Goal: Information Seeking & Learning: Learn about a topic

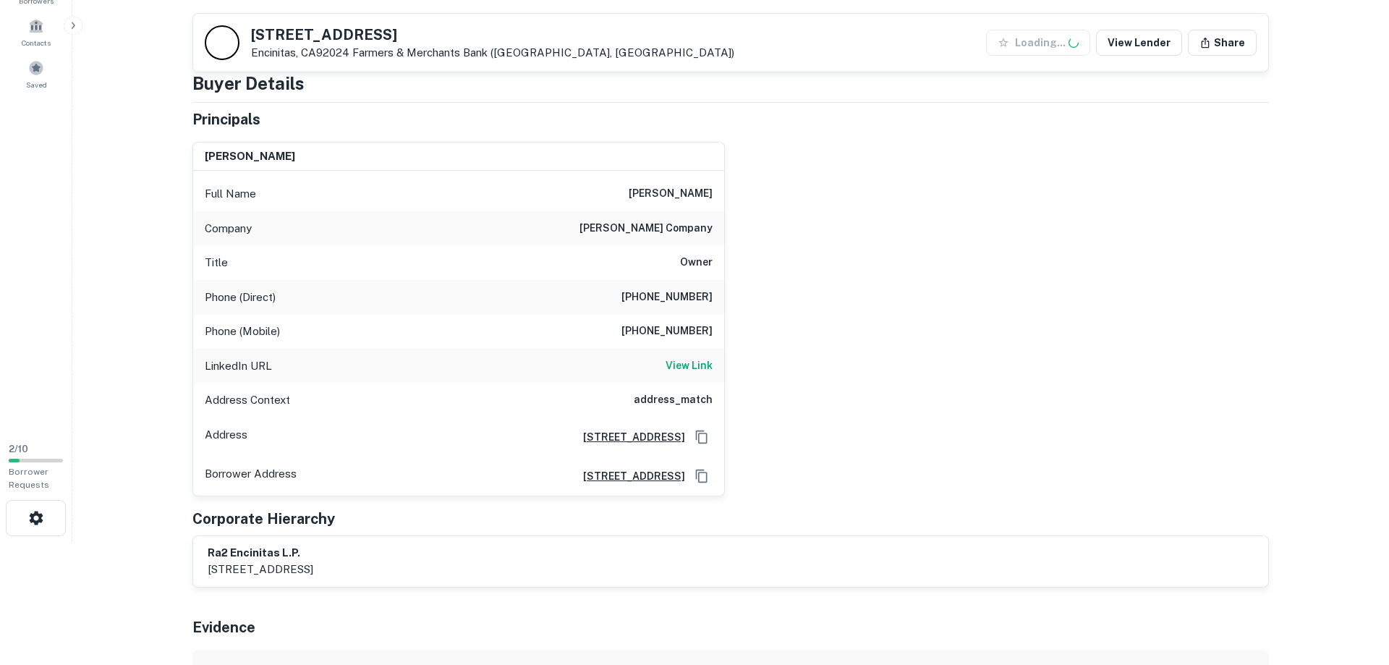
scroll to position [148, 0]
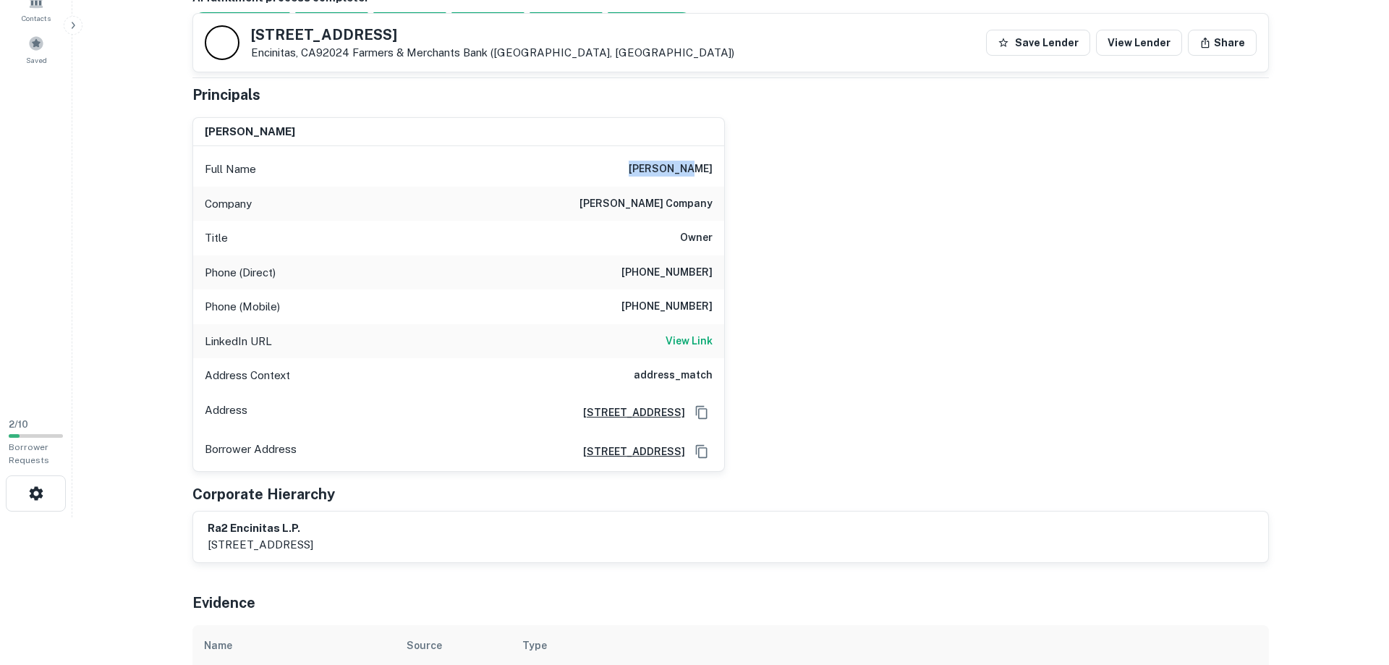
drag, startPoint x: 657, startPoint y: 170, endPoint x: 697, endPoint y: 171, distance: 39.8
click at [725, 168] on div "mark gabay Full Name mark gabay Company charles company Title Owner Phone (Dire…" at bounding box center [458, 294] width 532 height 354
copy h6 "mark gabay"
drag, startPoint x: 640, startPoint y: 273, endPoint x: 714, endPoint y: 273, distance: 73.8
click at [714, 273] on div "Phone (Direct) (310) 205-0013" at bounding box center [458, 272] width 531 height 35
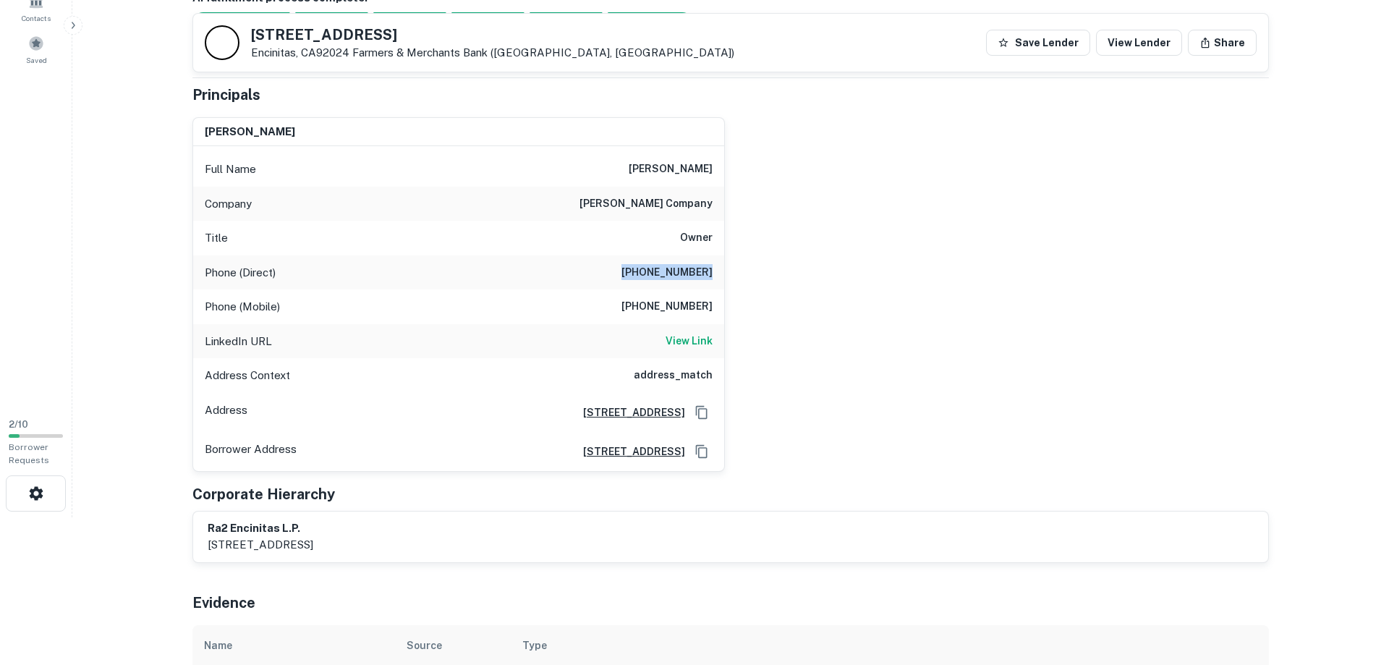
copy h6 "(310) 205-0013"
click at [201, 307] on div "Phone (Mobile) (818) 823-6697" at bounding box center [458, 306] width 531 height 35
drag, startPoint x: 205, startPoint y: 306, endPoint x: 738, endPoint y: 319, distance: 532.6
click at [725, 319] on div "mark gabay Full Name mark gabay Company charles company Title Owner Phone (Dire…" at bounding box center [458, 294] width 532 height 354
copy div "Phone (Mobile) (818) 823-6697"
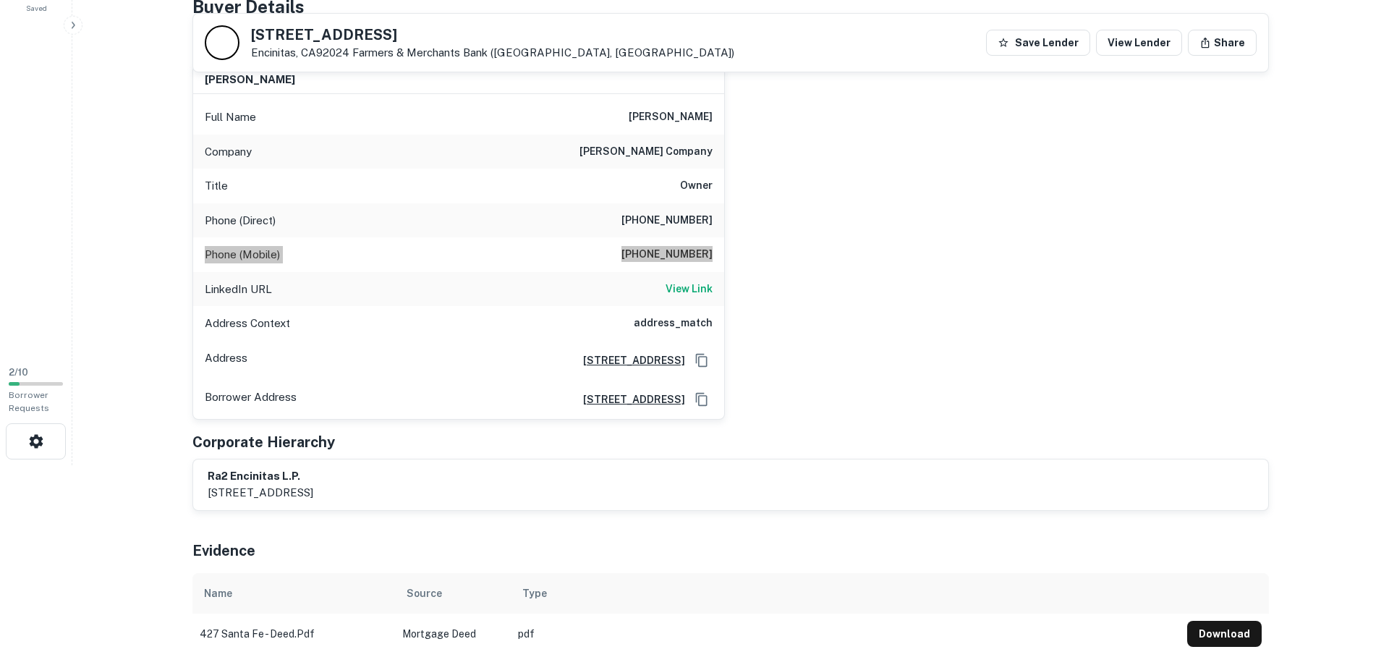
scroll to position [221, 0]
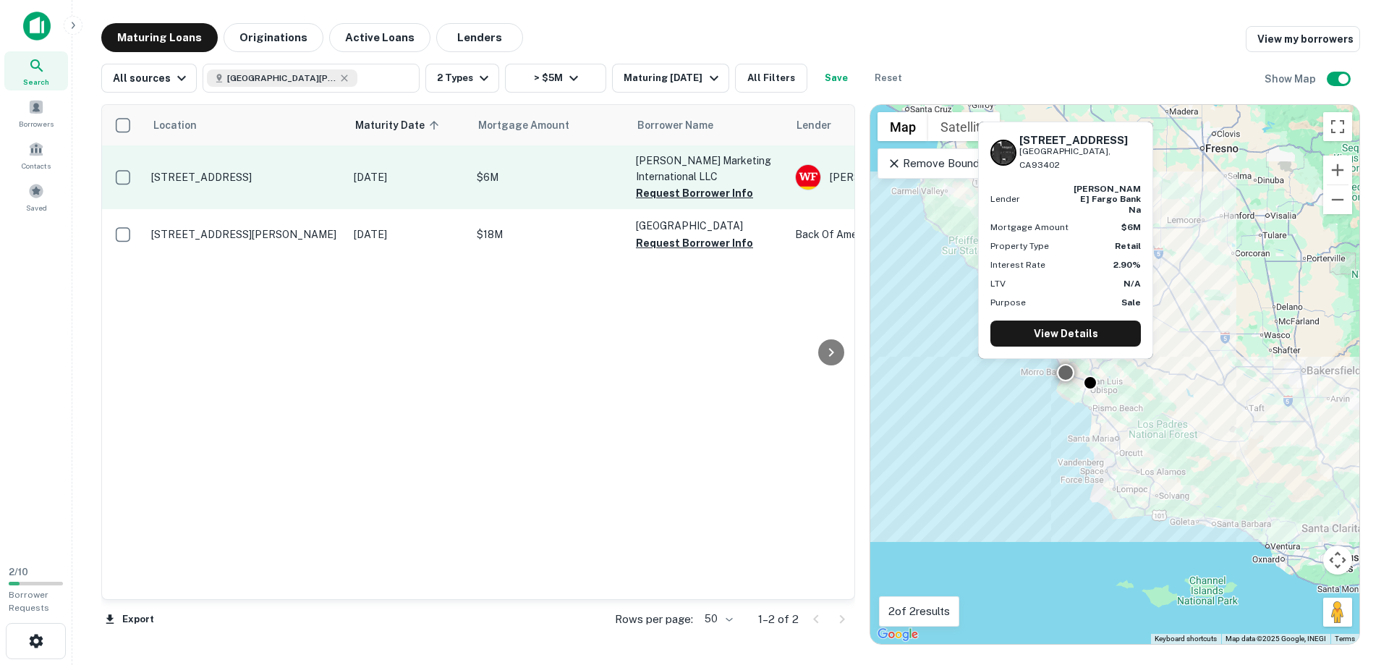
click at [254, 171] on p "1240 Los Osos Valley Rd Los Osos, CA93402" at bounding box center [245, 177] width 188 height 13
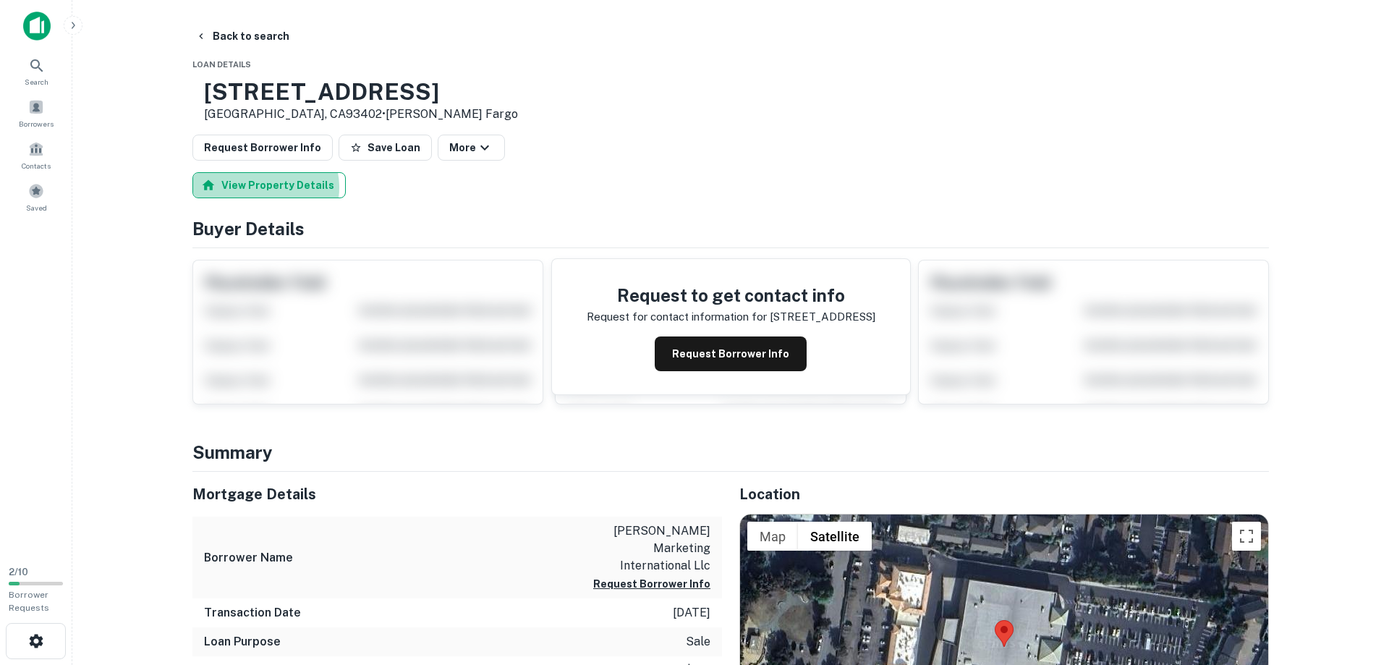
click at [263, 189] on button "View Property Details" at bounding box center [268, 185] width 153 height 26
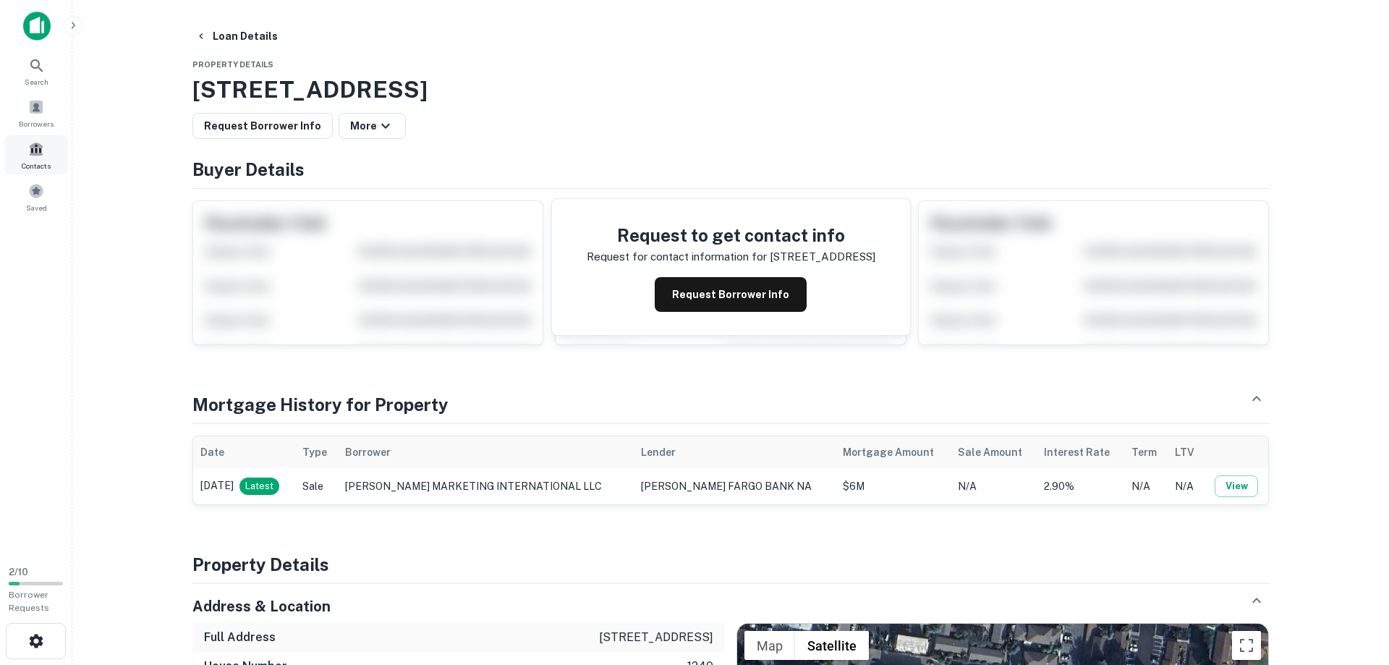
click at [35, 147] on span at bounding box center [36, 149] width 16 height 16
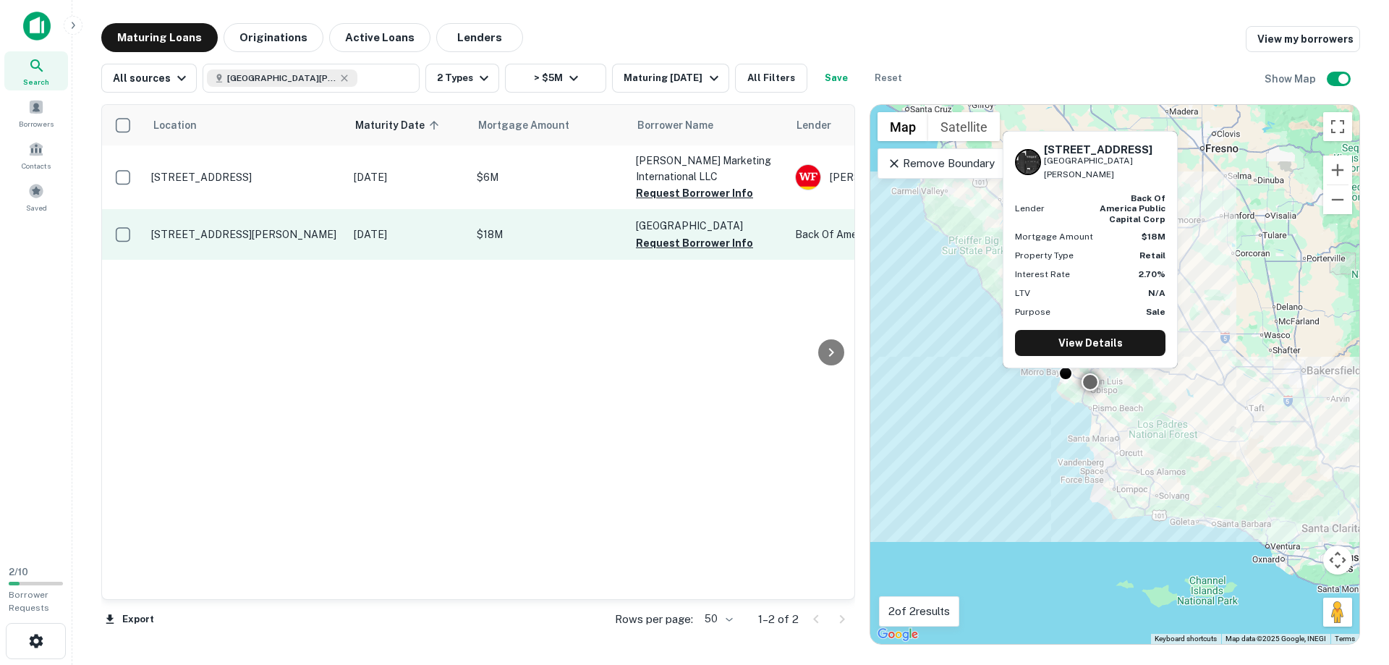
click at [231, 228] on p "880 Industrial Way San Luis Obispo, CA93401" at bounding box center [245, 234] width 188 height 13
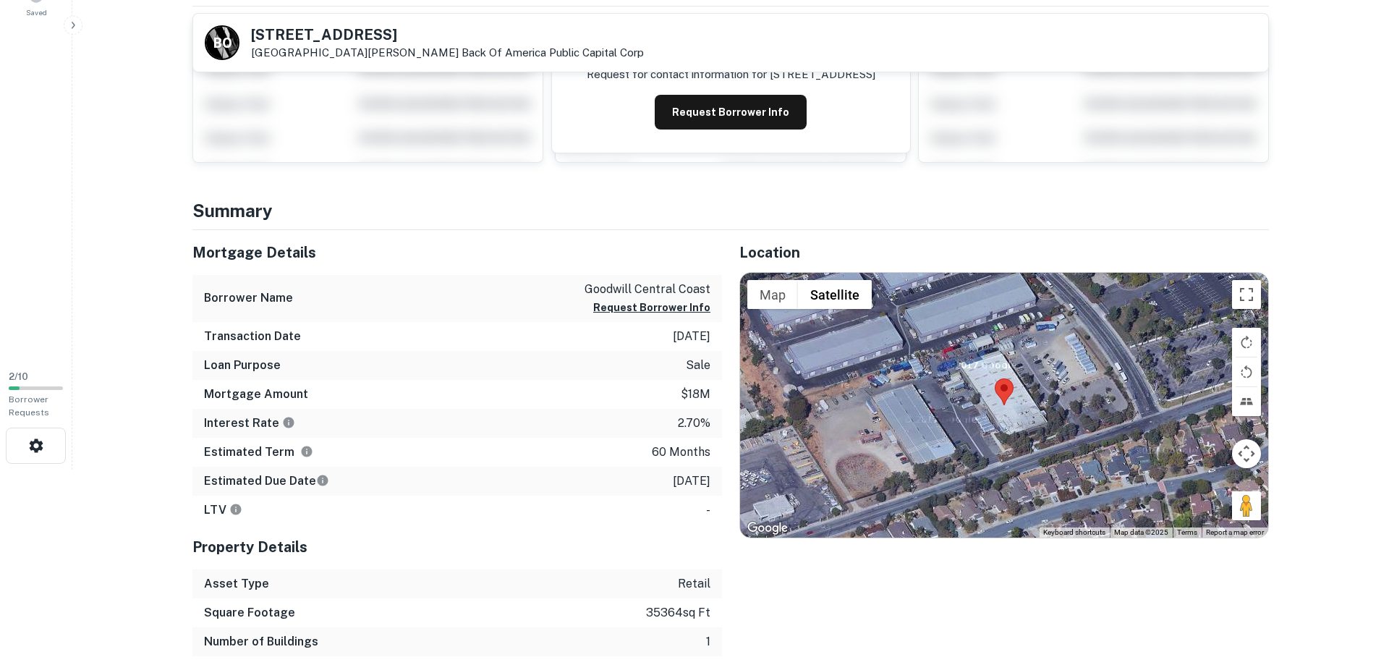
scroll to position [148, 0]
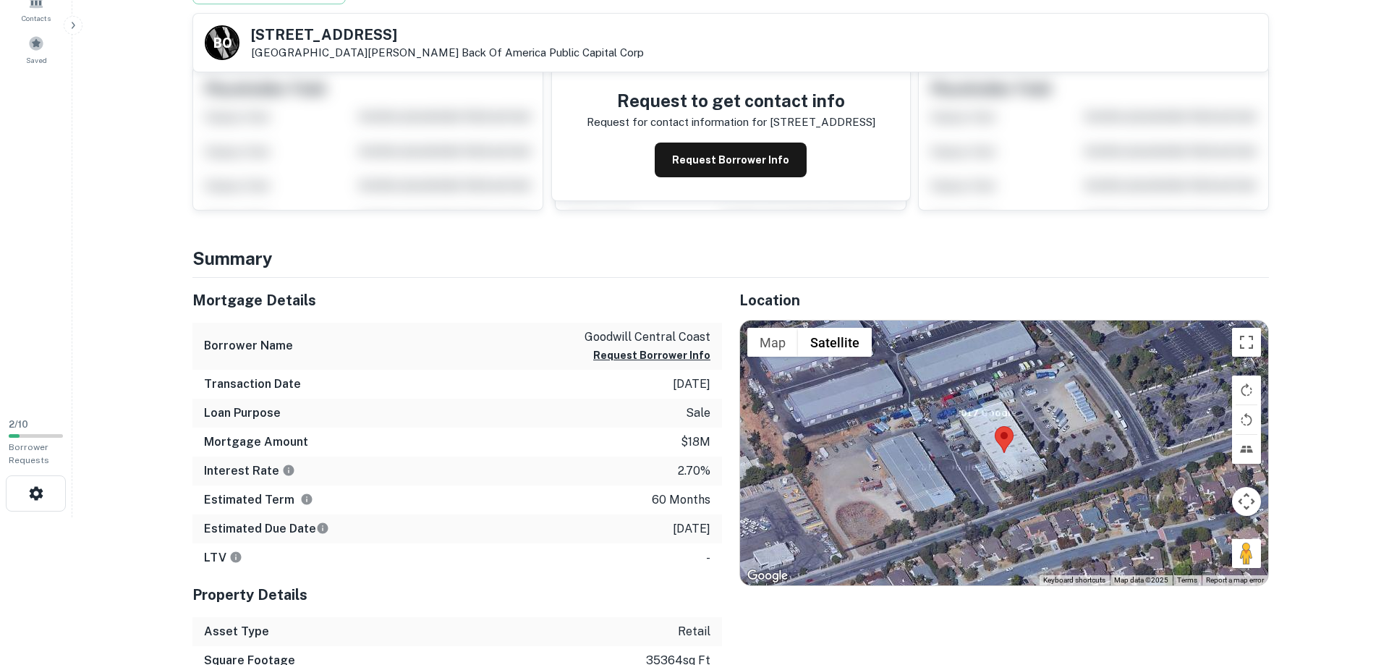
drag, startPoint x: 383, startPoint y: 33, endPoint x: 317, endPoint y: 33, distance: 65.8
click at [313, 35] on h5 "880 Industrial Way" at bounding box center [447, 34] width 393 height 14
drag, startPoint x: 252, startPoint y: 33, endPoint x: 383, endPoint y: 50, distance: 132.0
click at [383, 50] on div "880 Industrial Way San Luis Obispo, CA93401 Back Of America Public Capital Corp" at bounding box center [447, 43] width 393 height 32
copy div "880 Industrial Way San Luis Obispo, CA93401"
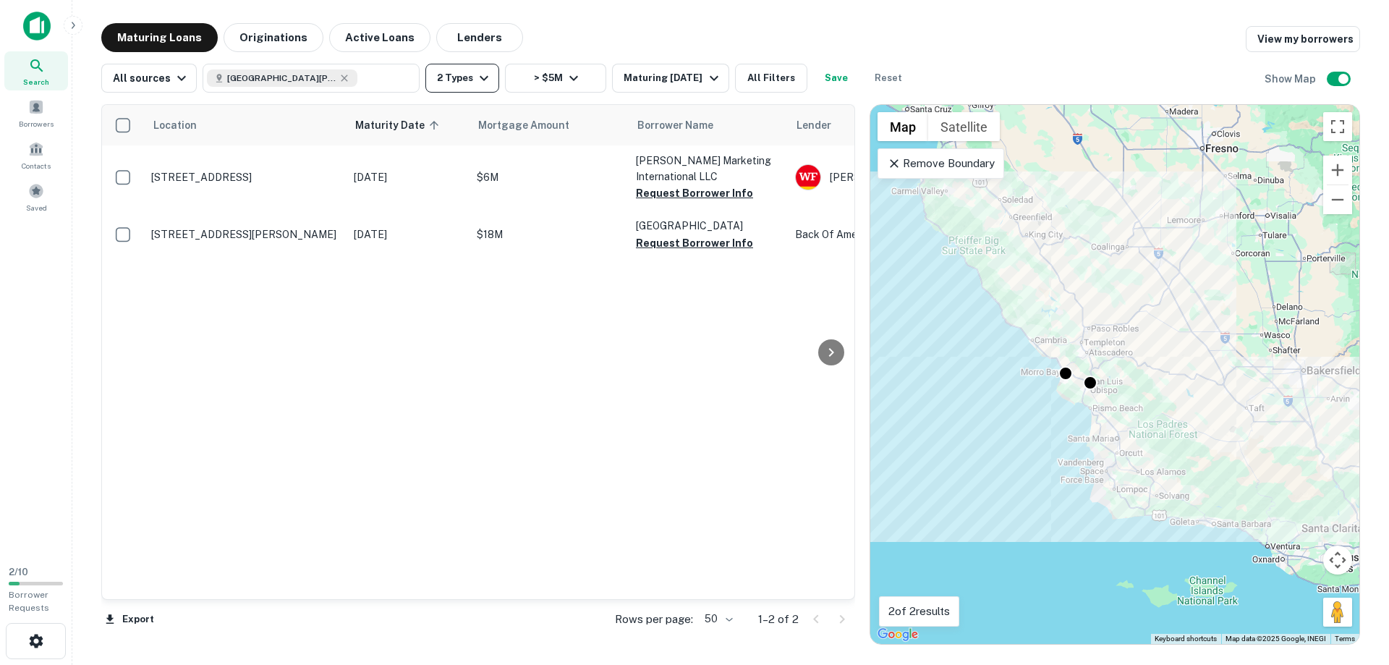
click at [462, 77] on button "2 Types" at bounding box center [462, 78] width 74 height 29
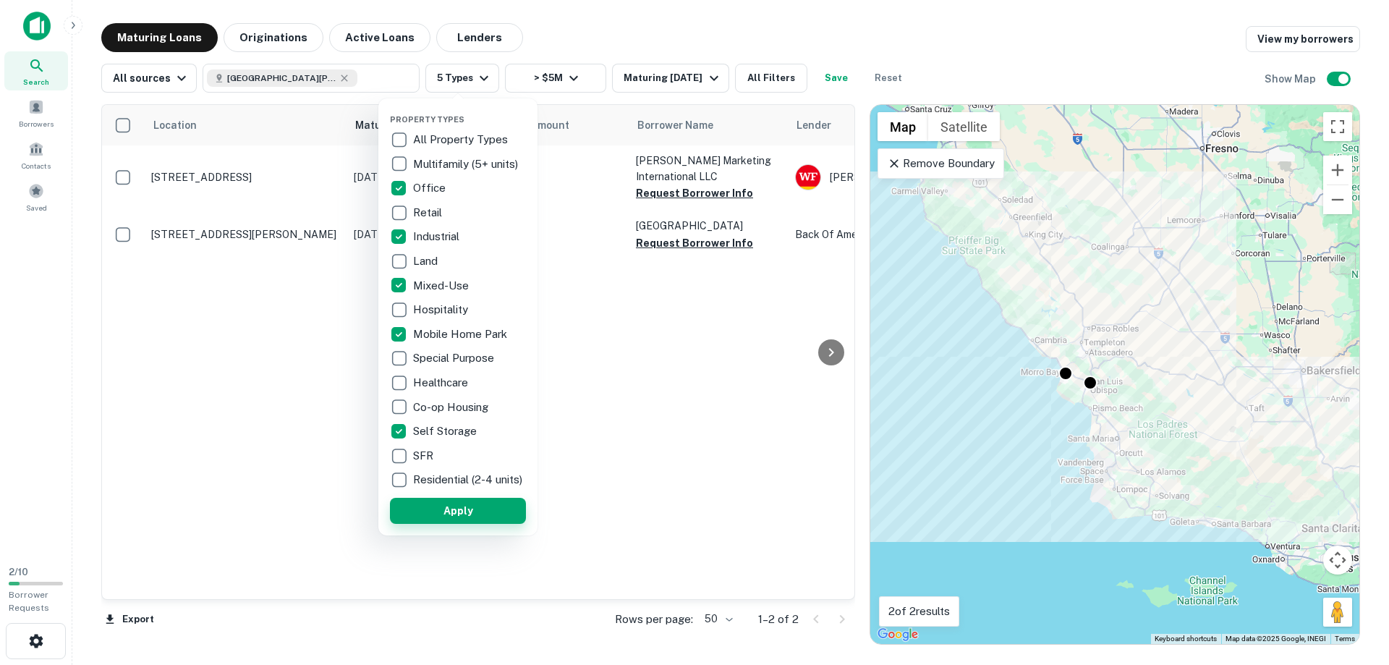
click at [458, 521] on button "Apply" at bounding box center [458, 511] width 136 height 26
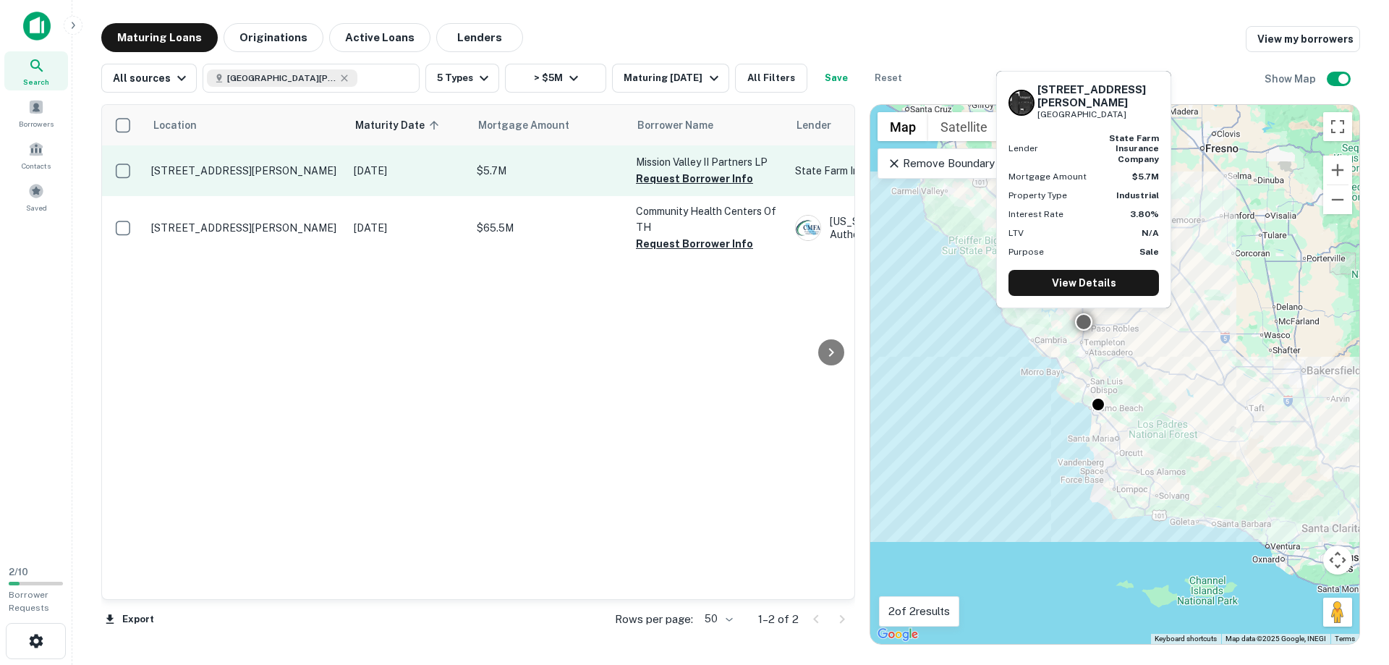
click at [251, 162] on td "1501 Frazee Rd San Diego, CA92108" at bounding box center [245, 170] width 203 height 51
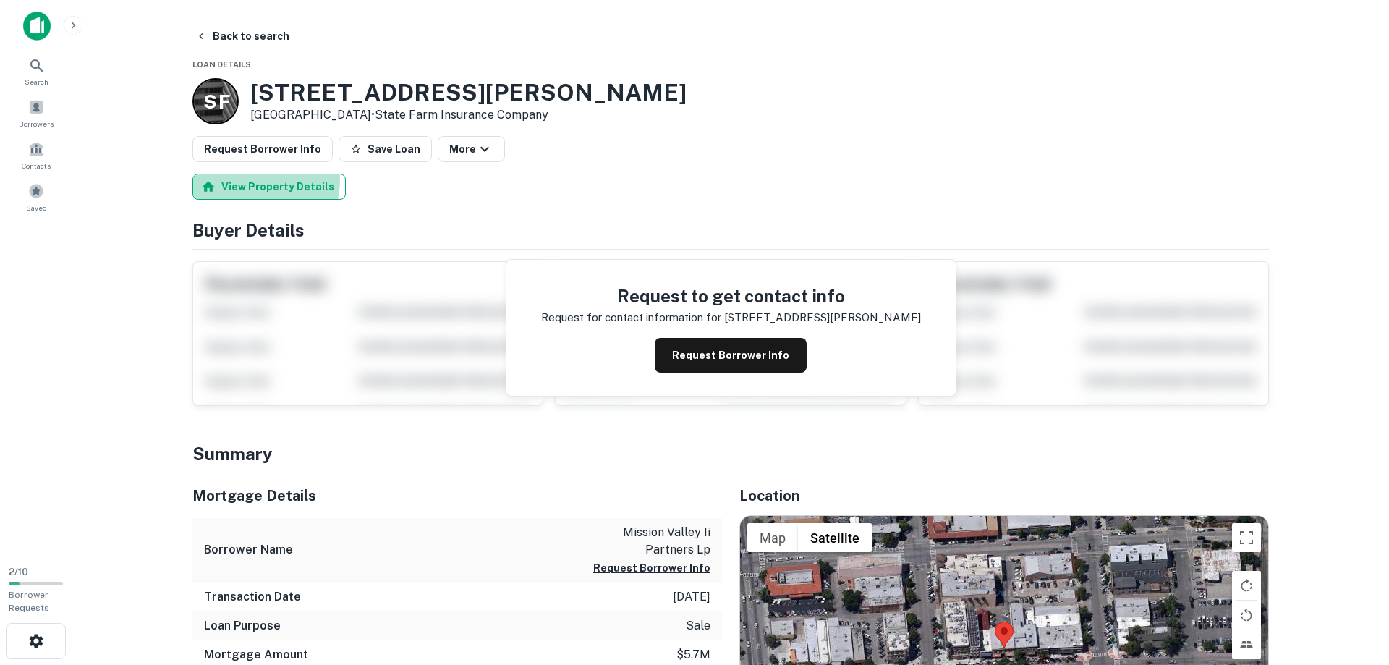
click at [258, 180] on button "View Property Details" at bounding box center [268, 187] width 153 height 26
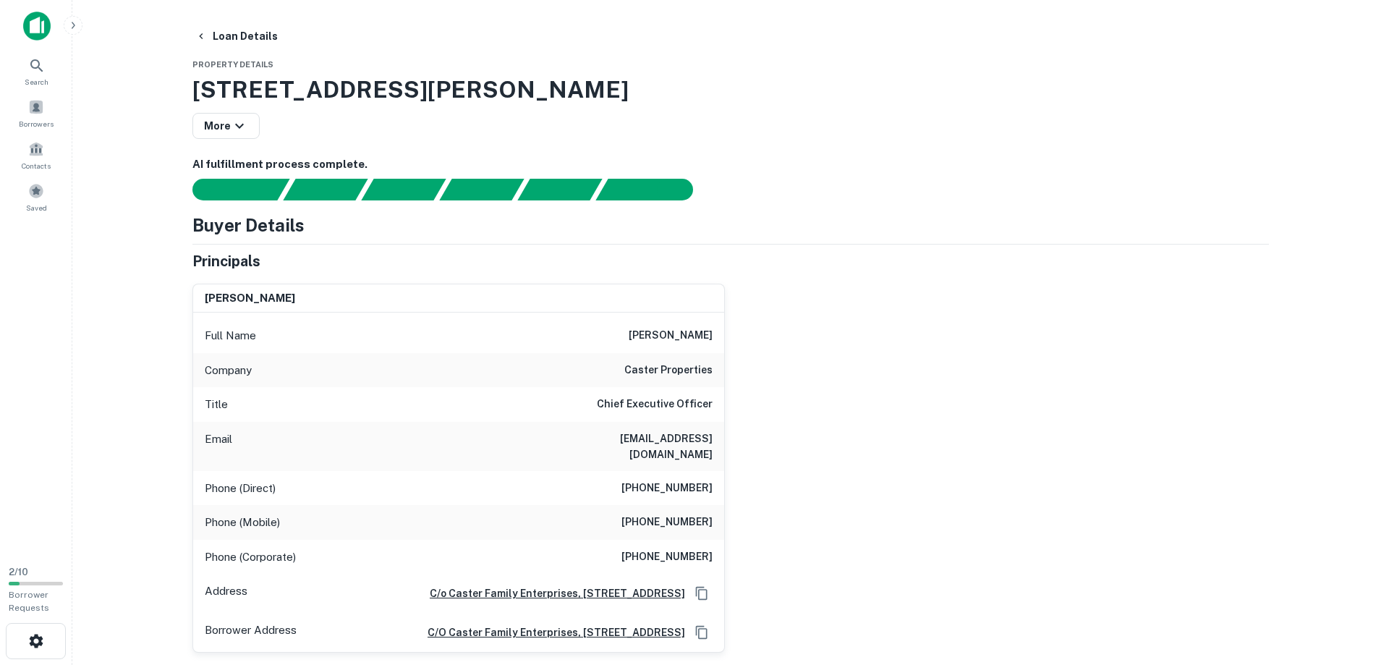
drag, startPoint x: 626, startPoint y: 336, endPoint x: 716, endPoint y: 339, distance: 90.5
click at [716, 339] on div "Full Name brian louis caster" at bounding box center [458, 335] width 531 height 35
copy h6 "brian louis caster"
drag, startPoint x: 593, startPoint y: 439, endPoint x: 712, endPoint y: 434, distance: 118.7
click at [712, 434] on div "Email brcaster@castergrp.com" at bounding box center [458, 446] width 531 height 49
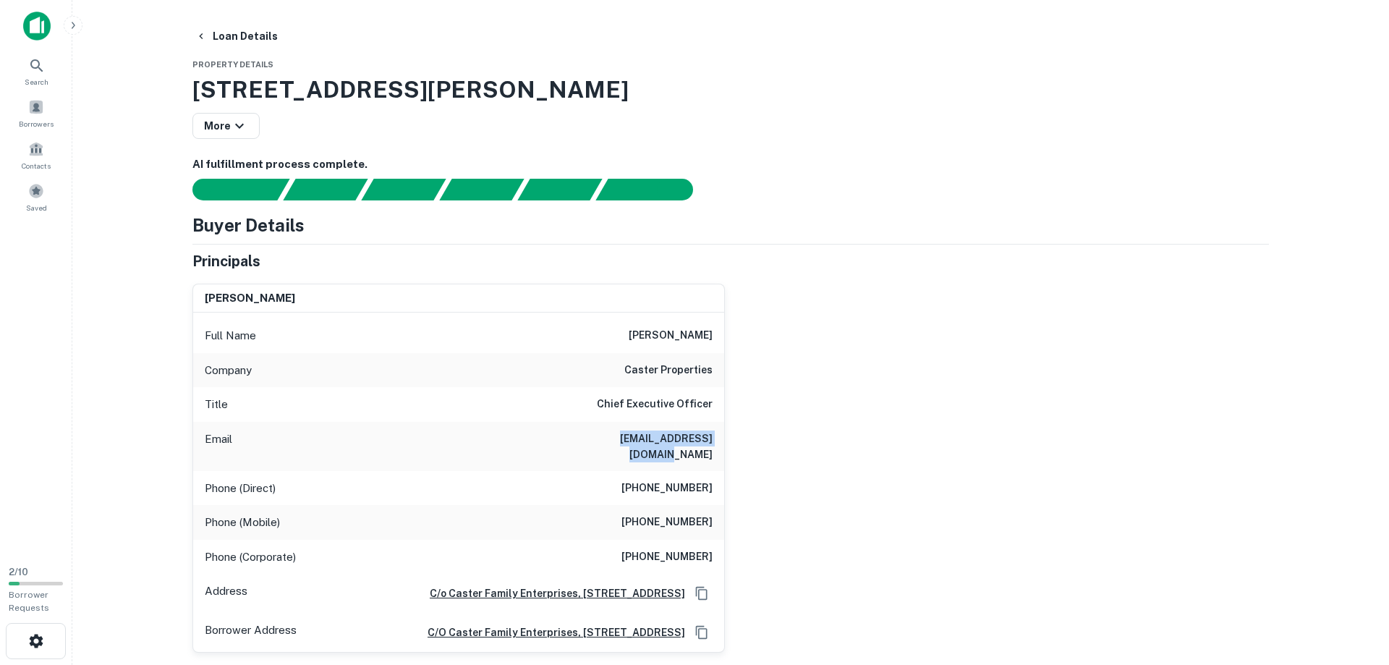
copy h6 "brcaster@castergrp.com"
drag, startPoint x: 636, startPoint y: 473, endPoint x: 716, endPoint y: 481, distance: 80.7
click at [716, 481] on div "Phone (Direct) (619) 287-2493" at bounding box center [458, 488] width 531 height 35
copy h6 "(619) 287-2493"
drag, startPoint x: 644, startPoint y: 507, endPoint x: 720, endPoint y: 511, distance: 76.0
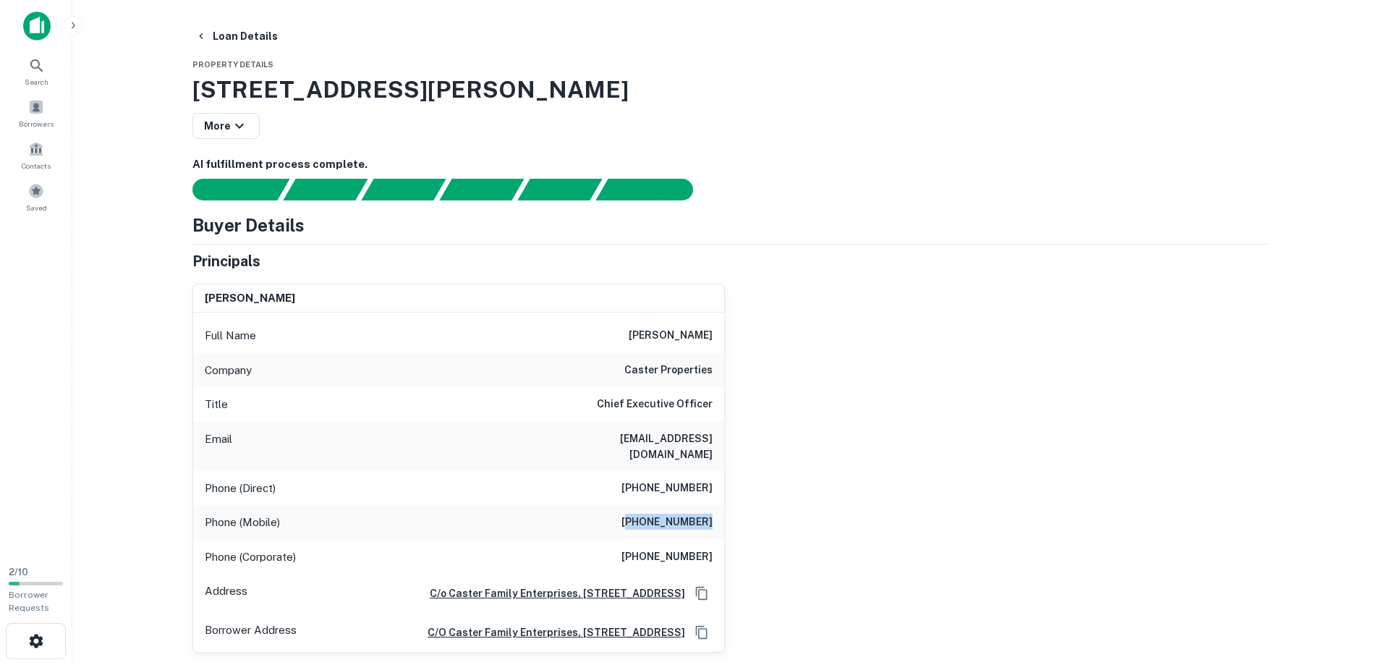
click at [720, 511] on div "Phone (Mobile) (619) 981-4005" at bounding box center [458, 522] width 531 height 35
click at [627, 514] on h6 "(619) 981-4005" at bounding box center [666, 522] width 91 height 17
drag, startPoint x: 635, startPoint y: 506, endPoint x: 712, endPoint y: 509, distance: 76.7
click at [712, 514] on h6 "(619) 981-4005" at bounding box center [666, 522] width 91 height 17
copy h6 "(619) 981-4005"
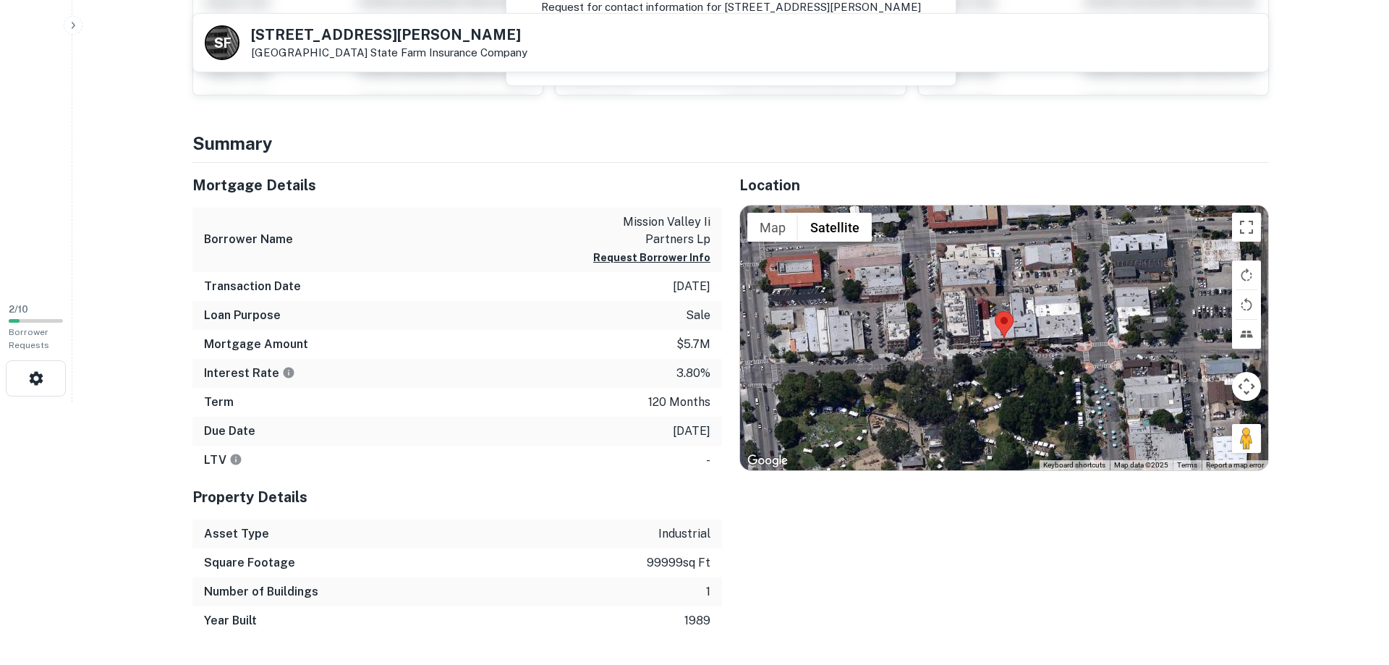
scroll to position [295, 0]
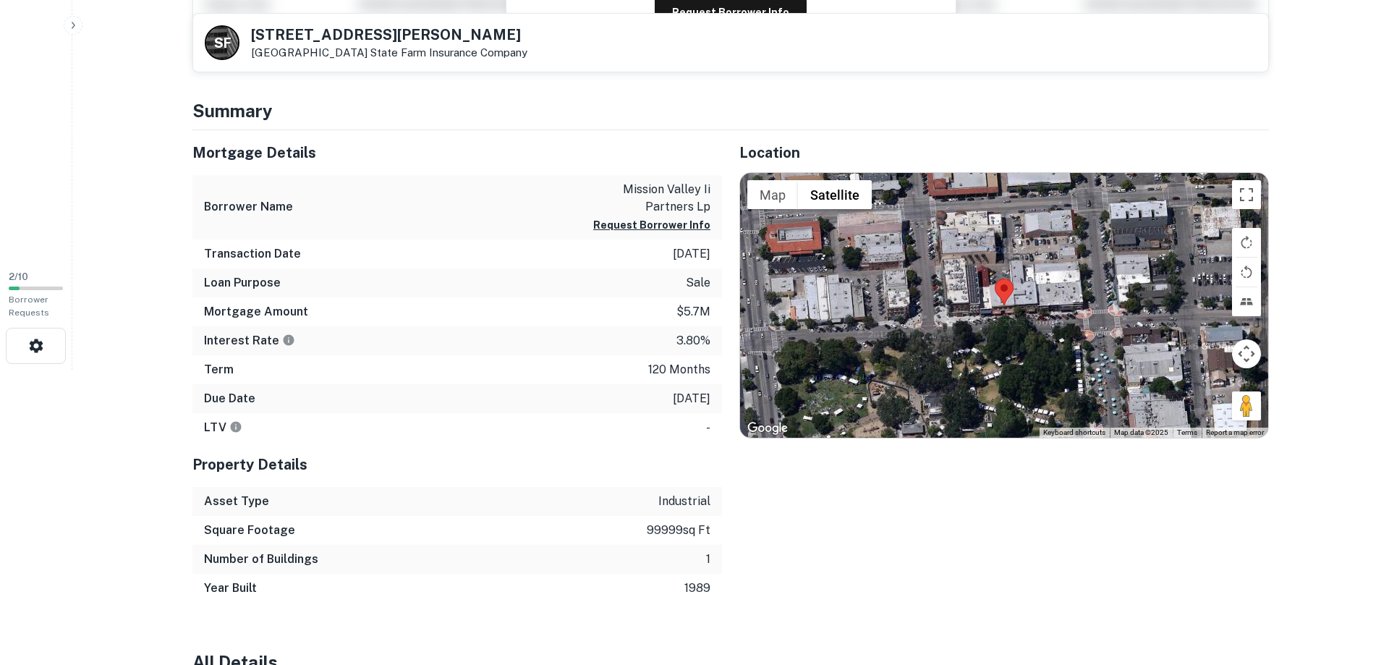
click at [833, 572] on div "Location ← Move left → Move right ↑ Move up ↓ Move down + Zoom in - Zoom out Ho…" at bounding box center [995, 366] width 547 height 472
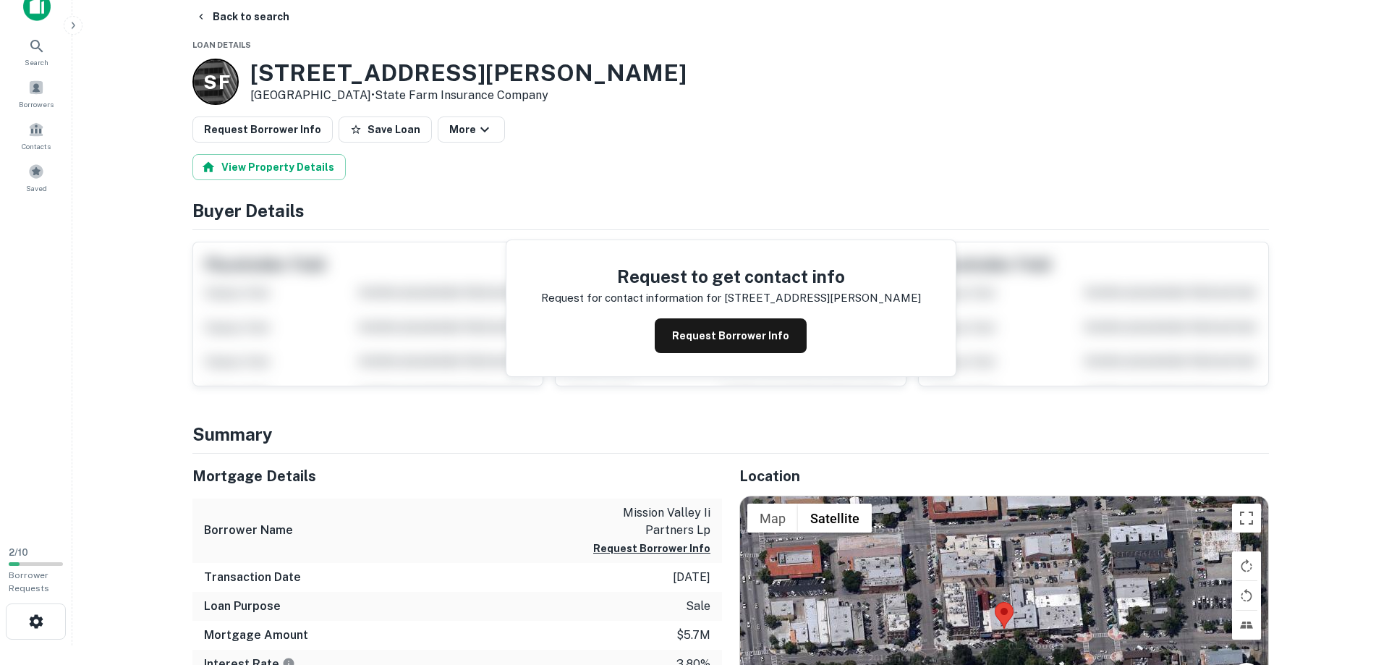
scroll to position [0, 0]
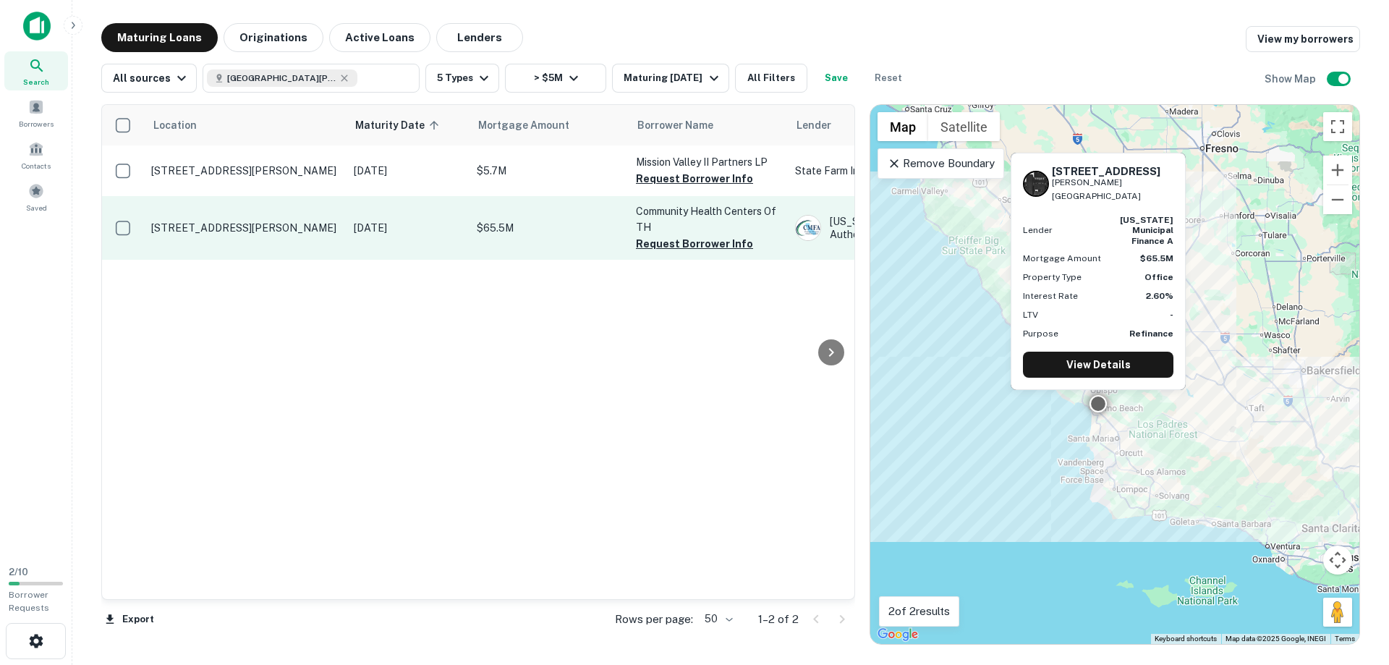
click at [179, 221] on p "260 Station Way Arroyo Grande, CA93420" at bounding box center [245, 227] width 188 height 13
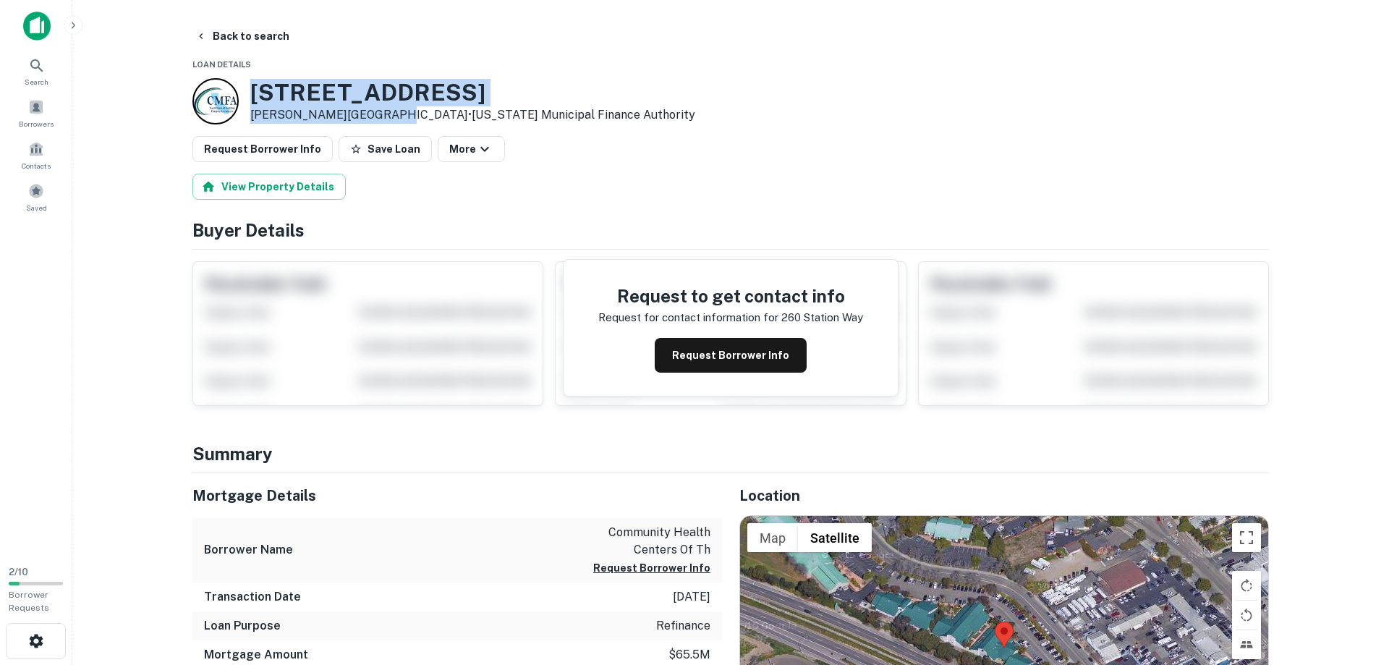
drag, startPoint x: 251, startPoint y: 90, endPoint x: 385, endPoint y: 116, distance: 136.2
click at [385, 116] on div "260 Station Way Arroyo Grande, CA93420 • California Municipal Finance Authority" at bounding box center [472, 101] width 445 height 45
copy div "260 Station Way Arroyo Grande, CA93420"
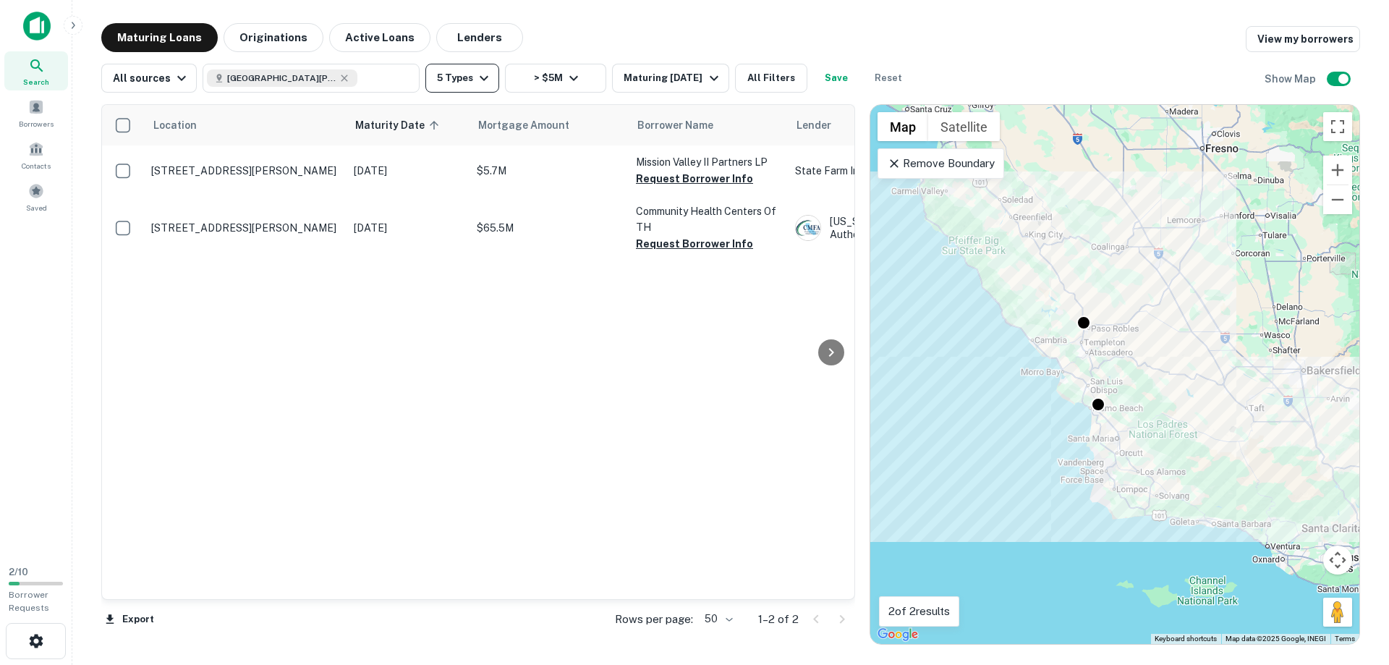
click at [465, 75] on button "5 Types" at bounding box center [462, 78] width 74 height 29
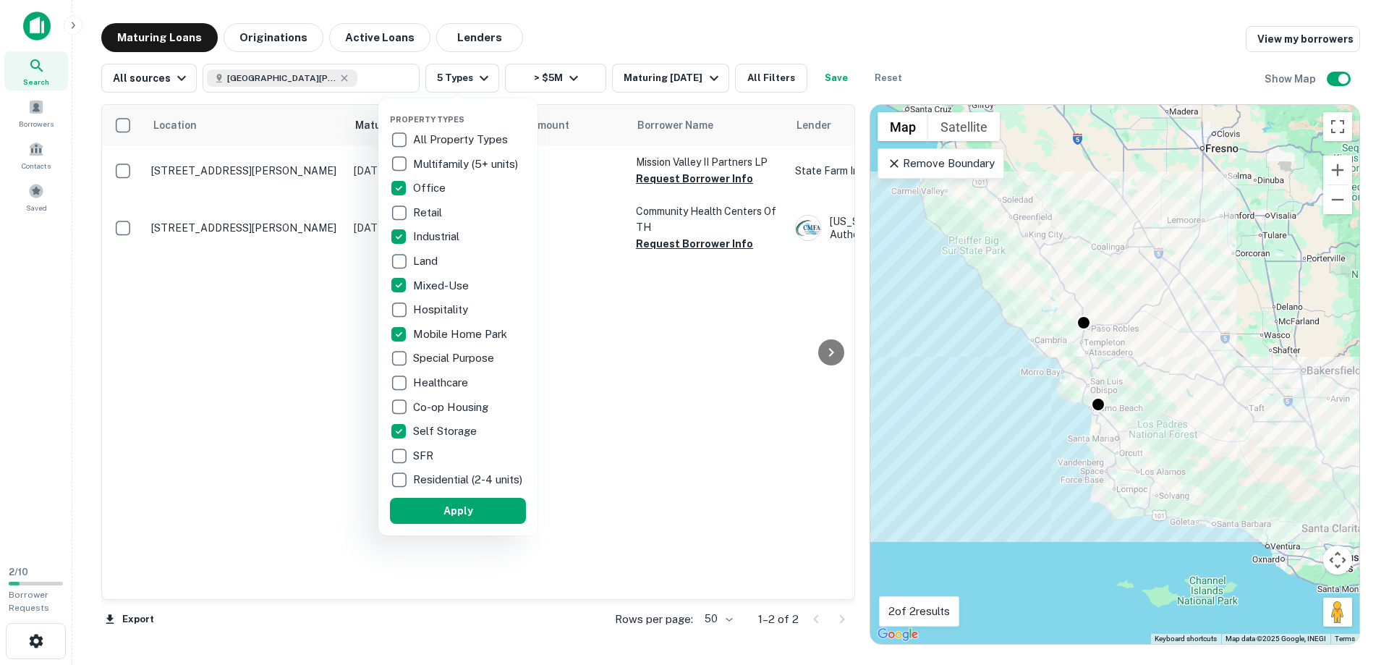
click at [341, 79] on div at bounding box center [694, 332] width 1389 height 665
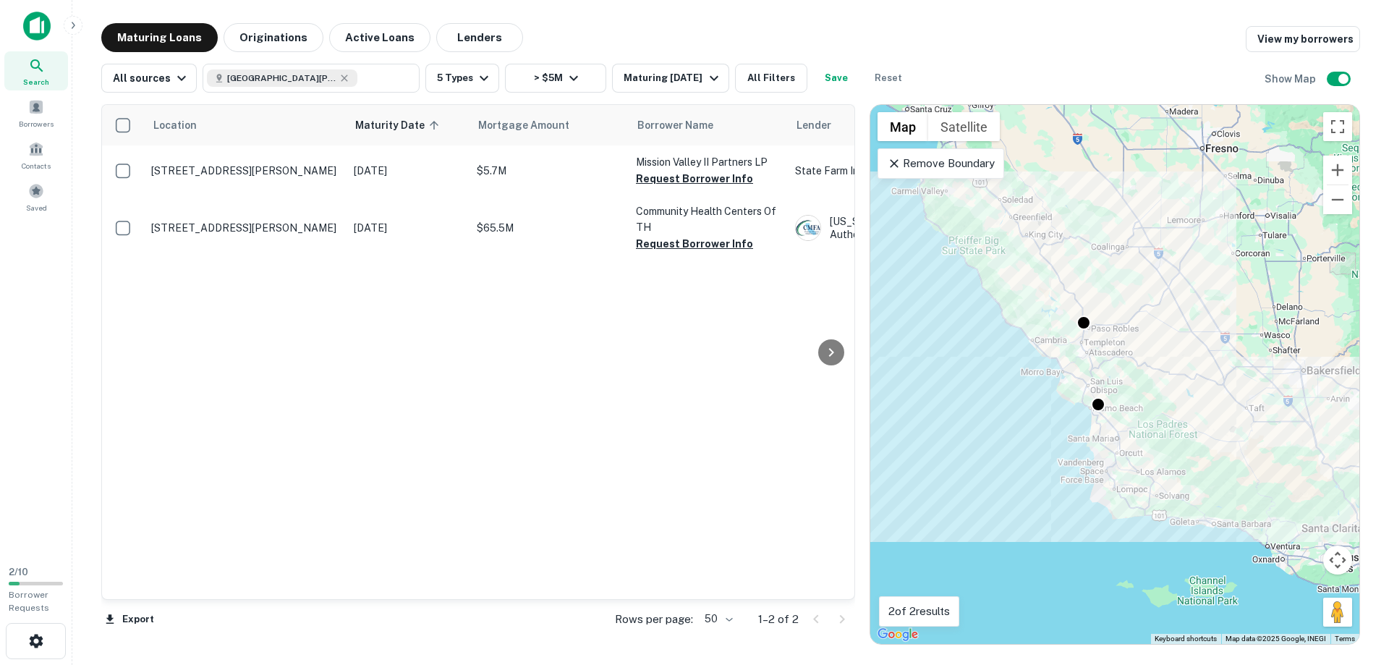
click at [341, 79] on icon at bounding box center [345, 78] width 12 height 12
type input "**********"
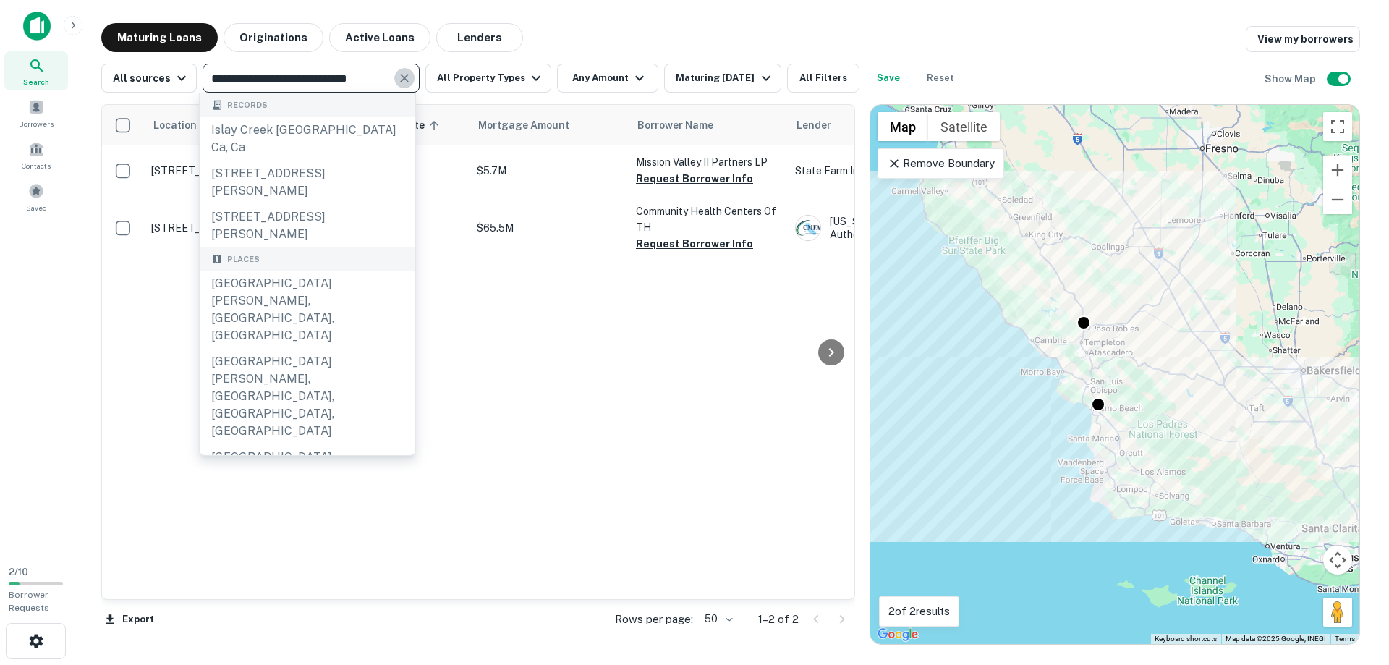
click at [400, 77] on icon "Clear" at bounding box center [404, 78] width 9 height 9
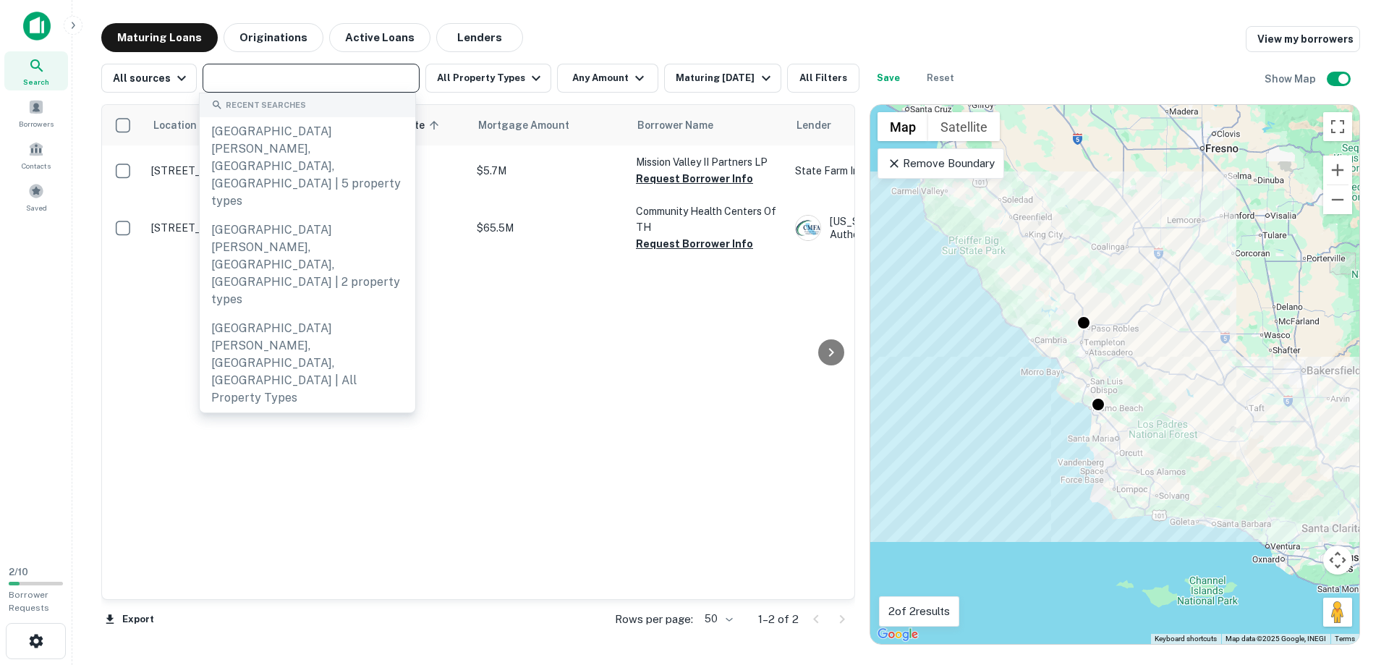
click at [302, 88] on div "​" at bounding box center [311, 78] width 217 height 29
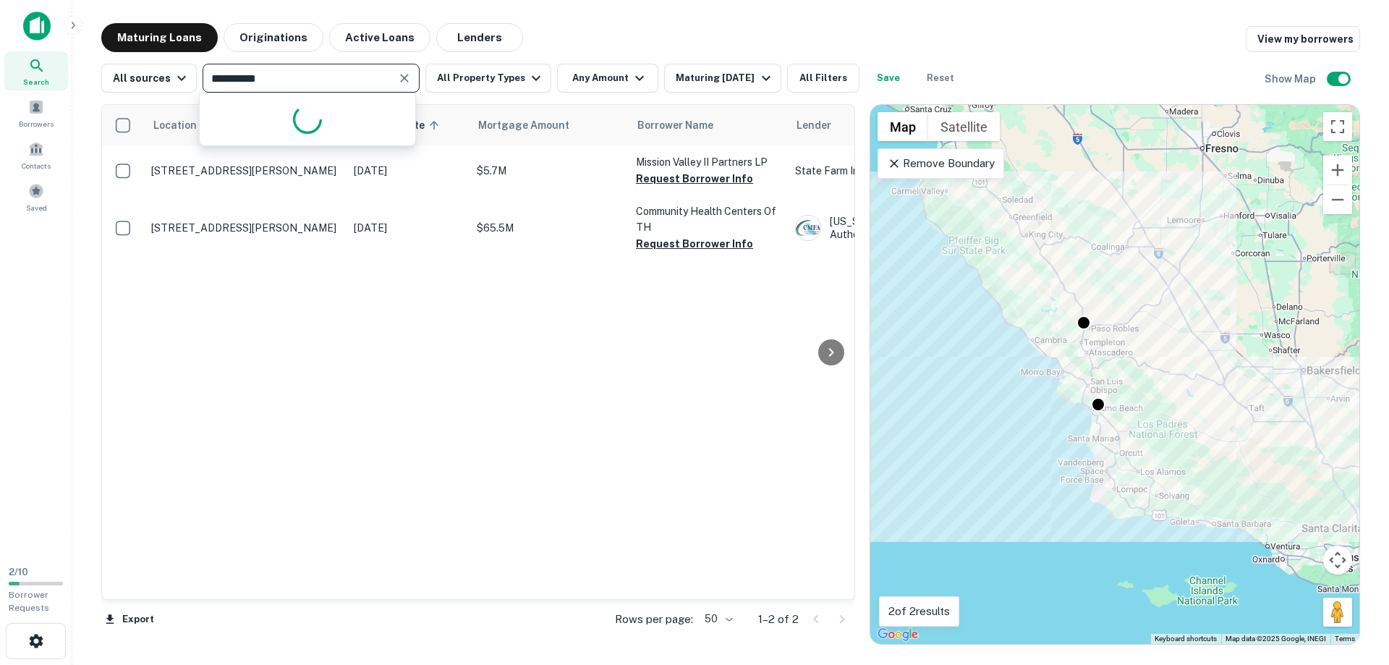
type input "**********"
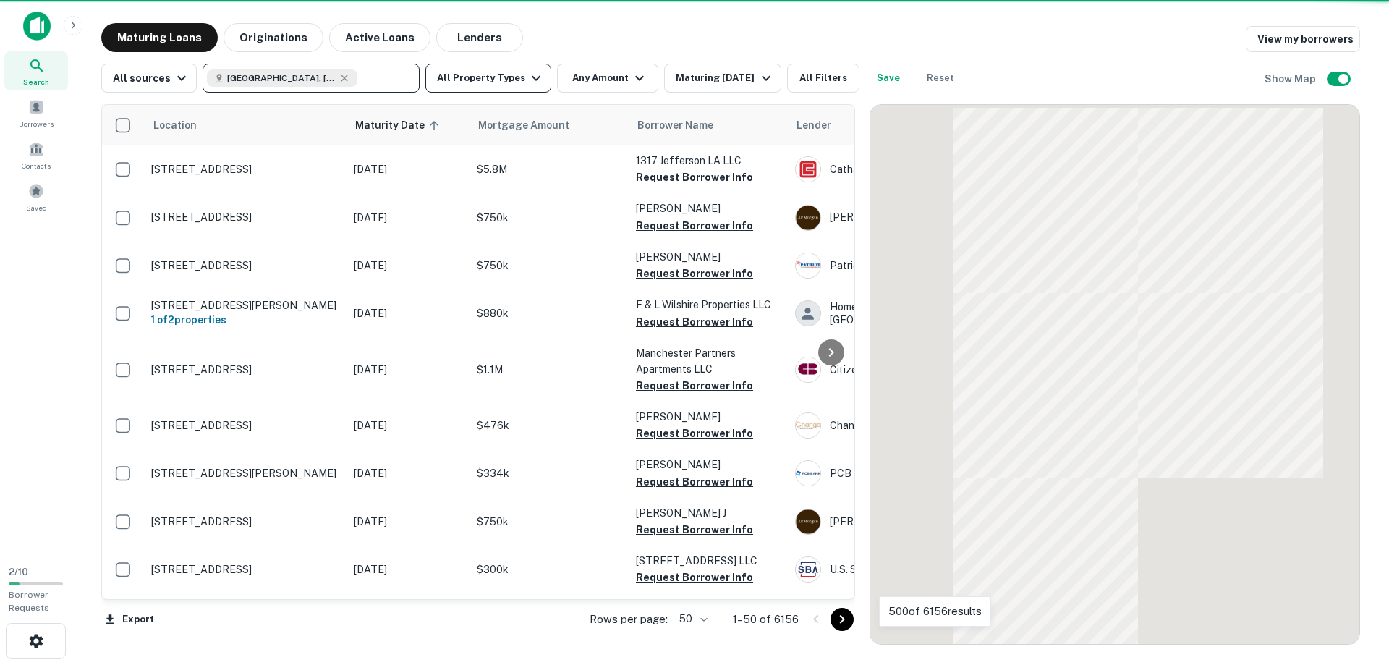
click at [532, 78] on icon "button" at bounding box center [535, 77] width 17 height 17
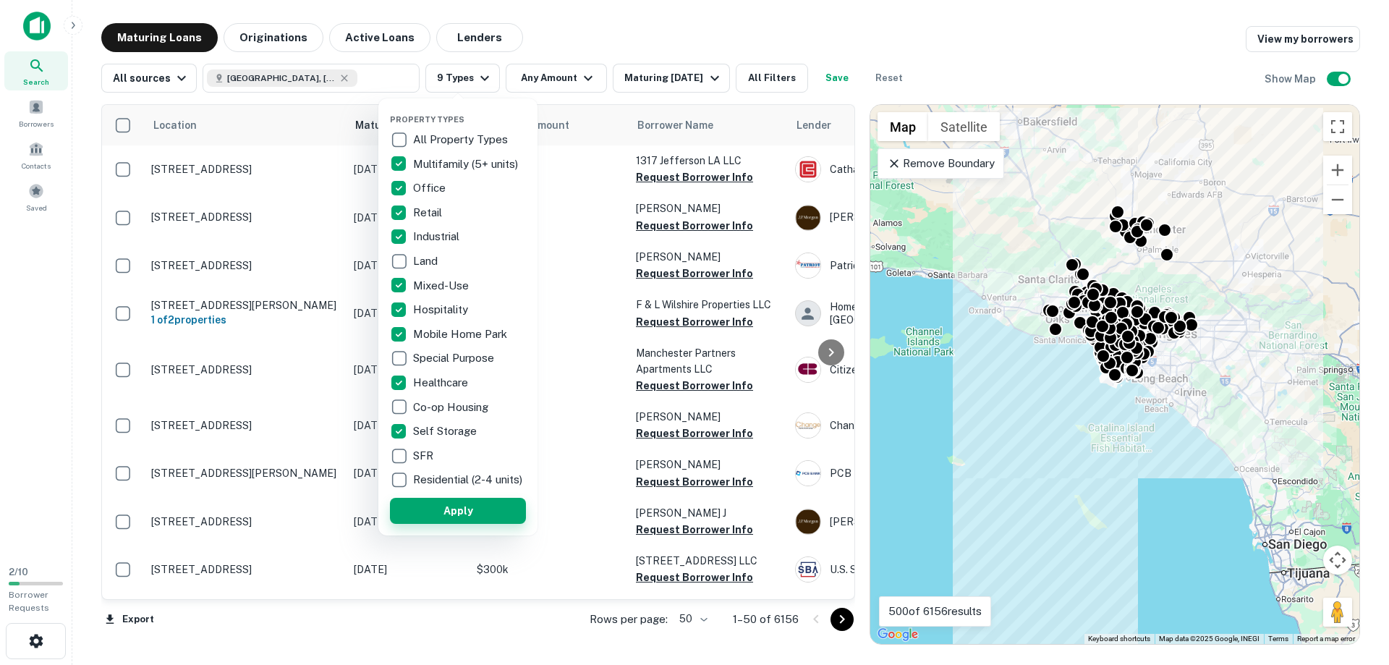
click at [443, 522] on button "Apply" at bounding box center [458, 511] width 136 height 26
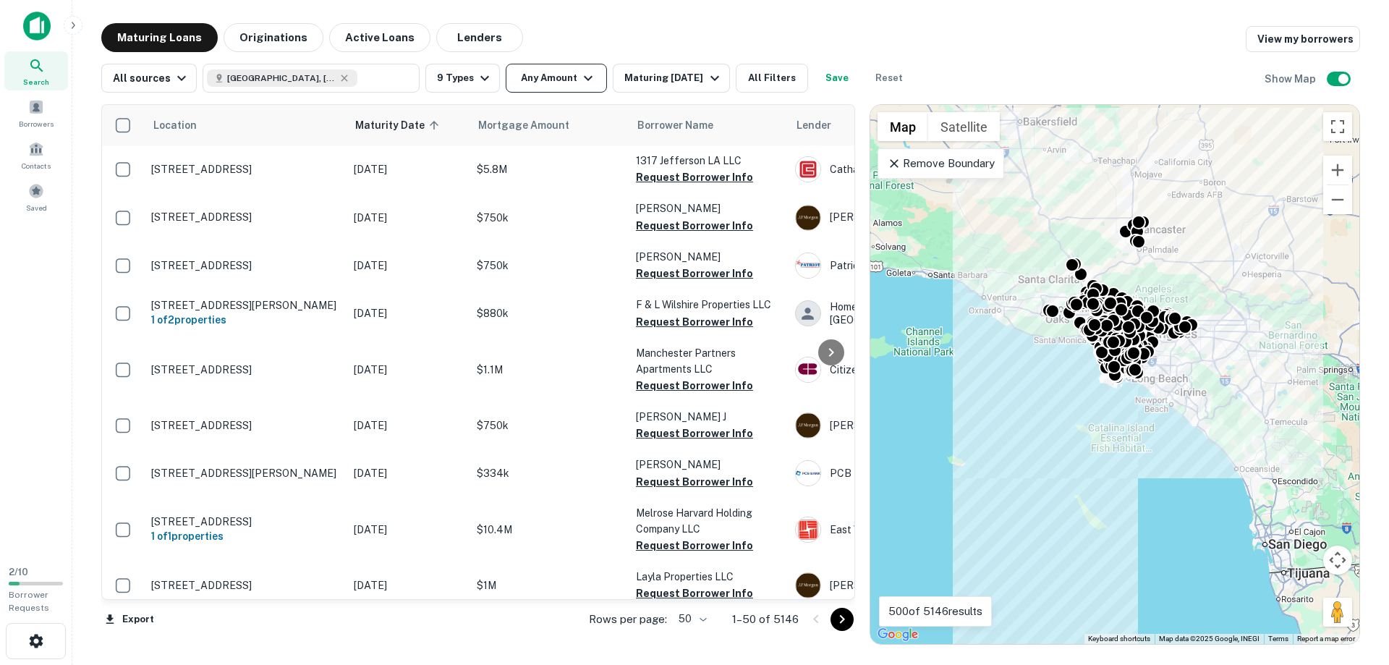
click at [532, 76] on button "Any Amount" at bounding box center [556, 78] width 101 height 29
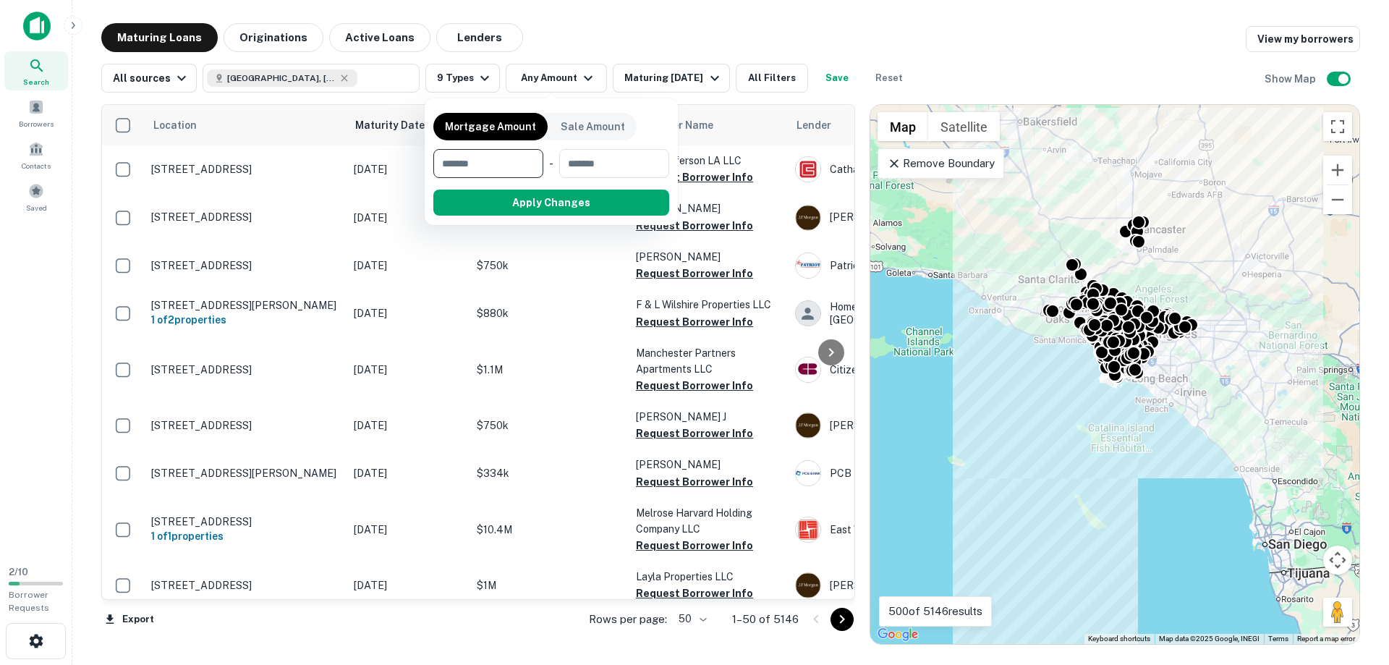
click at [481, 166] on input "number" at bounding box center [483, 163] width 100 height 29
type input "*******"
click at [550, 202] on button "Apply Changes" at bounding box center [577, 203] width 184 height 26
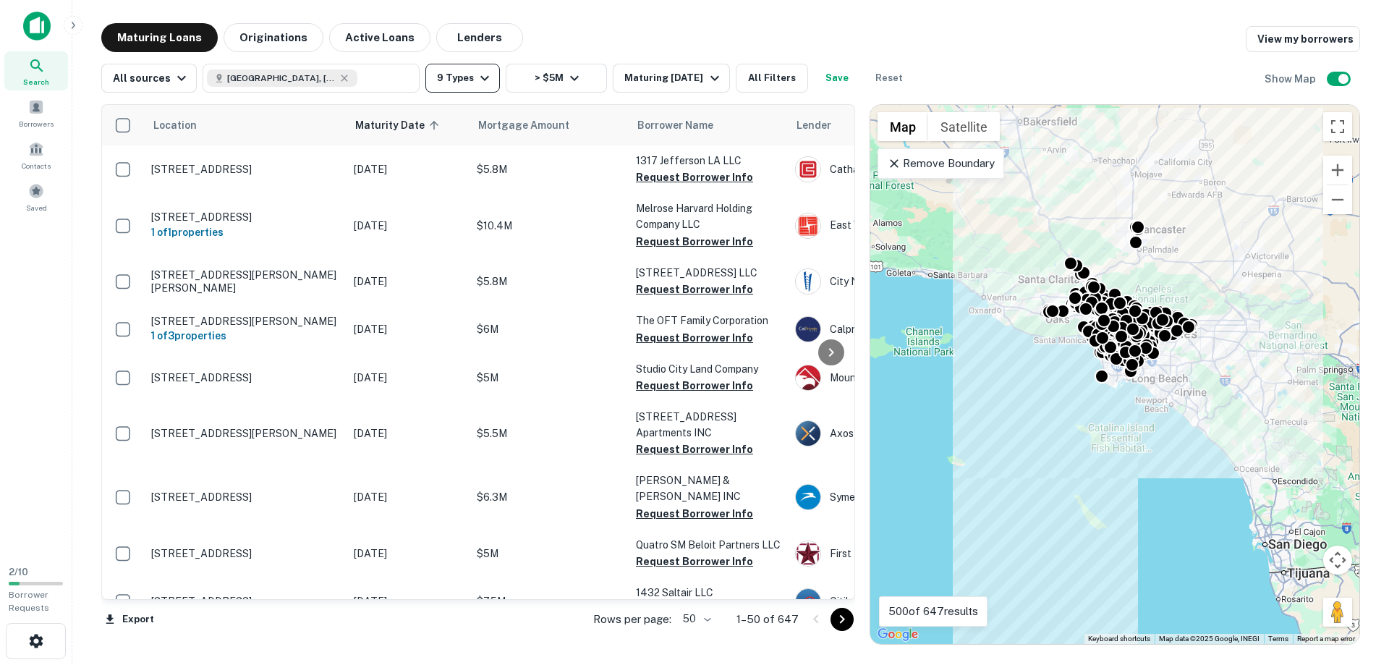
click at [476, 79] on icon "button" at bounding box center [484, 77] width 17 height 17
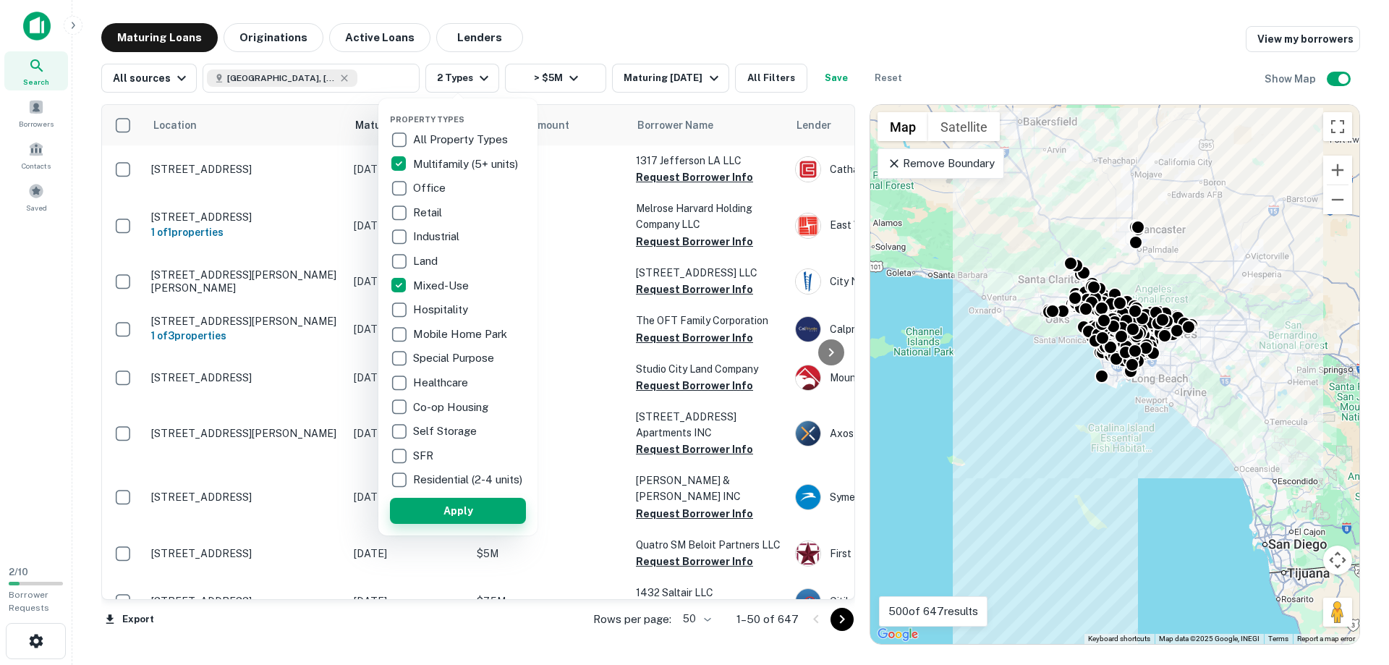
click at [443, 519] on button "Apply" at bounding box center [458, 511] width 136 height 26
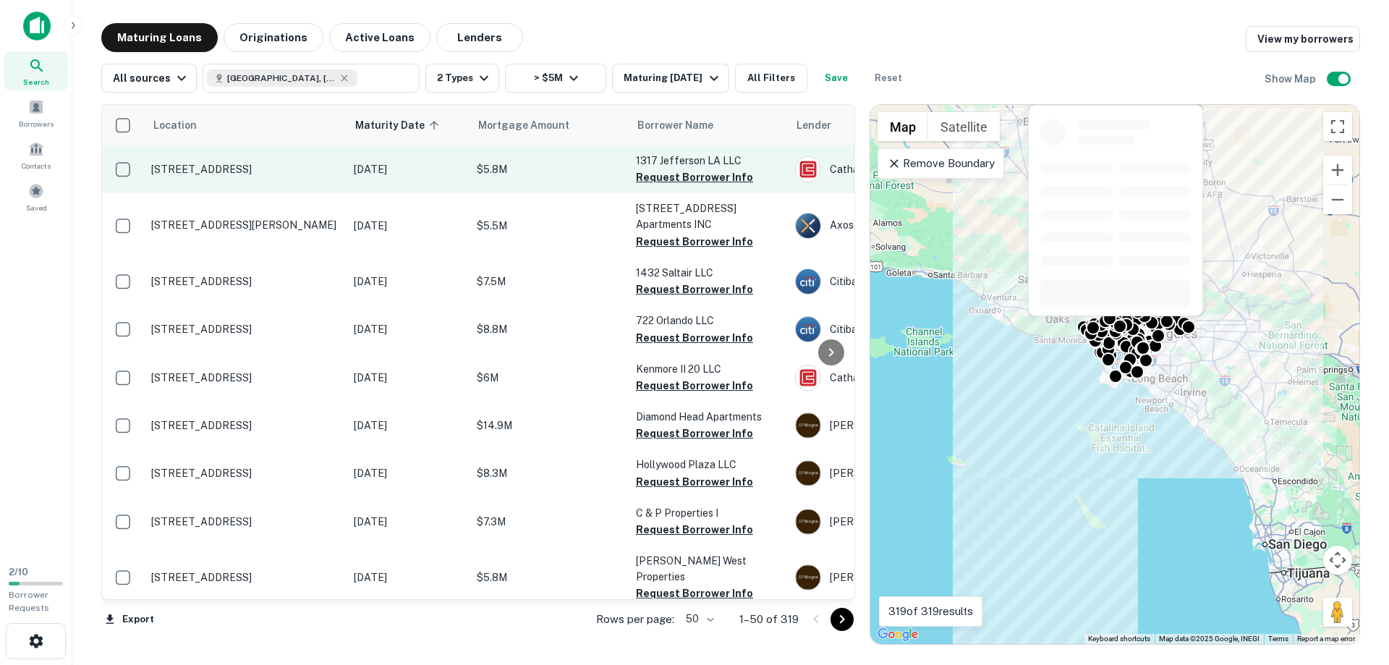
click at [231, 166] on p "1317 W Jefferson Blvd Los Angeles, CA90007" at bounding box center [245, 169] width 188 height 13
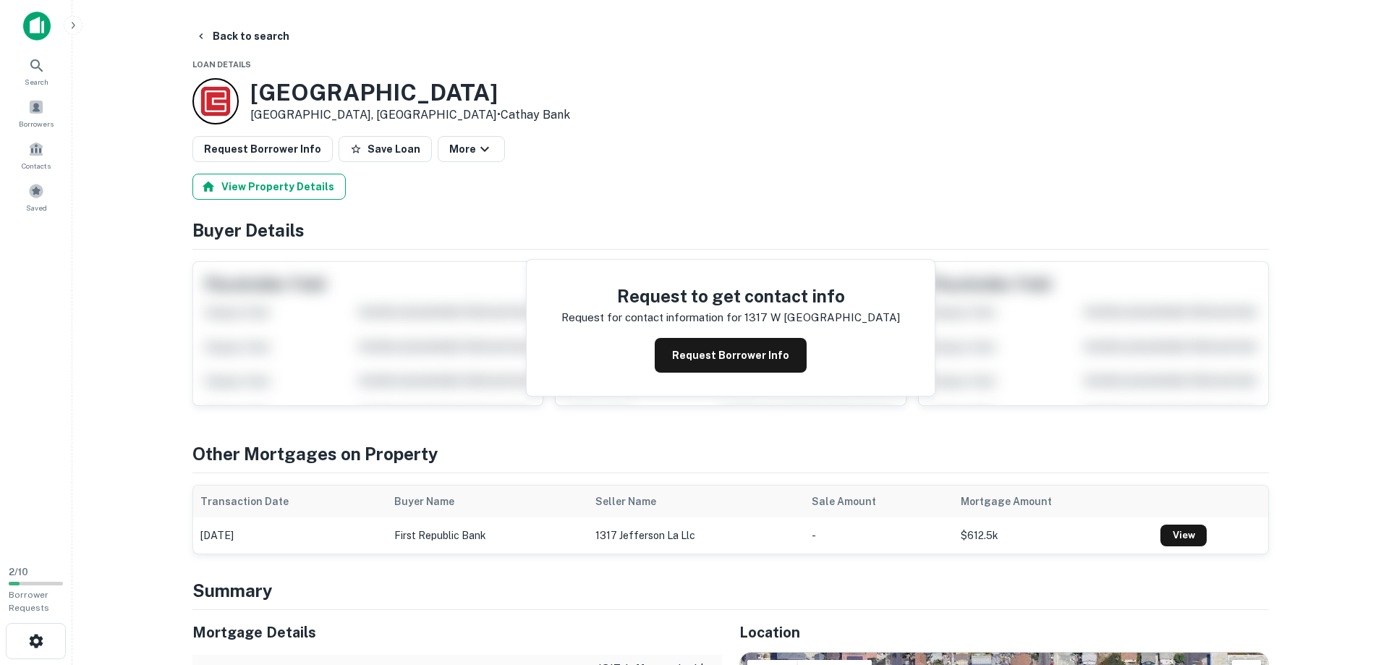
click at [278, 193] on button "View Property Details" at bounding box center [268, 187] width 153 height 26
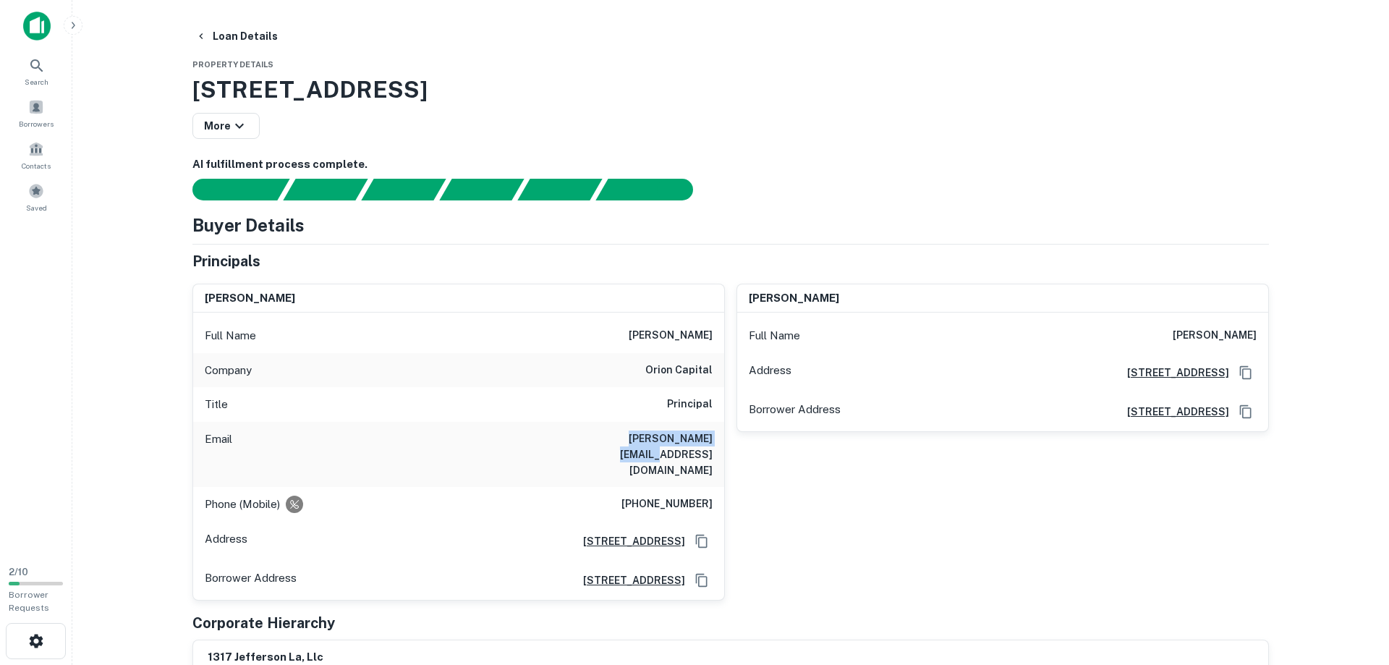
drag, startPoint x: 605, startPoint y: 437, endPoint x: 715, endPoint y: 436, distance: 110.7
click at [715, 436] on div "Email henryfan@ocapllc.com" at bounding box center [458, 454] width 531 height 65
drag, startPoint x: 648, startPoint y: 370, endPoint x: 715, endPoint y: 367, distance: 66.6
click at [715, 367] on div "Company orion capital" at bounding box center [458, 370] width 531 height 35
copy h6 "orion capital"
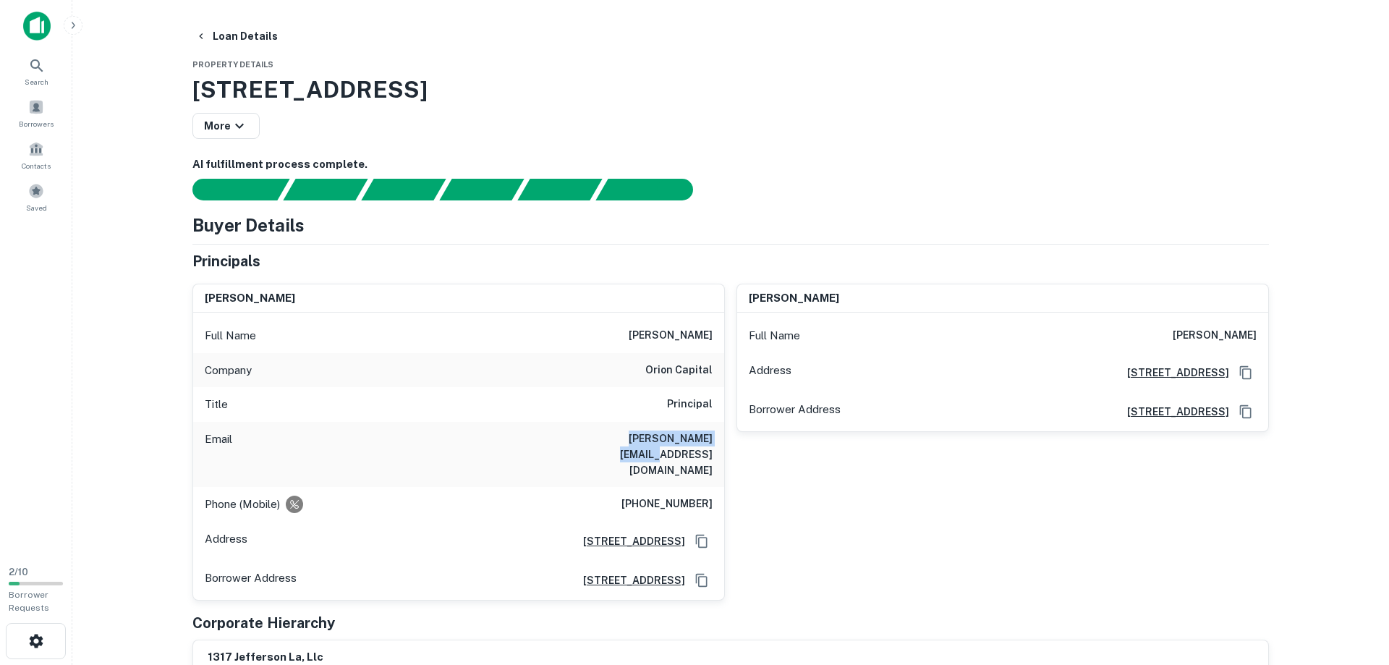
drag, startPoint x: 711, startPoint y: 439, endPoint x: 602, endPoint y: 437, distance: 109.2
click at [602, 437] on div "Email henryfan@ocapllc.com" at bounding box center [458, 454] width 531 height 65
copy h6 "henryfan@ocapllc.com"
click at [646, 496] on h6 "(310) 529-1111" at bounding box center [666, 504] width 91 height 17
drag, startPoint x: 646, startPoint y: 474, endPoint x: 723, endPoint y: 477, distance: 77.5
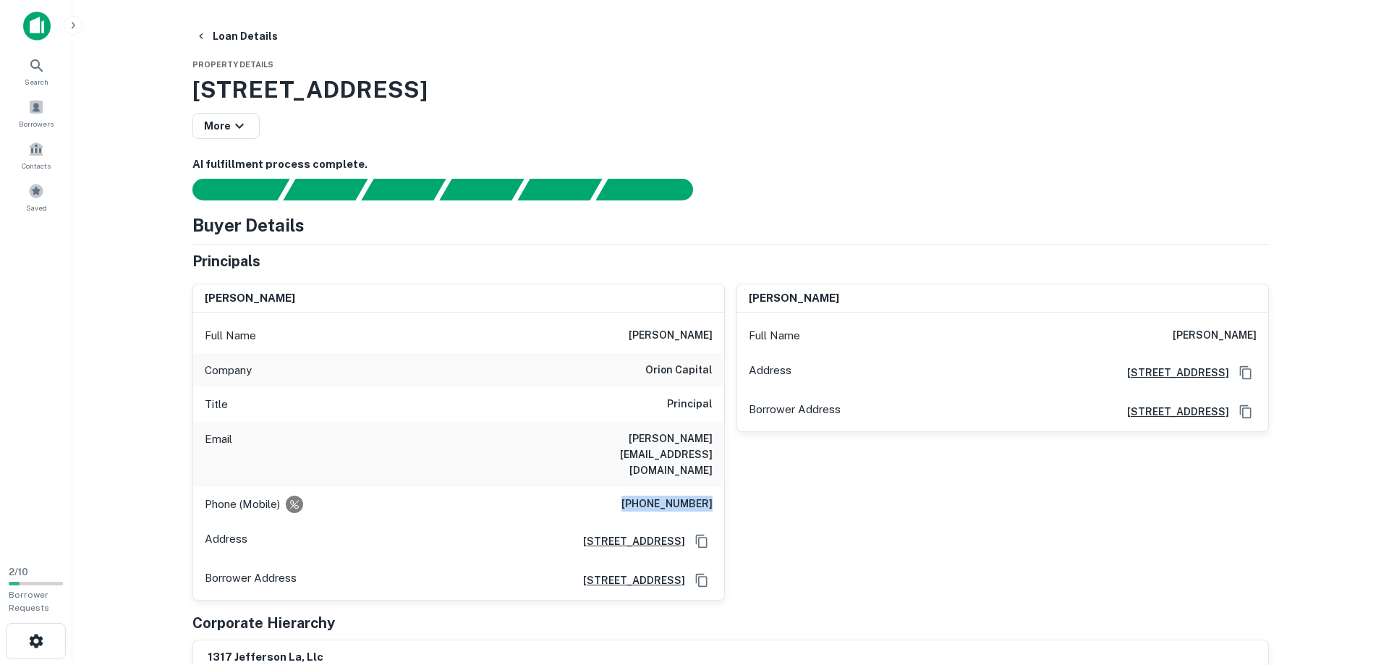
click at [723, 487] on div "Phone (Mobile) (310) 529-1111" at bounding box center [458, 504] width 531 height 35
copy h6 "(310) 529-1111"
click at [770, 503] on div "charles kim Full Name charles kim Address 10573 West Pico, Suite 213, Los Angel…" at bounding box center [997, 436] width 544 height 328
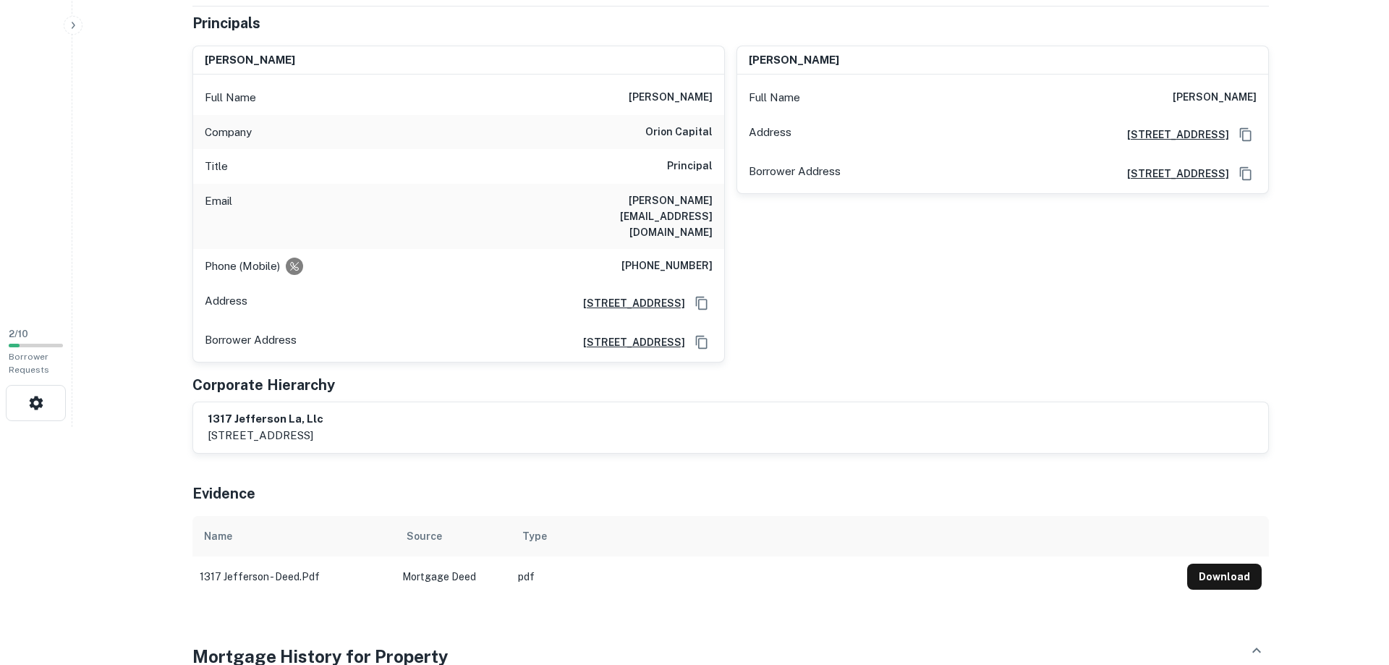
scroll to position [295, 0]
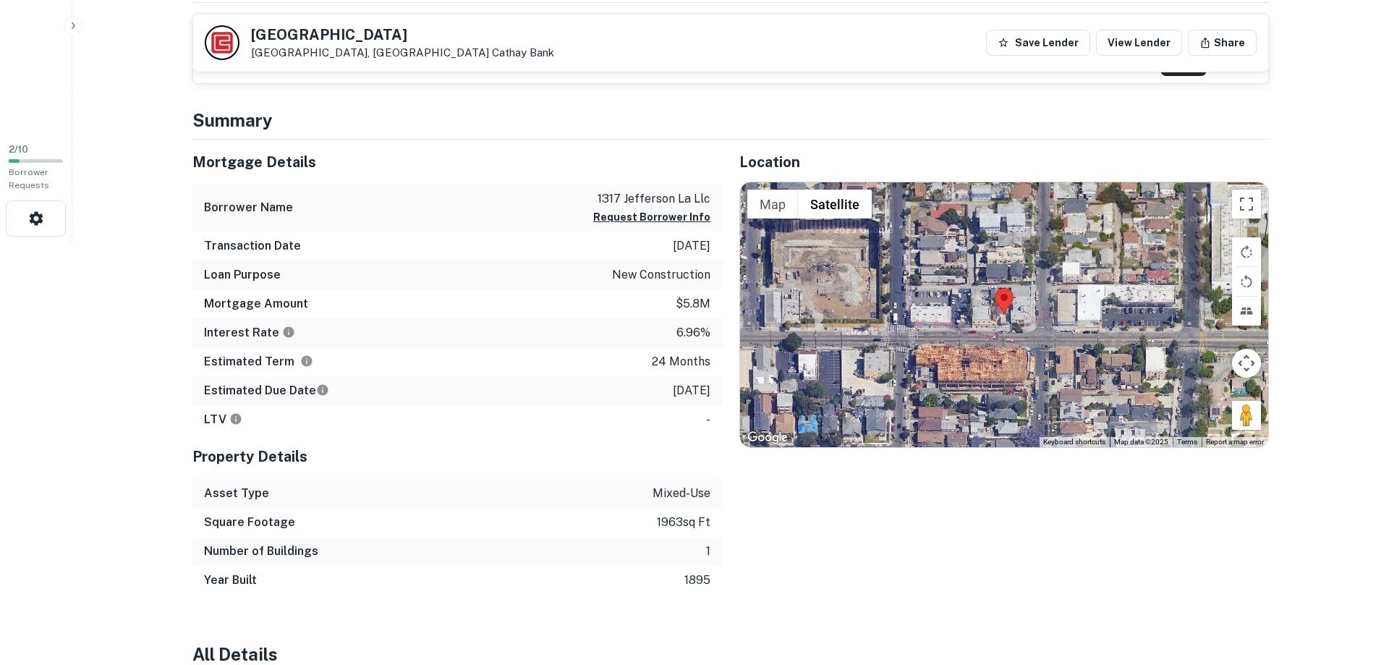
scroll to position [443, 0]
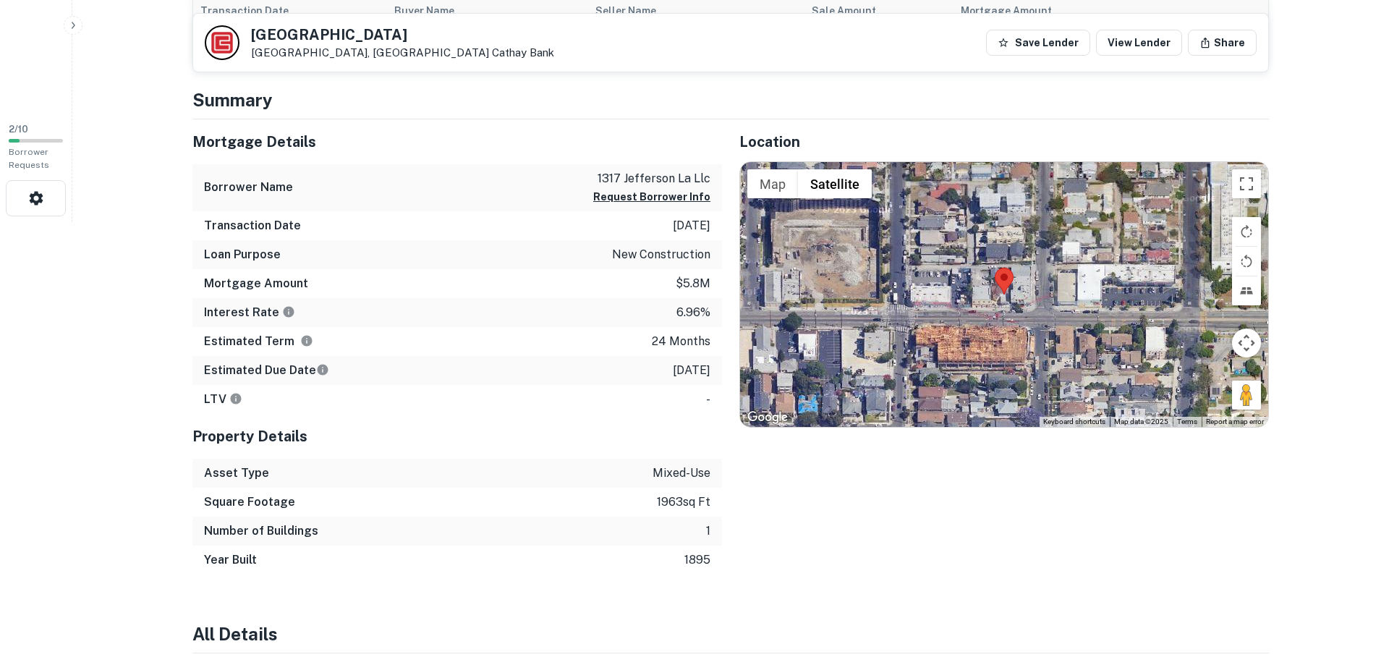
click at [441, 522] on div "Number of Buildings 1" at bounding box center [457, 530] width 530 height 29
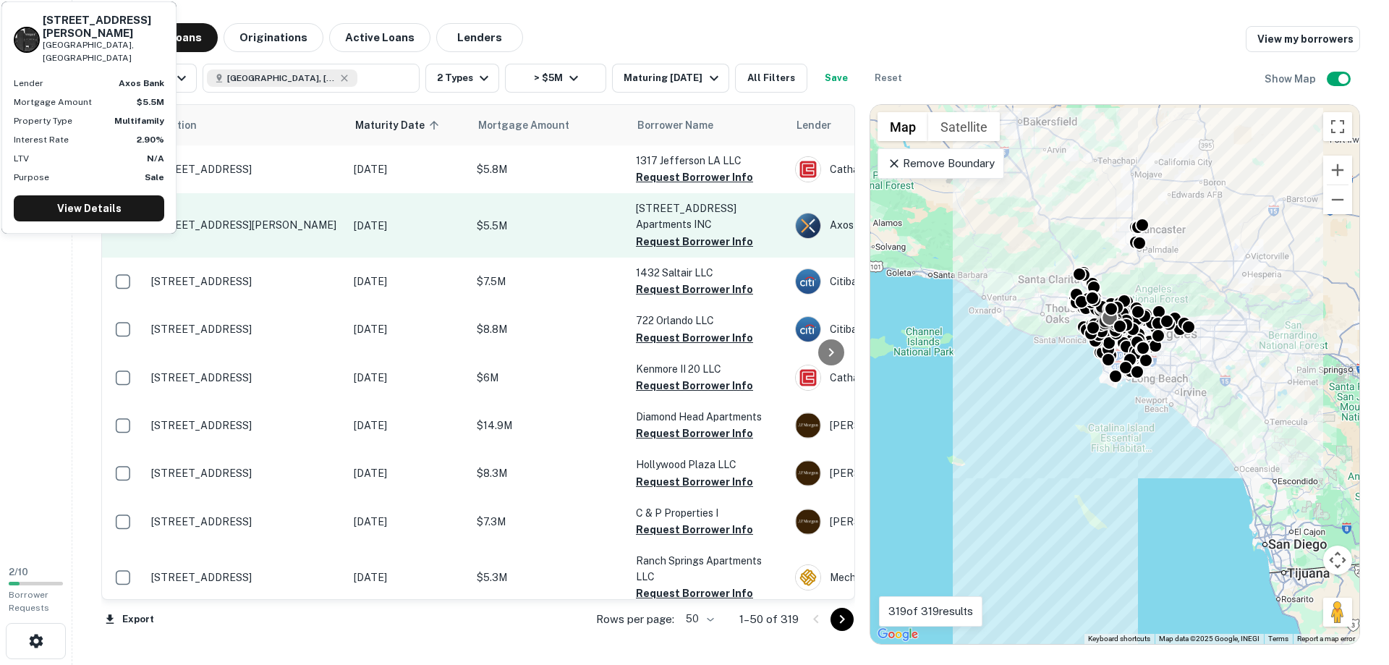
click at [228, 226] on p "6700 Franklin Pl Los Angeles, CA90028" at bounding box center [245, 224] width 188 height 13
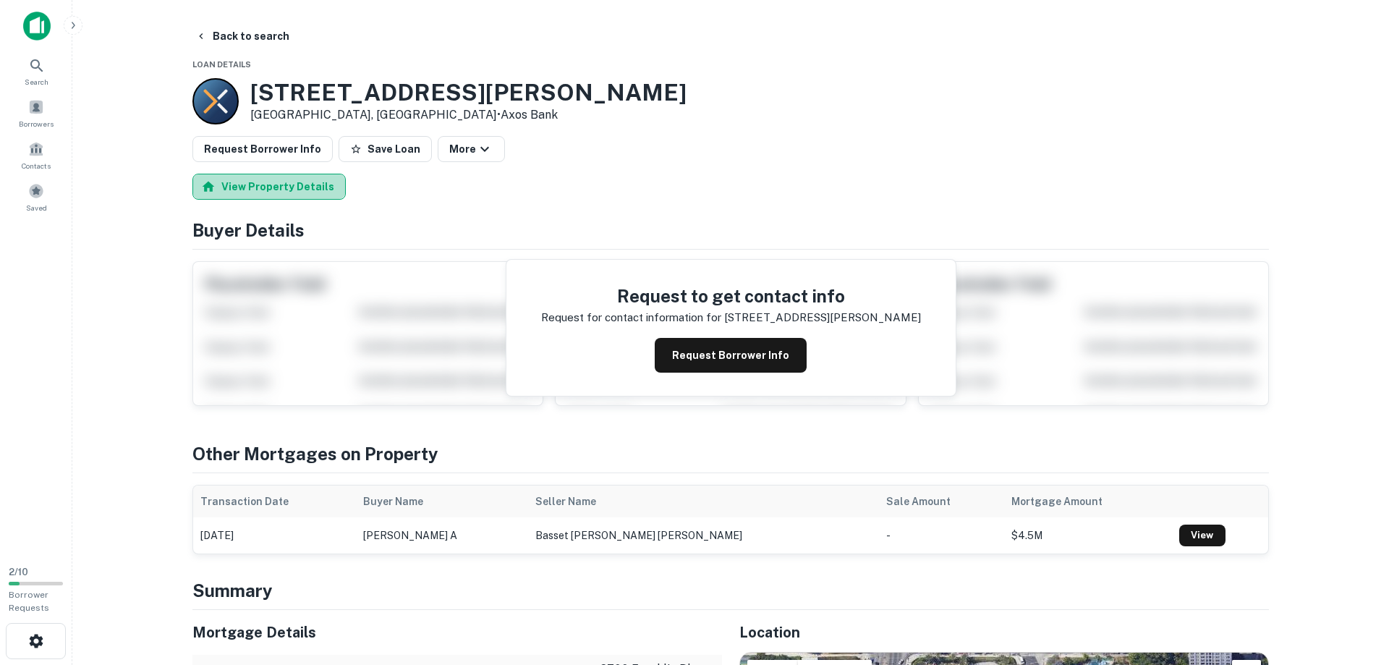
click at [270, 184] on button "View Property Details" at bounding box center [268, 187] width 153 height 26
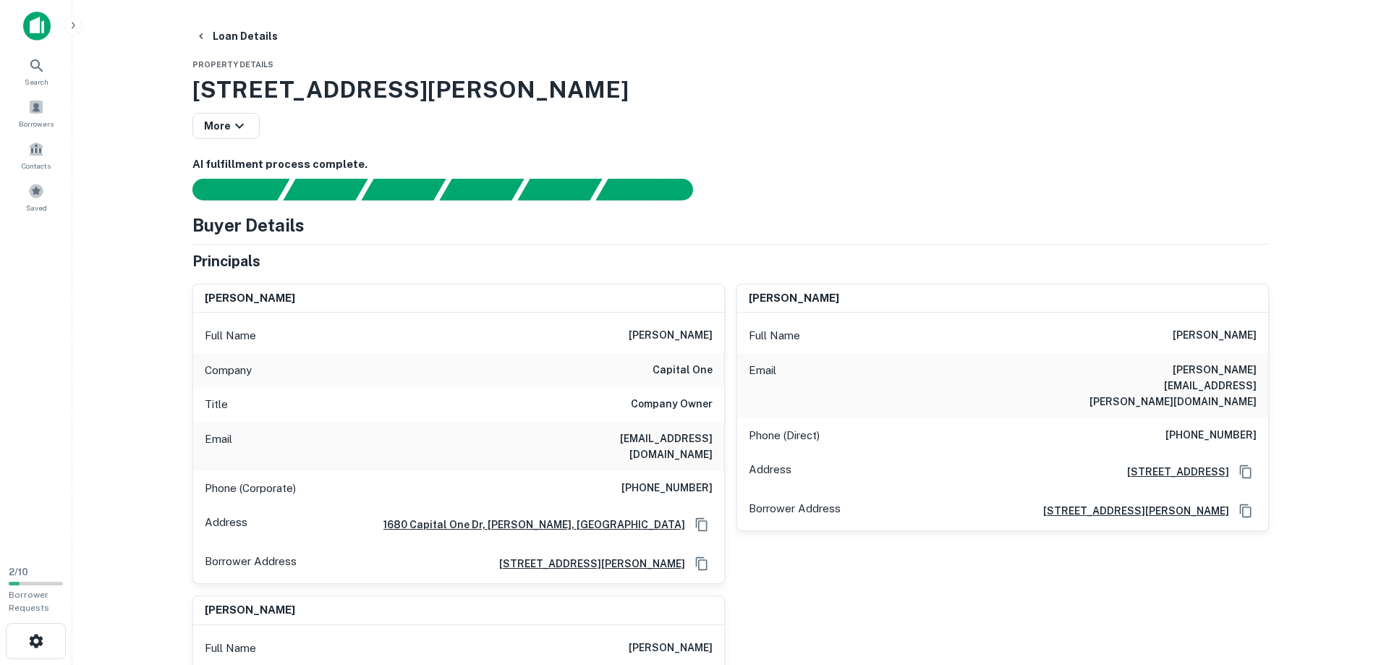
drag, startPoint x: 625, startPoint y: 333, endPoint x: 717, endPoint y: 339, distance: 92.0
click at [717, 339] on div "Full Name mohamed soliman" at bounding box center [458, 335] width 531 height 35
copy h6 "mohamed soliman"
drag, startPoint x: 586, startPoint y: 441, endPoint x: 712, endPoint y: 438, distance: 125.9
click at [712, 438] on h6 "msoliman@capitalone.com" at bounding box center [626, 446] width 174 height 32
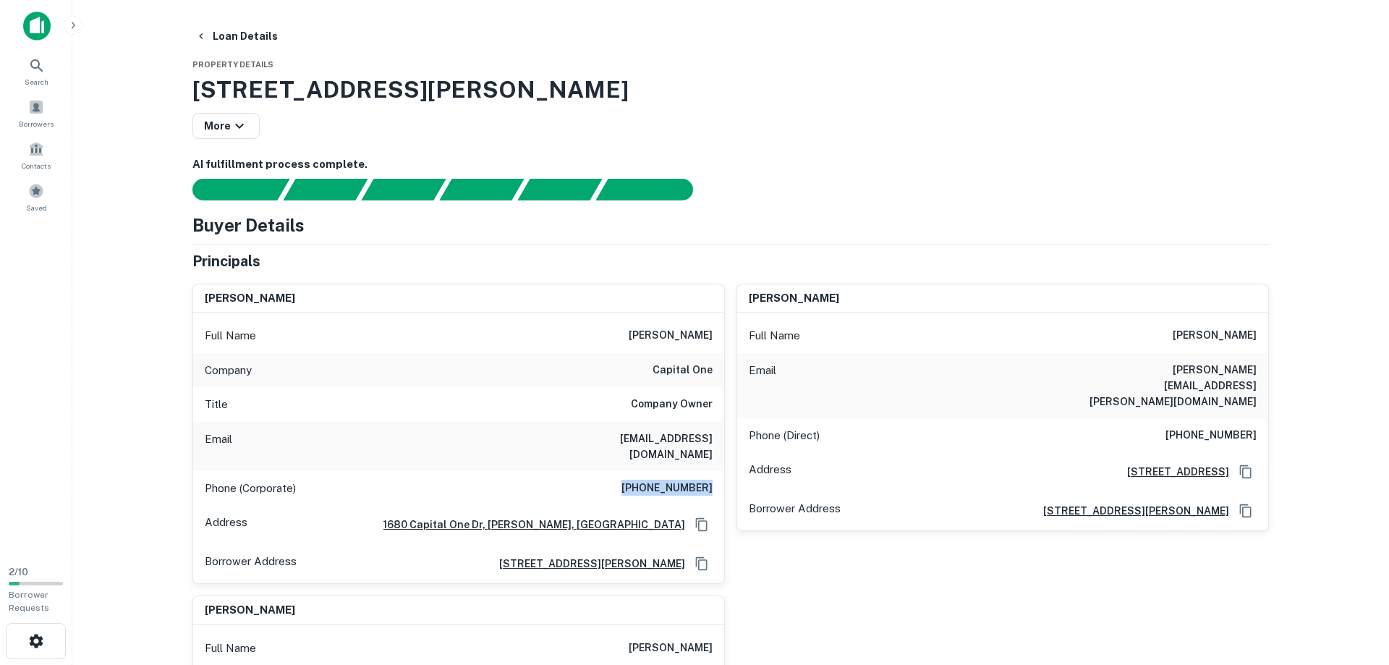
drag, startPoint x: 639, startPoint y: 475, endPoint x: 718, endPoint y: 467, distance: 80.0
click at [718, 471] on div "Phone (Corporate) (703) 720-1000" at bounding box center [458, 488] width 531 height 35
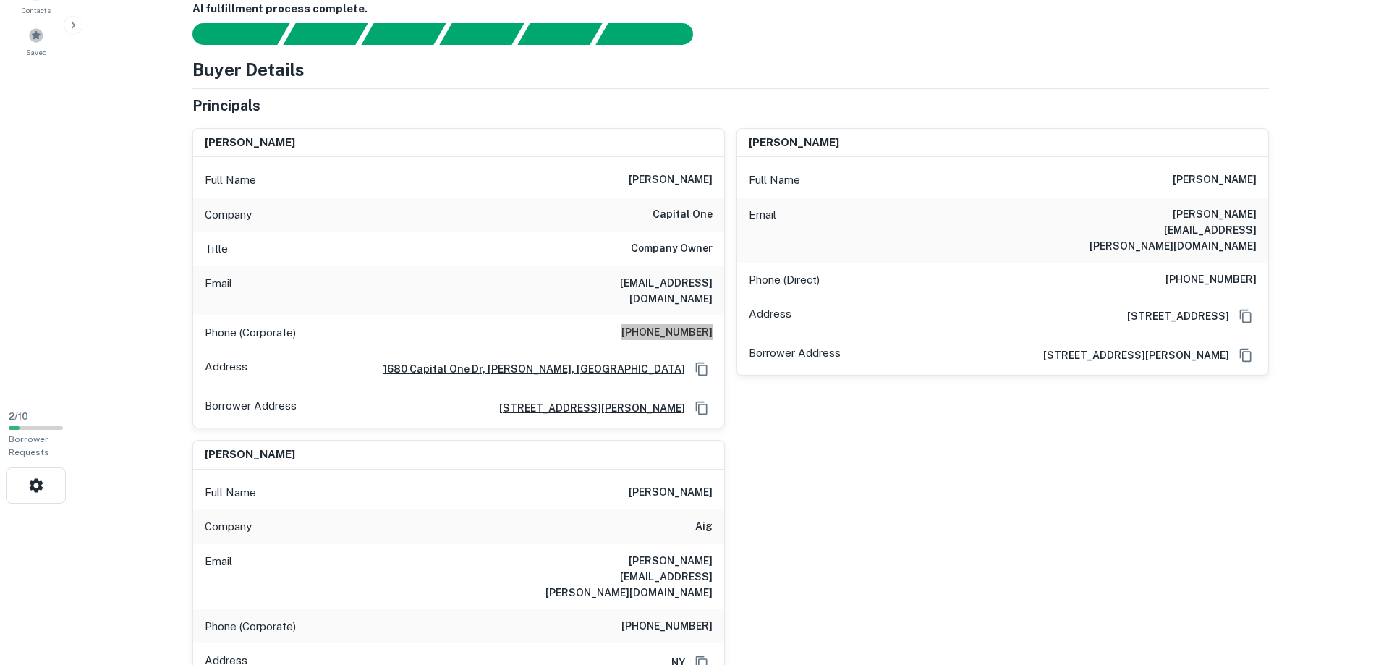
scroll to position [148, 0]
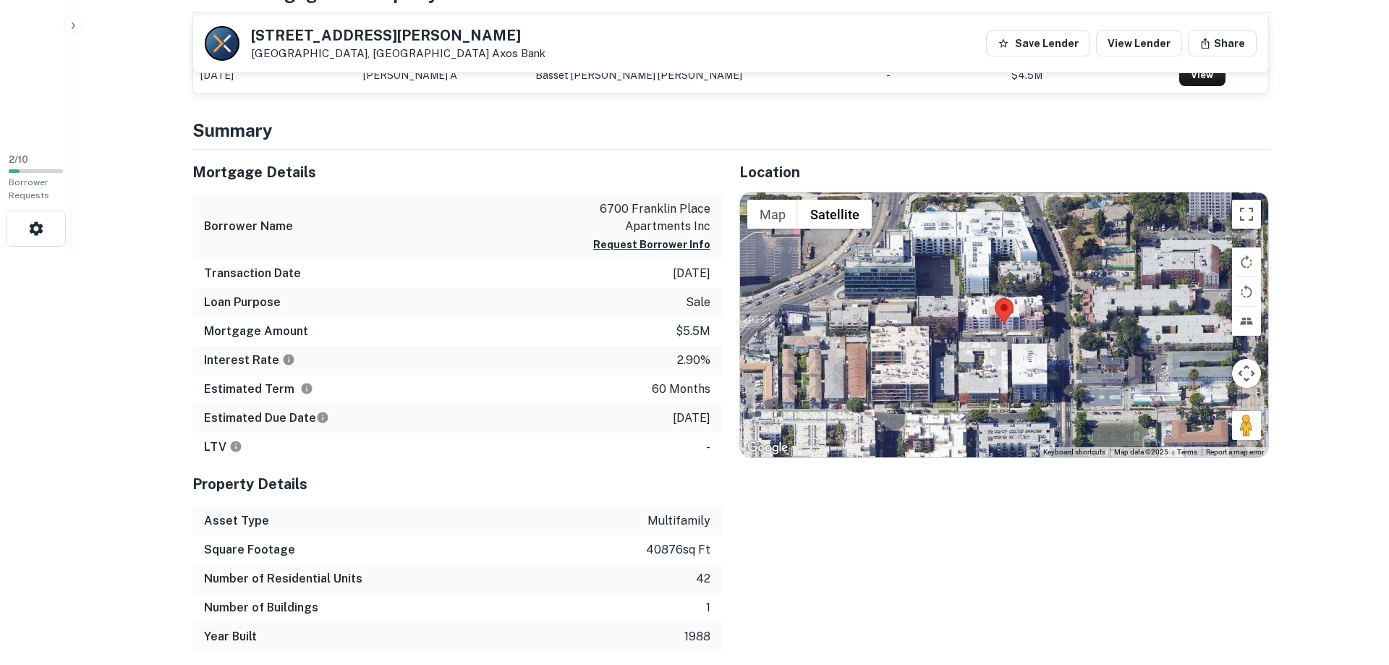
scroll to position [443, 0]
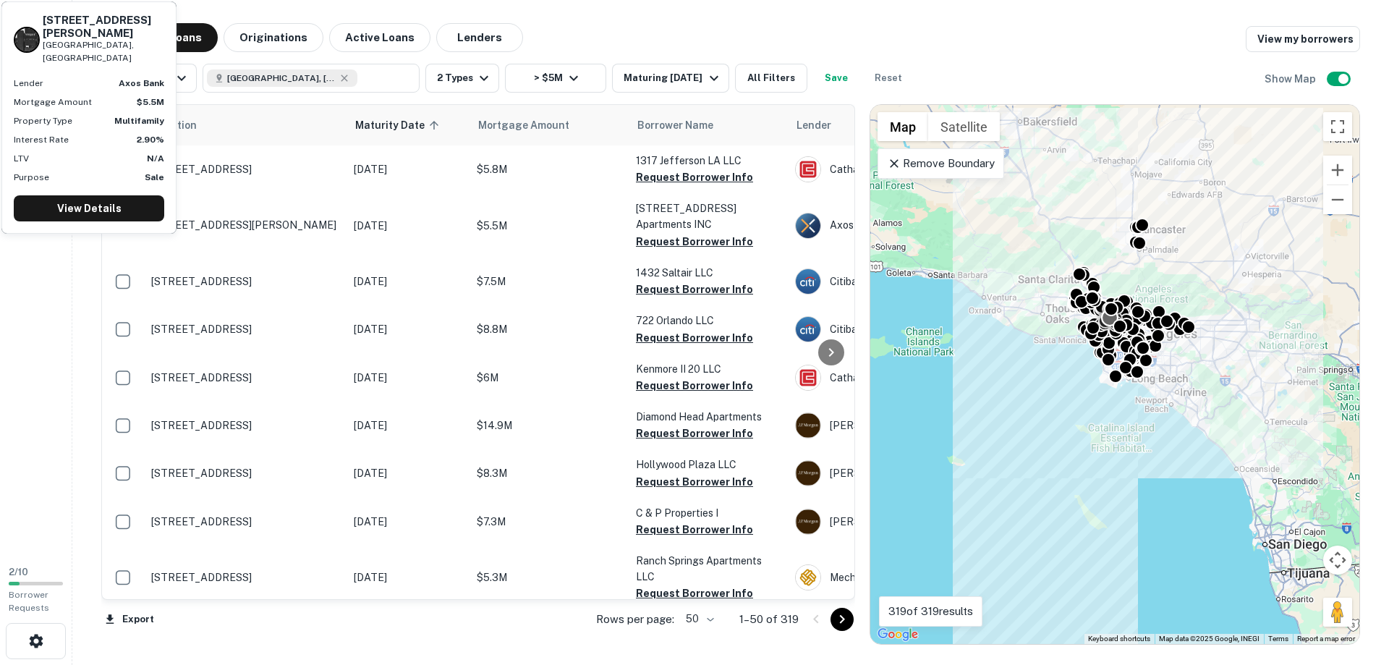
click at [48, 291] on div "Search Borrowers Contacts Saved" at bounding box center [36, 277] width 72 height 554
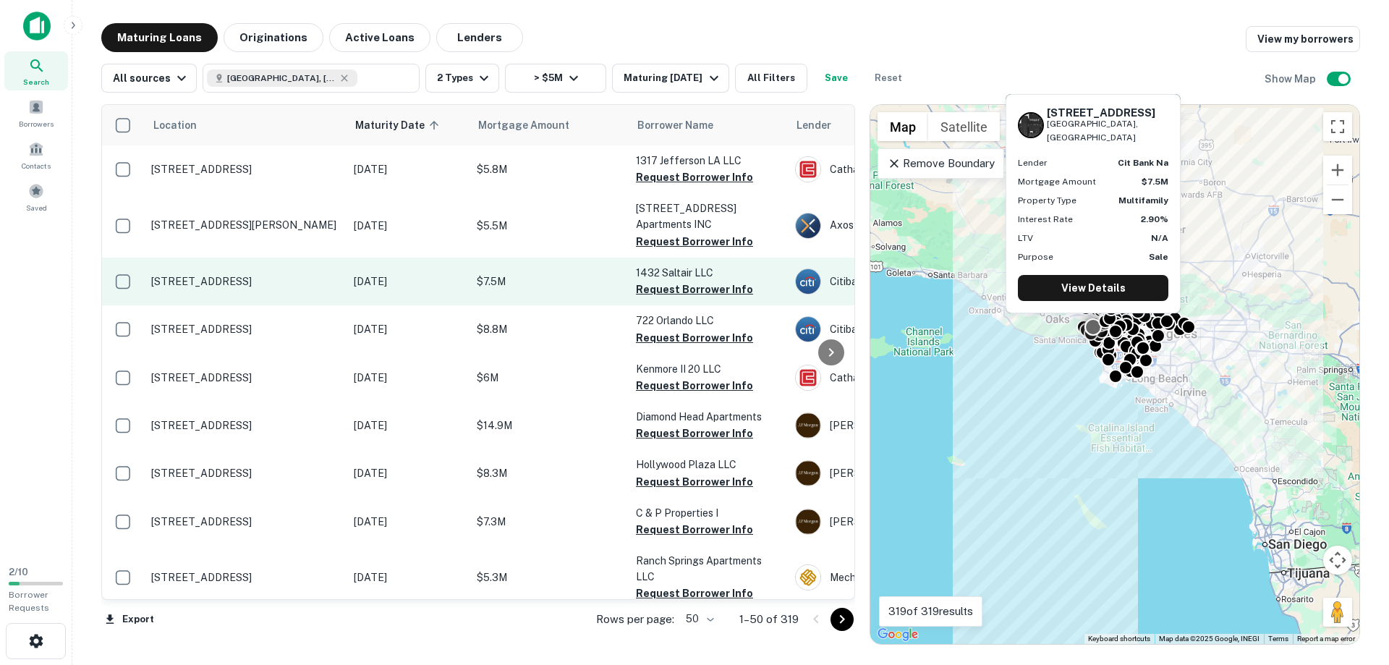
click at [183, 282] on p "1432 Saltair Ave Los Angeles, CA90025" at bounding box center [245, 281] width 188 height 13
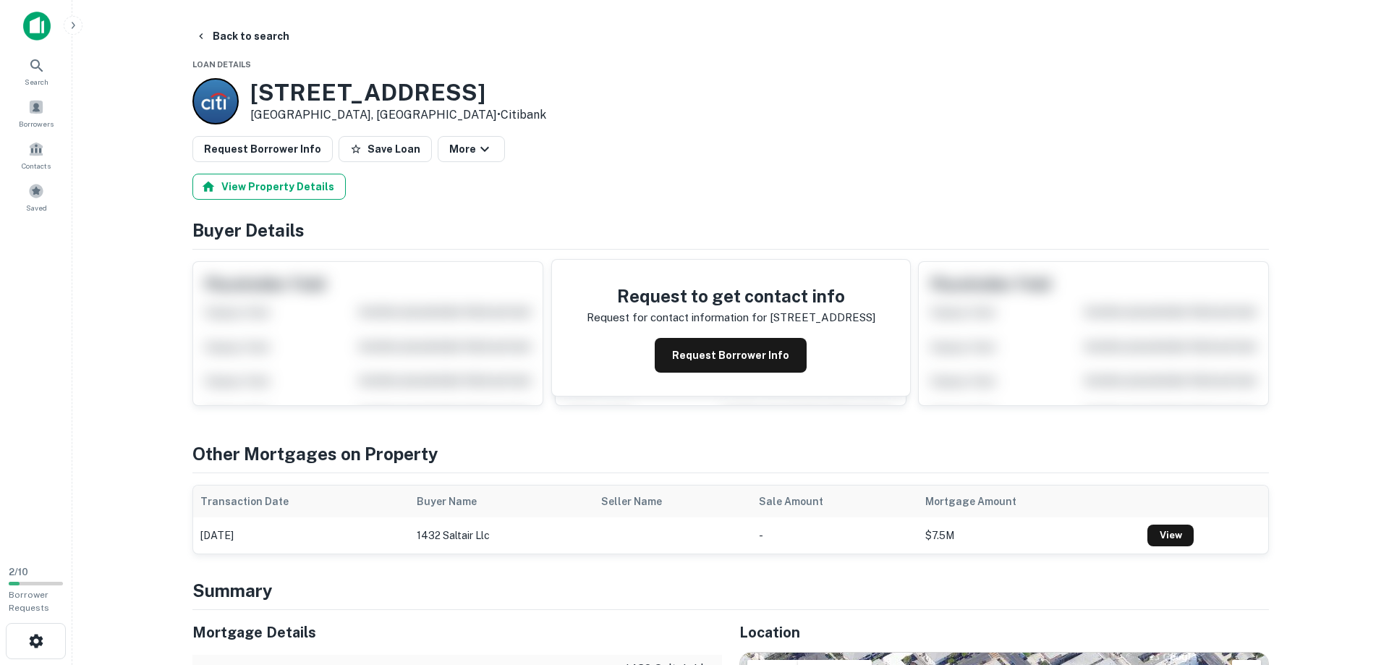
click at [260, 192] on button "View Property Details" at bounding box center [268, 187] width 153 height 26
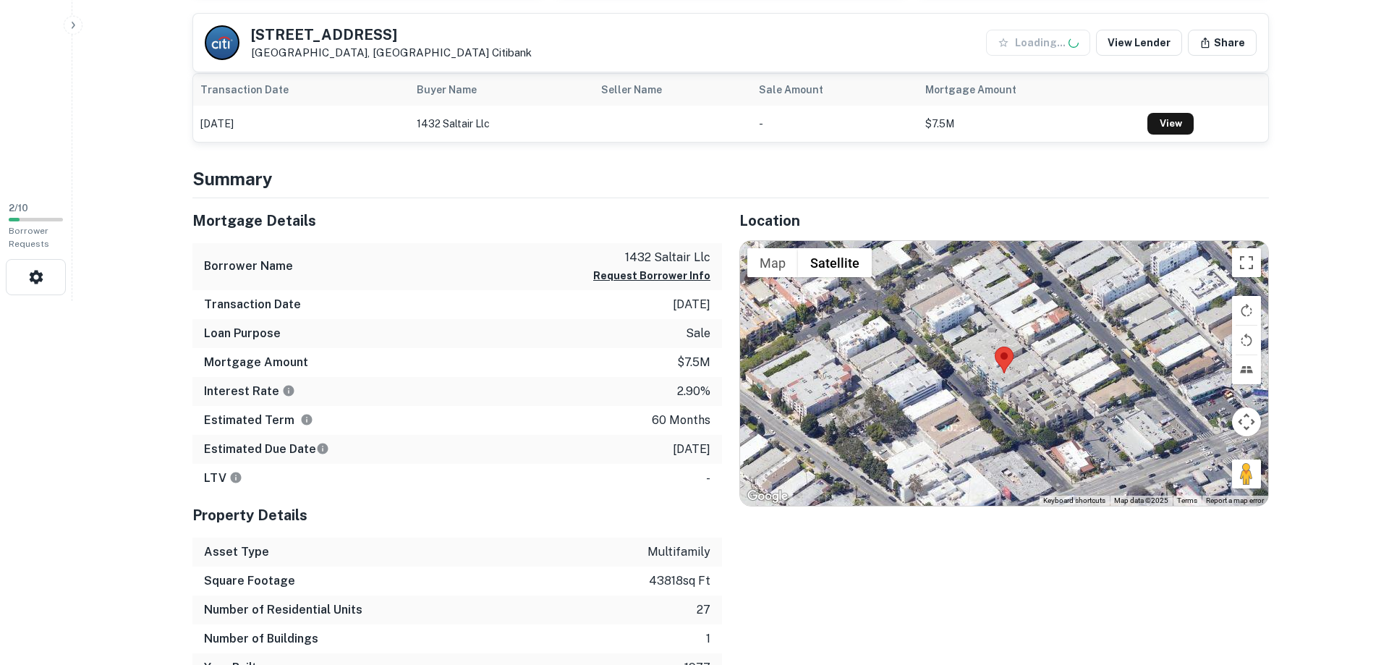
scroll to position [369, 0]
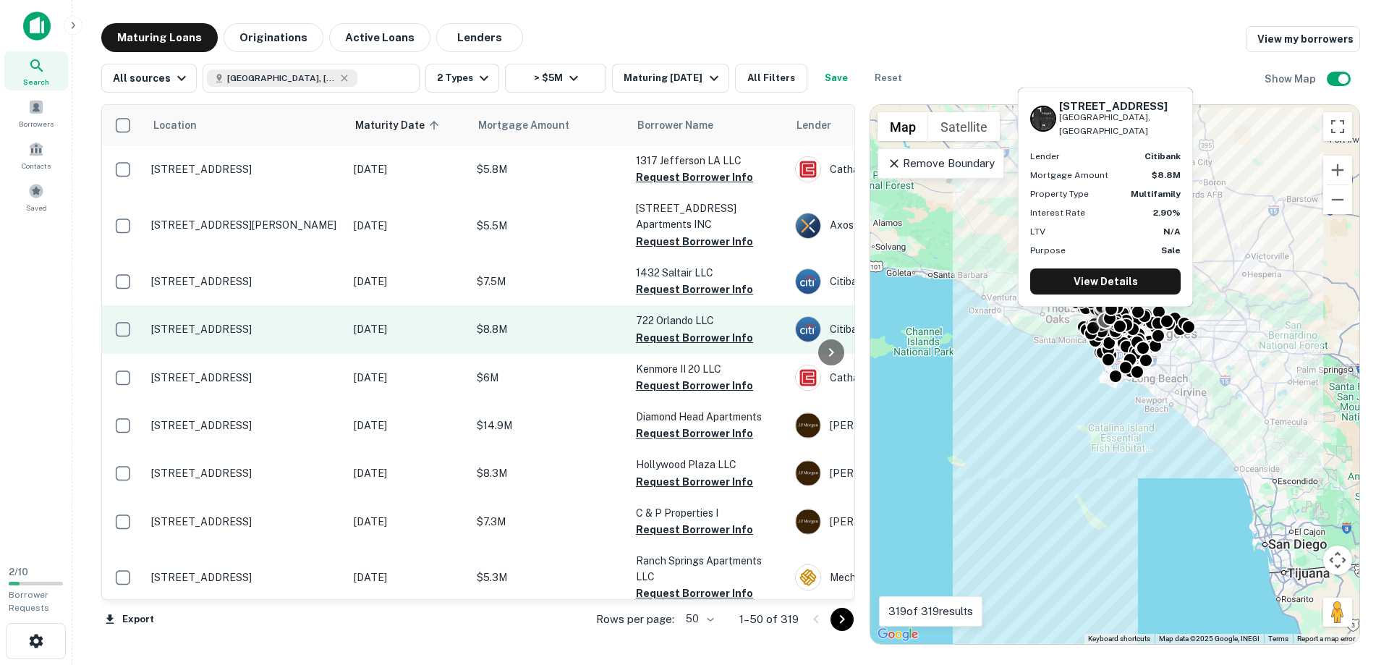
click at [173, 333] on p "722 N Orlando Ave West Hollywood, CA90069" at bounding box center [245, 329] width 188 height 13
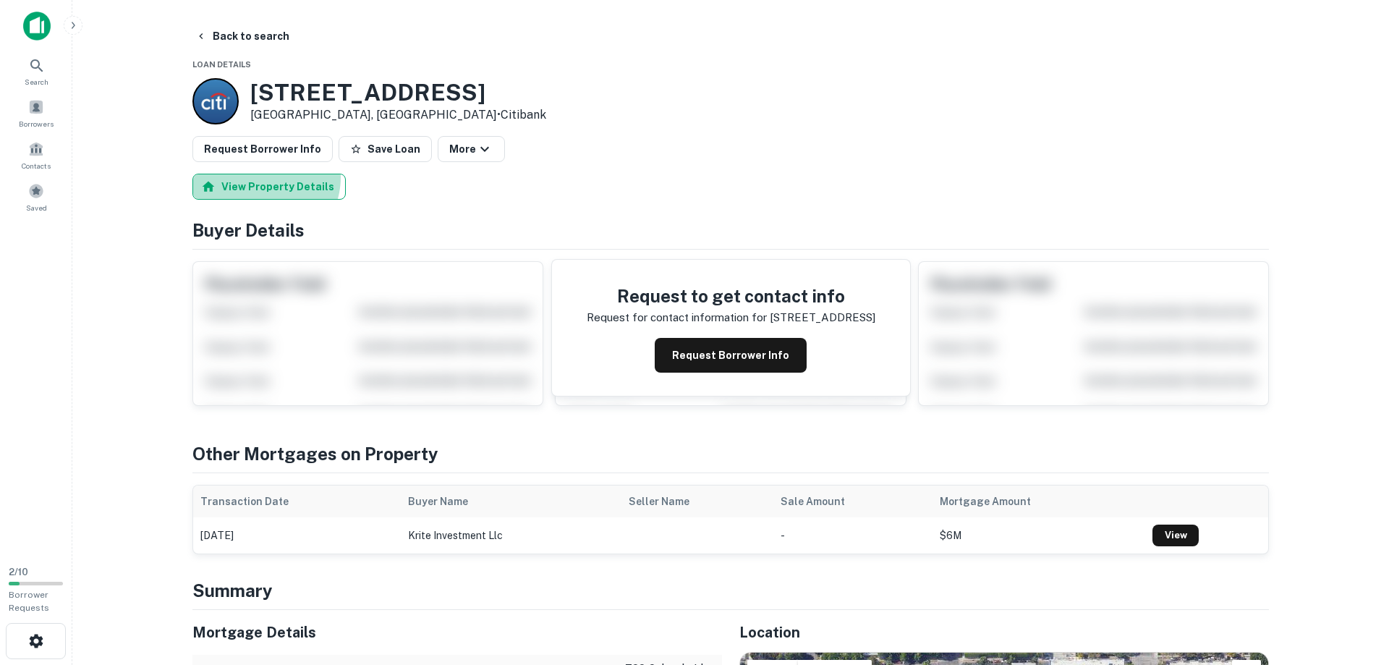
click at [260, 177] on button "View Property Details" at bounding box center [268, 187] width 153 height 26
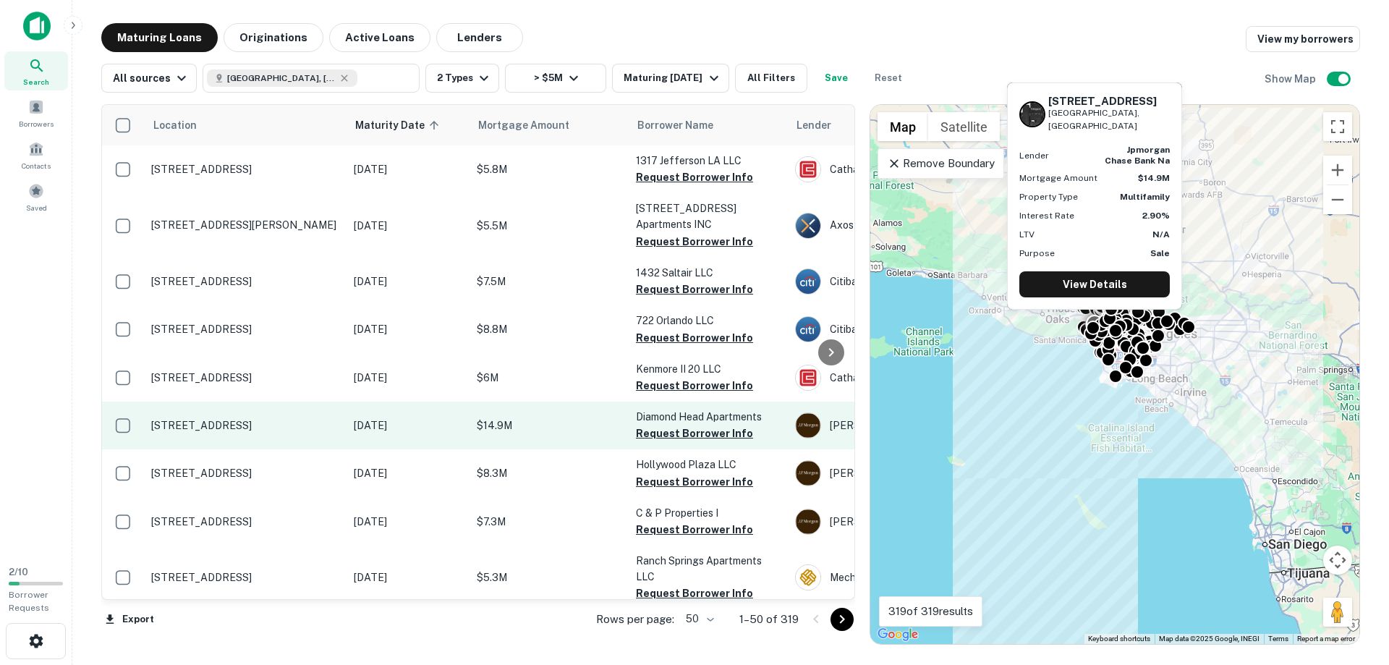
click at [167, 425] on p "664 Veteran Ave Los Angeles, CA90024" at bounding box center [245, 425] width 188 height 13
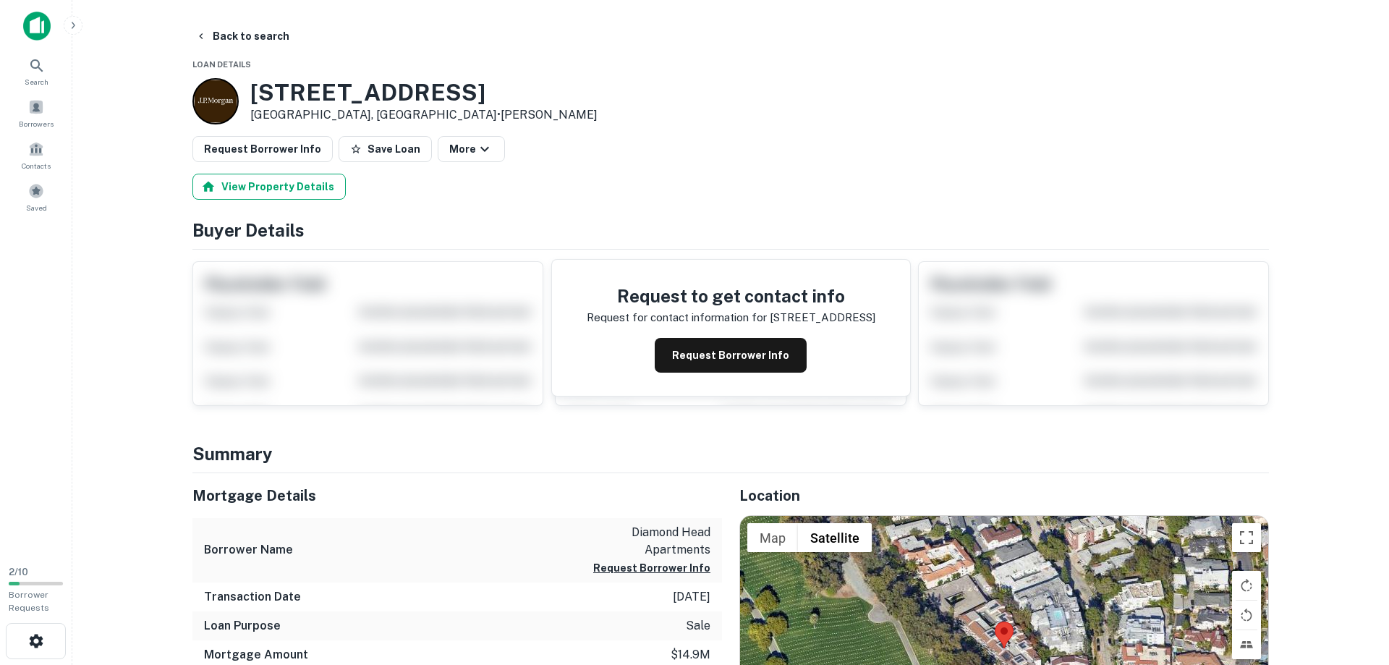
click at [255, 190] on button "View Property Details" at bounding box center [268, 187] width 153 height 26
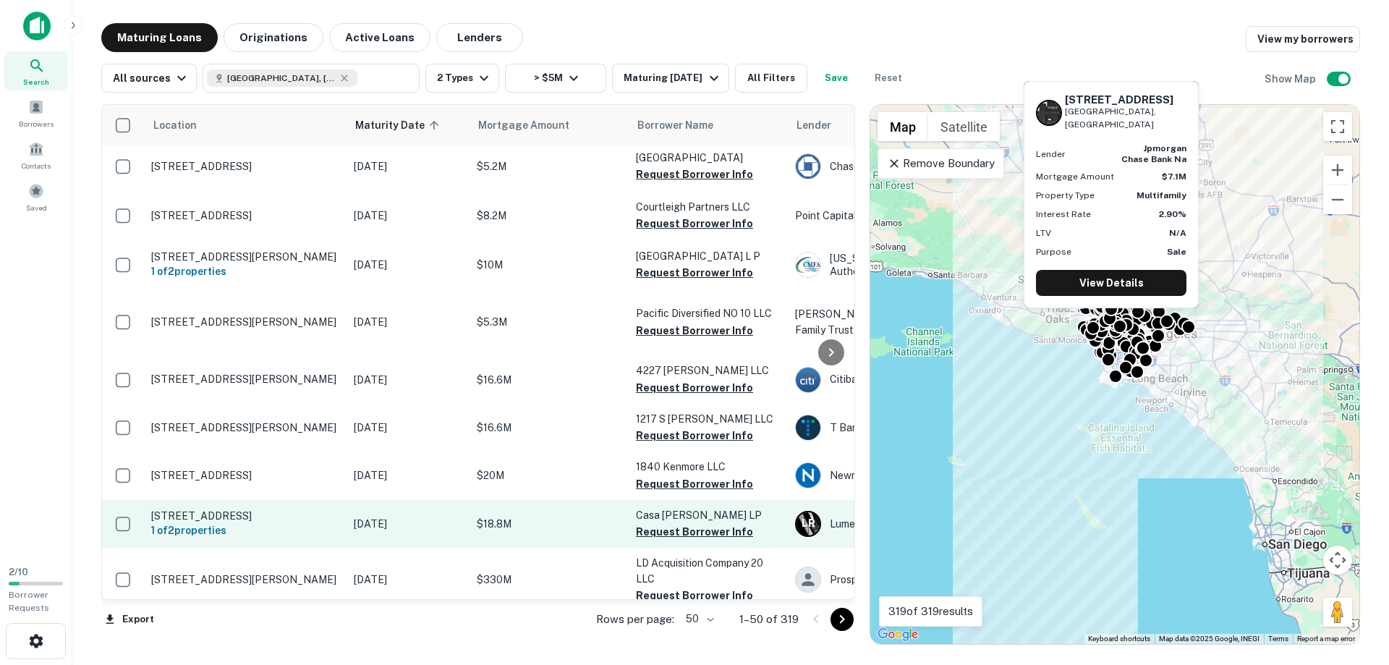
scroll to position [1732, 0]
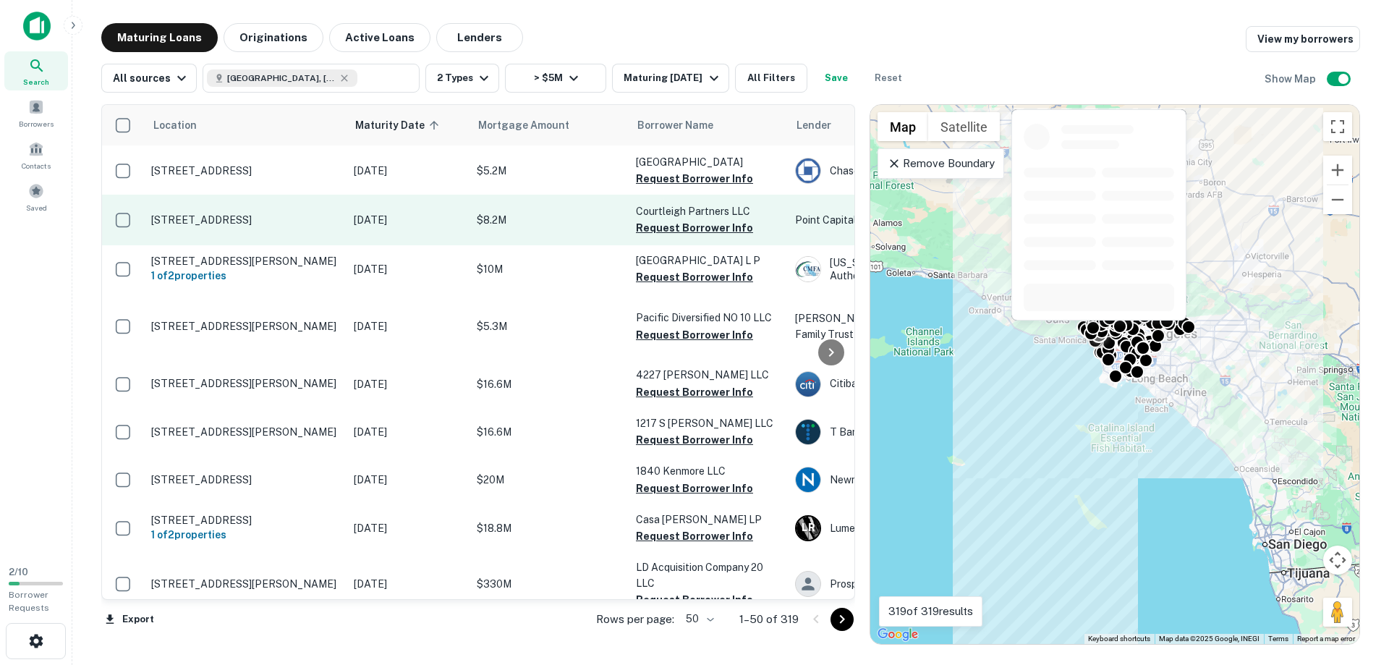
click at [215, 213] on p "11929 Courtleigh Dr Los Angeles, CA90066" at bounding box center [245, 219] width 188 height 13
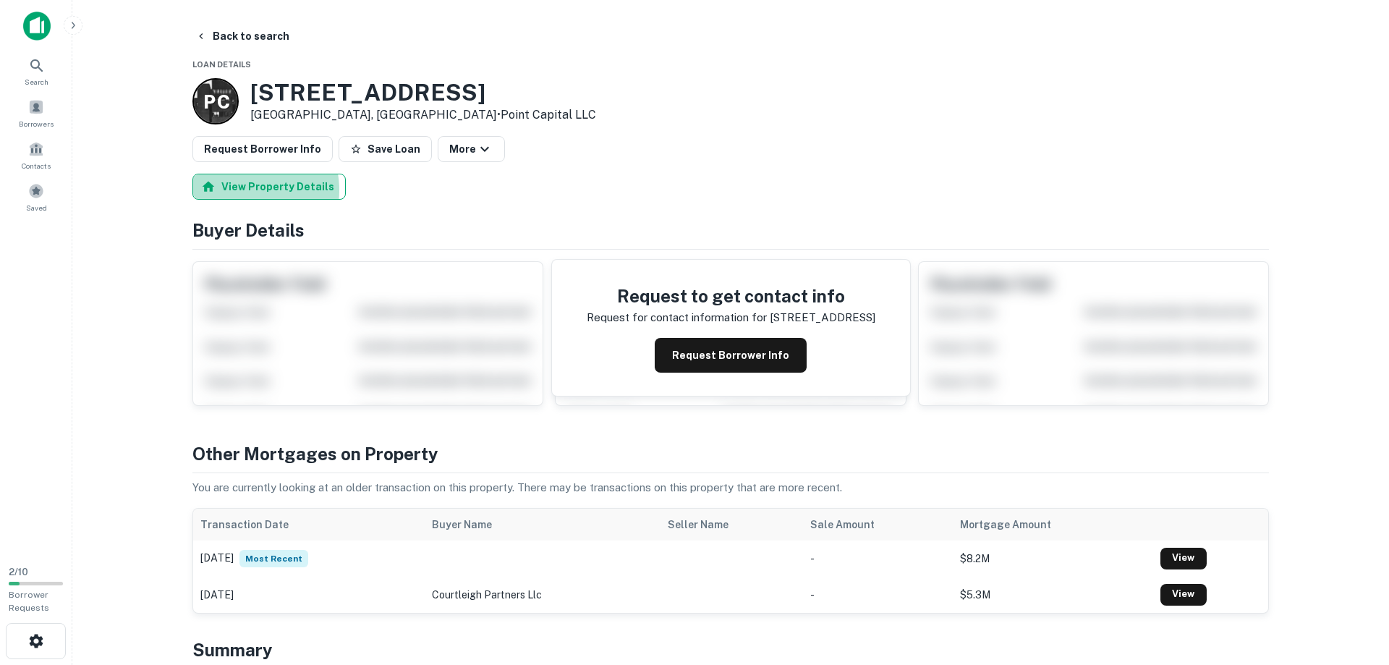
click at [239, 190] on button "View Property Details" at bounding box center [268, 187] width 153 height 26
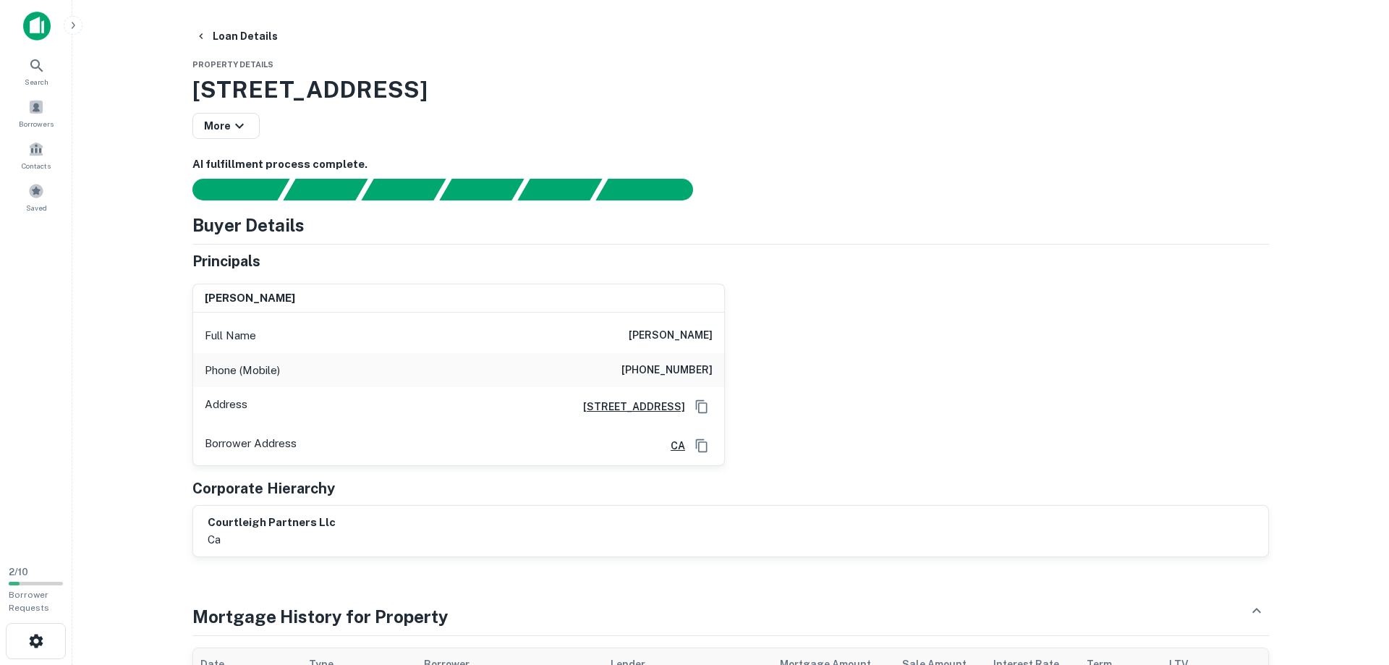
drag, startPoint x: 637, startPoint y: 336, endPoint x: 718, endPoint y: 330, distance: 81.3
click at [718, 330] on div "Full Name randyl kirshner" at bounding box center [458, 335] width 531 height 35
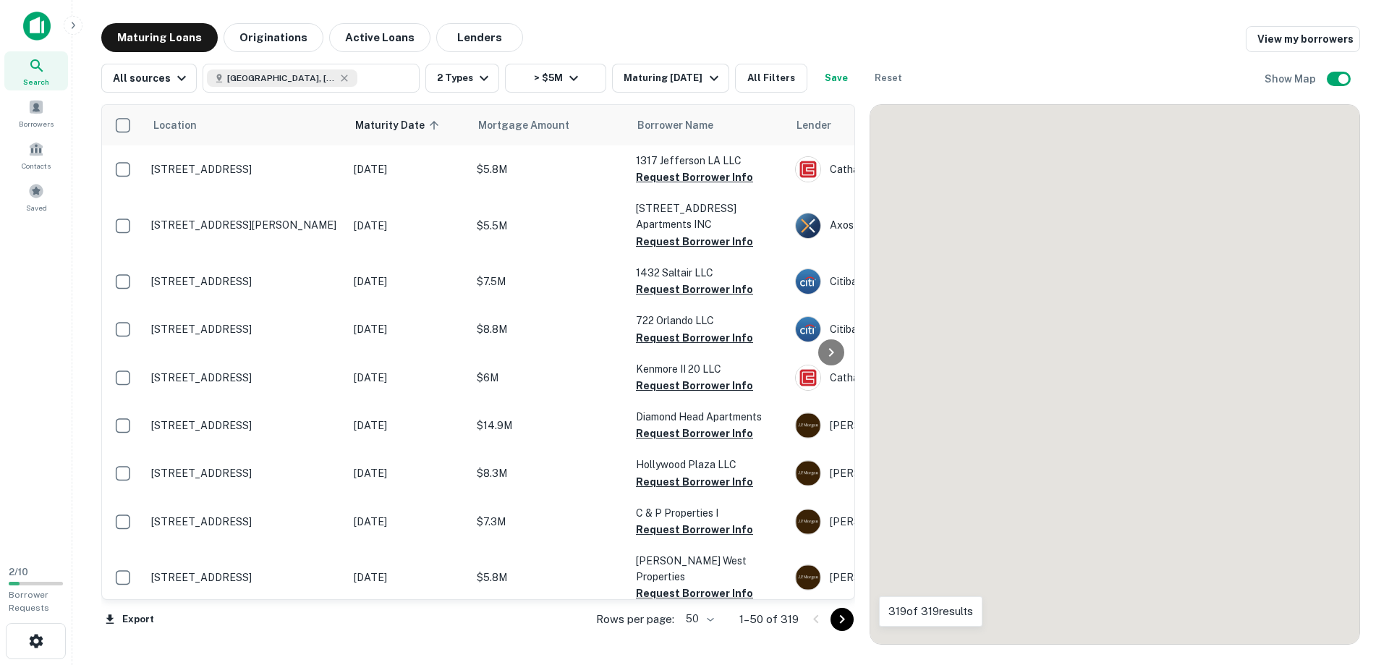
scroll to position [1732, 0]
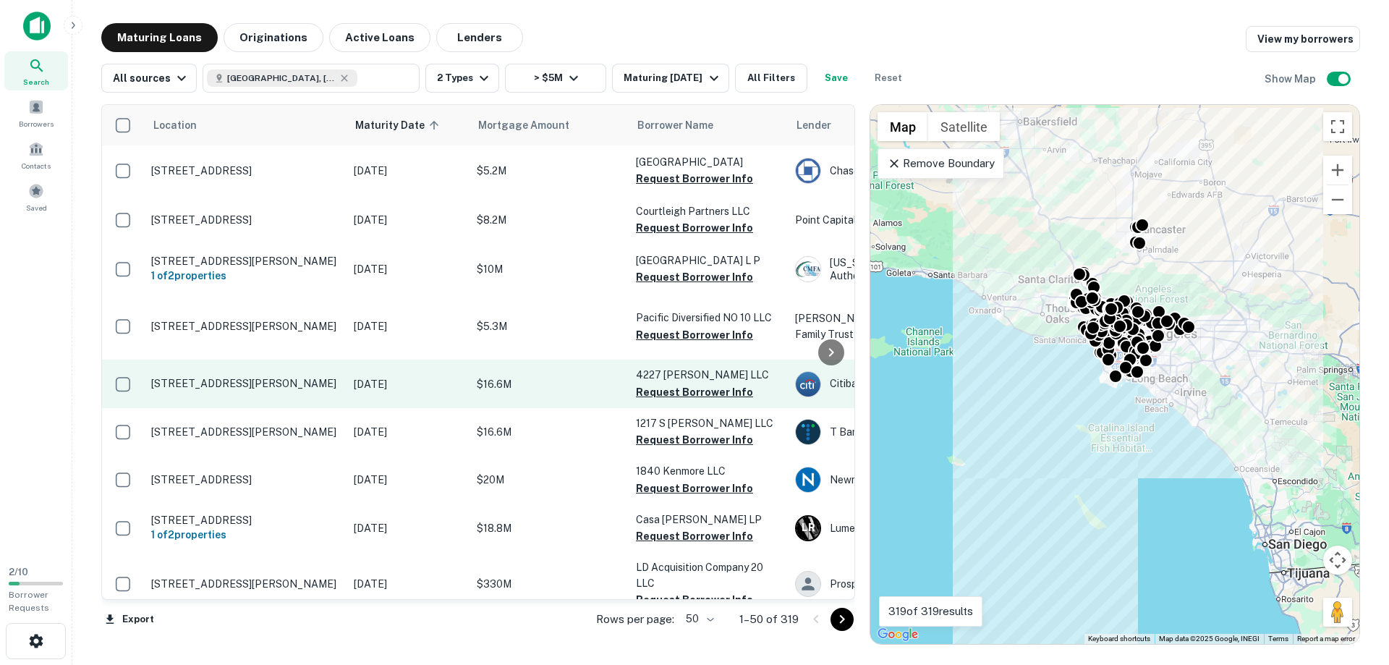
click at [175, 377] on p "4227 S Hoover St Los Angeles, CA90037" at bounding box center [245, 383] width 188 height 13
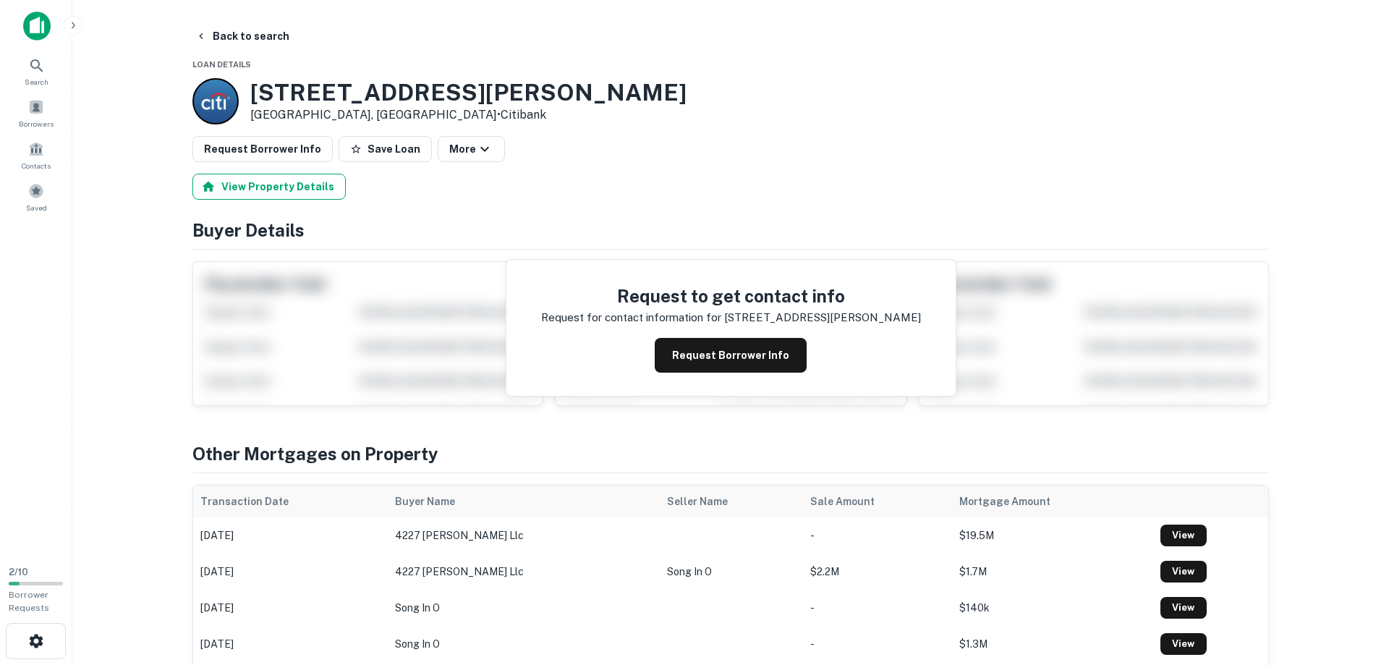
click at [244, 190] on button "View Property Details" at bounding box center [268, 187] width 153 height 26
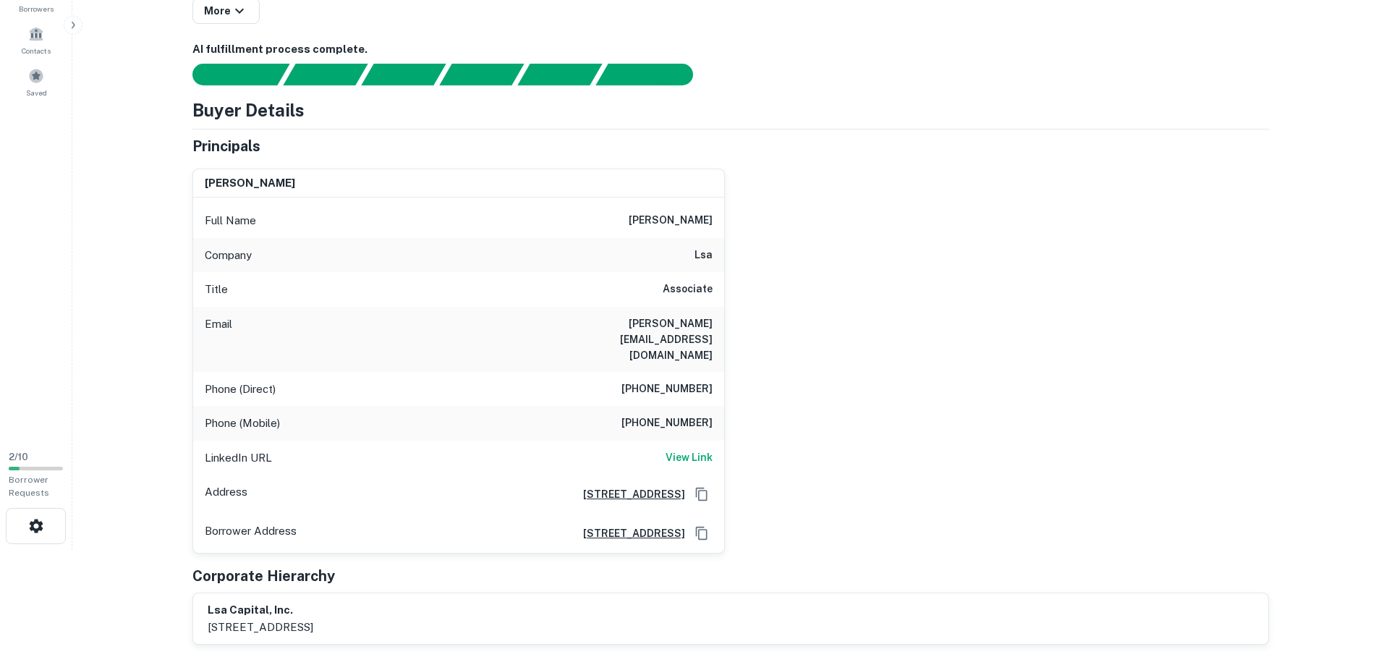
scroll to position [148, 0]
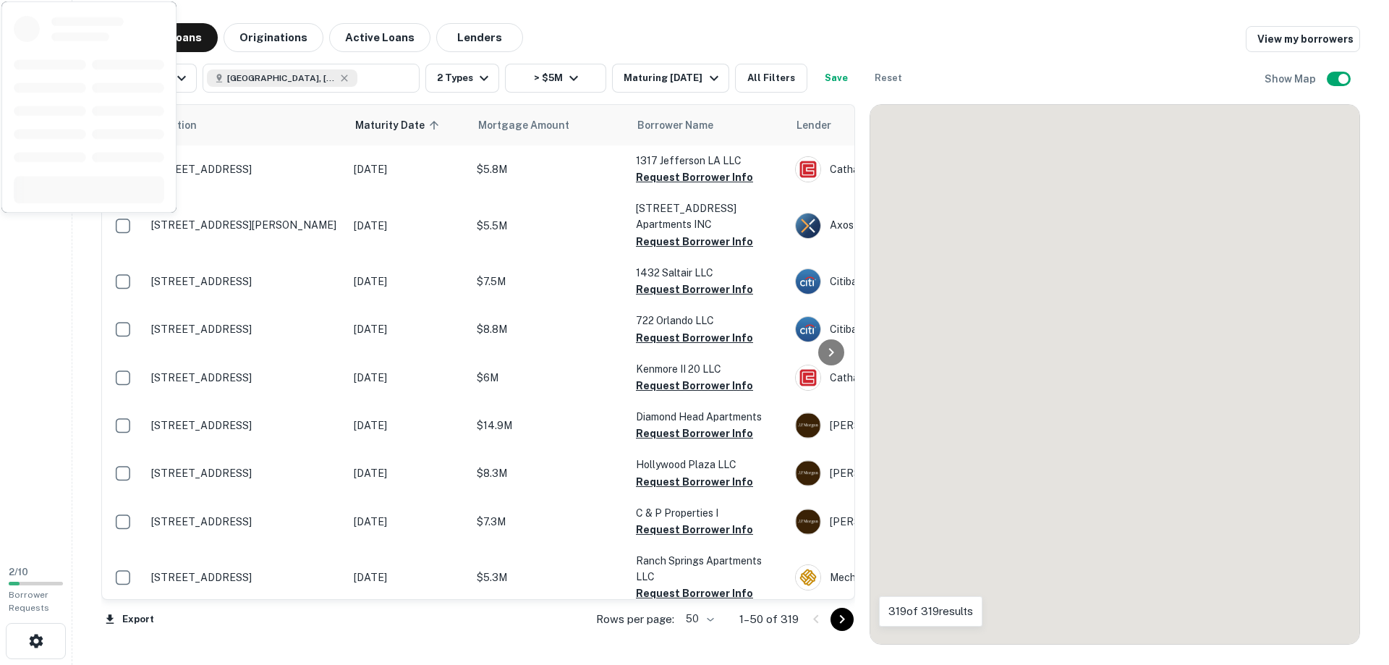
scroll to position [1732, 0]
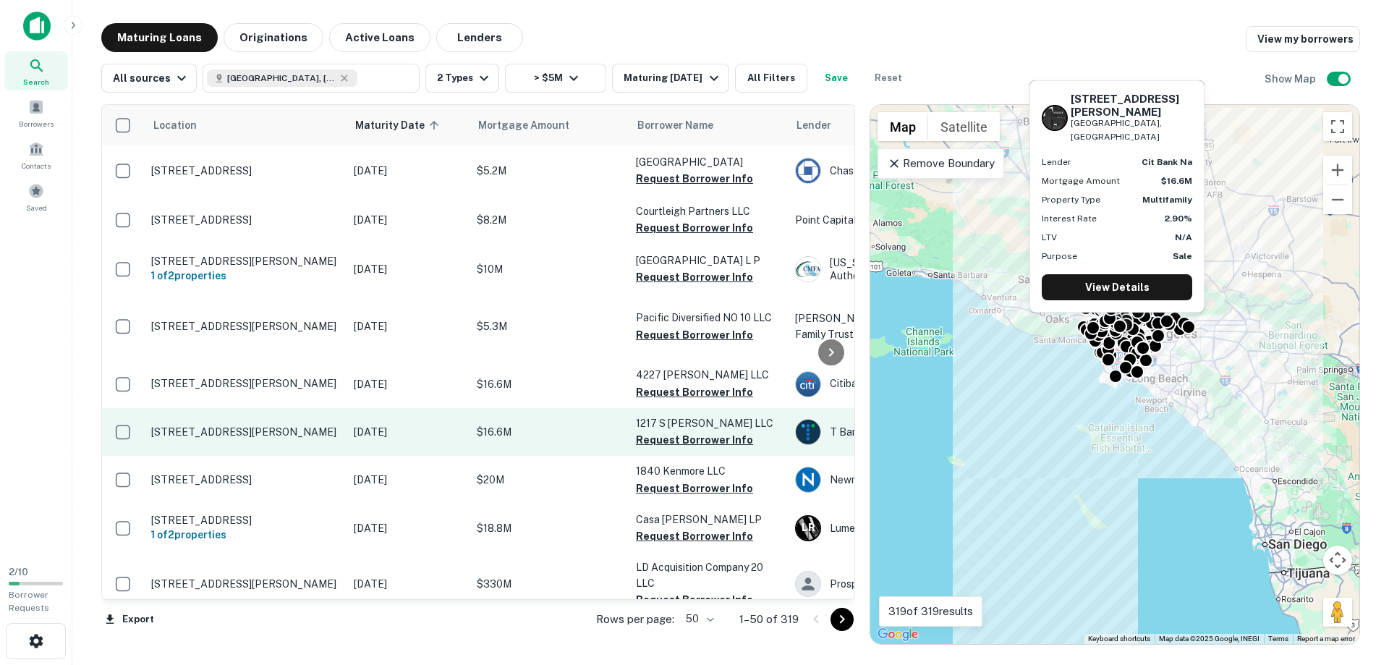
click at [200, 425] on p "1217 S Alvarado St Los Angeles, CA90006" at bounding box center [245, 431] width 188 height 13
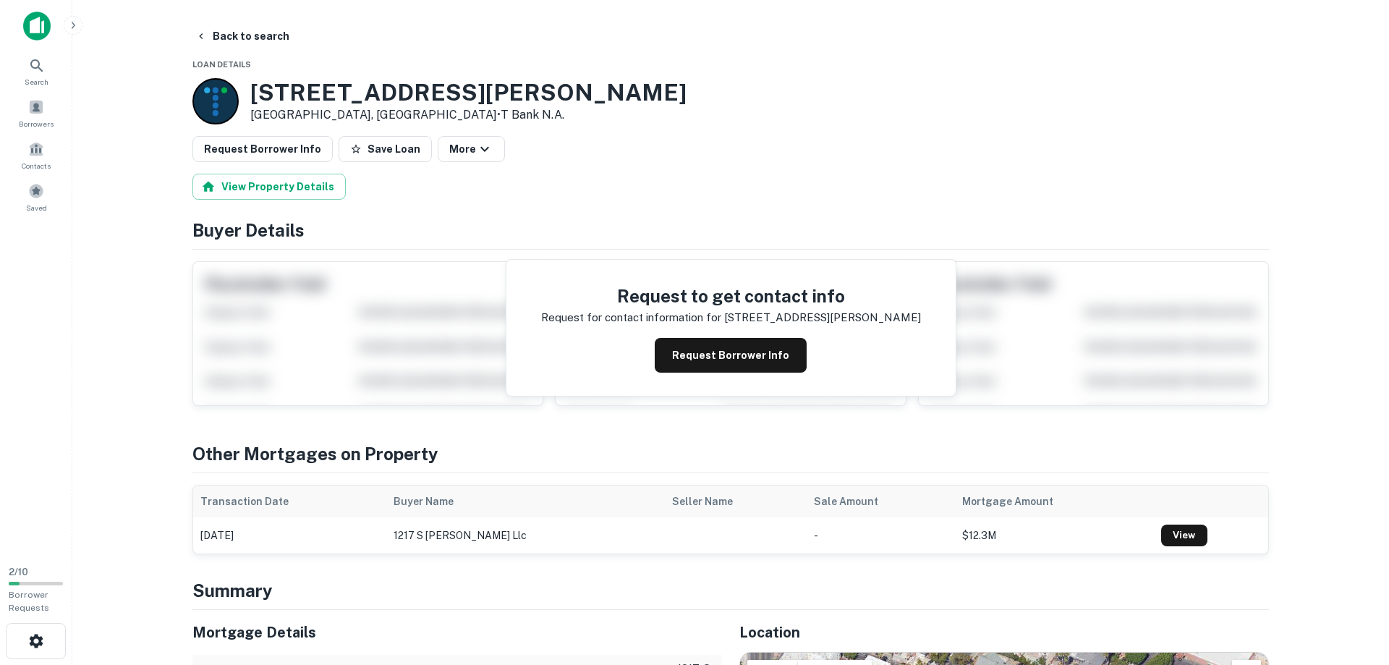
drag, startPoint x: 268, startPoint y: 189, endPoint x: 150, endPoint y: 365, distance: 212.7
click at [150, 365] on main "Back to search Loan Details 1217 S Alvarado St Los Angeles, CA90006 • T Bank N.…" at bounding box center [730, 332] width 1317 height 665
click at [234, 179] on button "View Property Details" at bounding box center [268, 187] width 153 height 26
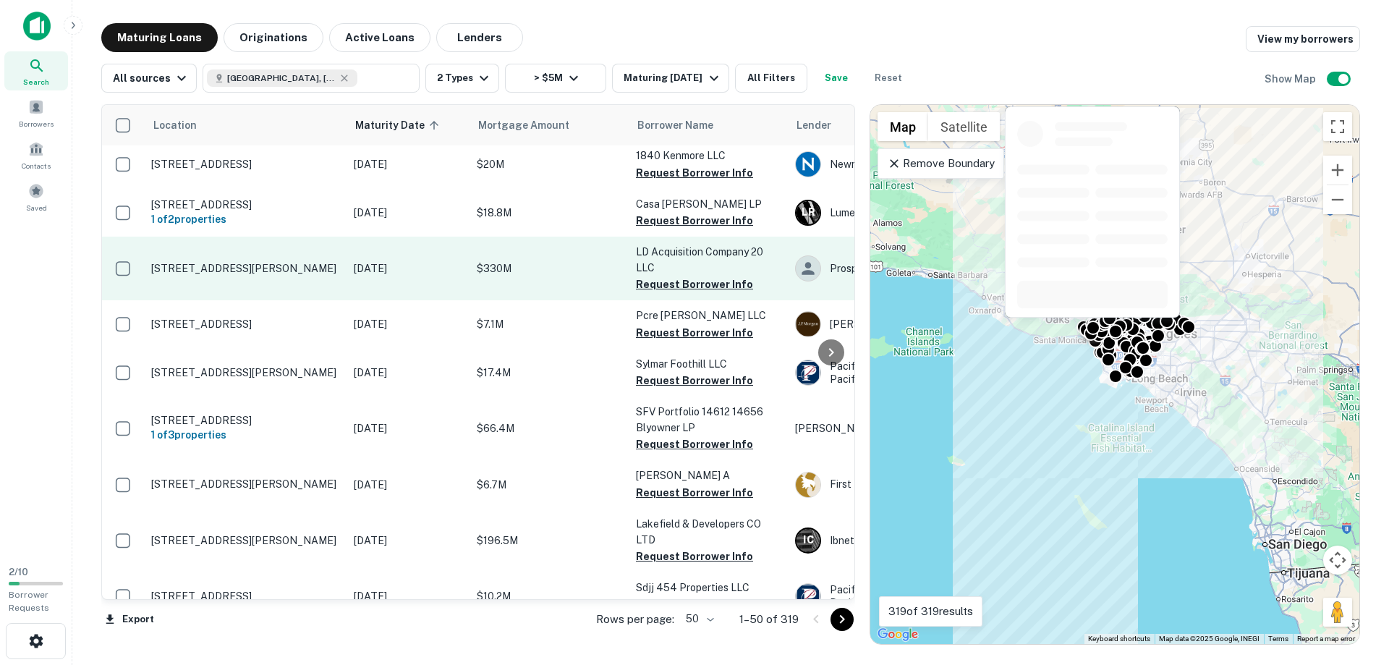
scroll to position [2062, 0]
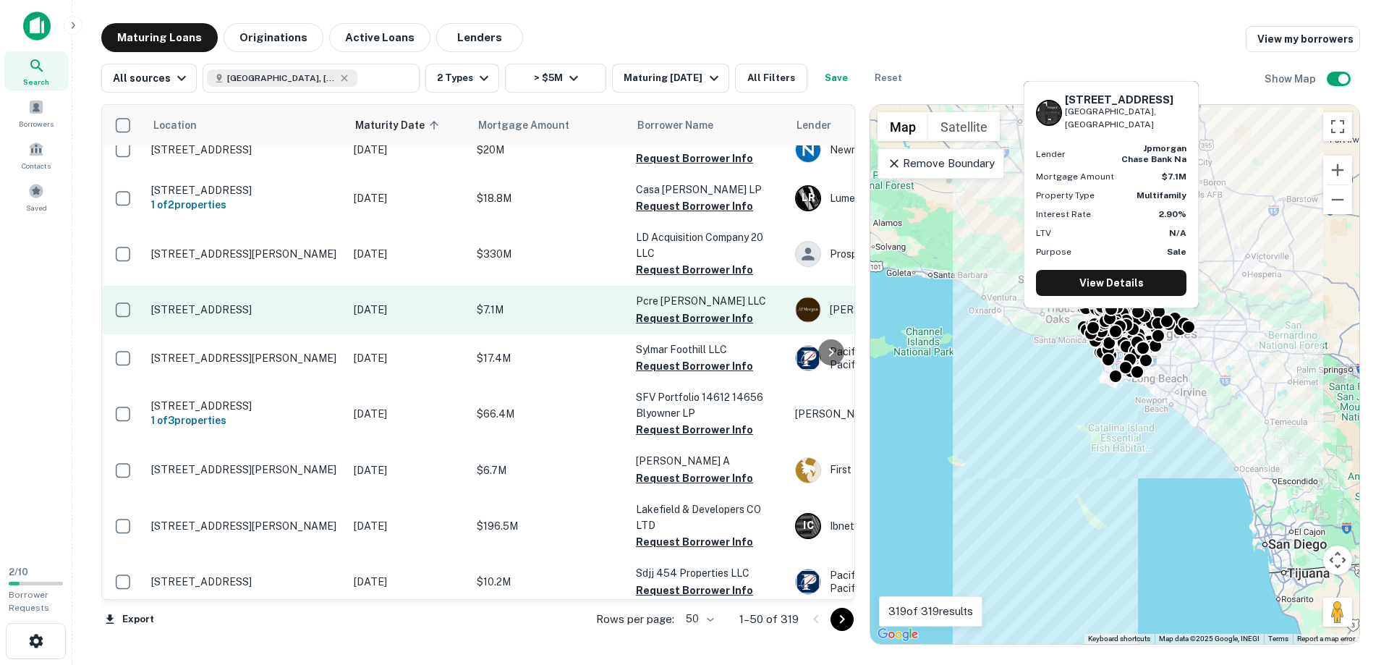
click at [229, 303] on p "304 Rossmore Ave Los Angeles, CA90004" at bounding box center [245, 309] width 188 height 13
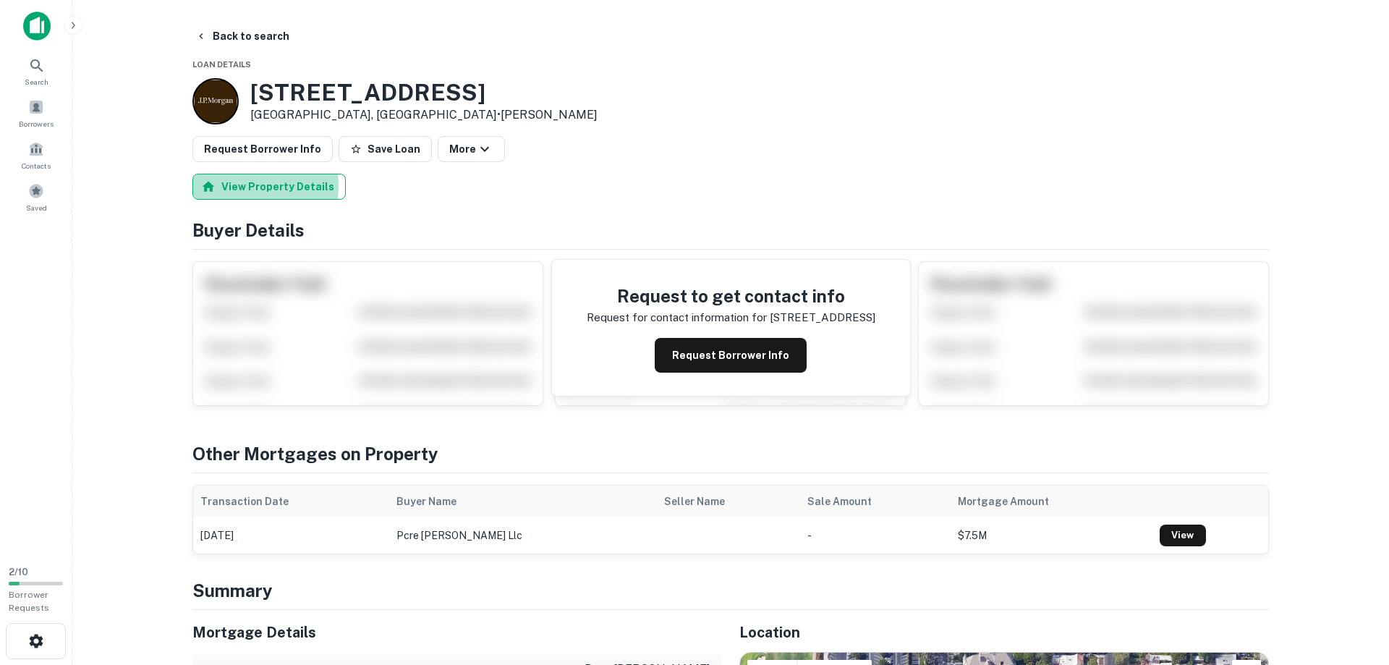
click at [245, 186] on button "View Property Details" at bounding box center [268, 187] width 153 height 26
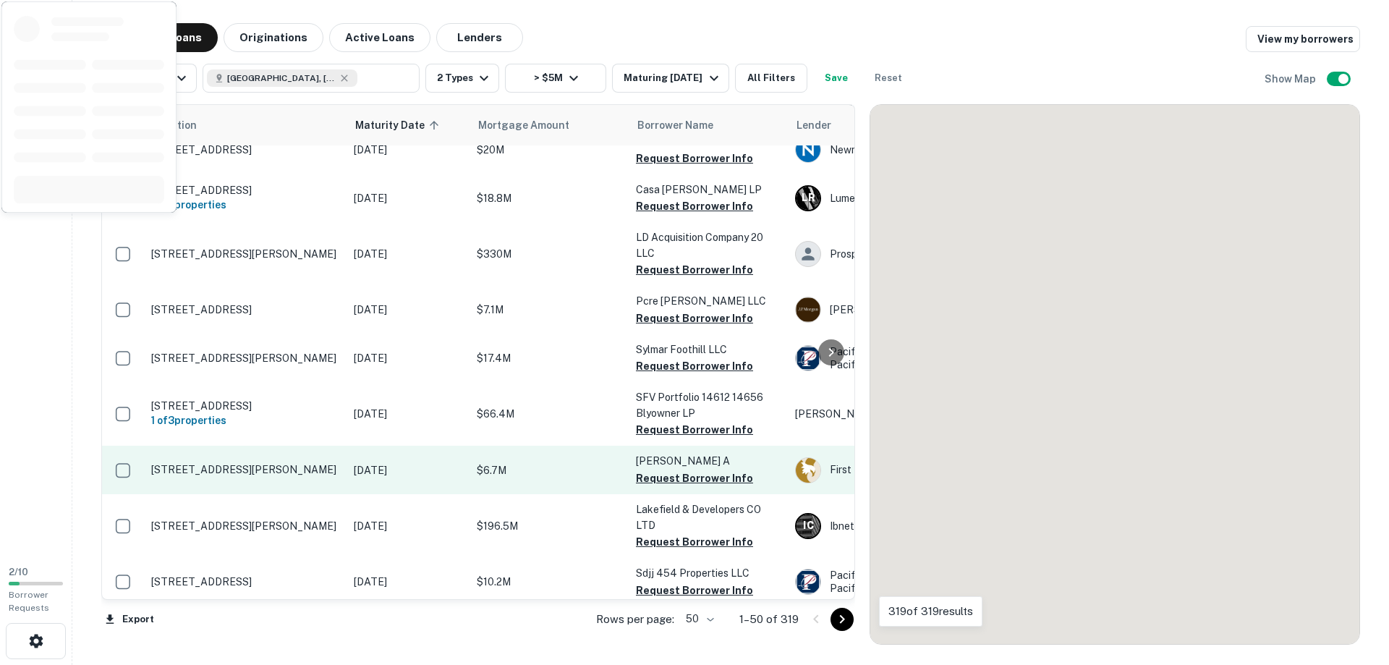
scroll to position [2062, 0]
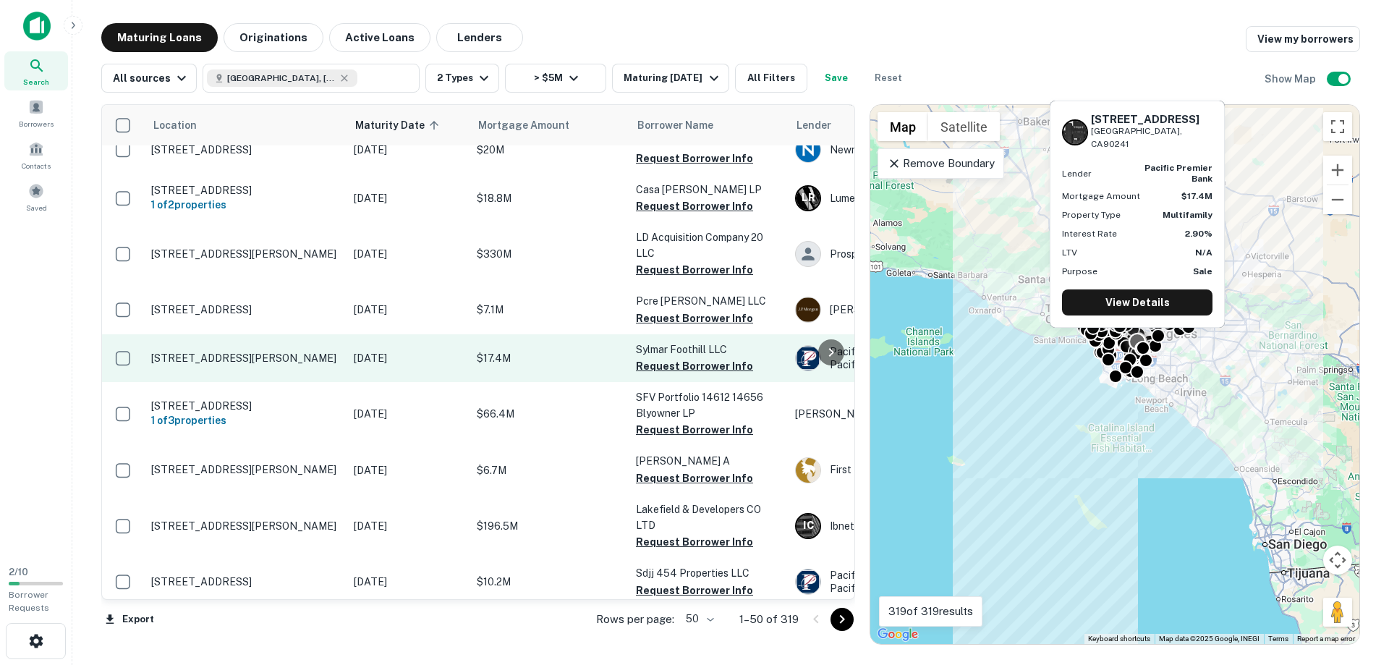
click at [171, 352] on p "10237 Western Ave Downey, CA90241" at bounding box center [245, 358] width 188 height 13
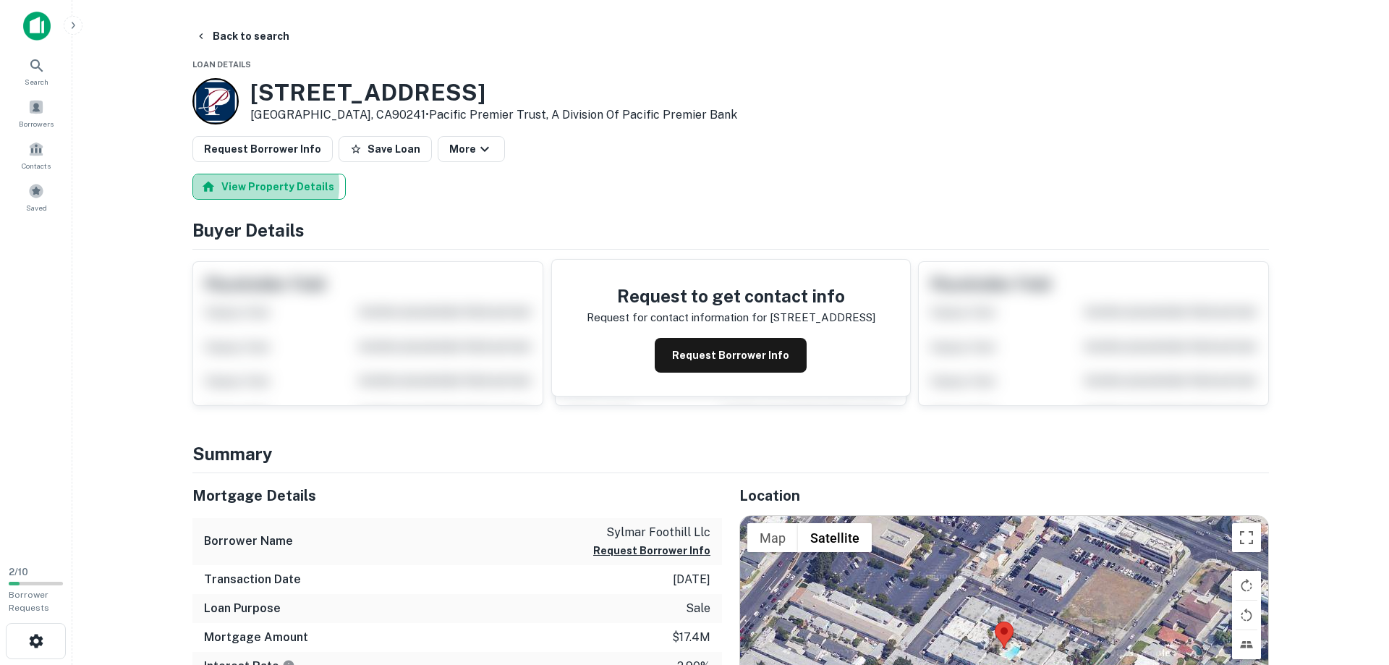
click at [254, 185] on button "View Property Details" at bounding box center [268, 187] width 153 height 26
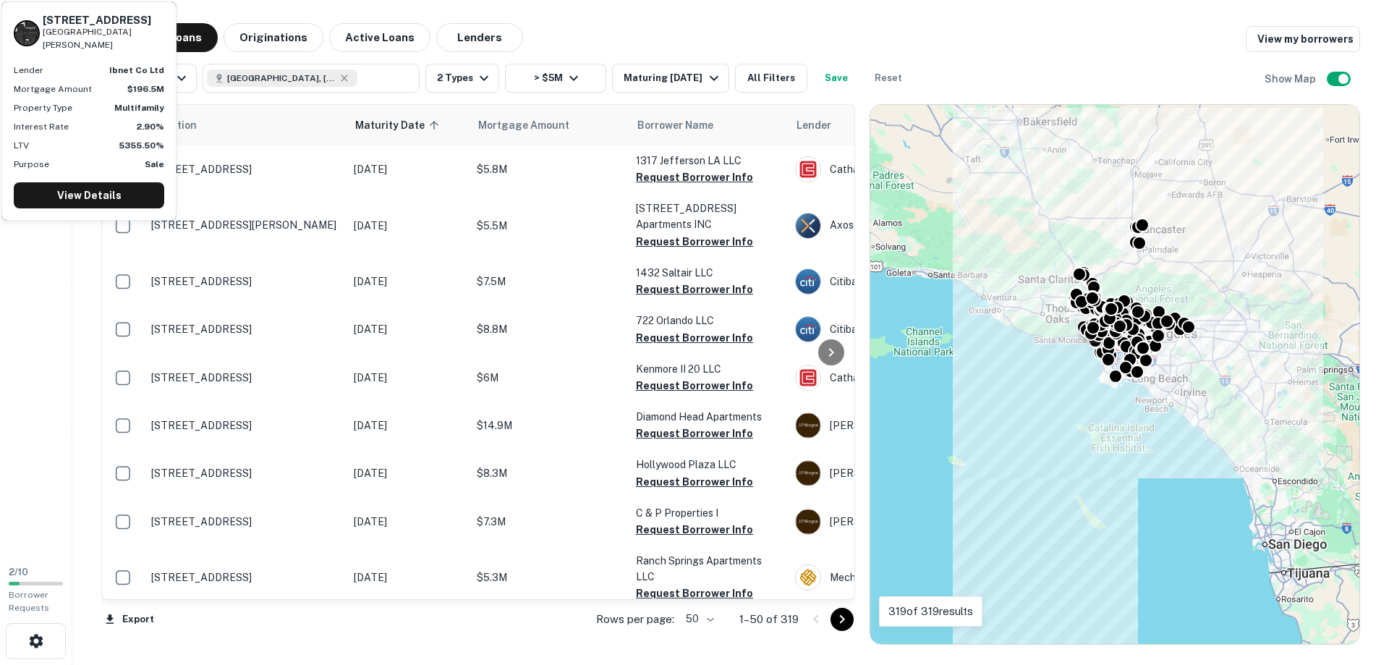
scroll to position [2062, 0]
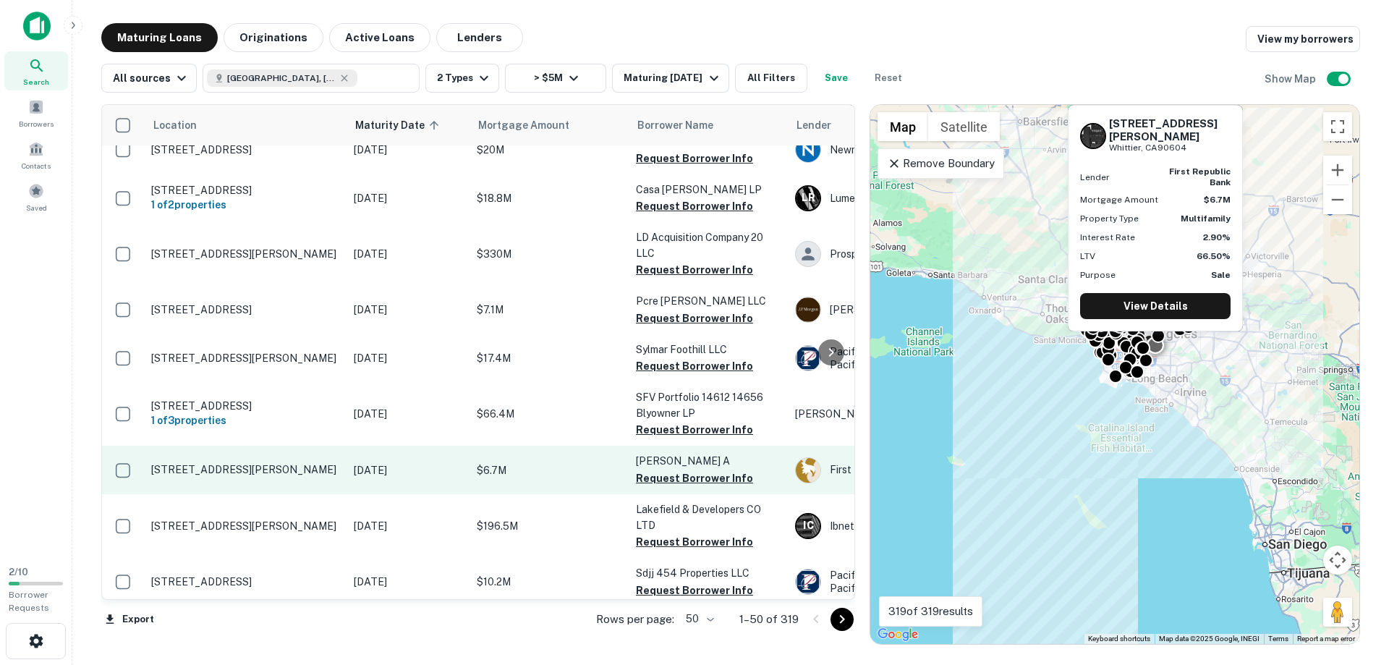
click at [195, 463] on p "11445 Santa Gertrudes Ave Whittier, CA90604" at bounding box center [245, 469] width 188 height 13
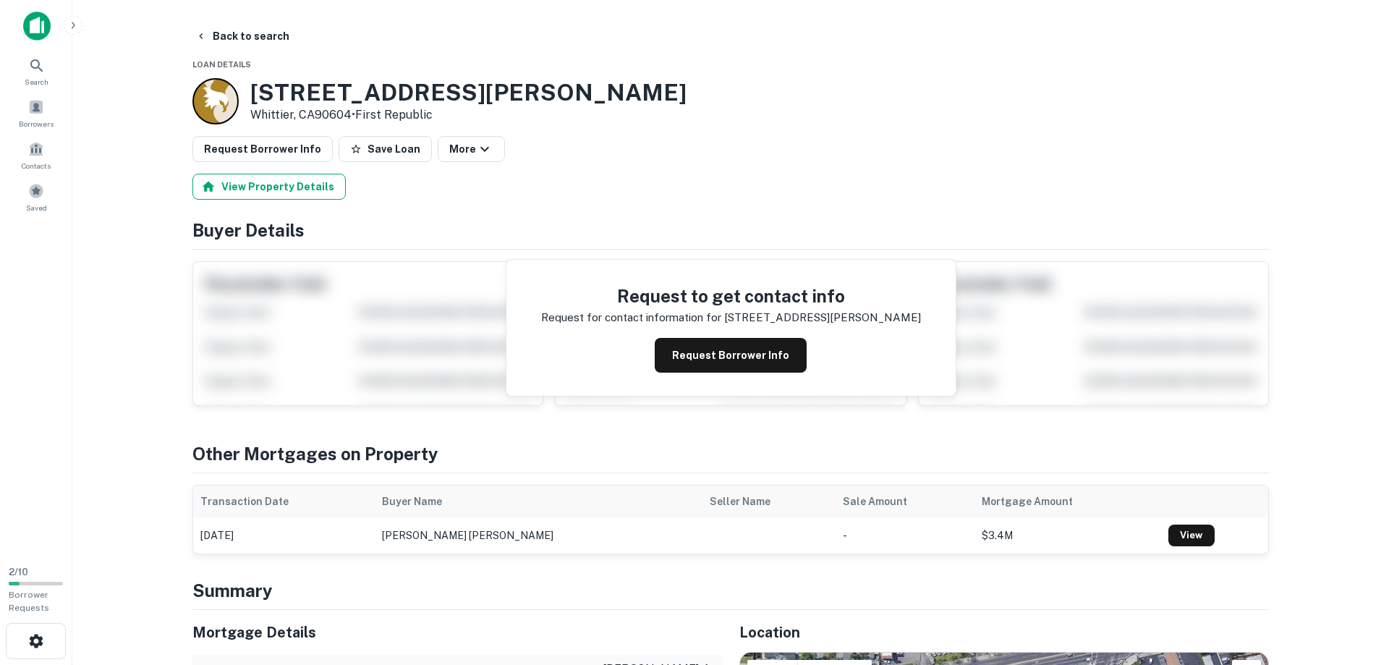
click at [263, 188] on button "View Property Details" at bounding box center [268, 187] width 153 height 26
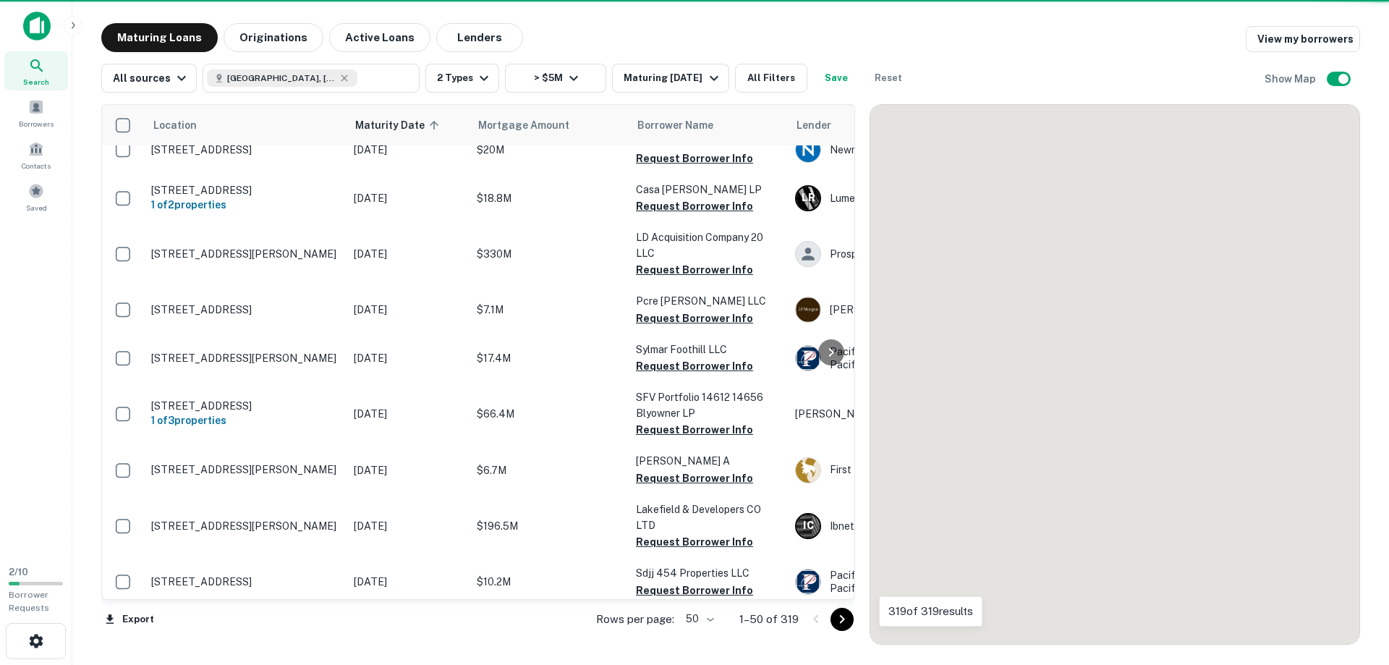
scroll to position [2062, 0]
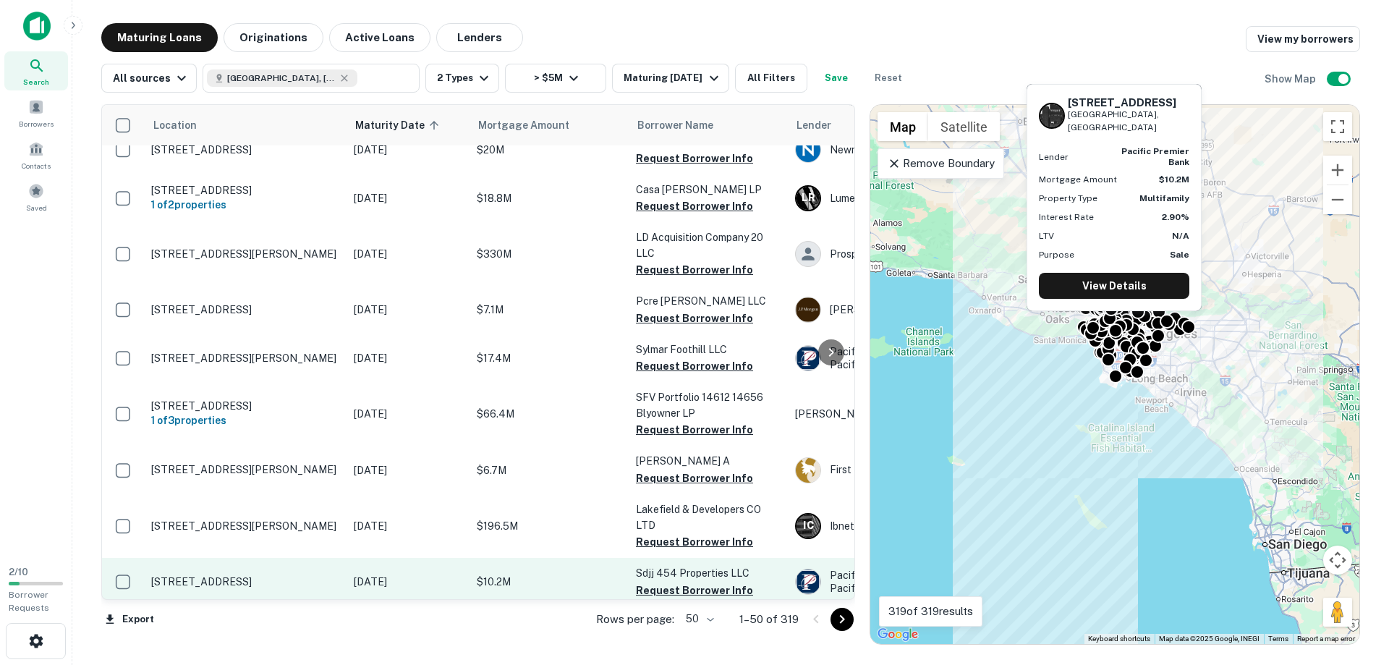
click at [196, 575] on p "854 S Oxford Ave Los Angeles, CA90005" at bounding box center [245, 581] width 188 height 13
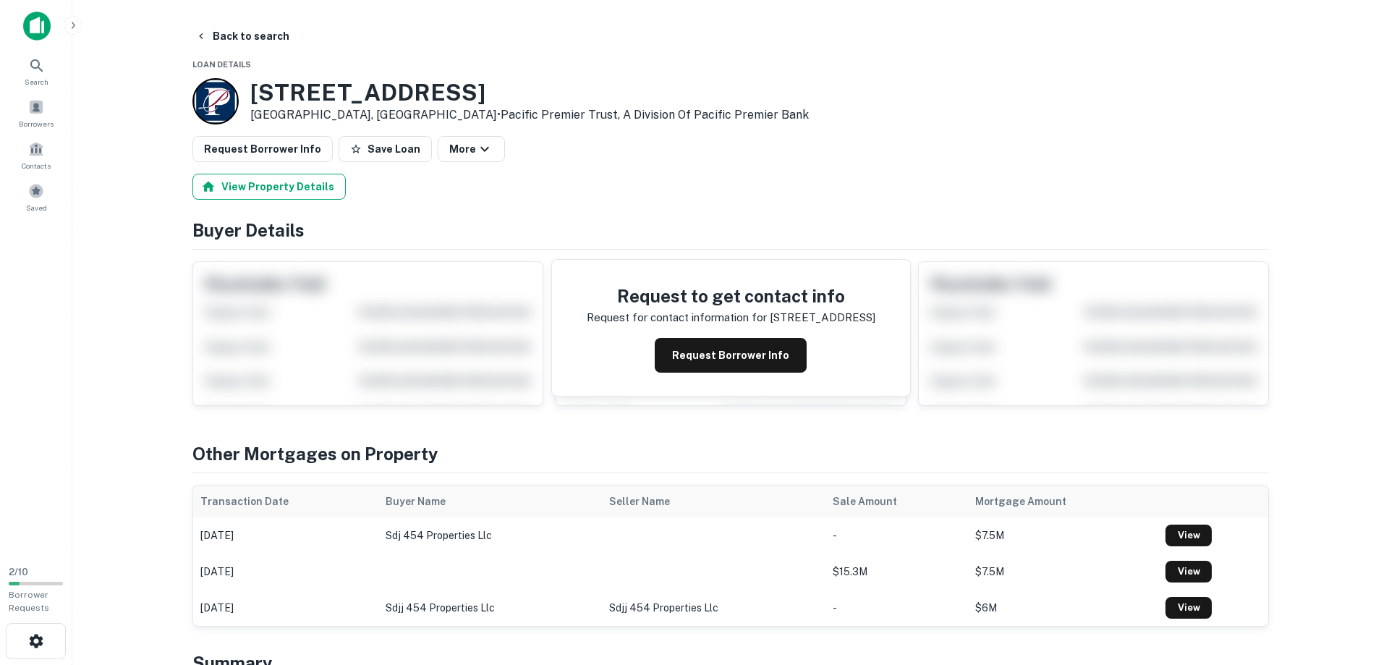
click at [265, 184] on button "View Property Details" at bounding box center [268, 187] width 153 height 26
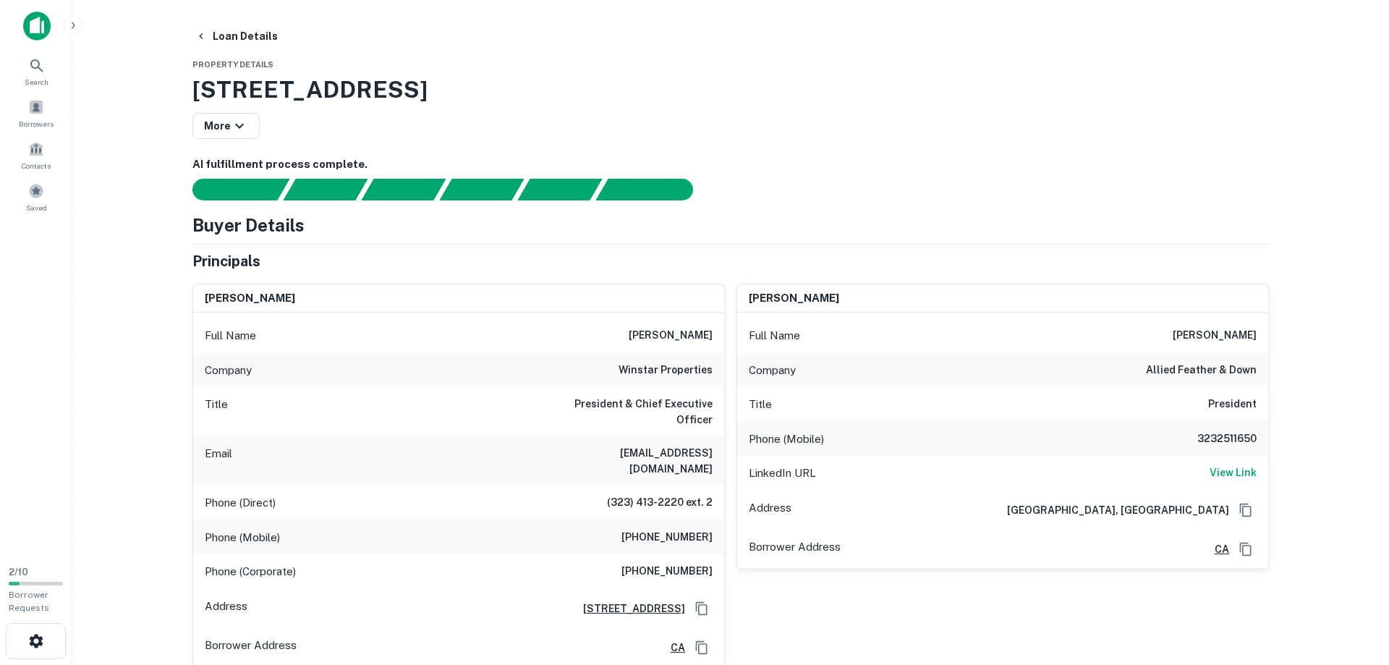
drag, startPoint x: 618, startPoint y: 337, endPoint x: 718, endPoint y: 343, distance: 99.3
click at [718, 343] on div "Full Name jonathan z. wintner" at bounding box center [458, 335] width 531 height 35
drag, startPoint x: 555, startPoint y: 441, endPoint x: 720, endPoint y: 451, distance: 165.2
click at [720, 451] on div "Email jwintner@winstarproperties.com" at bounding box center [458, 460] width 531 height 49
drag, startPoint x: 608, startPoint y: 474, endPoint x: 720, endPoint y: 480, distance: 111.6
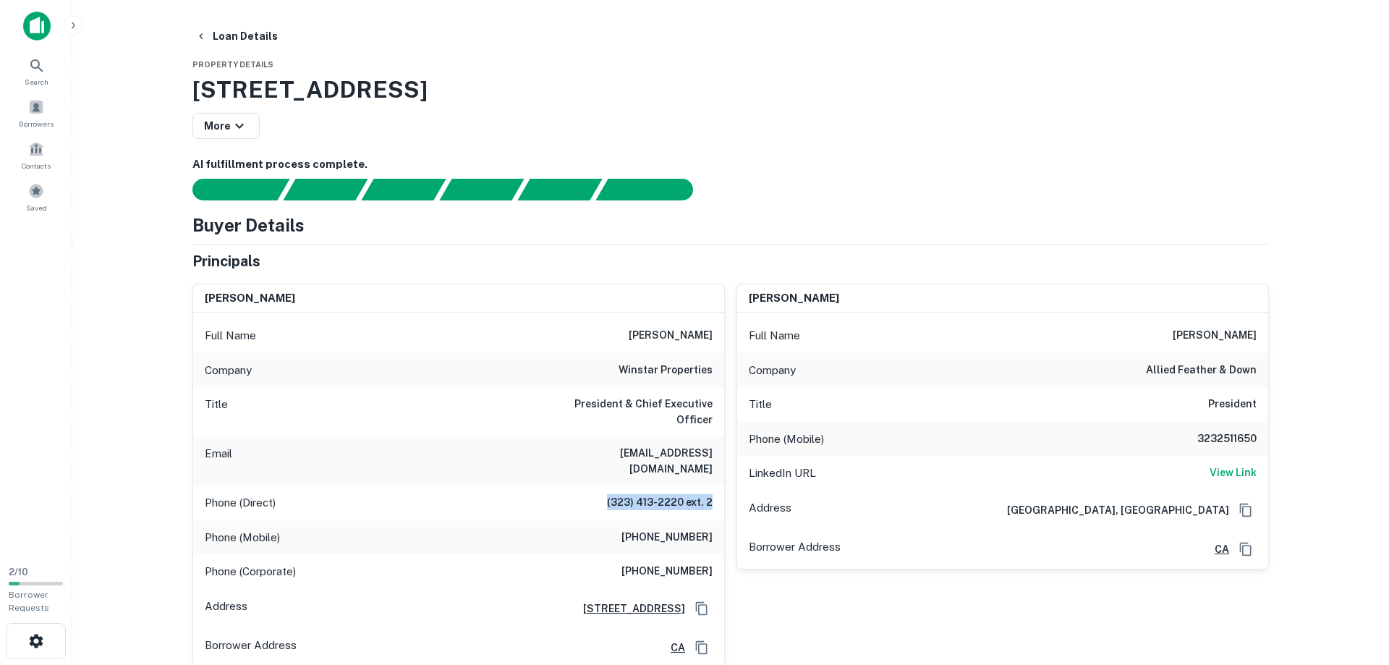
click at [720, 485] on div "Phone (Direct) (323) 413-2220 ext. 2" at bounding box center [458, 502] width 531 height 35
drag, startPoint x: 634, startPoint y: 507, endPoint x: 721, endPoint y: 506, distance: 87.5
click at [721, 520] on div "Phone (Mobile) (323) 839-5364" at bounding box center [458, 537] width 531 height 35
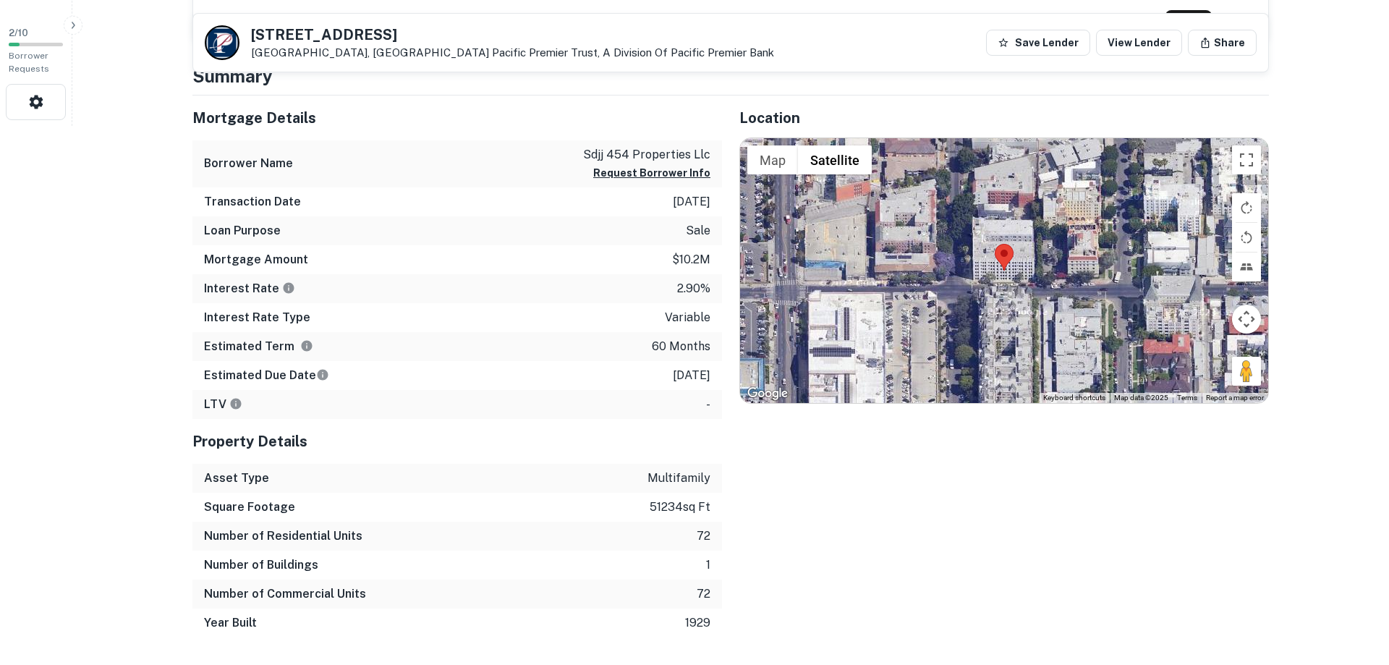
scroll to position [530, 0]
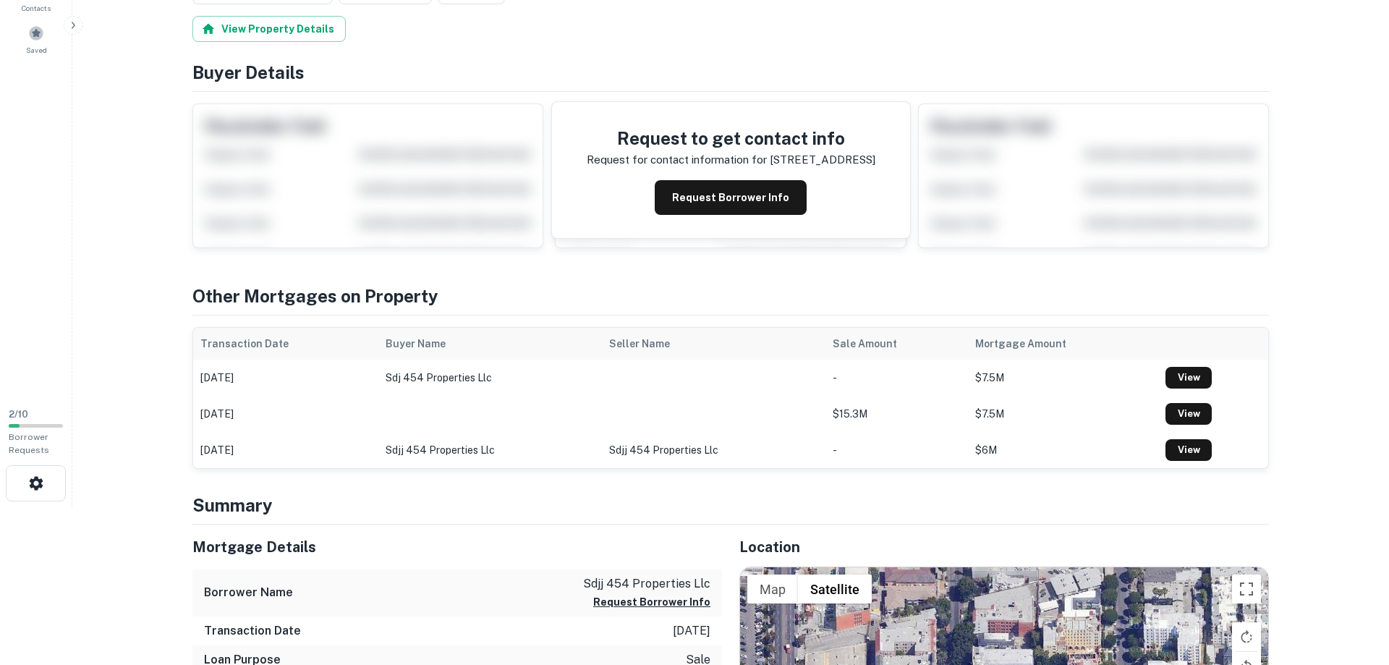
scroll to position [0, 0]
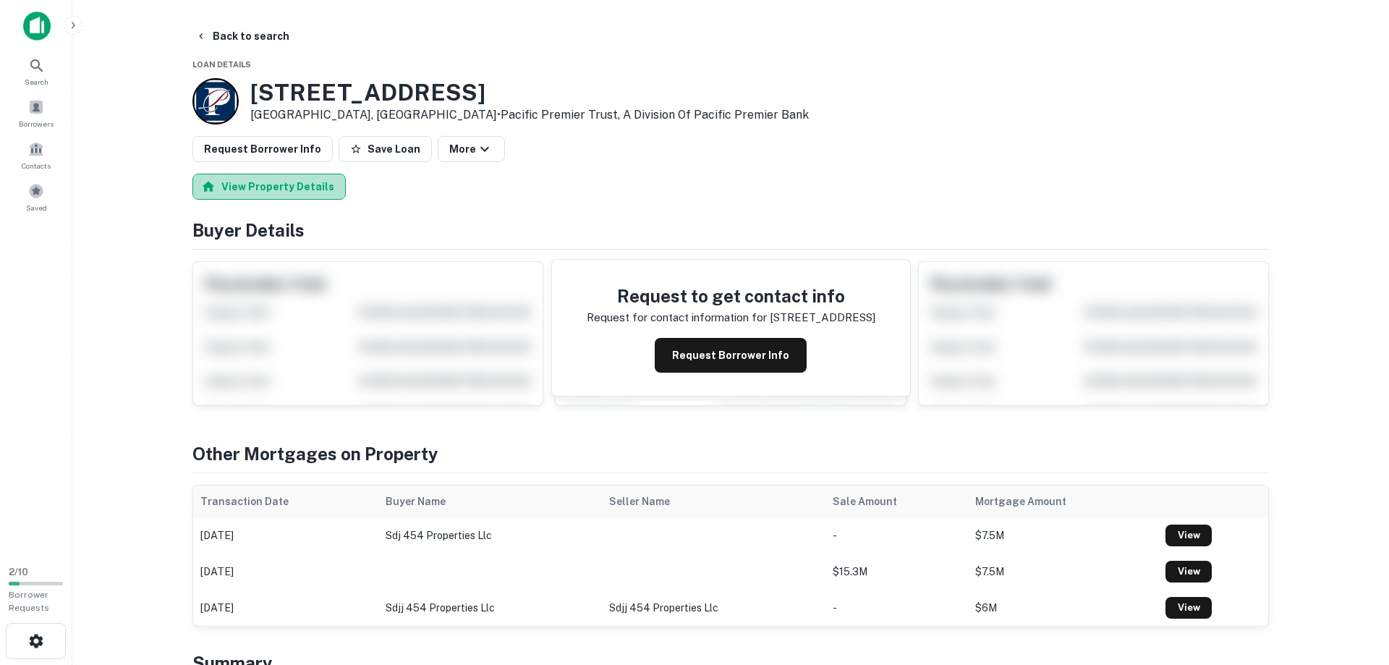
click at [284, 185] on button "View Property Details" at bounding box center [268, 187] width 153 height 26
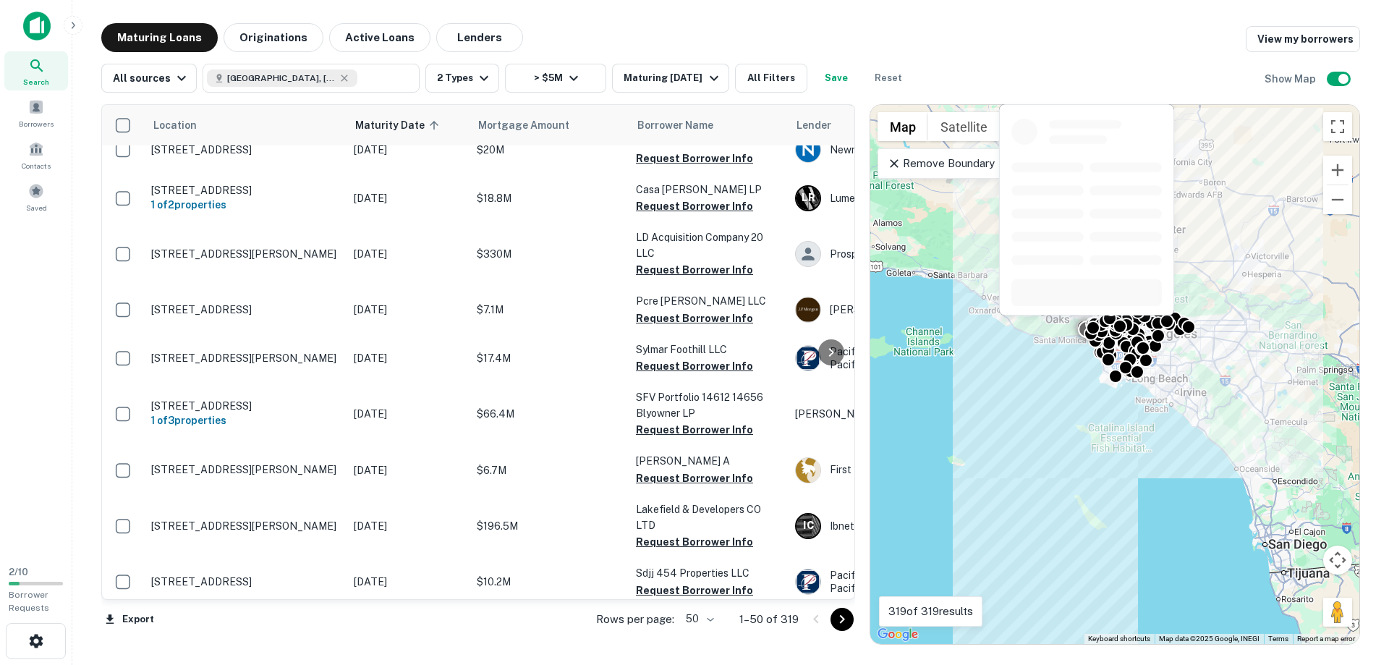
scroll to position [2136, 0]
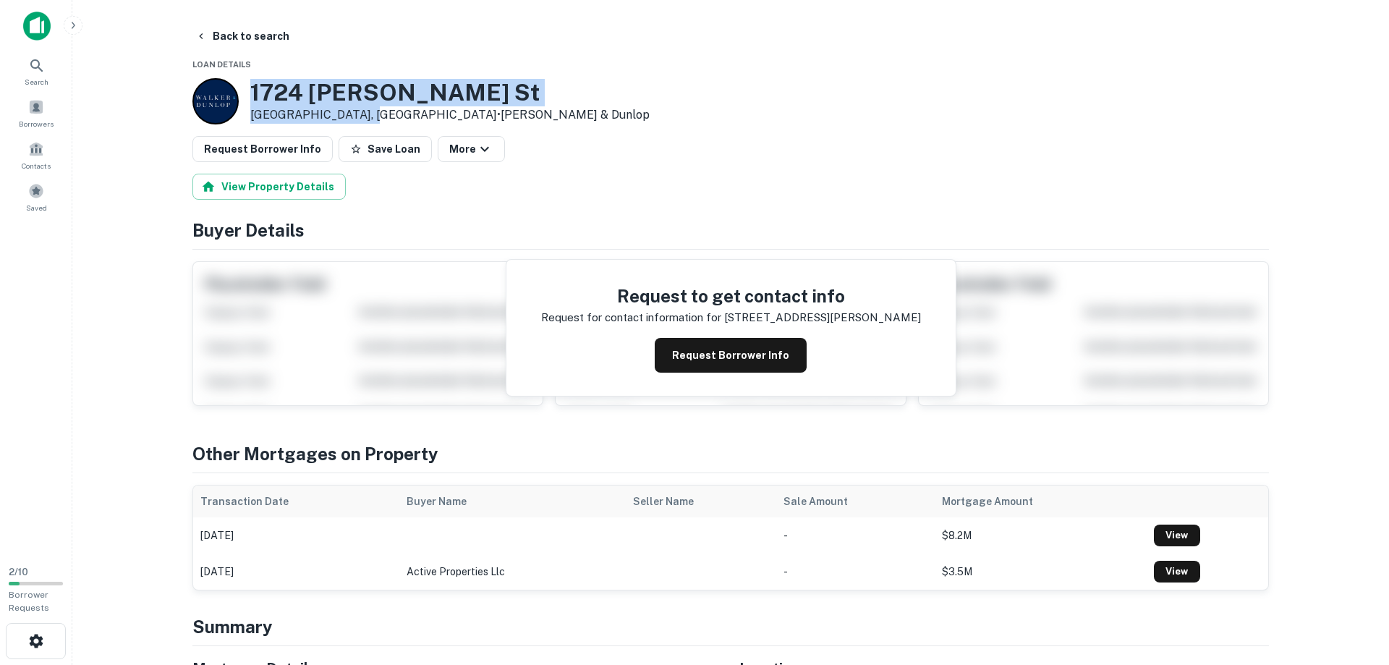
drag, startPoint x: 252, startPoint y: 97, endPoint x: 371, endPoint y: 117, distance: 121.1
click at [371, 117] on div "1724 Workman St Los Angeles, CA90031 • Walker & Dunlop" at bounding box center [449, 101] width 399 height 45
copy div "1724 Workman St Los Angeles, CA90031"
click at [256, 188] on button "View Property Details" at bounding box center [268, 187] width 153 height 26
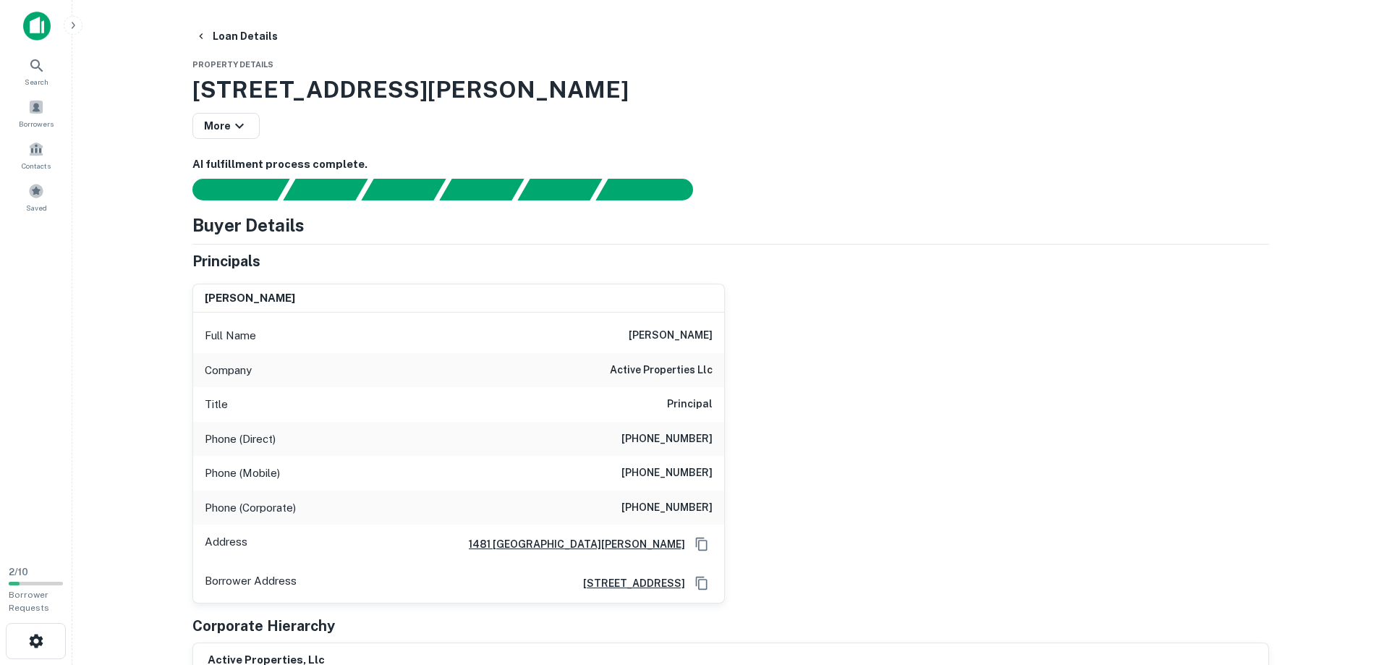
drag, startPoint x: 632, startPoint y: 333, endPoint x: 731, endPoint y: 333, distance: 98.4
click at [725, 333] on div "timothy hopkins Full Name timothy hopkins Company active properties llc Title P…" at bounding box center [458, 444] width 532 height 320
copy h6 "timothy hopkins"
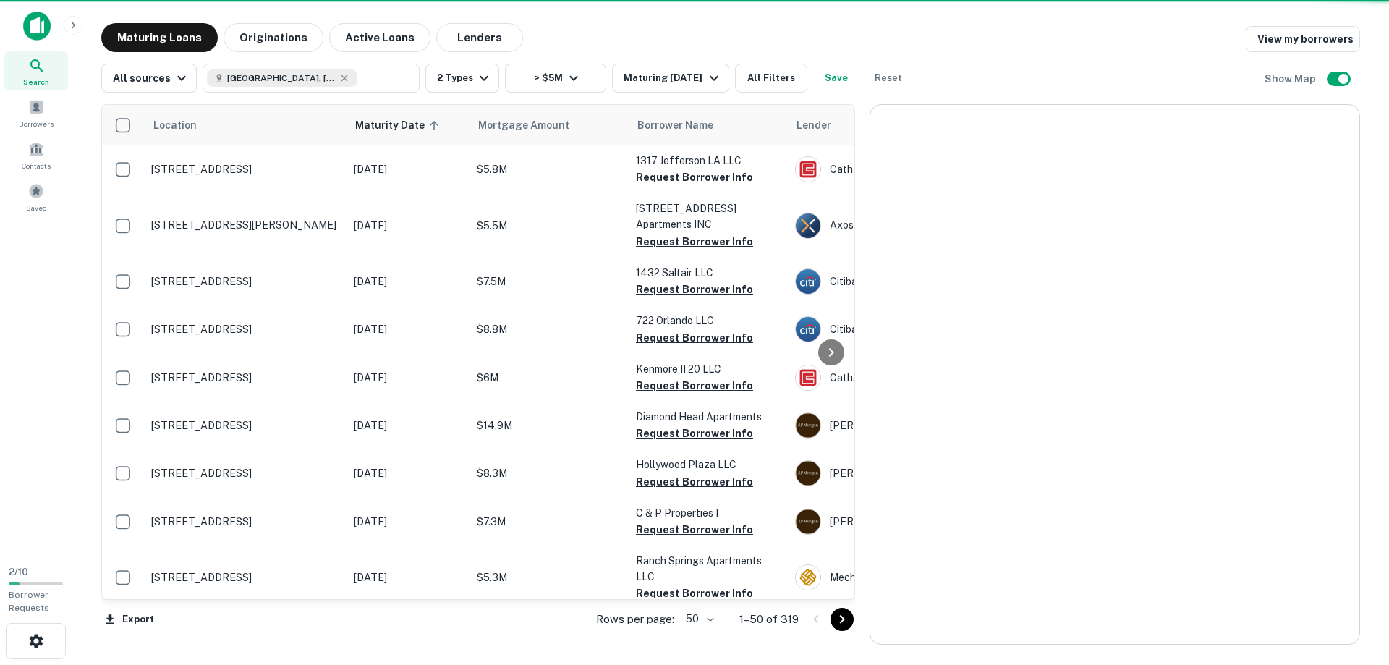
scroll to position [2136, 0]
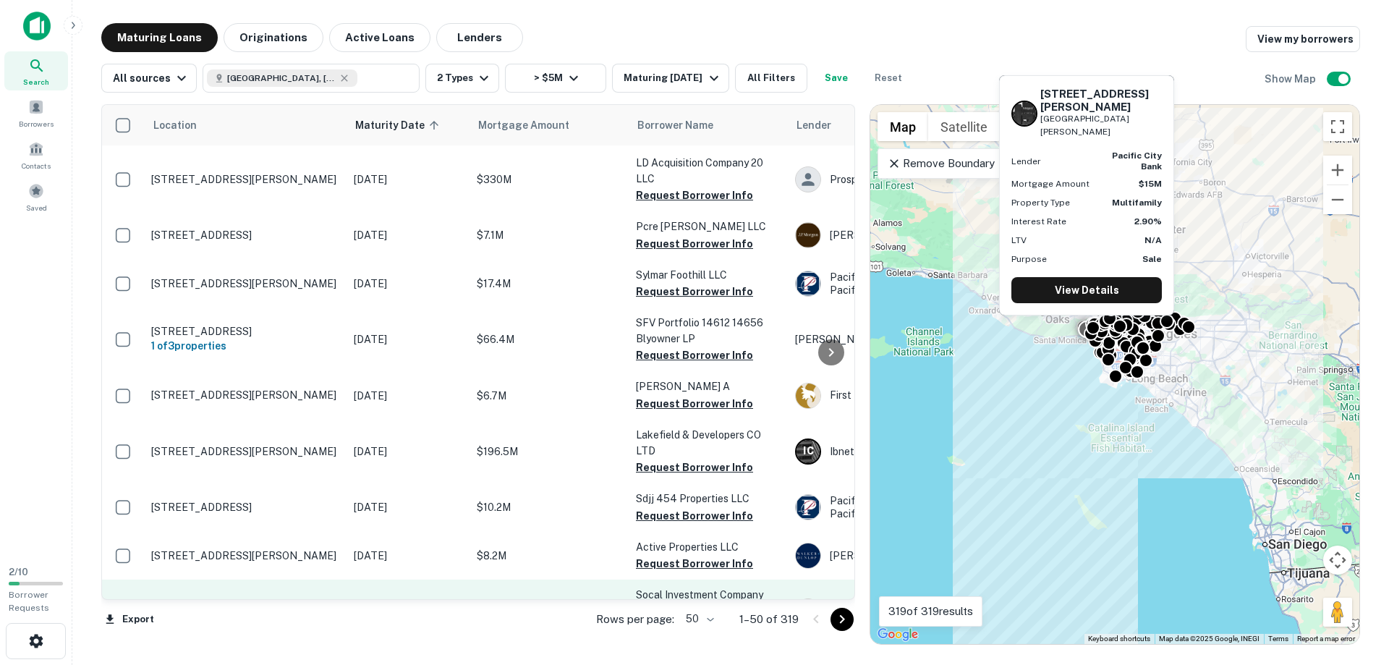
click at [229, 598] on p "[STREET_ADDRESS][PERSON_NAME][PERSON_NAME]" at bounding box center [245, 611] width 188 height 26
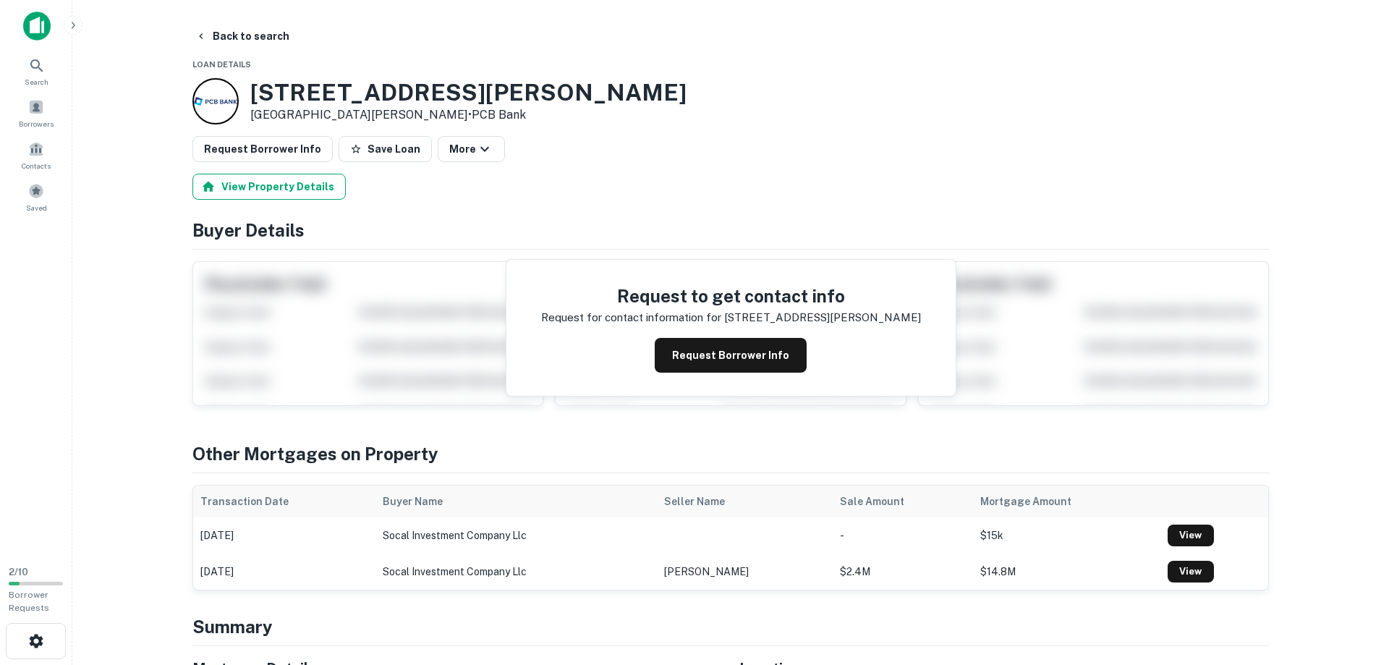
click at [247, 183] on button "View Property Details" at bounding box center [268, 187] width 153 height 26
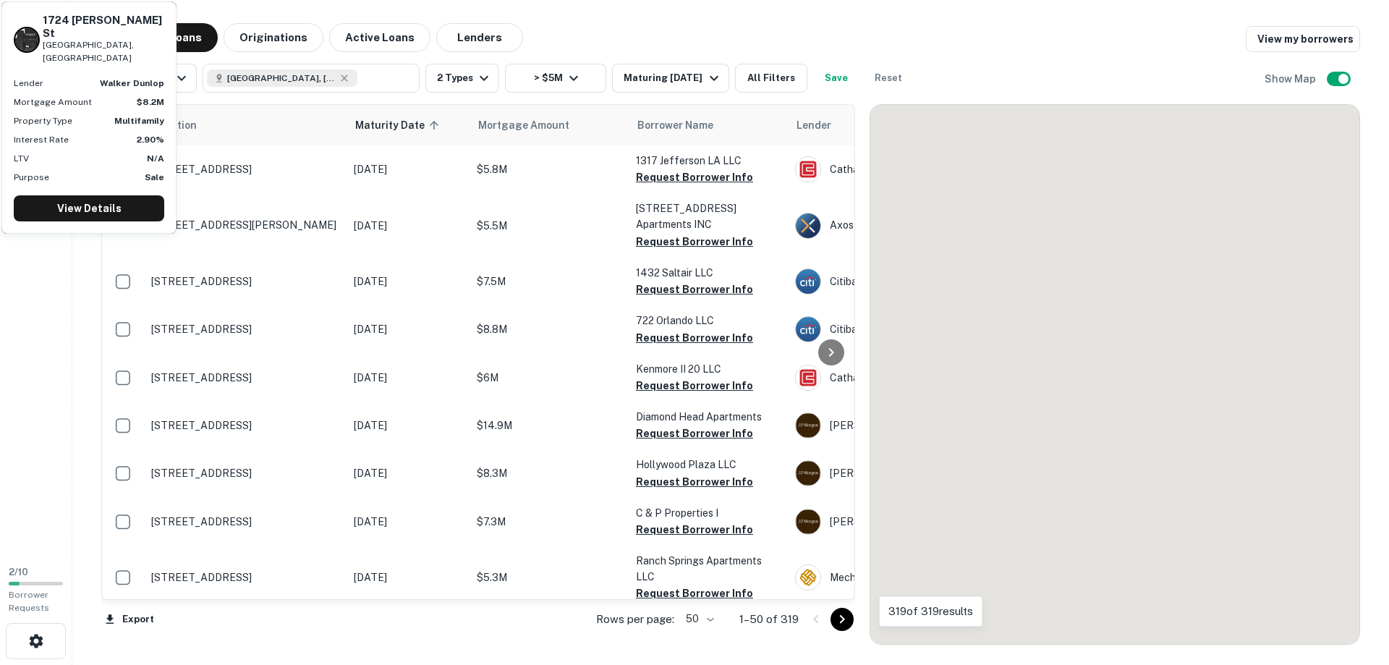
scroll to position [2136, 0]
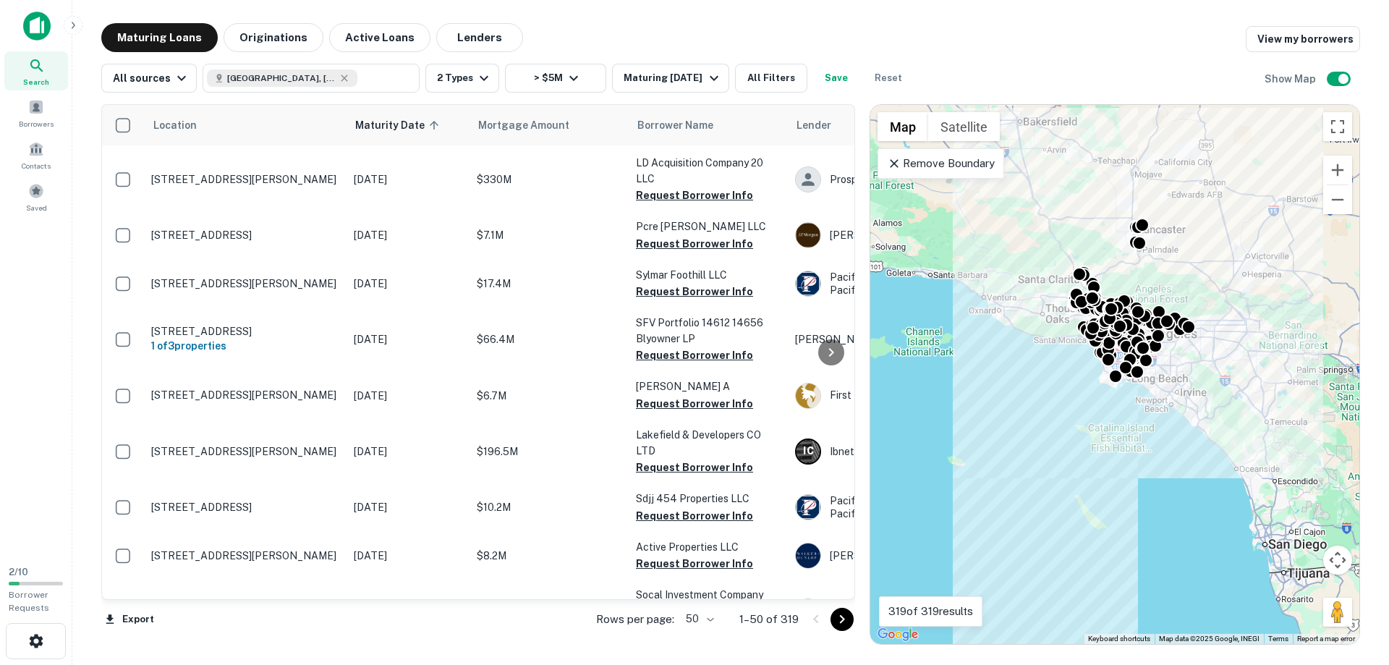
click at [844, 621] on icon "Go to next page" at bounding box center [841, 619] width 17 height 17
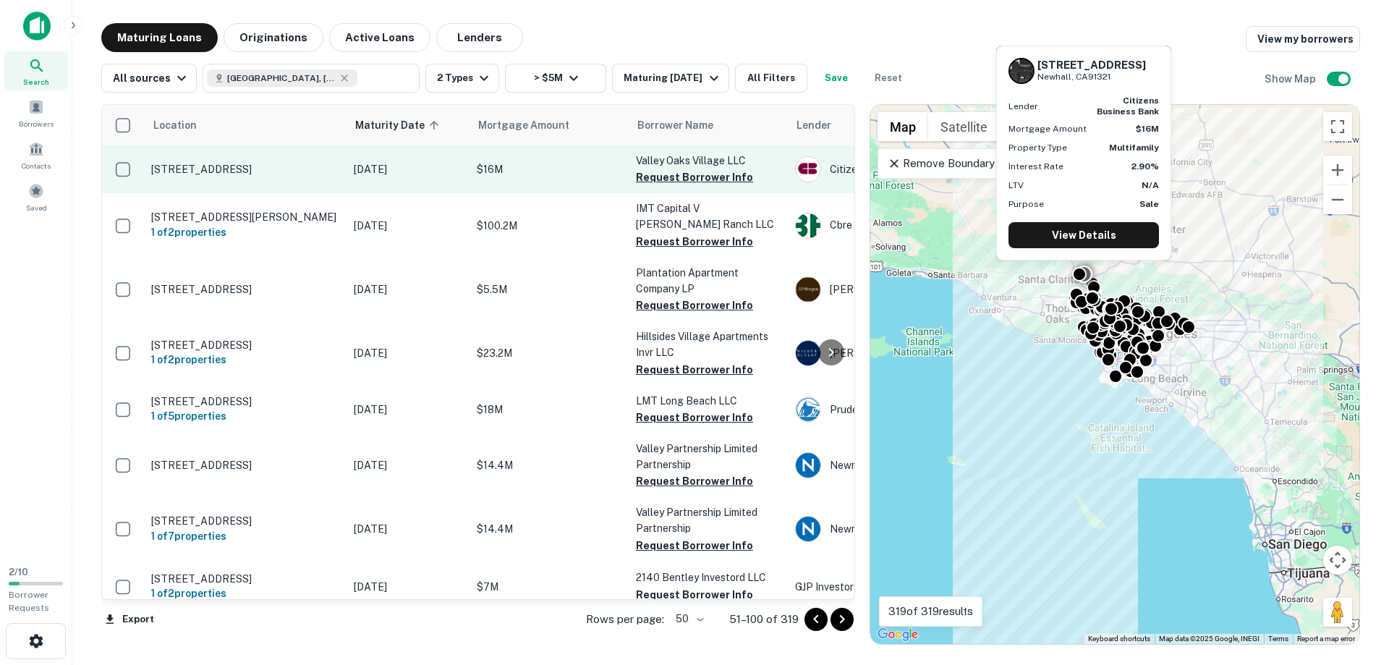
click at [246, 173] on p "24700 Valley St Newhall, CA91321" at bounding box center [245, 169] width 188 height 13
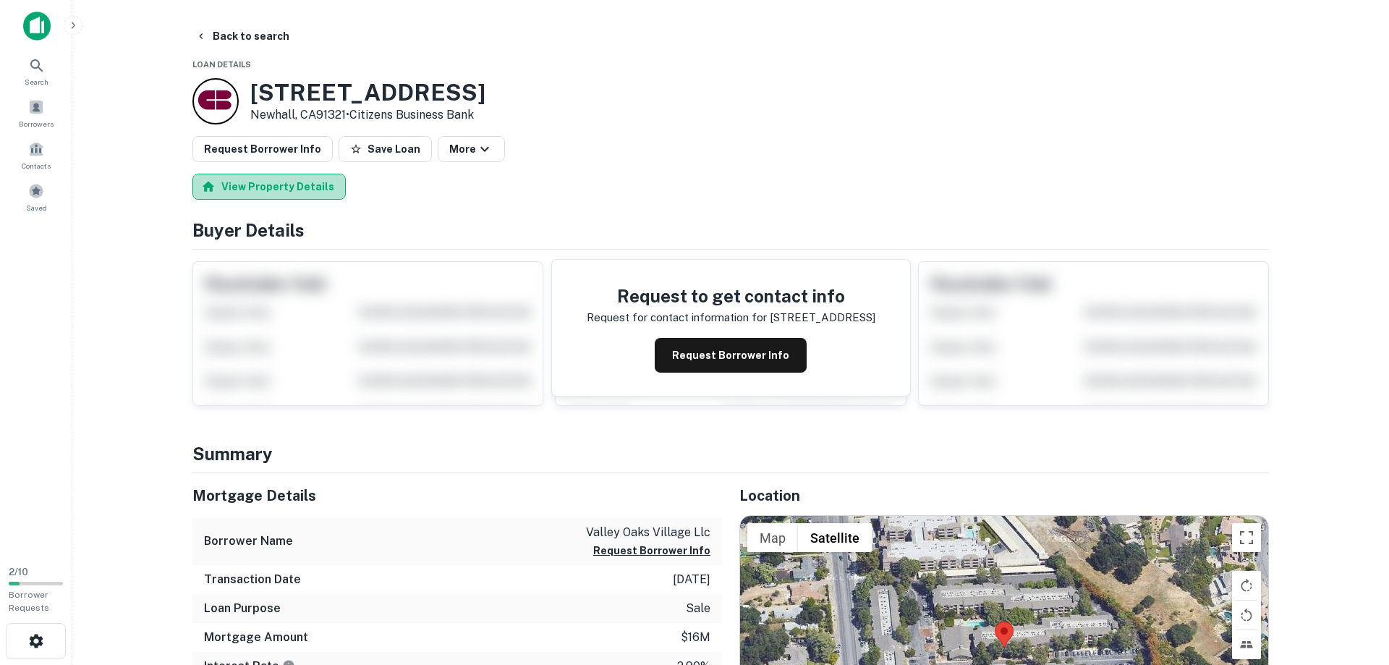
click at [271, 182] on button "View Property Details" at bounding box center [268, 187] width 153 height 26
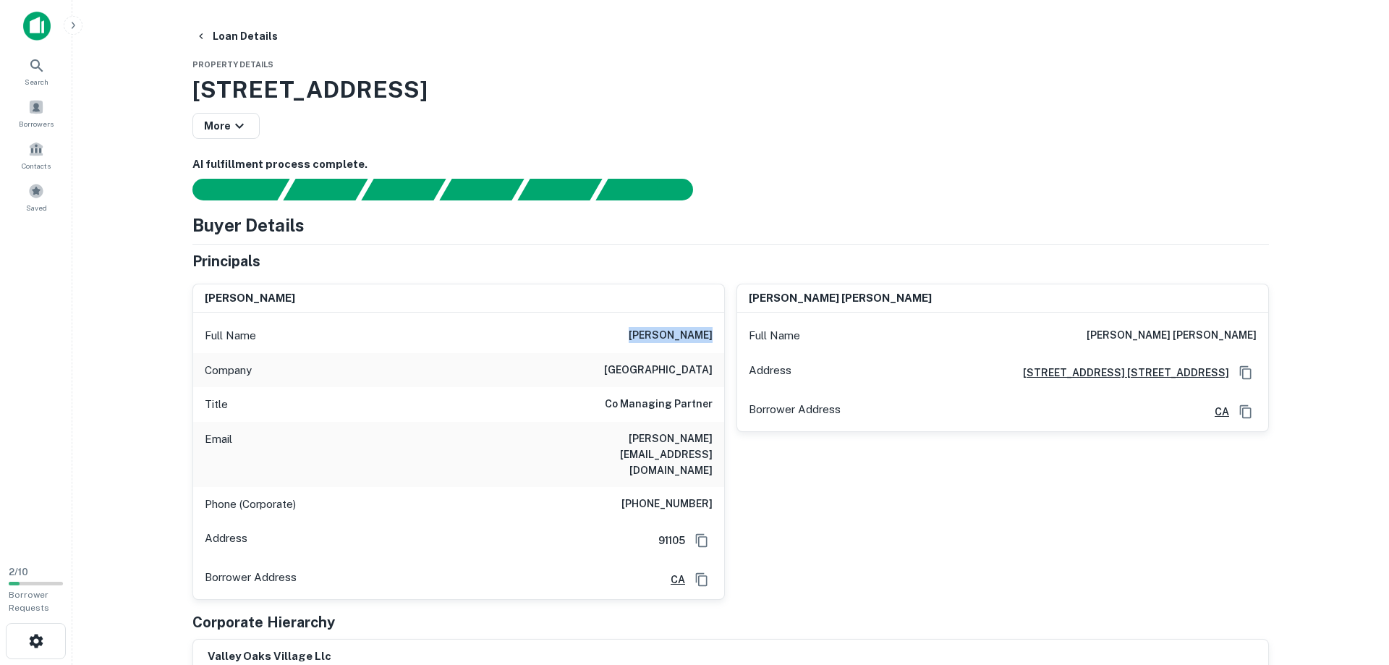
drag, startPoint x: 654, startPoint y: 336, endPoint x: 720, endPoint y: 339, distance: 66.6
click at [720, 339] on div "Full Name kristina bell" at bounding box center [458, 335] width 531 height 35
copy h6 "kristina bell"
drag, startPoint x: 562, startPoint y: 439, endPoint x: 699, endPoint y: 440, distance: 136.7
click at [717, 442] on div "Email kristina@valleyoaksvillage.com" at bounding box center [458, 454] width 531 height 65
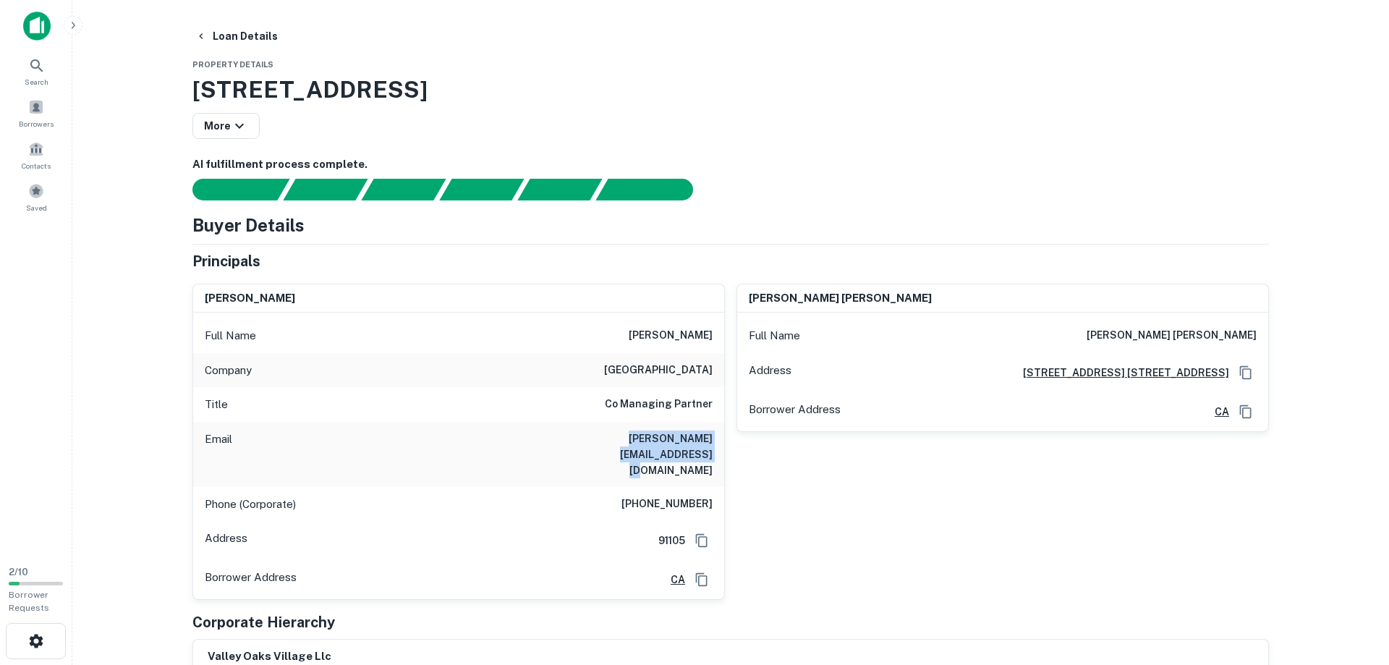
copy h6 "kristina@valleyoaksvillage.com"
click at [641, 496] on h6 "(661) 259-5501" at bounding box center [666, 504] width 91 height 17
drag, startPoint x: 637, startPoint y: 473, endPoint x: 711, endPoint y: 476, distance: 73.8
click at [711, 487] on div "Phone (Corporate) (661) 259-5501" at bounding box center [458, 504] width 531 height 35
copy h6 "(661) 259-5501"
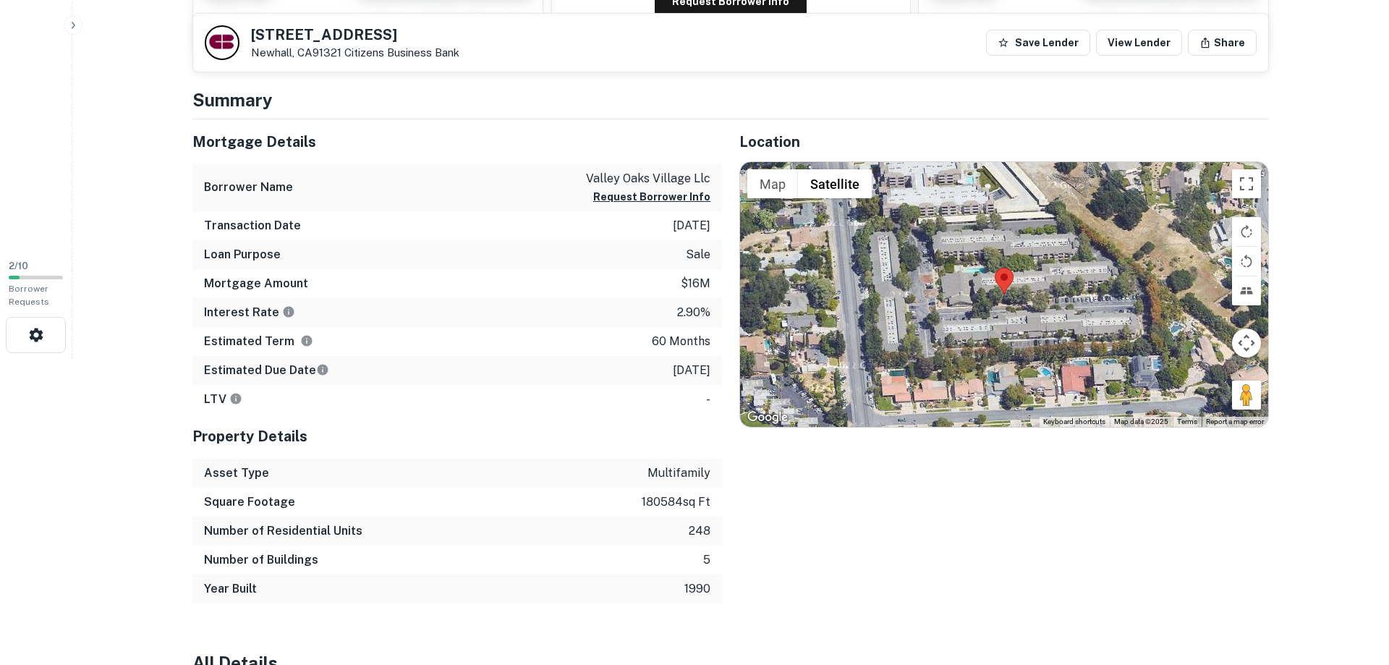
scroll to position [318, 0]
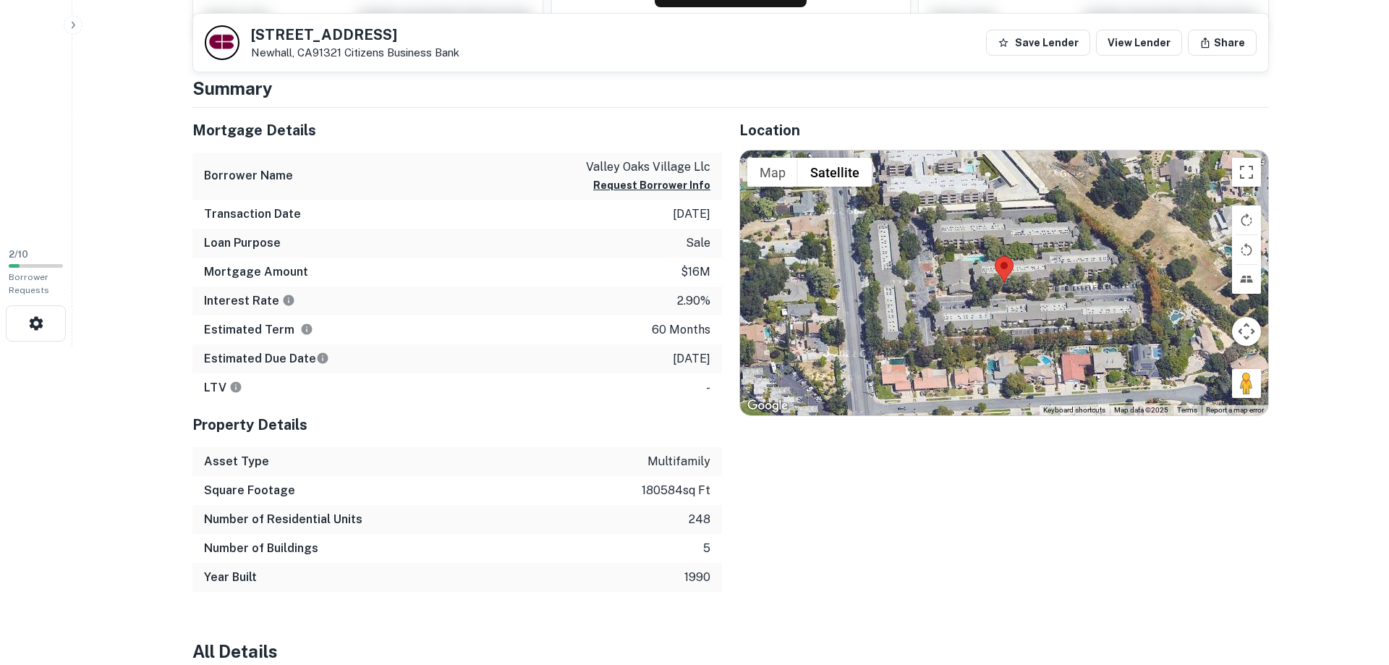
click at [120, 347] on html "Search Borrowers Contacts Saved 2 / 10 Borrower Requests Back to search 24700 V…" at bounding box center [694, 14] width 1389 height 665
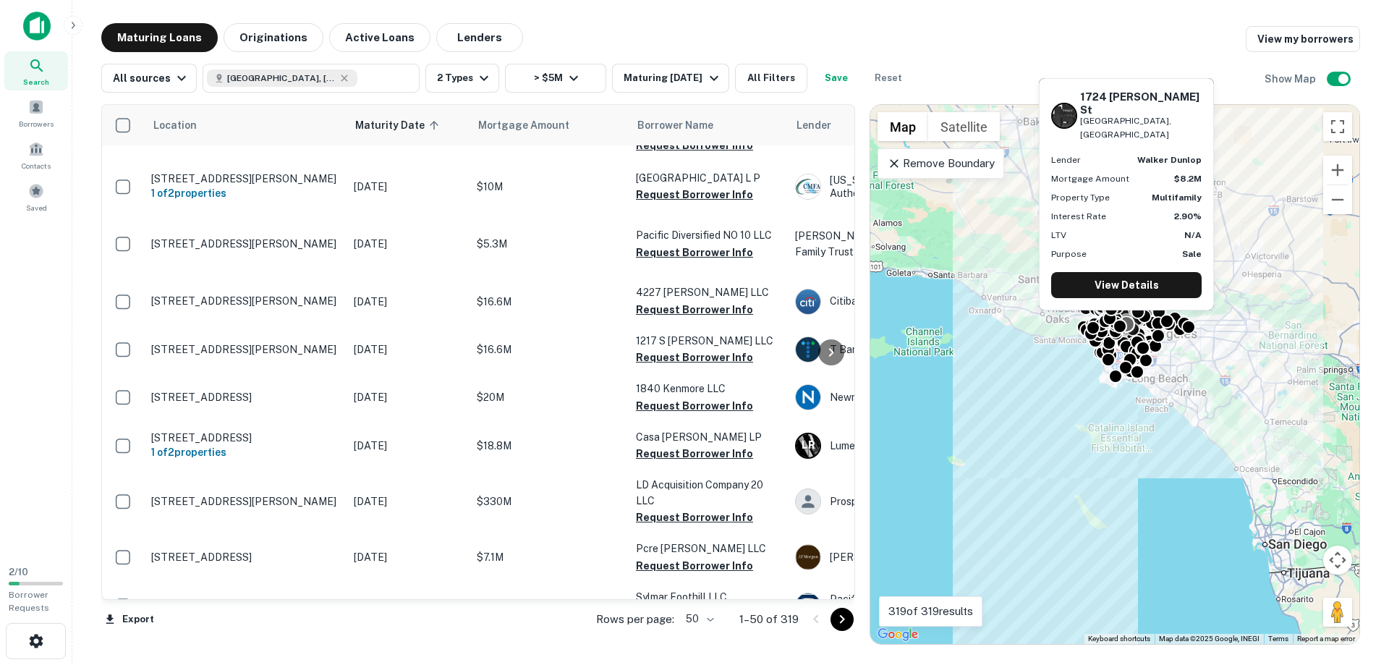
scroll to position [2136, 0]
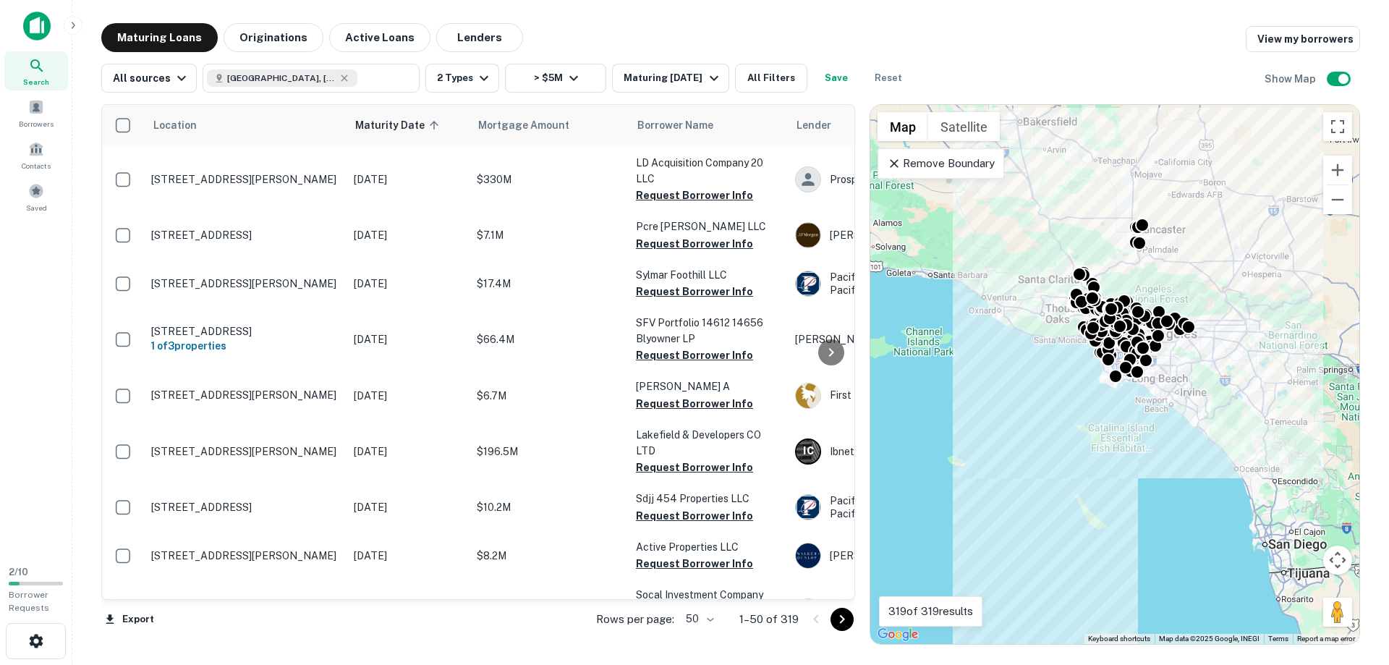
click at [843, 624] on icon "Go to next page" at bounding box center [841, 619] width 17 height 17
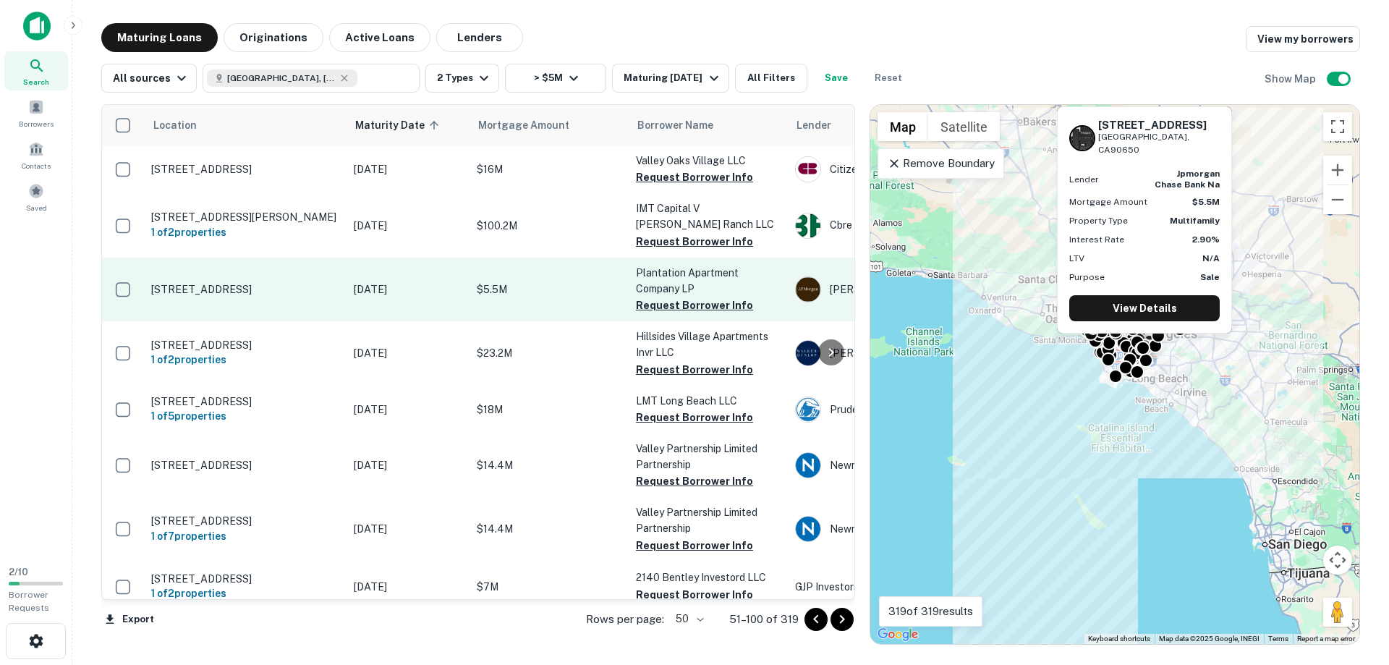
click at [177, 284] on p "12809 Kalnor Ave Norwalk, CA90650" at bounding box center [245, 289] width 188 height 13
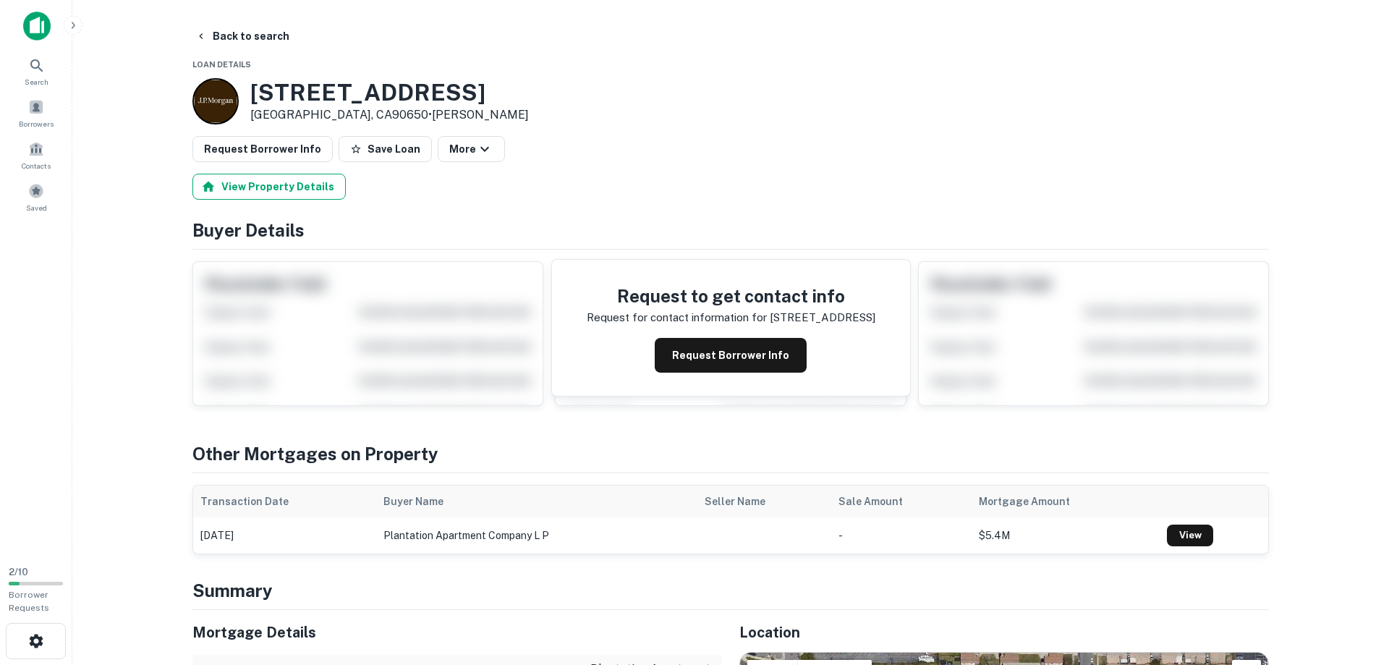
click at [272, 179] on button "View Property Details" at bounding box center [268, 187] width 153 height 26
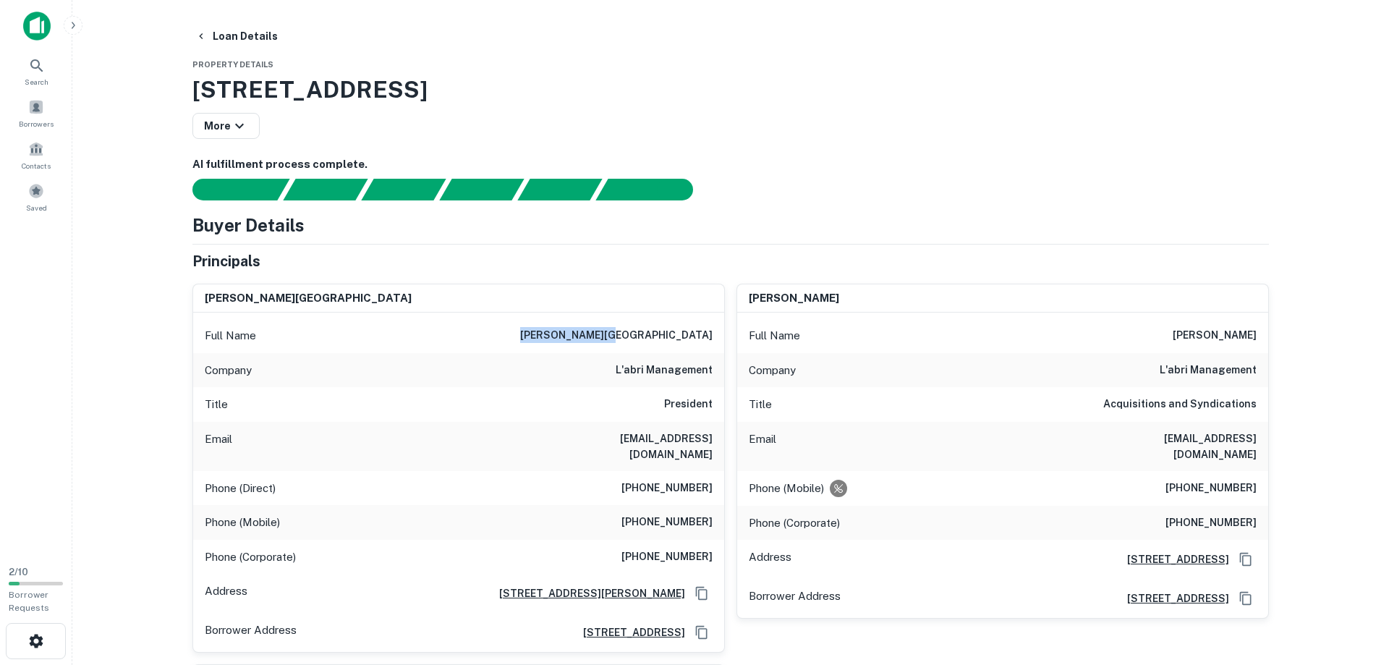
drag, startPoint x: 640, startPoint y: 336, endPoint x: 720, endPoint y: 332, distance: 79.7
click at [720, 332] on div "Full Name ronald a. kolar" at bounding box center [458, 335] width 531 height 35
copy h6 "ronald a. kolar"
click at [577, 407] on div "Title President" at bounding box center [458, 404] width 531 height 35
drag, startPoint x: 567, startPoint y: 440, endPoint x: 718, endPoint y: 435, distance: 150.5
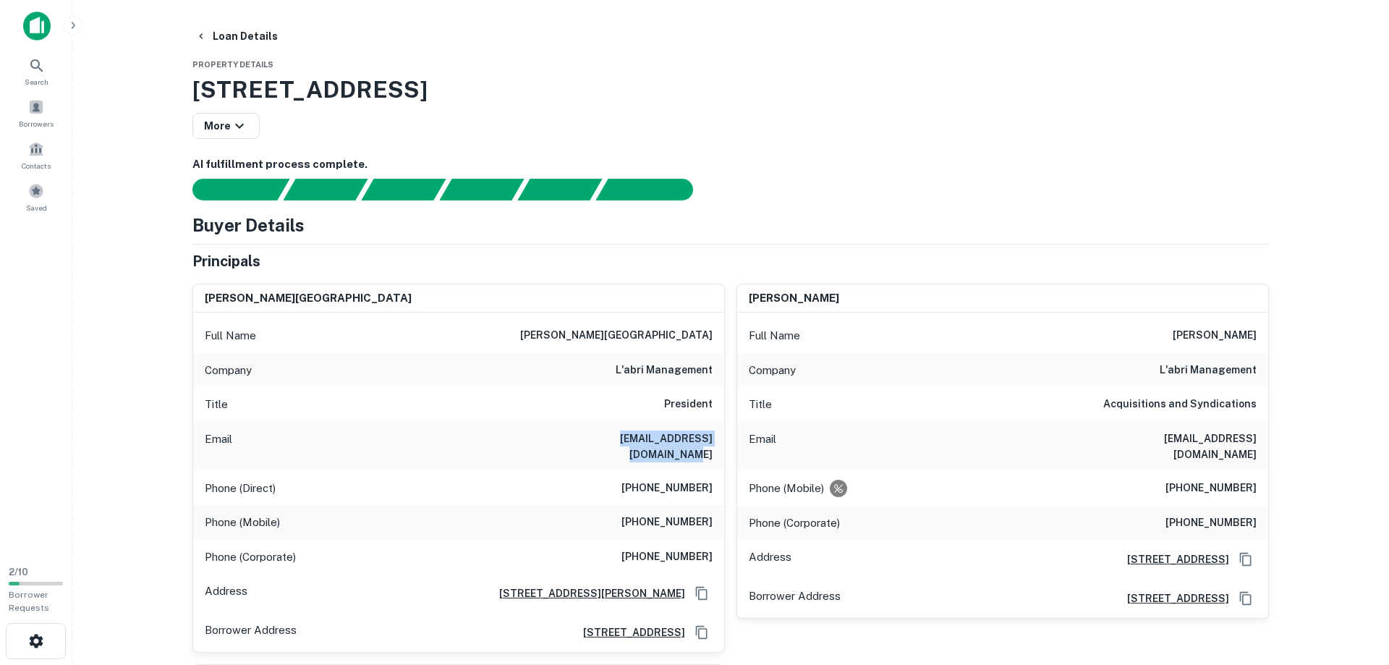
click at [718, 435] on div "Email rkolar@labrimanagement.com" at bounding box center [458, 446] width 531 height 49
copy h6 "rkolar@labrimanagement.com"
drag, startPoint x: 828, startPoint y: 380, endPoint x: 747, endPoint y: 467, distance: 119.2
click at [705, 480] on h6 "(562) 904-3888" at bounding box center [666, 488] width 91 height 17
click at [658, 480] on h6 "(562) 904-3888" at bounding box center [666, 488] width 91 height 17
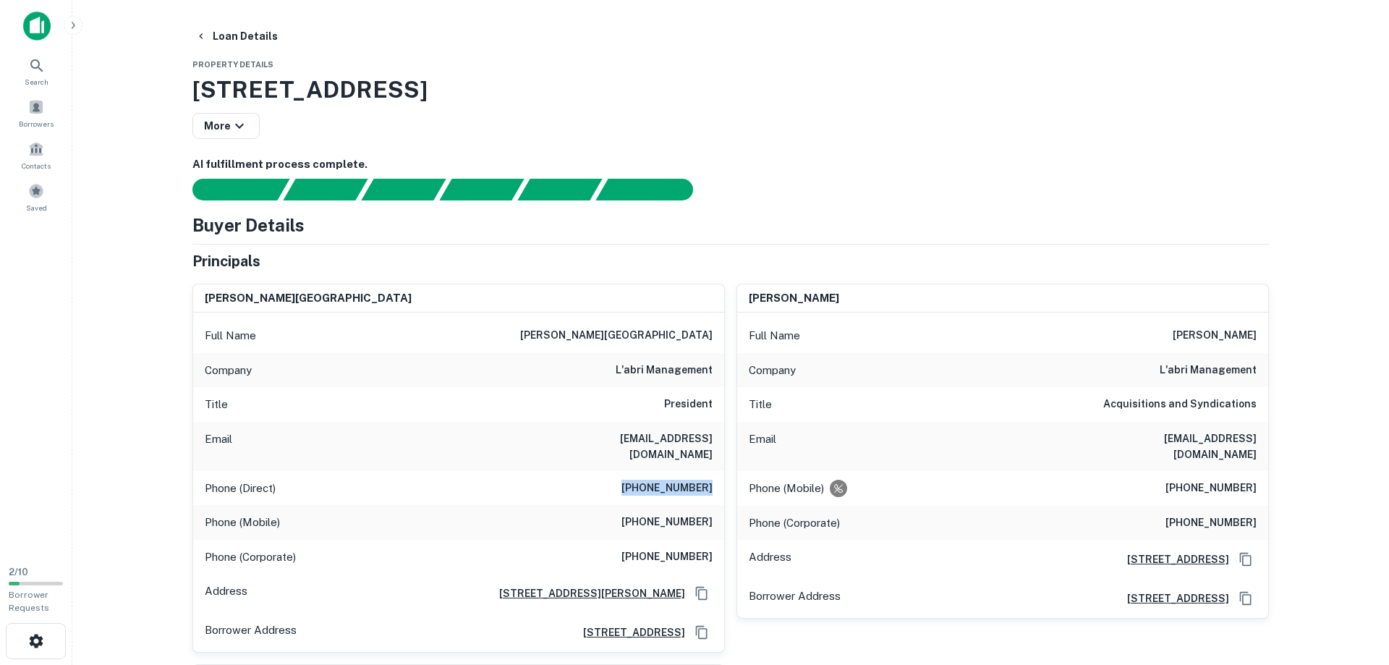
drag, startPoint x: 634, startPoint y: 472, endPoint x: 720, endPoint y: 477, distance: 86.2
click at [720, 477] on div "Phone (Direct) (562) 904-3888" at bounding box center [458, 488] width 531 height 35
copy h6 "(562) 904-3888"
drag, startPoint x: 637, startPoint y: 506, endPoint x: 715, endPoint y: 519, distance: 79.9
click at [715, 519] on div "Phone (Mobile) (714) 826-0681" at bounding box center [458, 522] width 531 height 35
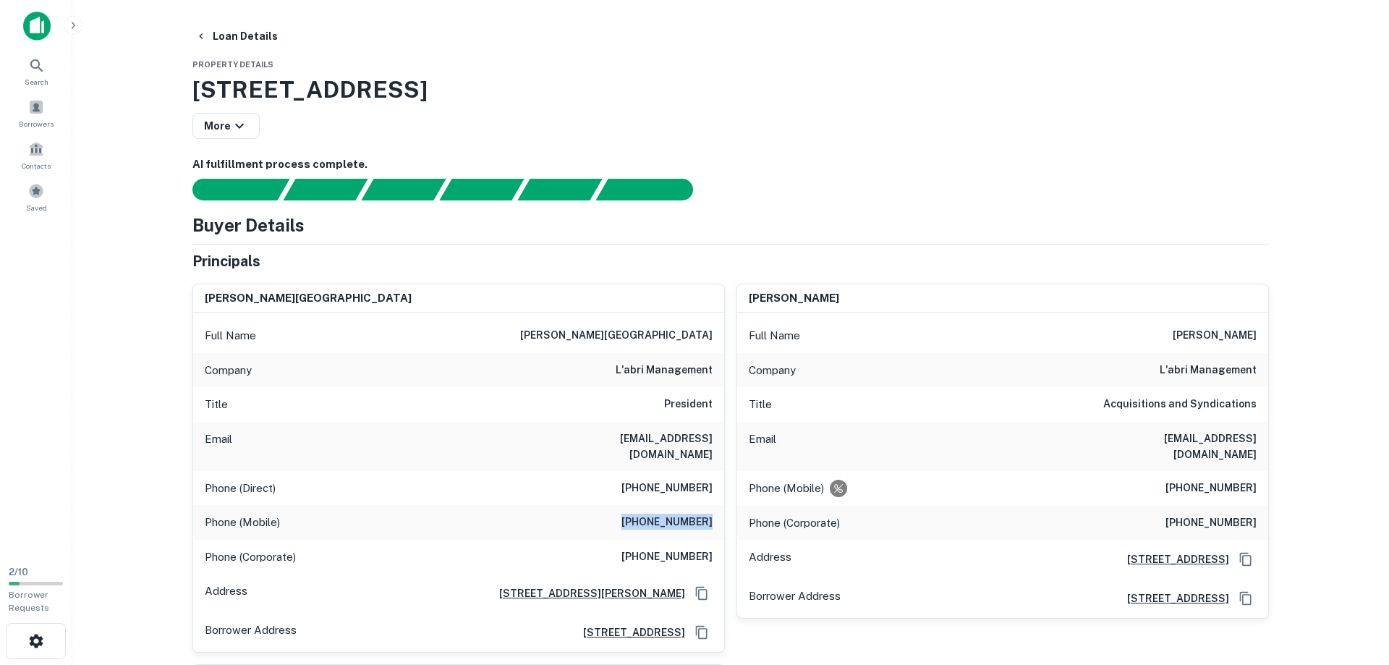
copy h6 "(714) 826-0681"
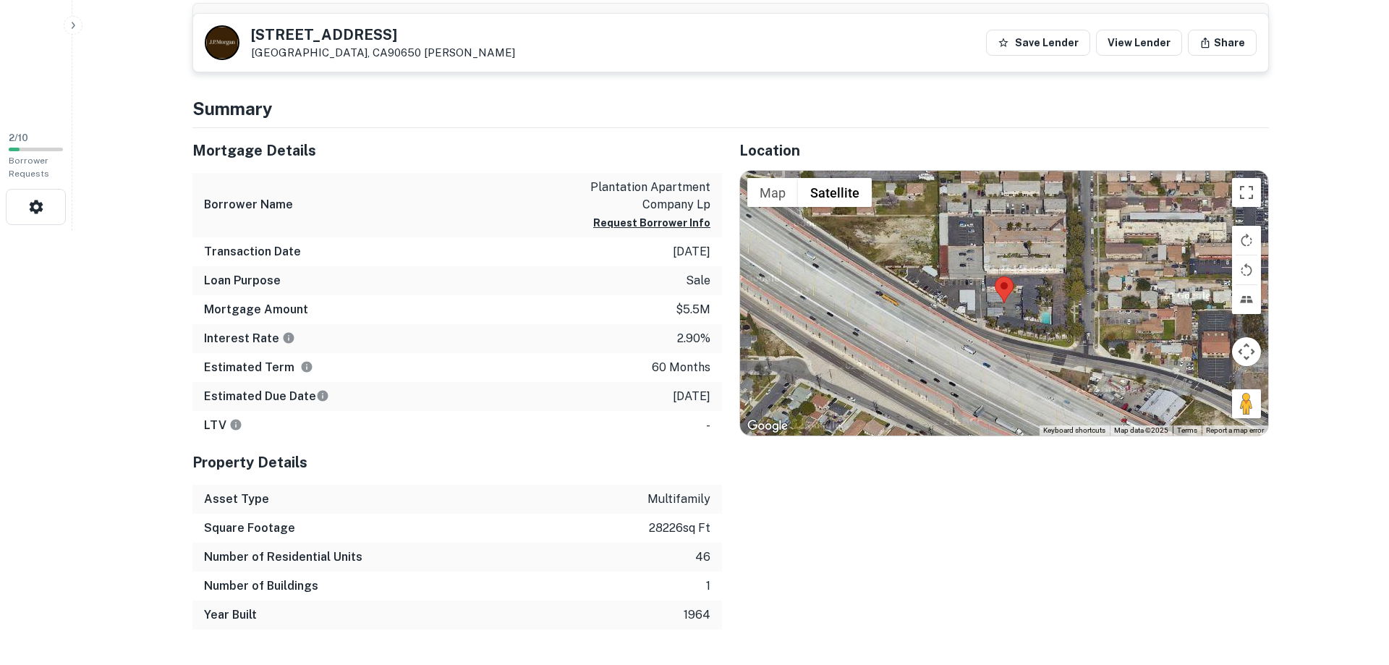
scroll to position [457, 0]
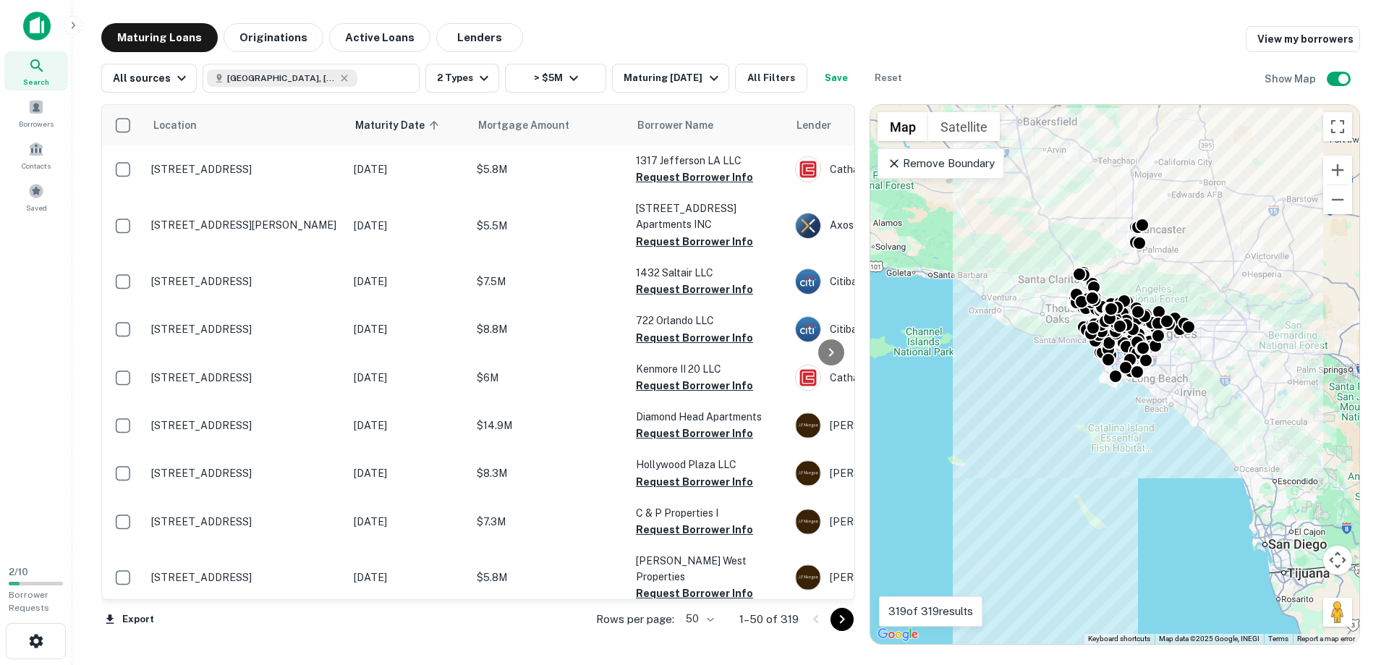
click at [834, 624] on icon "Go to next page" at bounding box center [841, 619] width 17 height 17
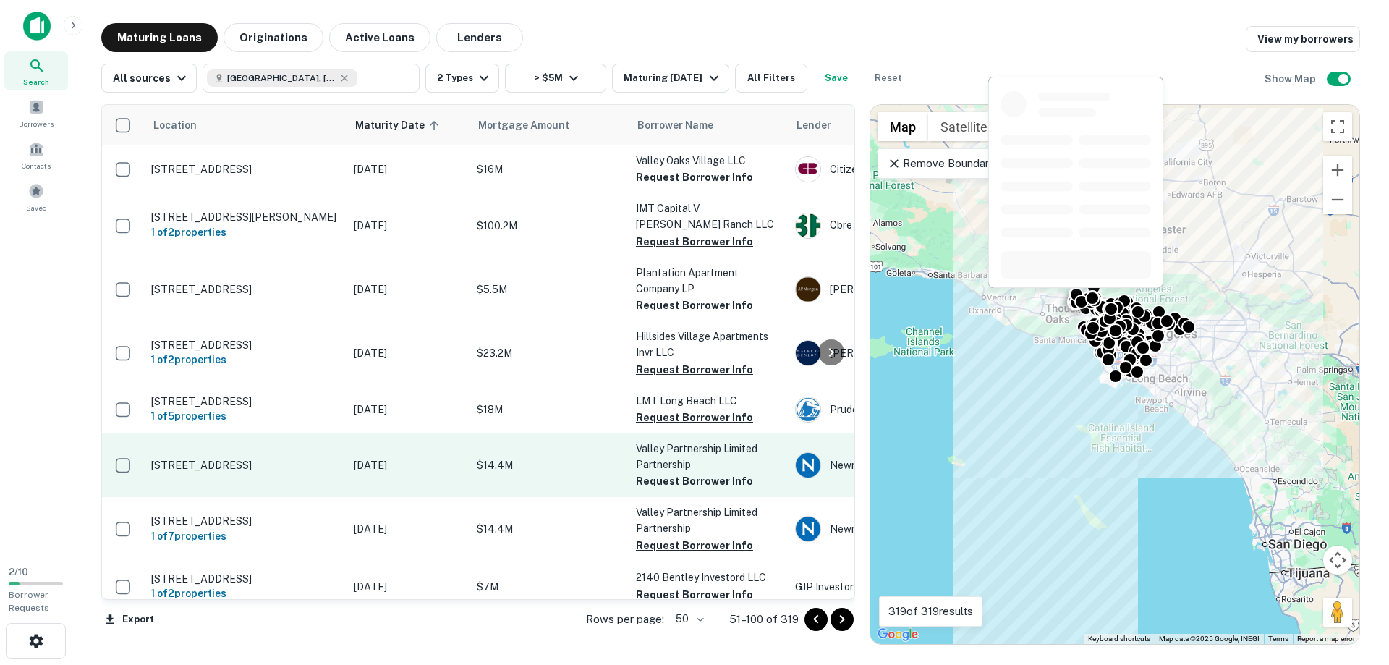
click at [197, 466] on p "7336 Eton Ave Canoga Park, CA91303" at bounding box center [245, 465] width 188 height 13
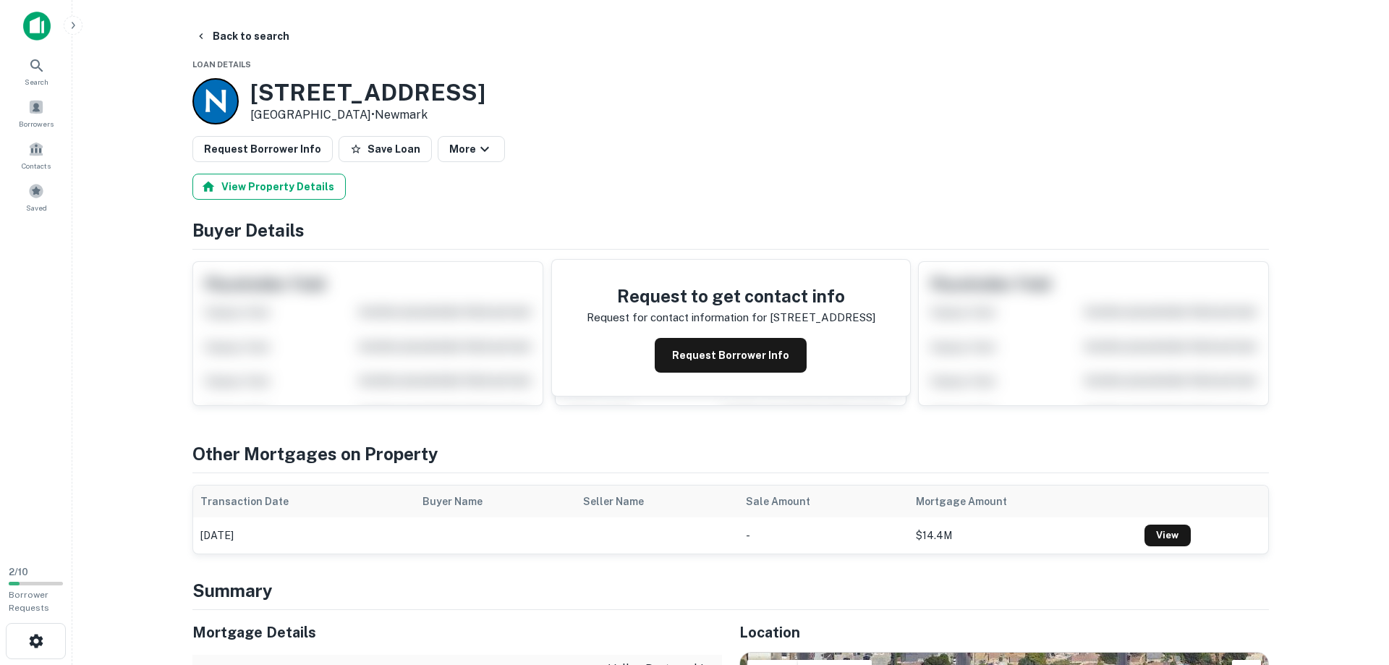
click at [264, 183] on button "View Property Details" at bounding box center [268, 187] width 153 height 26
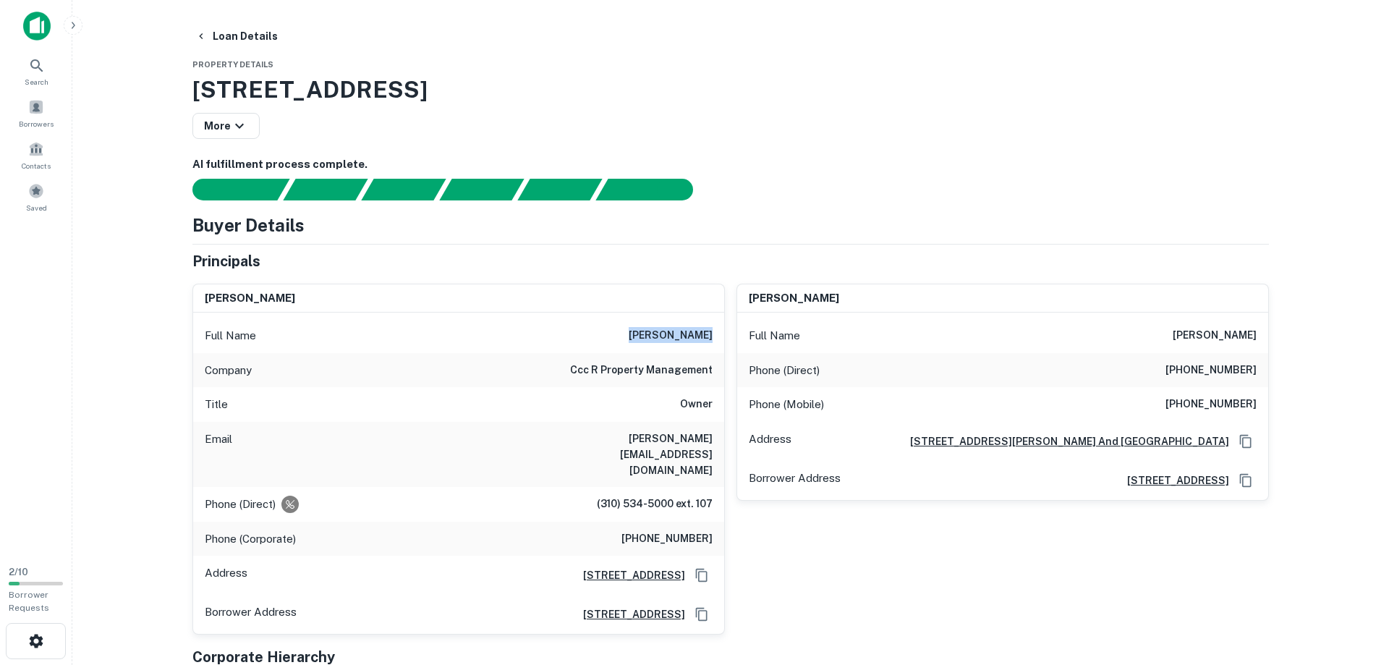
drag, startPoint x: 647, startPoint y: 336, endPoint x: 718, endPoint y: 338, distance: 70.9
click at [718, 338] on div "Full Name richard h. hu" at bounding box center [458, 335] width 531 height 35
drag, startPoint x: 608, startPoint y: 440, endPoint x: 723, endPoint y: 435, distance: 115.1
click at [723, 435] on div "Email richard@cccandr.com" at bounding box center [458, 454] width 531 height 65
drag, startPoint x: 597, startPoint y: 473, endPoint x: 721, endPoint y: 483, distance: 124.1
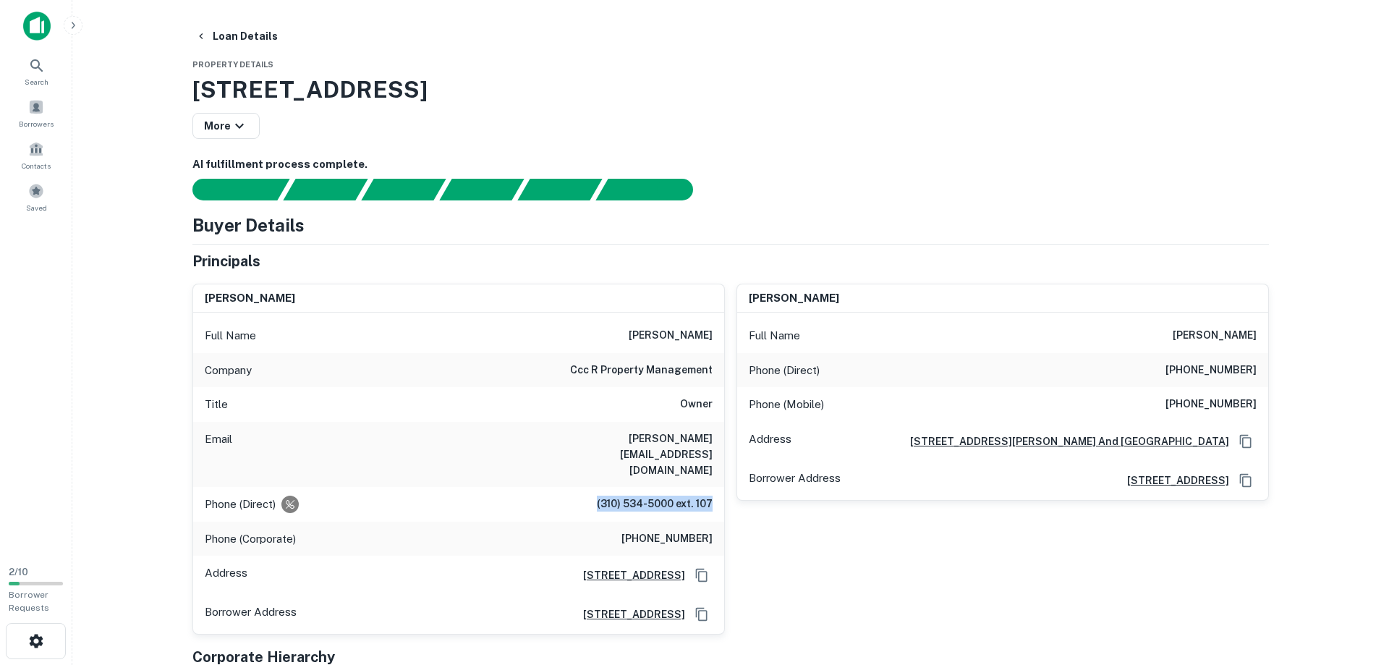
click at [721, 487] on div "Phone (Direct) (310) 534-5000 ext. 107" at bounding box center [458, 504] width 531 height 35
drag, startPoint x: 634, startPoint y: 507, endPoint x: 718, endPoint y: 508, distance: 83.9
click at [718, 522] on div "Phone (Corporate) (972) 273-0996" at bounding box center [458, 539] width 531 height 35
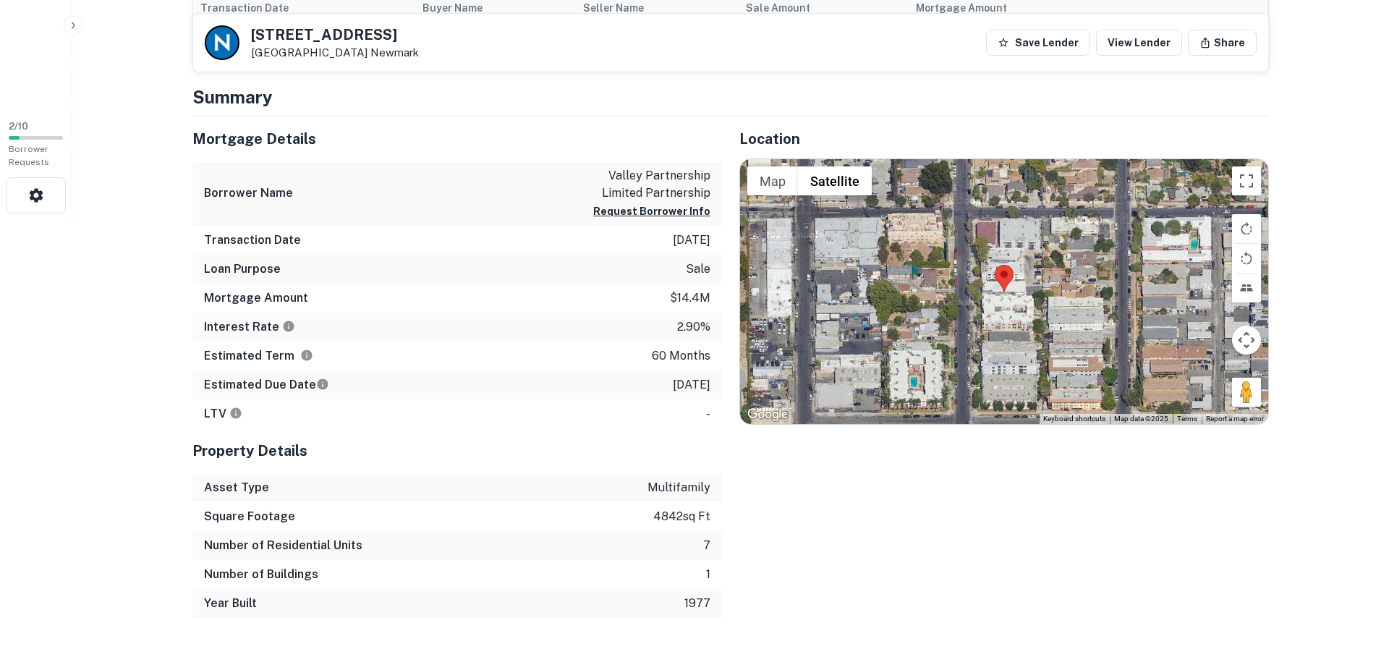
scroll to position [443, 0]
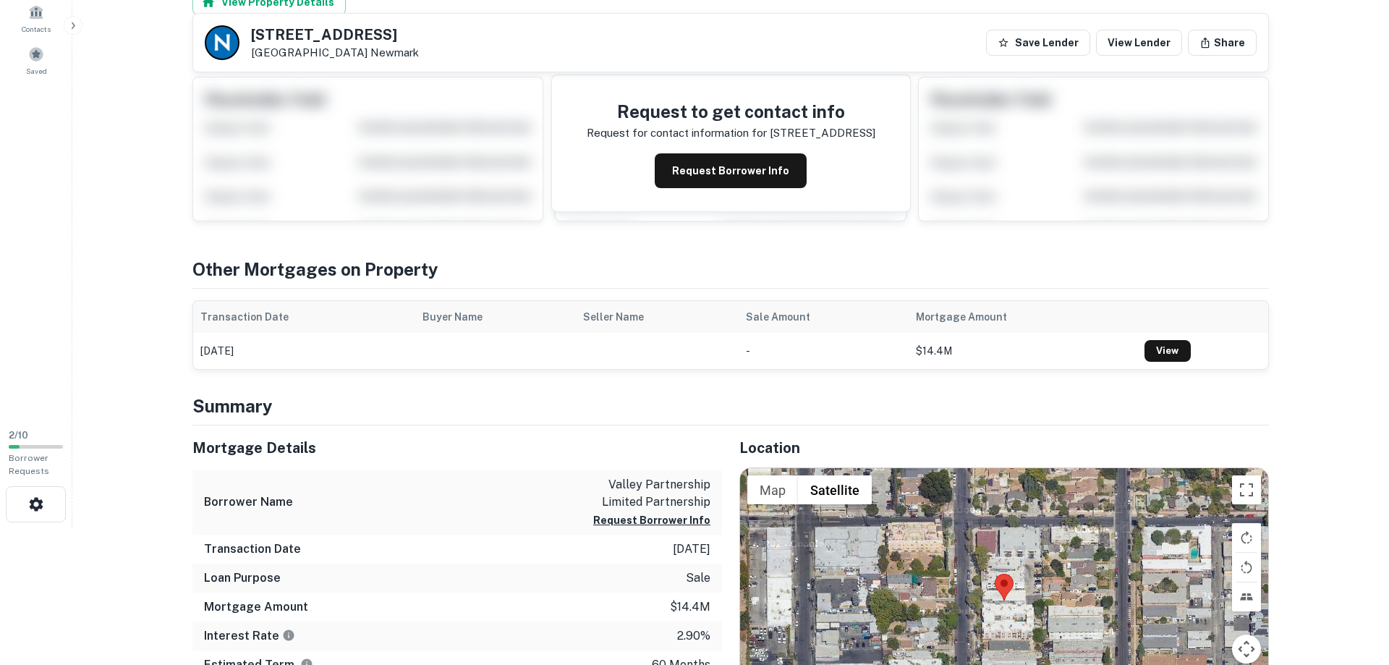
scroll to position [0, 0]
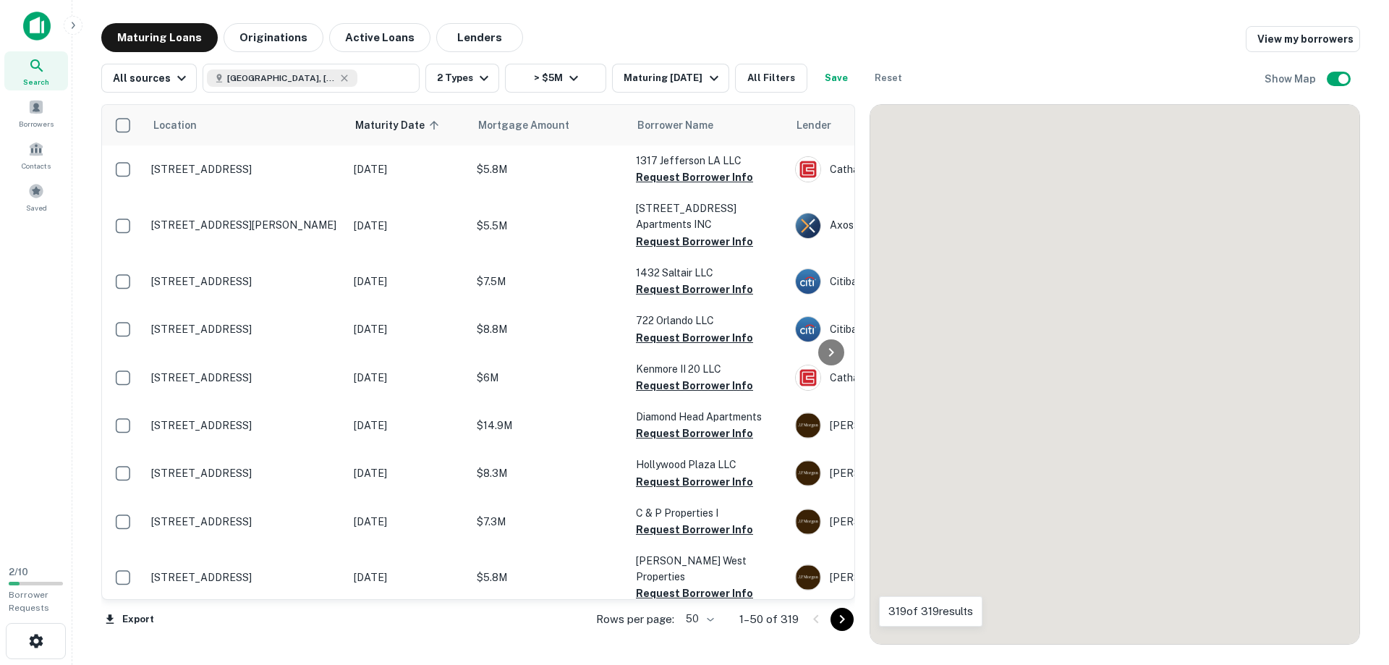
click at [846, 622] on icon "Go to next page" at bounding box center [841, 619] width 17 height 17
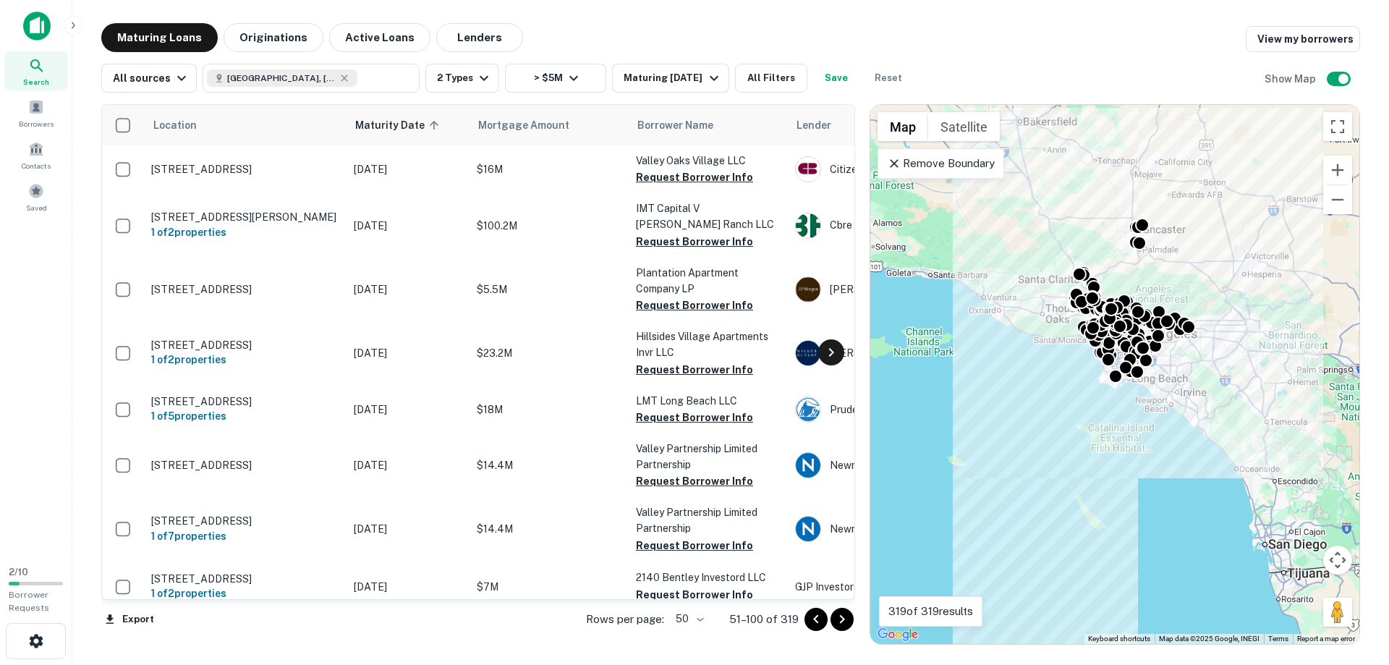
click at [830, 351] on icon at bounding box center [830, 352] width 17 height 17
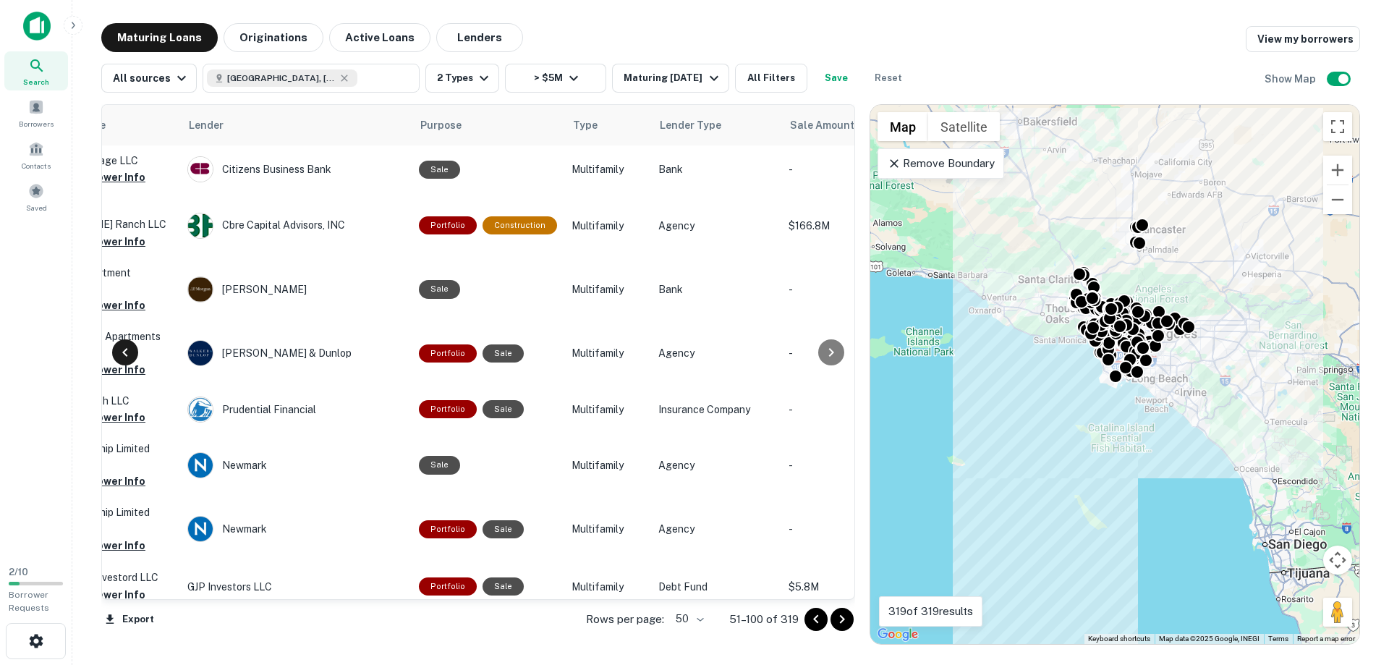
click at [125, 356] on icon at bounding box center [124, 352] width 17 height 17
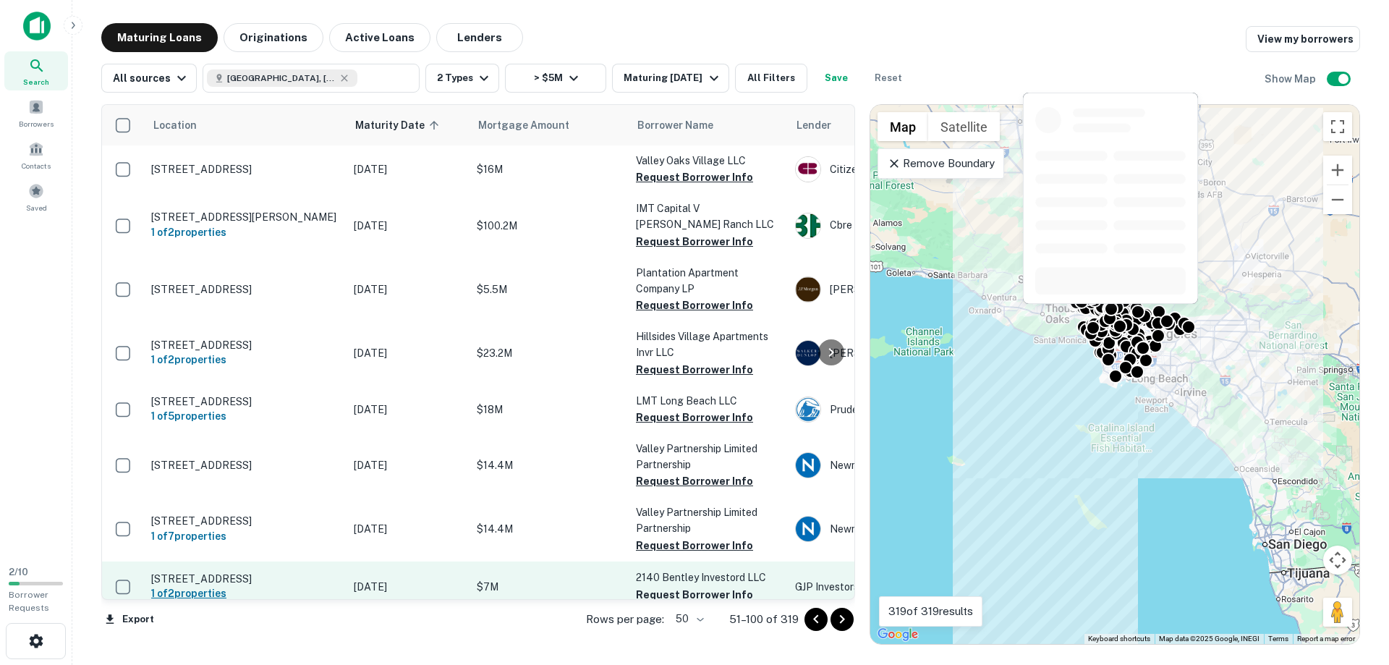
scroll to position [247, 0]
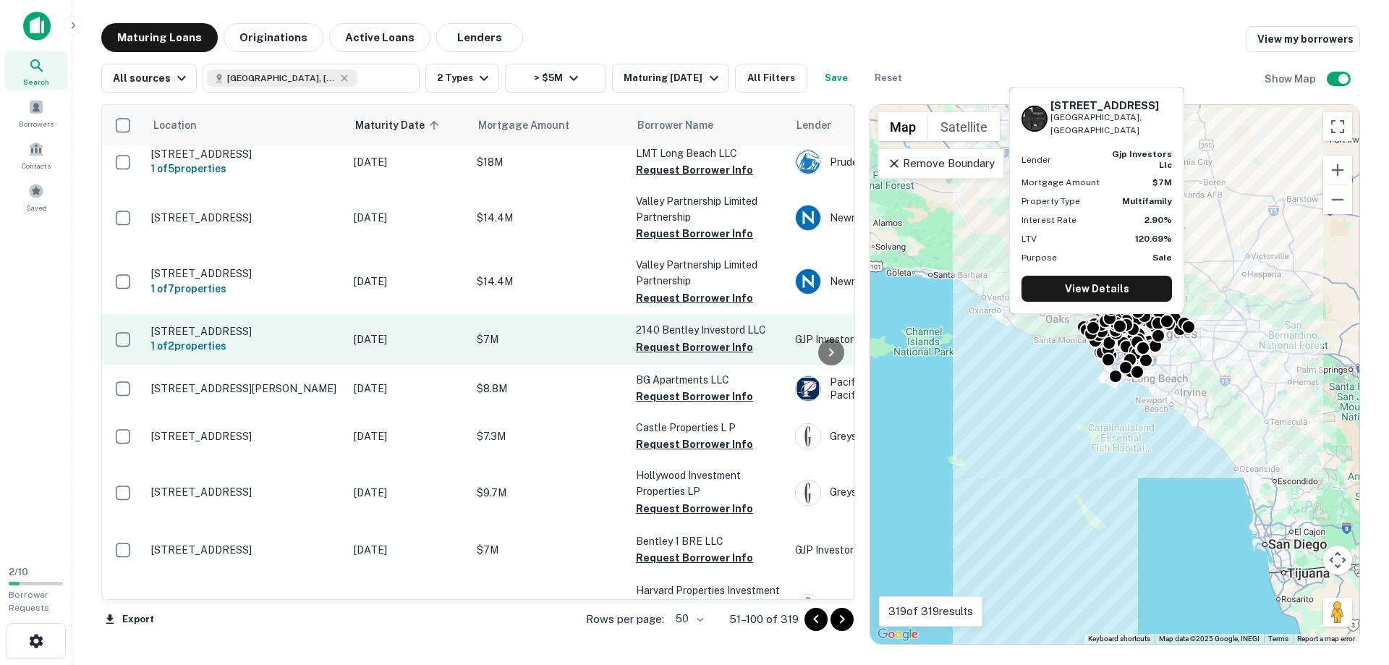
click at [197, 325] on p "2140 S Bentley Ave Los Angeles, CA90025" at bounding box center [245, 331] width 188 height 13
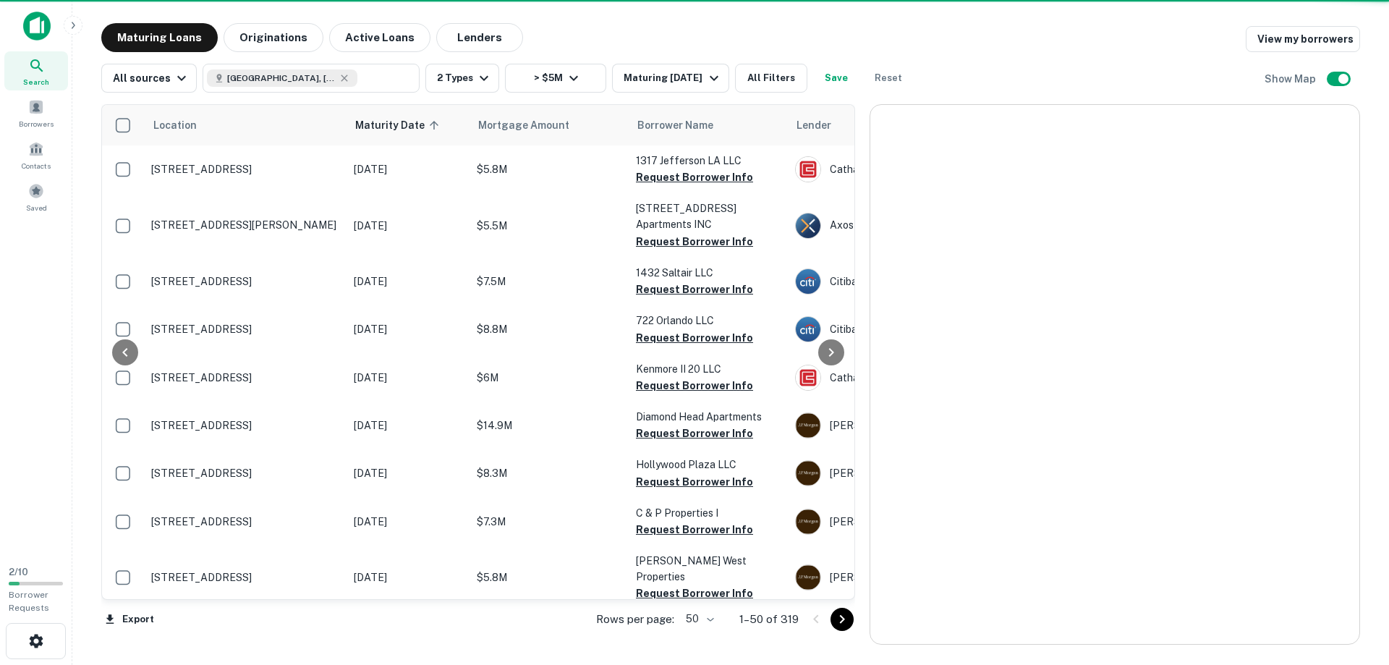
scroll to position [247, 0]
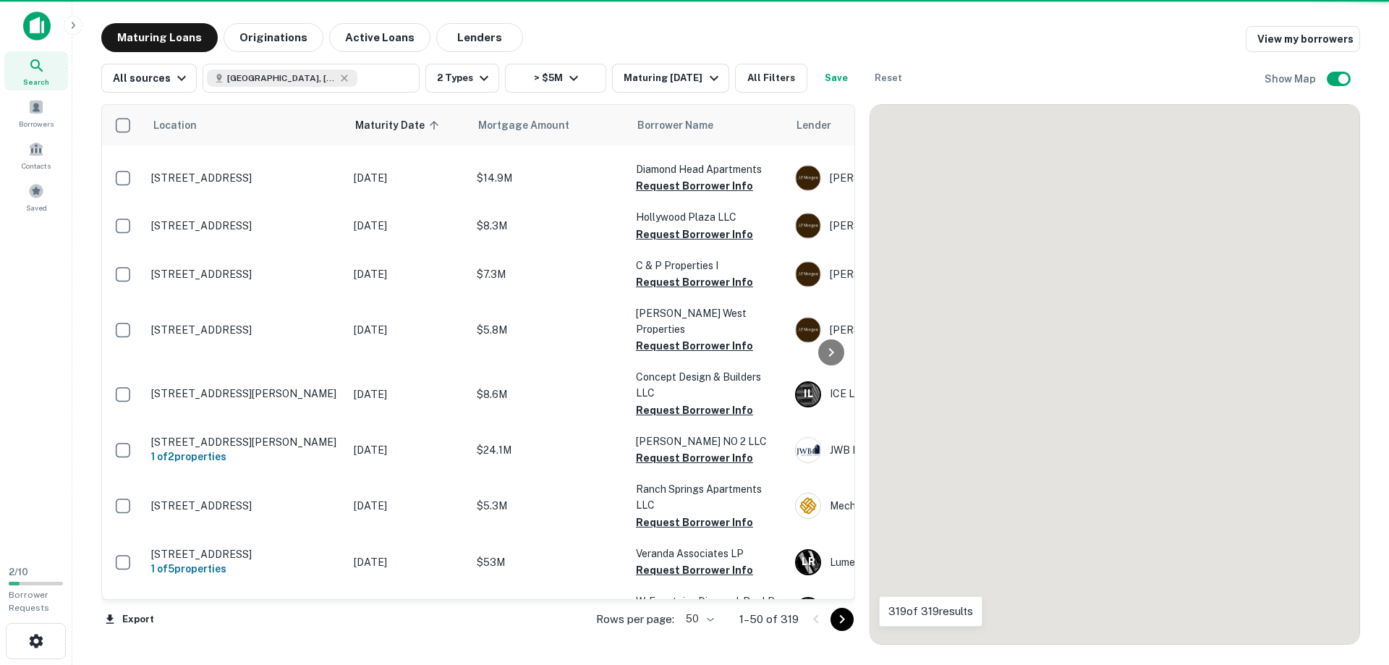
click at [835, 630] on div at bounding box center [828, 619] width 49 height 23
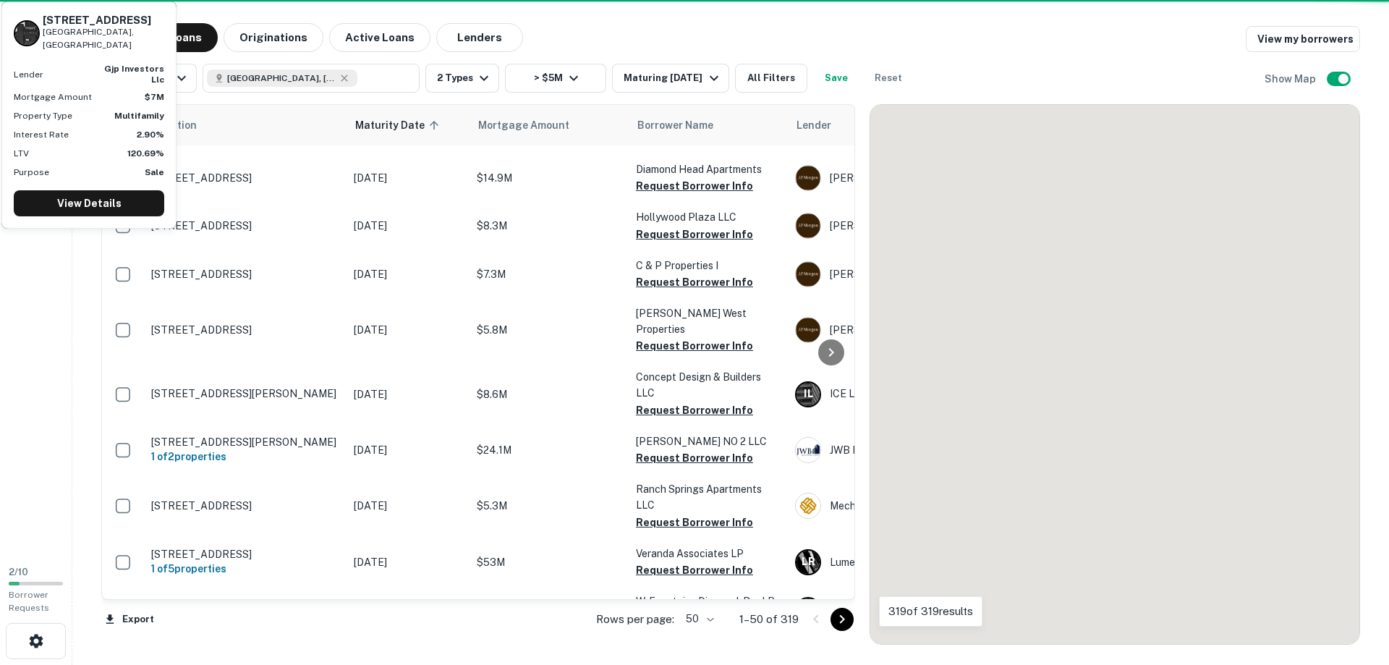
click at [841, 624] on icon "Go to next page" at bounding box center [841, 619] width 17 height 17
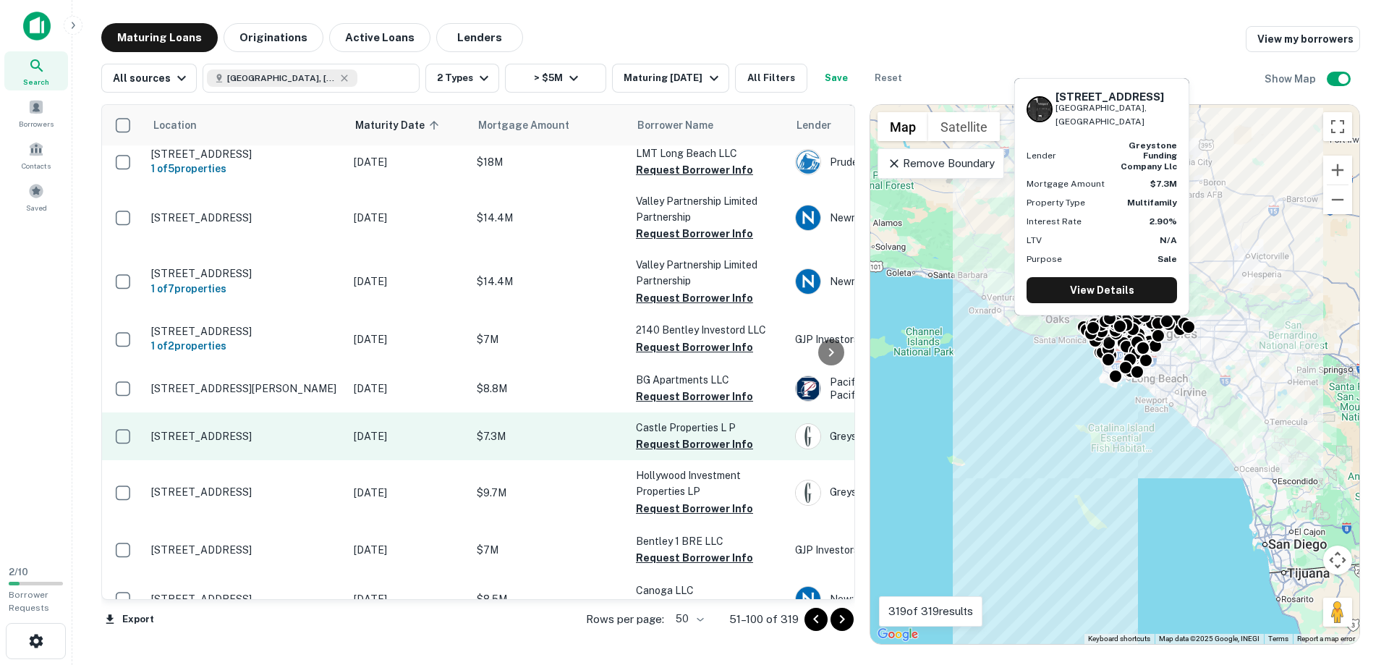
click at [232, 436] on p "3344 Castle Heights Ave Los Angeles, CA90034" at bounding box center [245, 436] width 188 height 13
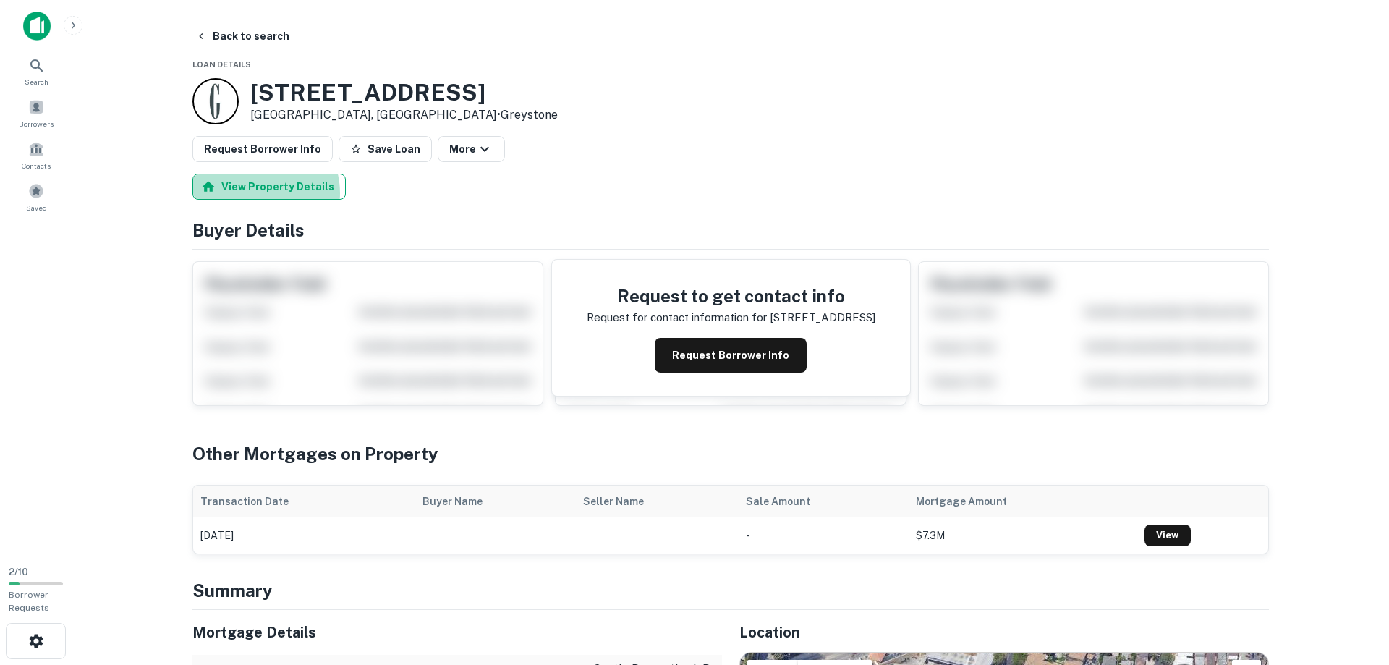
click at [255, 193] on button "View Property Details" at bounding box center [268, 187] width 153 height 26
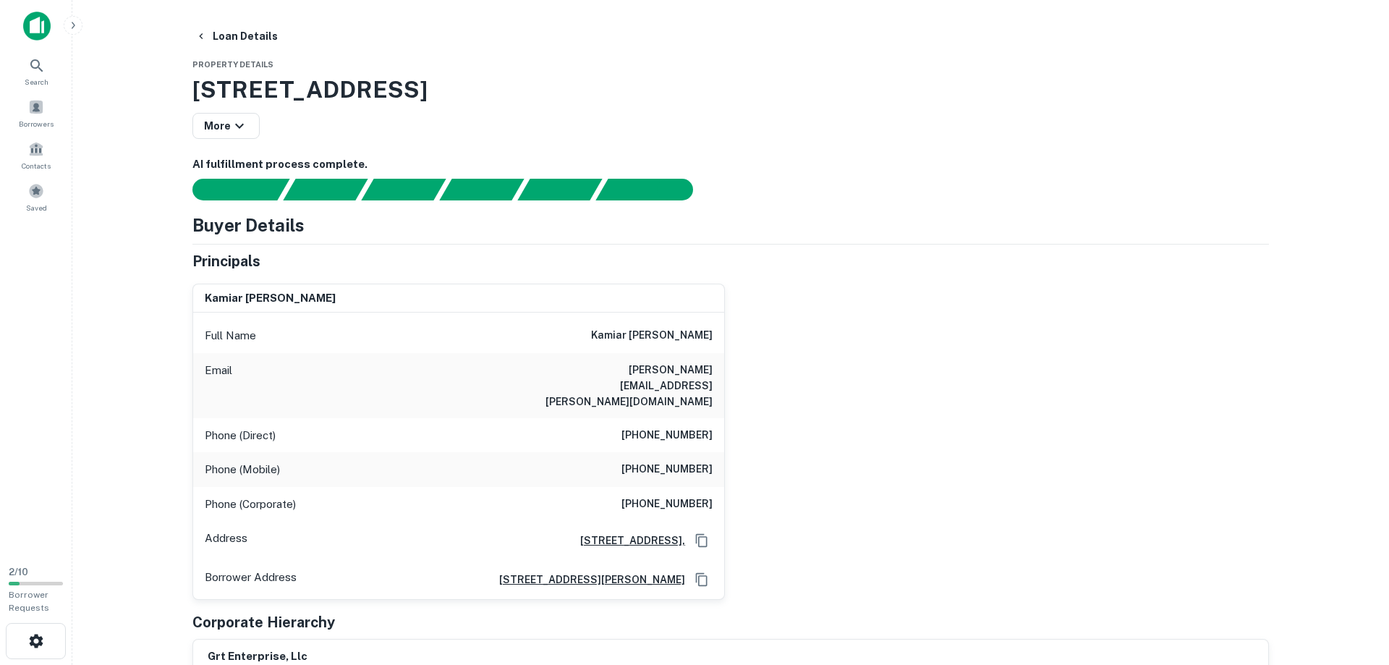
drag, startPoint x: 613, startPoint y: 357, endPoint x: 608, endPoint y: 346, distance: 12.3
click at [615, 357] on div "Email raymond@torbati.com" at bounding box center [458, 385] width 531 height 65
drag, startPoint x: 595, startPoint y: 335, endPoint x: 711, endPoint y: 336, distance: 115.7
click at [711, 336] on div "Full Name kamiar raymond torbati" at bounding box center [458, 335] width 531 height 35
click at [642, 339] on h6 "kamiar raymond torbati" at bounding box center [652, 335] width 122 height 17
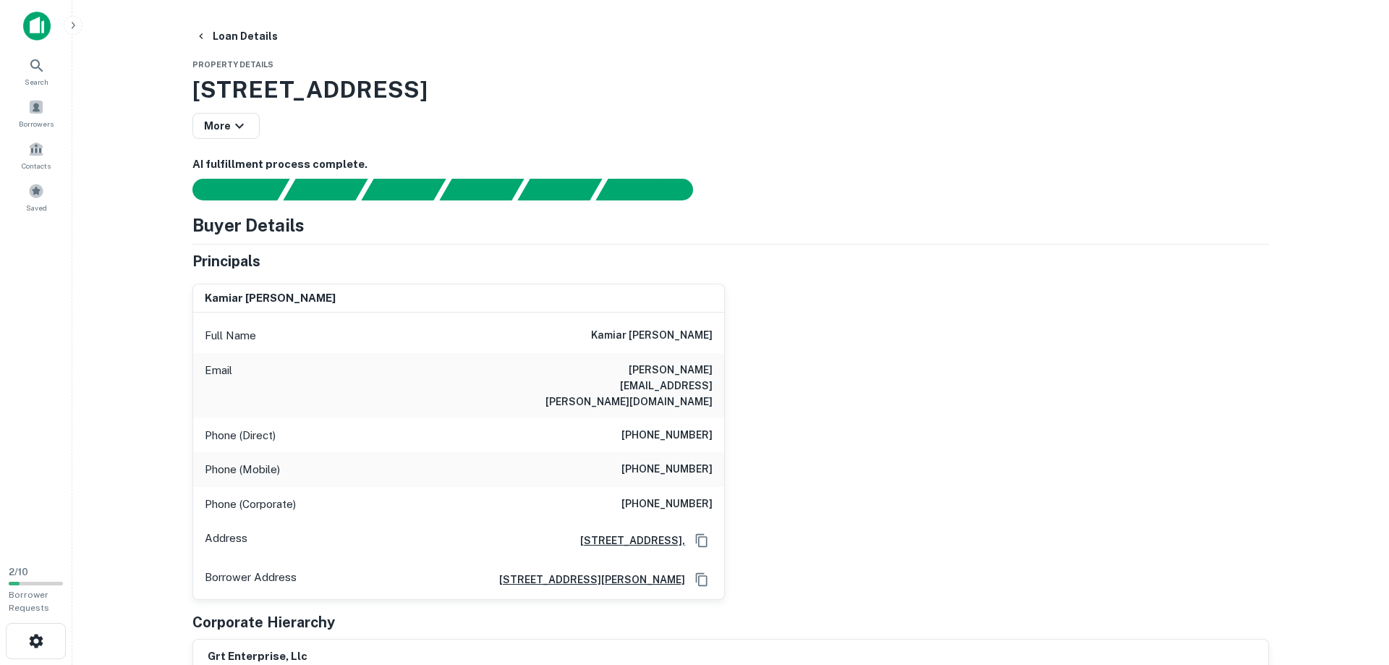
drag, startPoint x: 595, startPoint y: 335, endPoint x: 735, endPoint y: 342, distance: 139.8
click at [725, 342] on div "kamiar raymond torbati Full Name kamiar raymond torbati Email raymond@torbati.c…" at bounding box center [458, 442] width 532 height 317
drag, startPoint x: 607, startPoint y: 373, endPoint x: 740, endPoint y: 384, distance: 133.6
click at [725, 384] on div "kamiar raymond torbati Full Name kamiar raymond torbati Email raymond@torbati.c…" at bounding box center [458, 442] width 532 height 317
drag, startPoint x: 634, startPoint y: 407, endPoint x: 715, endPoint y: 407, distance: 81.7
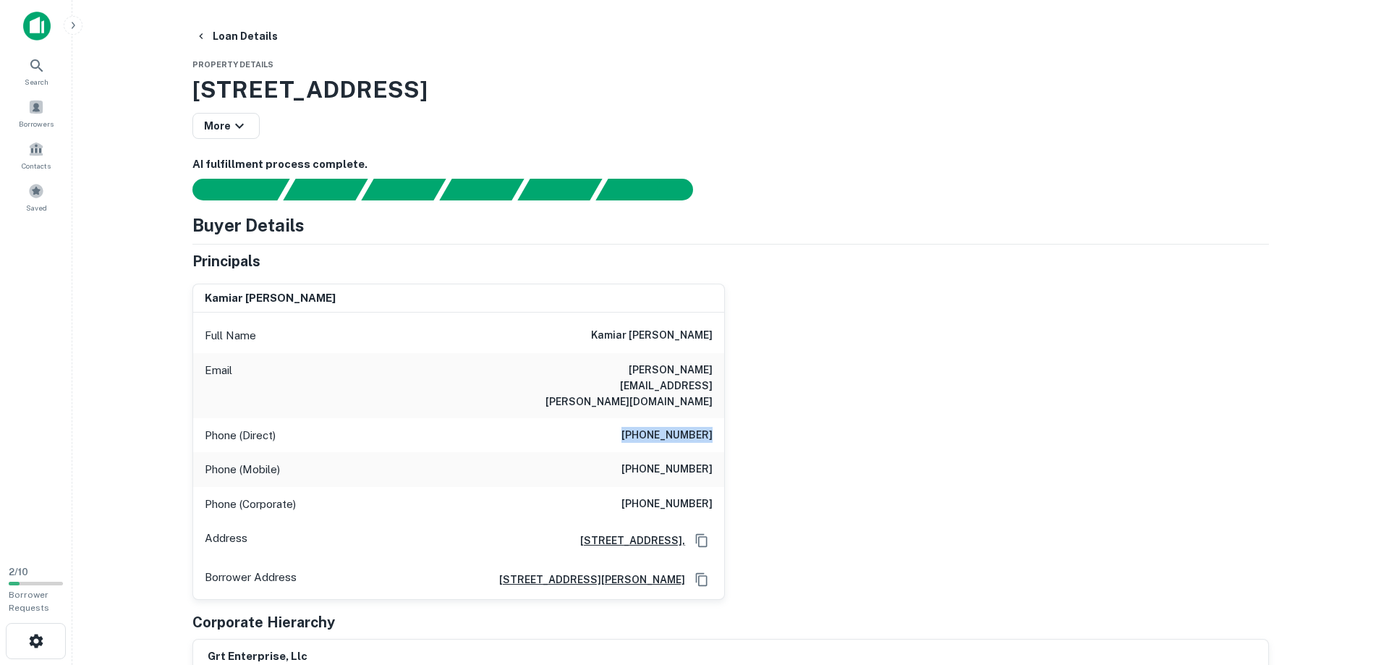
click at [715, 418] on div "Phone (Direct) (424) 288-4965" at bounding box center [458, 435] width 531 height 35
drag, startPoint x: 639, startPoint y: 441, endPoint x: 723, endPoint y: 449, distance: 85.1
click at [723, 452] on div "Phone (Mobile) (310) 420-0001" at bounding box center [458, 469] width 531 height 35
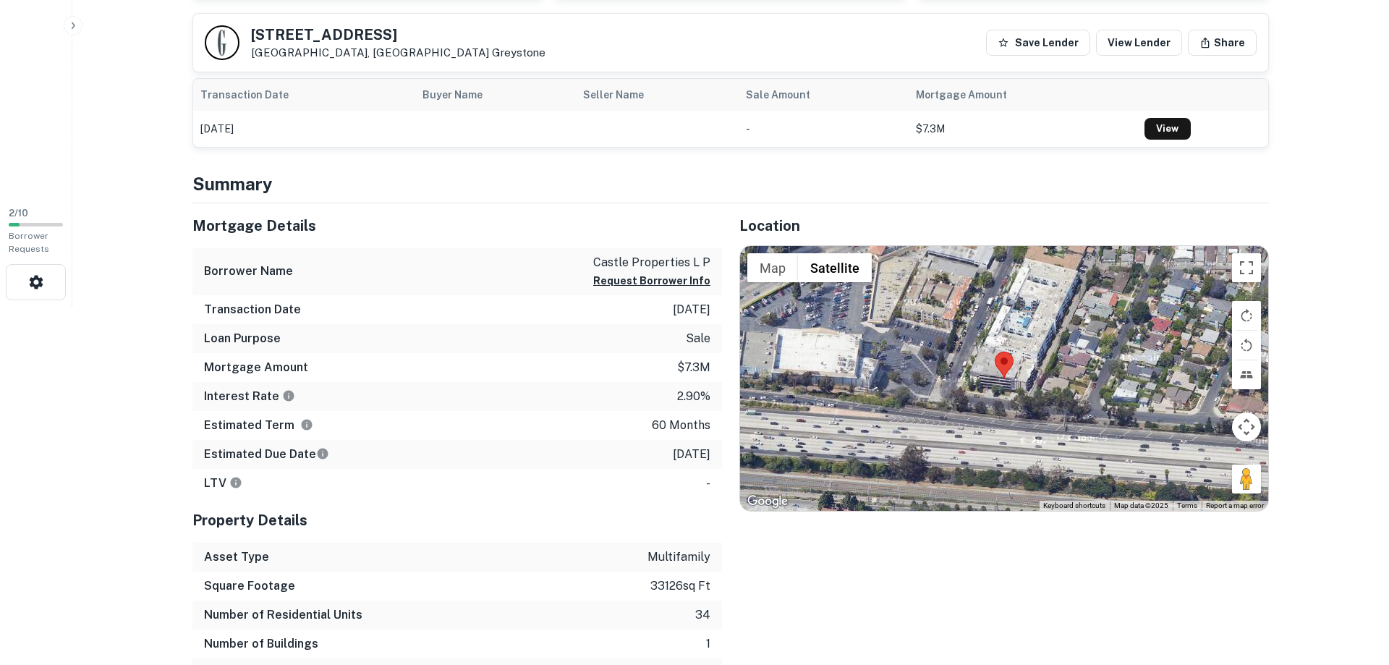
scroll to position [443, 0]
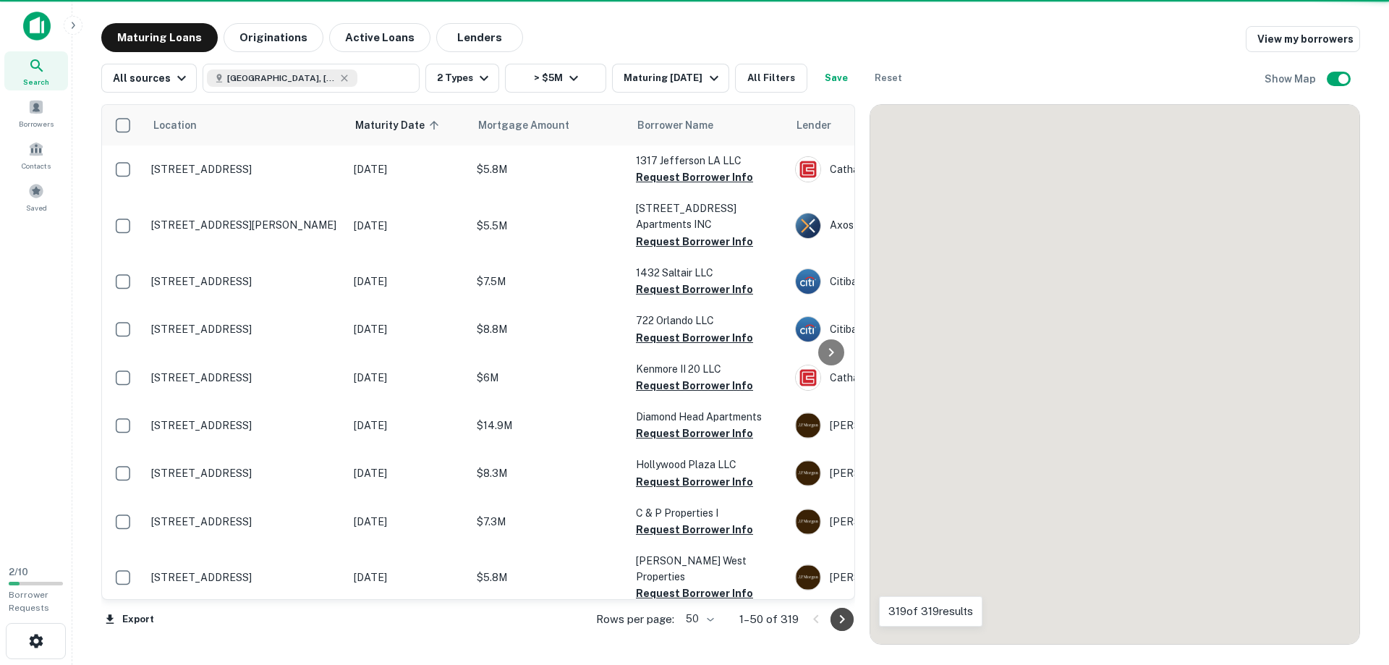
click at [846, 624] on icon "Go to next page" at bounding box center [841, 619] width 17 height 17
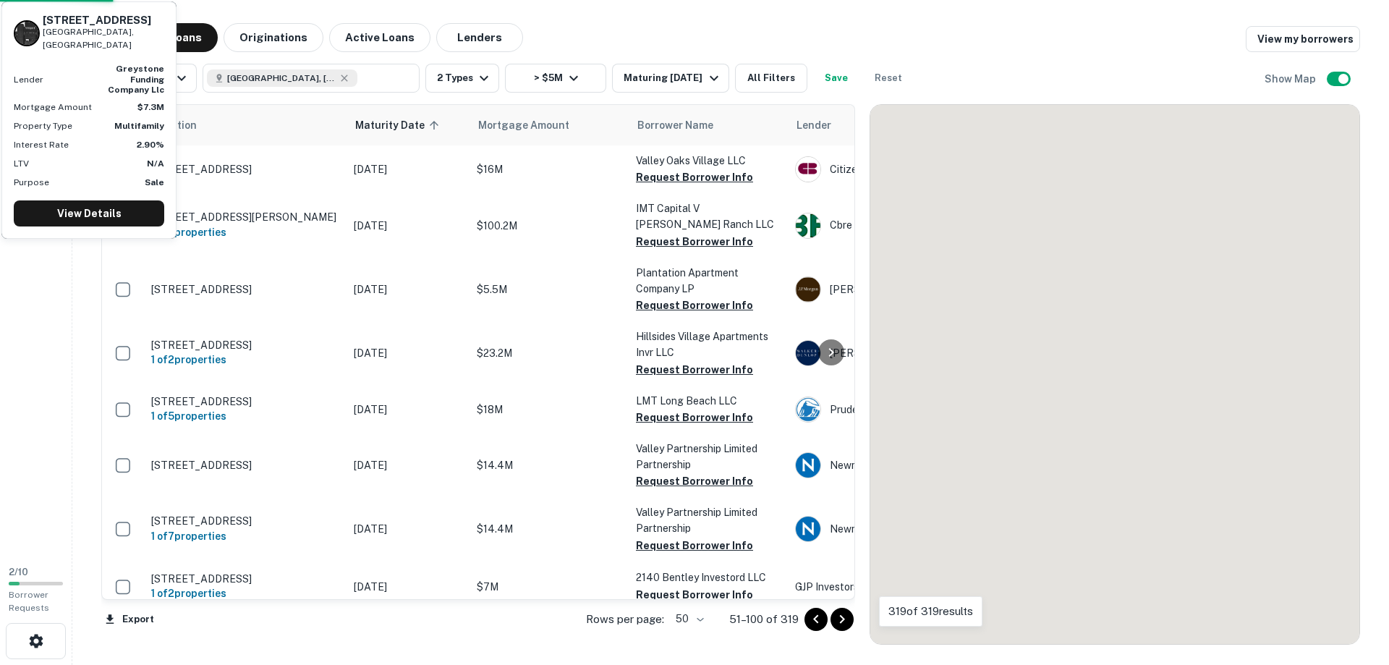
scroll to position [247, 0]
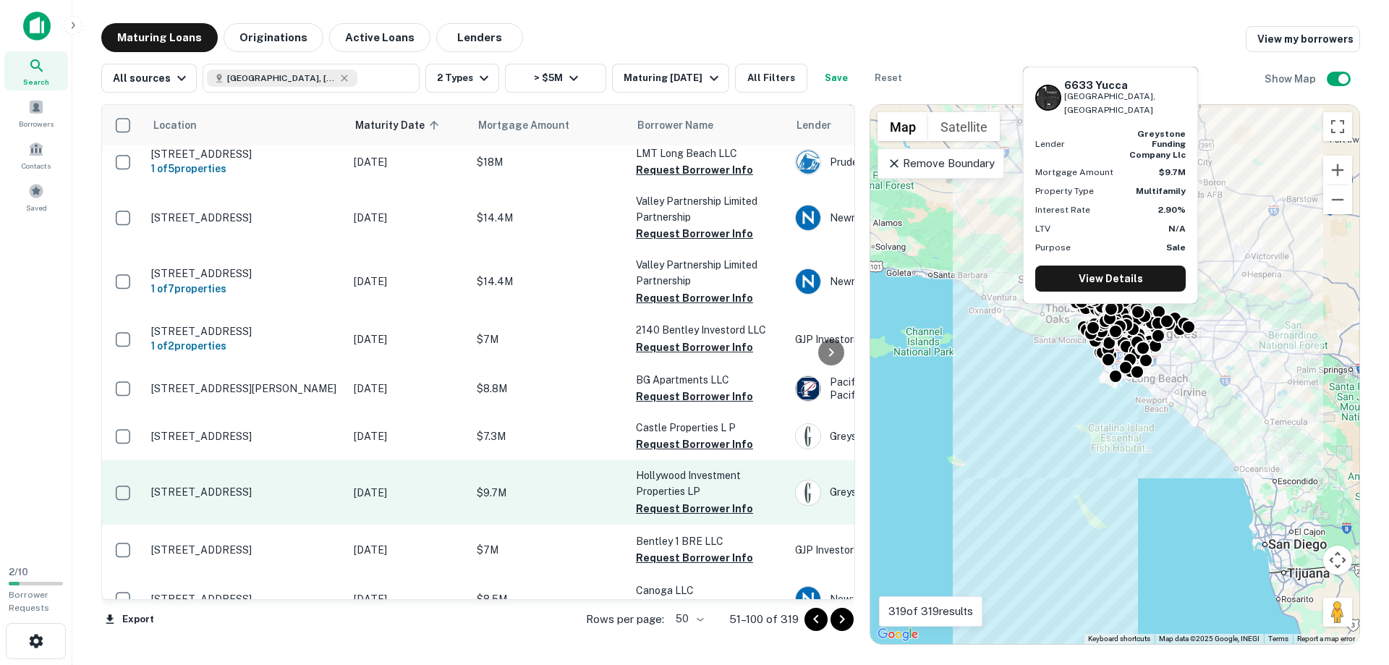
click at [273, 498] on p "6633 Yucca Los Angeles, CA90028" at bounding box center [245, 491] width 188 height 13
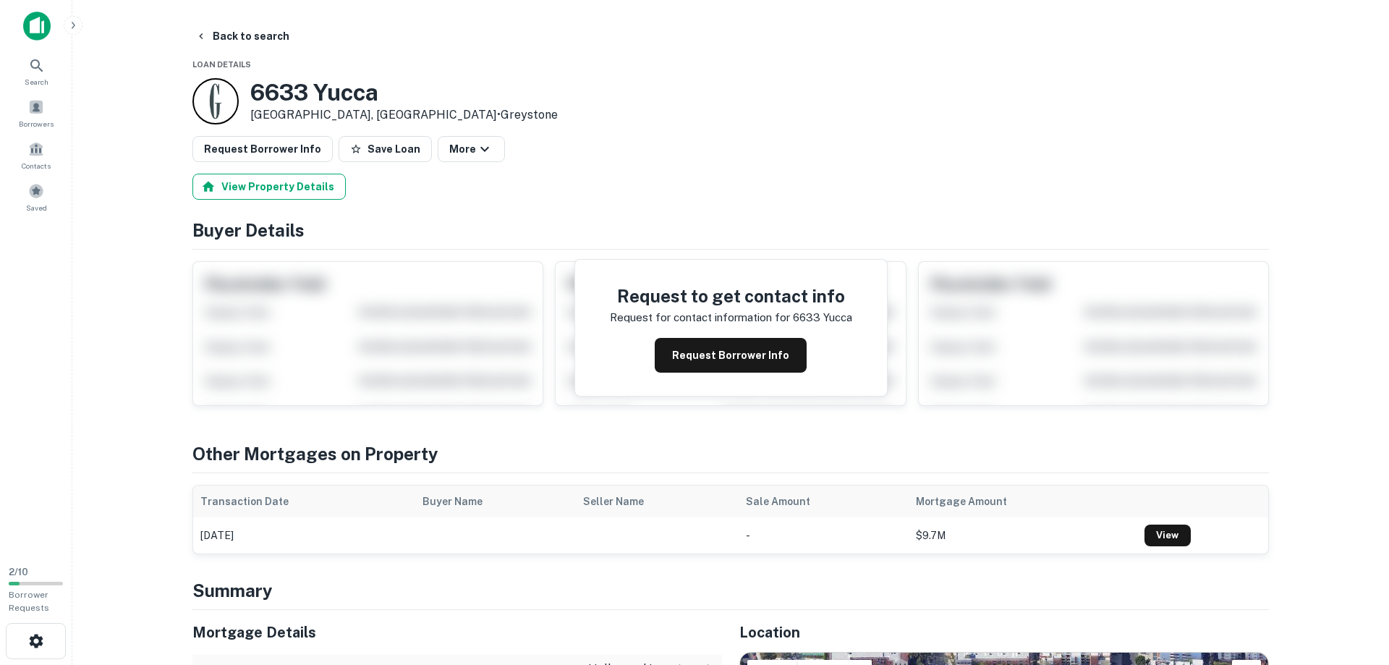
click at [283, 188] on button "View Property Details" at bounding box center [268, 187] width 153 height 26
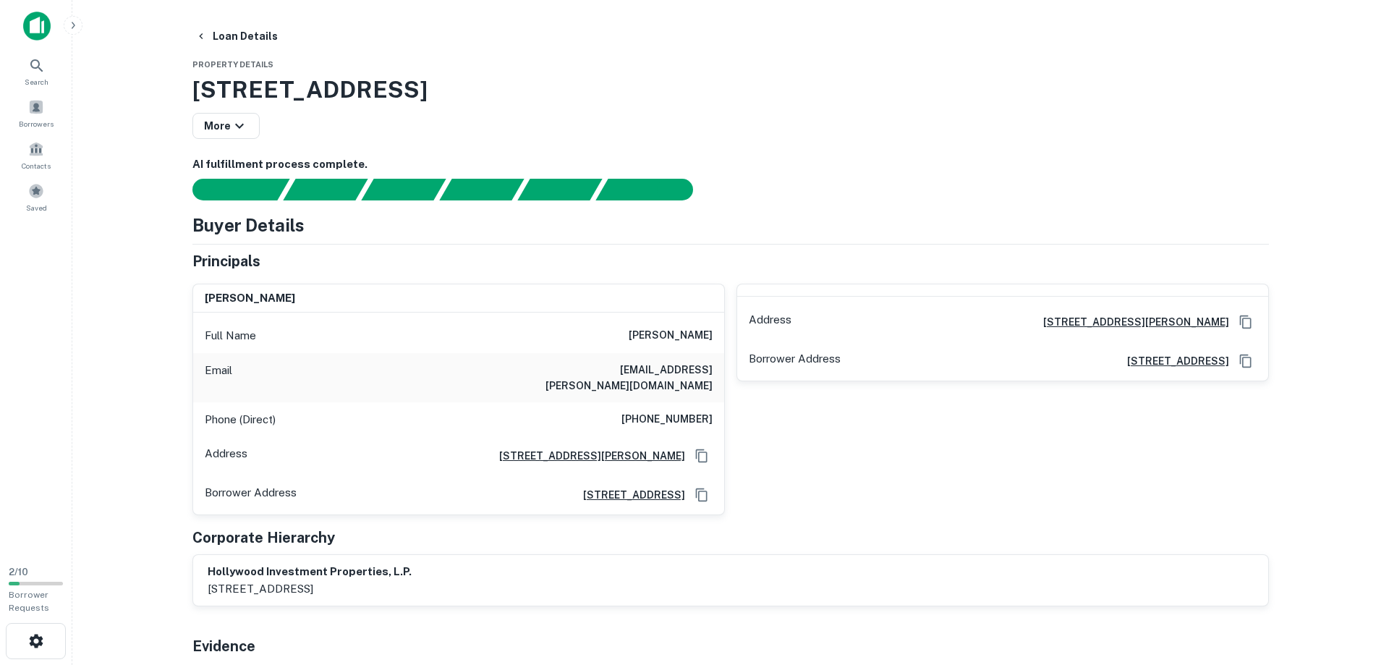
click at [132, 560] on main "Loan Details Property Details 6633 Yucca, Los Angeles, CA, 90028 More AI fulfil…" at bounding box center [730, 332] width 1317 height 665
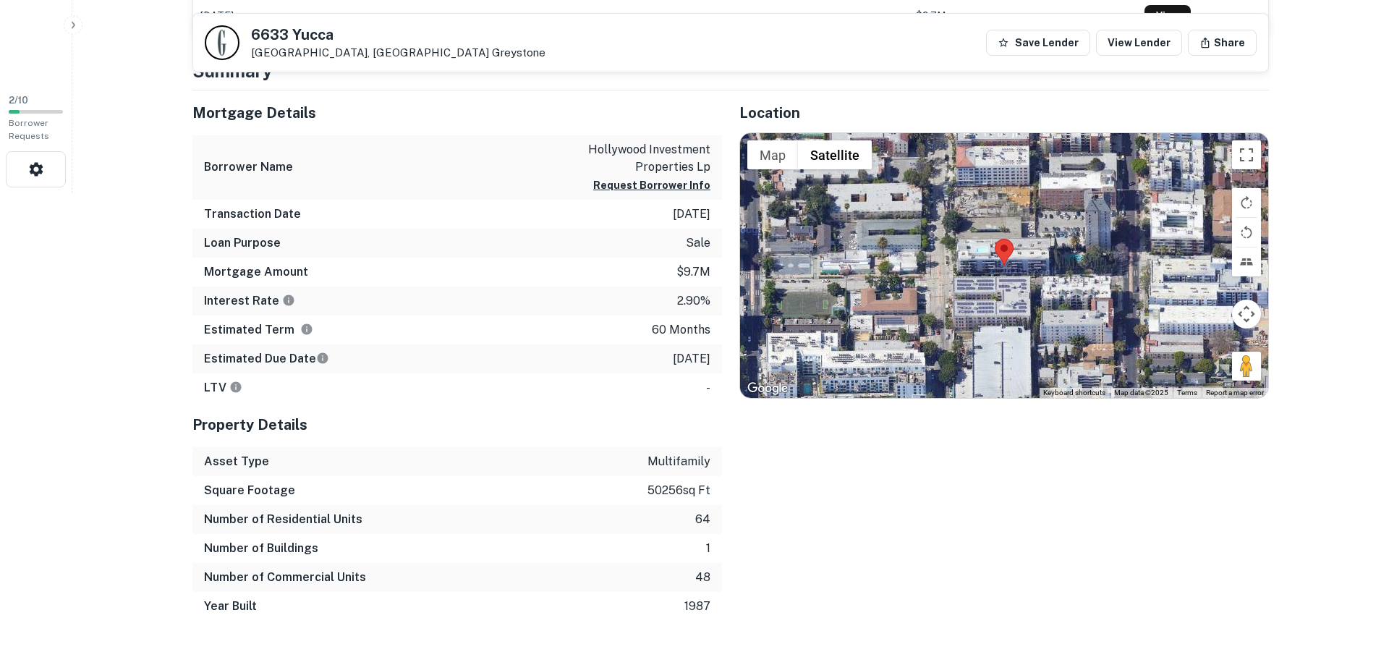
scroll to position [443, 0]
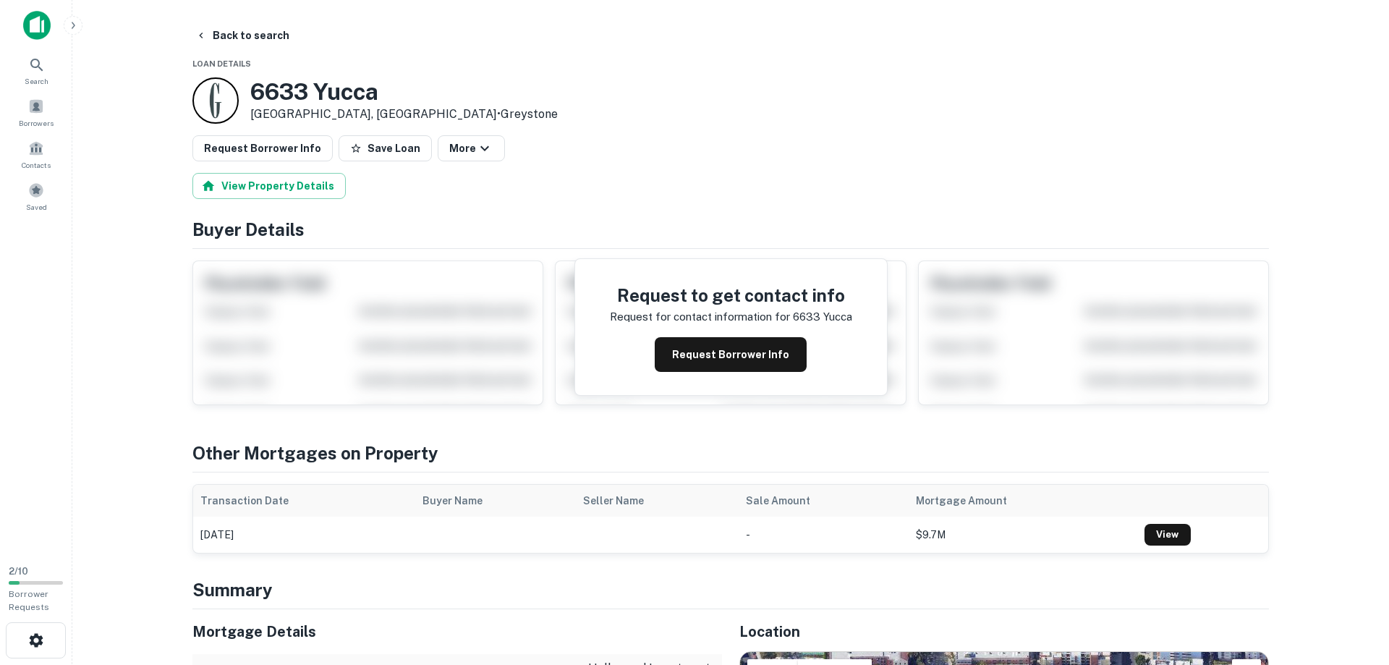
scroll to position [0, 0]
click at [282, 193] on button "View Property Details" at bounding box center [268, 187] width 153 height 26
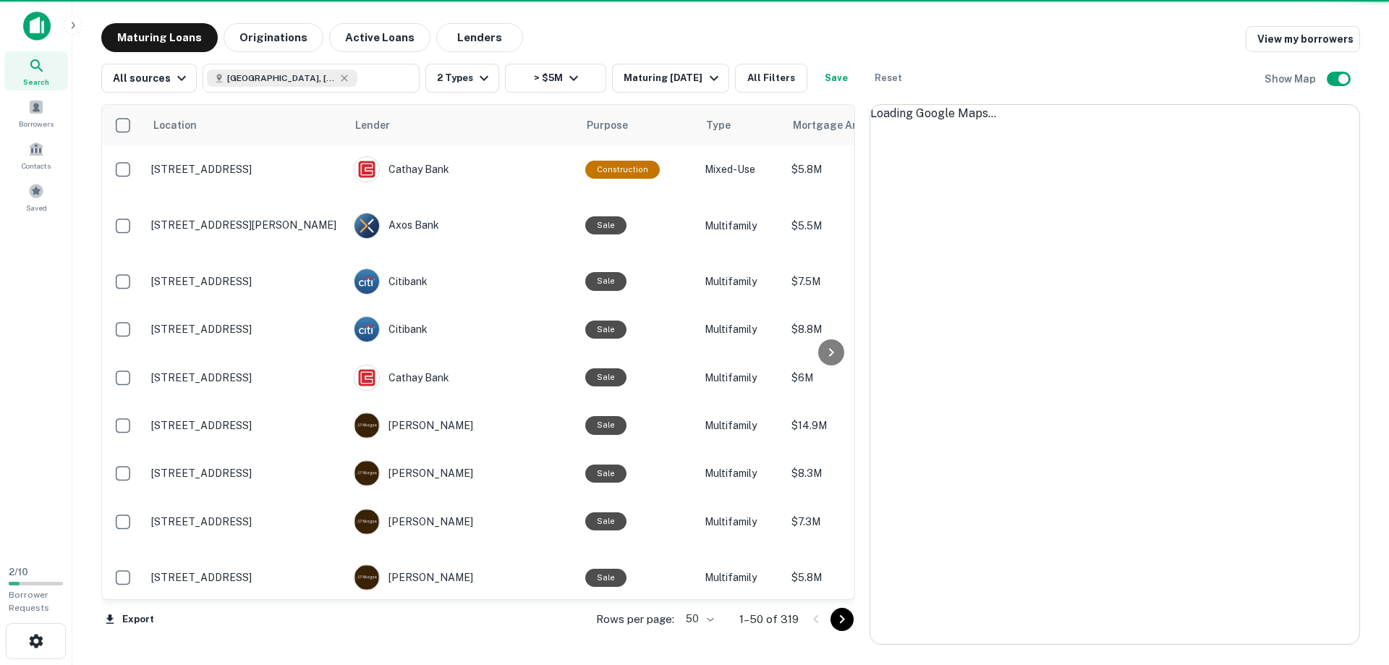
click at [842, 620] on icon "Go to next page" at bounding box center [842, 619] width 5 height 9
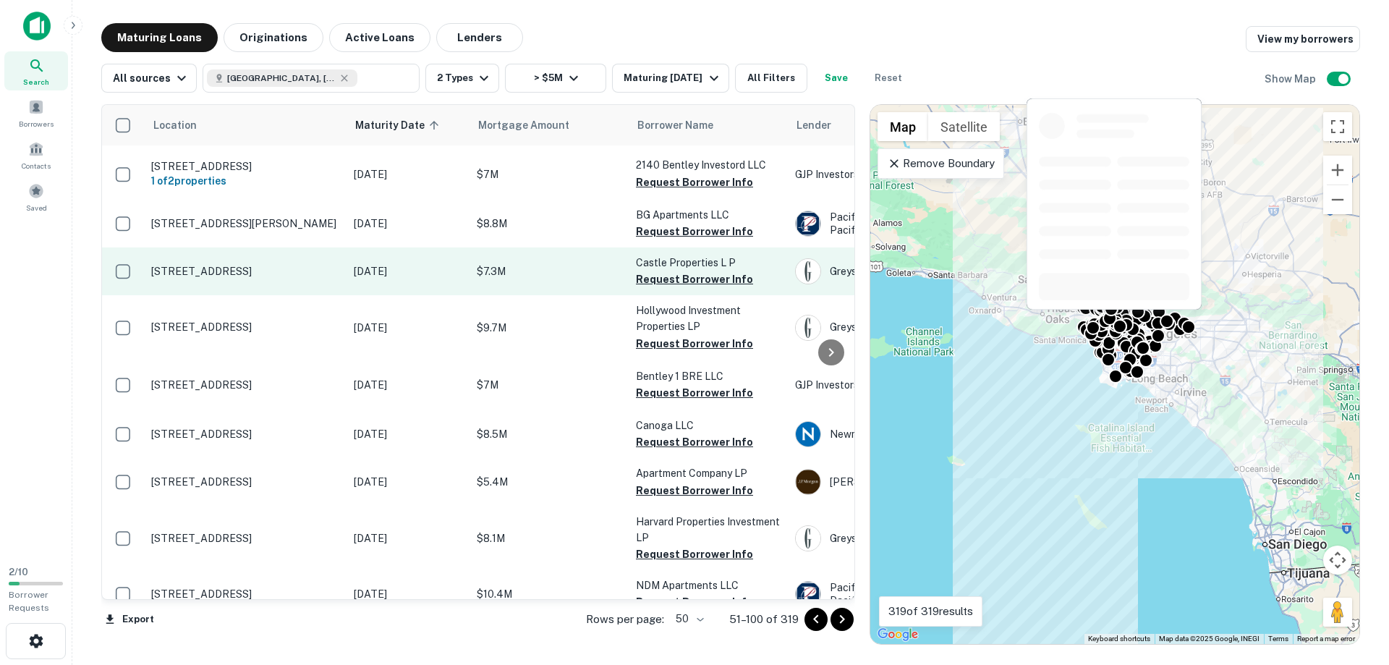
scroll to position [495, 0]
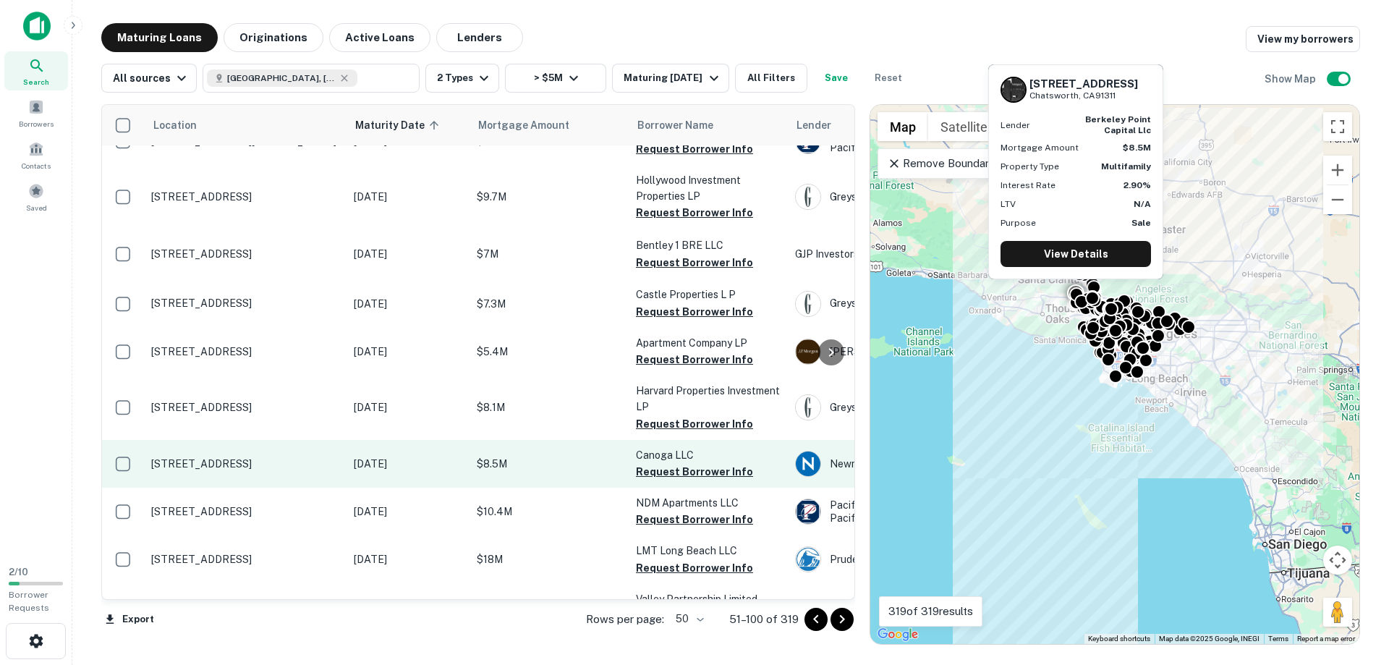
click at [175, 470] on p "10340 Canoga Ave Chatsworth, CA91311" at bounding box center [245, 463] width 188 height 13
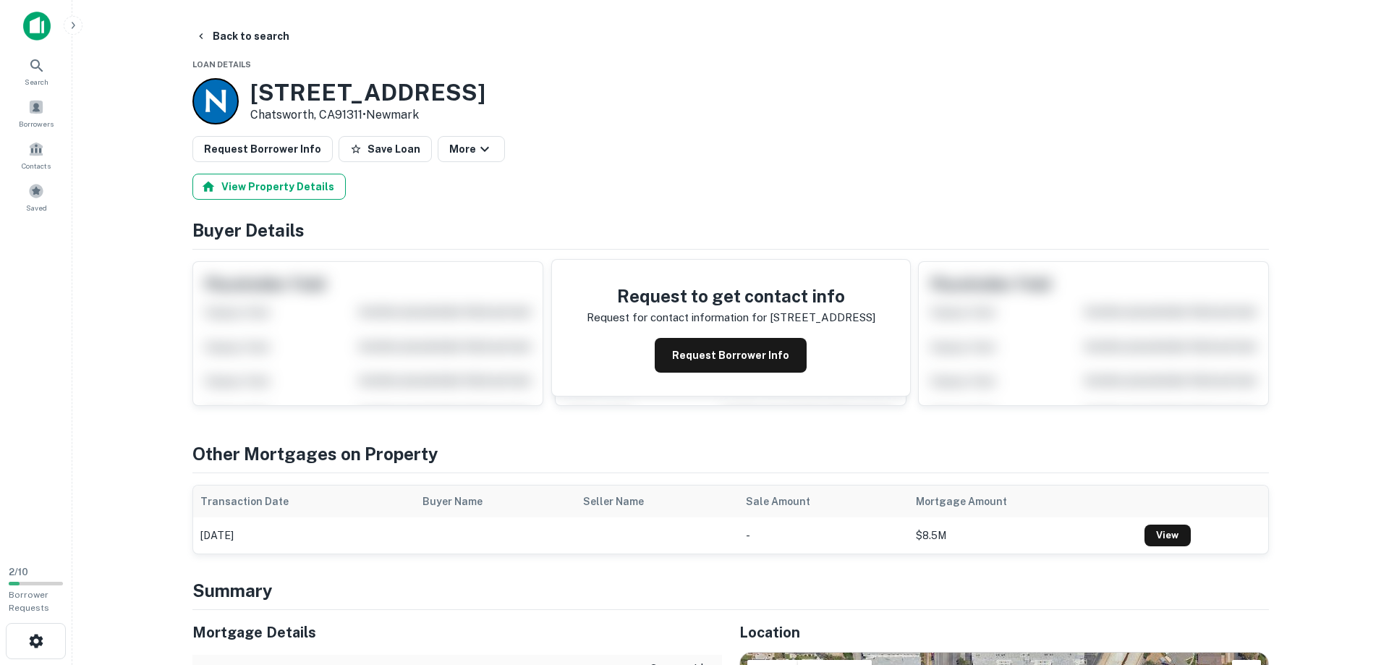
click at [275, 183] on button "View Property Details" at bounding box center [268, 187] width 153 height 26
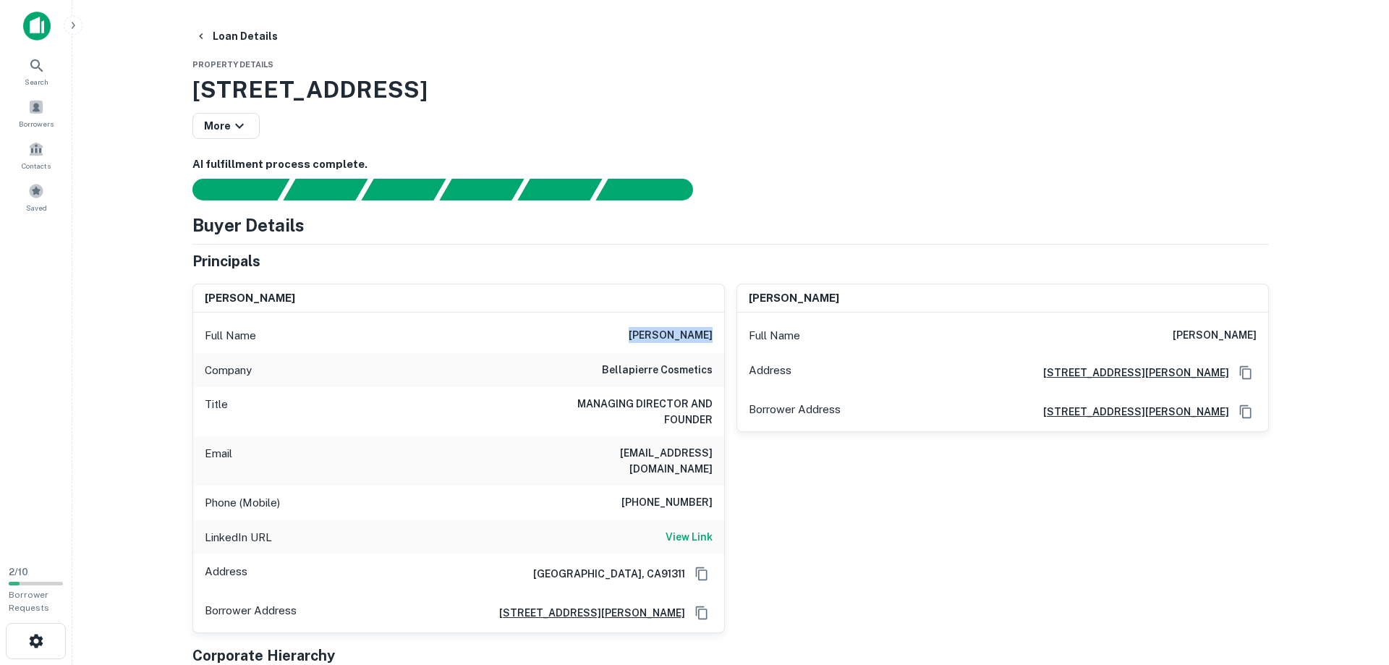
drag, startPoint x: 646, startPoint y: 335, endPoint x: 719, endPoint y: 337, distance: 73.1
click at [719, 337] on div "Full Name david orencyr" at bounding box center [458, 335] width 531 height 35
drag, startPoint x: 624, startPoint y: 453, endPoint x: 723, endPoint y: 454, distance: 98.4
click at [723, 454] on div "Email odaria@gmail.com" at bounding box center [458, 460] width 531 height 49
drag, startPoint x: 640, startPoint y: 490, endPoint x: 713, endPoint y: 497, distance: 73.4
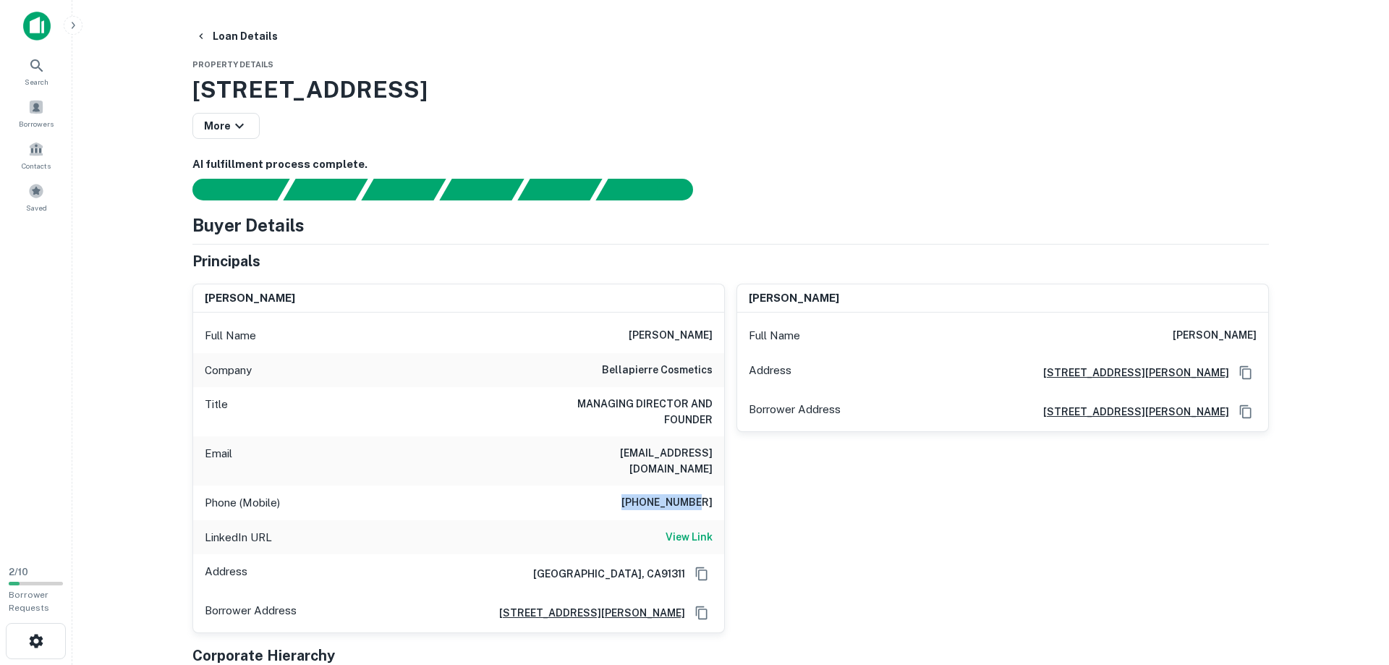
click at [713, 497] on div "Phone (Mobile) 408-898-0214" at bounding box center [458, 502] width 531 height 35
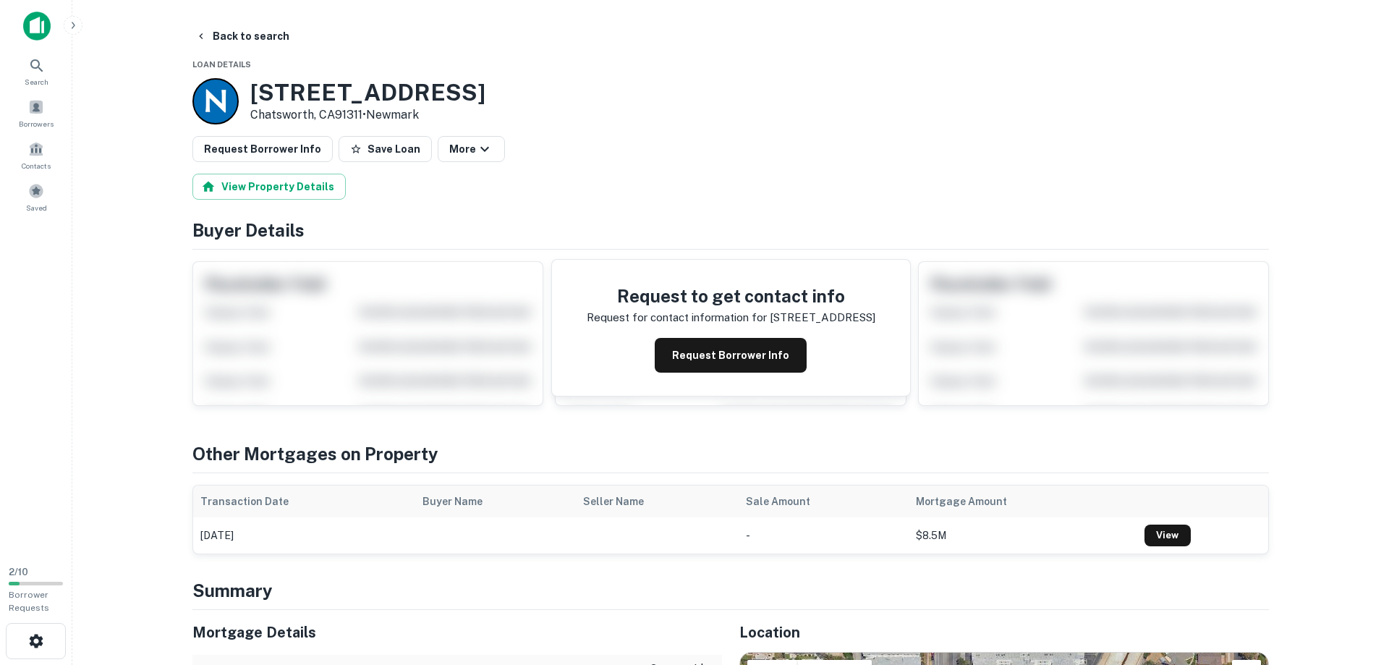
scroll to position [32, 0]
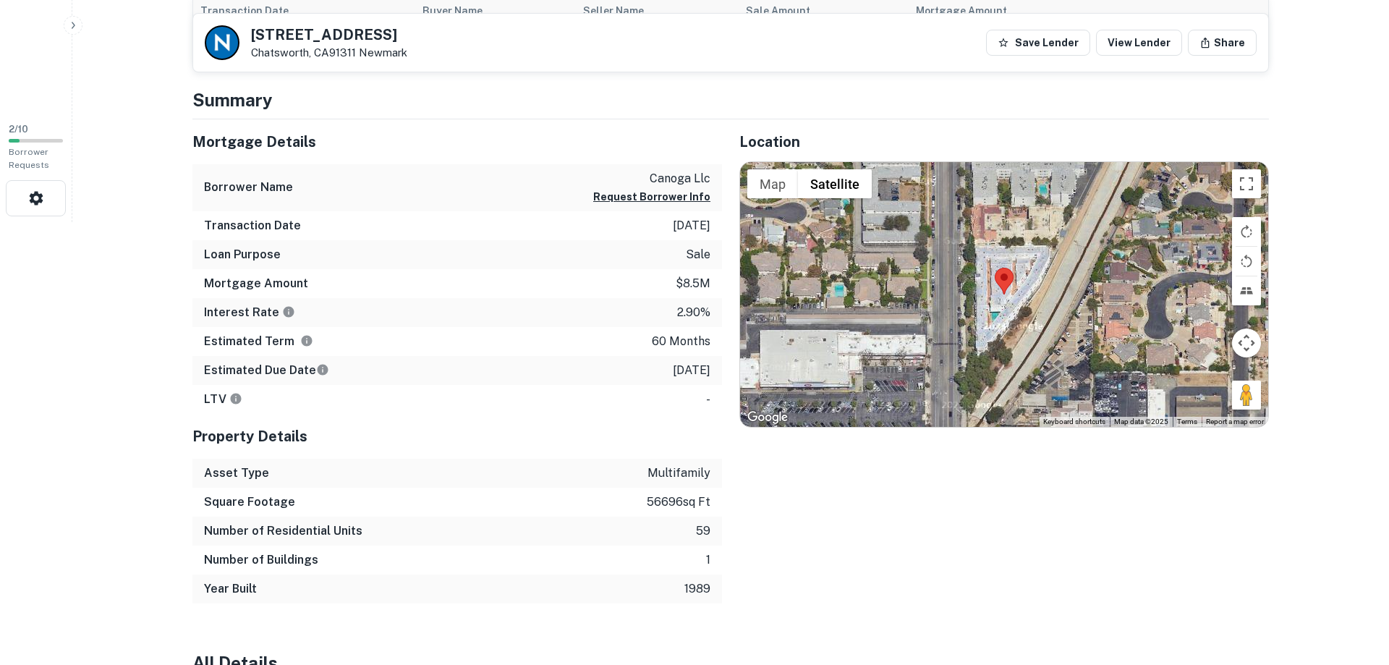
scroll to position [443, 0]
click at [1043, 112] on h4 "Summary" at bounding box center [730, 100] width 1076 height 26
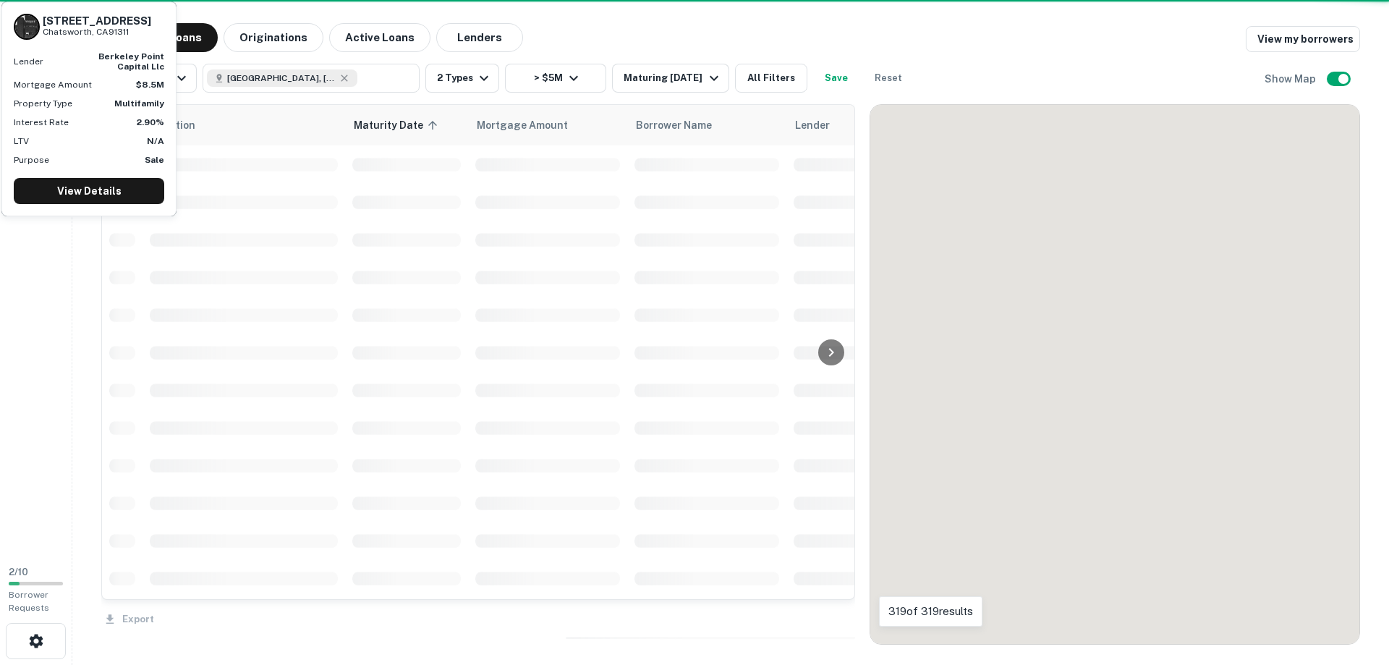
scroll to position [495, 0]
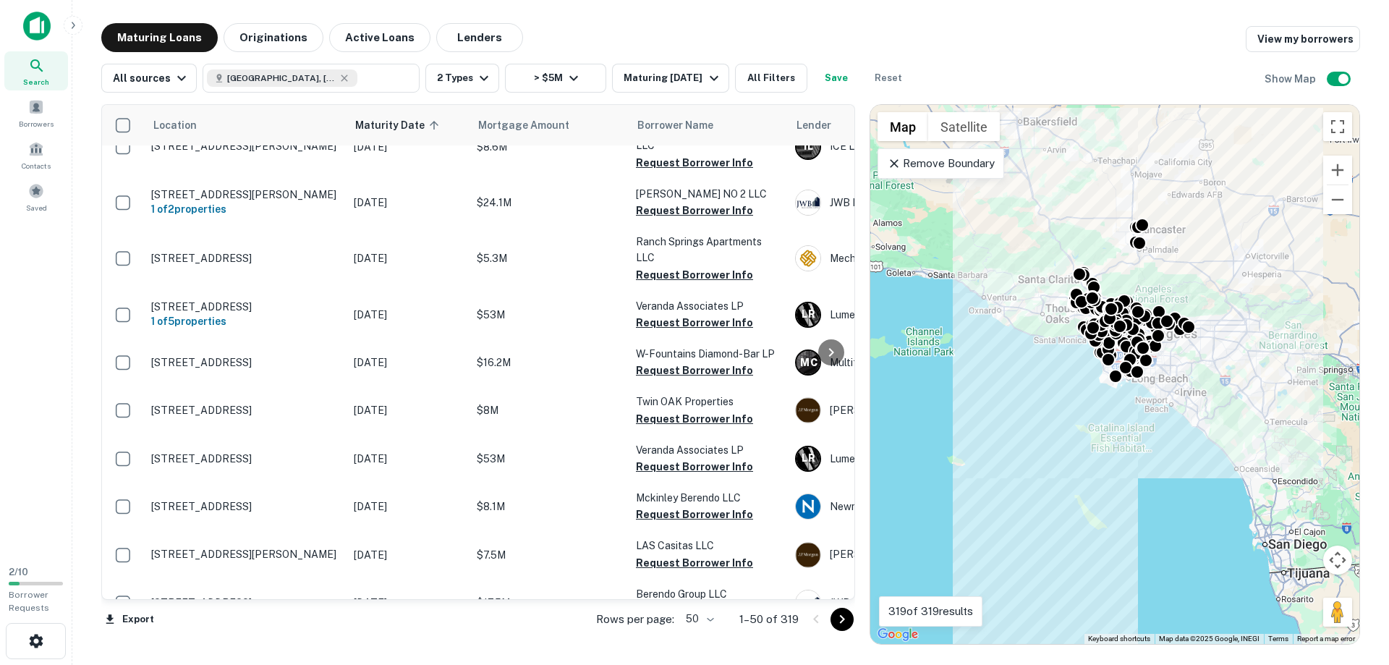
click at [840, 622] on icon "Go to next page" at bounding box center [842, 619] width 5 height 9
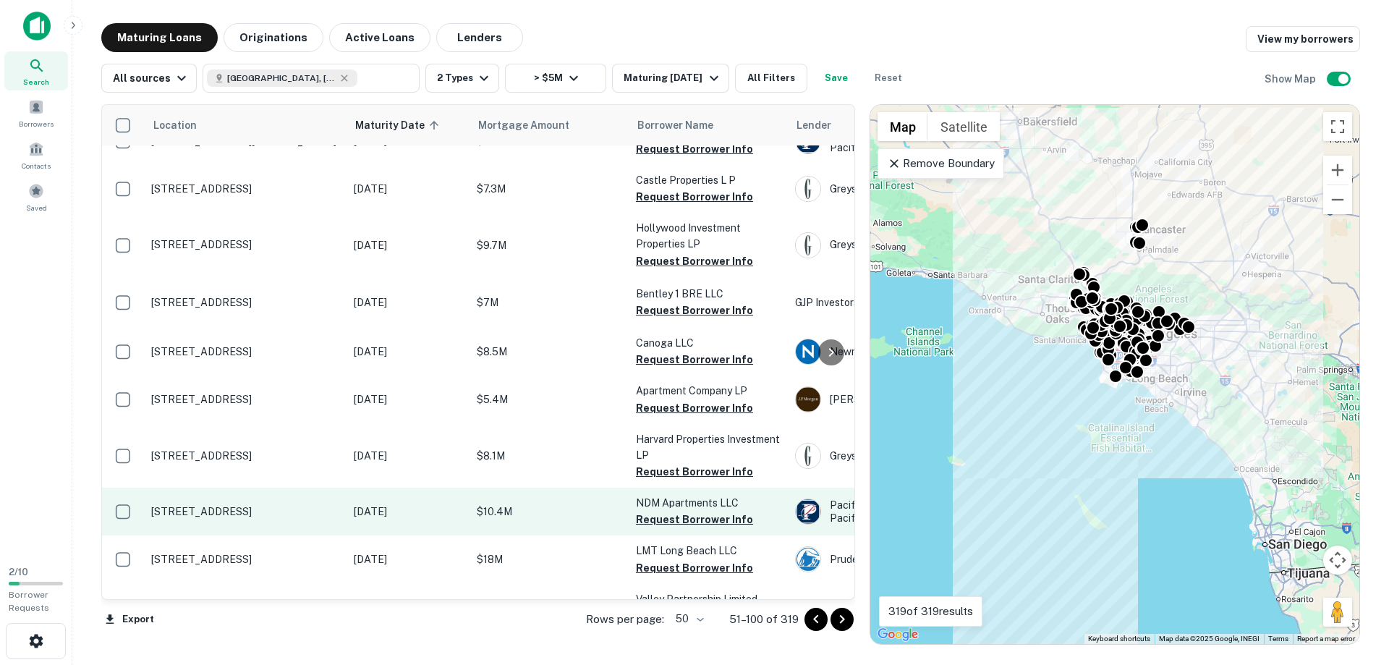
click at [187, 514] on p "8375 Fountain Ave West Hollywood, CA90069" at bounding box center [245, 511] width 188 height 13
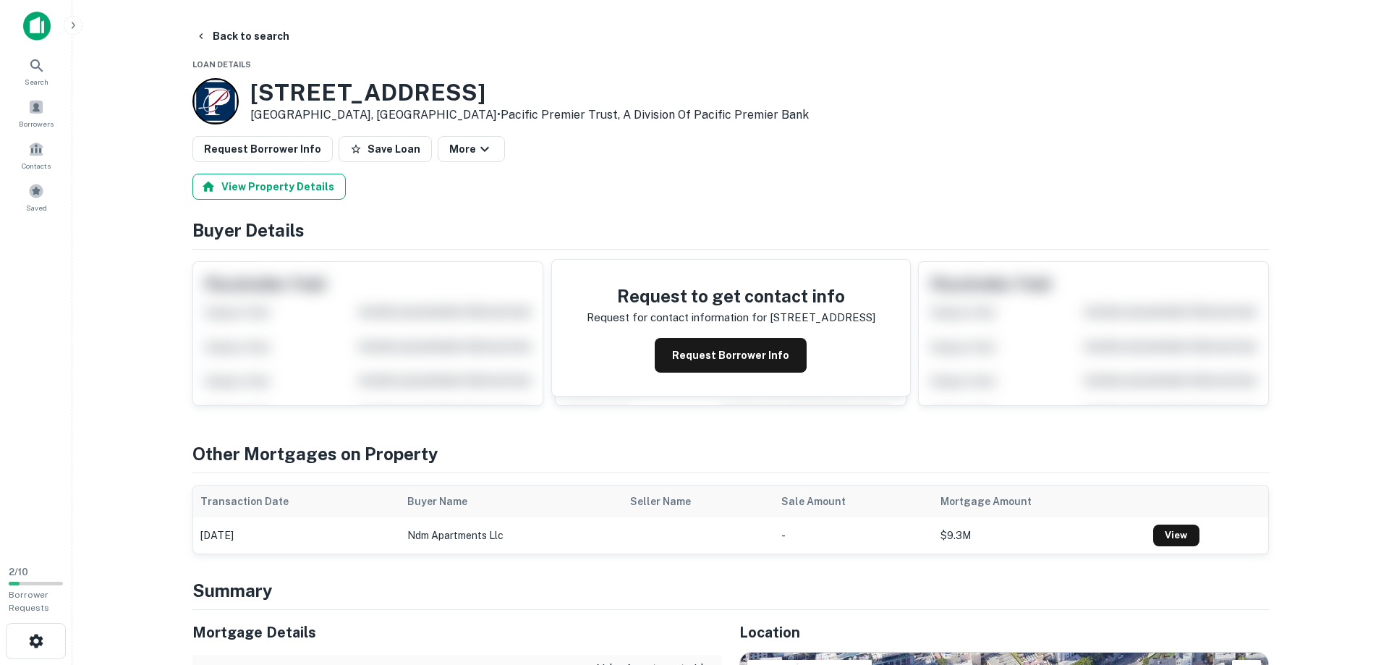
click at [271, 180] on button "View Property Details" at bounding box center [268, 187] width 153 height 26
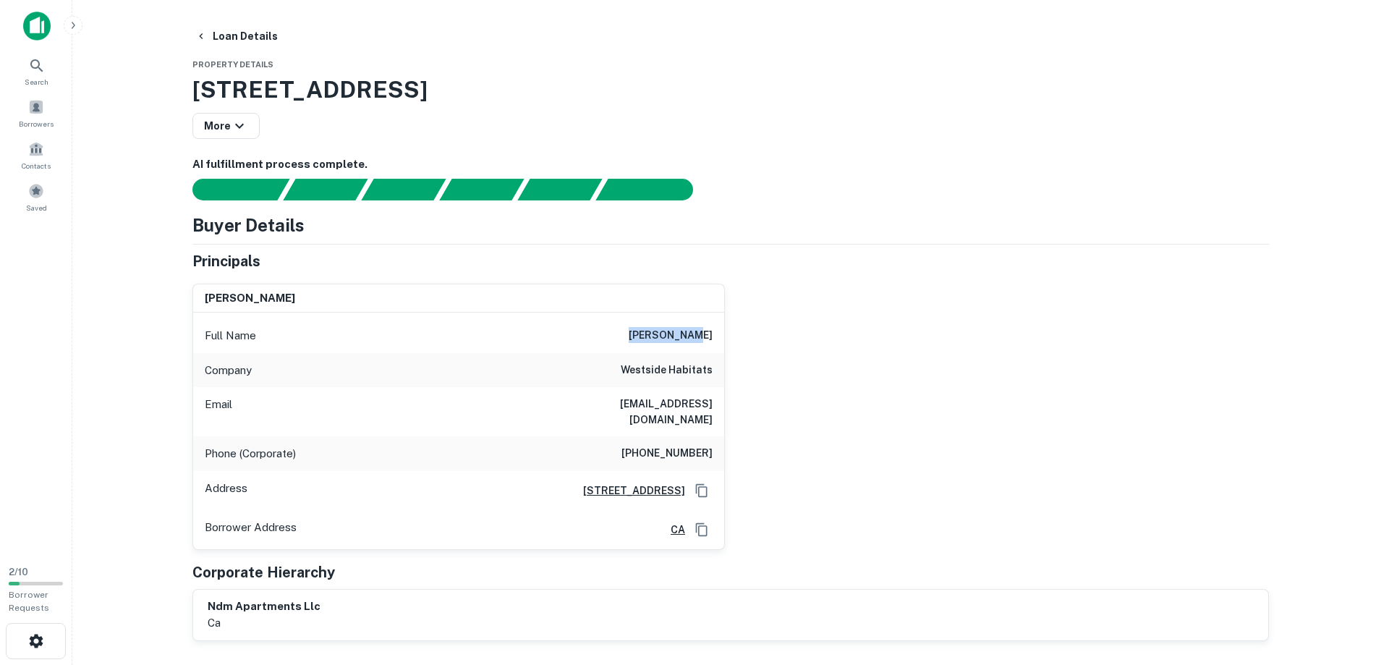
drag, startPoint x: 658, startPoint y: 336, endPoint x: 731, endPoint y: 341, distance: 72.5
click at [725, 341] on div "rohit mehta Full Name rohit mehta Company westside habitats Email rohit@westsid…" at bounding box center [458, 417] width 532 height 266
drag, startPoint x: 577, startPoint y: 404, endPoint x: 713, endPoint y: 409, distance: 136.8
click at [713, 409] on div "Email rohit@westsidehabitats.com" at bounding box center [458, 411] width 531 height 49
drag, startPoint x: 638, startPoint y: 440, endPoint x: 718, endPoint y: 433, distance: 80.6
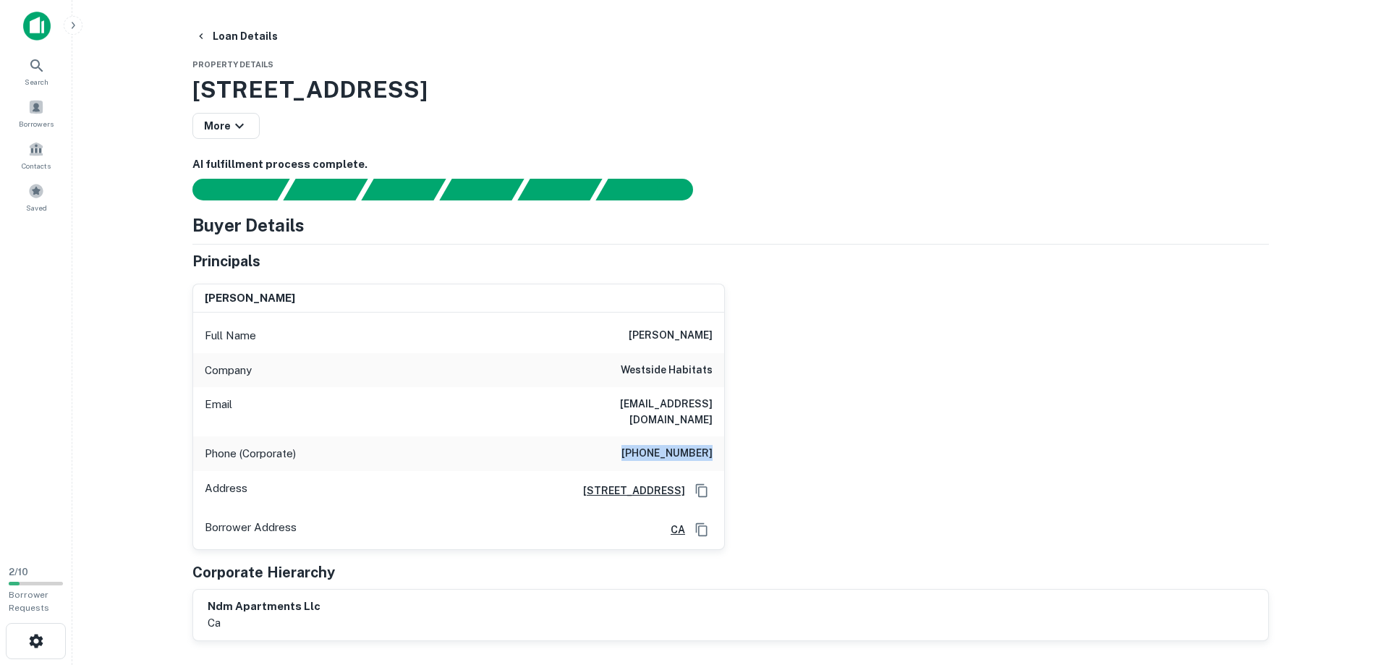
click at [718, 436] on div "Phone (Corporate) (310) 479-1800" at bounding box center [458, 453] width 531 height 35
copy h6 "(310) 479-1800"
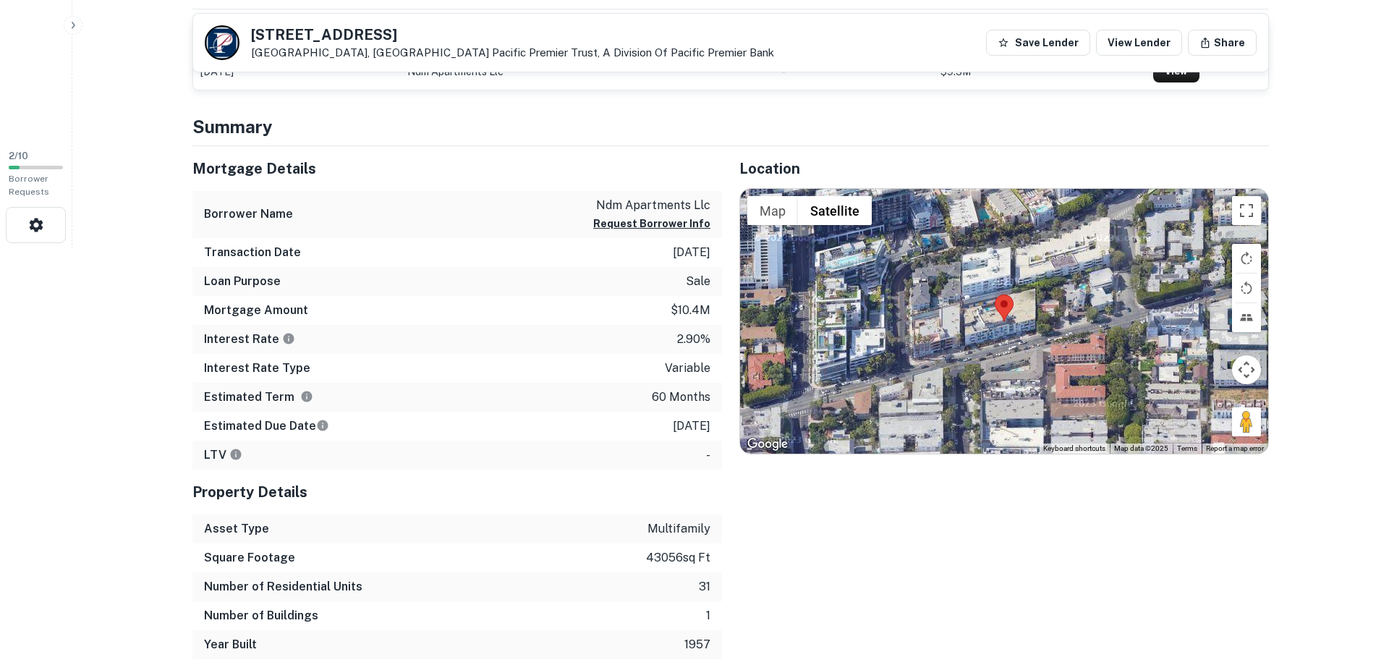
scroll to position [443, 0]
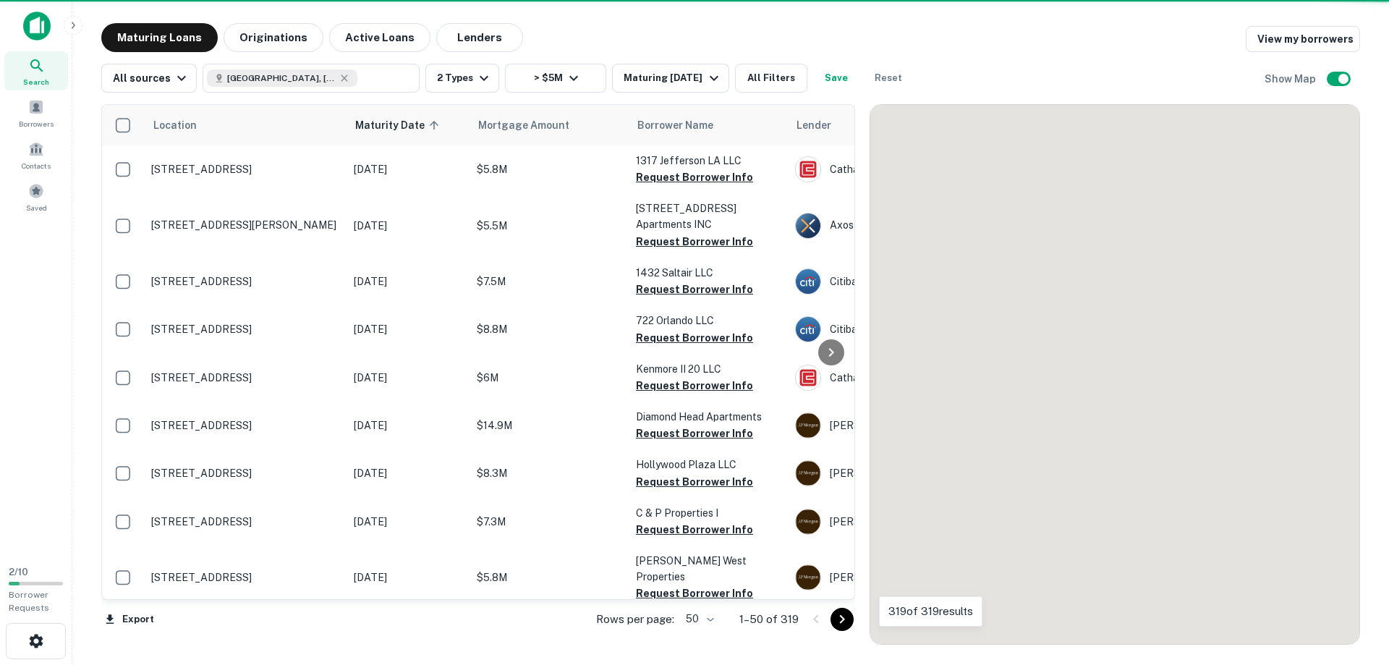
scroll to position [495, 0]
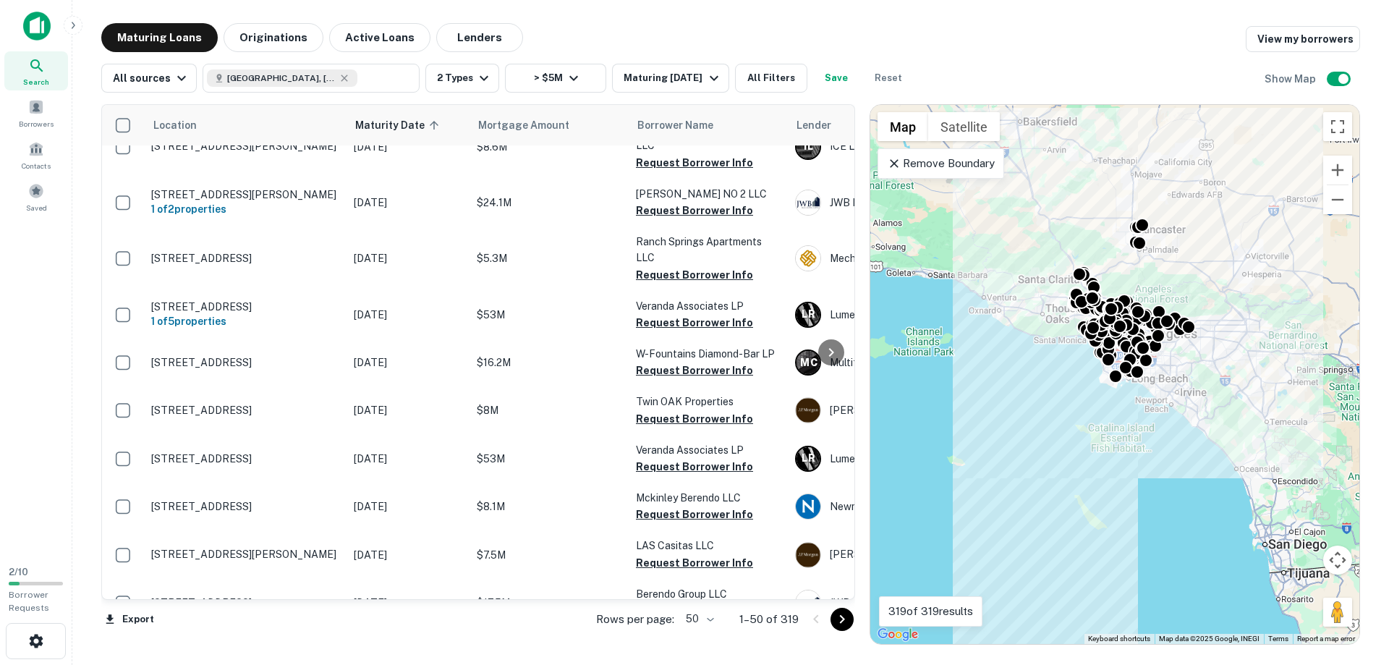
click at [846, 622] on icon "Go to next page" at bounding box center [841, 619] width 17 height 17
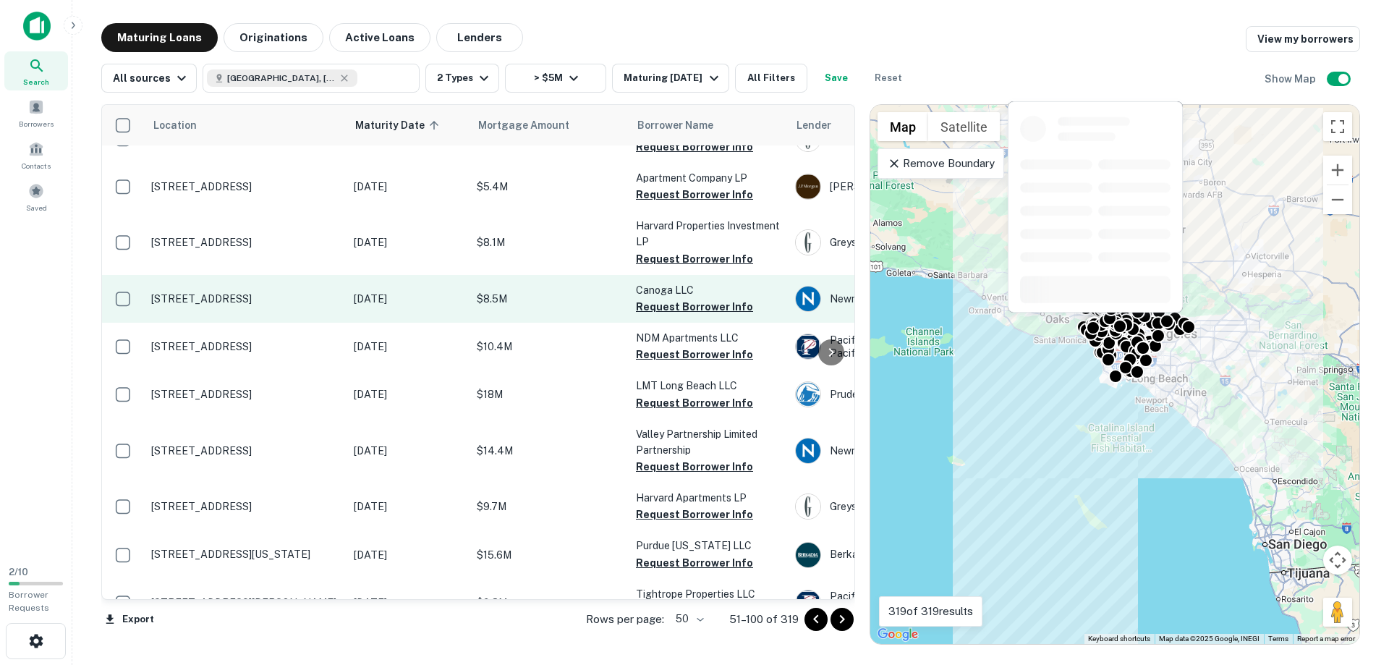
scroll to position [742, 0]
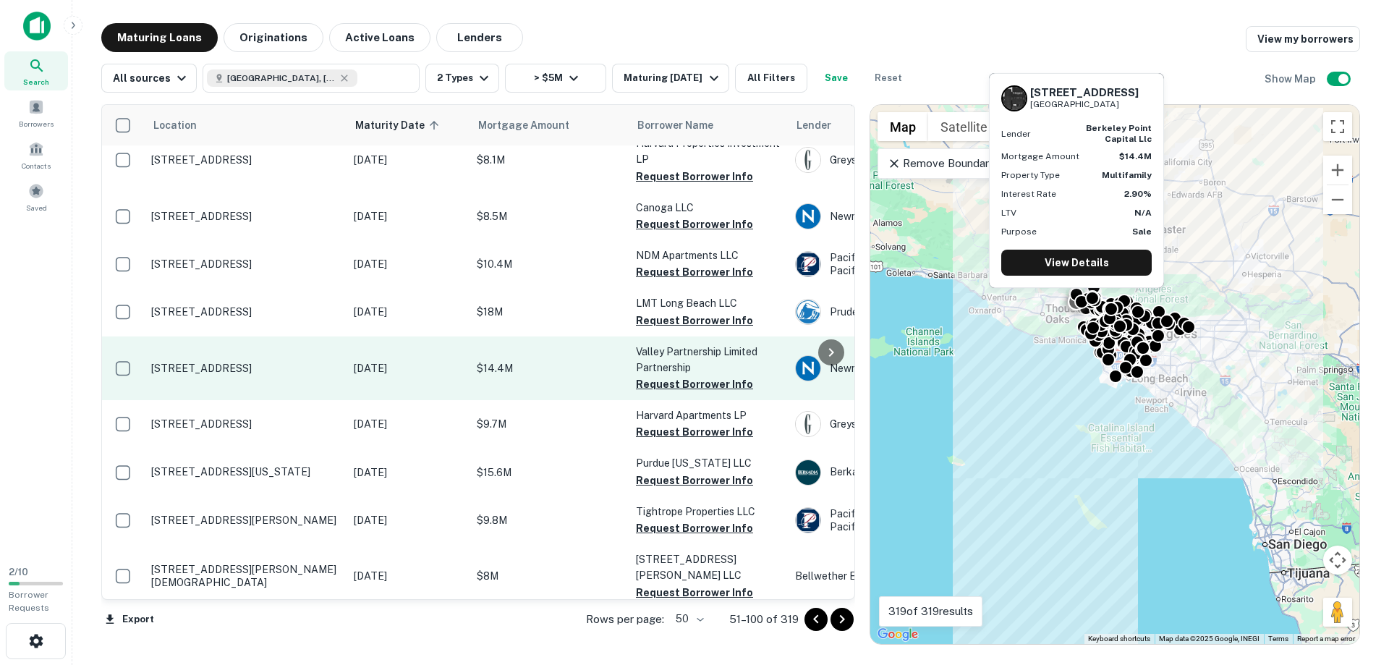
click at [183, 365] on p "7332 Milwood Ave Canoga Park, CA91303" at bounding box center [245, 368] width 188 height 13
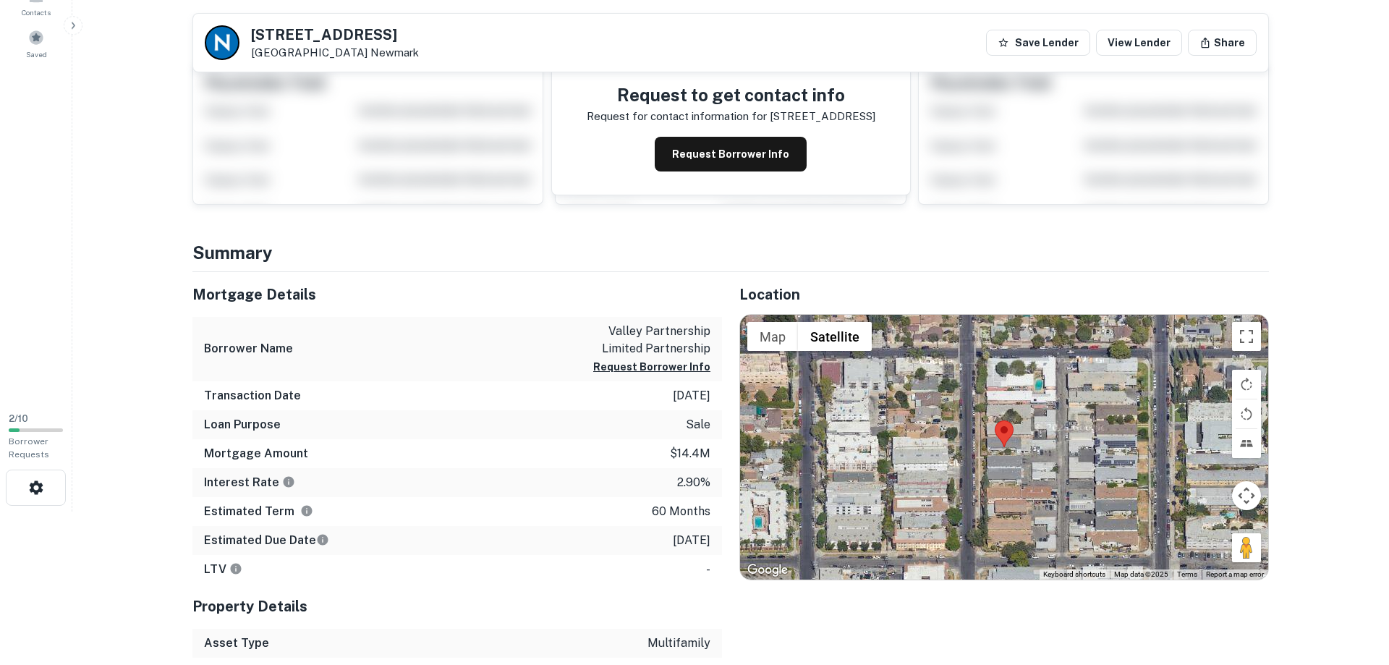
scroll to position [148, 0]
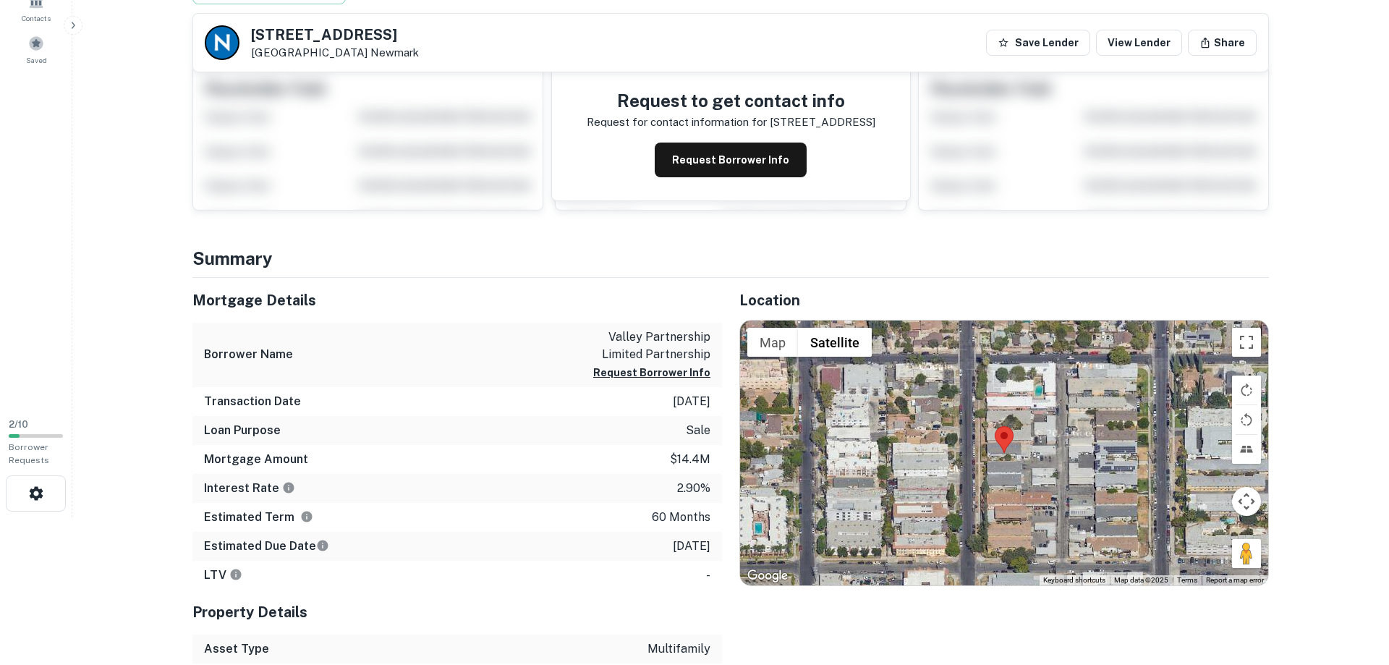
drag, startPoint x: 249, startPoint y: 33, endPoint x: 365, endPoint y: 55, distance: 117.9
click at [365, 55] on div "7332 Milwood Ave Canoga Park, CA91303 Newmark" at bounding box center [312, 42] width 214 height 35
copy div "7332 Milwood Ave Canoga Park, CA91303"
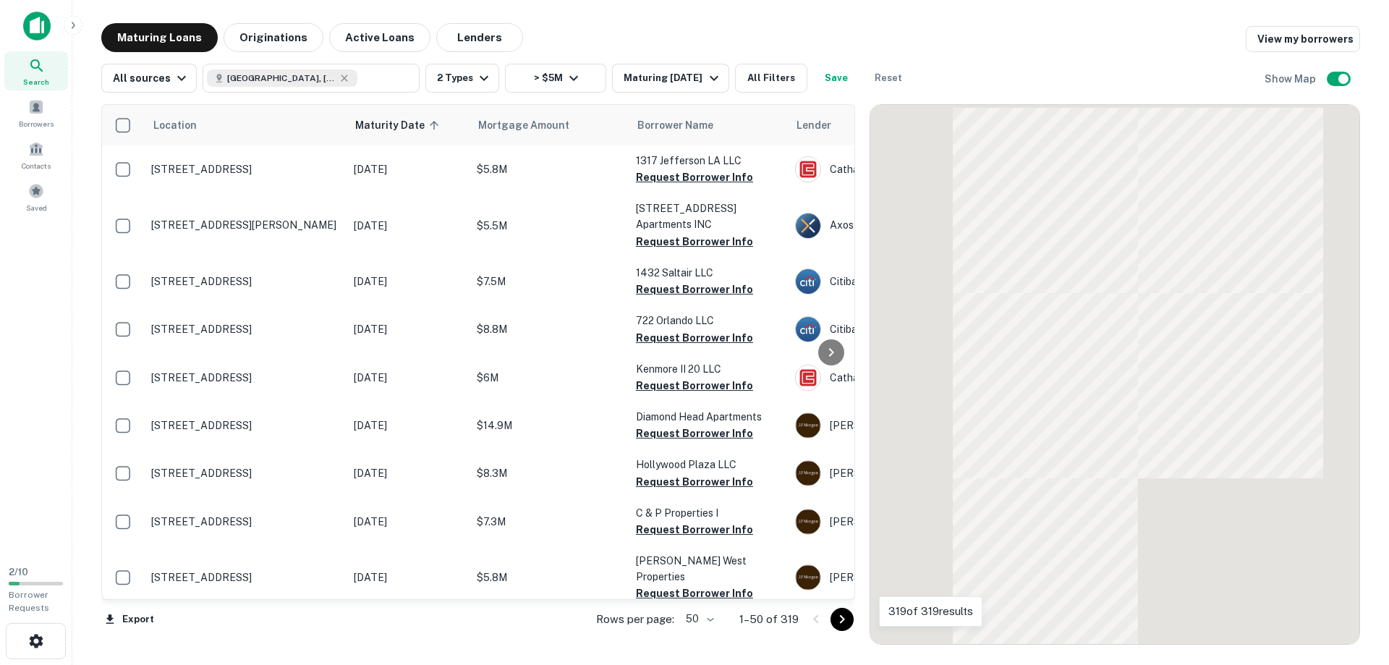
scroll to position [742, 0]
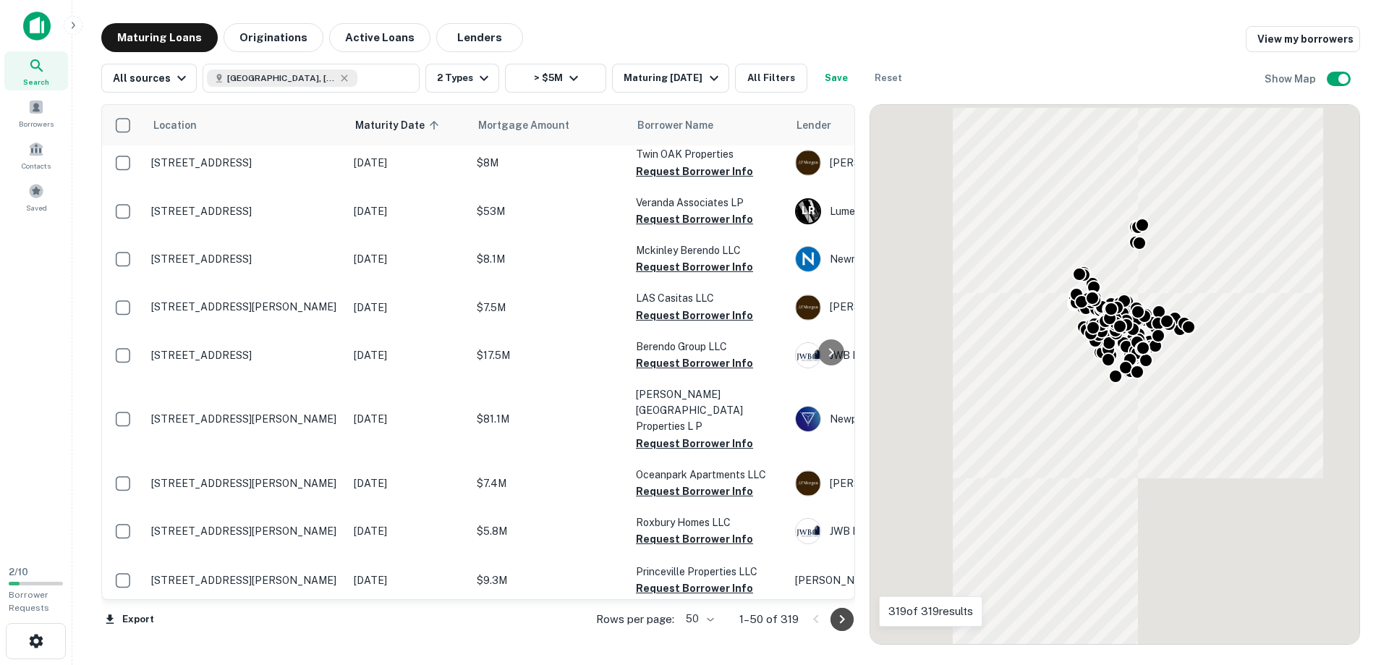
click at [835, 618] on icon "Go to next page" at bounding box center [841, 619] width 17 height 17
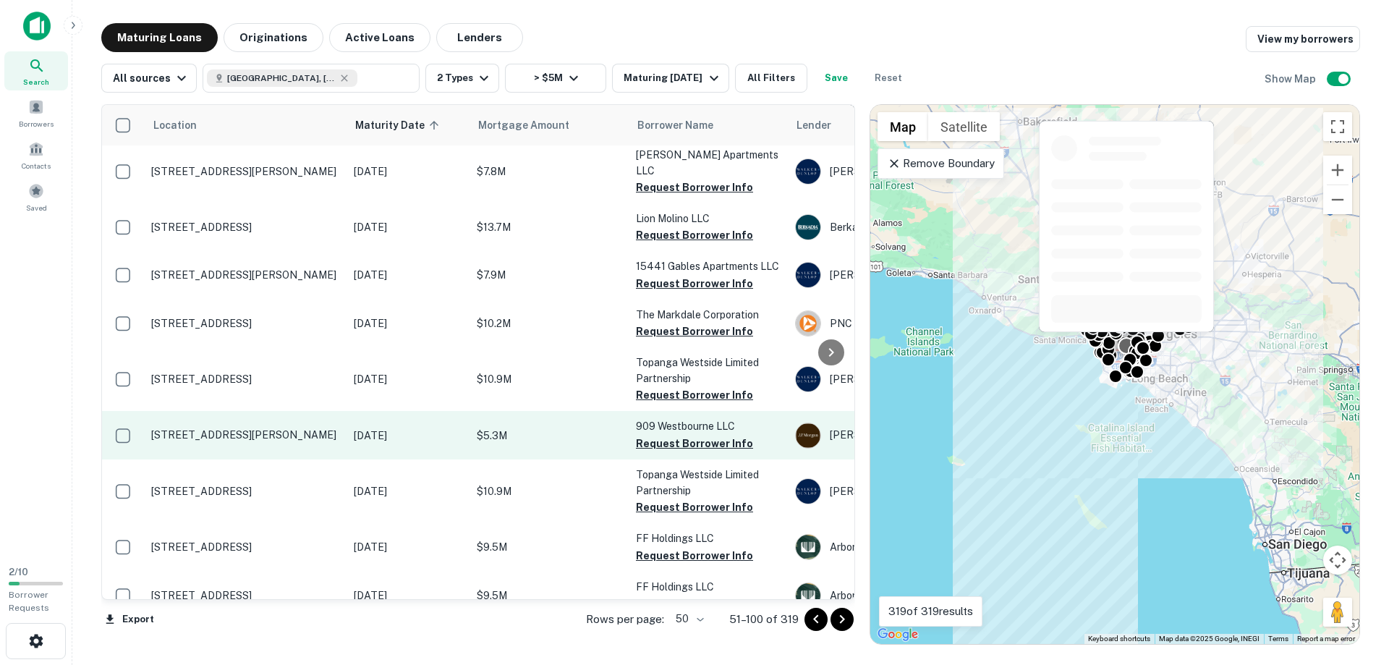
scroll to position [1402, 0]
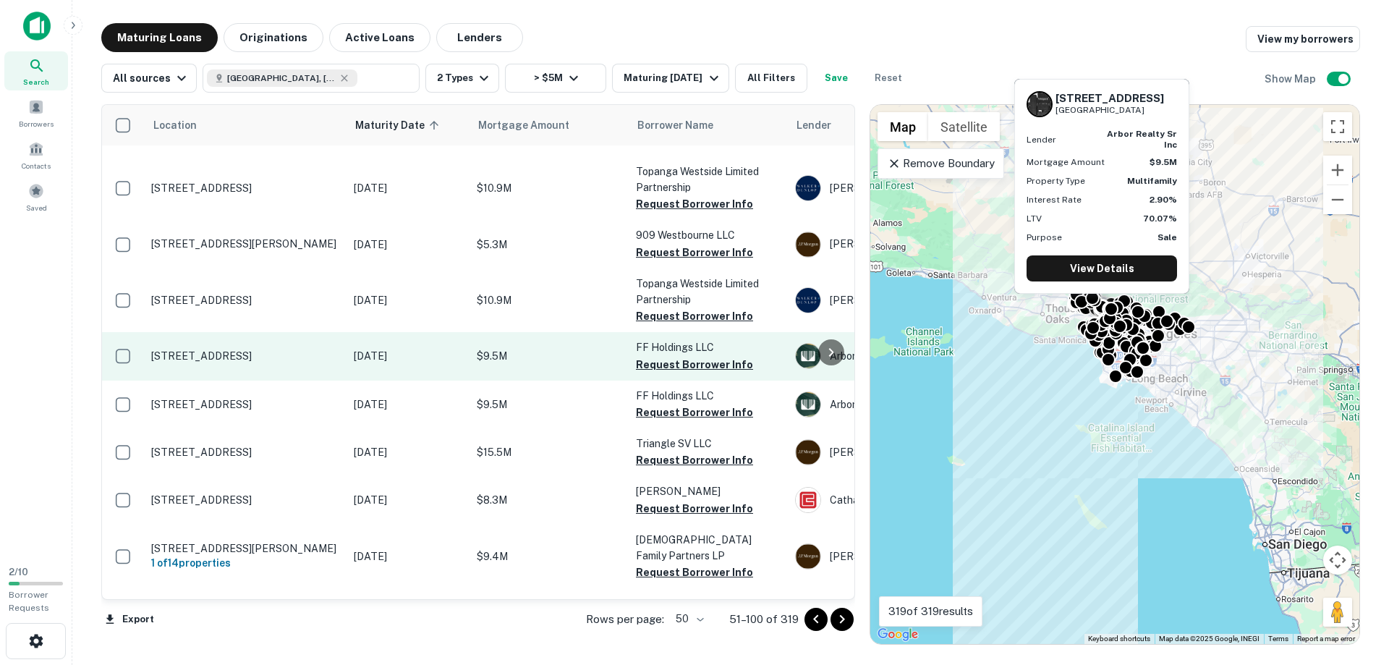
click at [191, 349] on p "5312 Corteen Pl Valley Village, CA91607" at bounding box center [245, 355] width 188 height 13
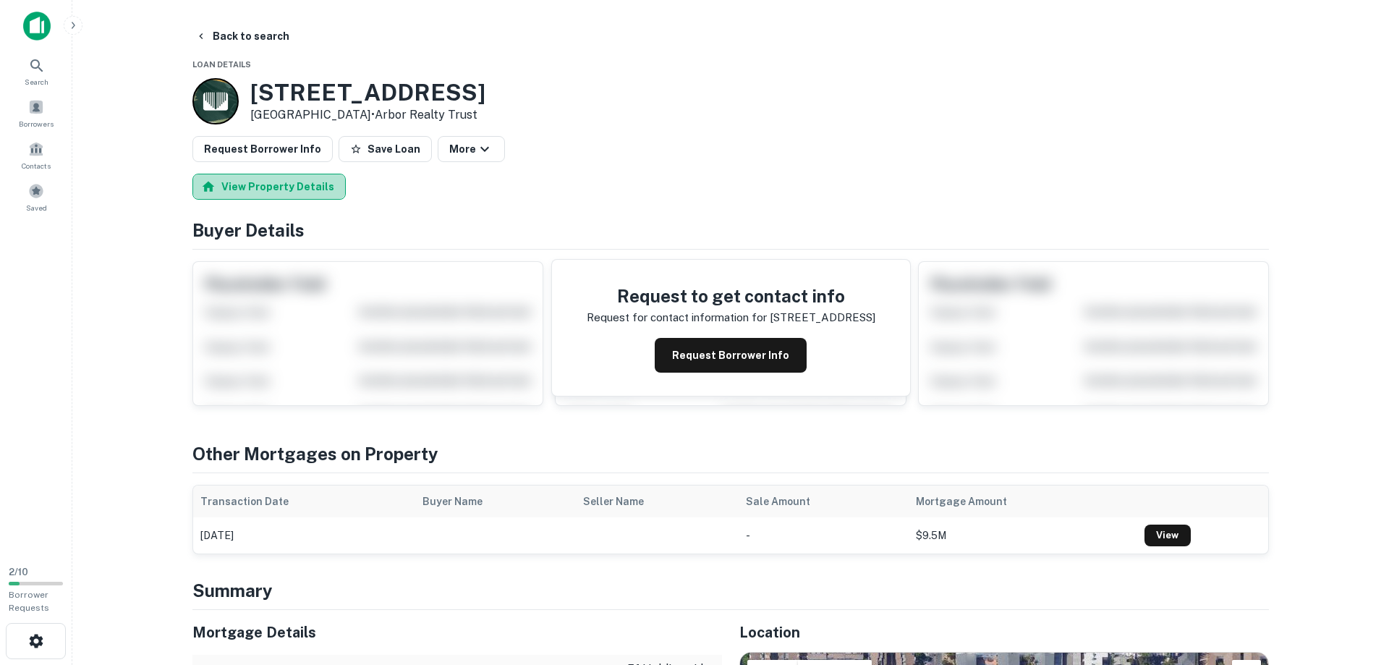
click at [294, 196] on button "View Property Details" at bounding box center [268, 187] width 153 height 26
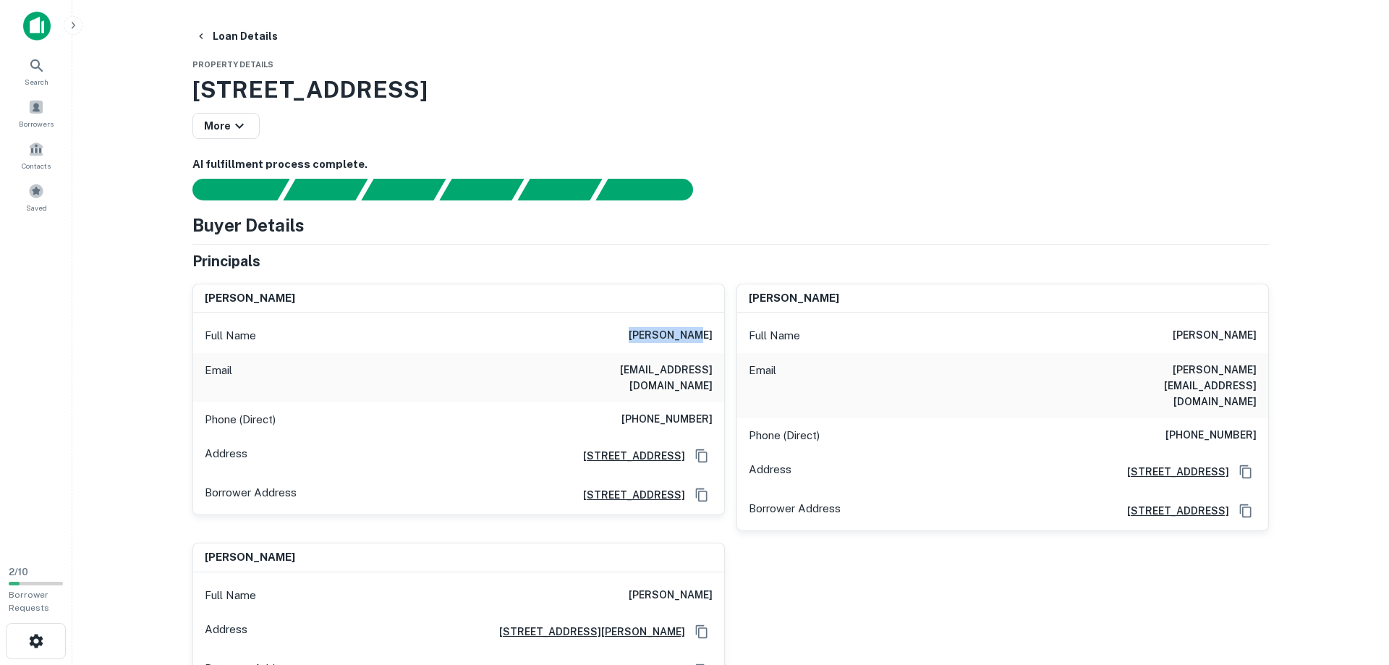
drag, startPoint x: 650, startPoint y: 334, endPoint x: 711, endPoint y: 337, distance: 61.6
click at [711, 337] on h6 "abraham bak" at bounding box center [671, 335] width 84 height 17
copy h6 "abraham bak"
drag, startPoint x: 573, startPoint y: 372, endPoint x: 720, endPoint y: 370, distance: 147.6
click at [720, 370] on div "Email bakabraham1558@gmail.com" at bounding box center [458, 377] width 531 height 49
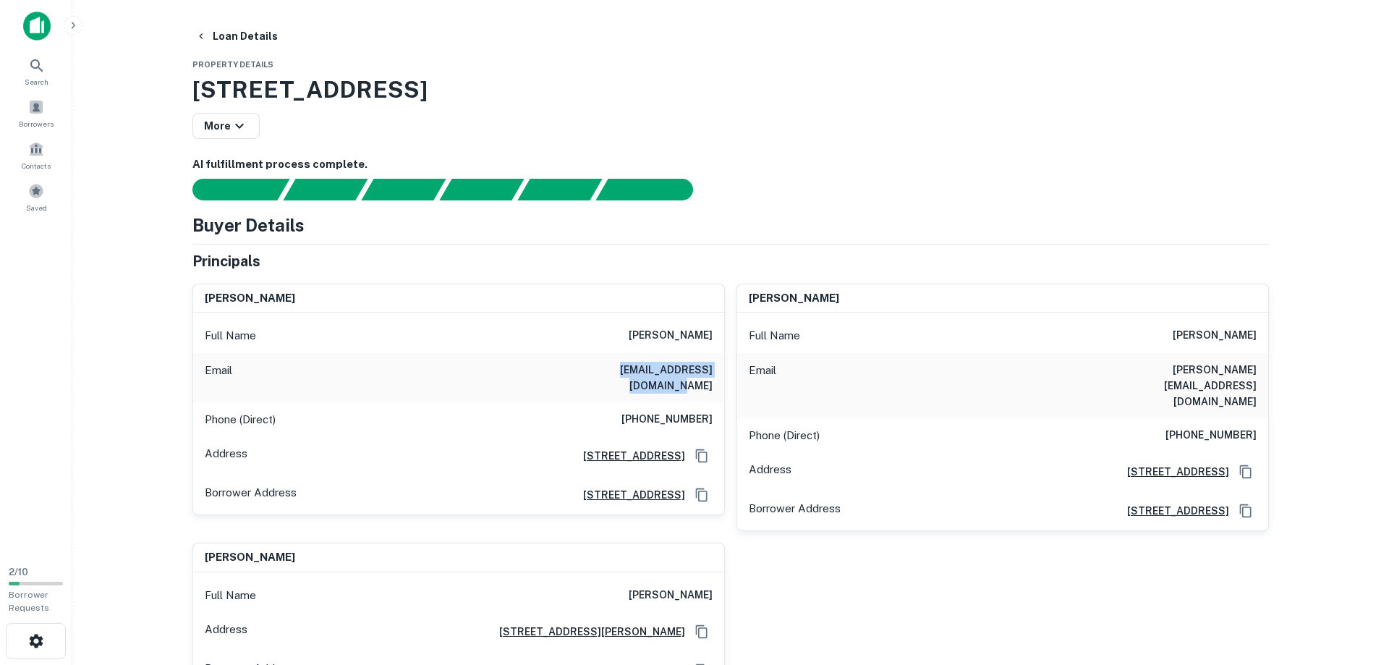
copy h6 "bakabraham1558@gmail.com"
drag, startPoint x: 637, startPoint y: 406, endPoint x: 713, endPoint y: 407, distance: 76.0
click at [713, 407] on div "Phone (Direct) (818) 915-3400" at bounding box center [458, 419] width 531 height 35
copy h6 "(818) 915-3400"
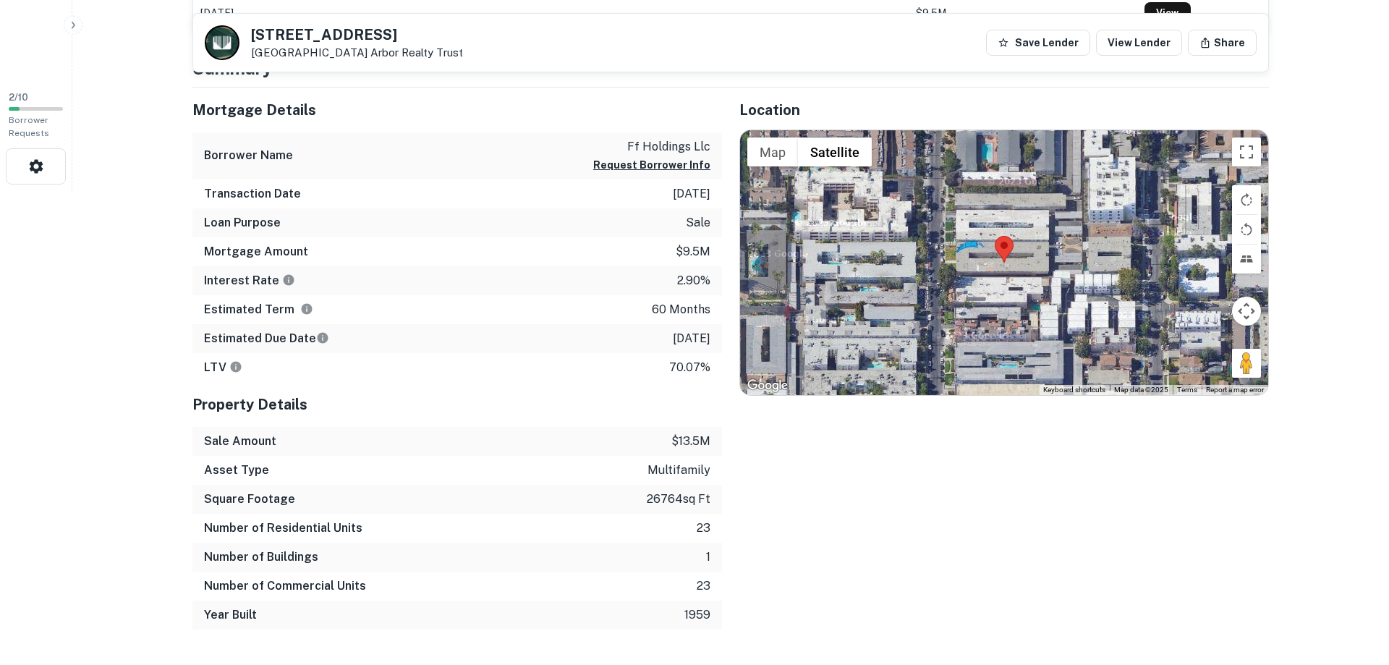
scroll to position [443, 0]
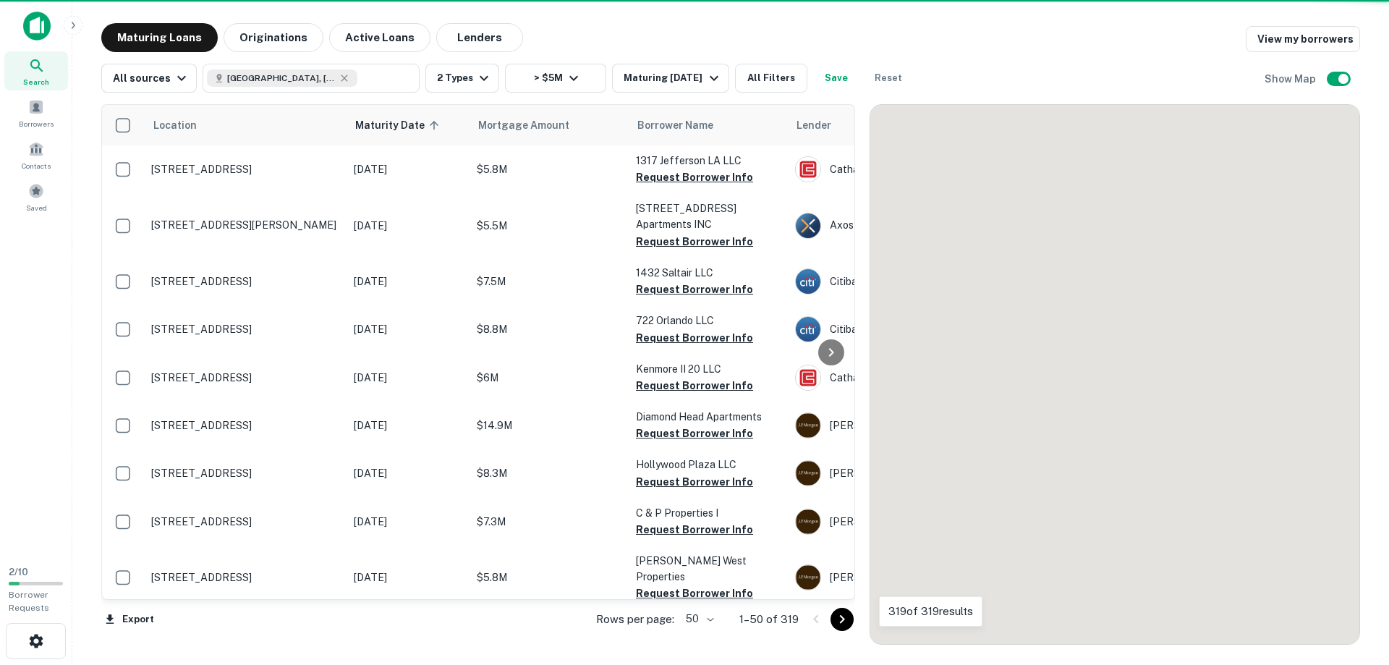
click at [836, 620] on icon "Go to next page" at bounding box center [841, 619] width 17 height 17
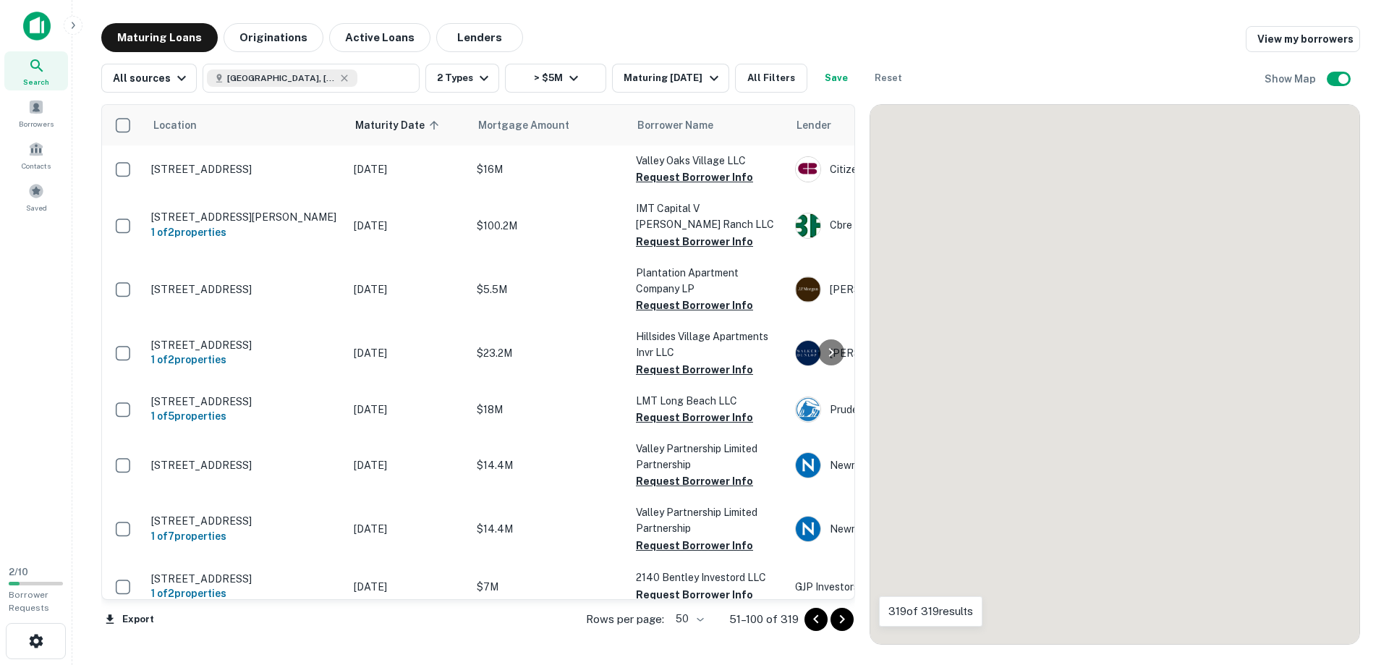
scroll to position [1402, 0]
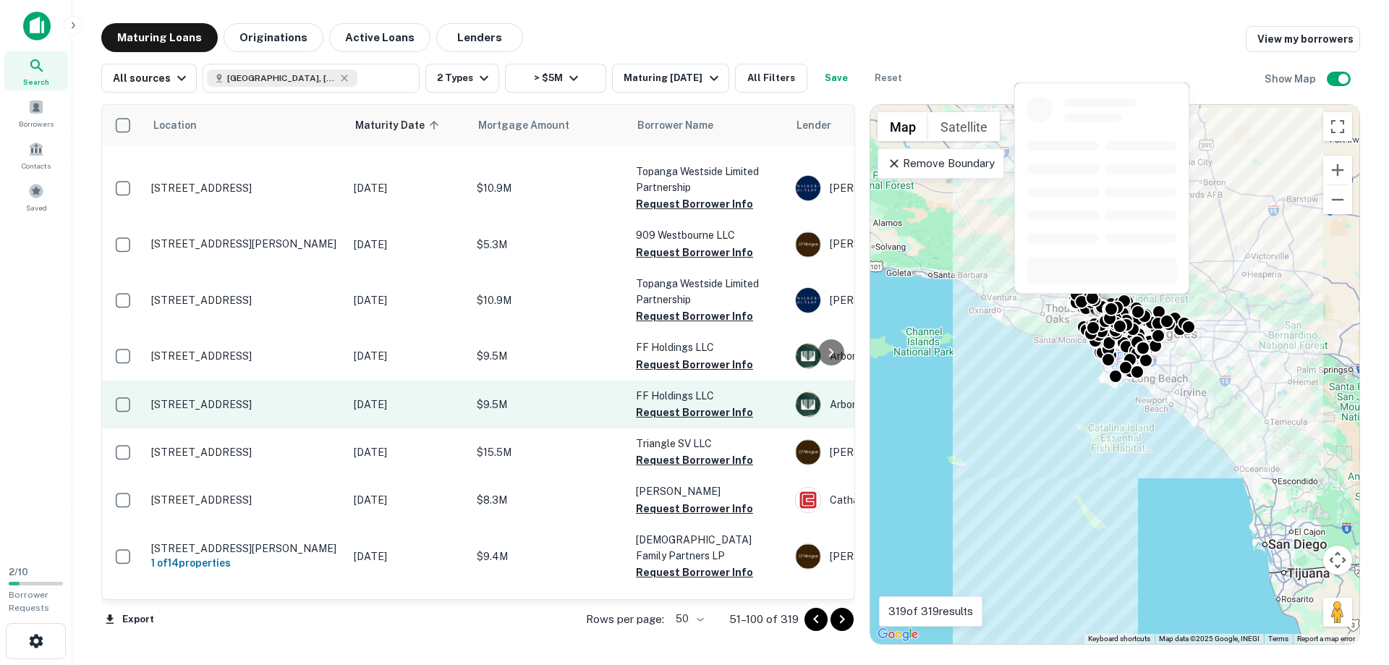
click at [231, 398] on p "5320 Corteen Pl Valley Village, CA91607" at bounding box center [245, 404] width 188 height 13
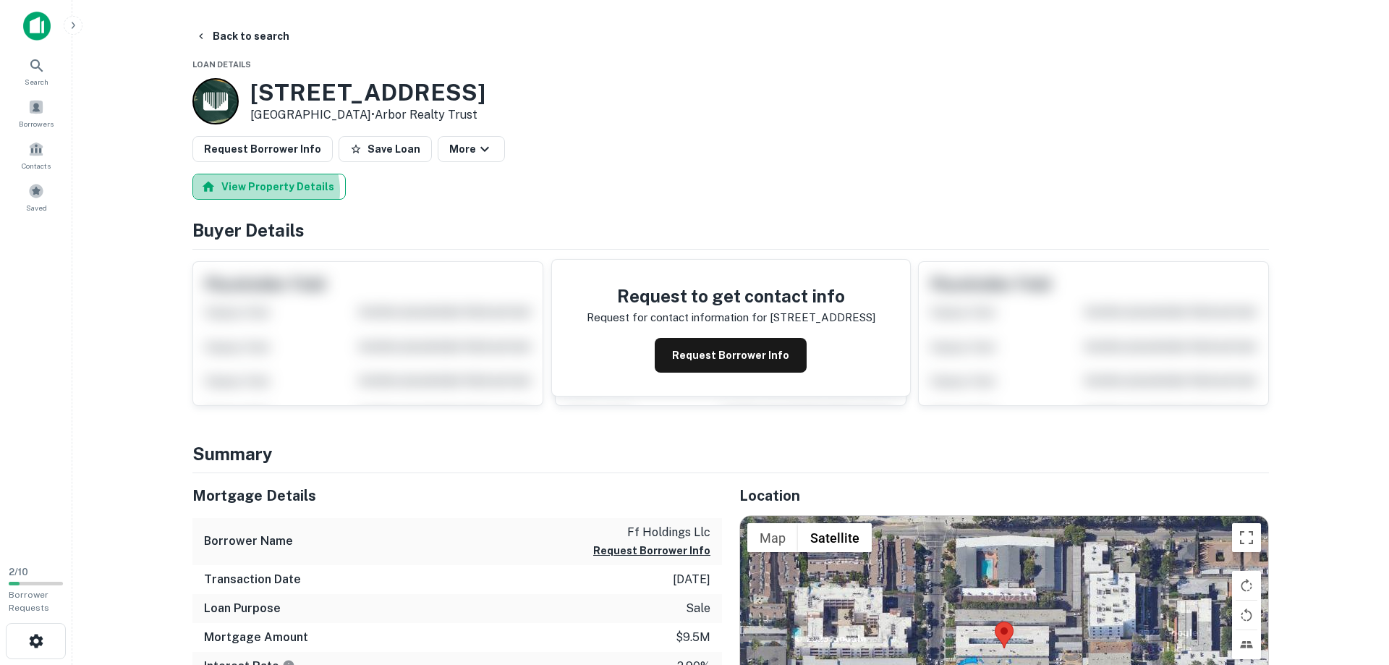
click at [263, 191] on button "View Property Details" at bounding box center [268, 187] width 153 height 26
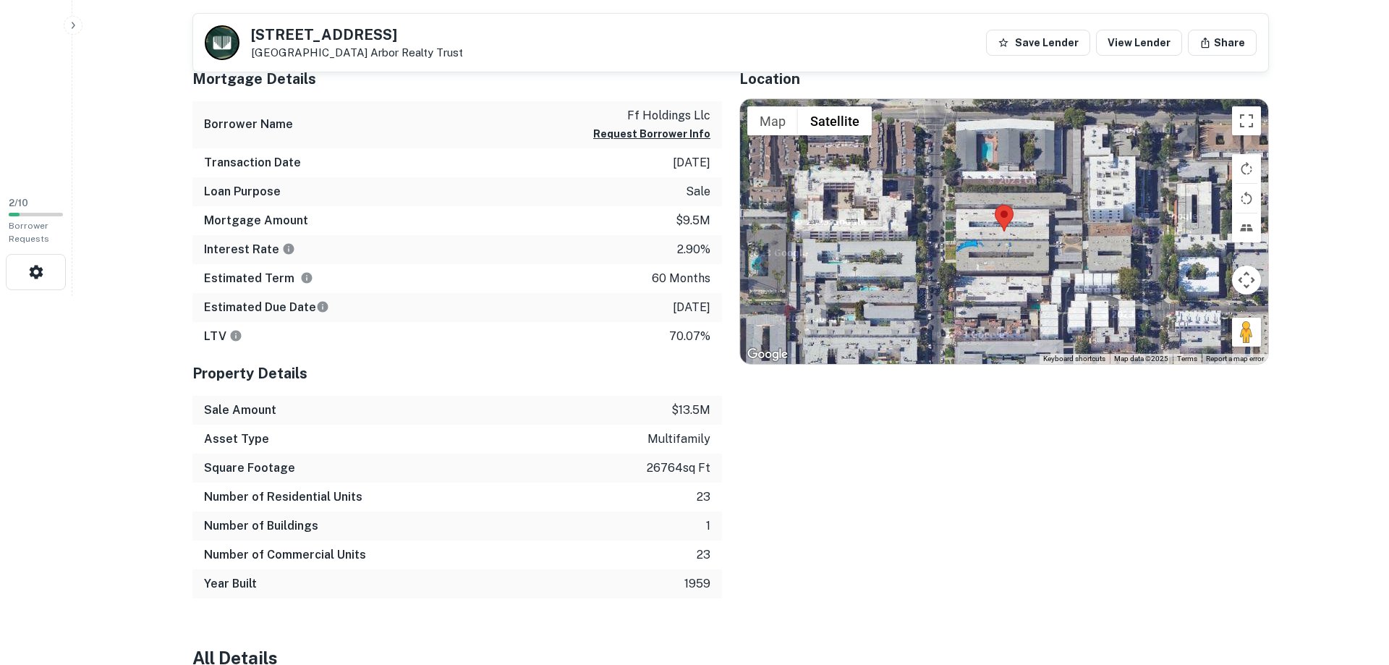
scroll to position [295, 0]
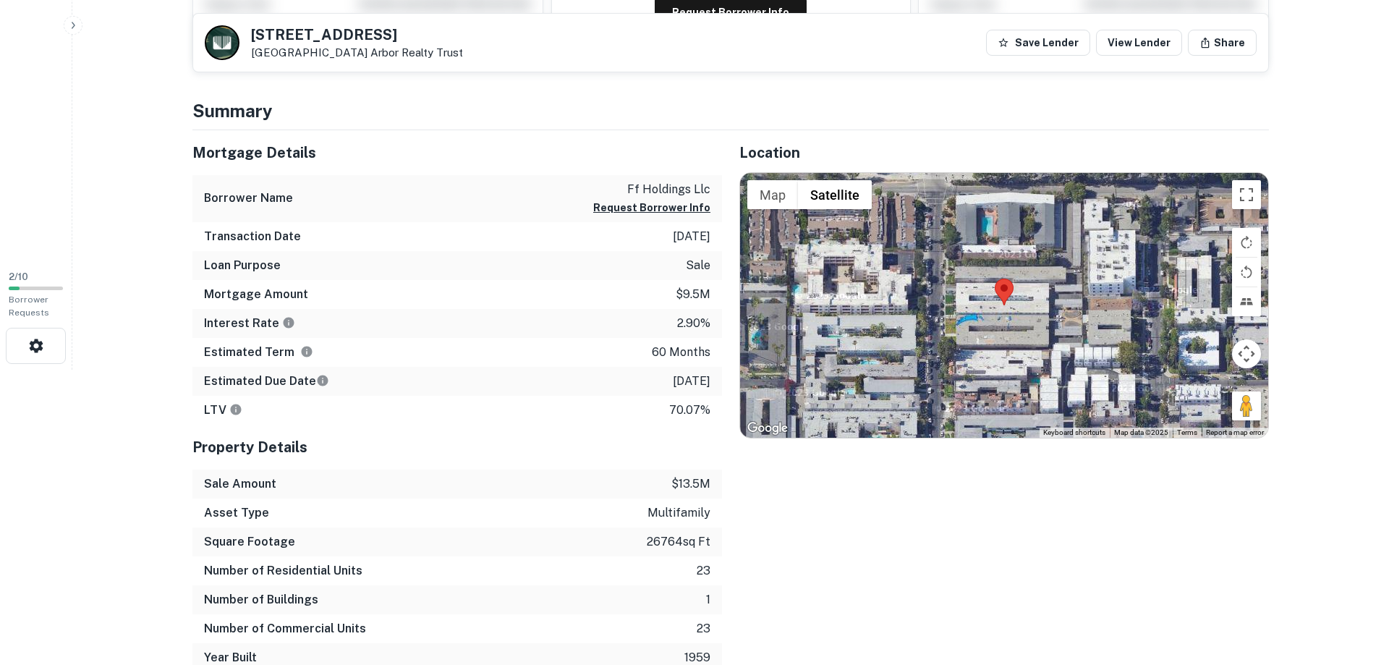
click at [137, 370] on html "Search Borrowers Contacts Saved 2 / 10 Borrower Requests Back to search 5320 Co…" at bounding box center [694, 37] width 1389 height 665
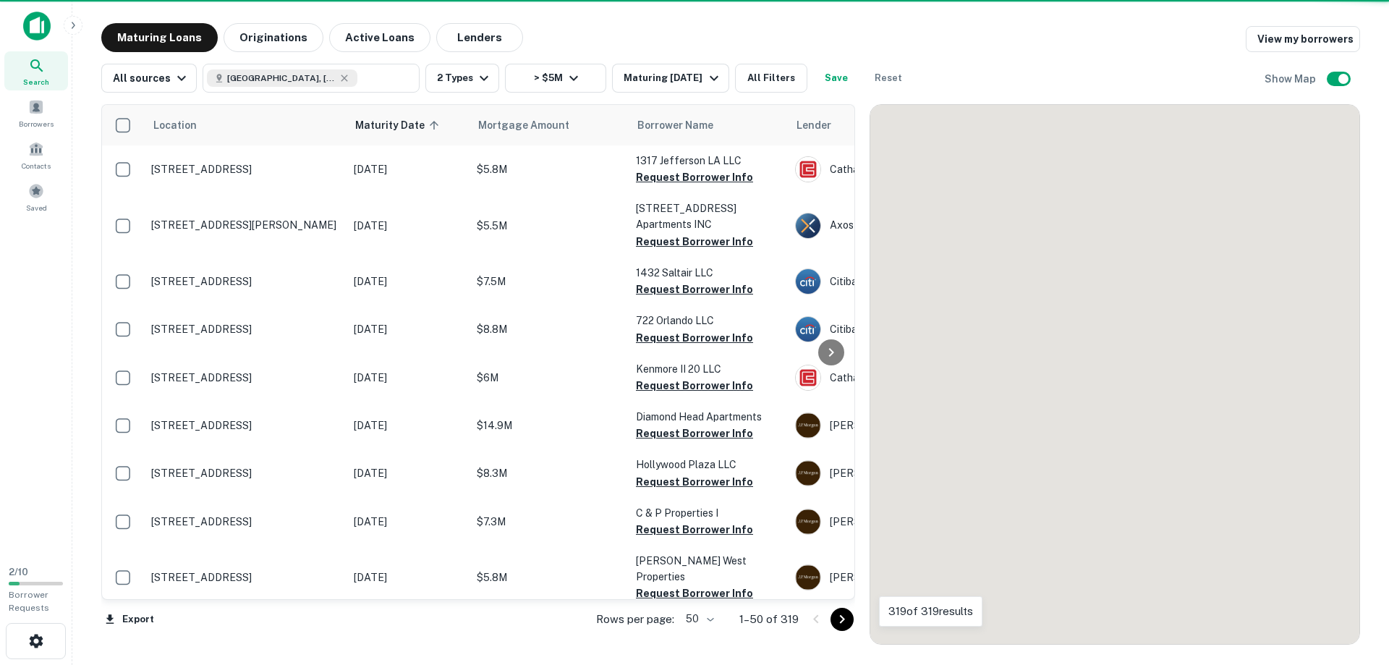
scroll to position [1402, 0]
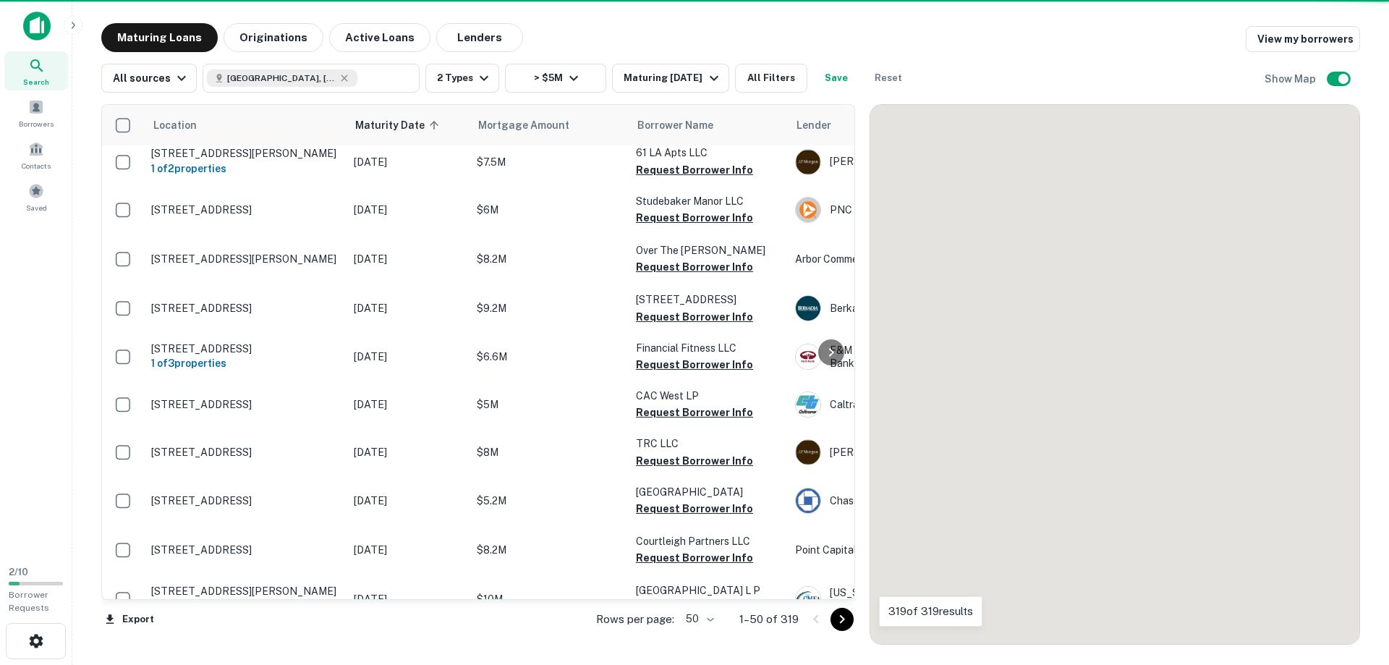
click at [849, 624] on icon "Go to next page" at bounding box center [841, 619] width 17 height 17
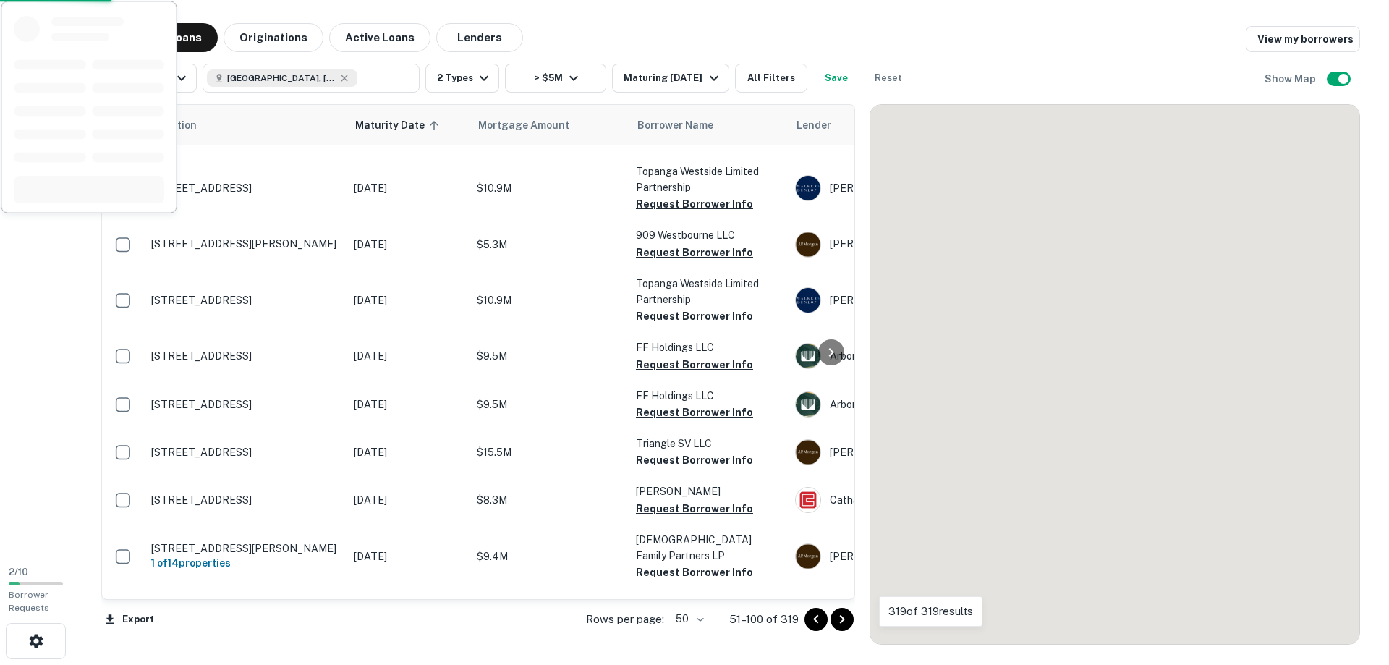
click at [838, 624] on icon "Go to next page" at bounding box center [841, 619] width 17 height 17
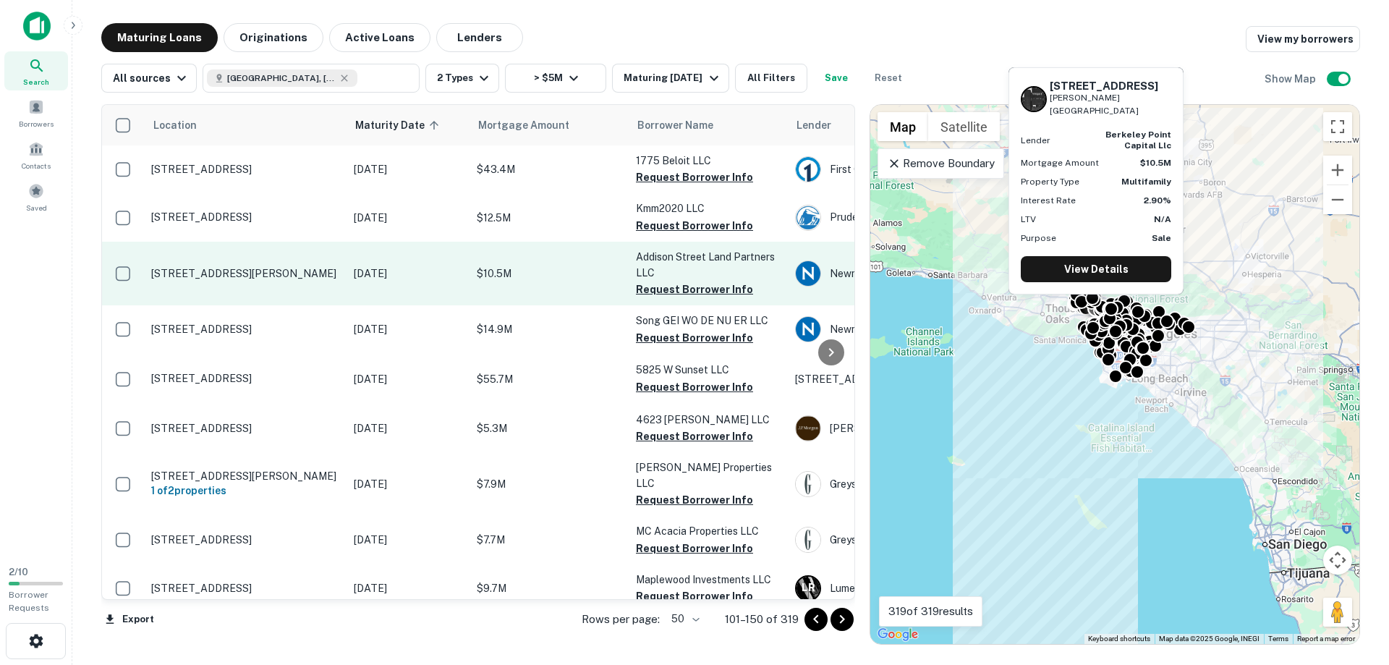
click at [234, 268] on p "14320 Addison St Sherman Oaks, CA91423" at bounding box center [245, 273] width 188 height 13
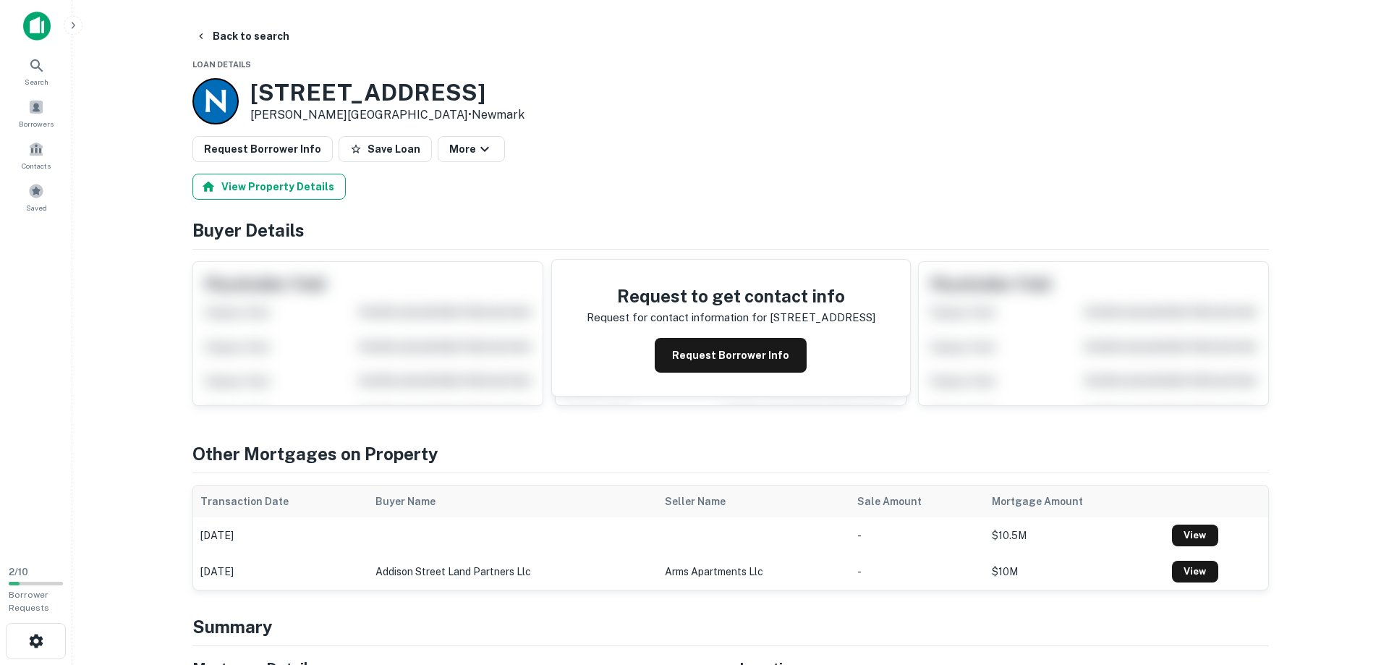
click at [261, 183] on button "View Property Details" at bounding box center [268, 187] width 153 height 26
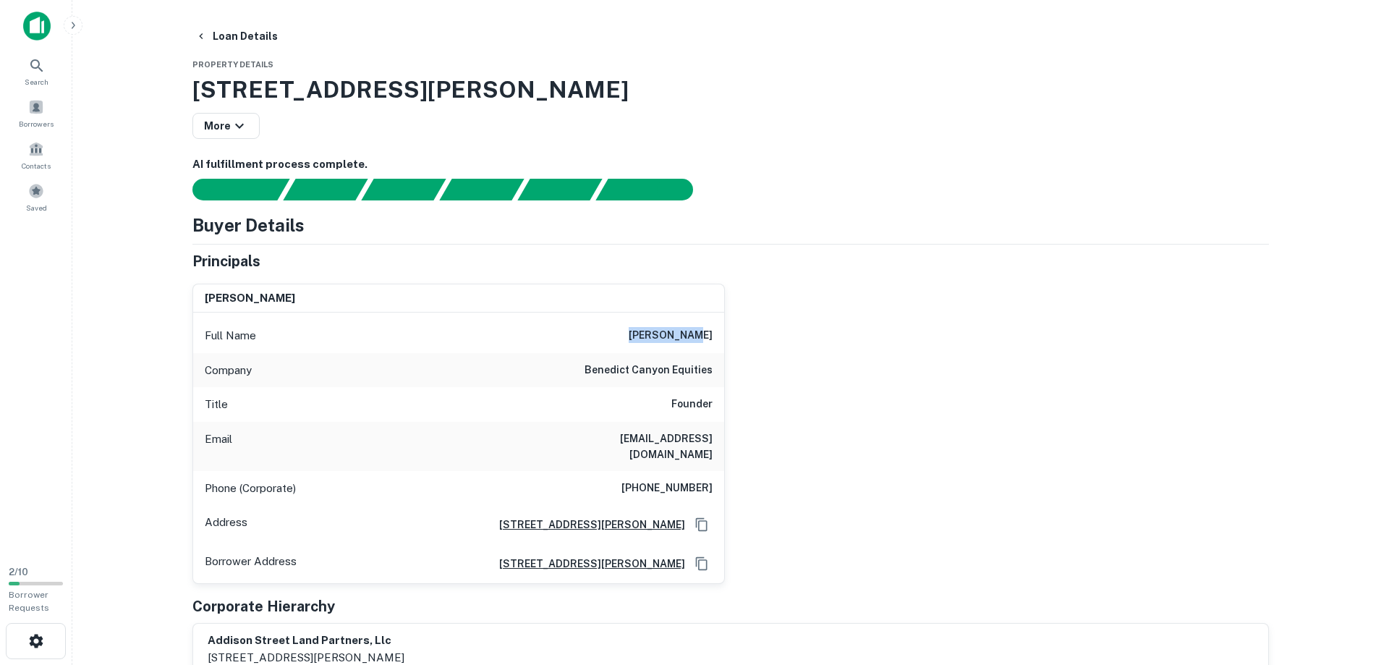
drag, startPoint x: 655, startPoint y: 337, endPoint x: 723, endPoint y: 341, distance: 67.4
click at [723, 341] on div "Full Name robert hart" at bounding box center [458, 335] width 531 height 35
copy h6 "robert hart"
drag, startPoint x: 589, startPoint y: 438, endPoint x: 717, endPoint y: 441, distance: 128.1
click at [717, 441] on div "Email rhart@bceproperties.com" at bounding box center [458, 446] width 531 height 49
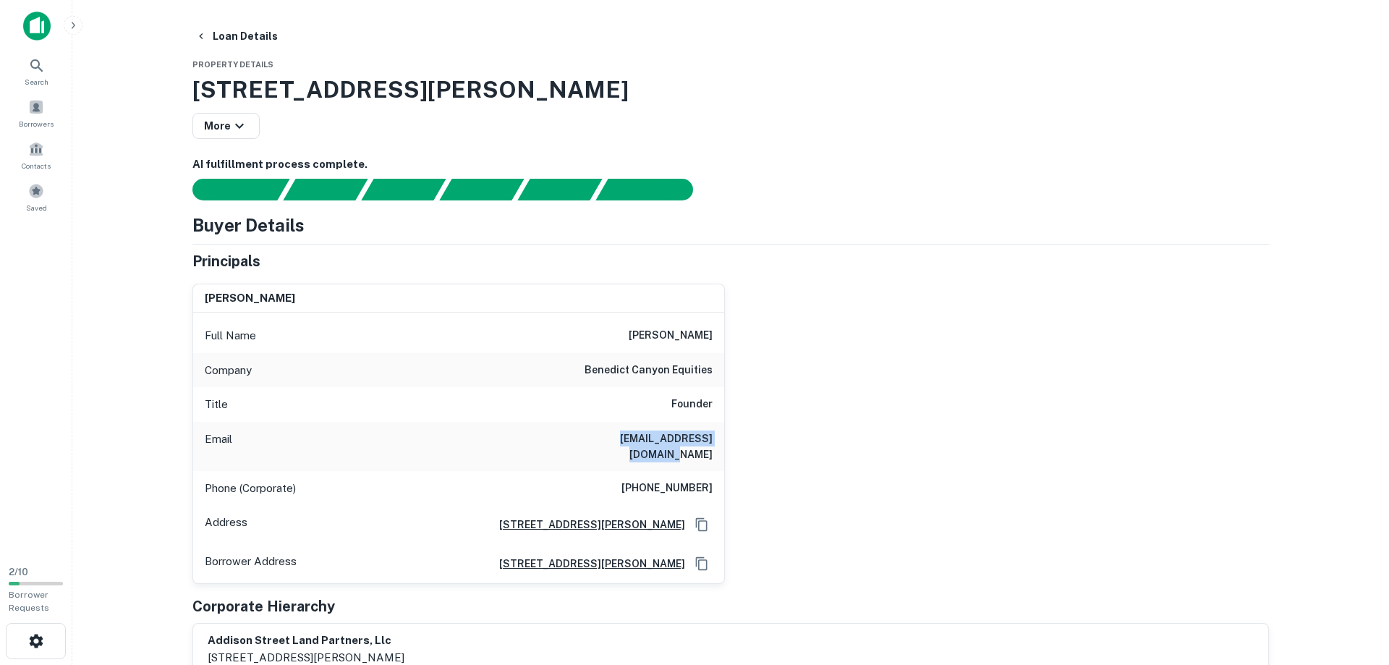
copy h6 "rhart@bceproperties.com"
click at [634, 474] on div "Phone (Corporate) (310) 432-5688" at bounding box center [458, 488] width 531 height 35
drag, startPoint x: 663, startPoint y: 474, endPoint x: 714, endPoint y: 476, distance: 50.7
click at [714, 476] on div "Phone (Corporate) (310) 432-5688" at bounding box center [458, 488] width 531 height 35
copy h6 "432-5688"
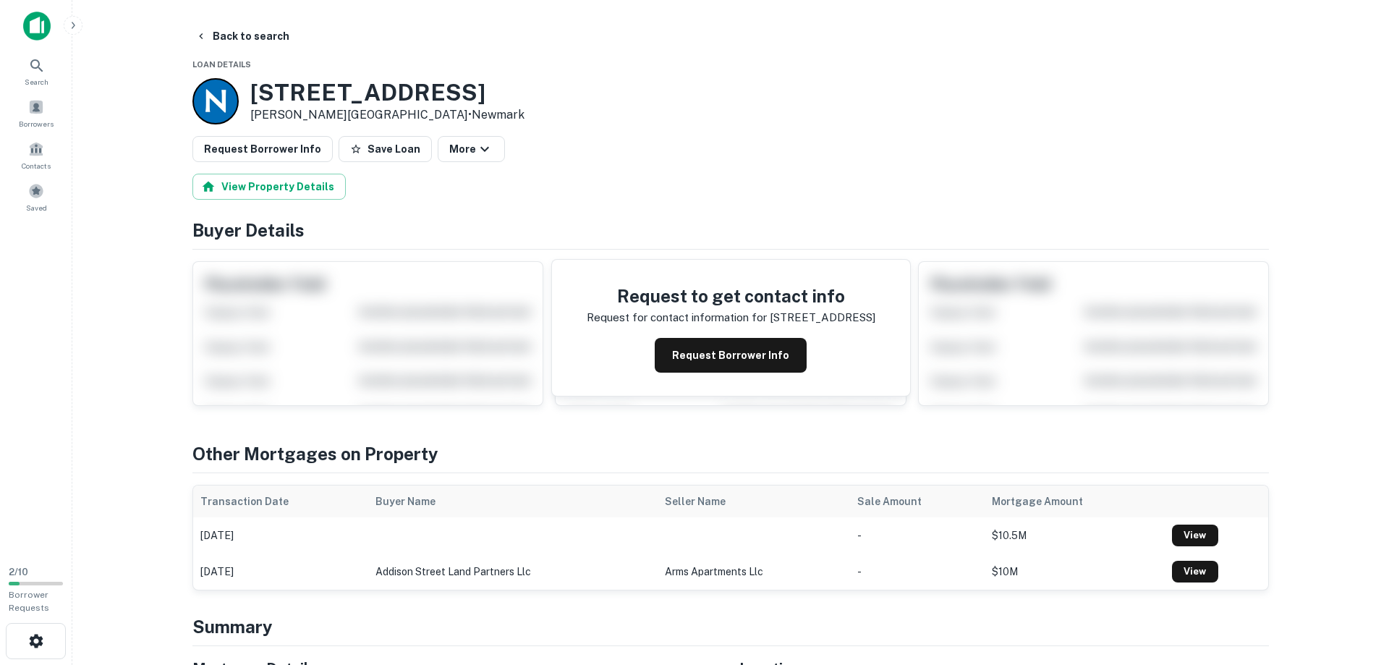
scroll to position [590, 0]
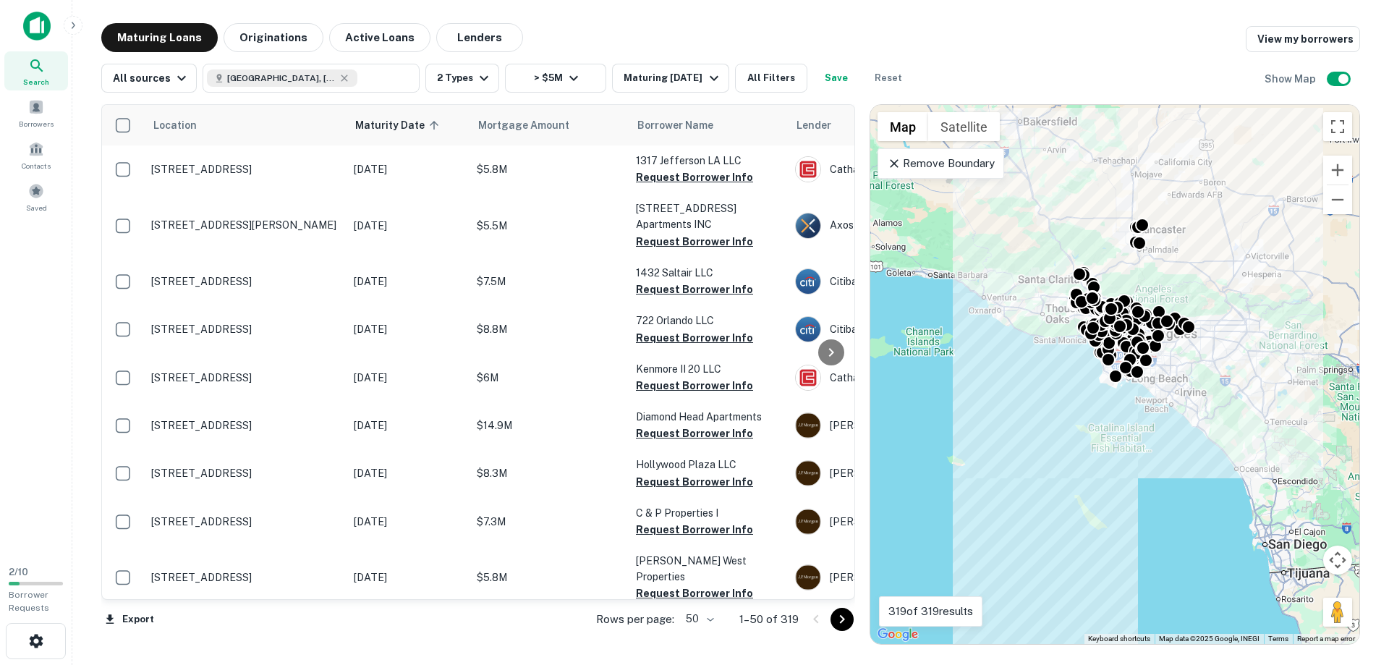
click at [840, 621] on icon "Go to next page" at bounding box center [841, 619] width 17 height 17
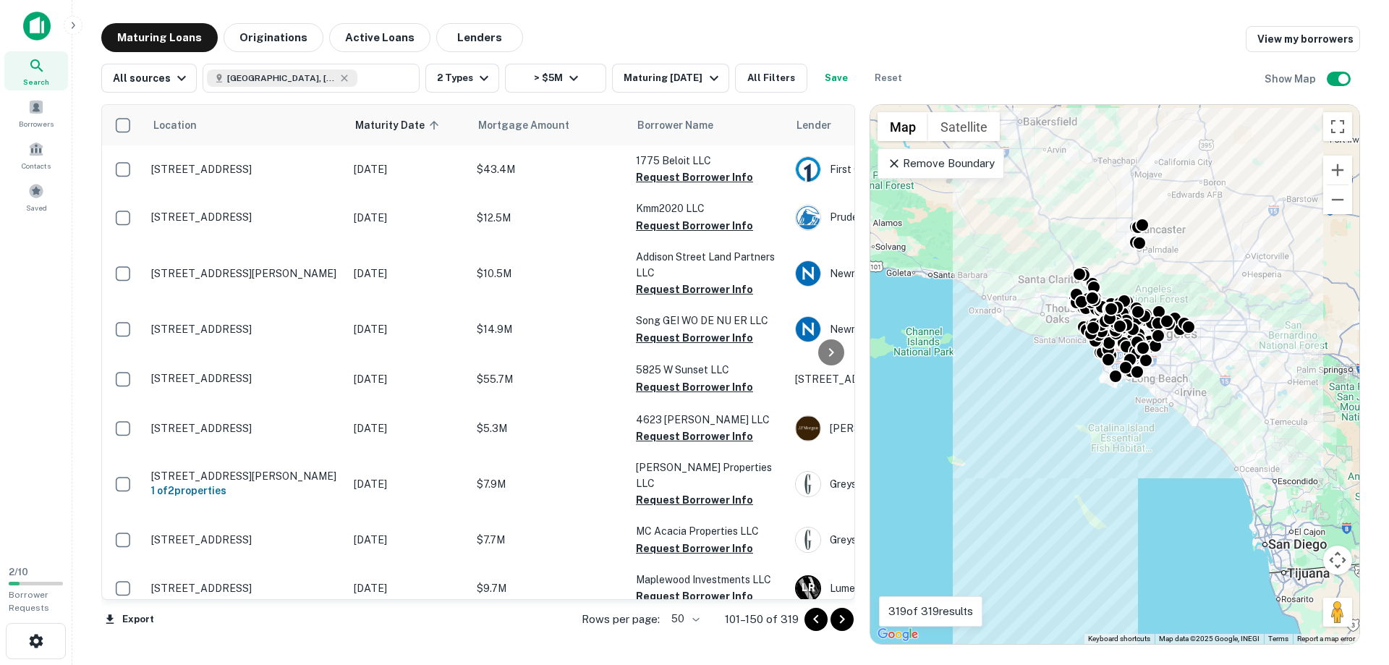
click at [840, 619] on icon "Go to next page" at bounding box center [841, 619] width 17 height 17
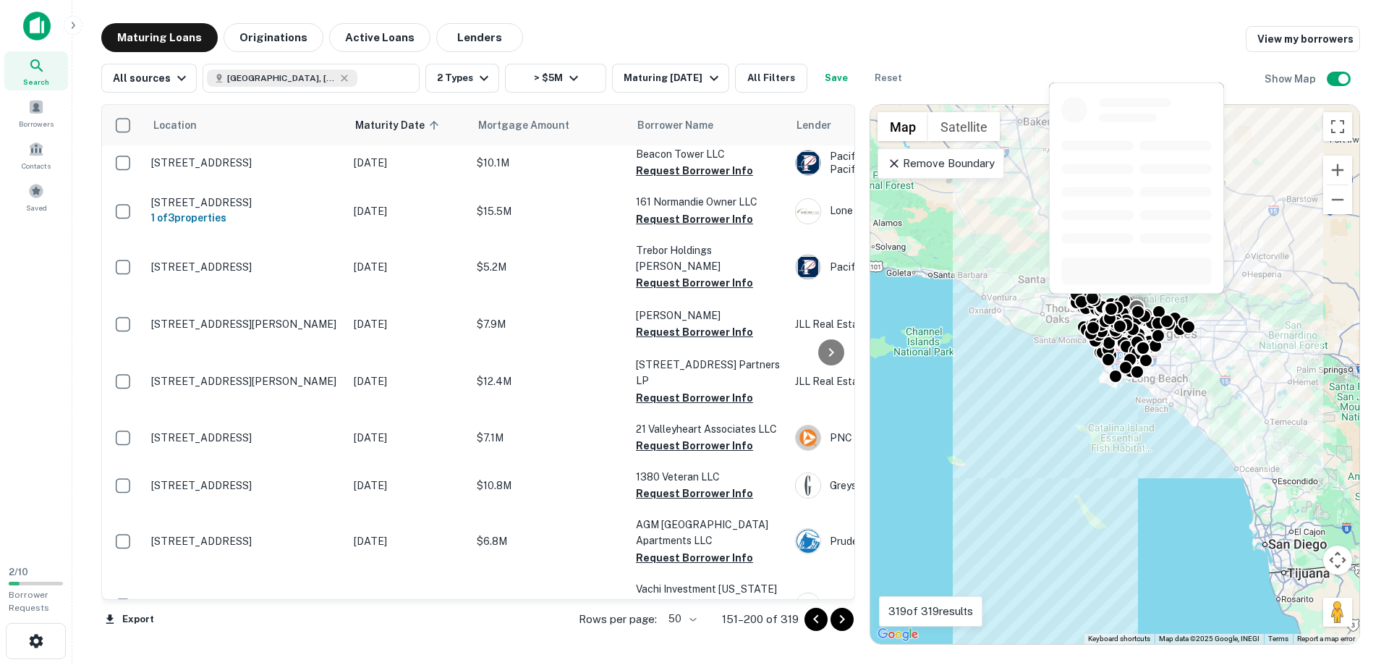
scroll to position [990, 0]
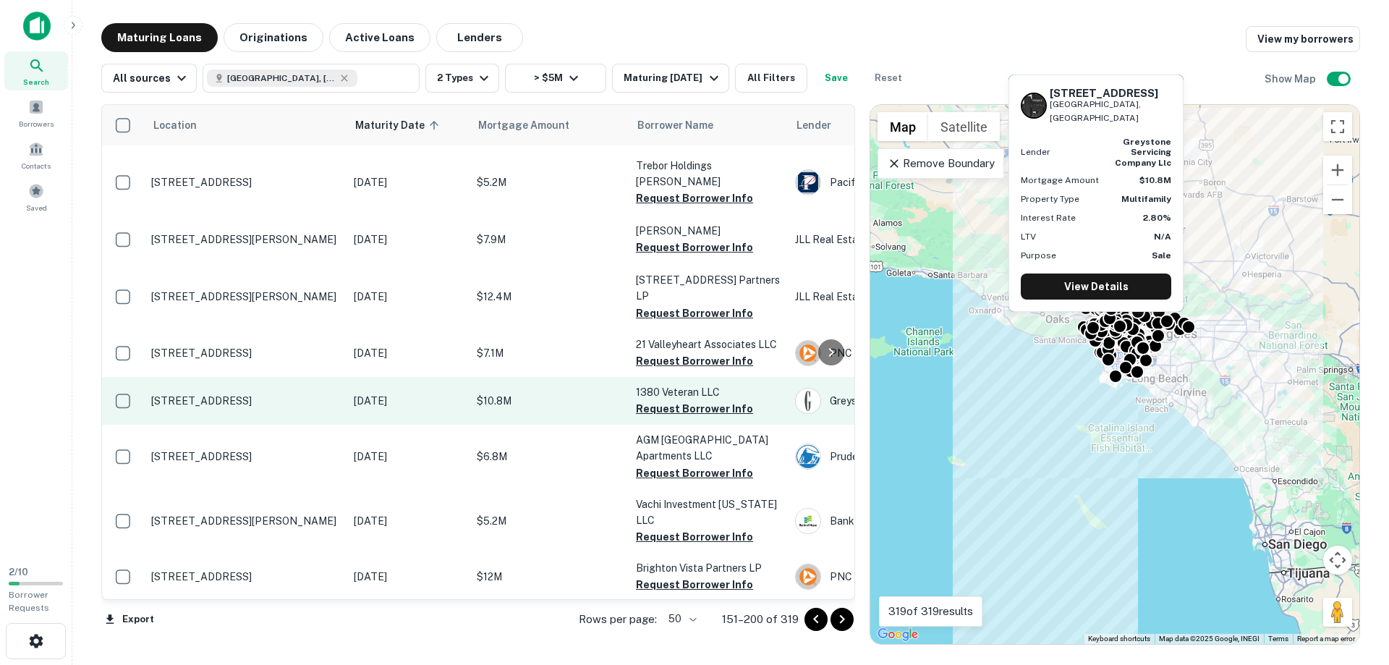
click at [257, 402] on p "1378 Veteran Ave Los Angeles, CA90024" at bounding box center [245, 400] width 188 height 13
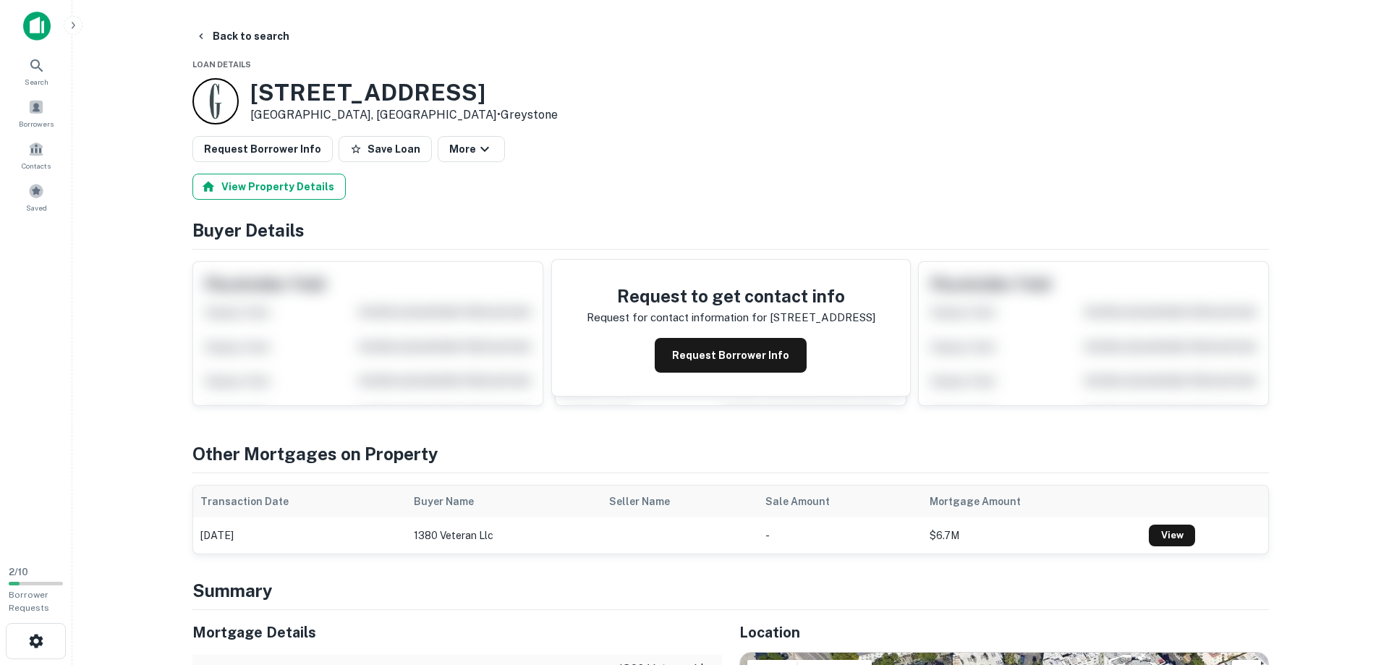
click at [280, 191] on button "View Property Details" at bounding box center [268, 187] width 153 height 26
click at [235, 36] on button "Back to search" at bounding box center [243, 36] width 106 height 26
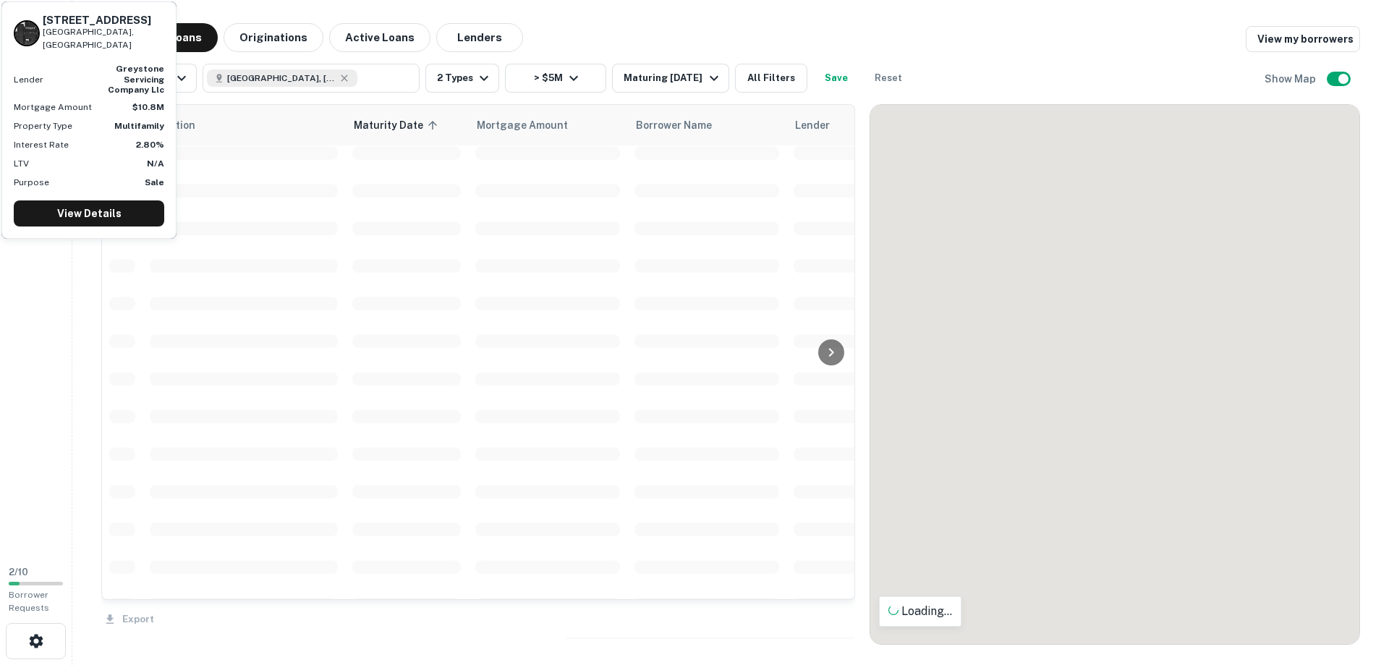
scroll to position [990, 0]
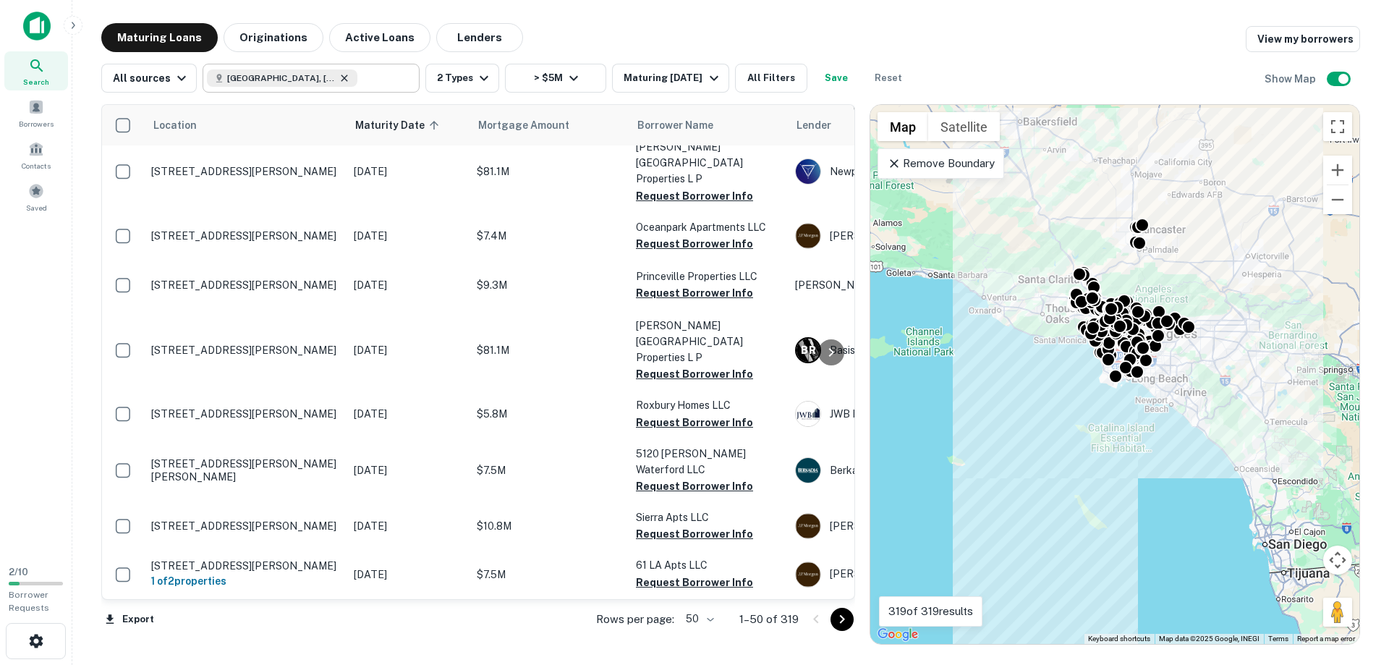
click at [339, 79] on icon at bounding box center [345, 78] width 12 height 12
type input "**********"
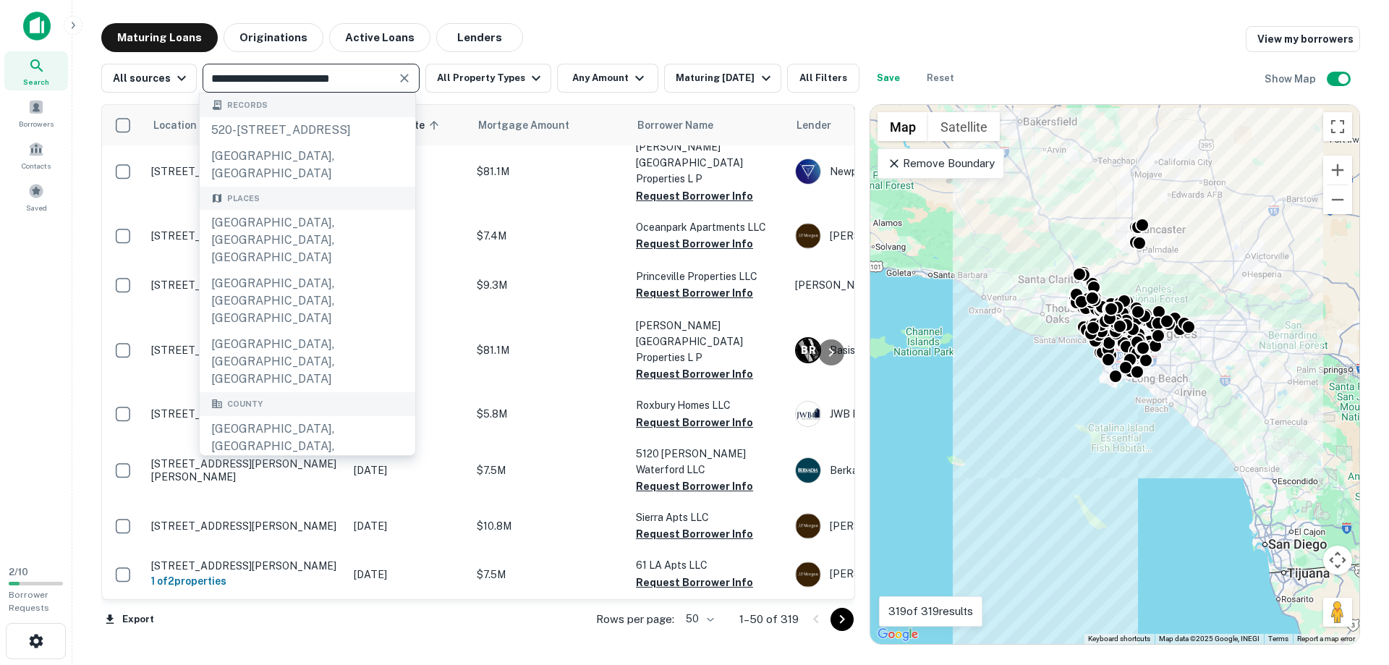
click at [400, 77] on icon "Clear" at bounding box center [404, 78] width 9 height 9
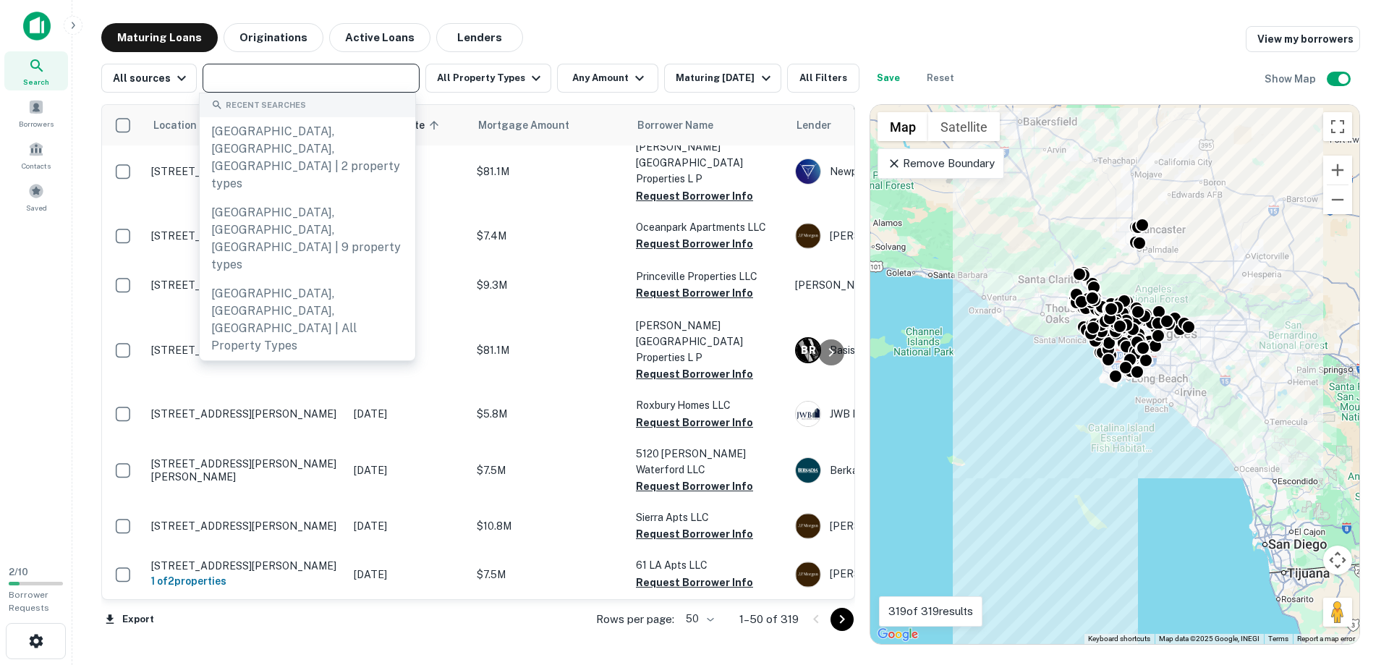
click at [324, 80] on input "text" at bounding box center [310, 78] width 206 height 20
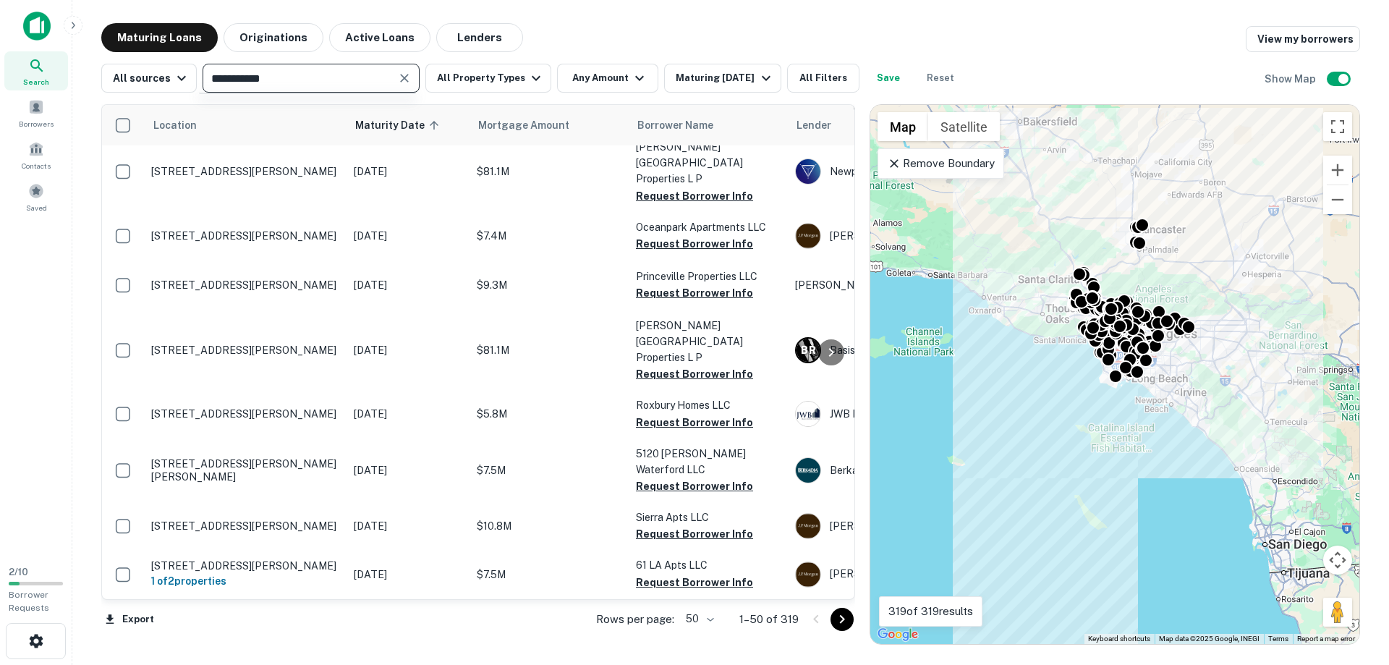
type input "**********"
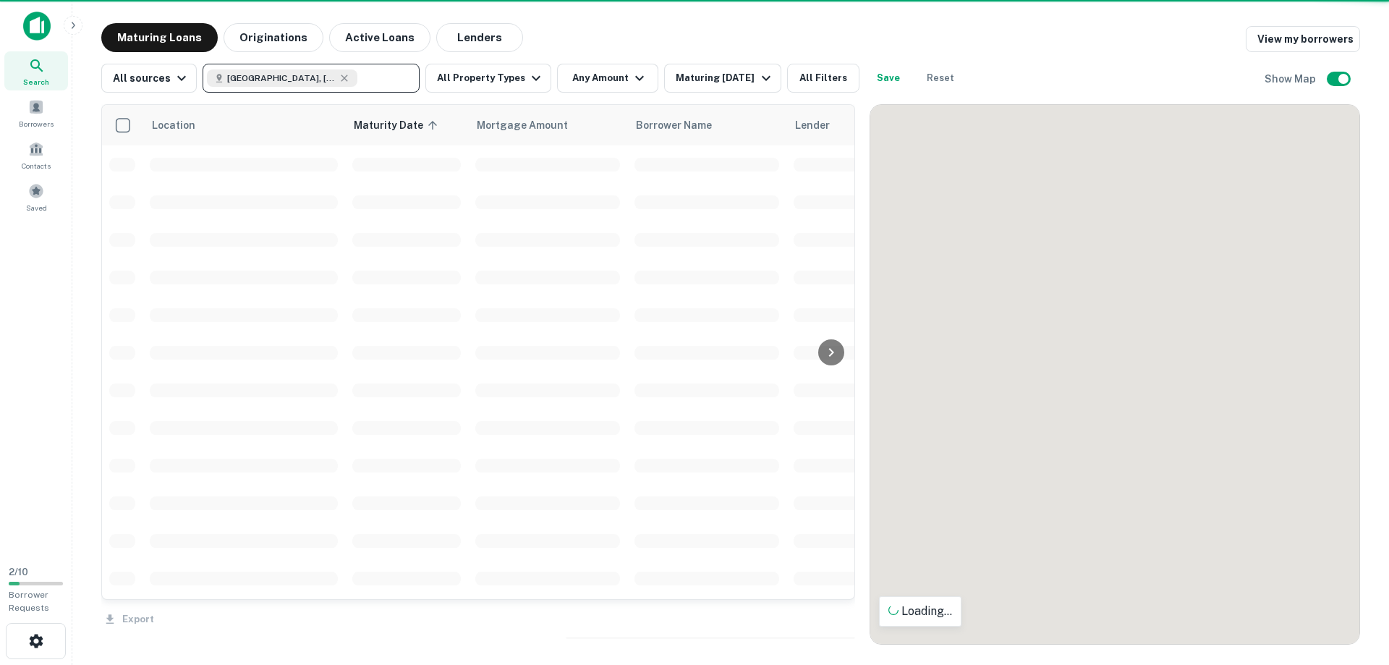
scroll to position [990, 0]
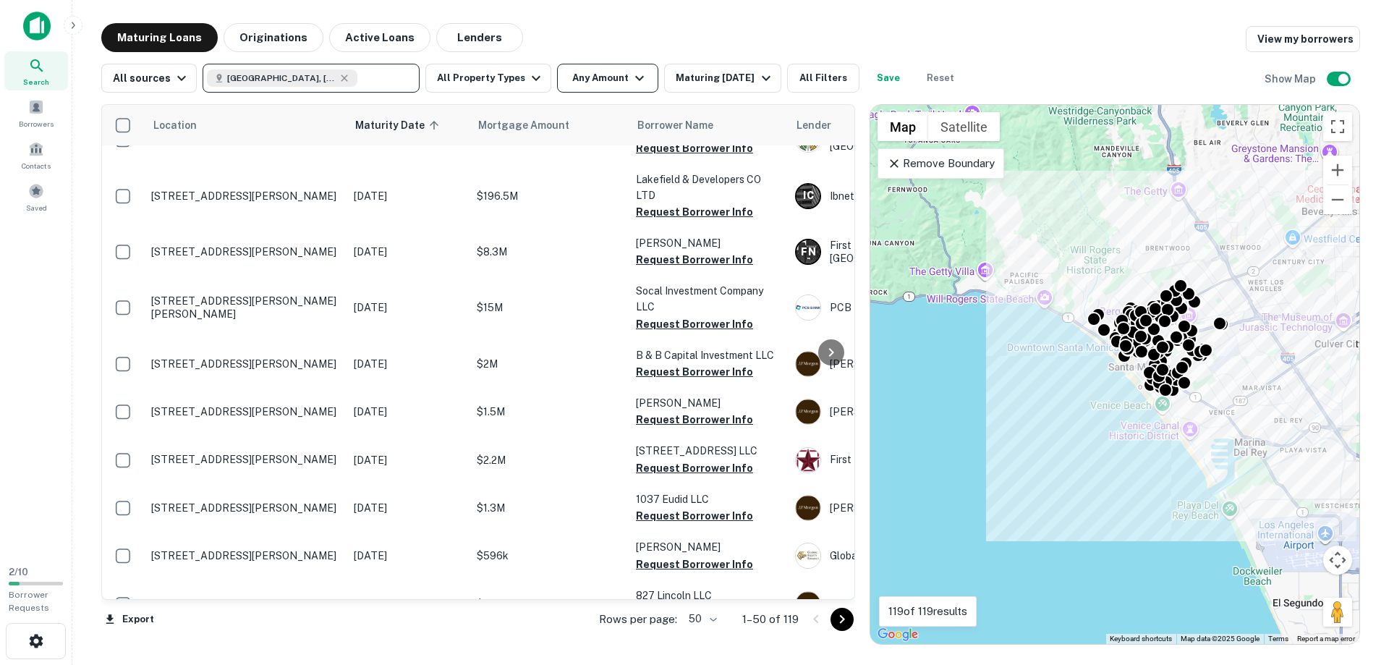
click at [584, 74] on button "Any Amount" at bounding box center [607, 78] width 101 height 29
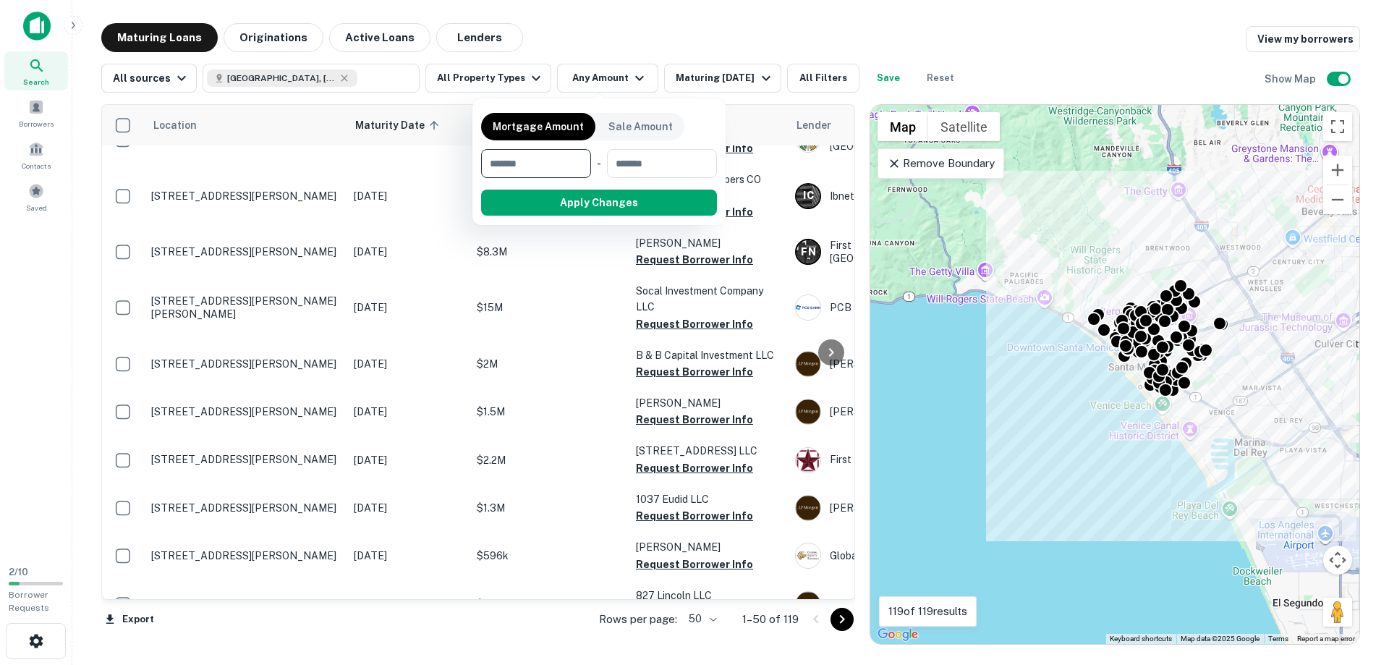
click at [521, 164] on input "number" at bounding box center [531, 163] width 100 height 29
type input "*******"
click at [681, 209] on button "Apply Changes" at bounding box center [625, 203] width 184 height 26
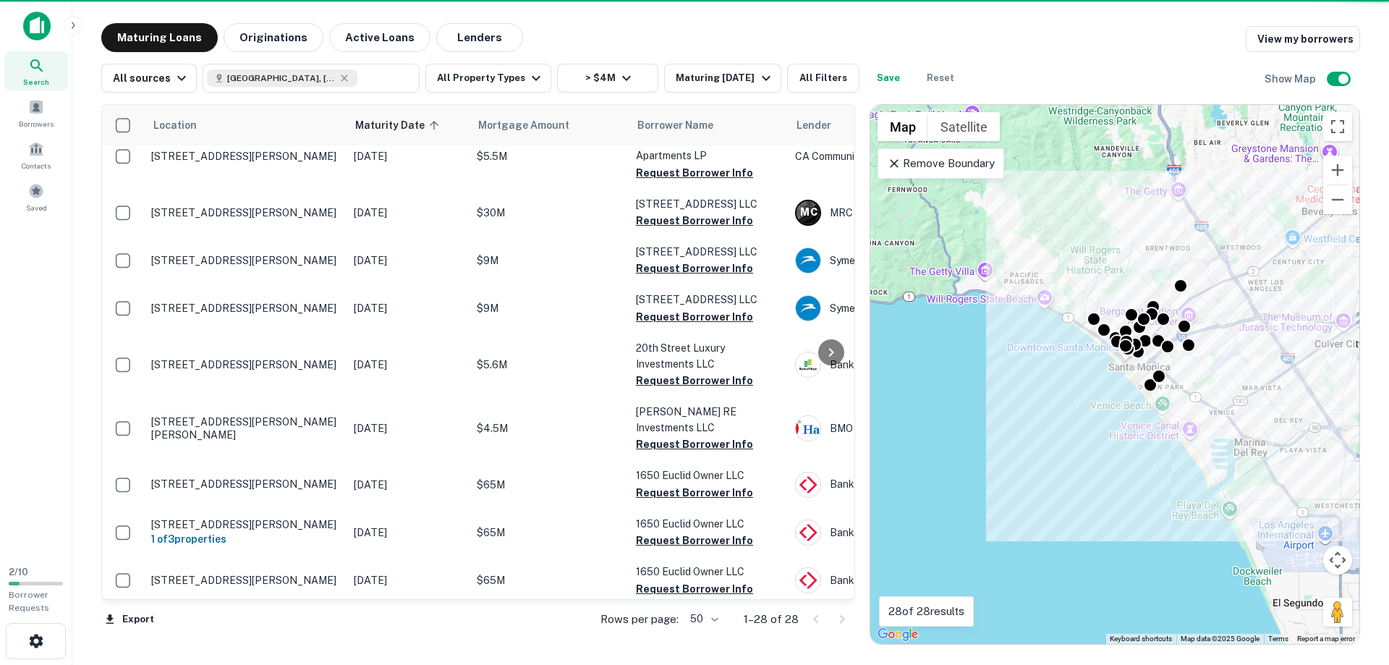
scroll to position [974, 0]
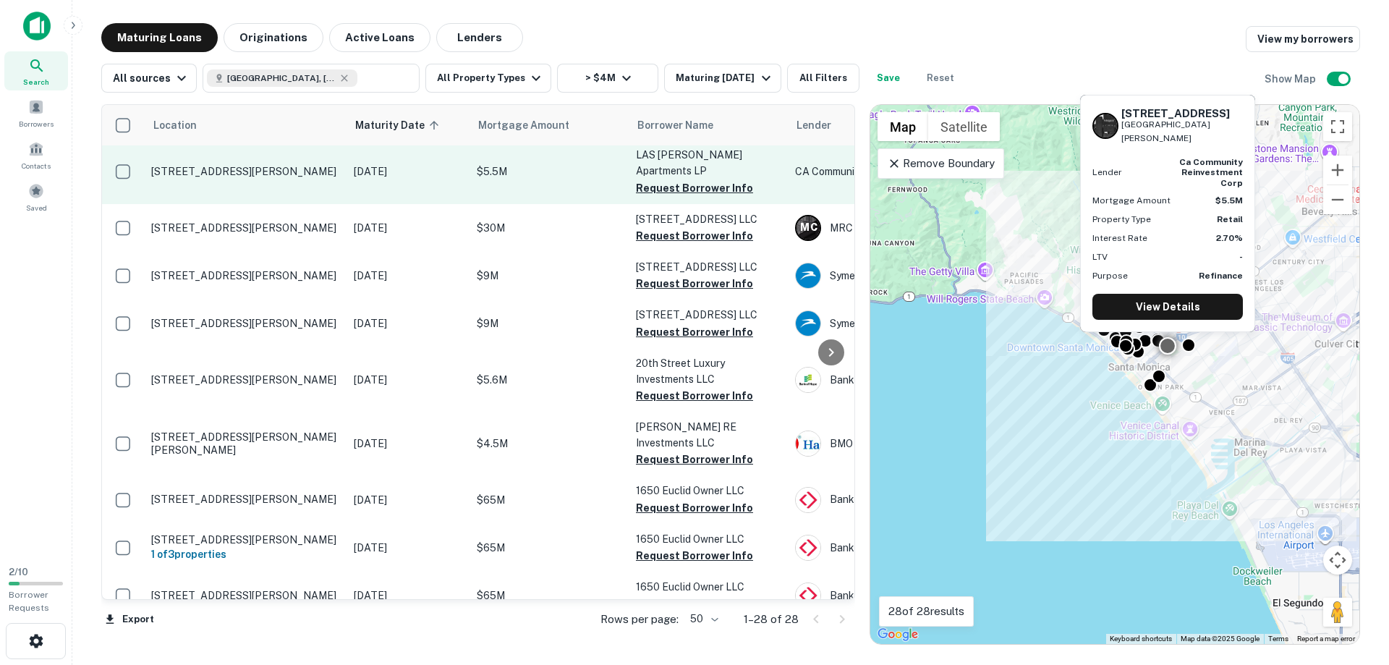
click at [179, 171] on p "[STREET_ADDRESS][PERSON_NAME]" at bounding box center [245, 171] width 188 height 13
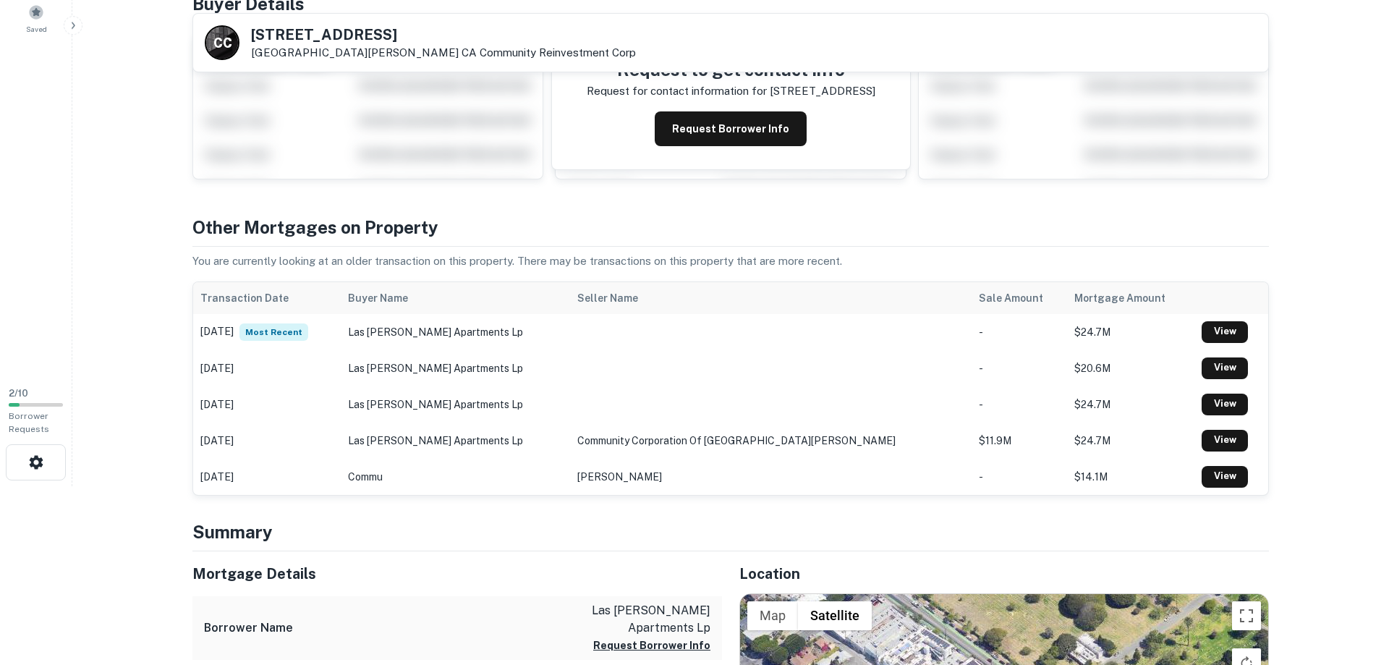
scroll to position [148, 0]
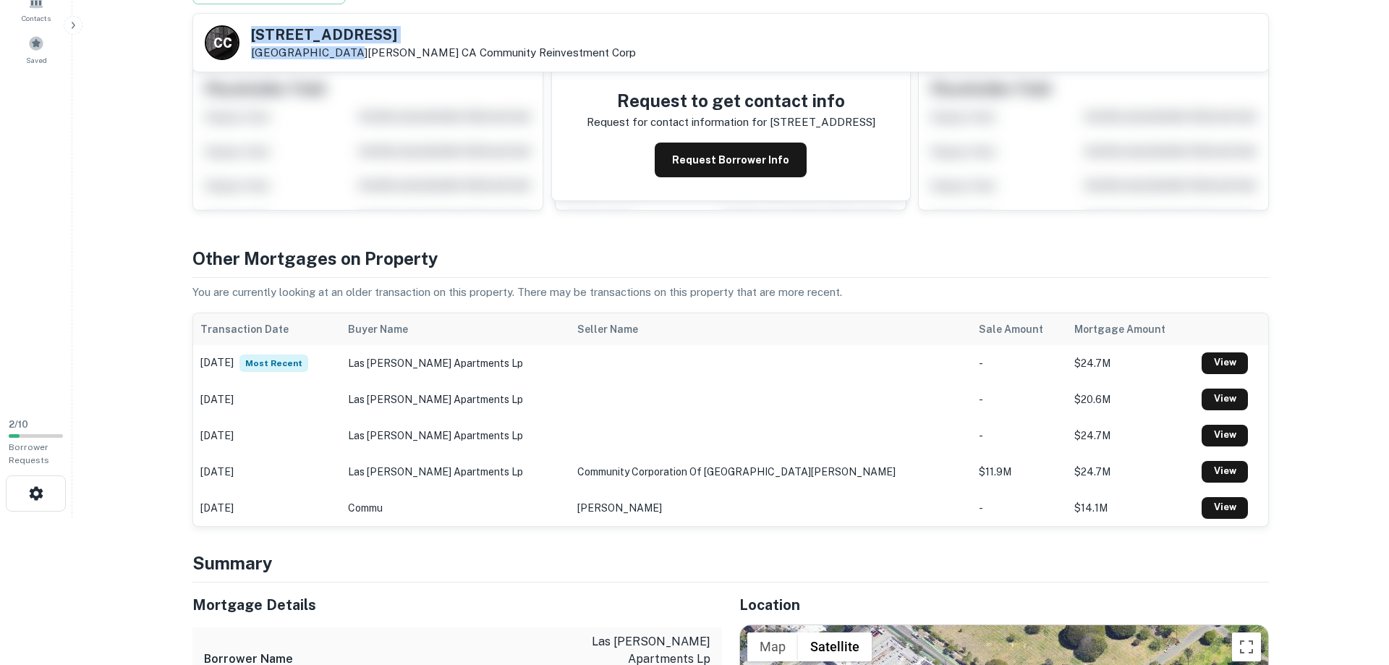
drag, startPoint x: 251, startPoint y: 30, endPoint x: 339, endPoint y: 58, distance: 92.7
click at [339, 58] on div "[STREET_ADDRESS][PERSON_NAME] Community Reinvestment Corp" at bounding box center [443, 43] width 385 height 32
copy div "[STREET_ADDRESS]"
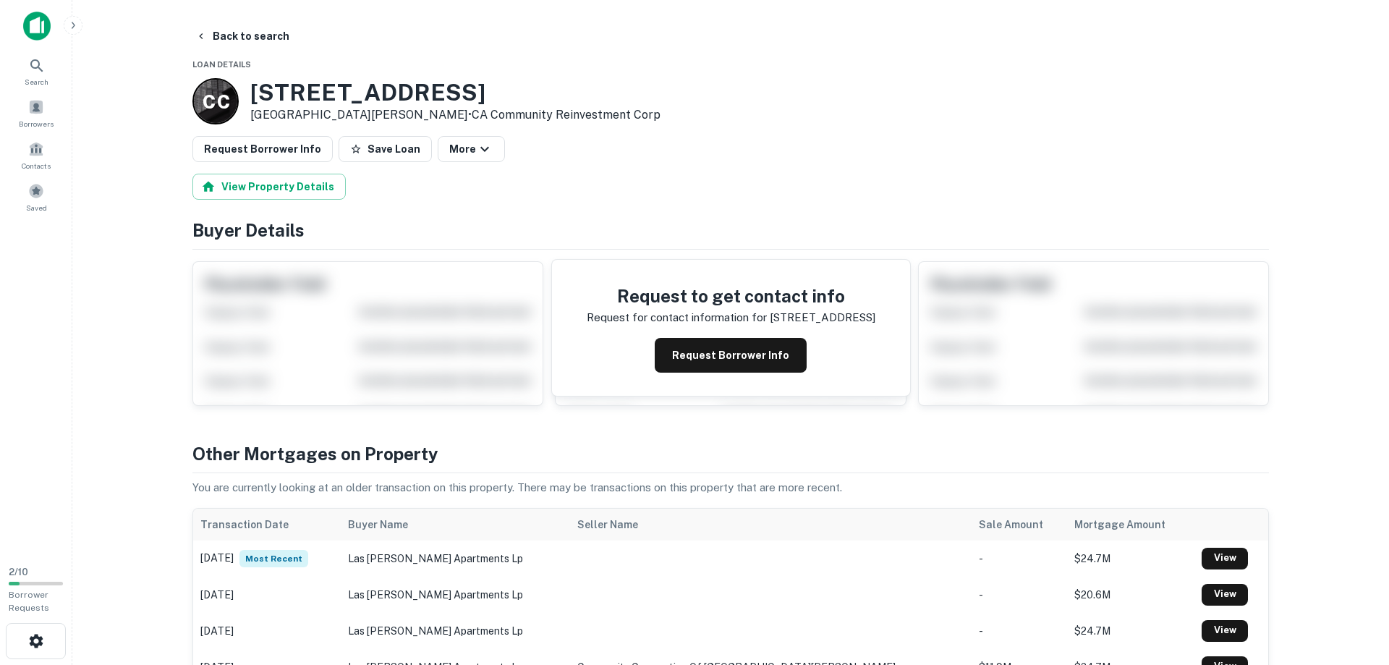
click at [133, 192] on main "Back to search Loan Details C C [STREET_ADDRESS][PERSON_NAME] • CA Community Re…" at bounding box center [730, 332] width 1317 height 665
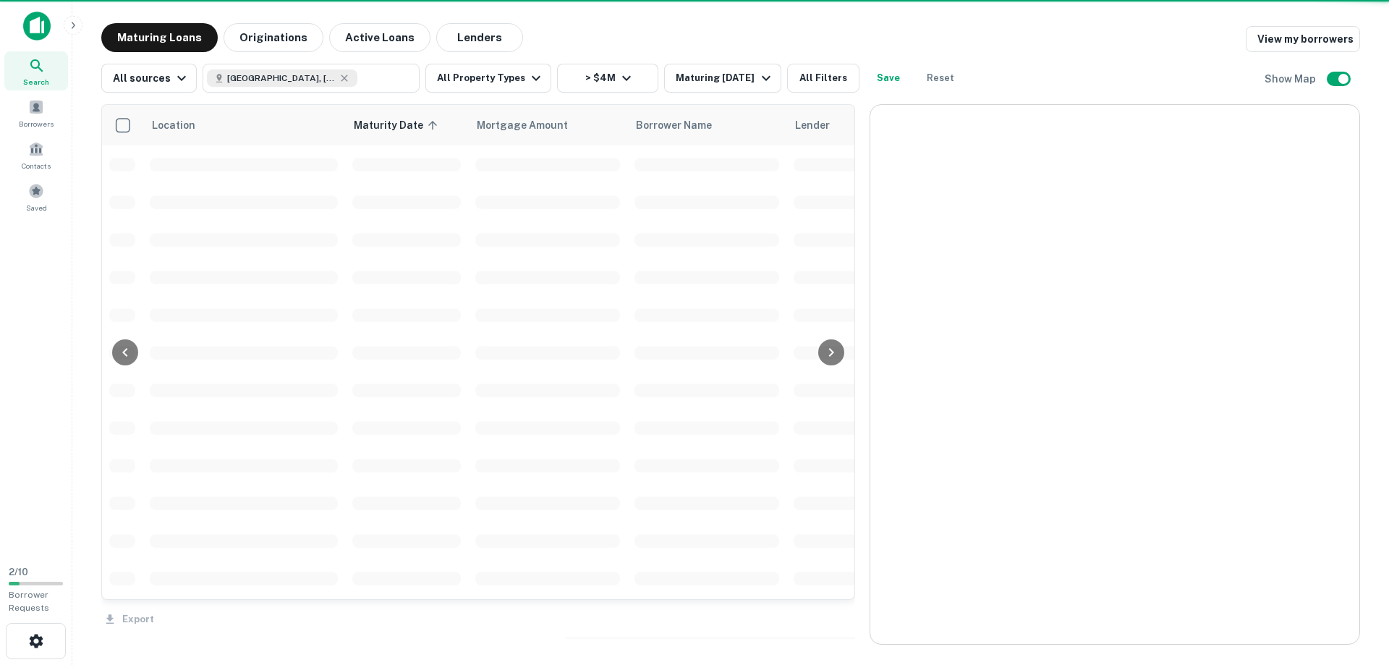
scroll to position [974, 0]
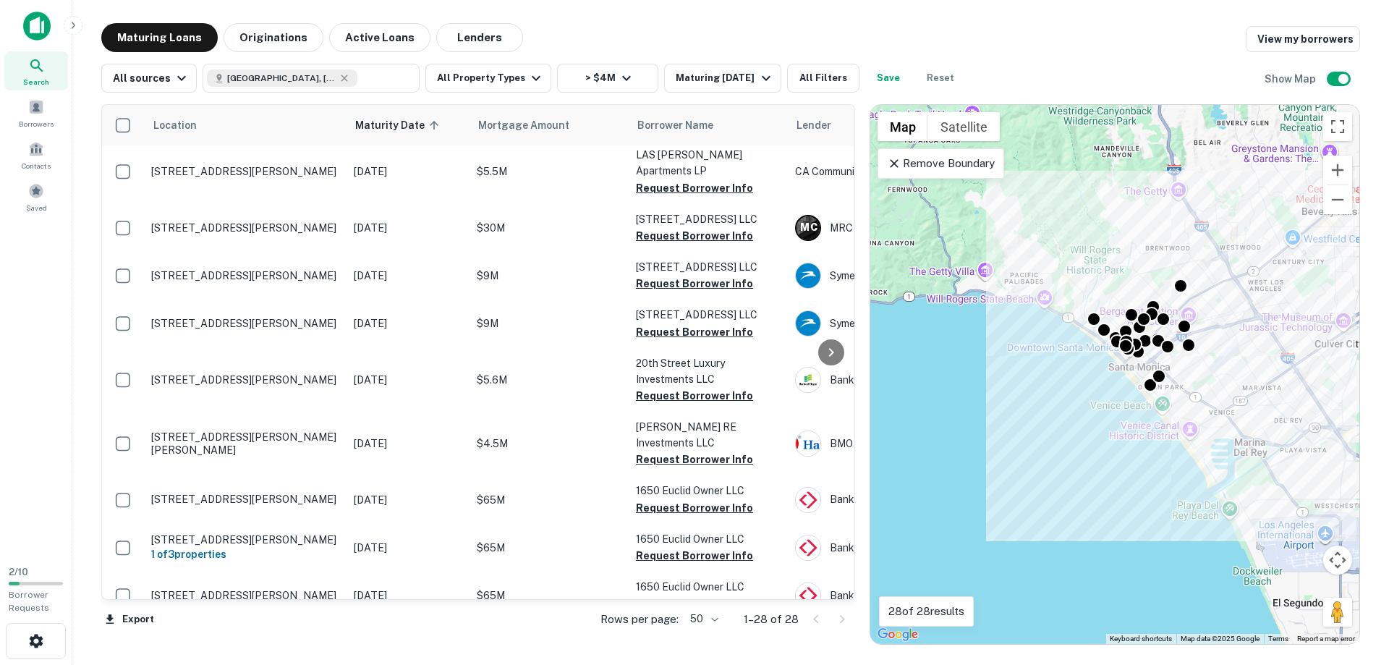
click at [80, 328] on main "Maturing Loans Originations Active Loans Lenders View my borrowers All sources …" at bounding box center [730, 332] width 1317 height 665
click at [341, 78] on icon at bounding box center [344, 78] width 7 height 7
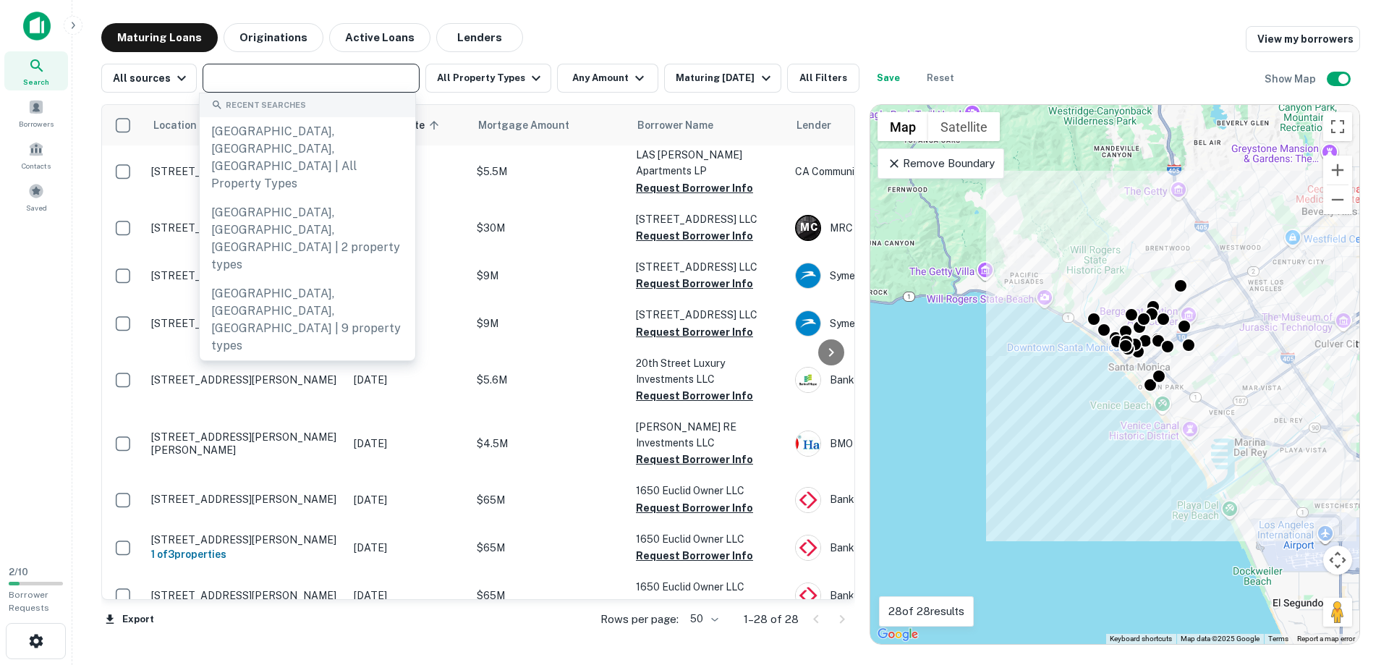
click at [281, 75] on input "text" at bounding box center [310, 78] width 206 height 20
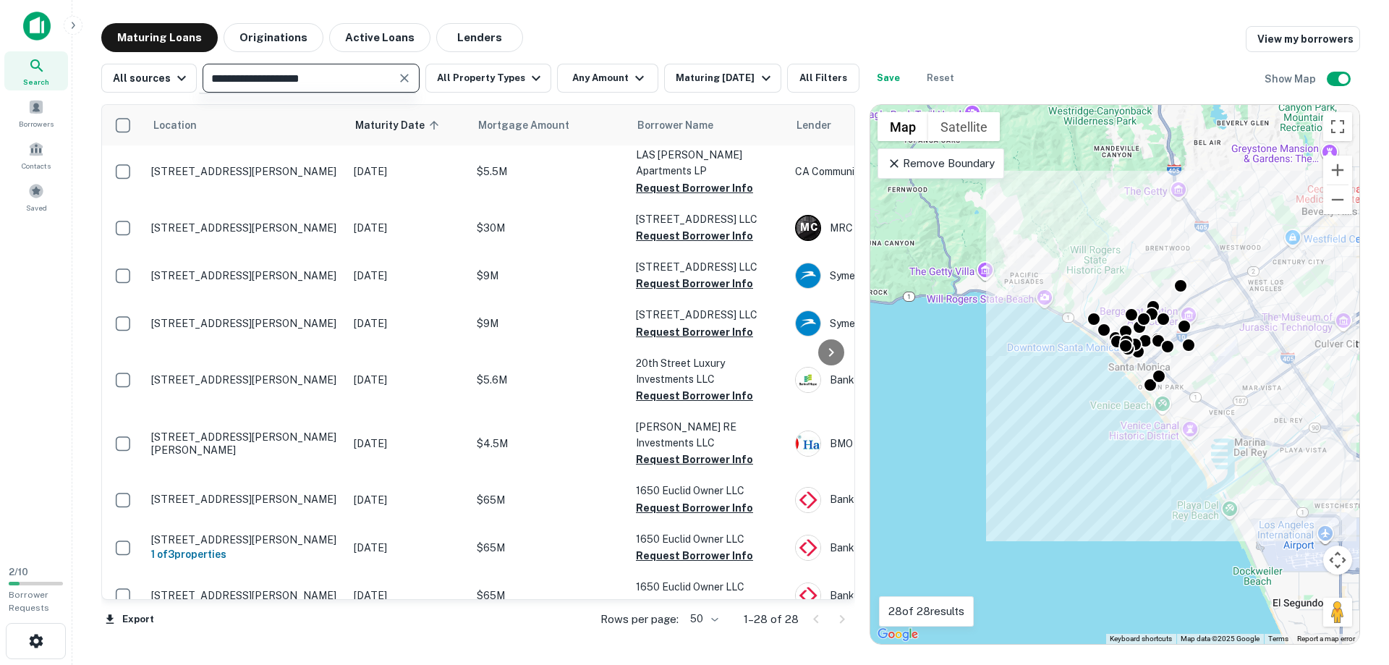
type input "**********"
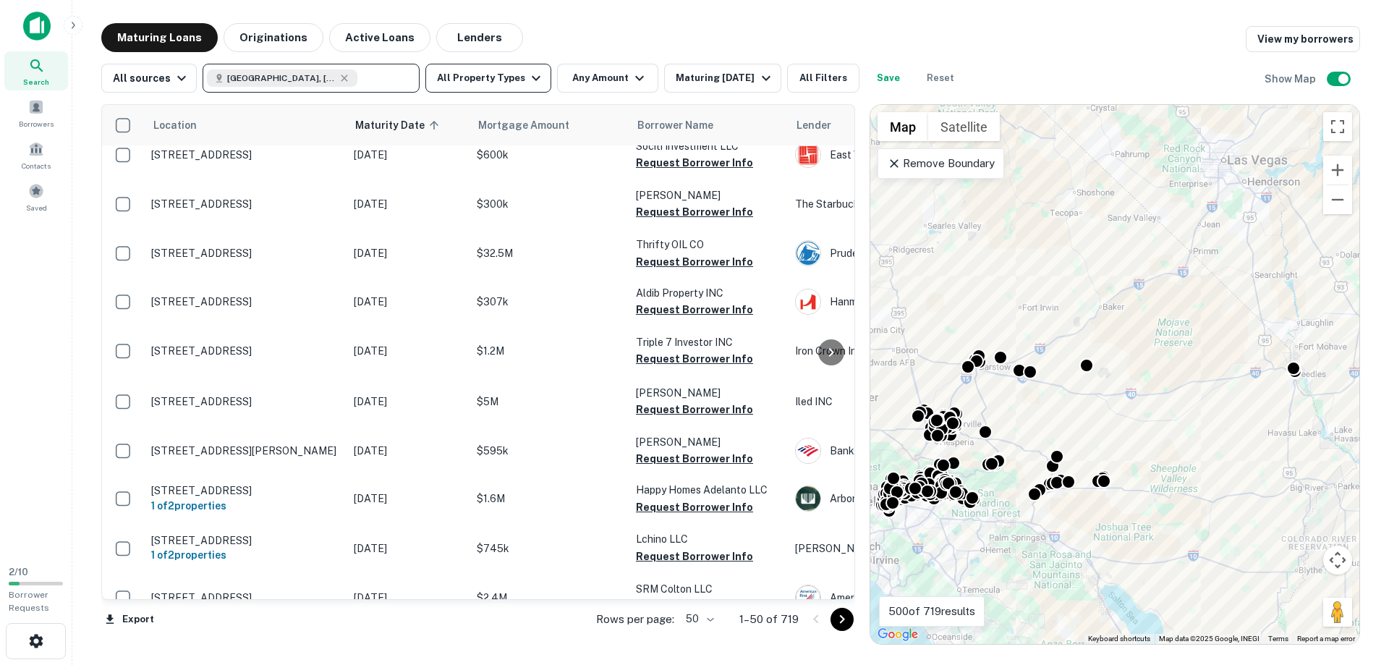
click at [527, 79] on icon "button" at bounding box center [535, 77] width 17 height 17
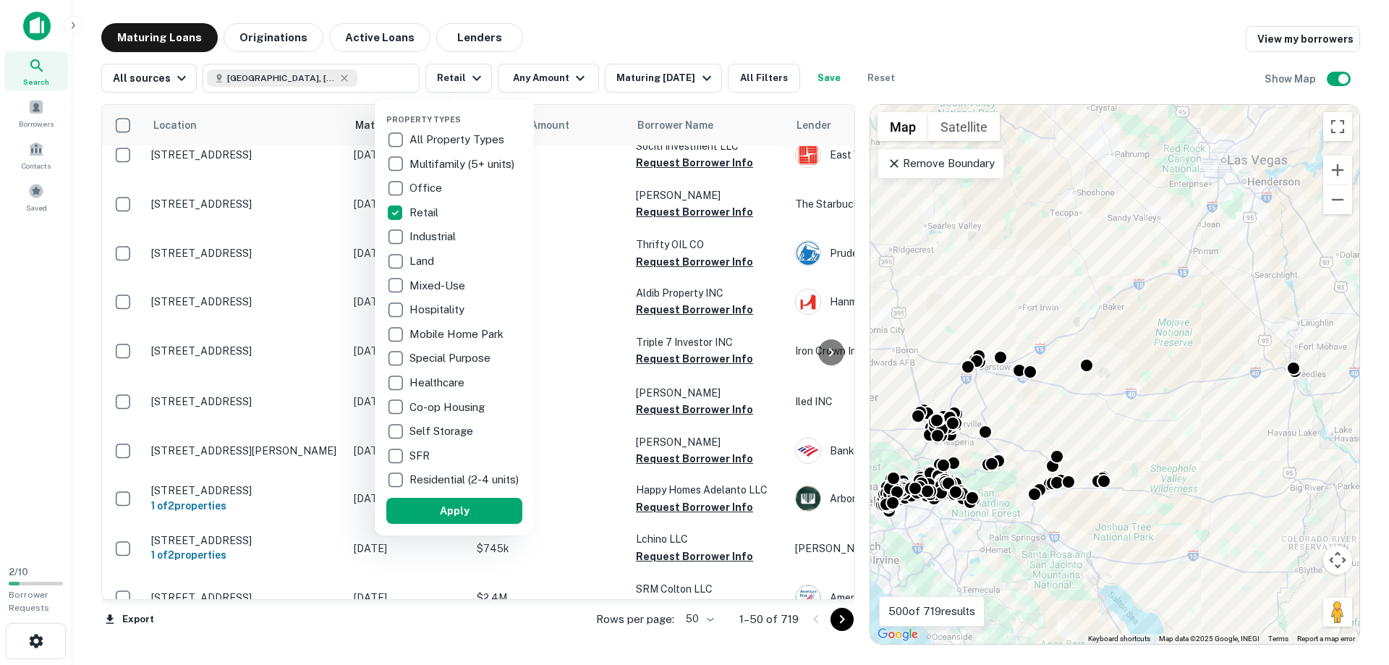
click at [579, 33] on div at bounding box center [694, 332] width 1389 height 665
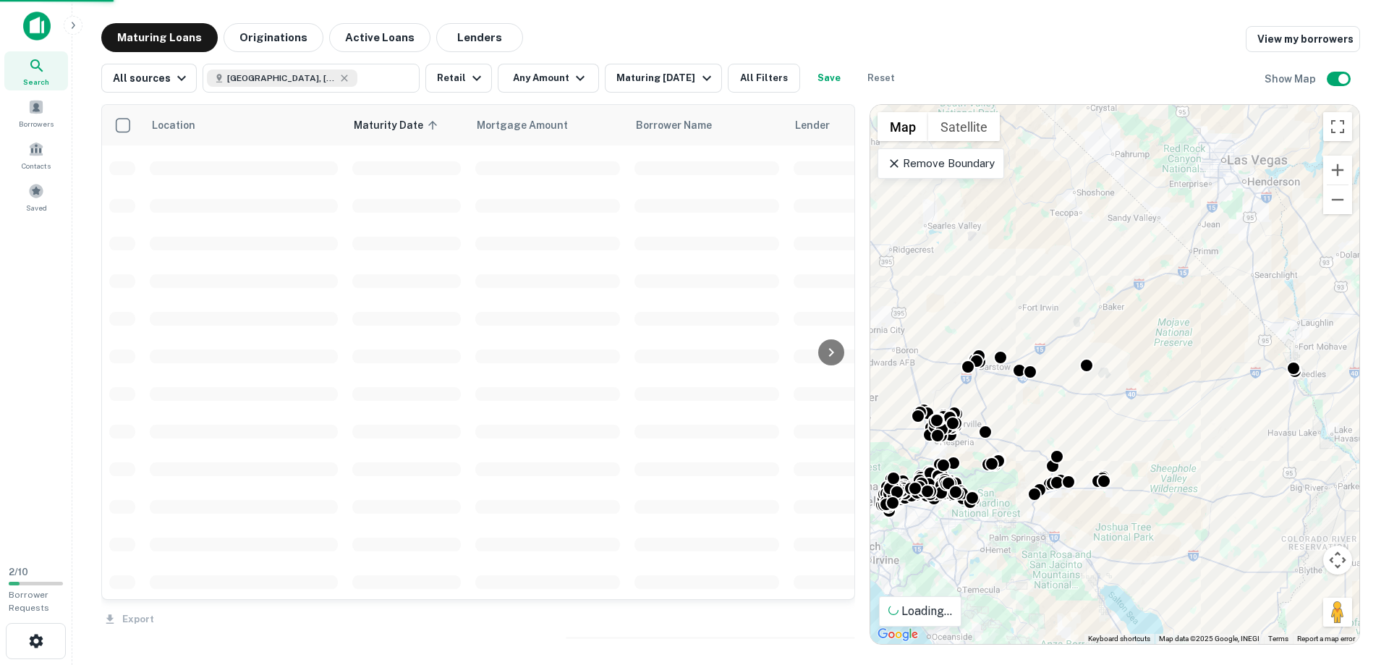
click at [663, 80] on div at bounding box center [694, 332] width 1389 height 665
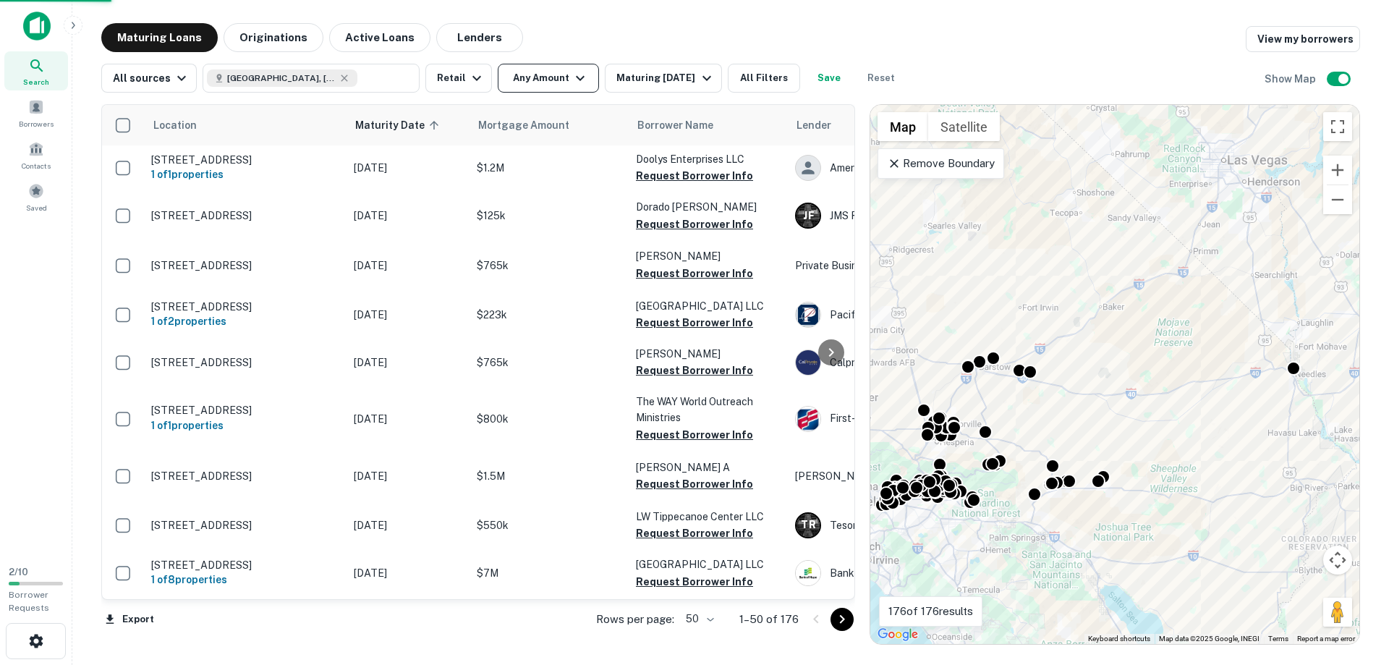
click at [574, 81] on icon "button" at bounding box center [579, 77] width 17 height 17
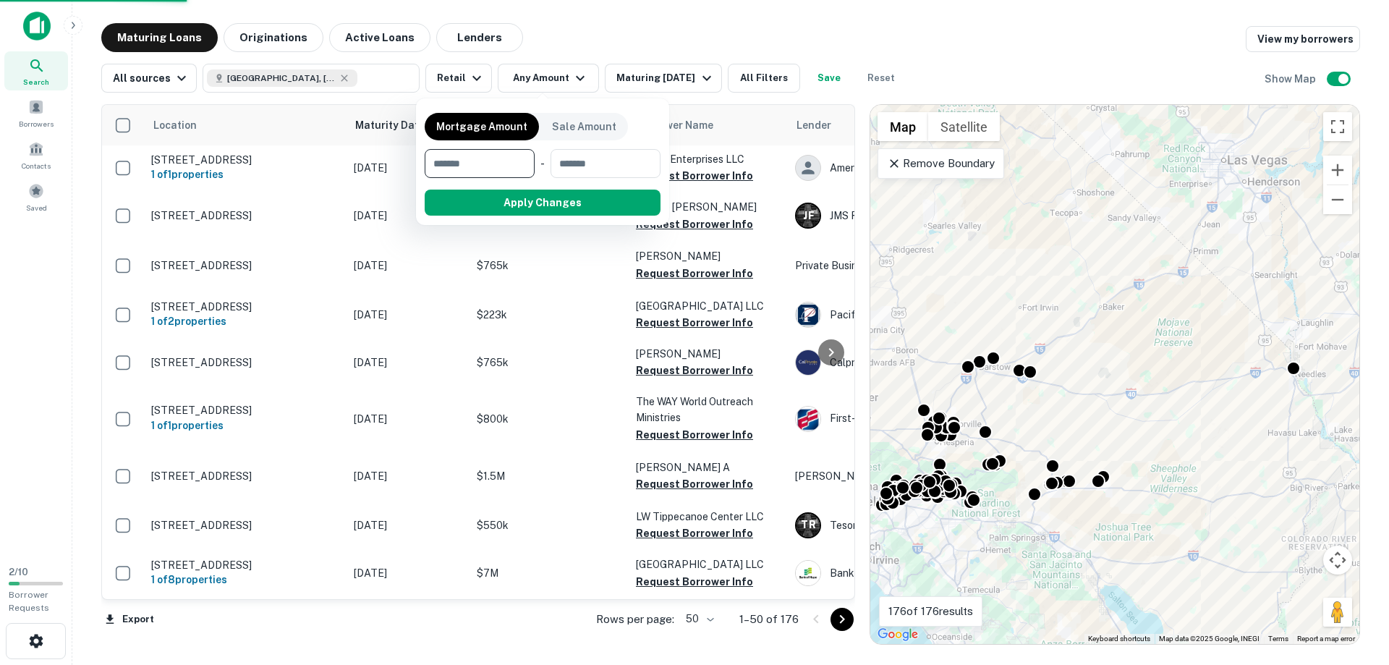
click at [489, 171] on input "number" at bounding box center [475, 163] width 100 height 29
type input "*******"
click at [599, 197] on button "Apply Changes" at bounding box center [569, 203] width 184 height 26
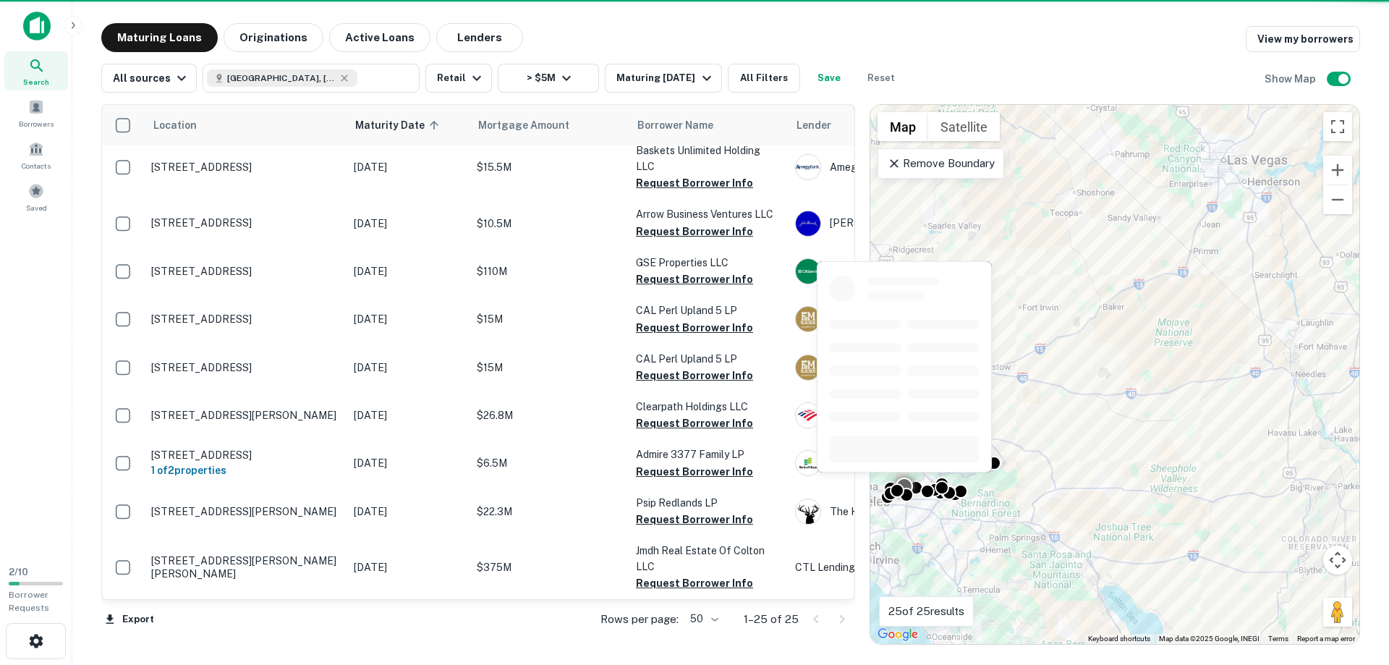
scroll to position [917, 0]
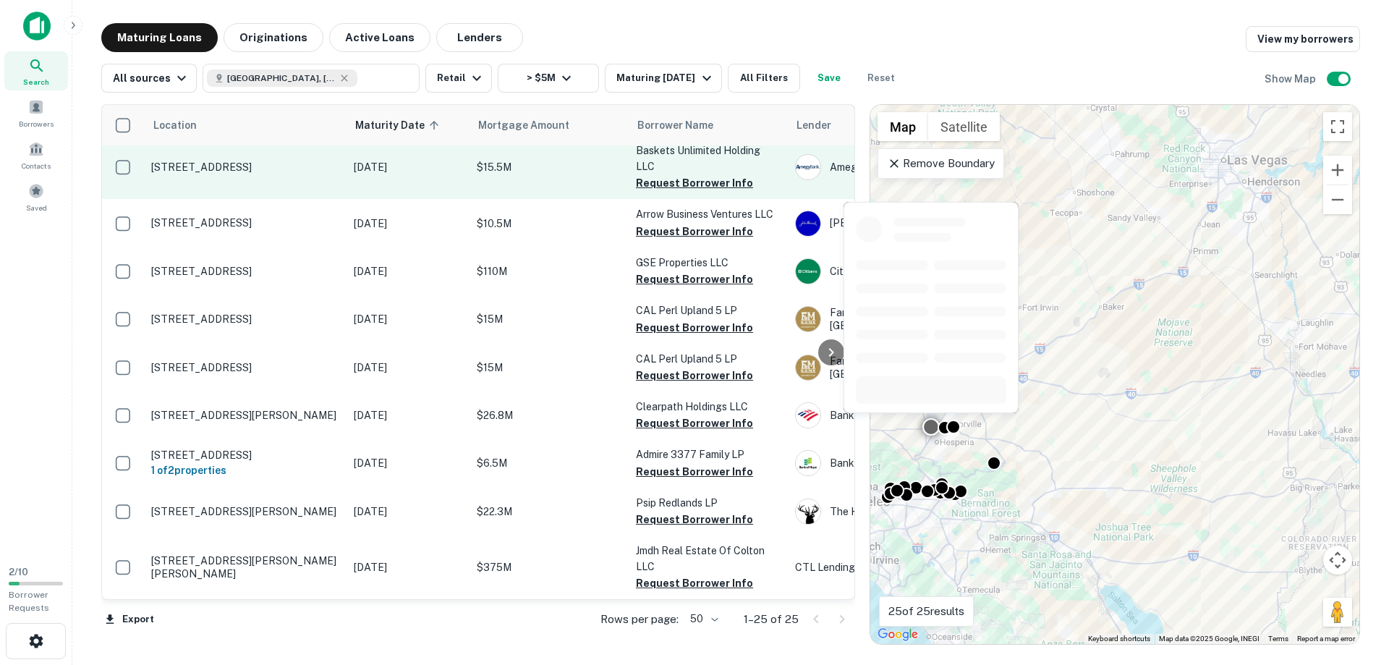
click at [209, 161] on p "[STREET_ADDRESS]" at bounding box center [245, 167] width 188 height 13
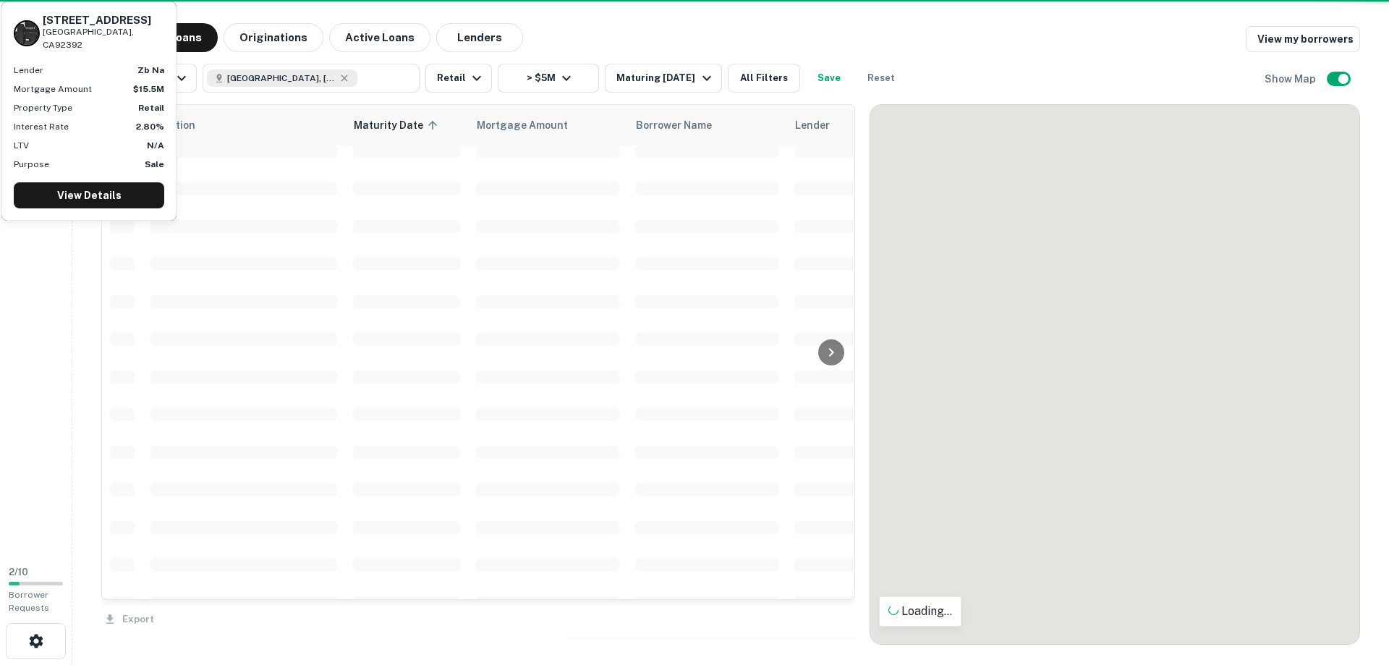
scroll to position [917, 0]
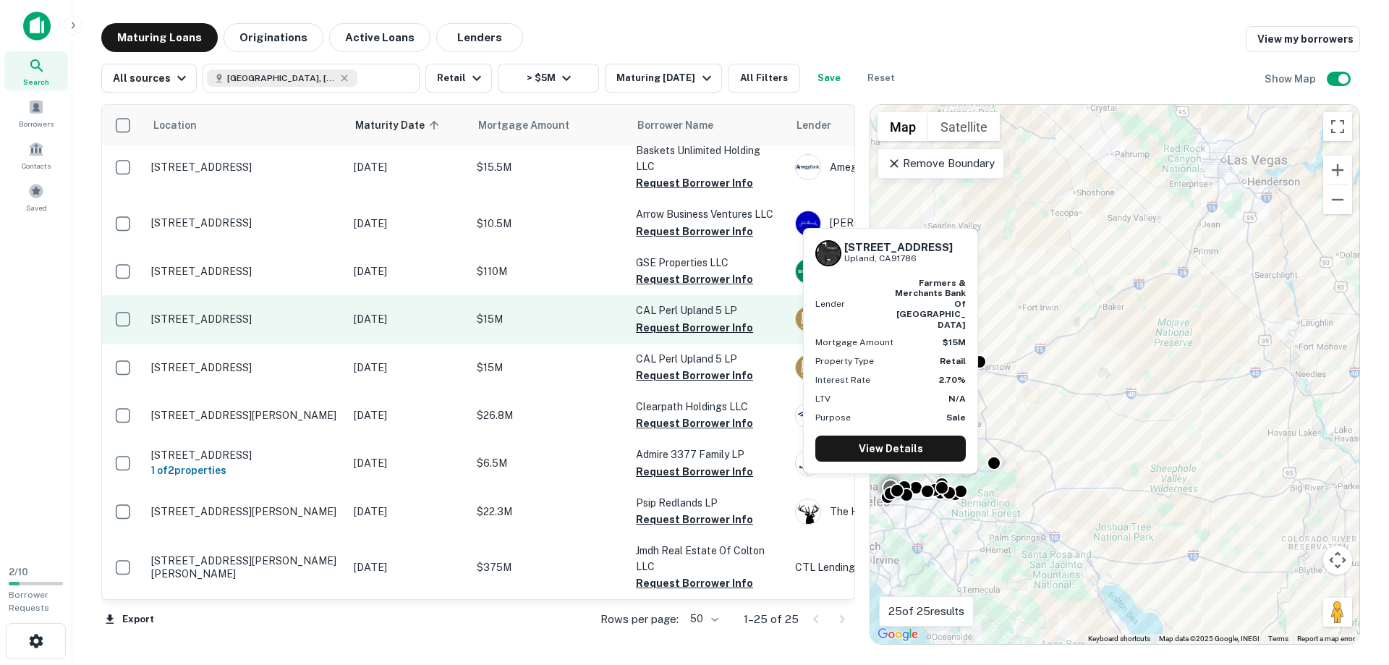
click at [177, 315] on p "[STREET_ADDRESS]" at bounding box center [245, 318] width 188 height 13
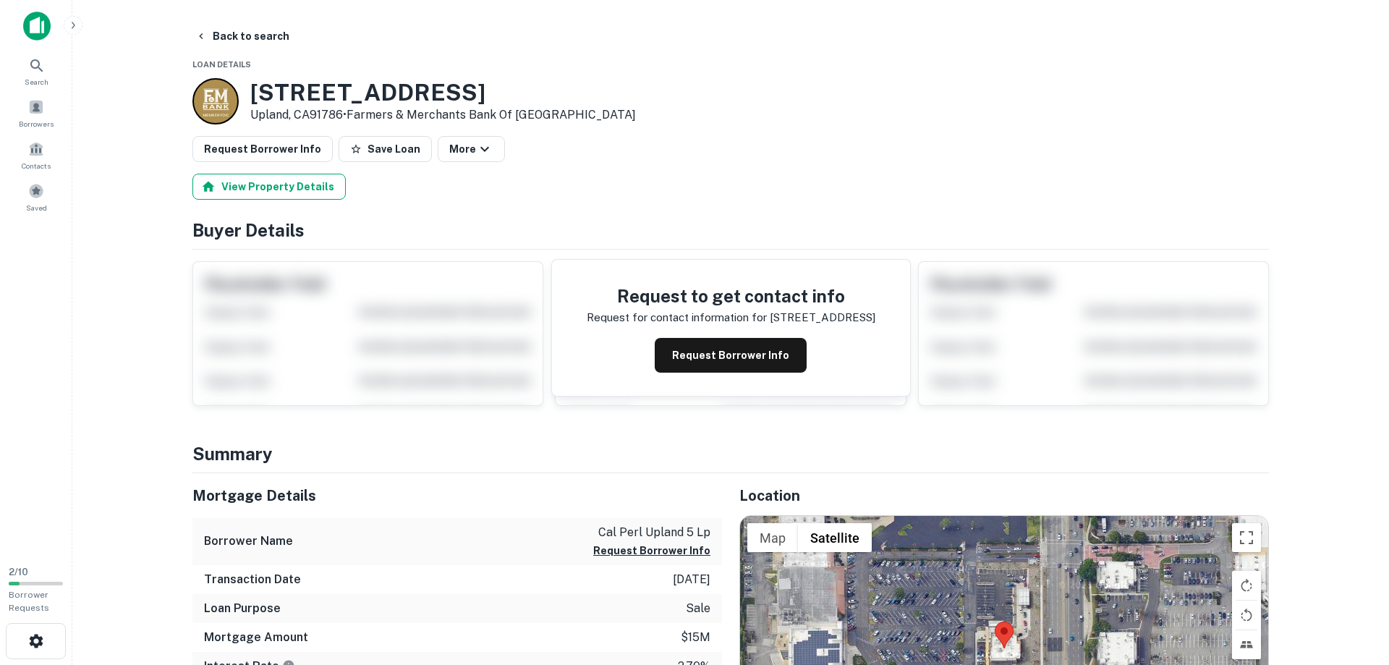
click at [254, 189] on button "View Property Details" at bounding box center [268, 187] width 153 height 26
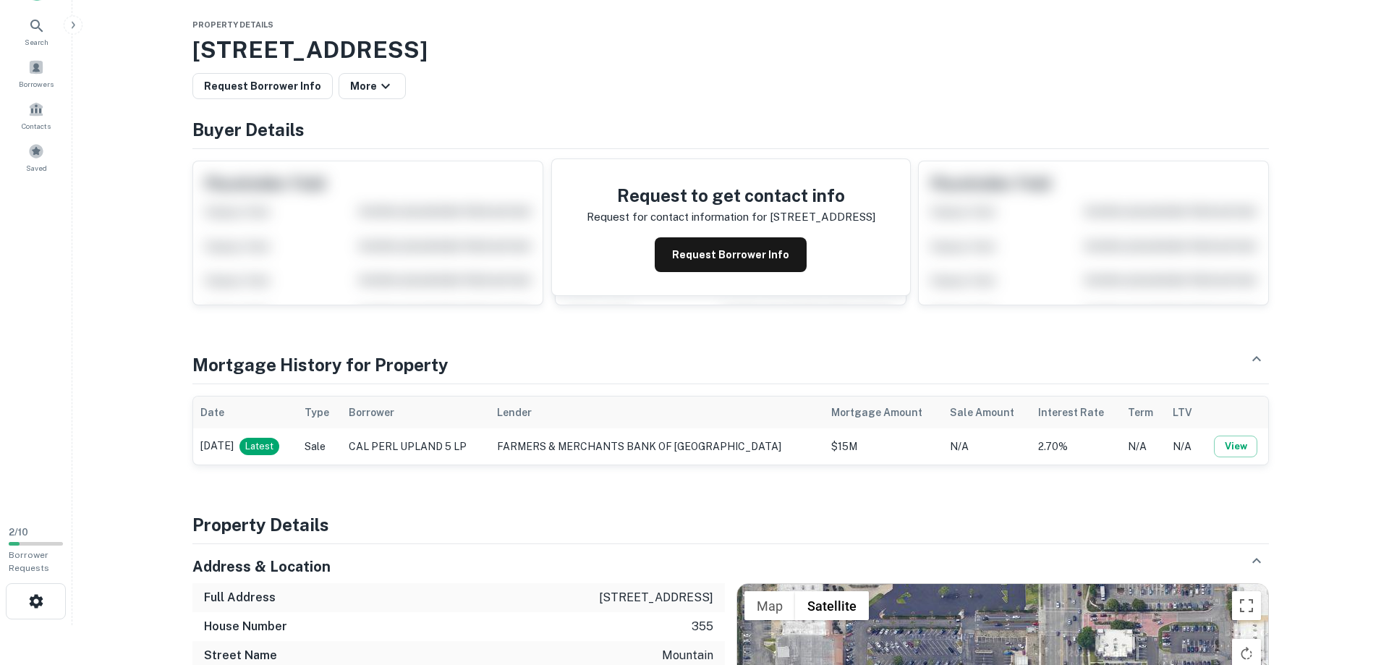
scroll to position [74, 0]
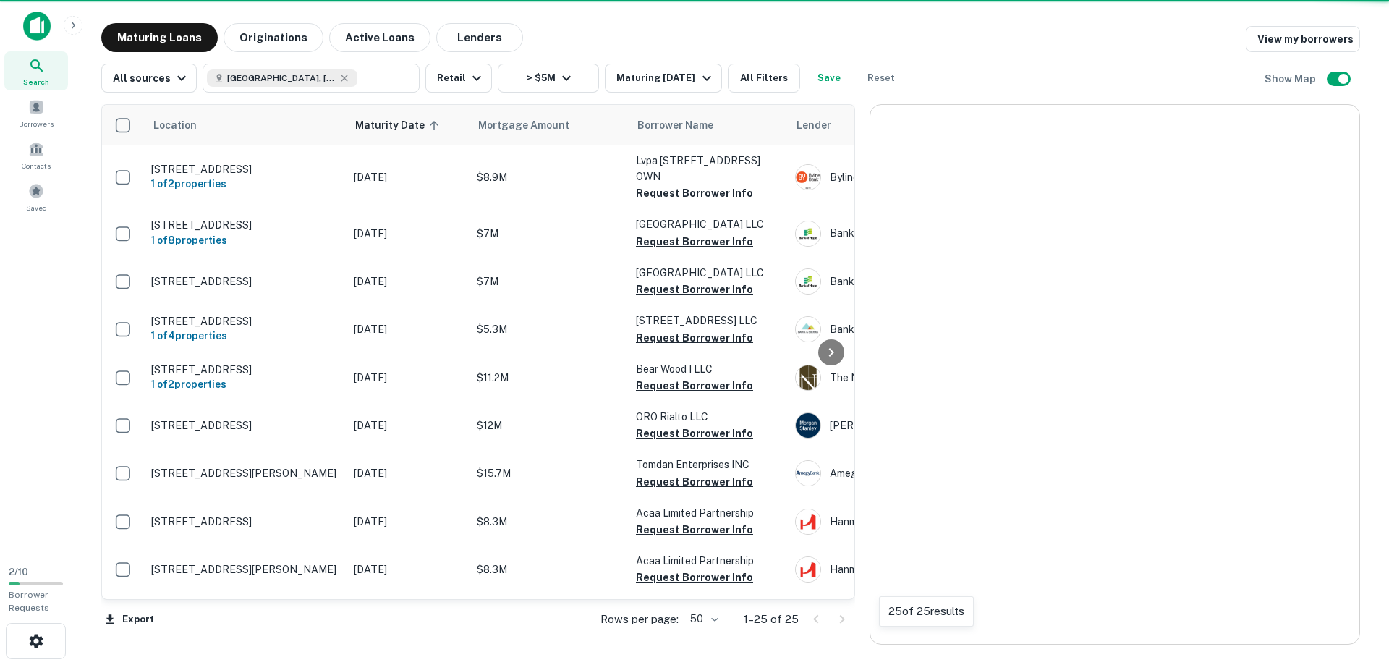
scroll to position [917, 0]
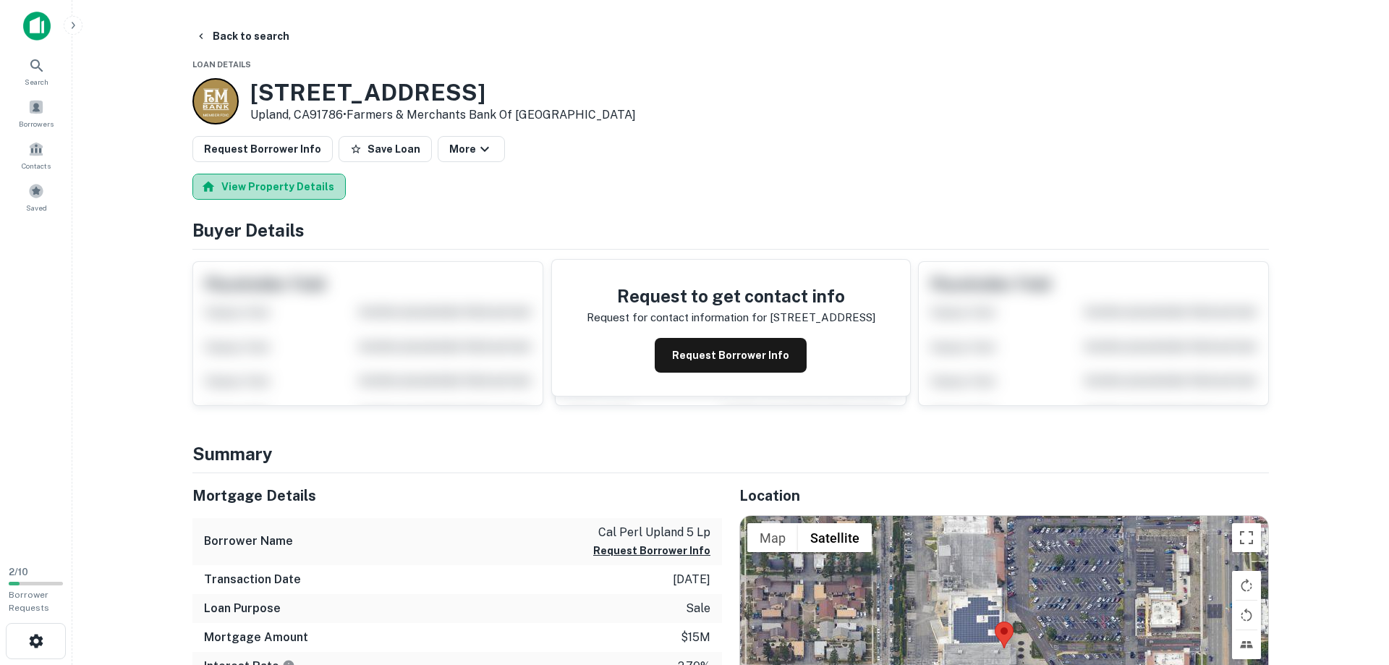
click at [269, 182] on button "View Property Details" at bounding box center [268, 187] width 153 height 26
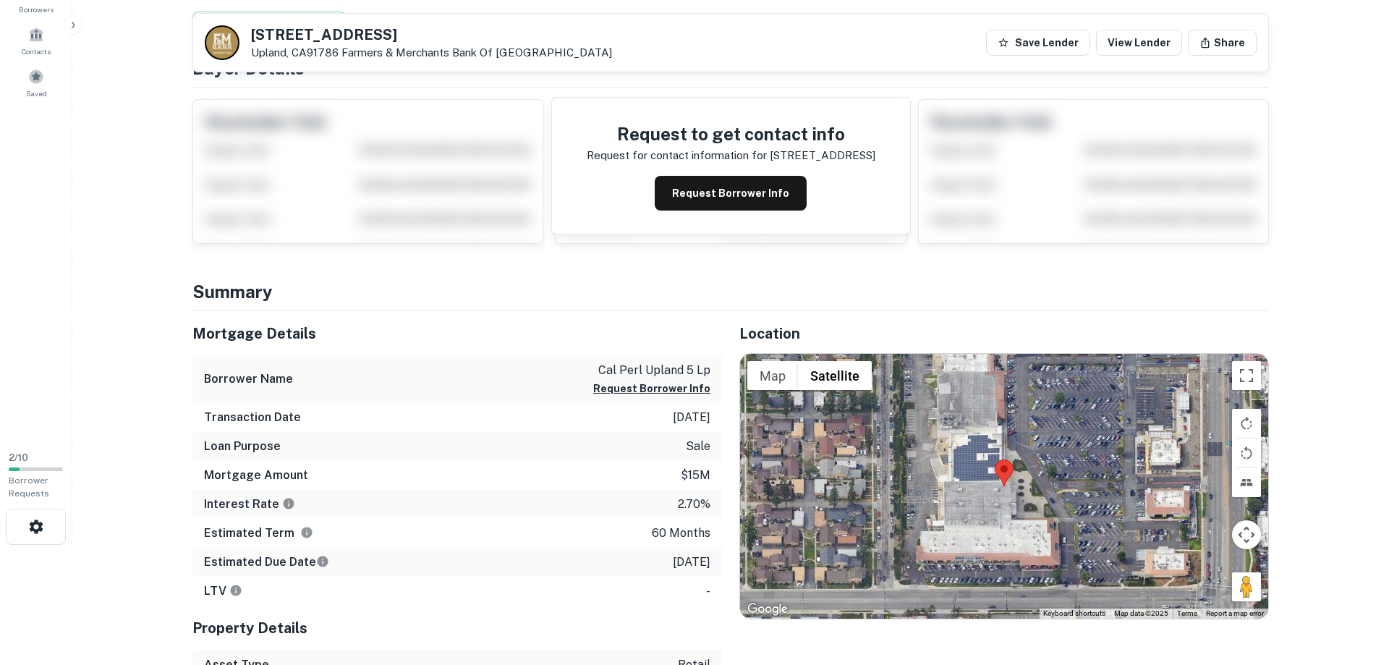
scroll to position [221, 0]
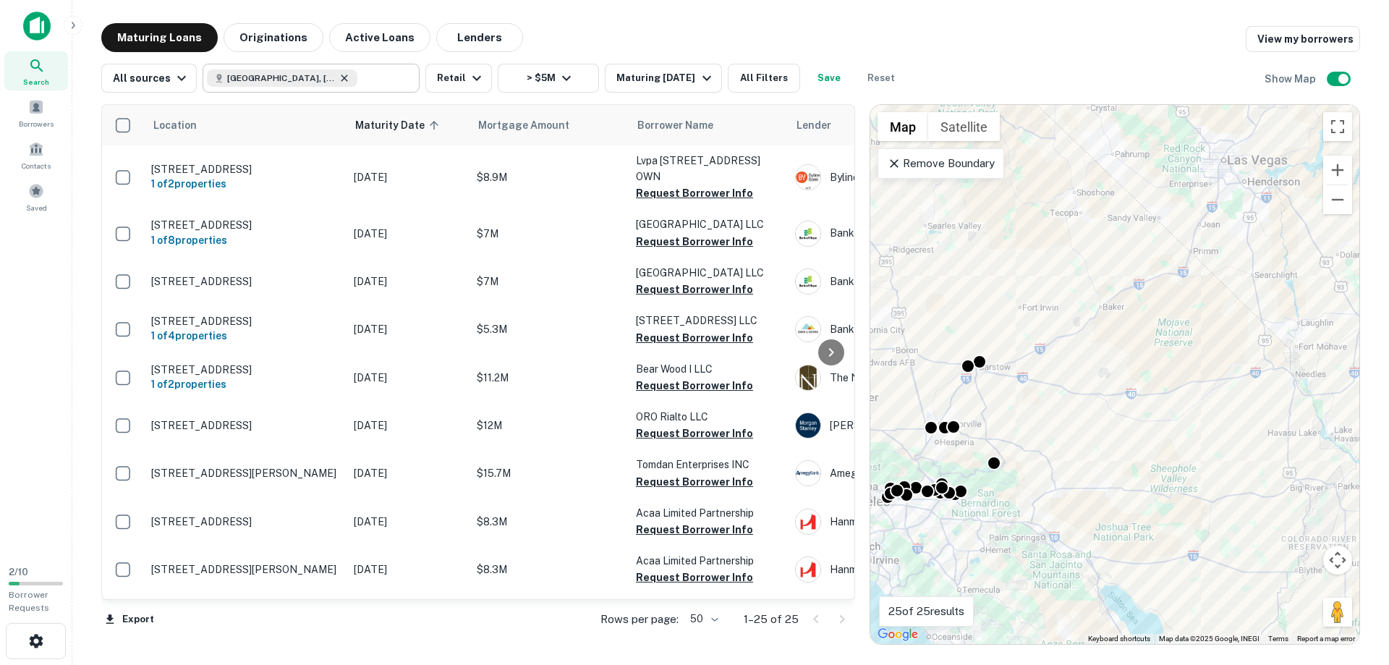
click at [341, 77] on icon at bounding box center [345, 78] width 12 height 12
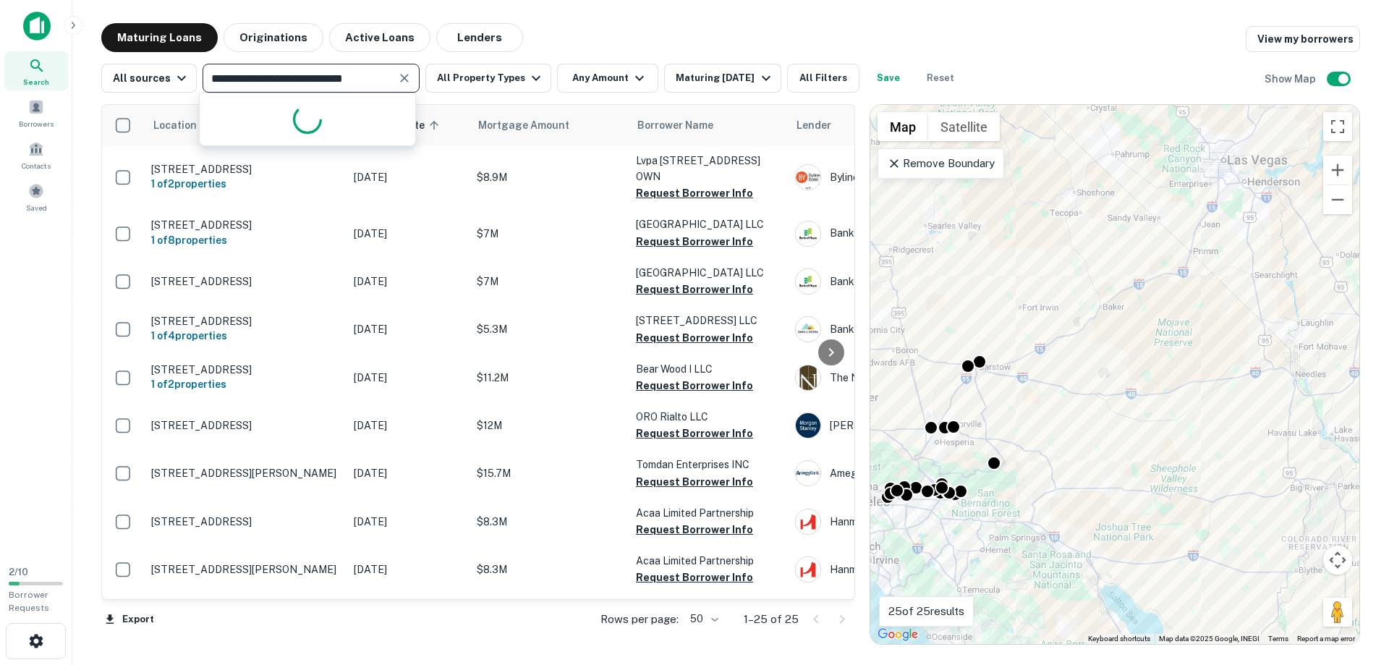
type input "**********"
click at [291, 77] on input "**********" at bounding box center [299, 78] width 184 height 20
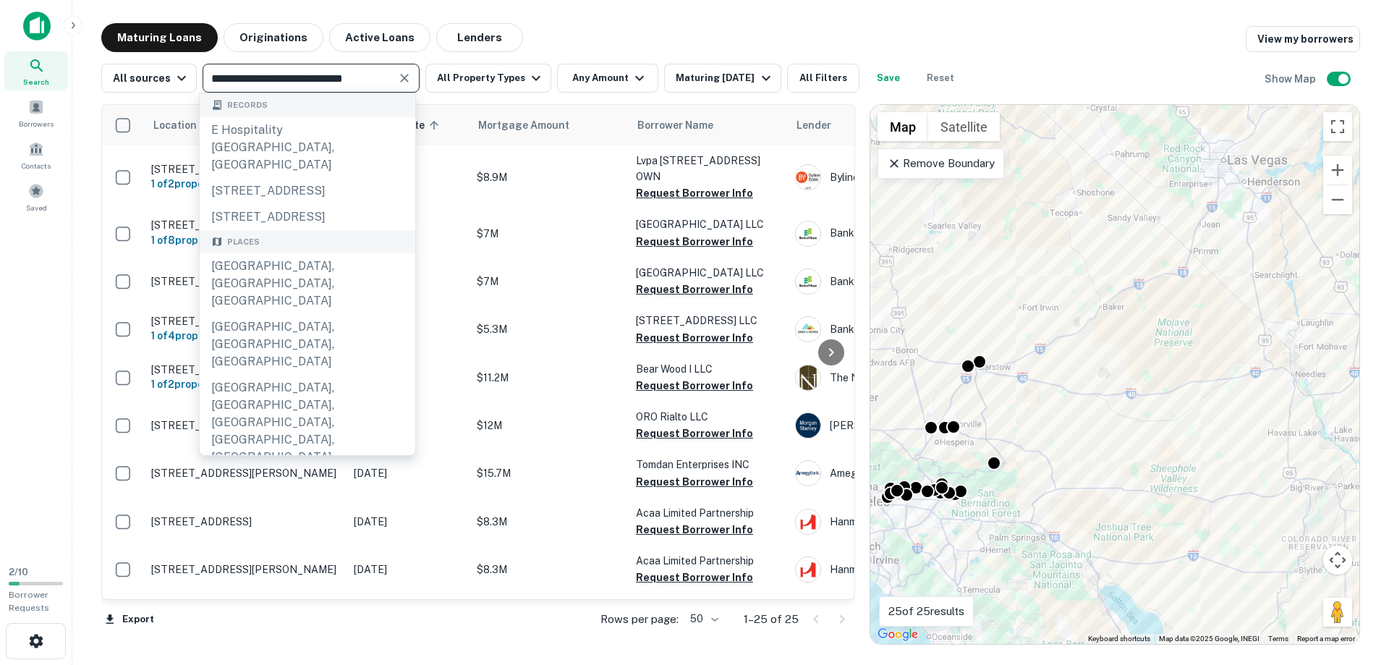
click at [400, 81] on icon "Clear" at bounding box center [404, 78] width 9 height 9
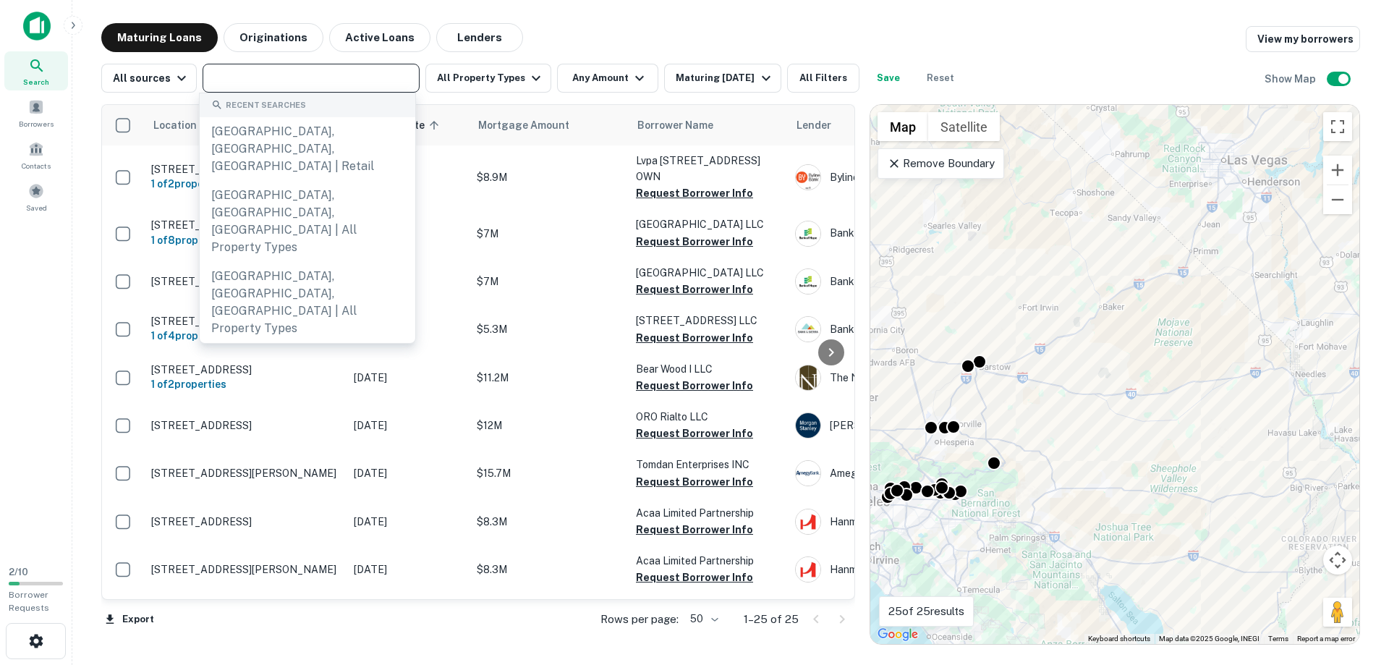
click at [338, 74] on input "text" at bounding box center [310, 78] width 206 height 20
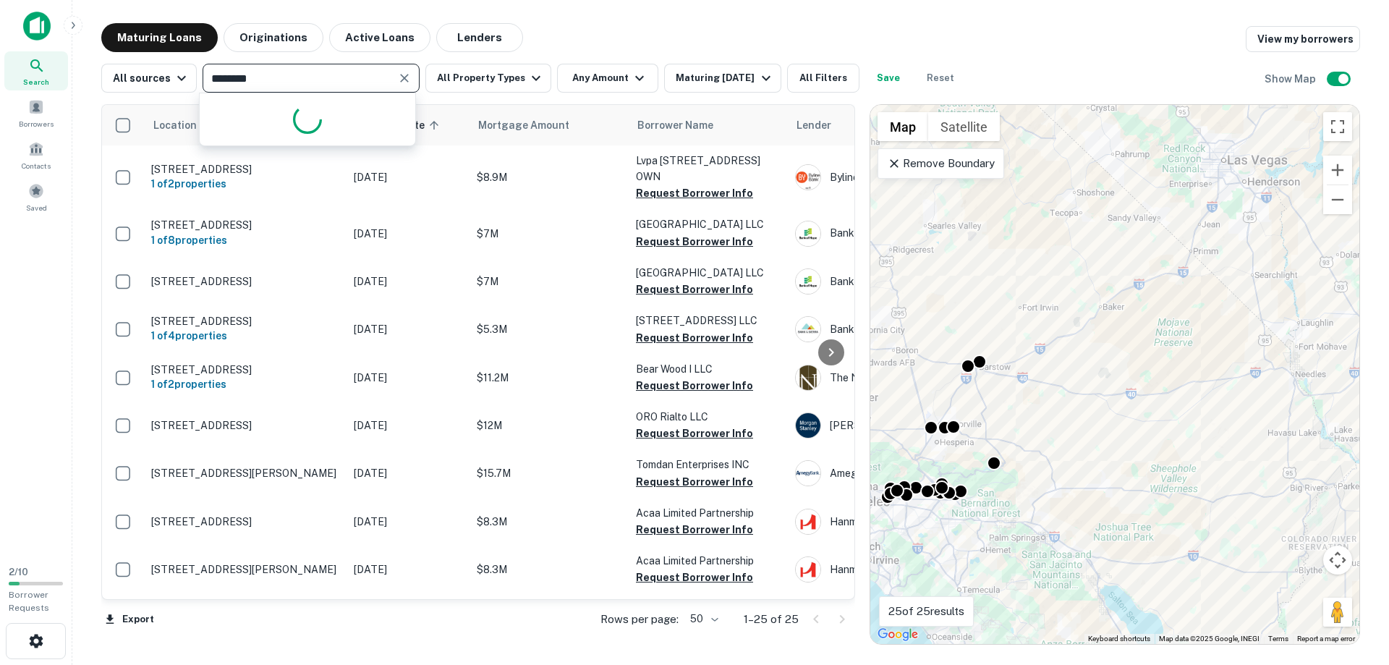
type input "*********"
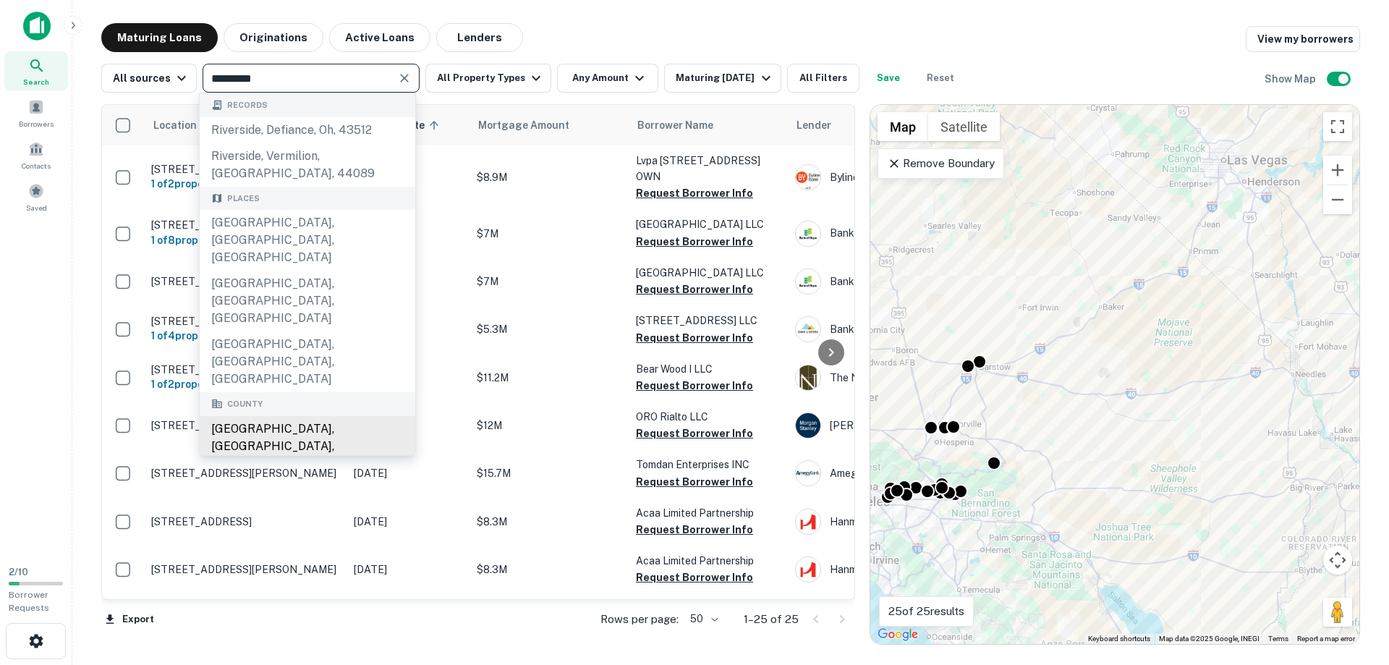
click at [286, 416] on div "[GEOGRAPHIC_DATA], [GEOGRAPHIC_DATA], [GEOGRAPHIC_DATA]" at bounding box center [308, 446] width 216 height 61
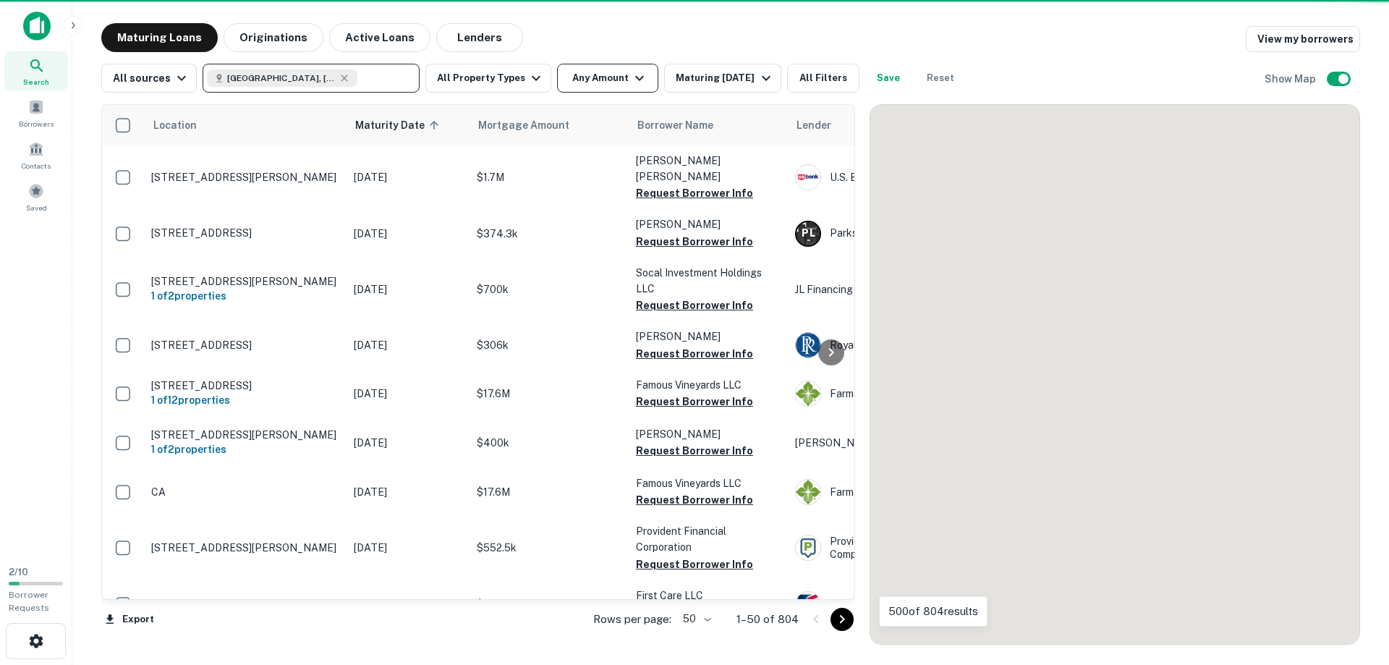
click at [597, 77] on button "Any Amount" at bounding box center [607, 78] width 101 height 29
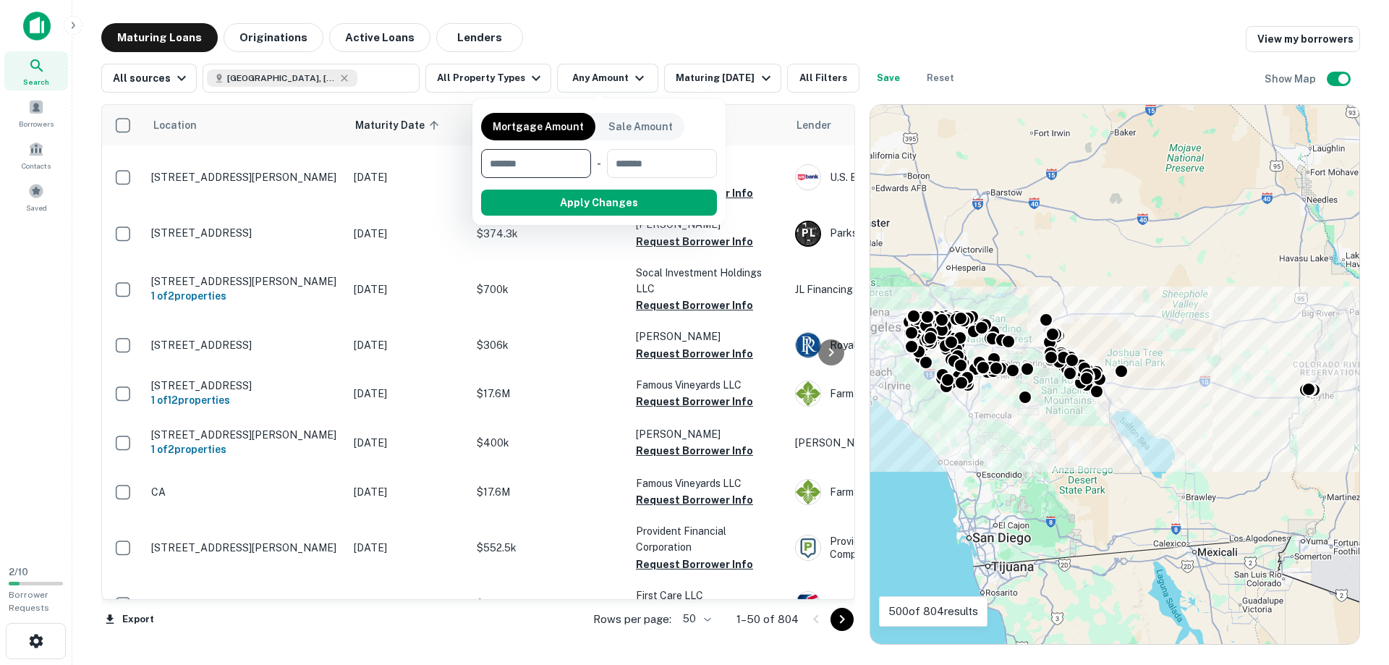
click at [540, 163] on input "number" at bounding box center [531, 163] width 100 height 29
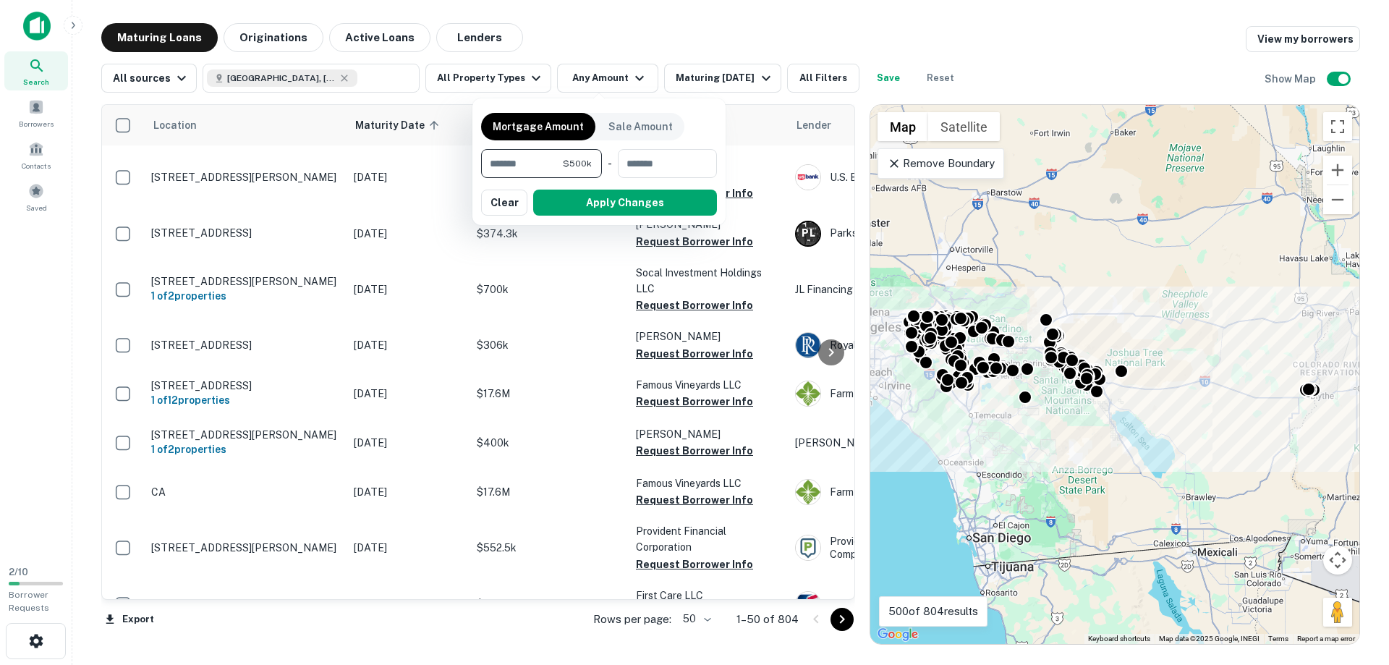
type input "*******"
click at [591, 199] on button "Apply Changes" at bounding box center [625, 203] width 184 height 26
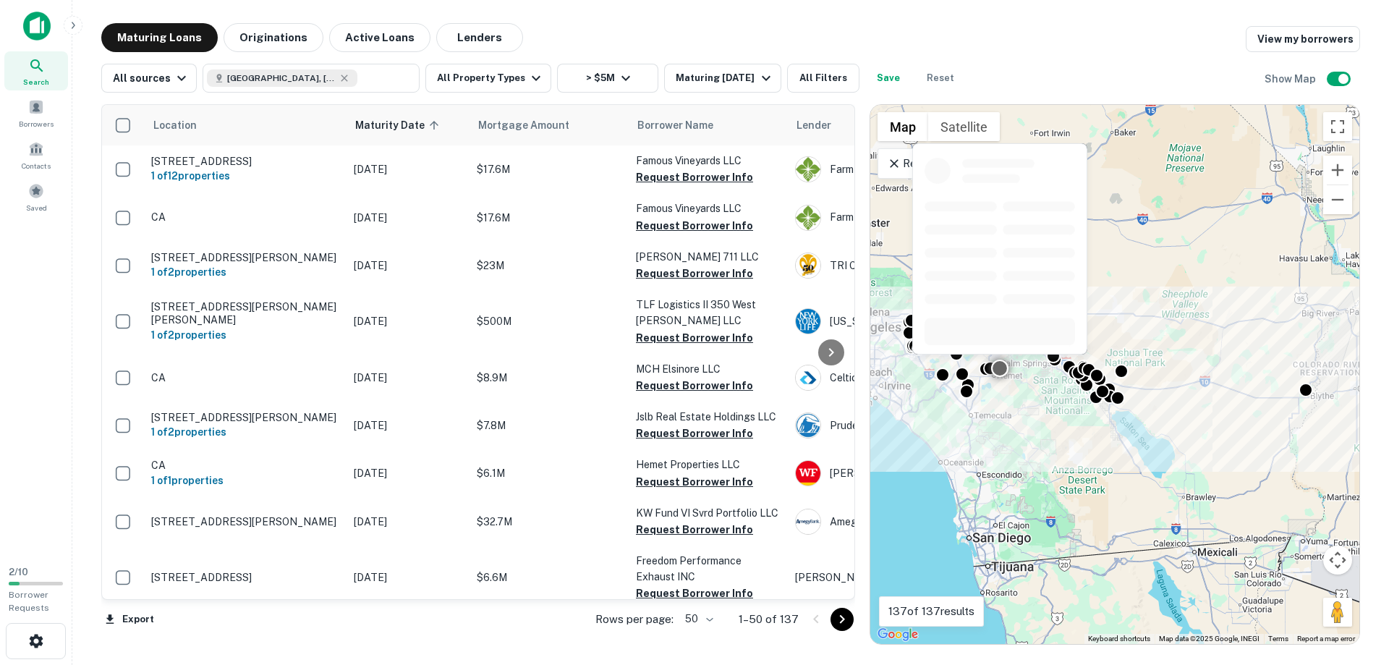
scroll to position [412, 0]
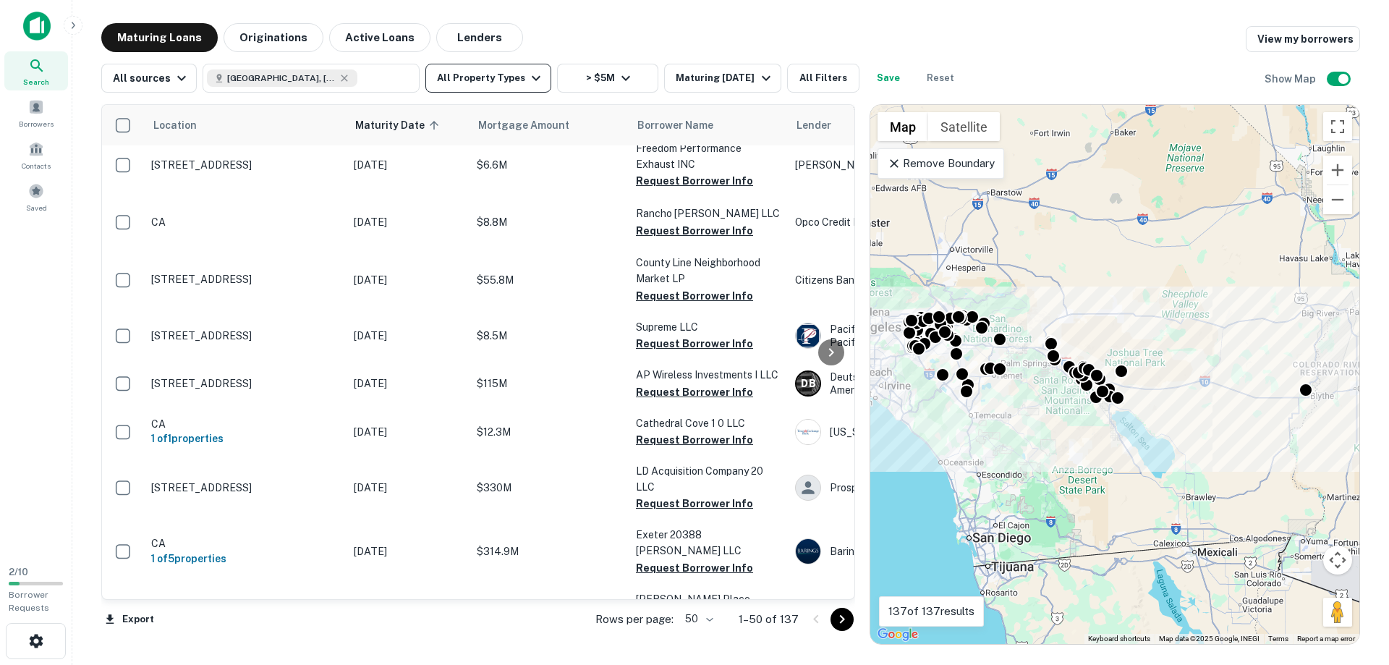
click at [498, 72] on button "All Property Types" at bounding box center [488, 78] width 126 height 29
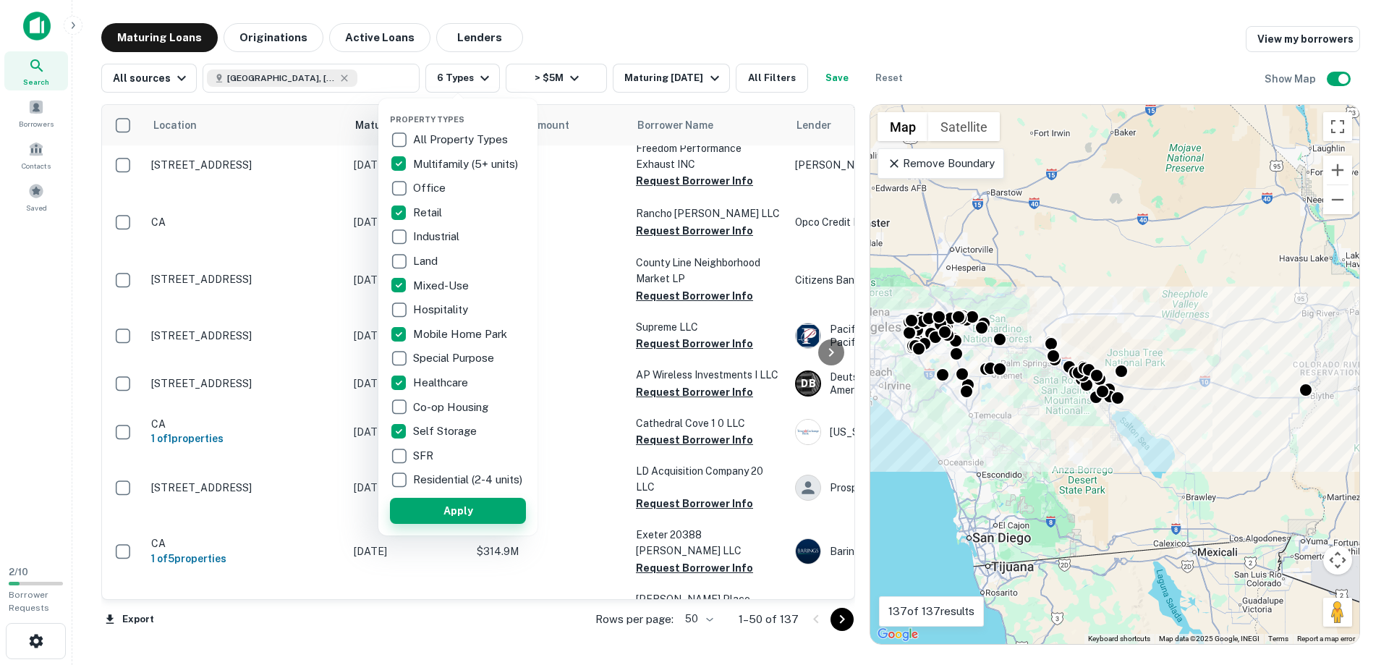
click at [445, 516] on button "Apply" at bounding box center [458, 511] width 136 height 26
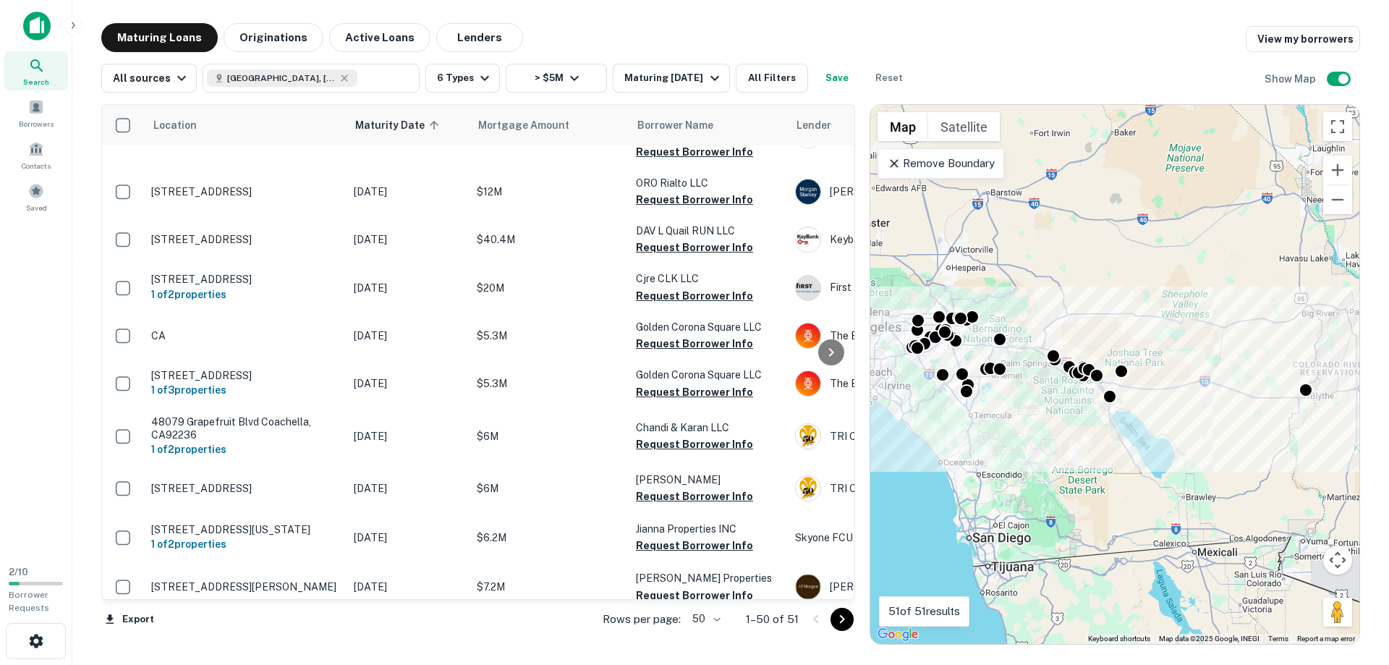
click at [89, 340] on div "Maturing Loans Originations Active Loans Lenders View my borrowers All sources …" at bounding box center [730, 333] width 1293 height 621
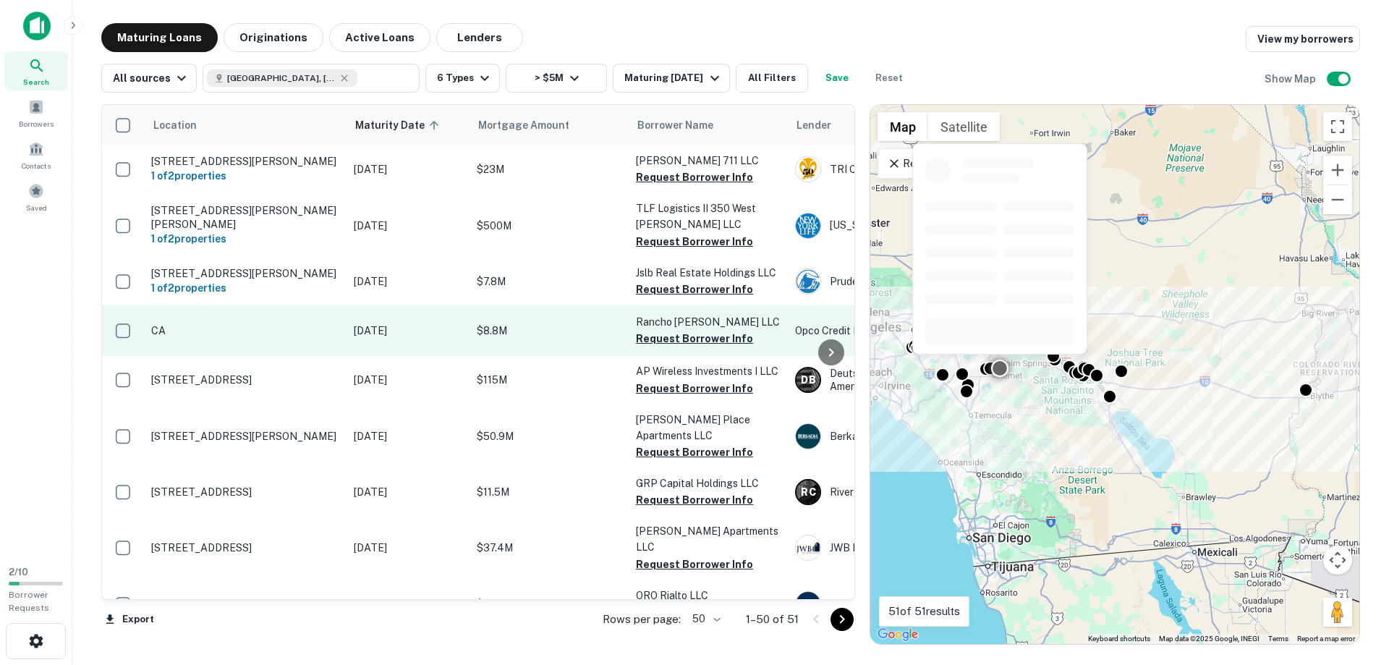
scroll to position [82, 0]
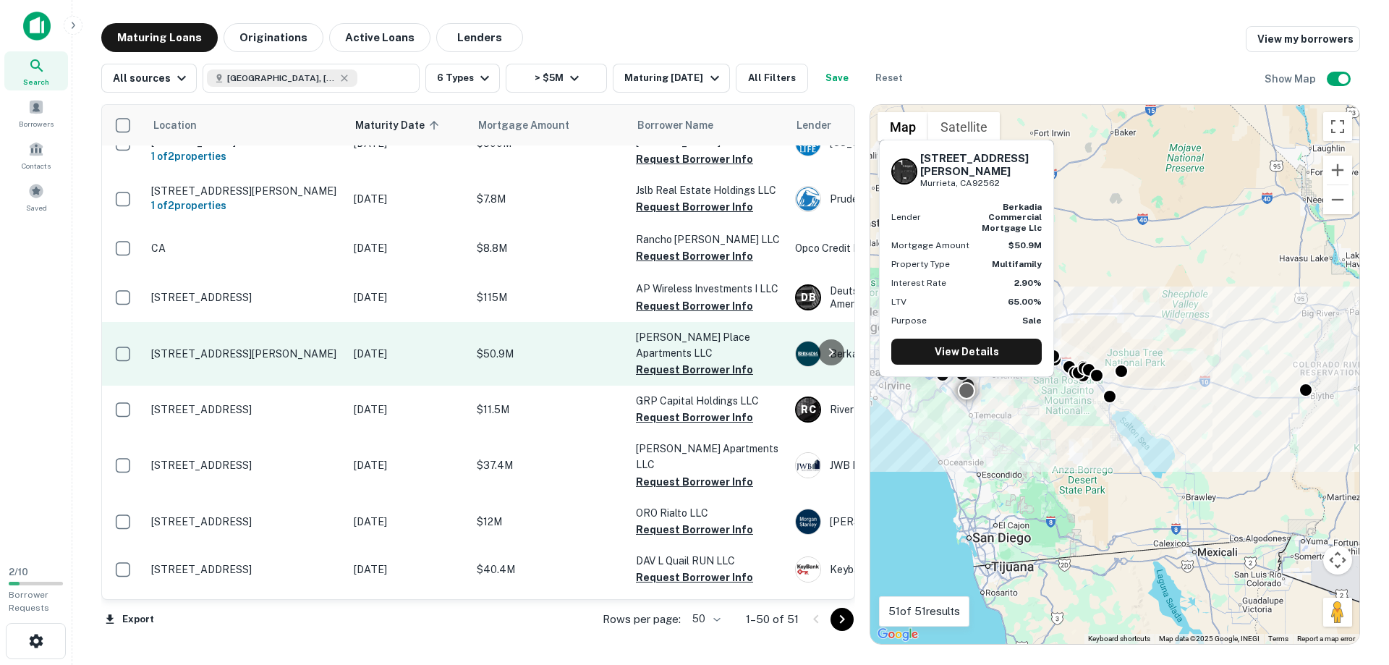
click at [178, 355] on p "[STREET_ADDRESS][PERSON_NAME]" at bounding box center [245, 353] width 188 height 13
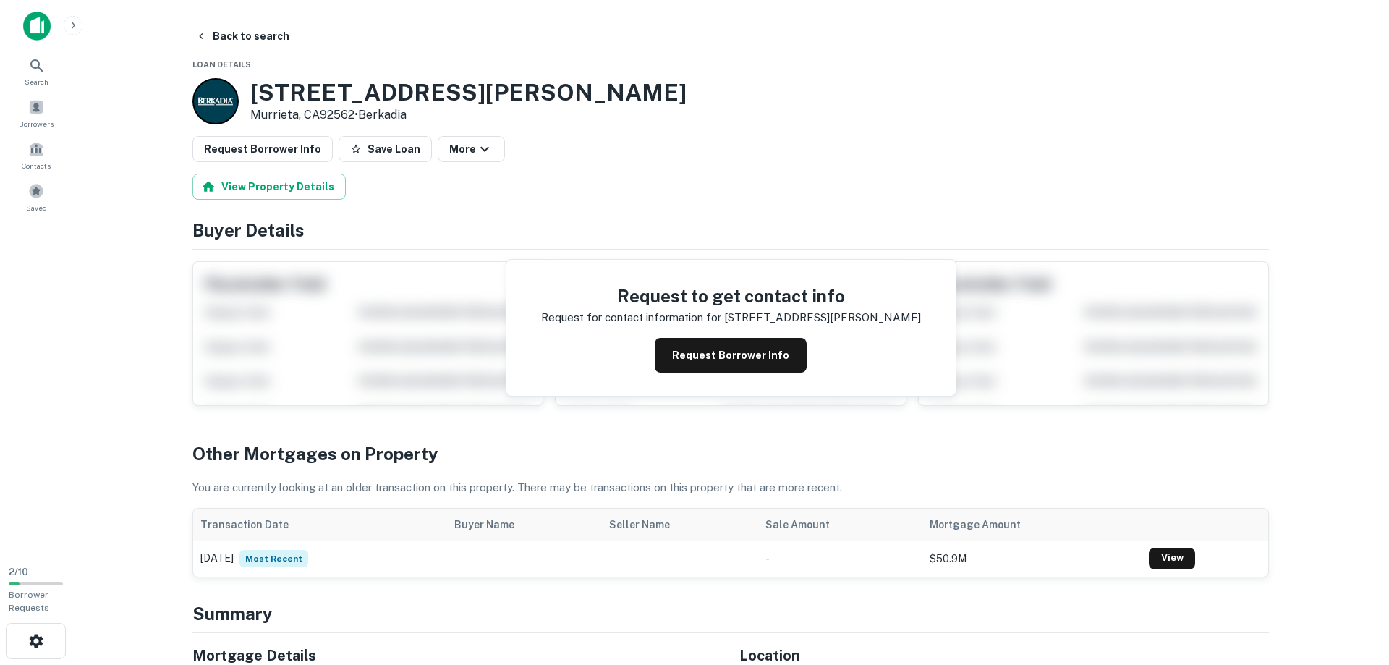
click at [168, 406] on main "Back to search Loan Details [STREET_ADDRESS][PERSON_NAME] • Berkadia Request Bo…" at bounding box center [730, 332] width 1317 height 665
click at [286, 179] on button "View Property Details" at bounding box center [268, 187] width 153 height 26
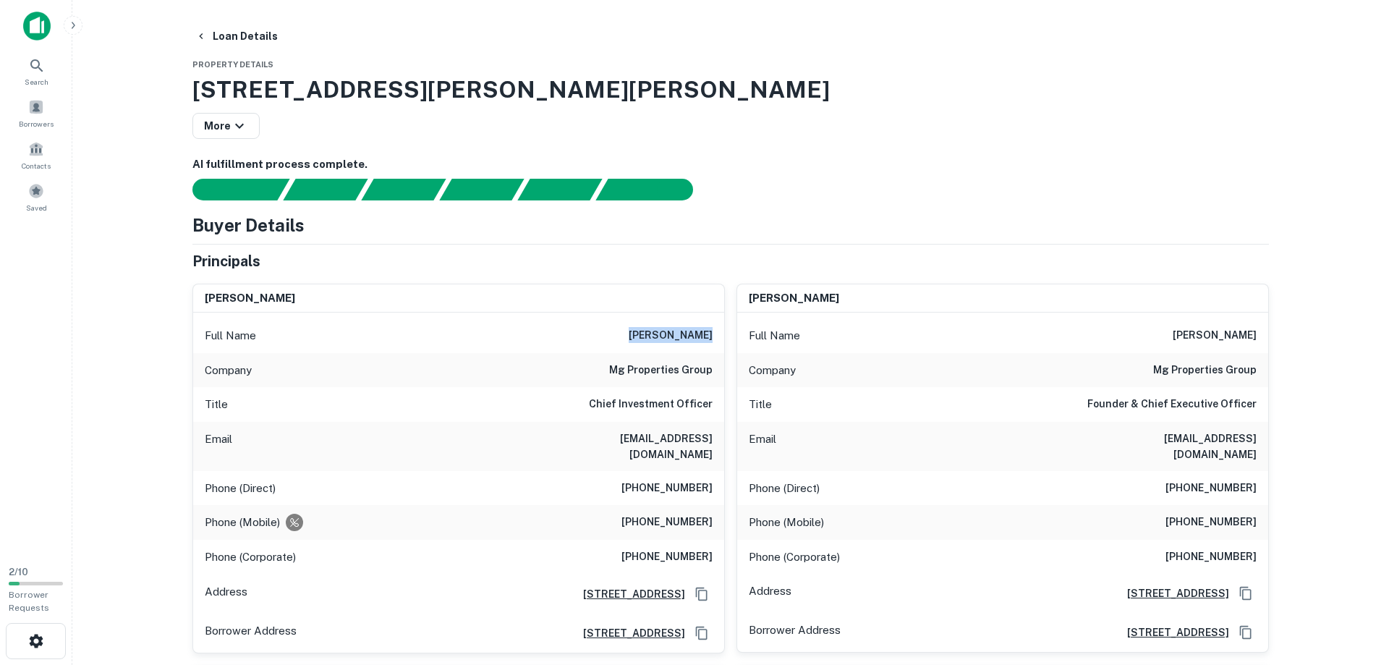
drag, startPoint x: 643, startPoint y: 336, endPoint x: 715, endPoint y: 333, distance: 71.6
click at [715, 333] on div "Full Name [PERSON_NAME]" at bounding box center [458, 335] width 531 height 35
copy h6 "[PERSON_NAME]"
click at [565, 439] on div "Email [EMAIL_ADDRESS][DOMAIN_NAME]" at bounding box center [458, 446] width 531 height 49
drag, startPoint x: 567, startPoint y: 443, endPoint x: 626, endPoint y: 443, distance: 58.6
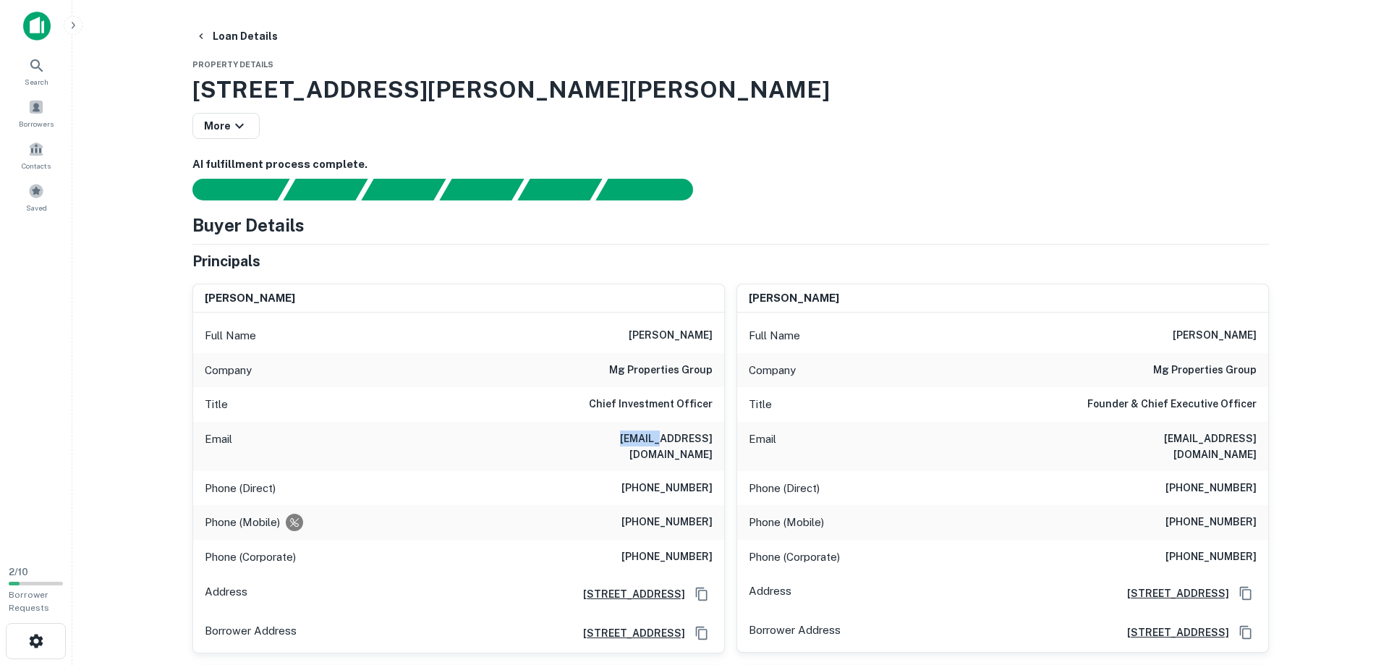
click at [719, 439] on div "Email [EMAIL_ADDRESS][DOMAIN_NAME]" at bounding box center [458, 446] width 531 height 49
drag, startPoint x: 626, startPoint y: 443, endPoint x: 571, endPoint y: 432, distance: 56.0
click at [626, 443] on h6 "[EMAIL_ADDRESS][DOMAIN_NAME]" at bounding box center [626, 446] width 174 height 32
click at [571, 432] on h6 "[EMAIL_ADDRESS][DOMAIN_NAME]" at bounding box center [626, 446] width 174 height 32
drag, startPoint x: 566, startPoint y: 441, endPoint x: 721, endPoint y: 444, distance: 154.8
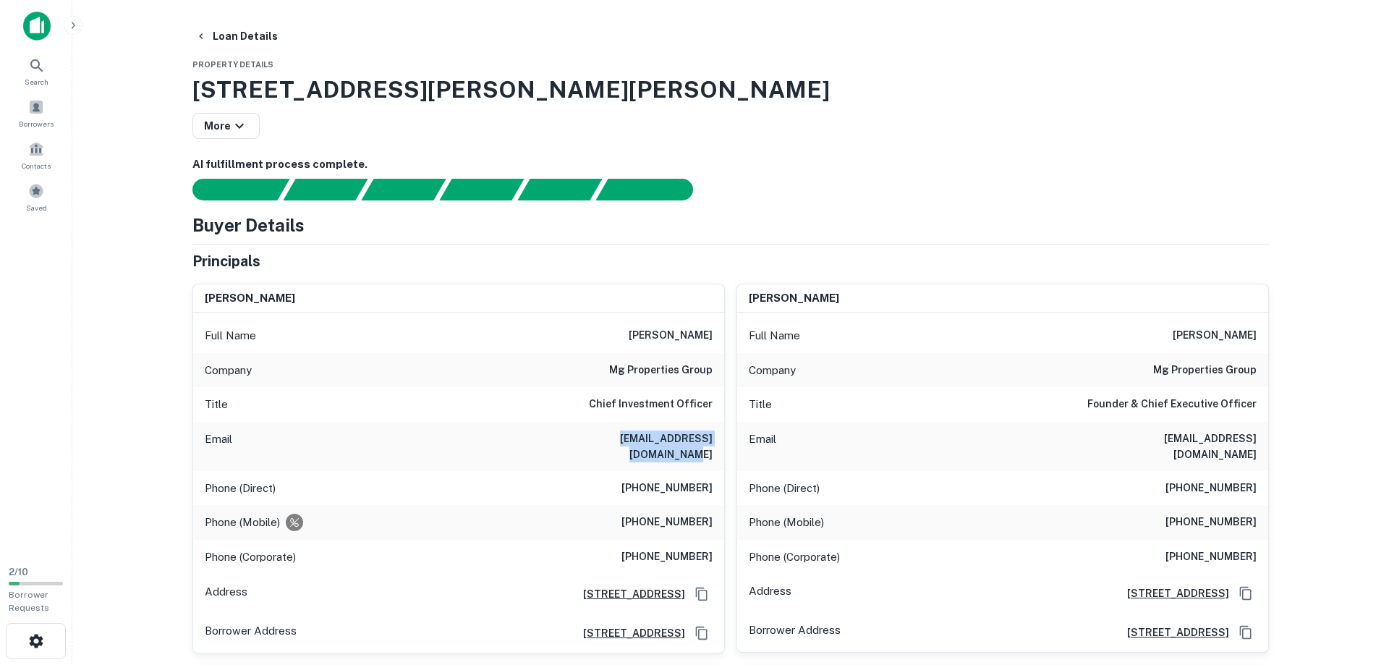
click at [721, 444] on div "Email [EMAIL_ADDRESS][DOMAIN_NAME]" at bounding box center [458, 446] width 531 height 49
copy h6 "[EMAIL_ADDRESS][DOMAIN_NAME]"
click at [634, 480] on h6 "[PHONE_NUMBER]" at bounding box center [666, 488] width 91 height 17
drag, startPoint x: 634, startPoint y: 472, endPoint x: 717, endPoint y: 477, distance: 83.3
click at [718, 477] on div "Phone (Direct) [PHONE_NUMBER]" at bounding box center [458, 488] width 531 height 35
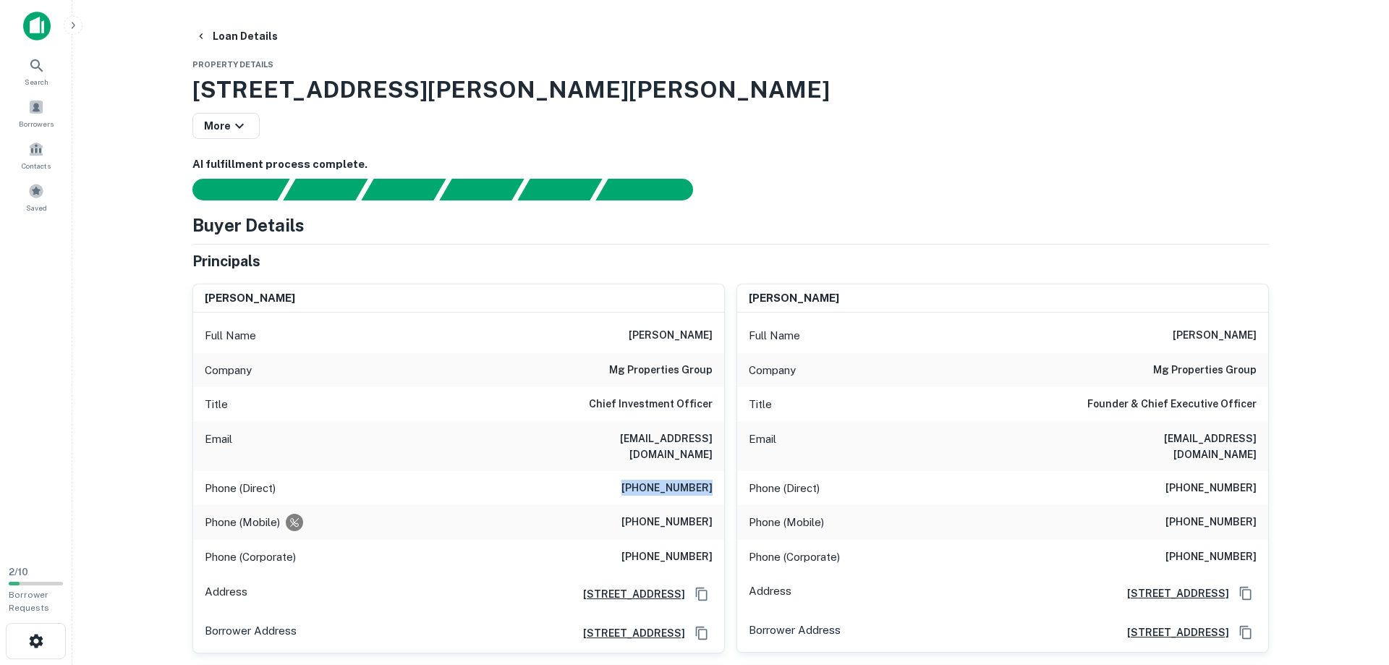
copy h6 "[PHONE_NUMBER]"
click at [634, 514] on h6 "[PHONE_NUMBER]" at bounding box center [666, 522] width 91 height 17
drag, startPoint x: 635, startPoint y: 507, endPoint x: 711, endPoint y: 511, distance: 76.0
click at [711, 514] on h6 "[PHONE_NUMBER]" at bounding box center [666, 522] width 91 height 17
copy h6 "[PHONE_NUMBER]"
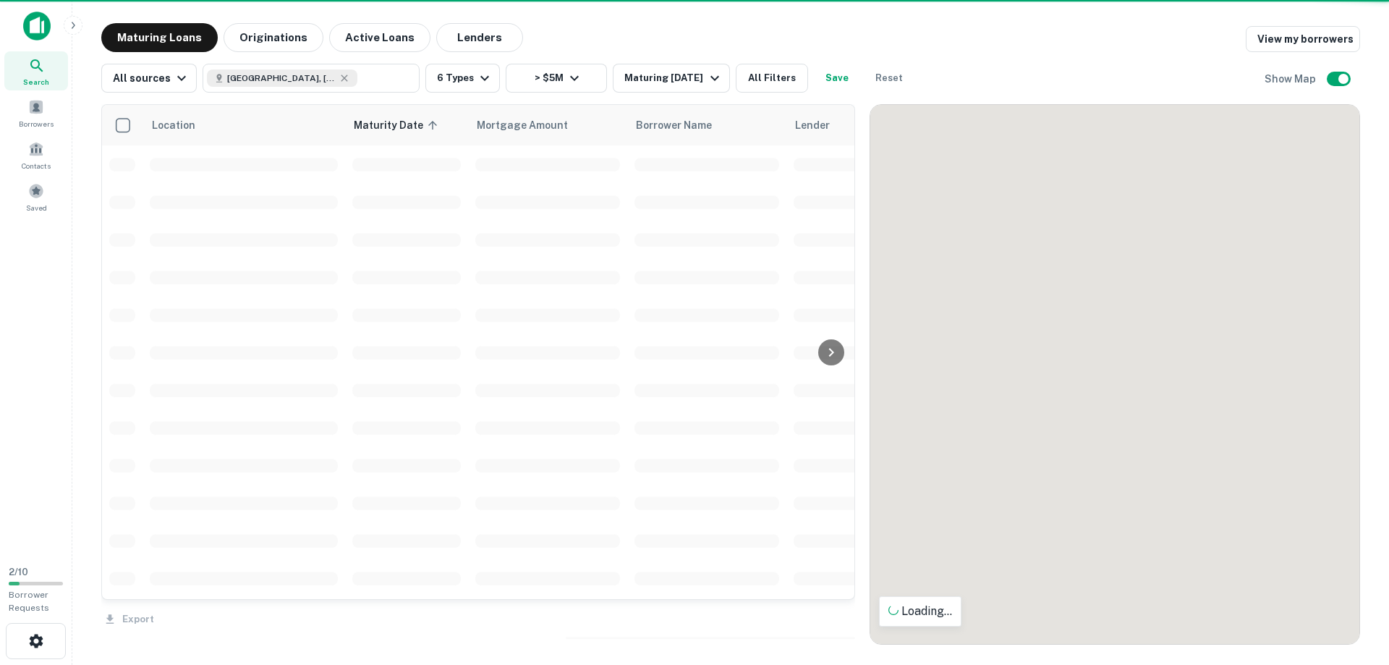
scroll to position [82, 0]
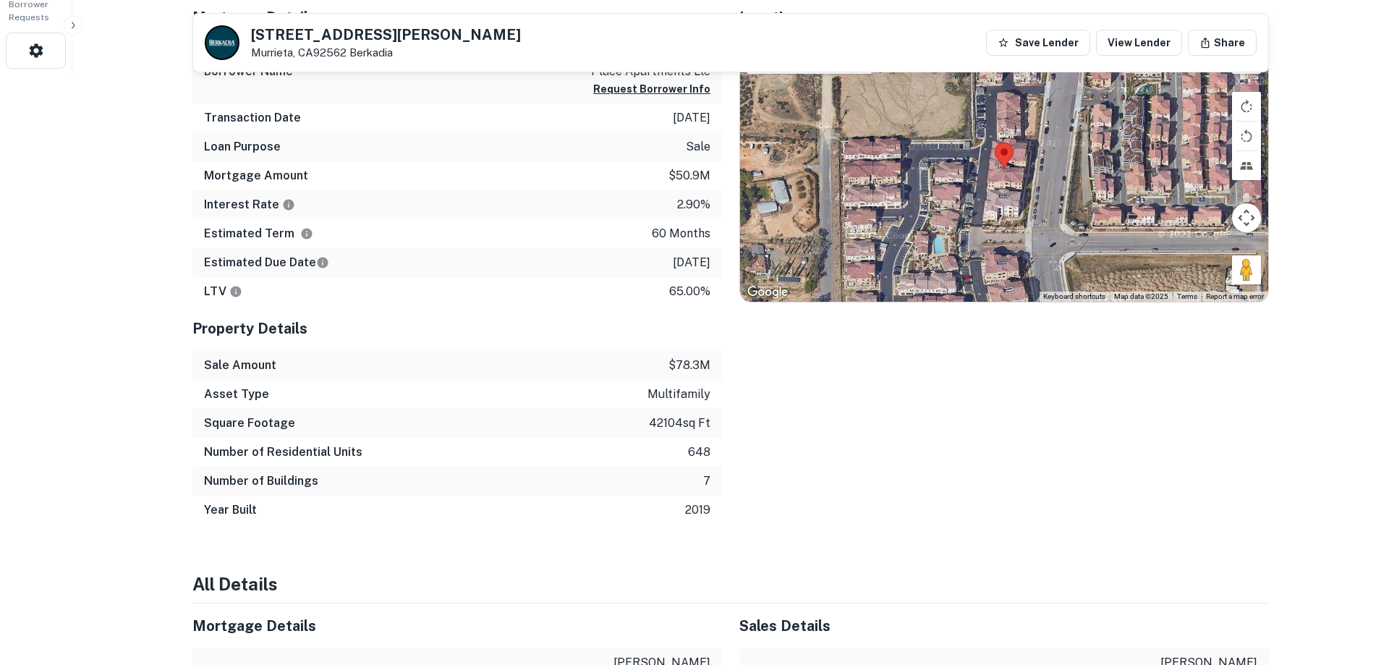
scroll to position [590, 0]
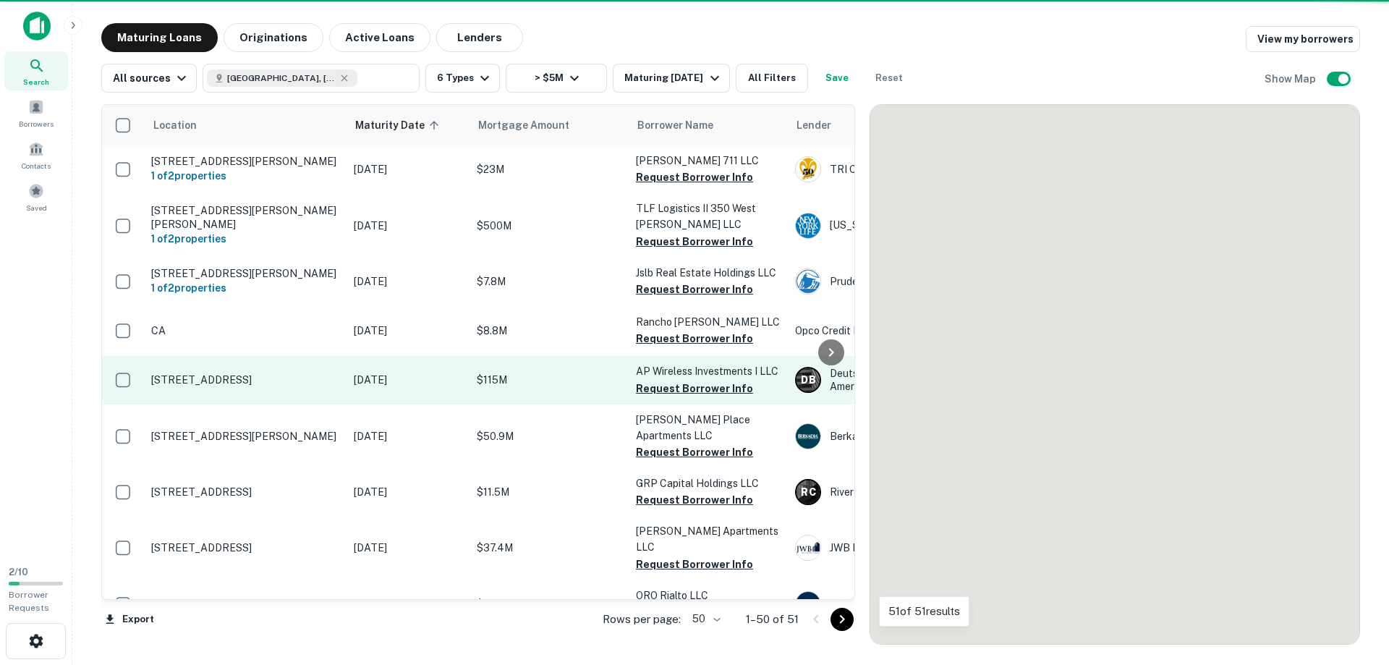
scroll to position [82, 0]
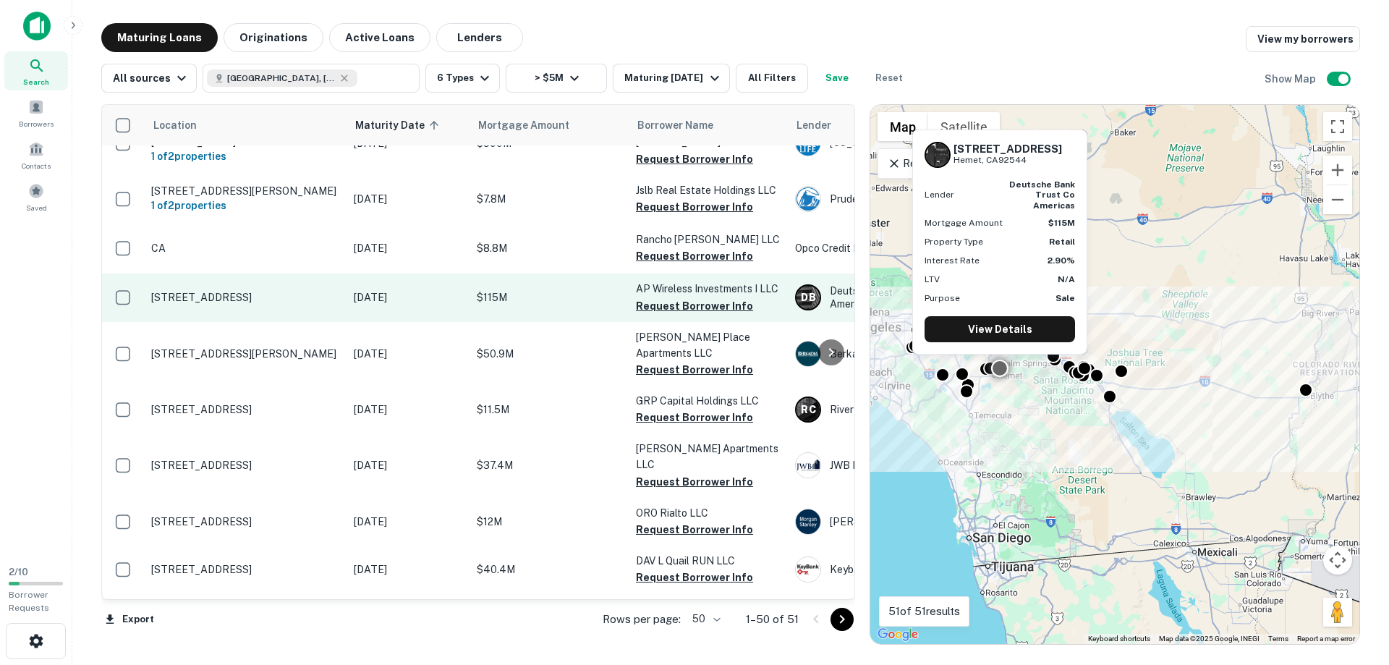
click at [216, 294] on p "[STREET_ADDRESS]" at bounding box center [245, 297] width 188 height 13
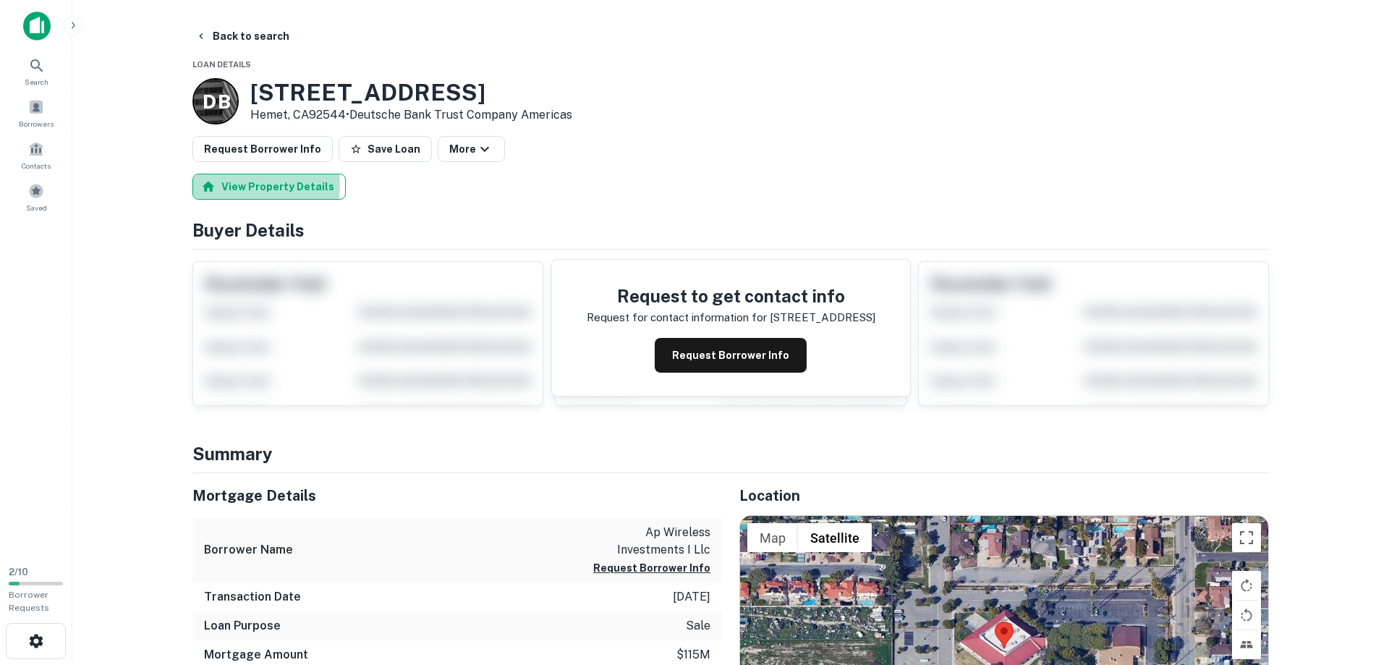
click at [265, 186] on button "View Property Details" at bounding box center [268, 187] width 153 height 26
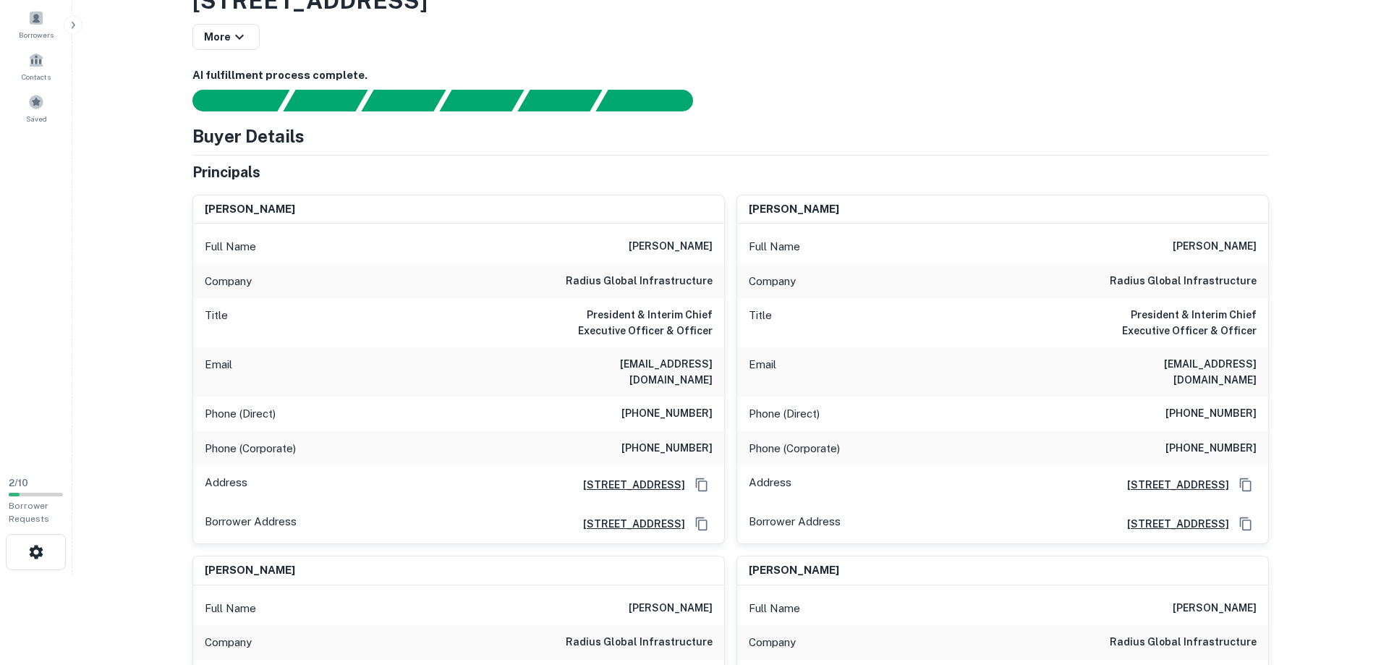
scroll to position [148, 0]
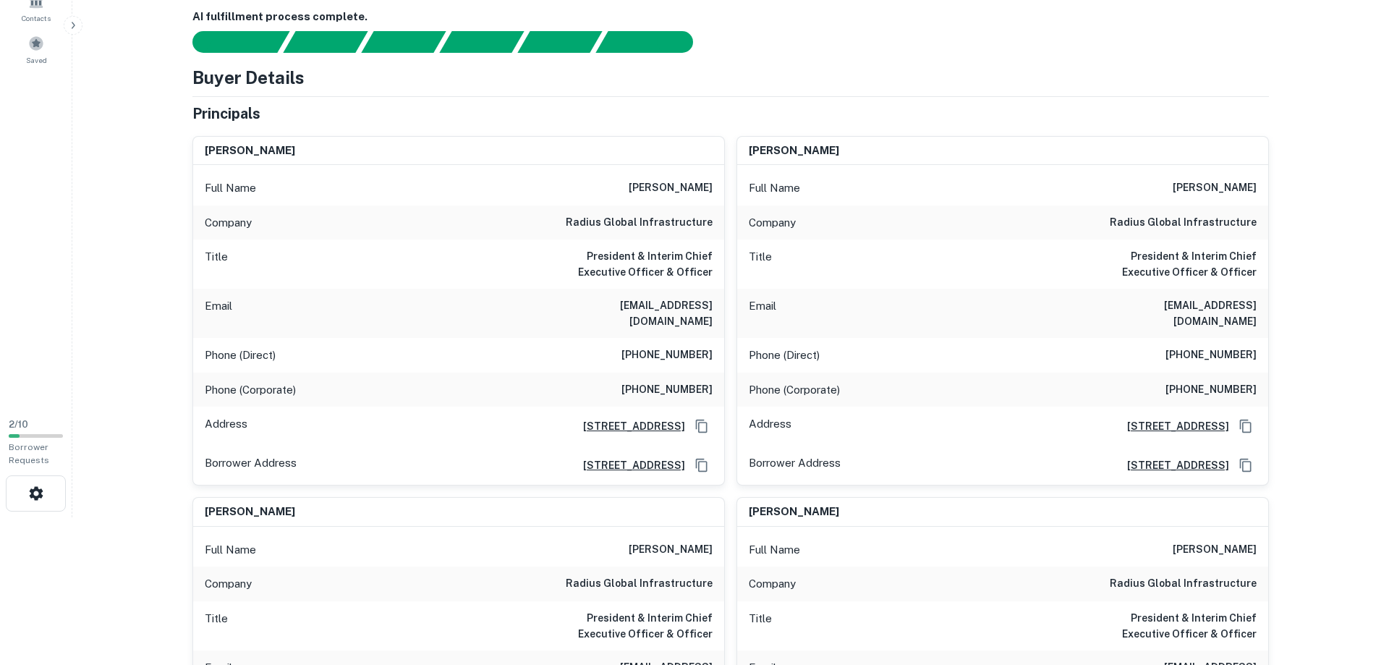
click at [336, 163] on div "[PERSON_NAME]" at bounding box center [458, 151] width 531 height 29
drag, startPoint x: 643, startPoint y: 187, endPoint x: 720, endPoint y: 192, distance: 77.6
click at [720, 192] on div "Full Name [PERSON_NAME]" at bounding box center [458, 188] width 531 height 35
copy h6 "[PERSON_NAME]"
drag, startPoint x: 591, startPoint y: 307, endPoint x: 721, endPoint y: 312, distance: 130.3
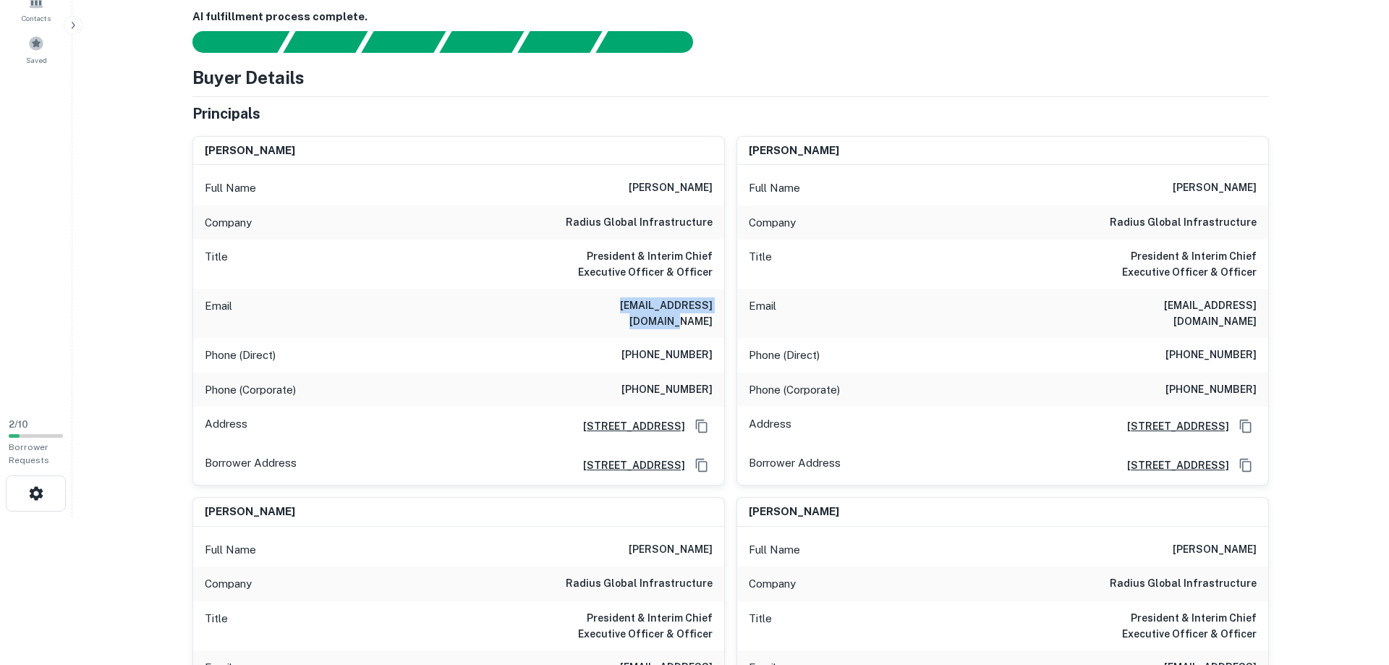
click at [721, 312] on div "Email [EMAIL_ADDRESS][DOMAIN_NAME]" at bounding box center [458, 313] width 531 height 49
copy h6 "[EMAIL_ADDRESS][DOMAIN_NAME]"
click at [639, 346] on h6 "[PHONE_NUMBER]" at bounding box center [666, 354] width 91 height 17
drag, startPoint x: 634, startPoint y: 339, endPoint x: 718, endPoint y: 341, distance: 83.2
click at [718, 341] on div "Phone (Direct) [PHONE_NUMBER]" at bounding box center [458, 355] width 531 height 35
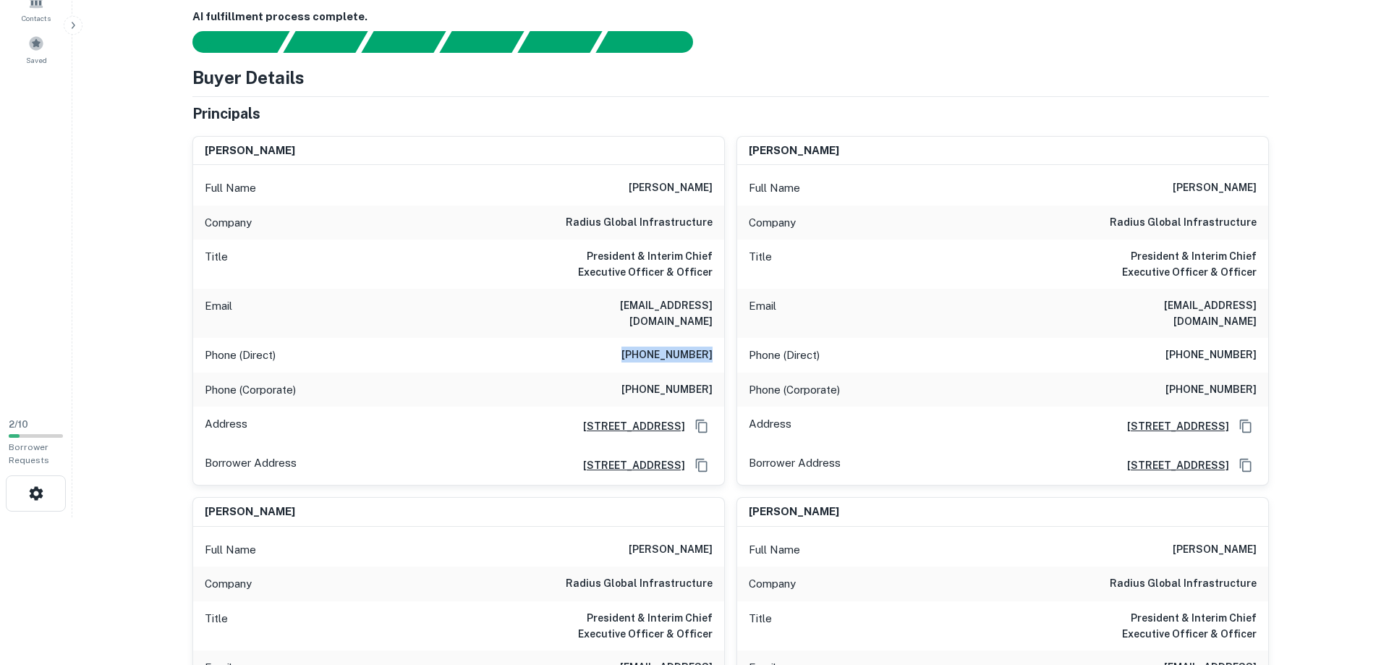
copy h6 "[PHONE_NUMBER]"
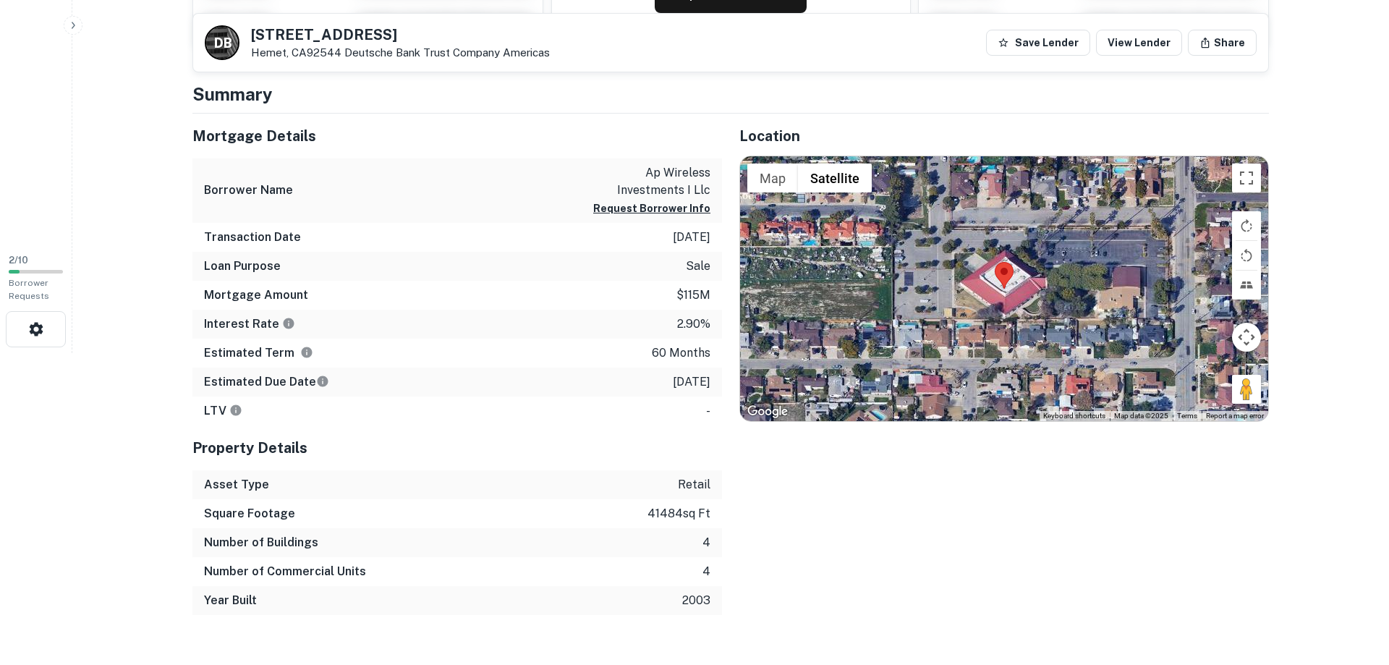
scroll to position [318, 0]
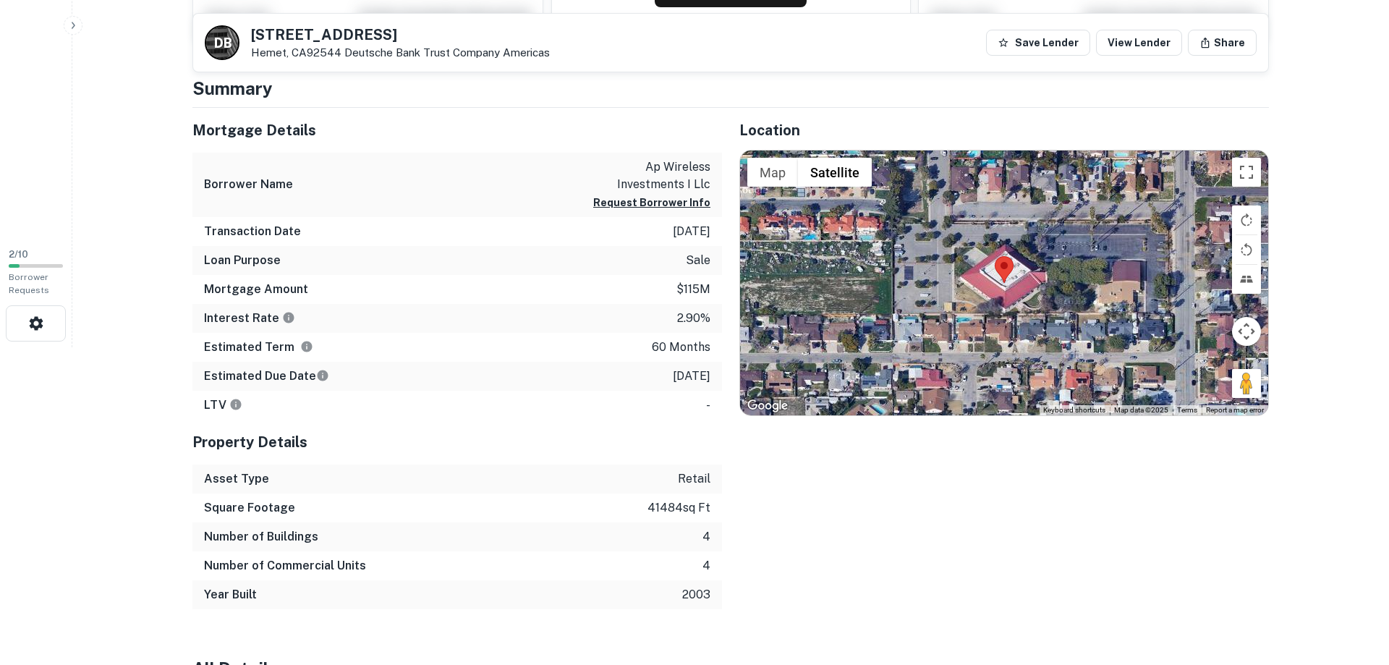
click at [95, 347] on html "Search Borrowers Contacts Saved 2 / 10 Borrower Requests Back to search D B [ST…" at bounding box center [694, 14] width 1389 height 665
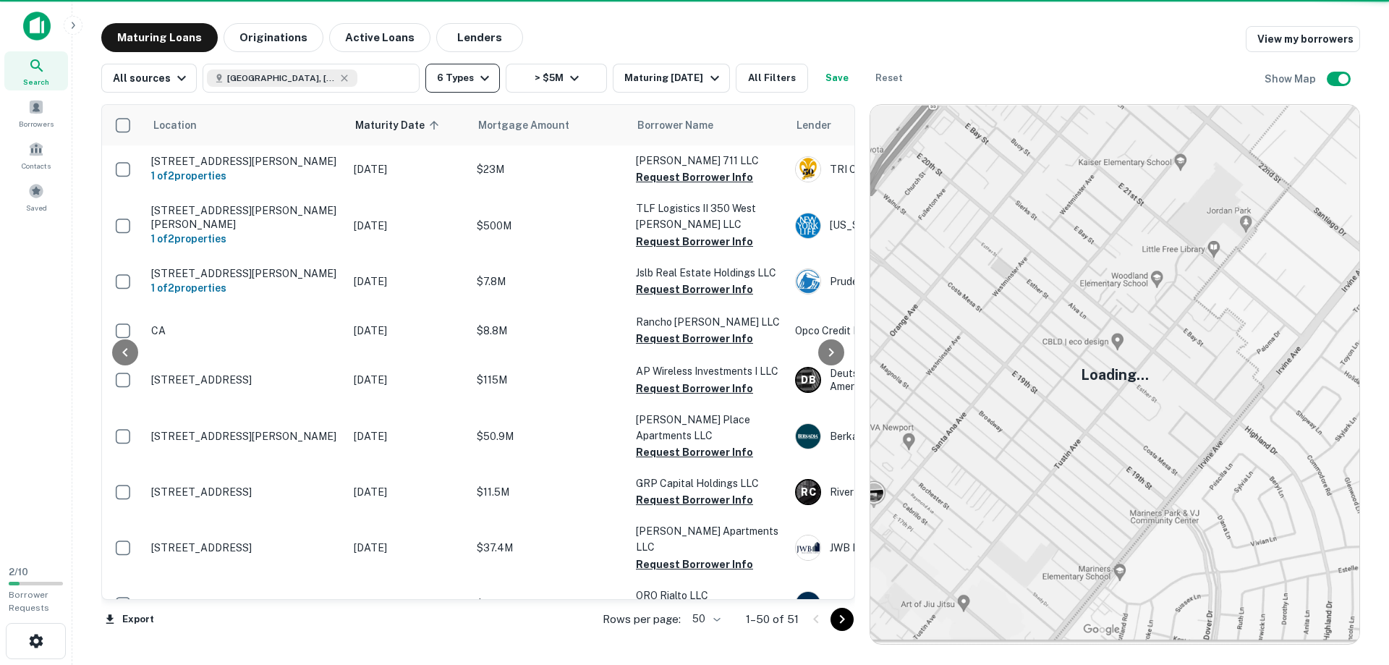
scroll to position [82, 0]
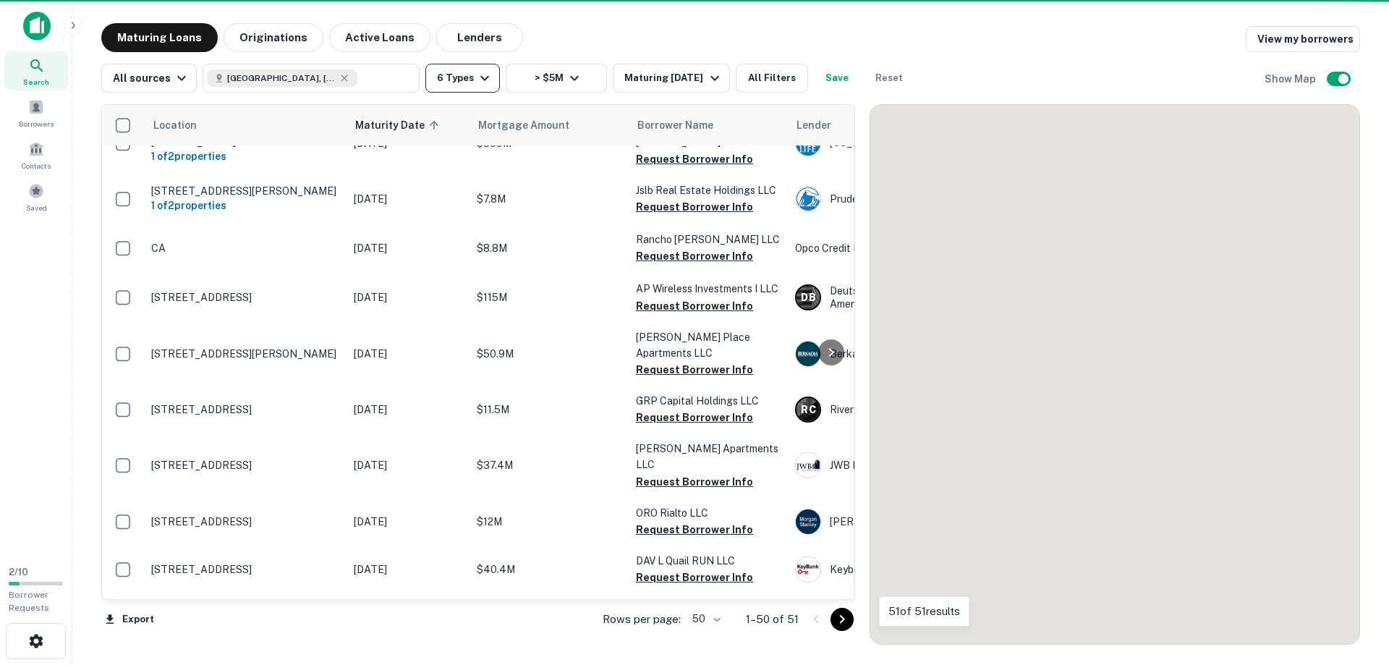
click at [454, 80] on button "6 Types" at bounding box center [462, 78] width 75 height 29
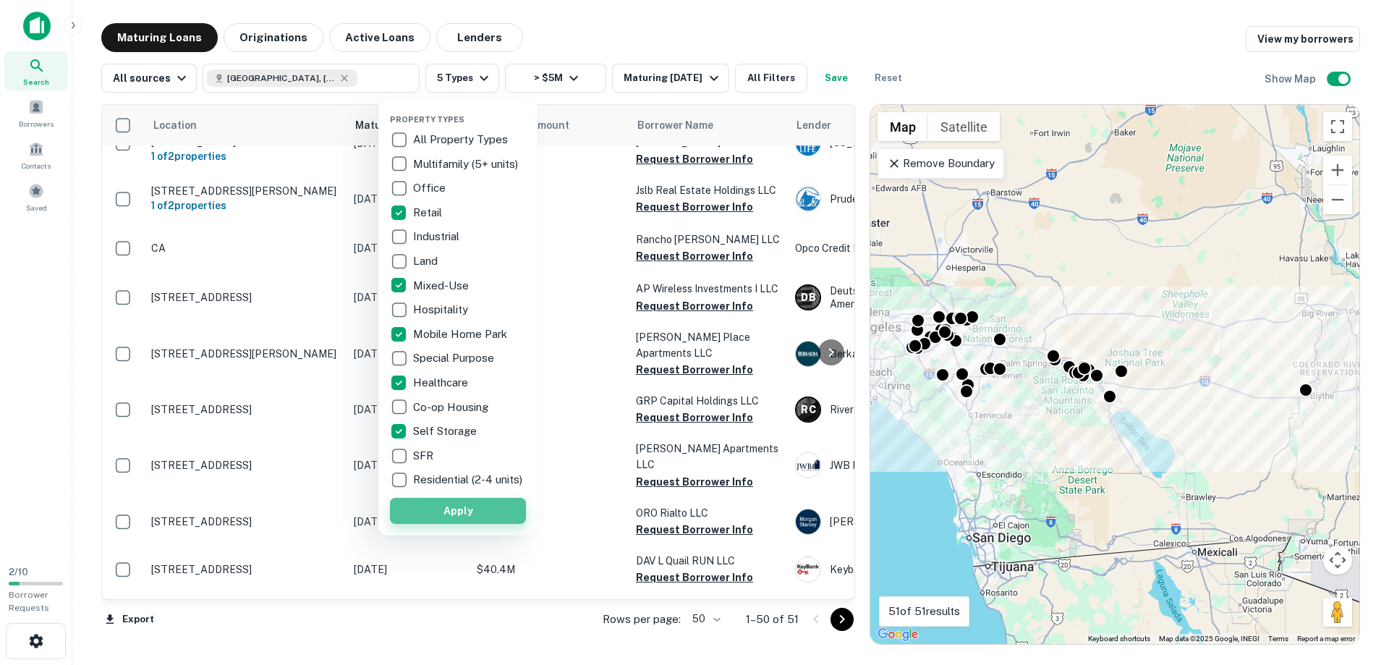
click at [445, 519] on button "Apply" at bounding box center [458, 511] width 136 height 26
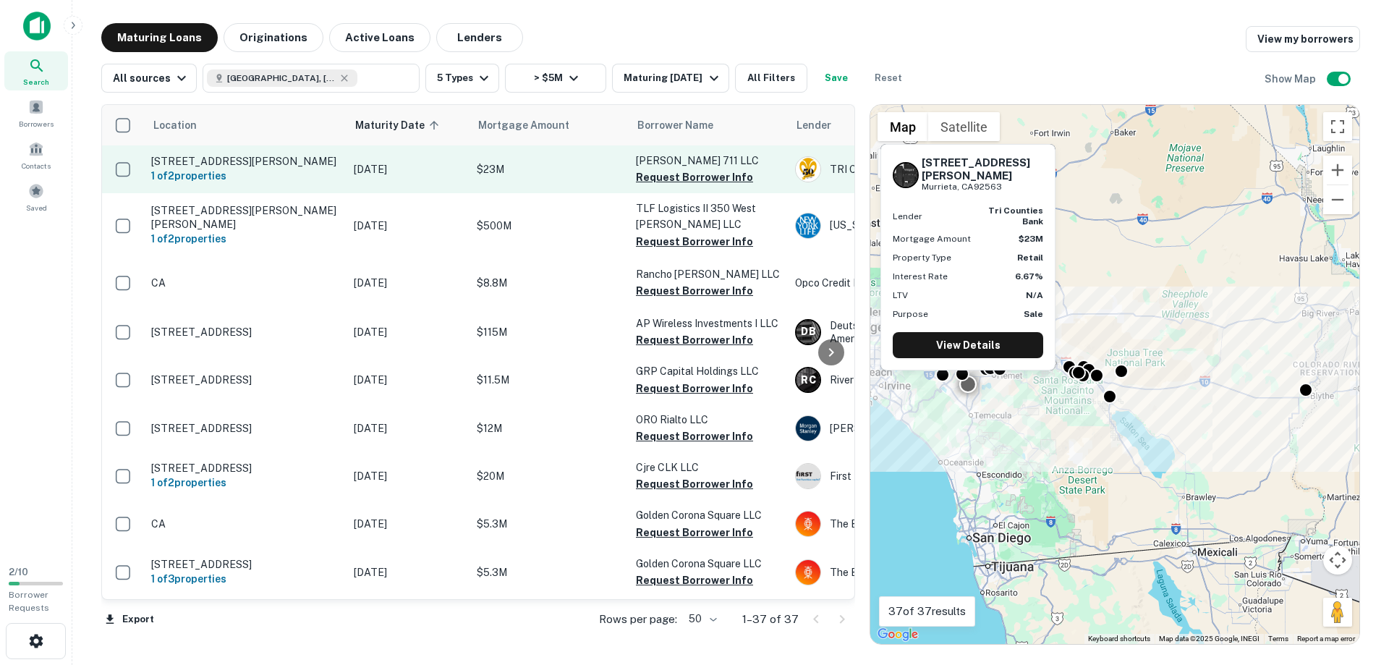
click at [195, 160] on p "[STREET_ADDRESS][PERSON_NAME]" at bounding box center [245, 161] width 188 height 13
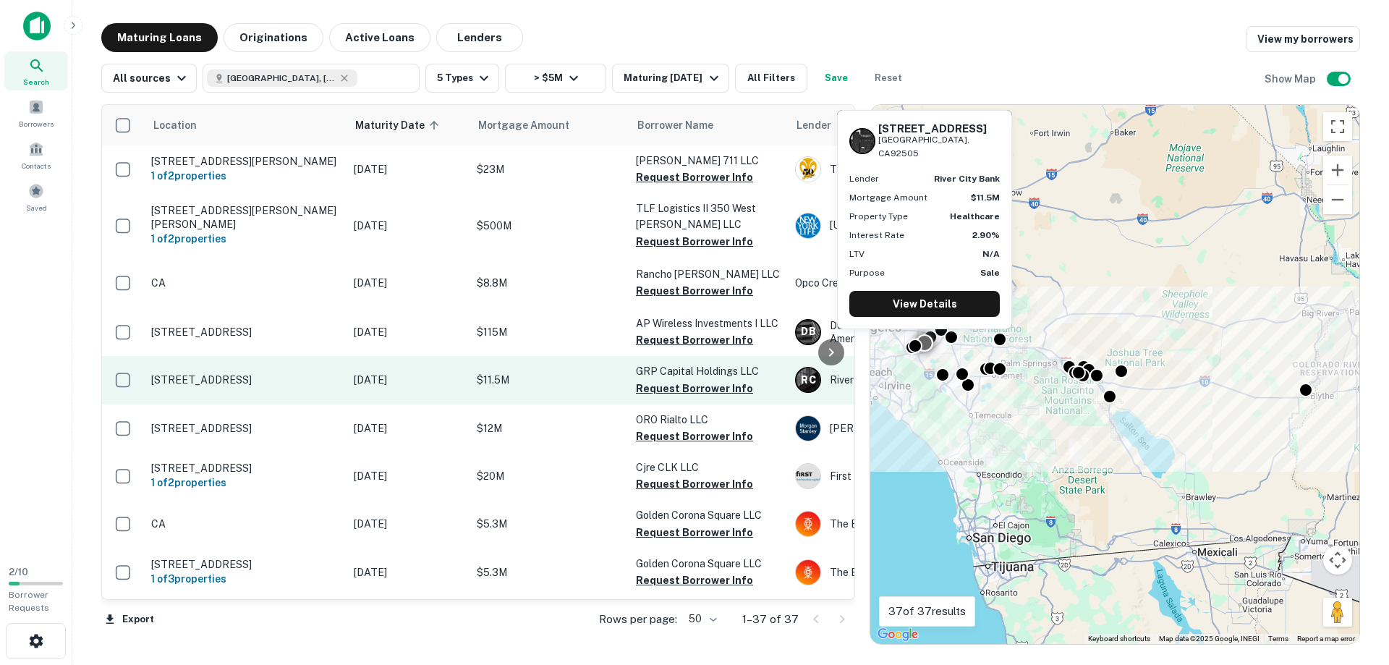
click at [183, 373] on p "[STREET_ADDRESS]" at bounding box center [245, 379] width 188 height 13
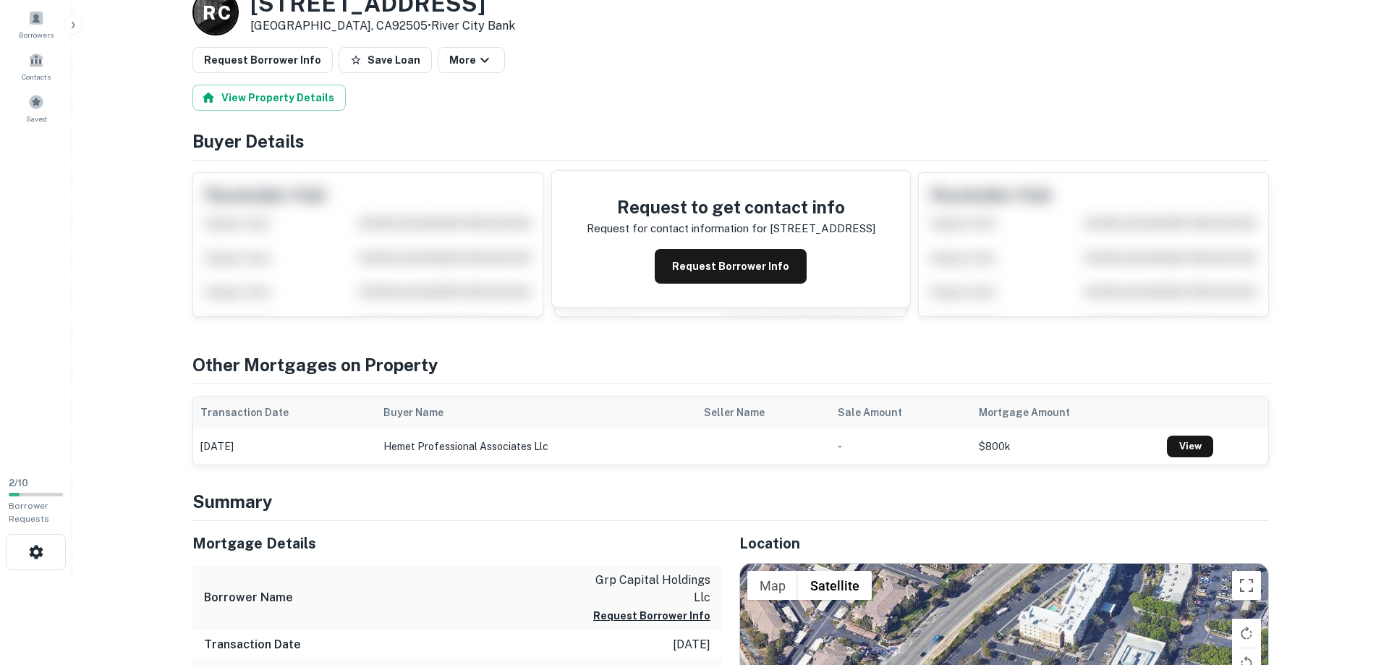
scroll to position [295, 0]
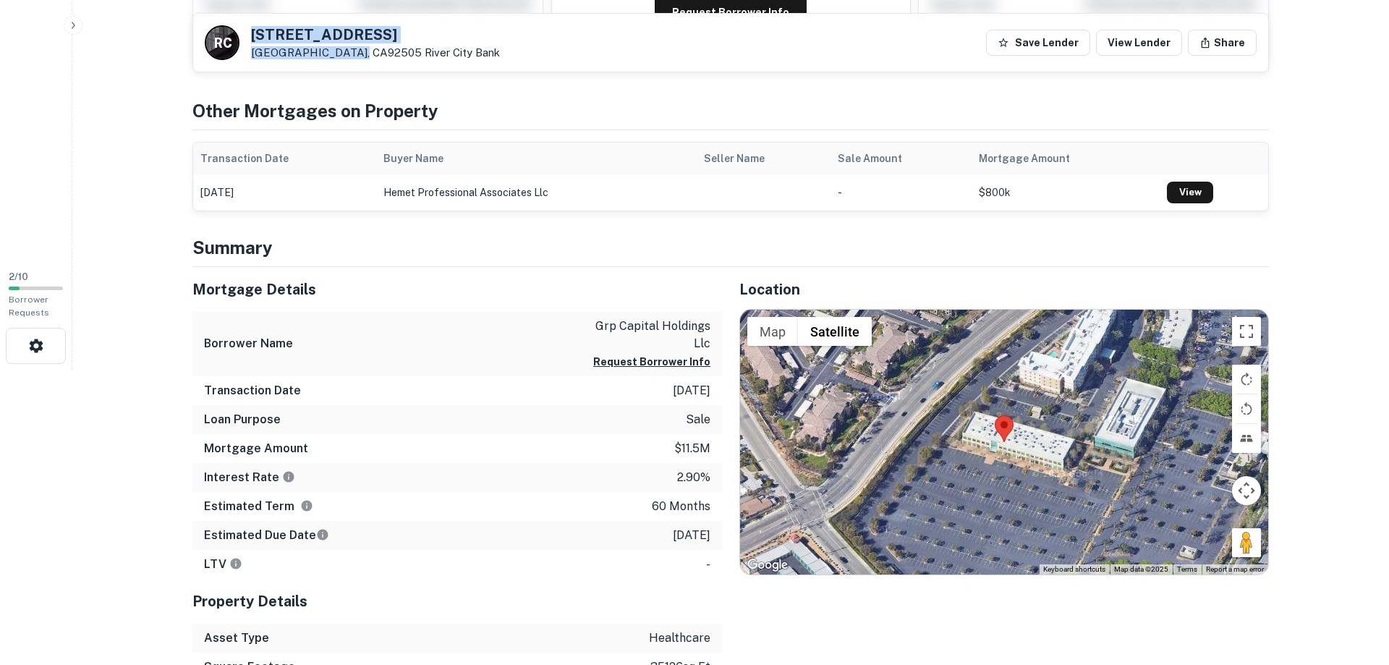
drag, startPoint x: 349, startPoint y: 54, endPoint x: 237, endPoint y: 13, distance: 119.2
click at [237, 13] on div "R C [STREET_ADDRESS][GEOGRAPHIC_DATA] Save Lender View Lender Share" at bounding box center [730, 42] width 1076 height 59
copy div "[STREET_ADDRESS]"
click at [366, 240] on h4 "Summary" at bounding box center [730, 247] width 1076 height 26
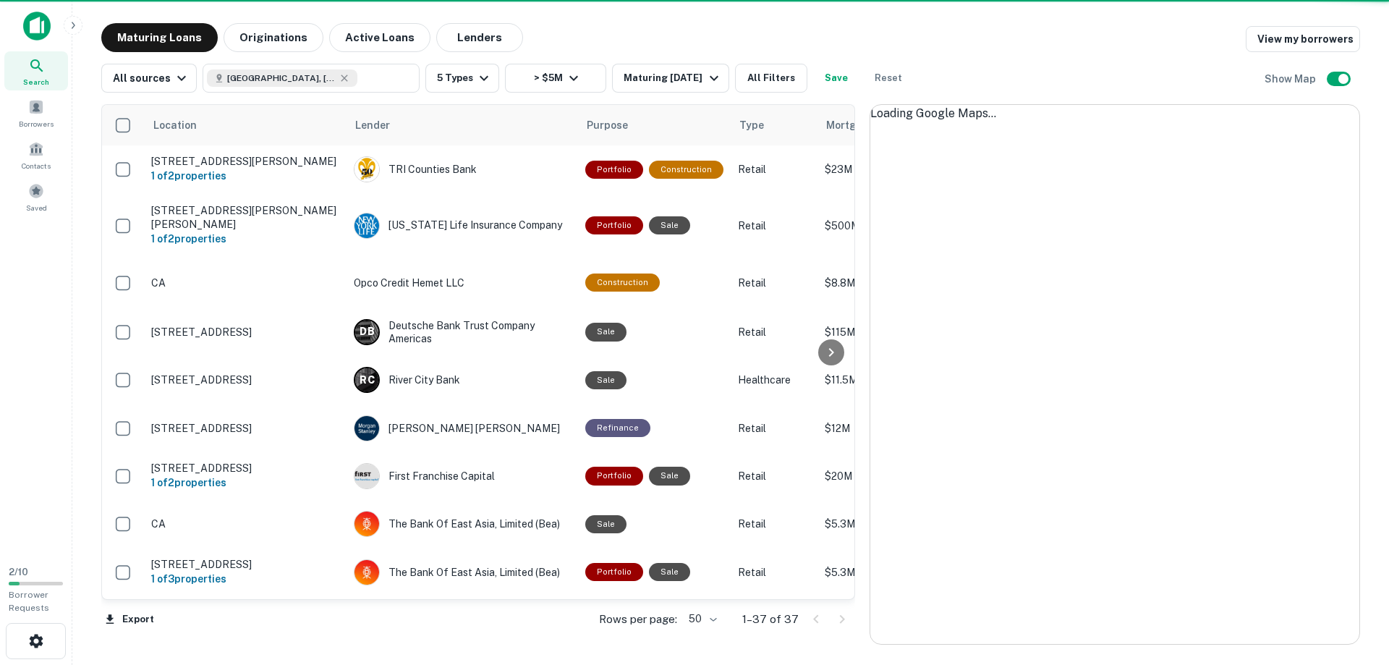
click at [594, 198] on link "[STREET_ADDRESS][PERSON_NAME][PERSON_NAME] 1 of 2 properties [US_STATE] Life In…" at bounding box center [1221, 225] width 2239 height 64
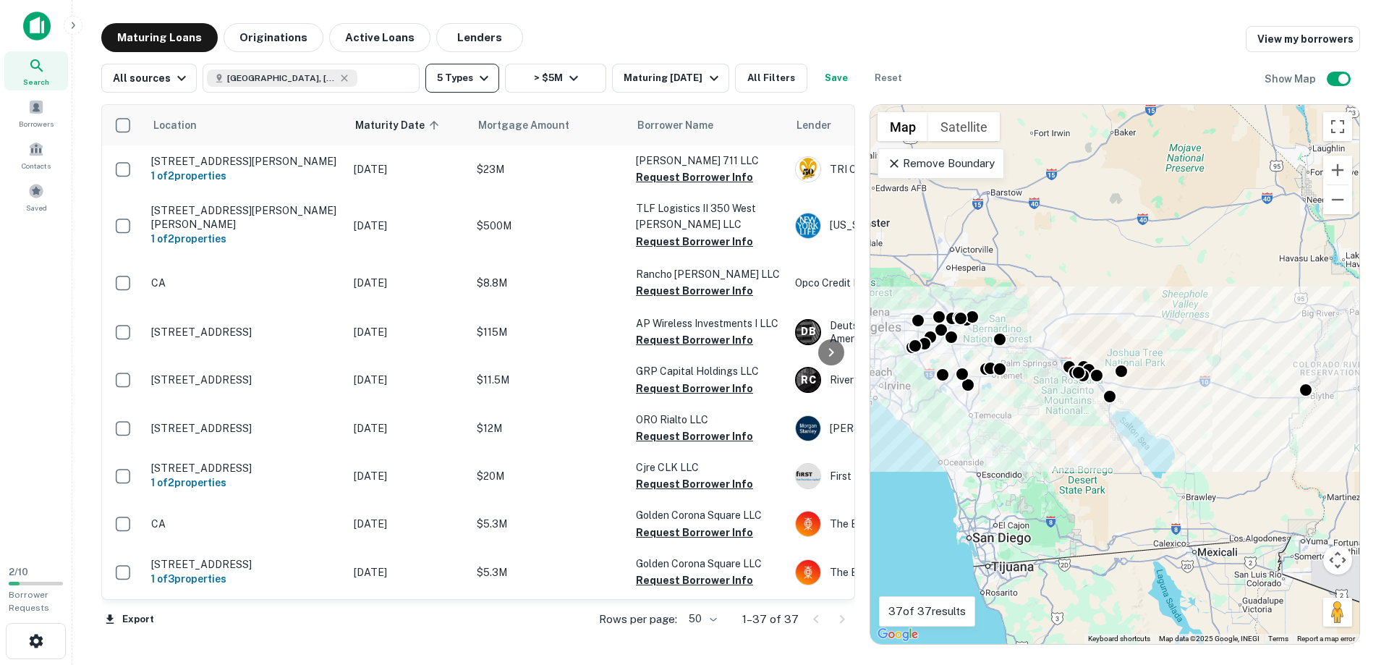
click at [458, 76] on button "5 Types" at bounding box center [462, 78] width 74 height 29
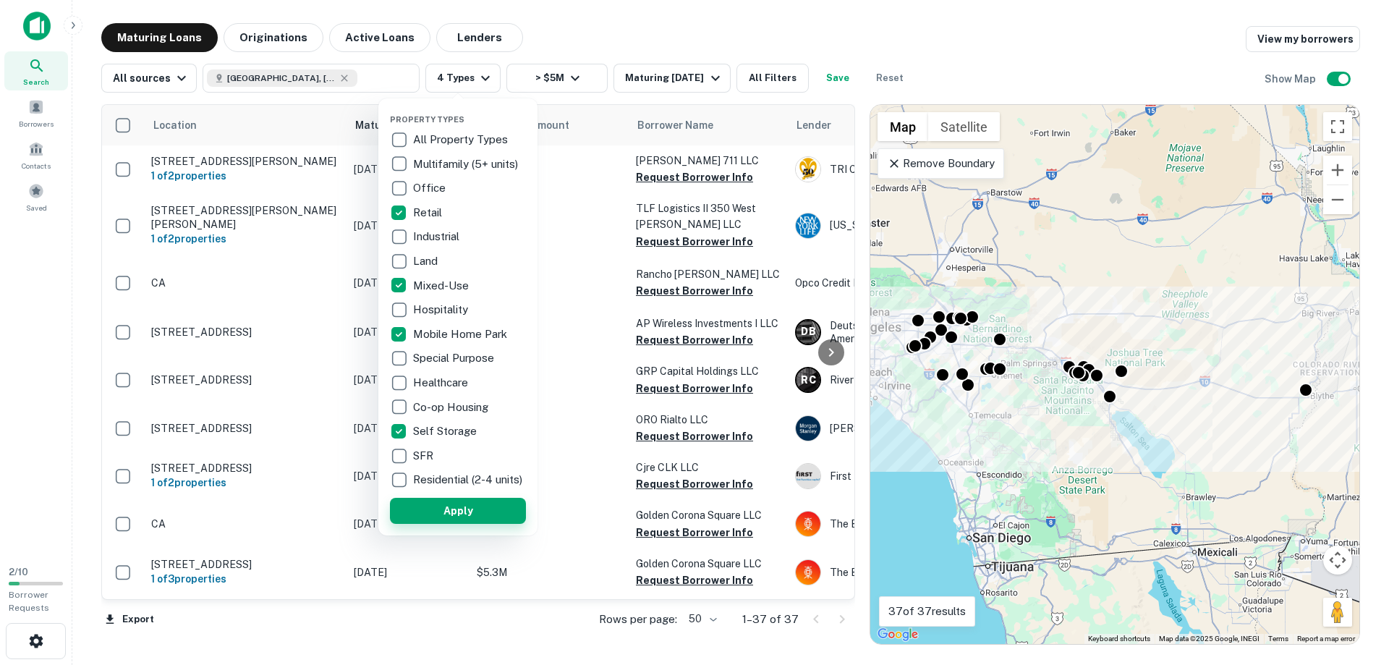
click at [450, 520] on button "Apply" at bounding box center [458, 511] width 136 height 26
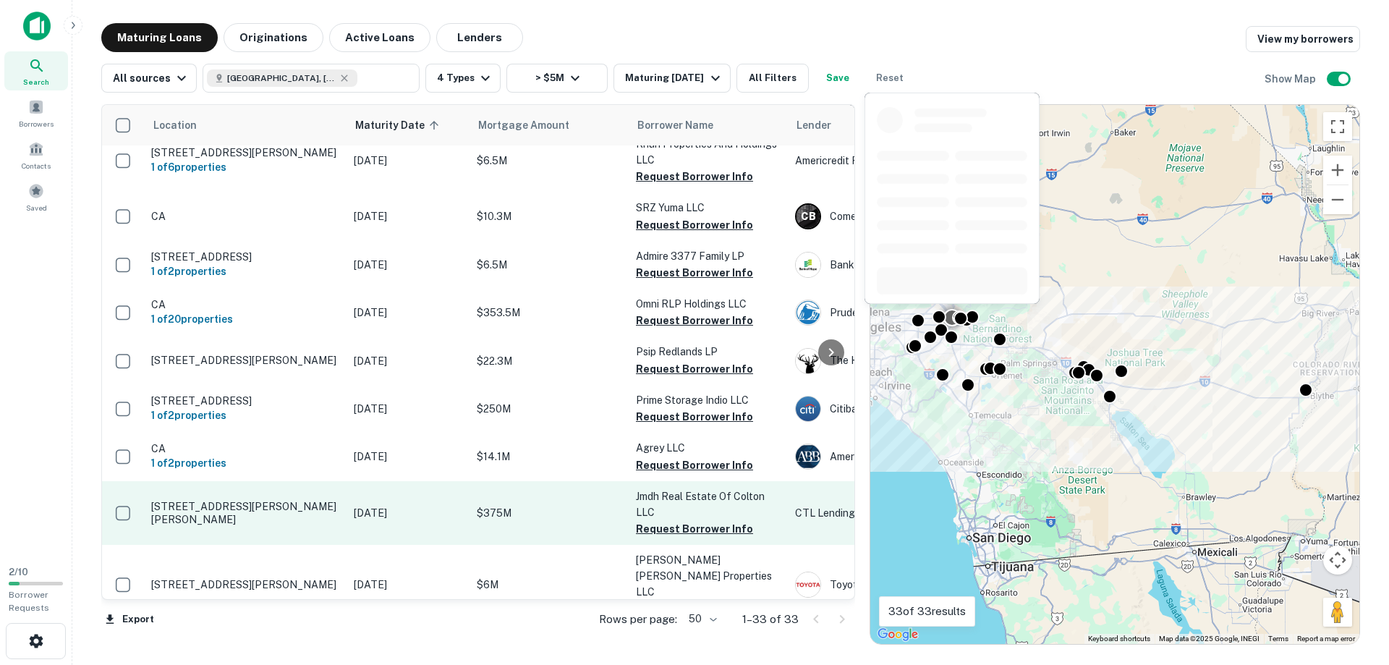
scroll to position [1301, 0]
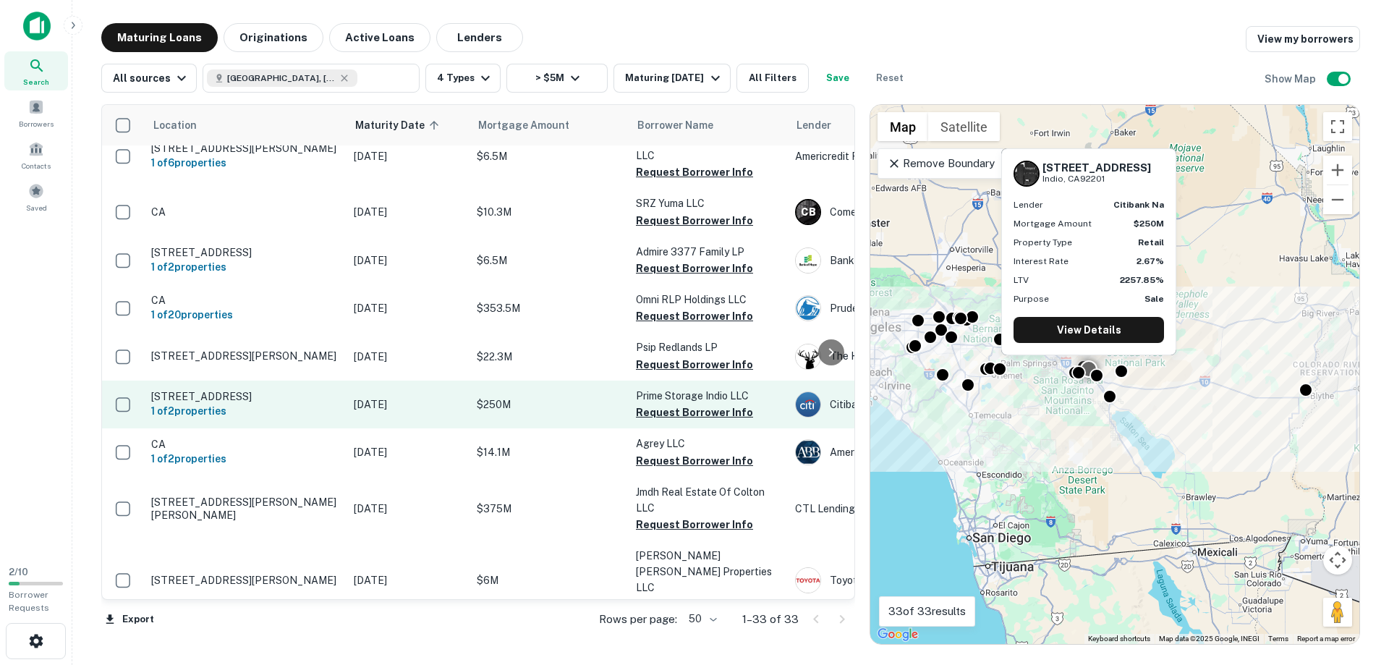
click at [175, 390] on p "[STREET_ADDRESS]" at bounding box center [245, 396] width 188 height 13
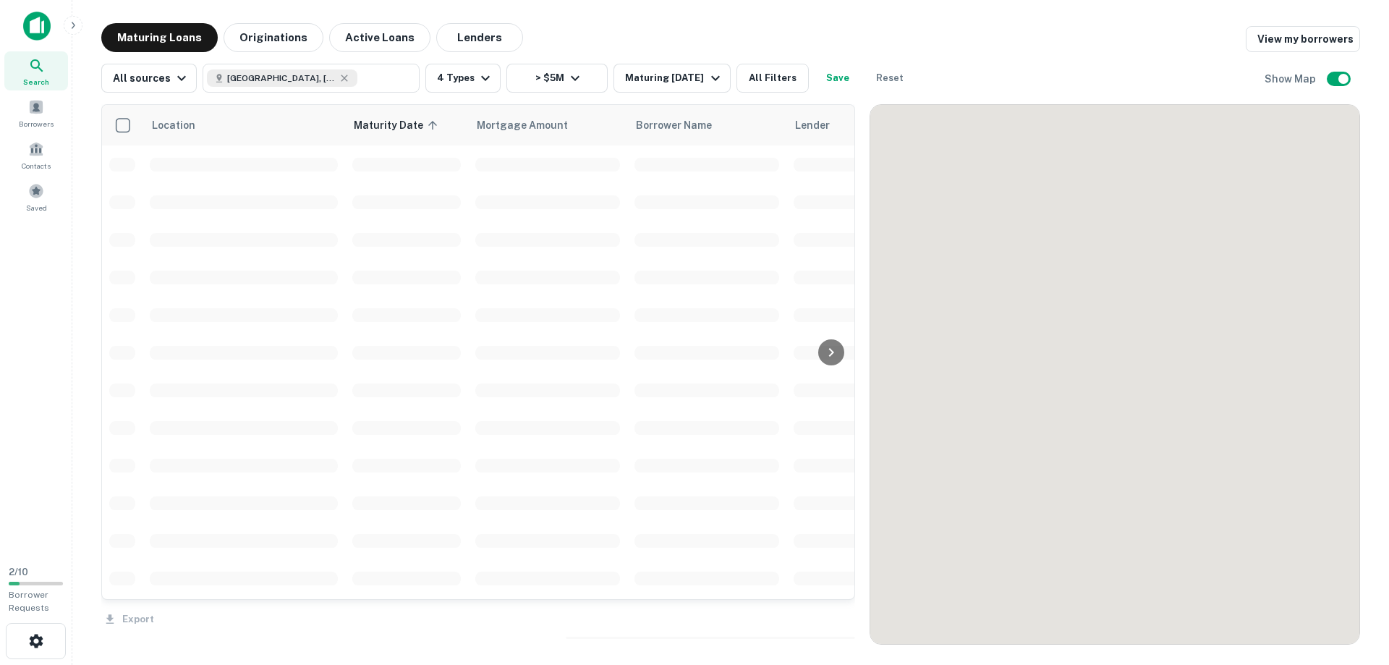
scroll to position [1301, 0]
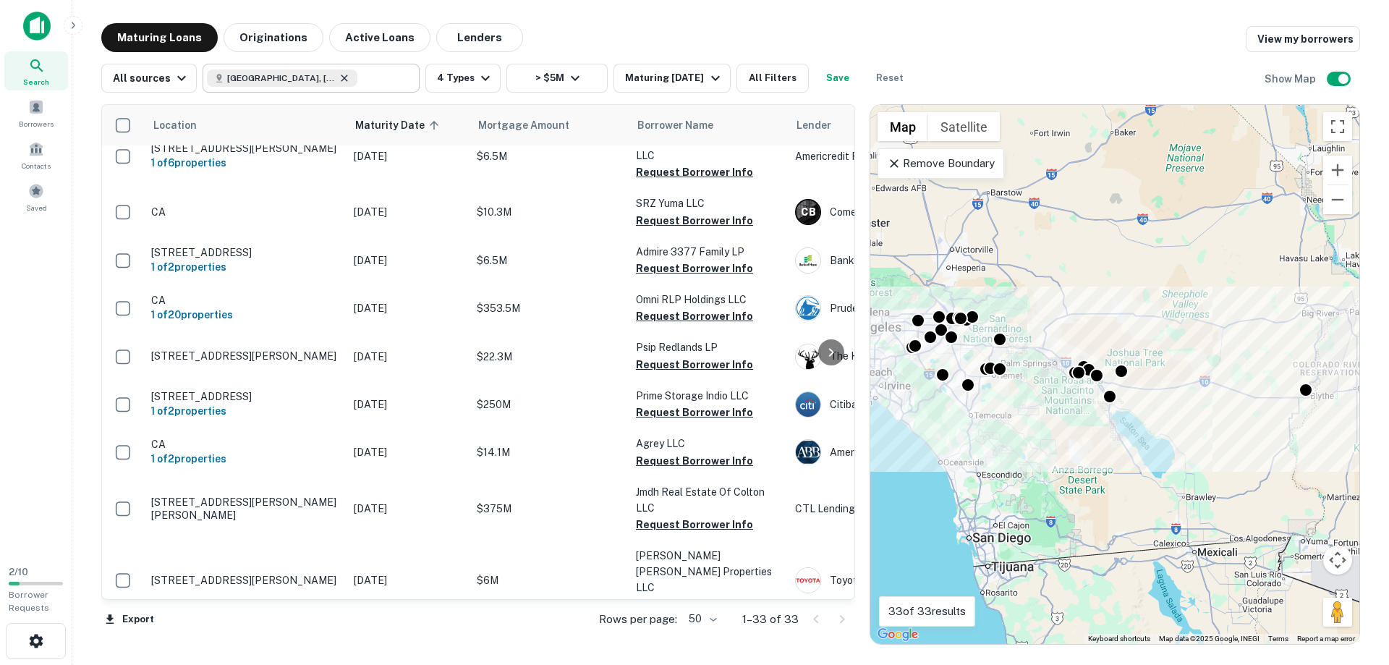
click at [339, 76] on icon at bounding box center [345, 78] width 12 height 12
type input "**********"
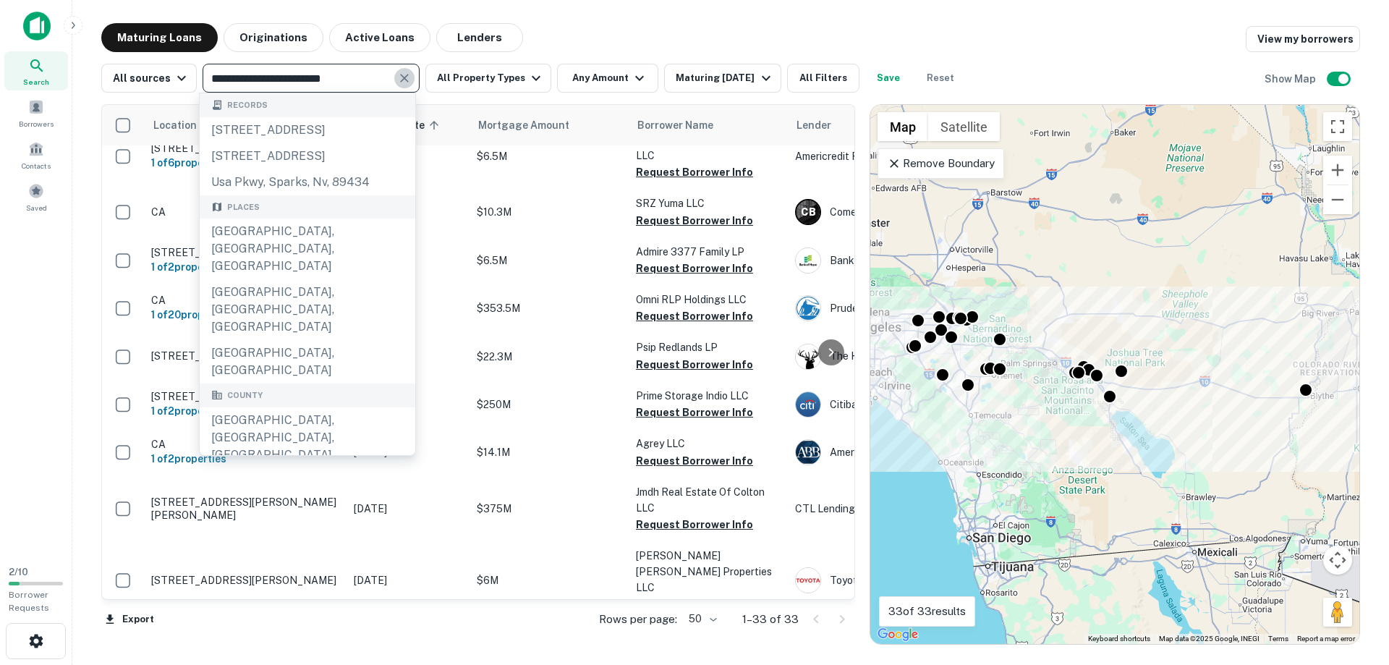
drag, startPoint x: 404, startPoint y: 75, endPoint x: 387, endPoint y: 75, distance: 17.4
click at [403, 75] on icon "Clear" at bounding box center [404, 78] width 9 height 9
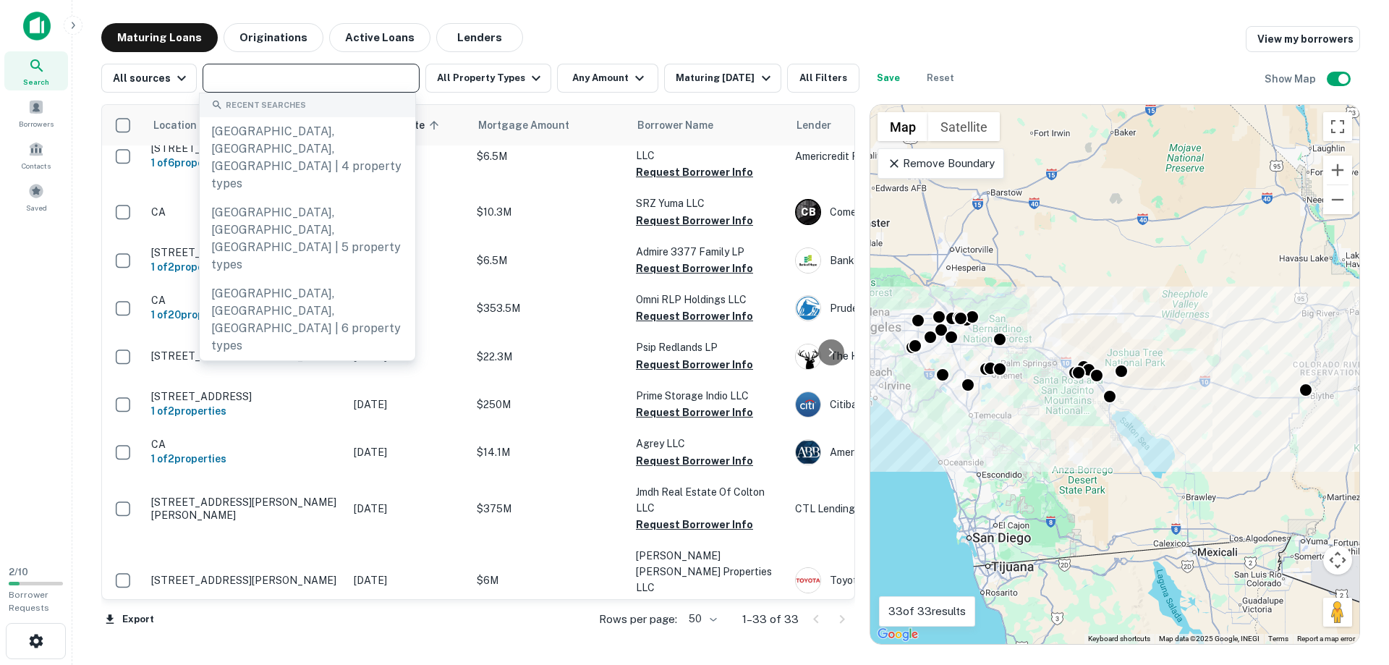
click at [354, 80] on input "text" at bounding box center [310, 78] width 206 height 20
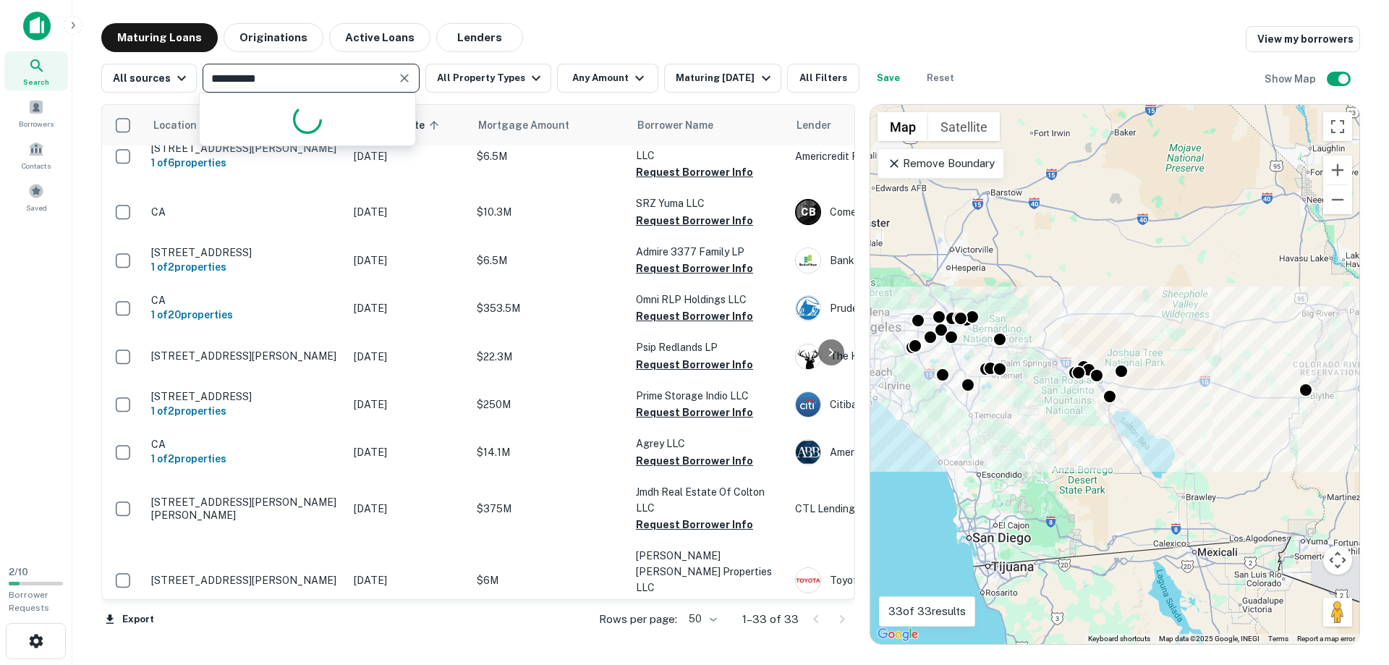
type input "**********"
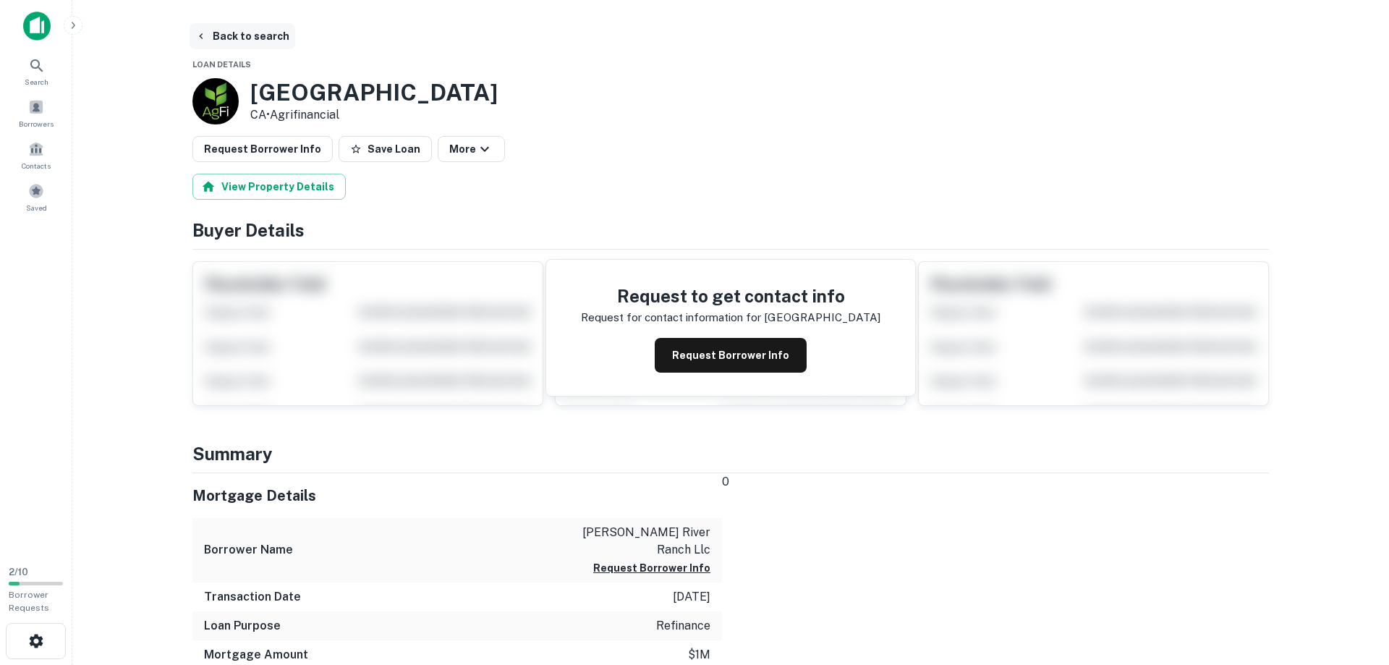
click at [233, 28] on button "Back to search" at bounding box center [243, 36] width 106 height 26
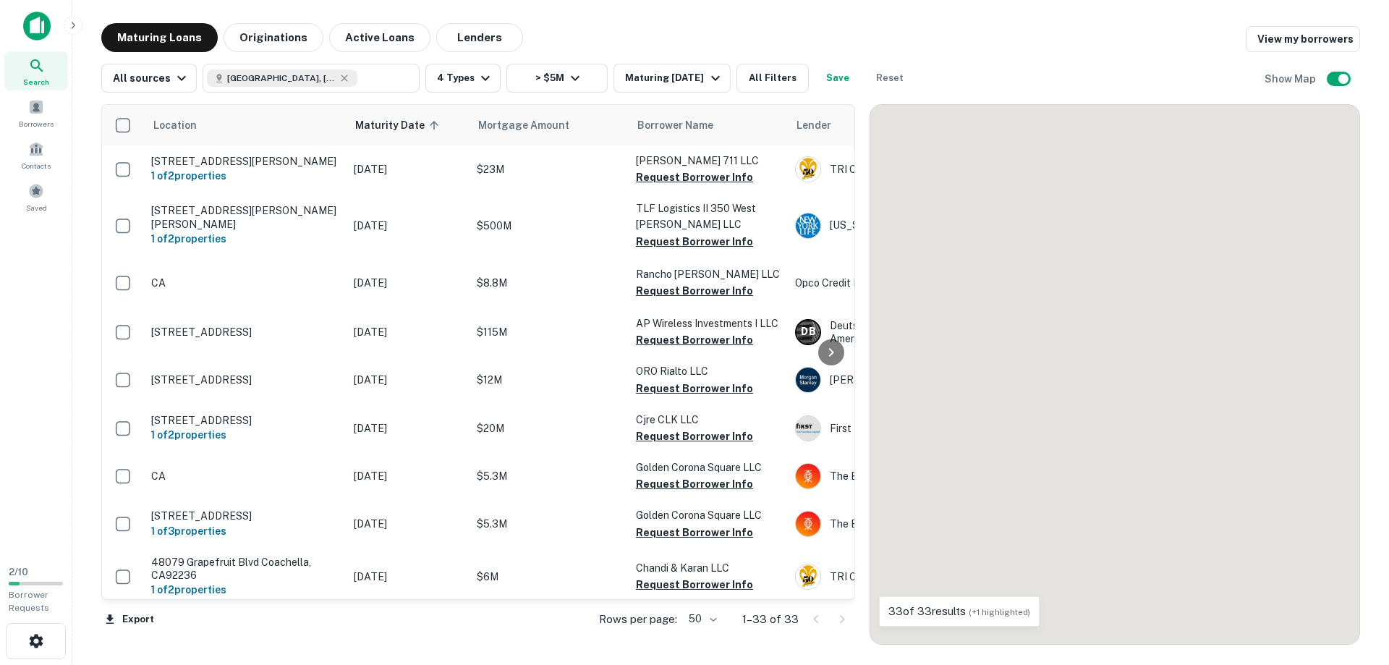
scroll to position [1301, 0]
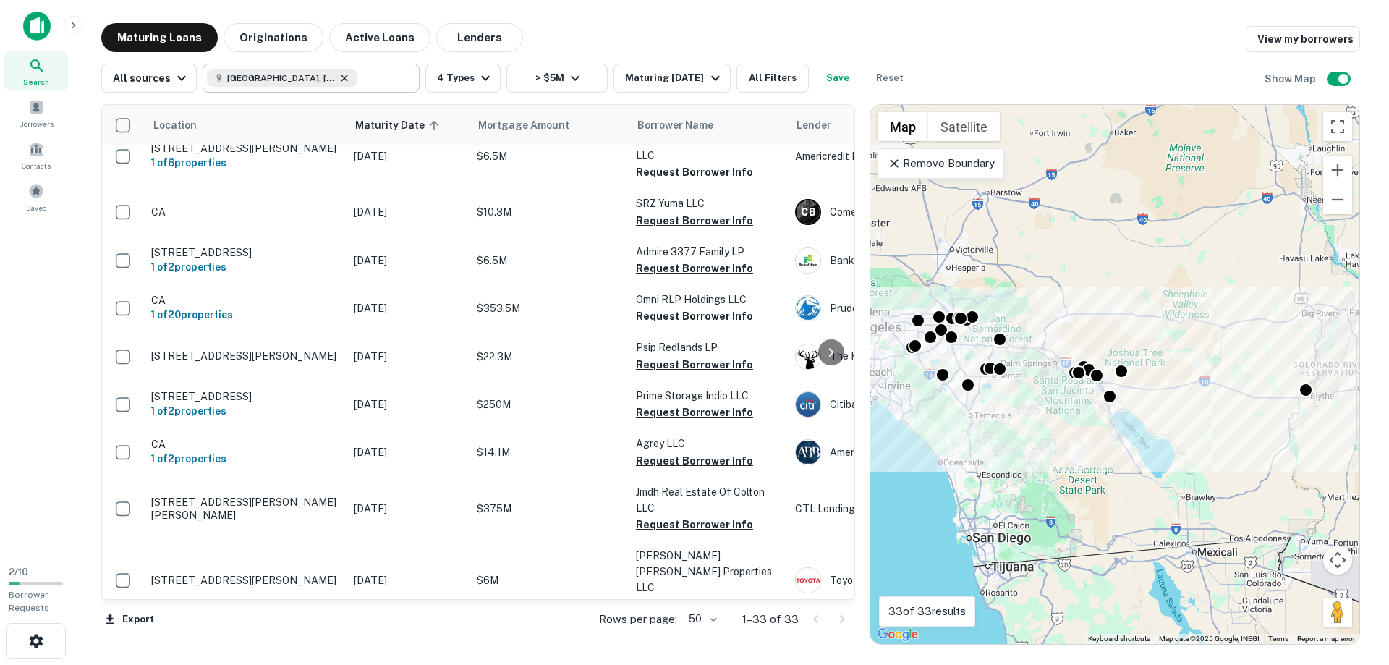
click at [341, 78] on icon at bounding box center [345, 78] width 12 height 12
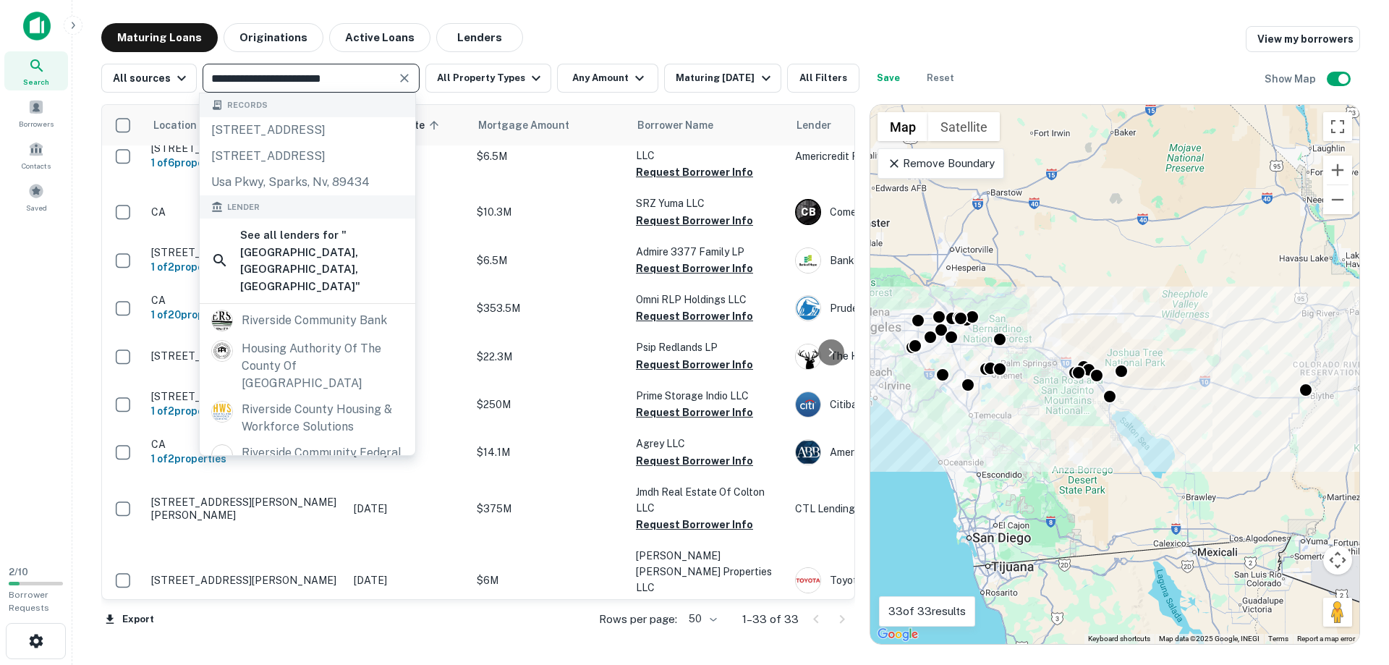
type input "**********"
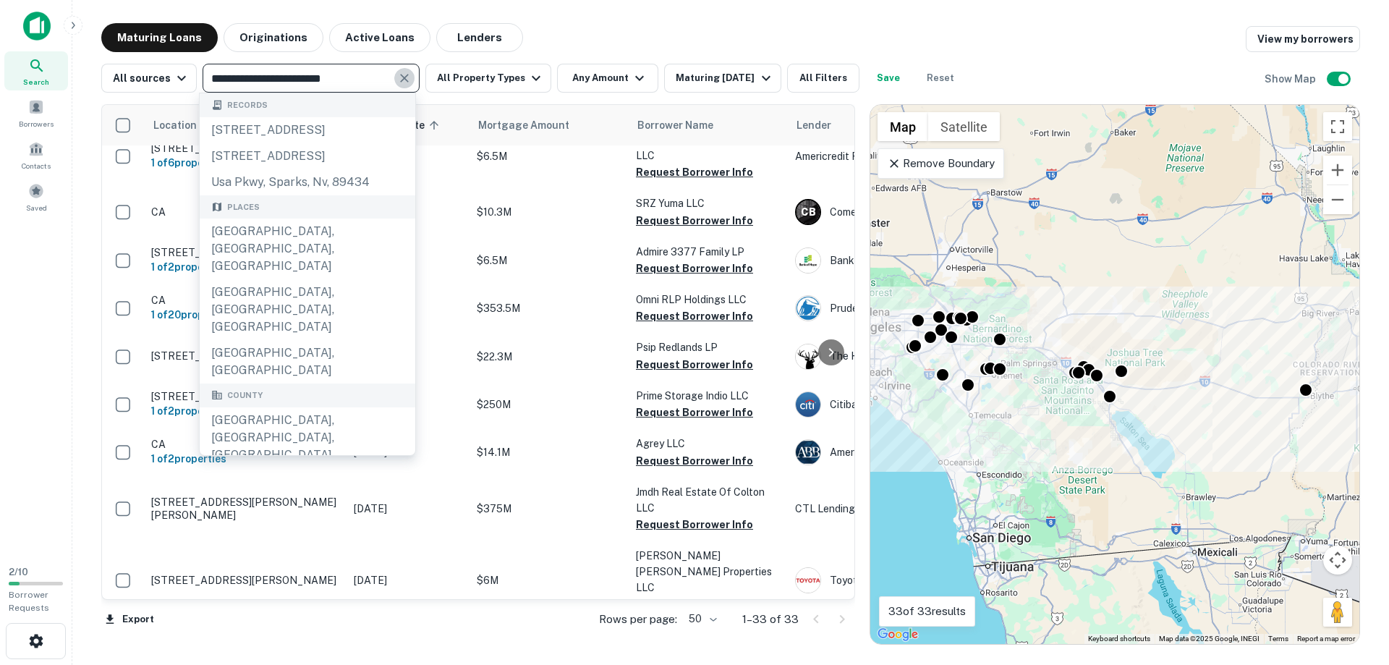
click at [397, 78] on icon "Clear" at bounding box center [404, 78] width 14 height 14
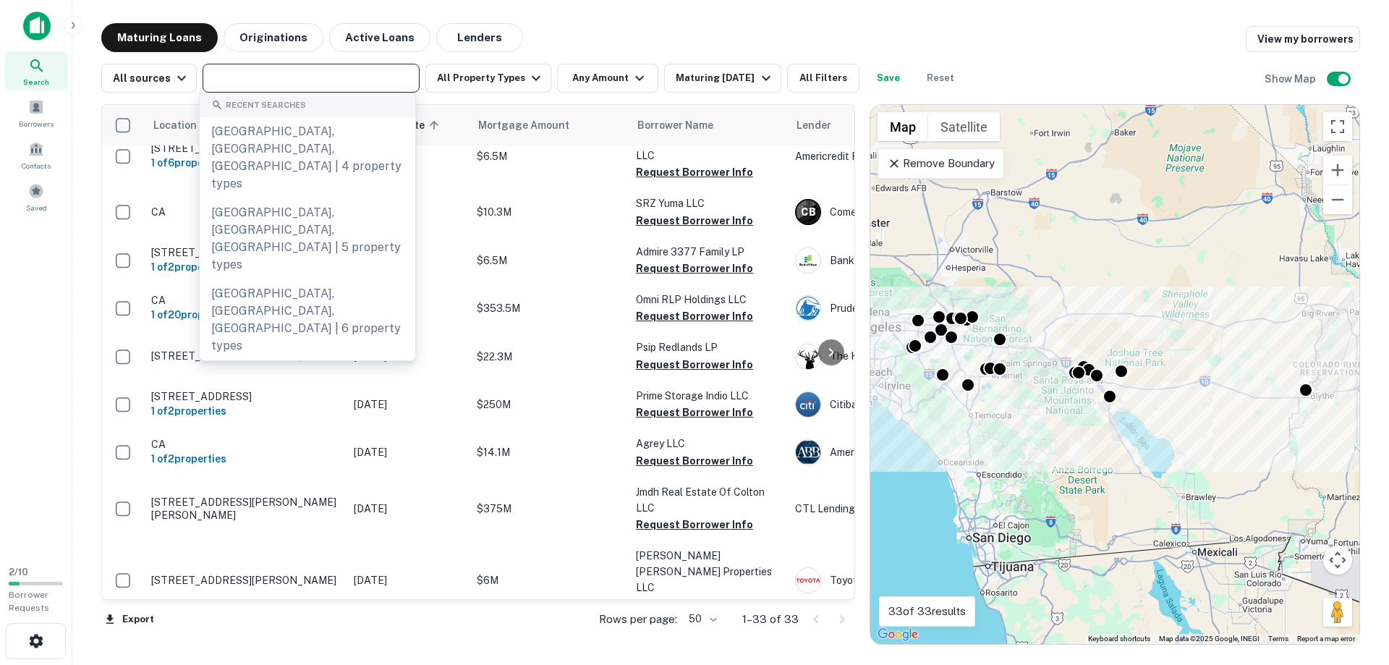
click at [370, 85] on input "text" at bounding box center [310, 78] width 206 height 20
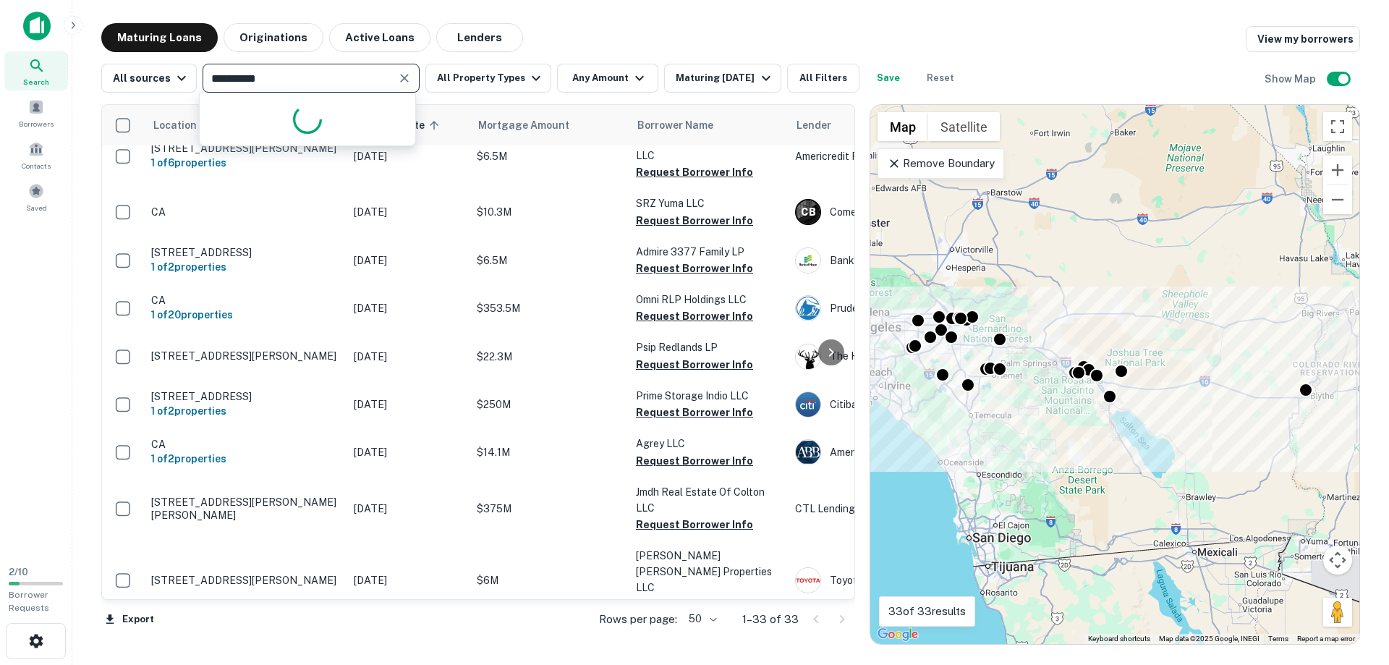
type input "**********"
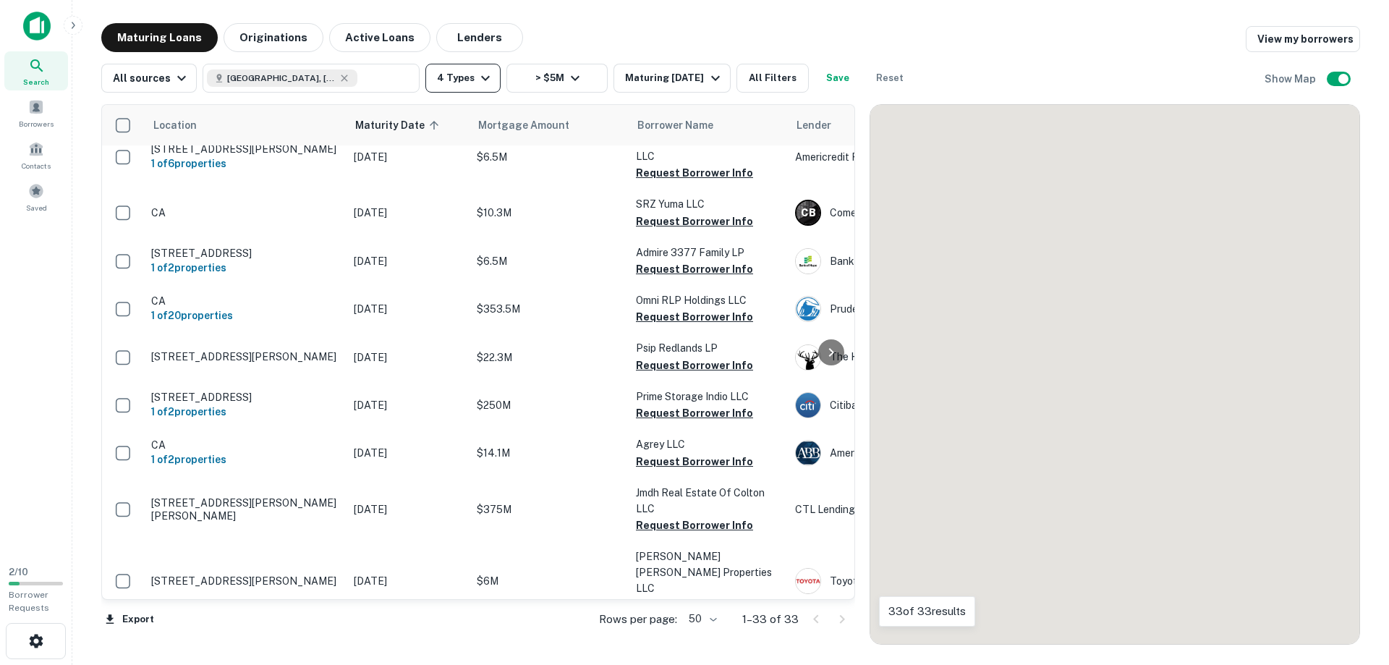
scroll to position [1301, 0]
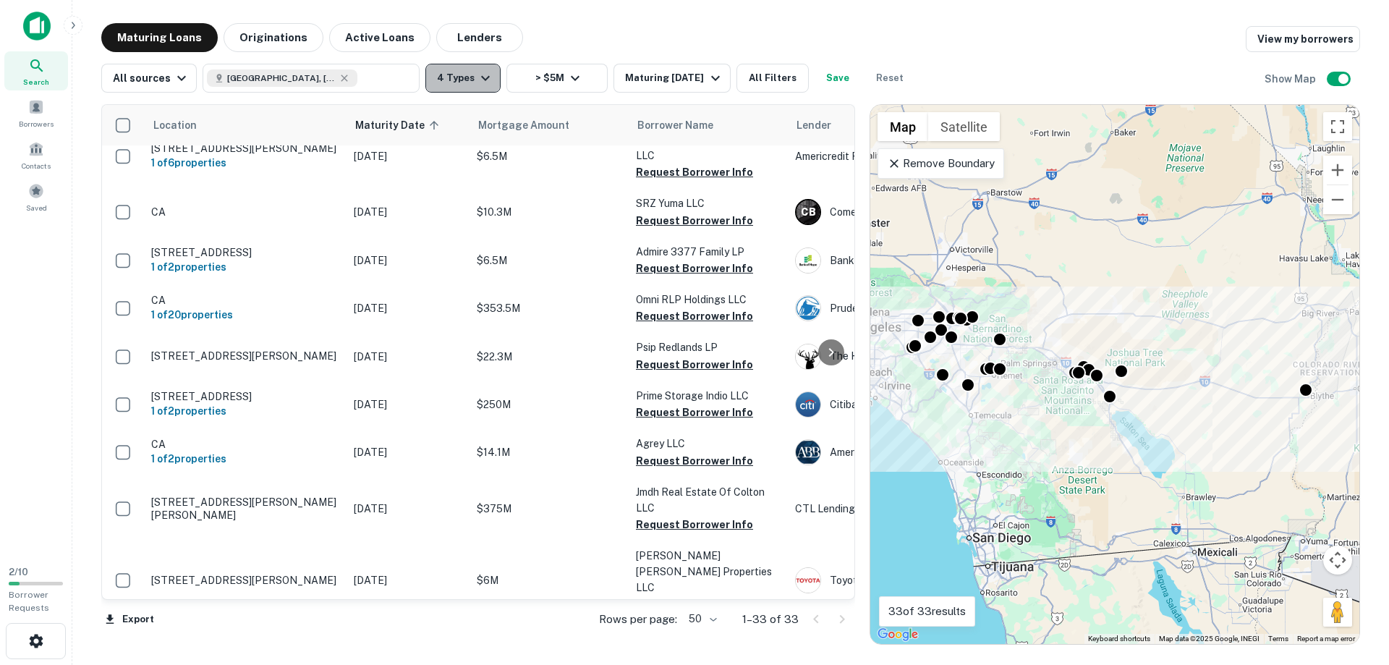
click at [480, 72] on icon "button" at bounding box center [485, 77] width 17 height 17
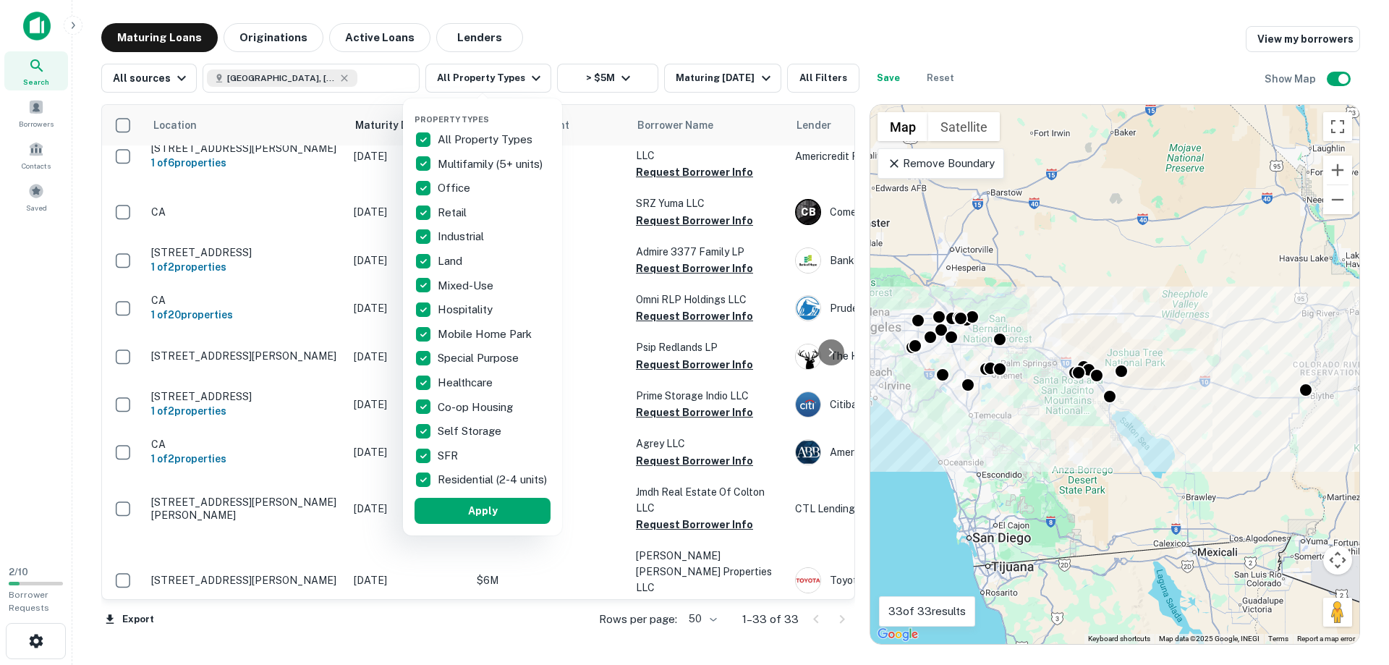
click at [338, 75] on div at bounding box center [694, 332] width 1389 height 665
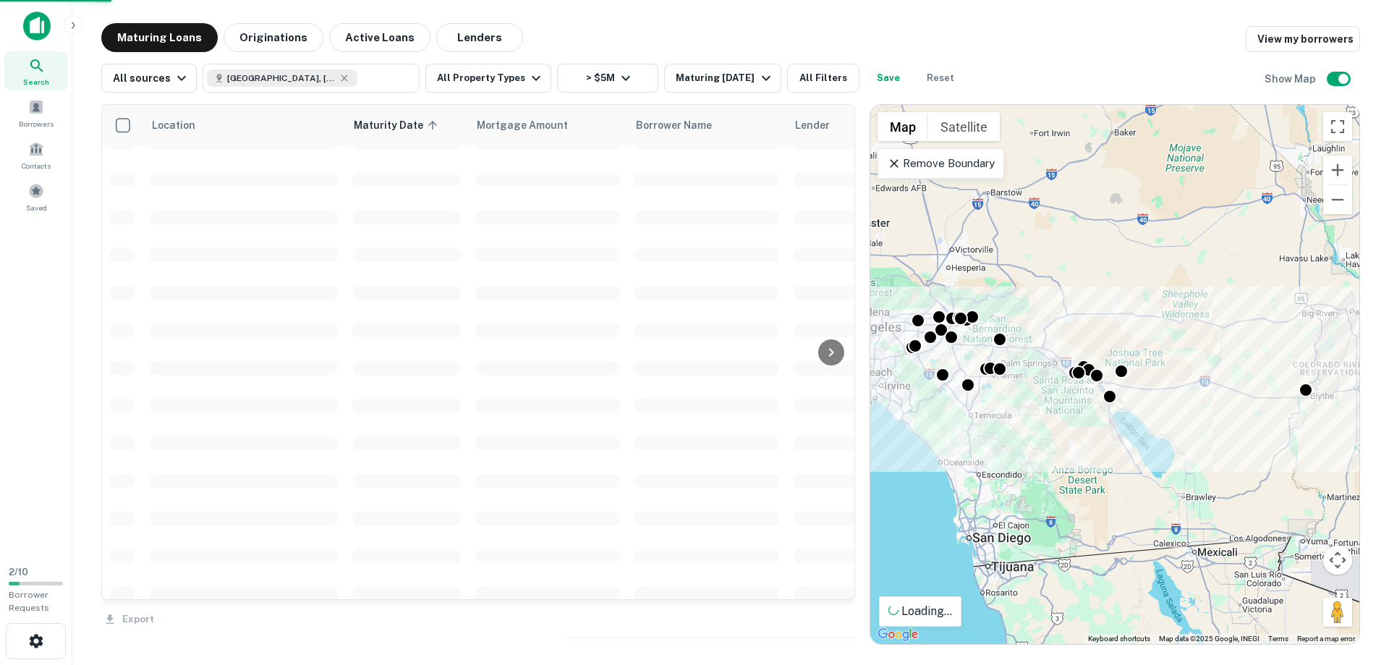
click at [340, 80] on icon at bounding box center [345, 78] width 12 height 12
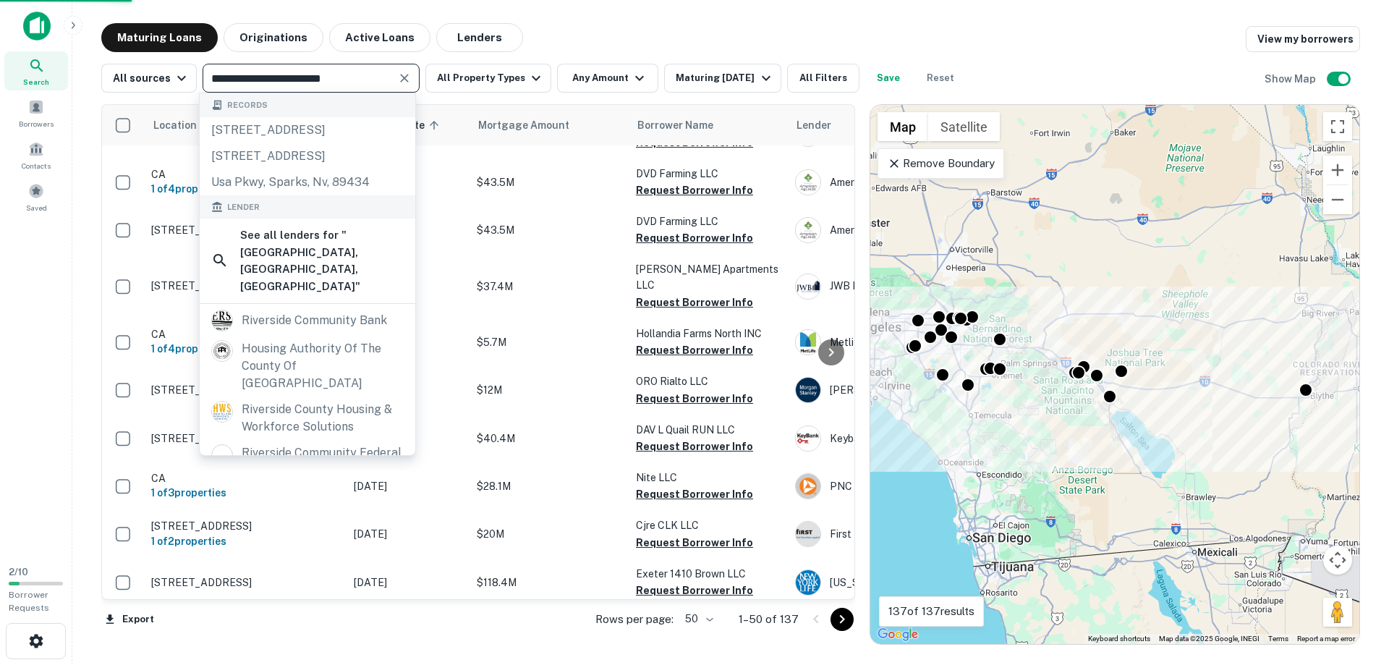
type input "**********"
click at [401, 80] on icon "Clear" at bounding box center [404, 78] width 9 height 9
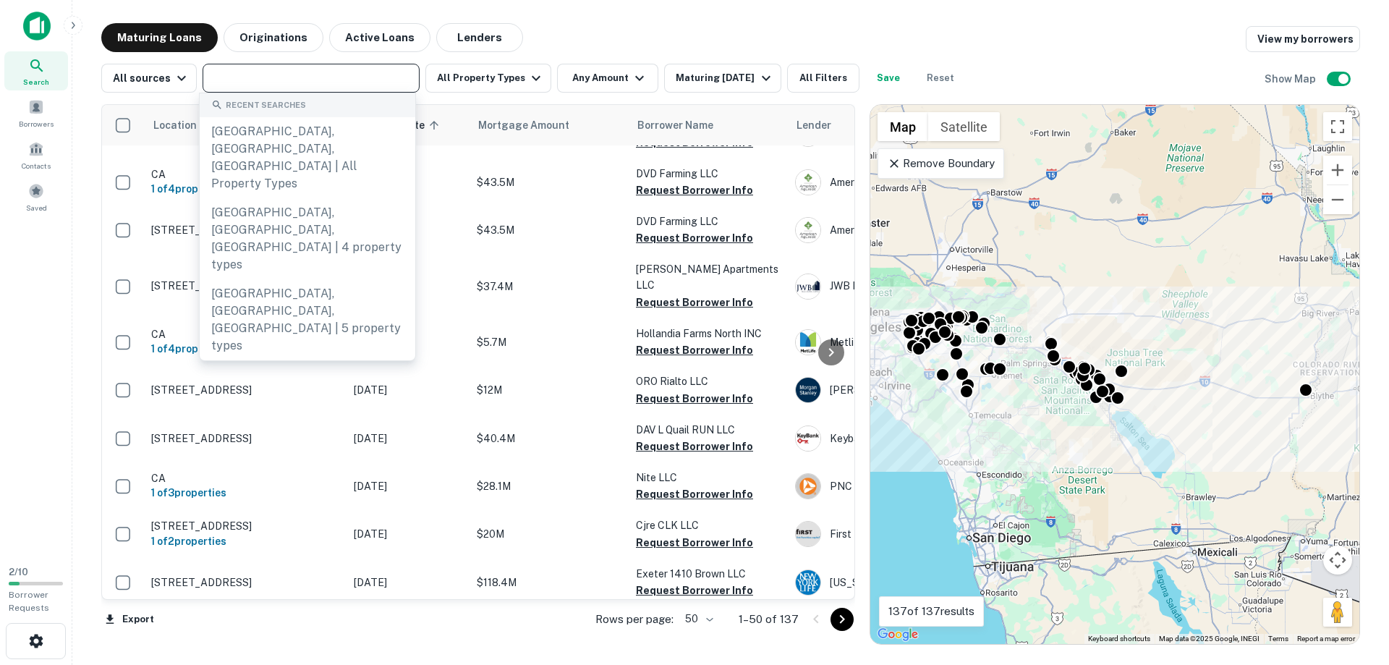
click at [318, 90] on div "​" at bounding box center [311, 78] width 217 height 29
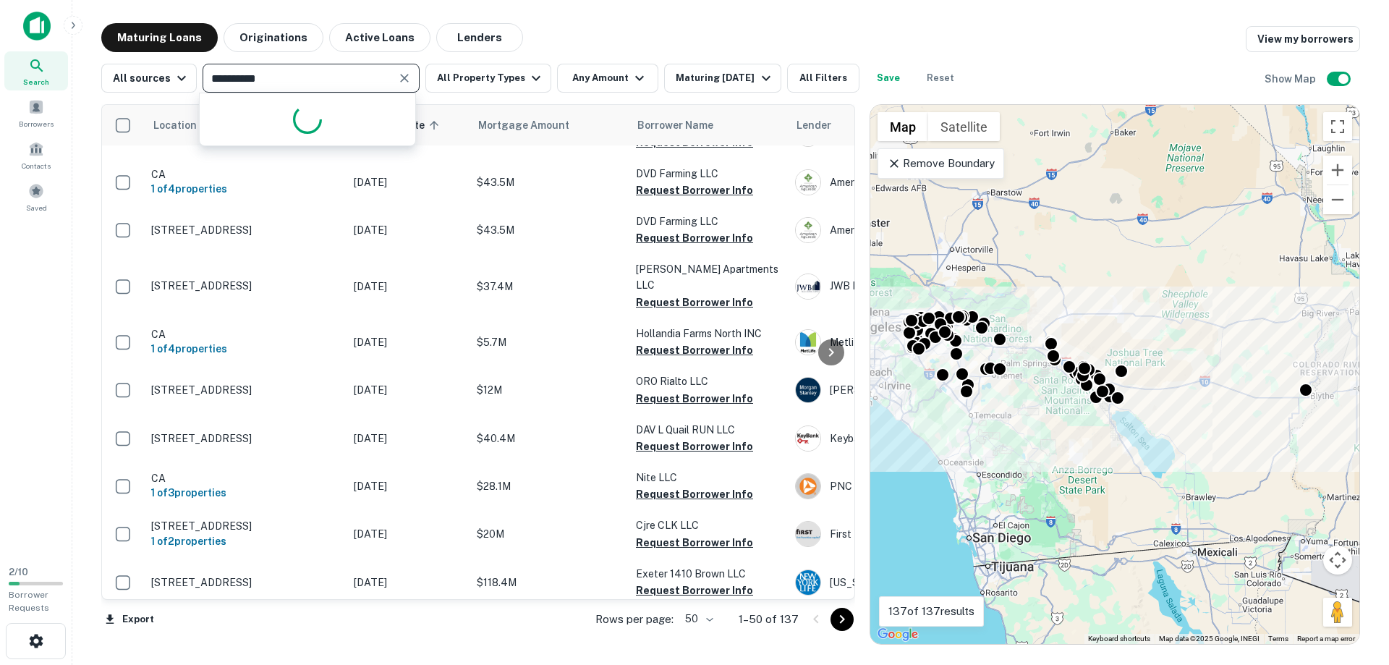
type input "**********"
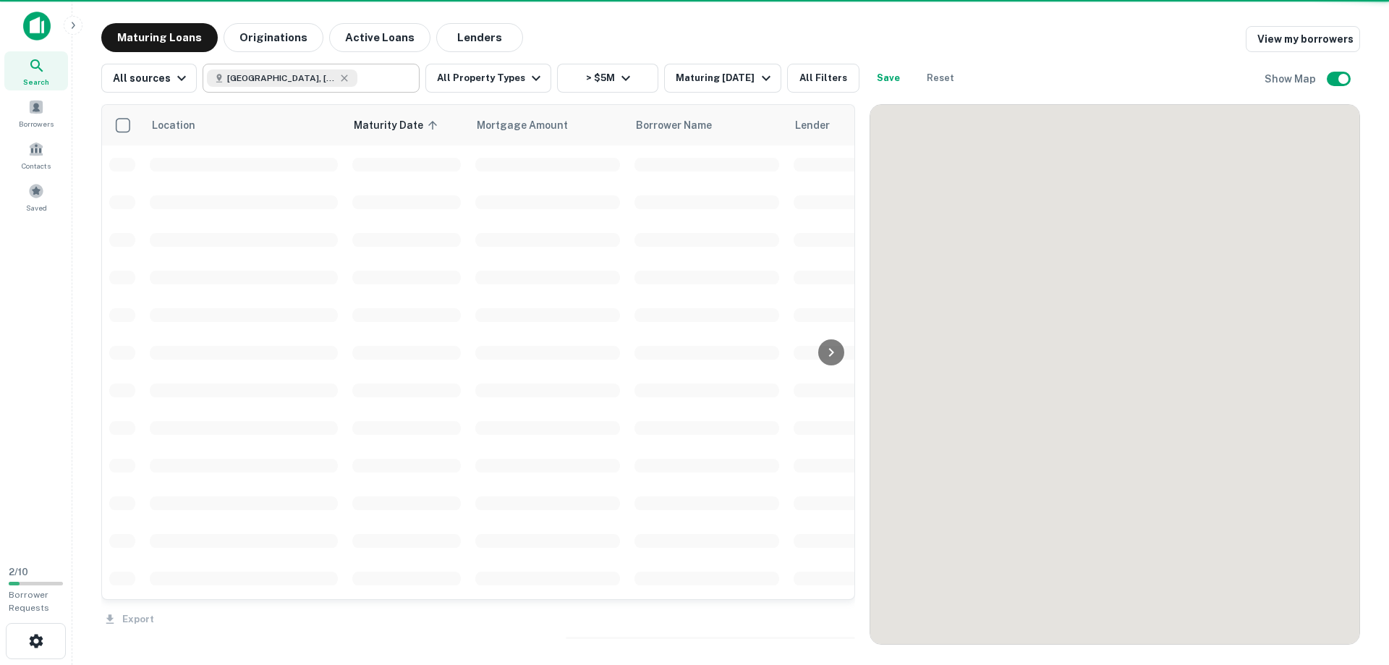
drag, startPoint x: 340, startPoint y: 74, endPoint x: 375, endPoint y: 78, distance: 35.0
click at [340, 75] on icon at bounding box center [345, 78] width 12 height 12
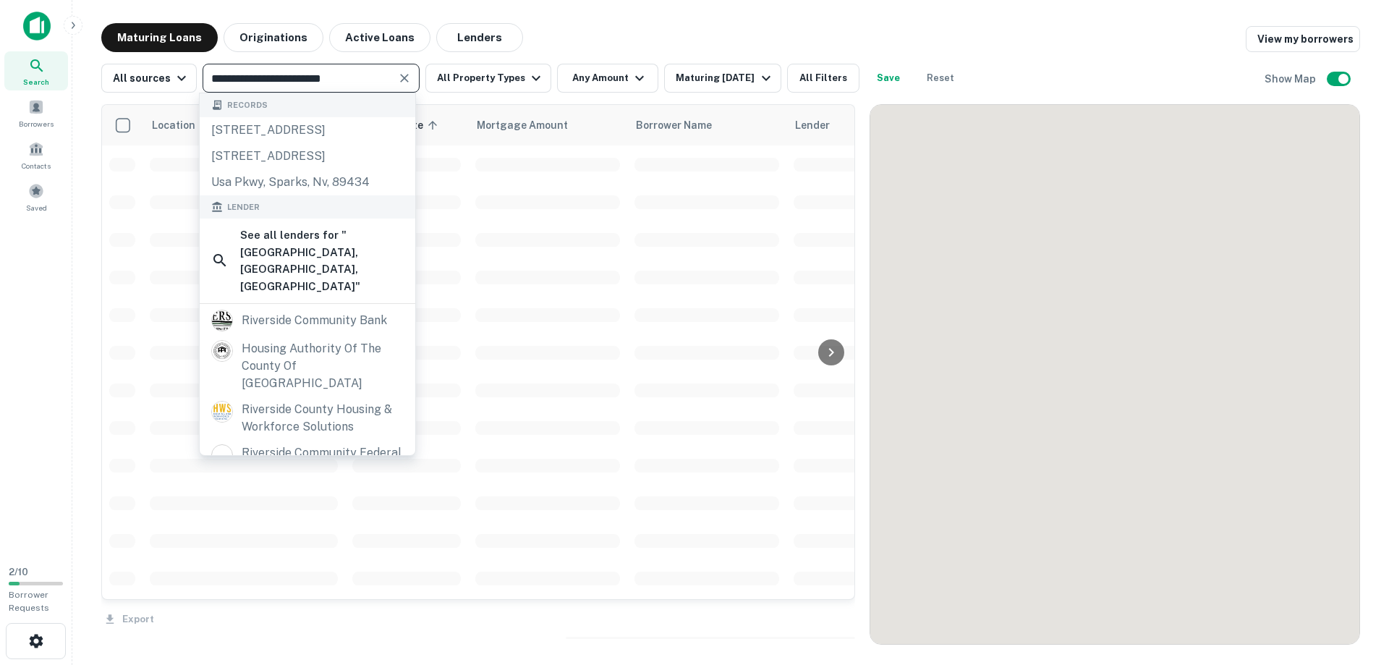
type input "**********"
click at [402, 77] on icon "Clear" at bounding box center [404, 78] width 9 height 9
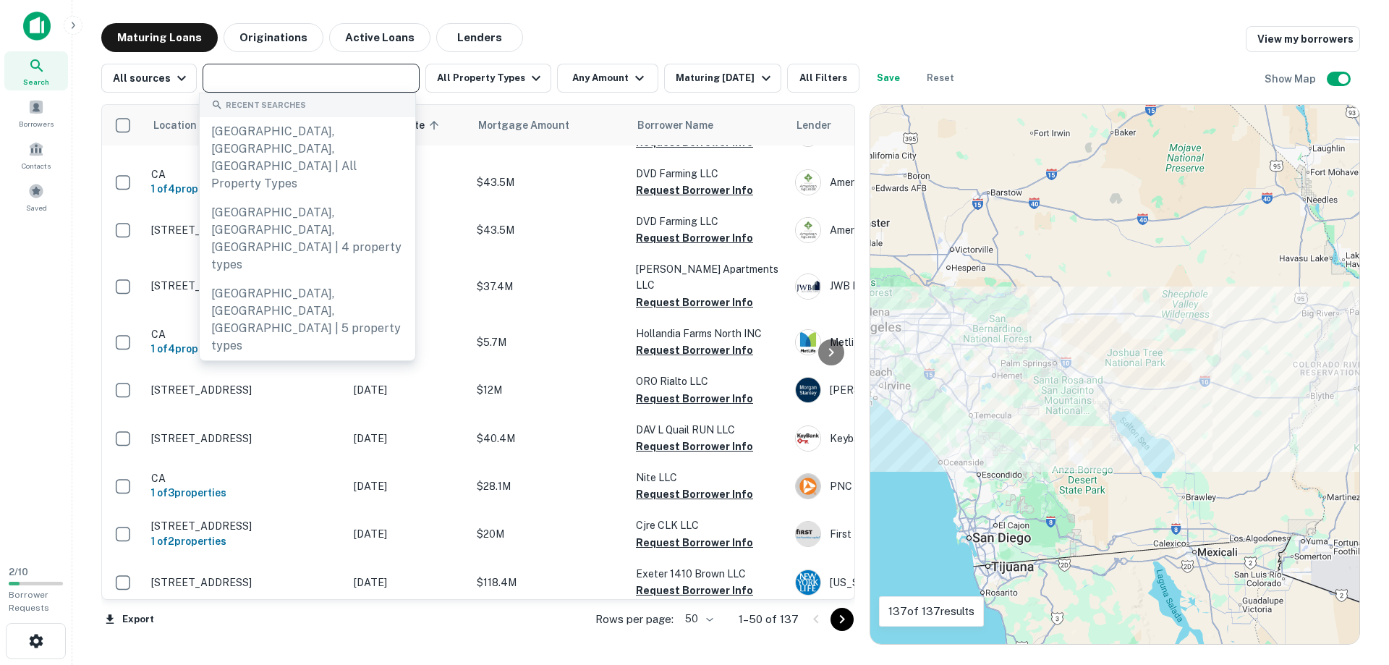
click at [331, 75] on input "text" at bounding box center [310, 78] width 206 height 20
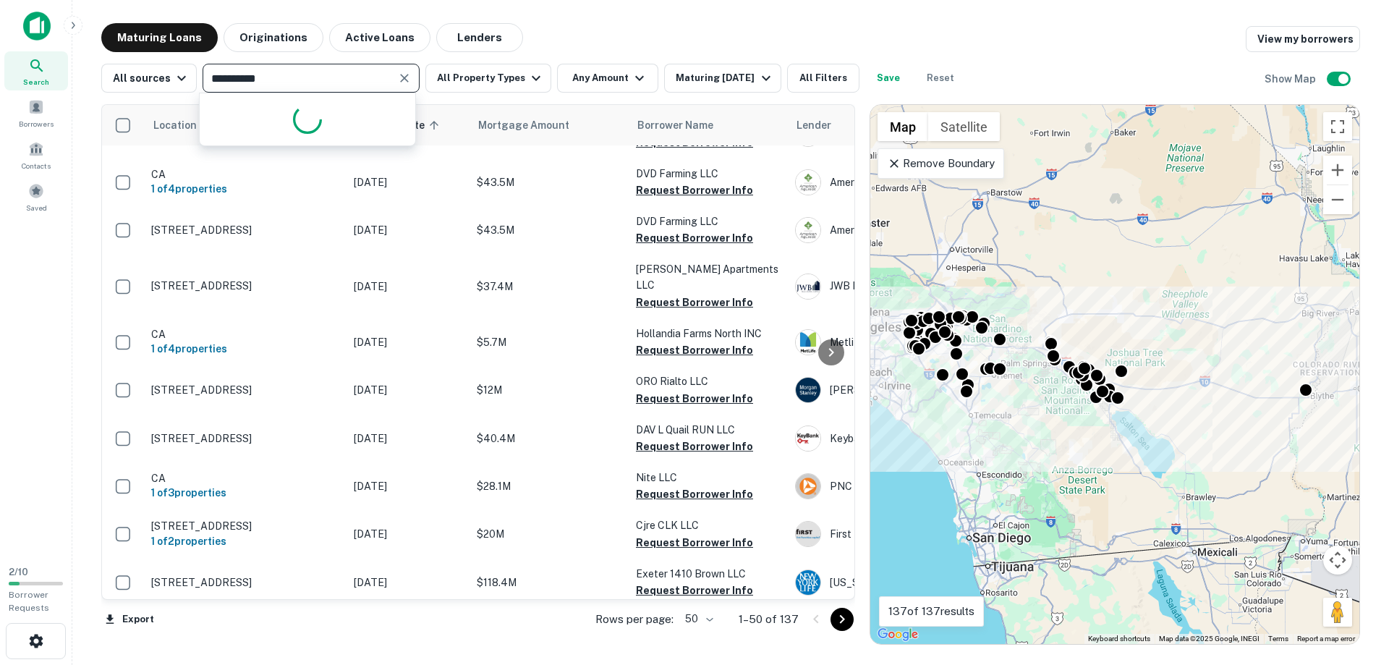
type input "**********"
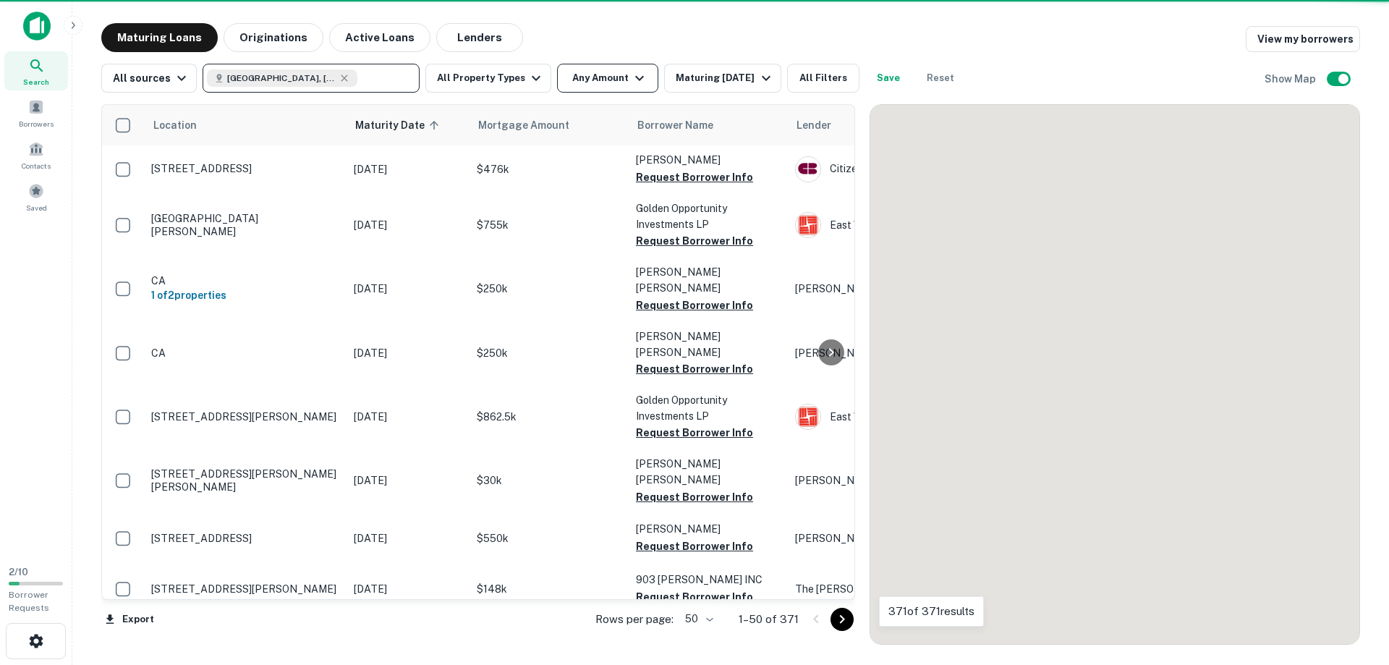
click at [576, 73] on button "Any Amount" at bounding box center [607, 78] width 101 height 29
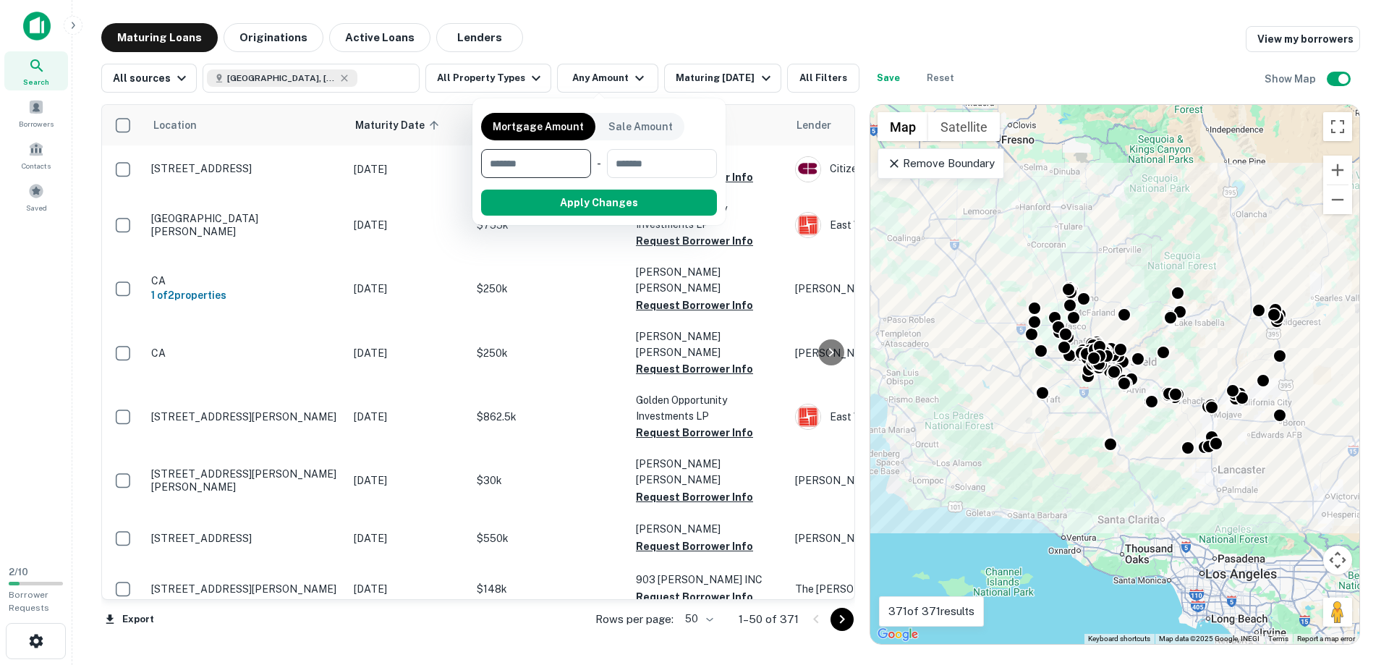
click at [519, 169] on input "number" at bounding box center [531, 163] width 100 height 29
type input "*******"
click at [645, 207] on button "Apply Changes" at bounding box center [625, 203] width 184 height 26
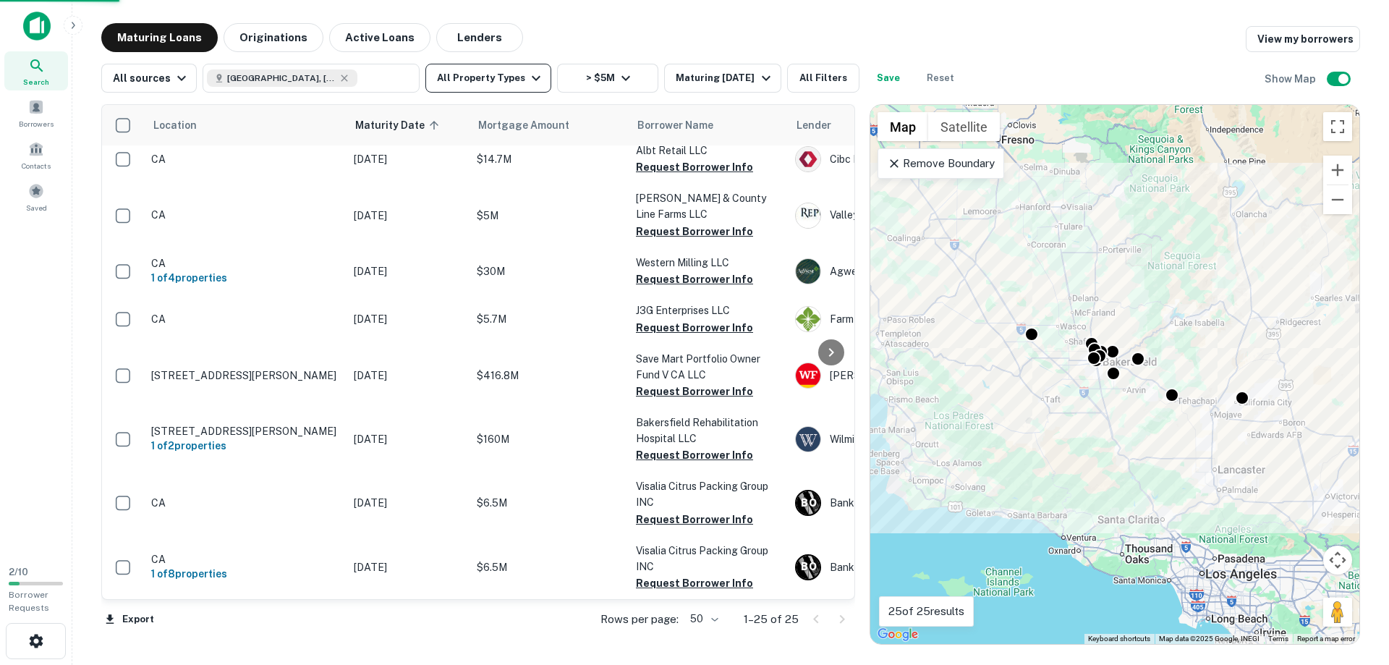
scroll to position [856, 0]
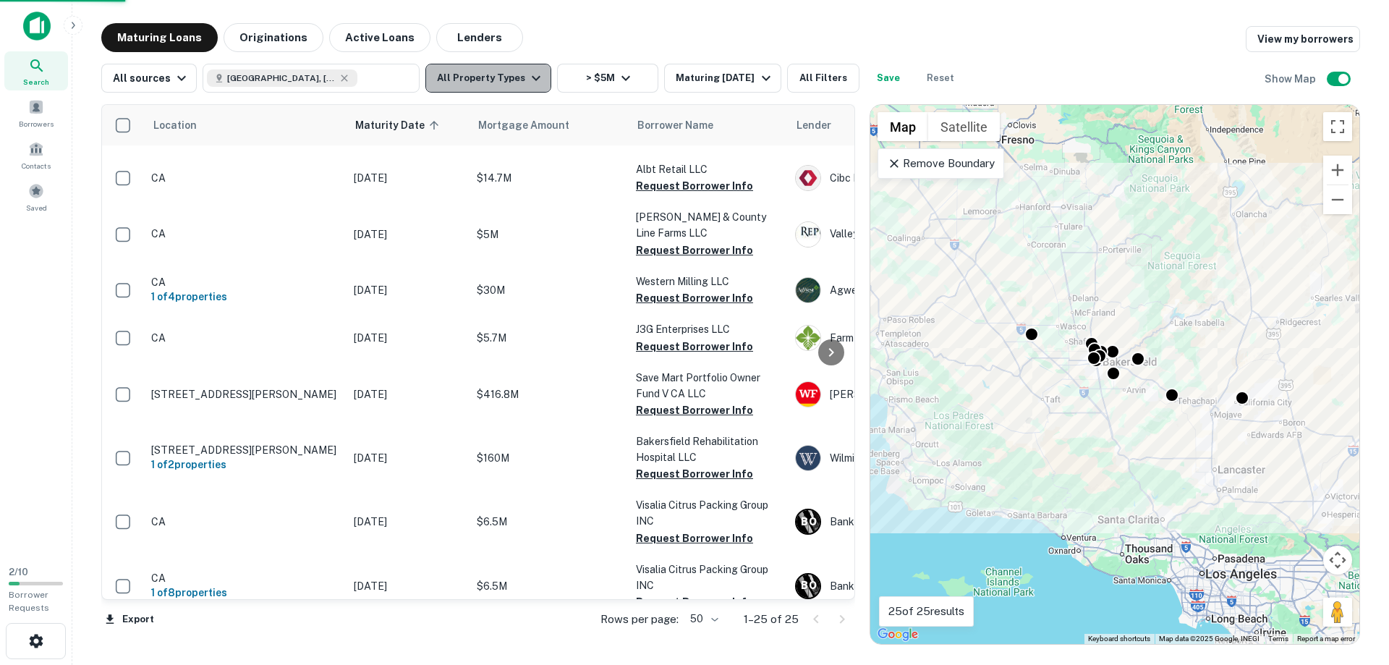
click at [514, 75] on button "All Property Types" at bounding box center [488, 78] width 126 height 29
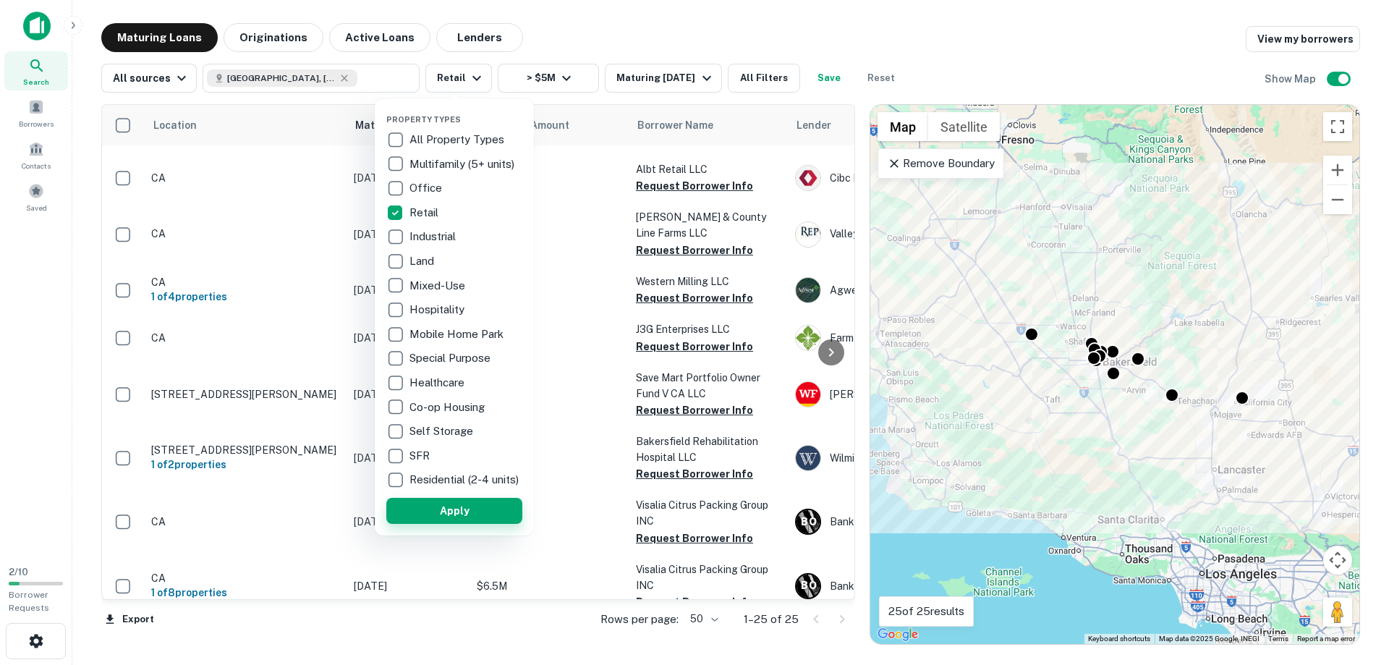
click at [449, 519] on button "Apply" at bounding box center [454, 511] width 136 height 26
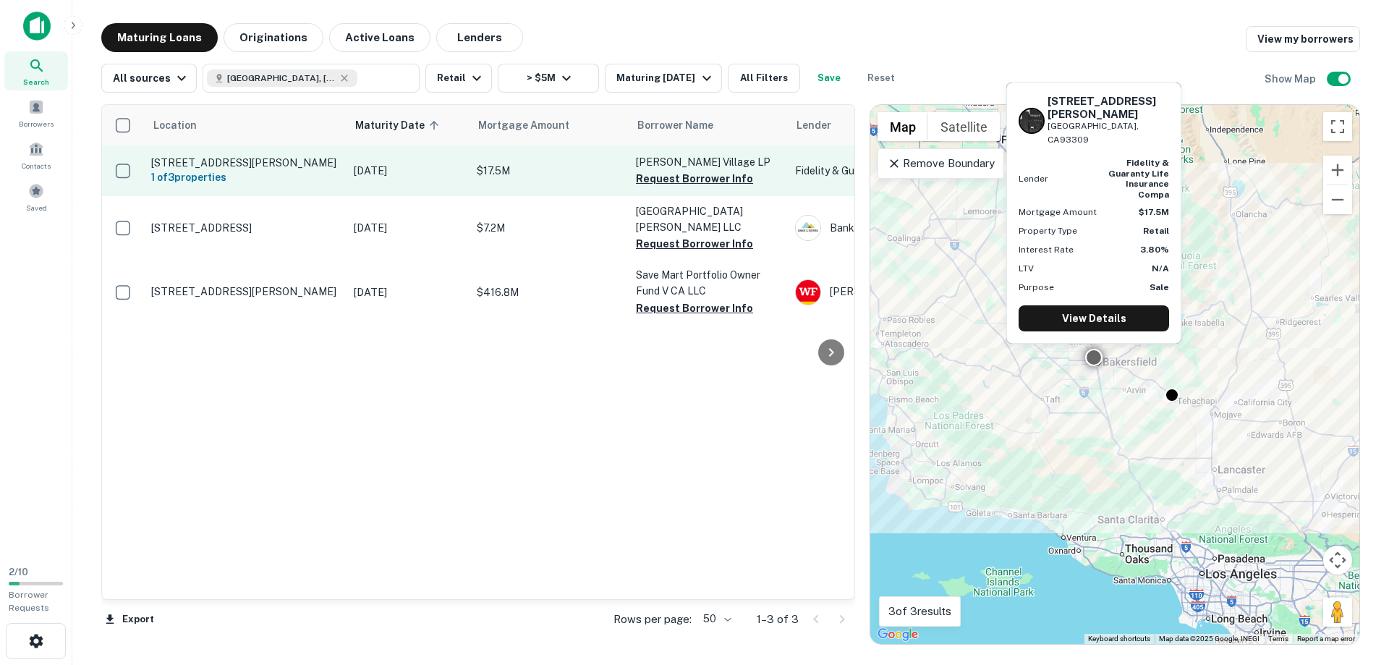
click at [213, 163] on p "[STREET_ADDRESS][PERSON_NAME]" at bounding box center [245, 162] width 188 height 13
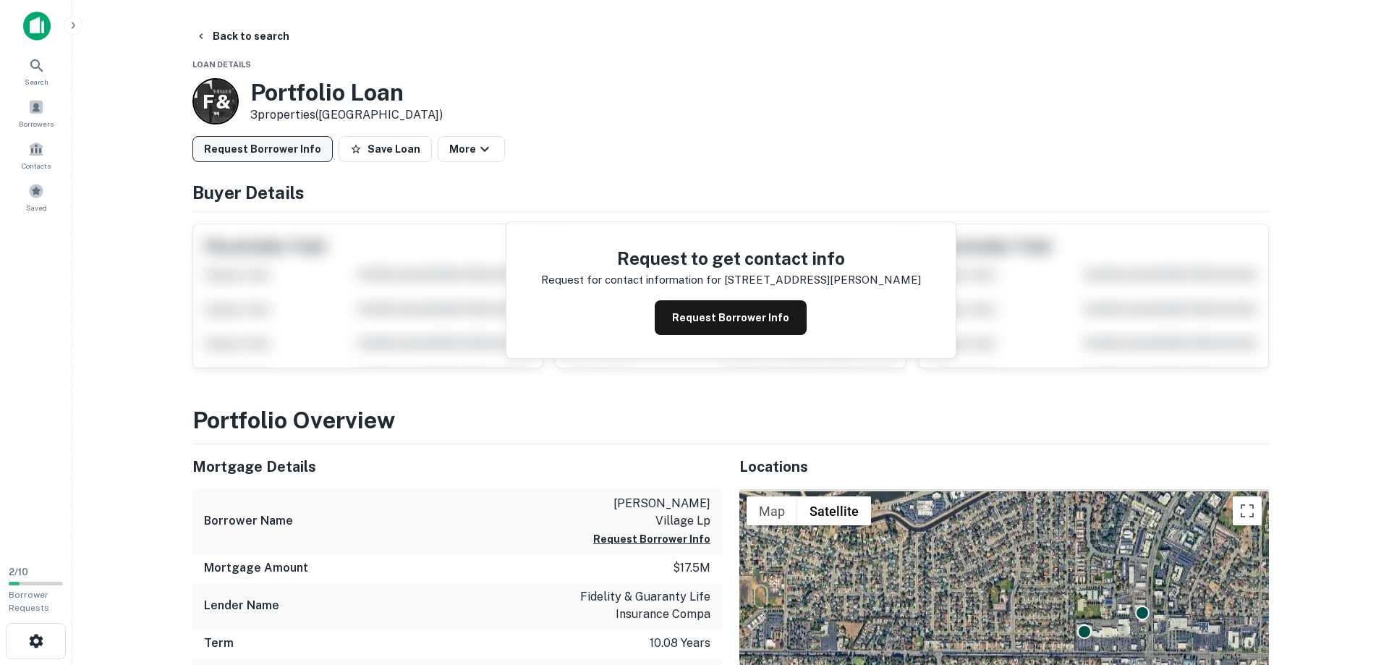
click at [232, 147] on button "Request Borrower Info" at bounding box center [262, 149] width 140 height 26
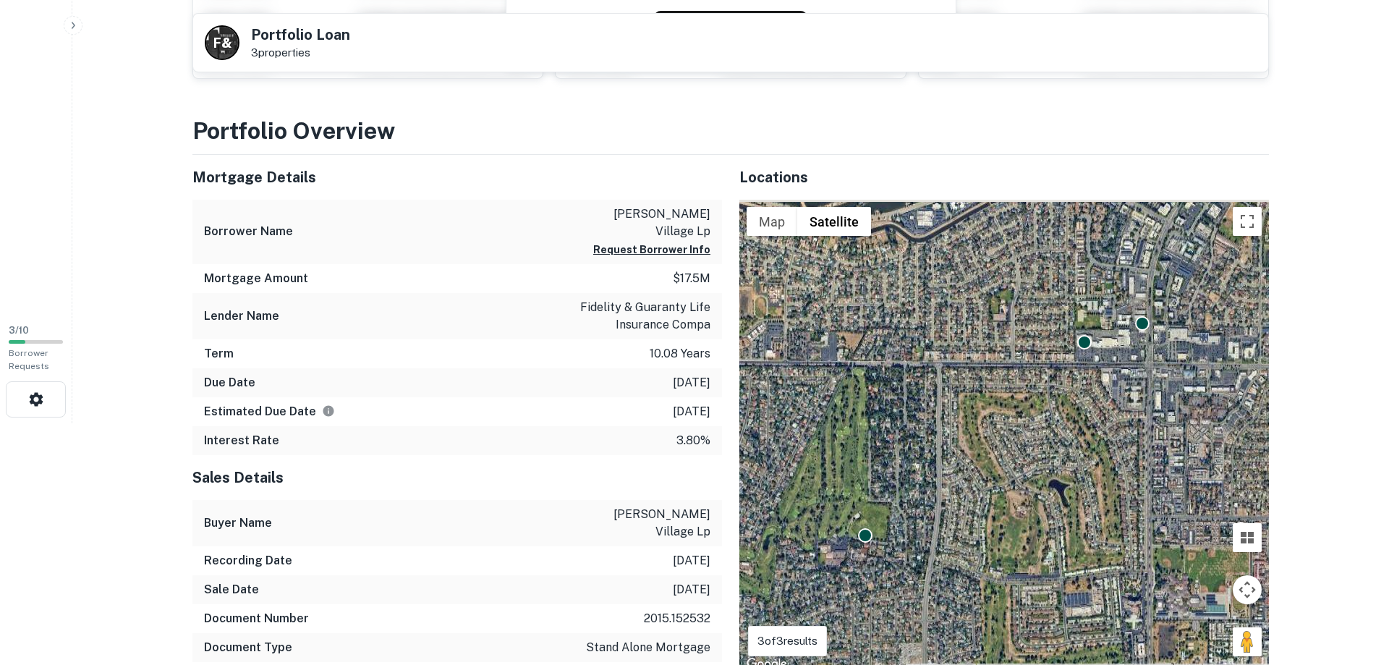
scroll to position [221, 0]
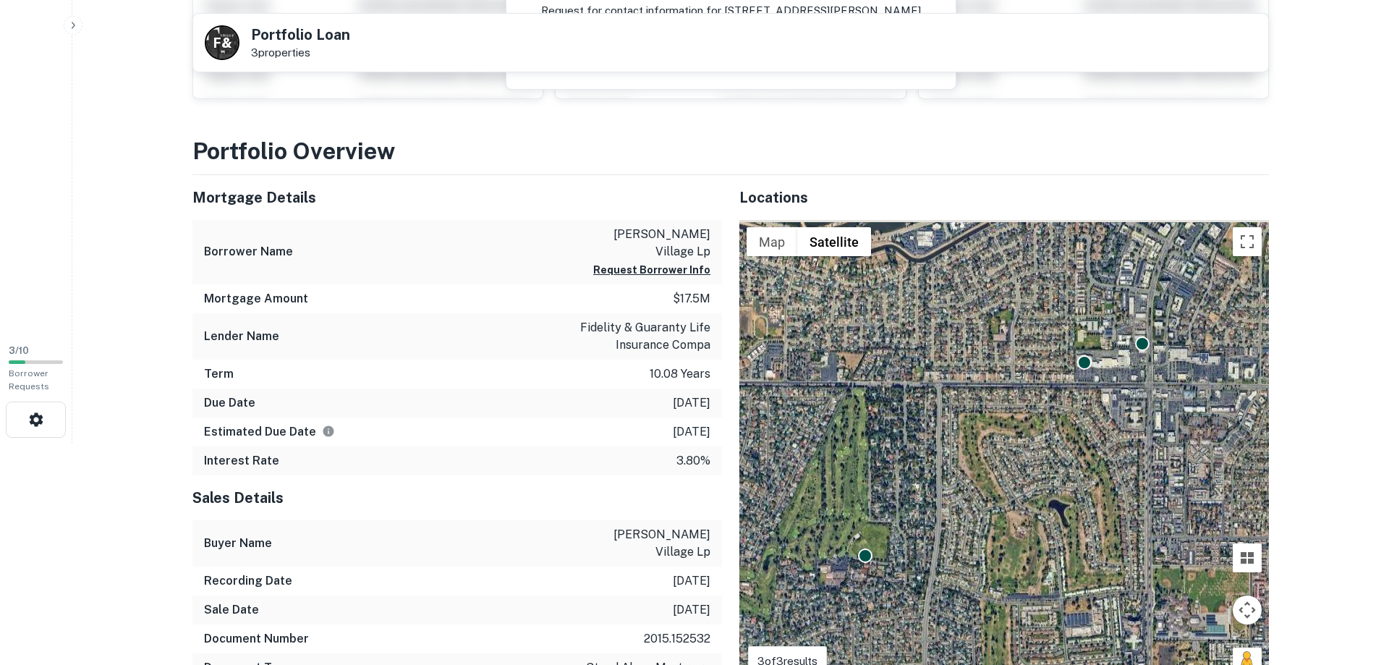
click at [151, 443] on html "Search Borrowers Contacts Saved 3 / 10 Borrower Requests Back to search F & Por…" at bounding box center [694, 111] width 1389 height 665
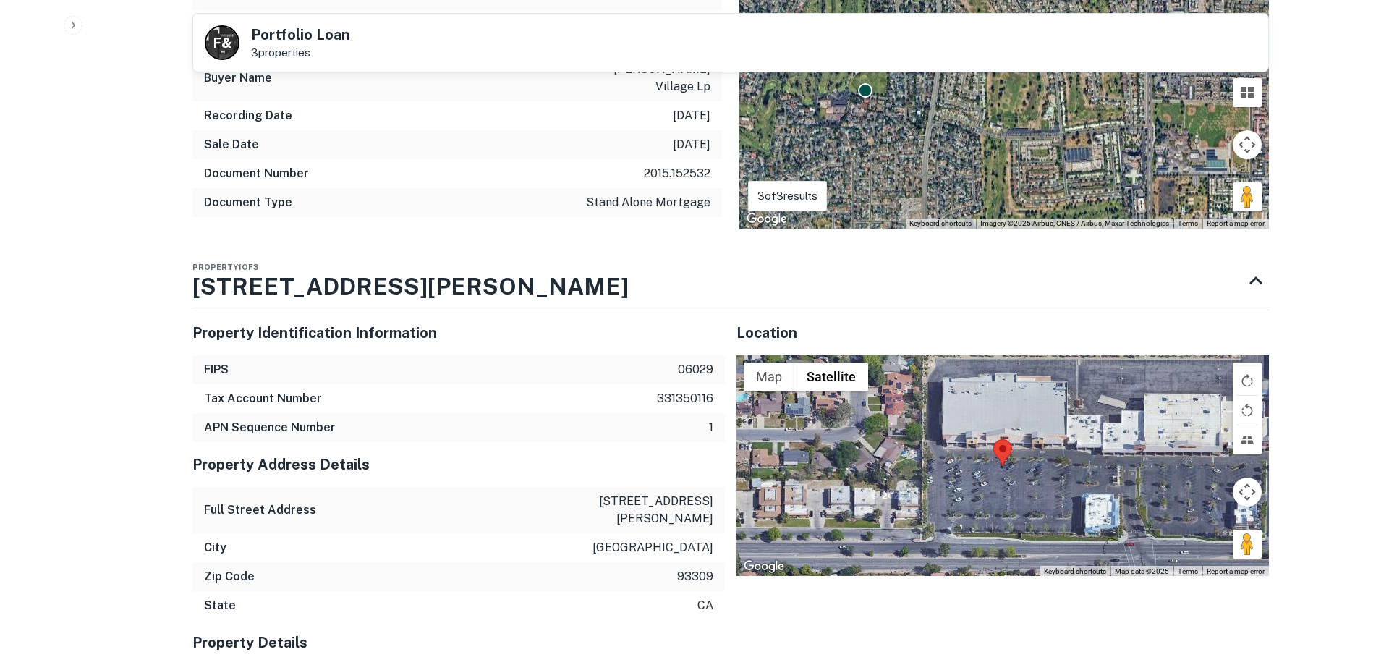
scroll to position [664, 0]
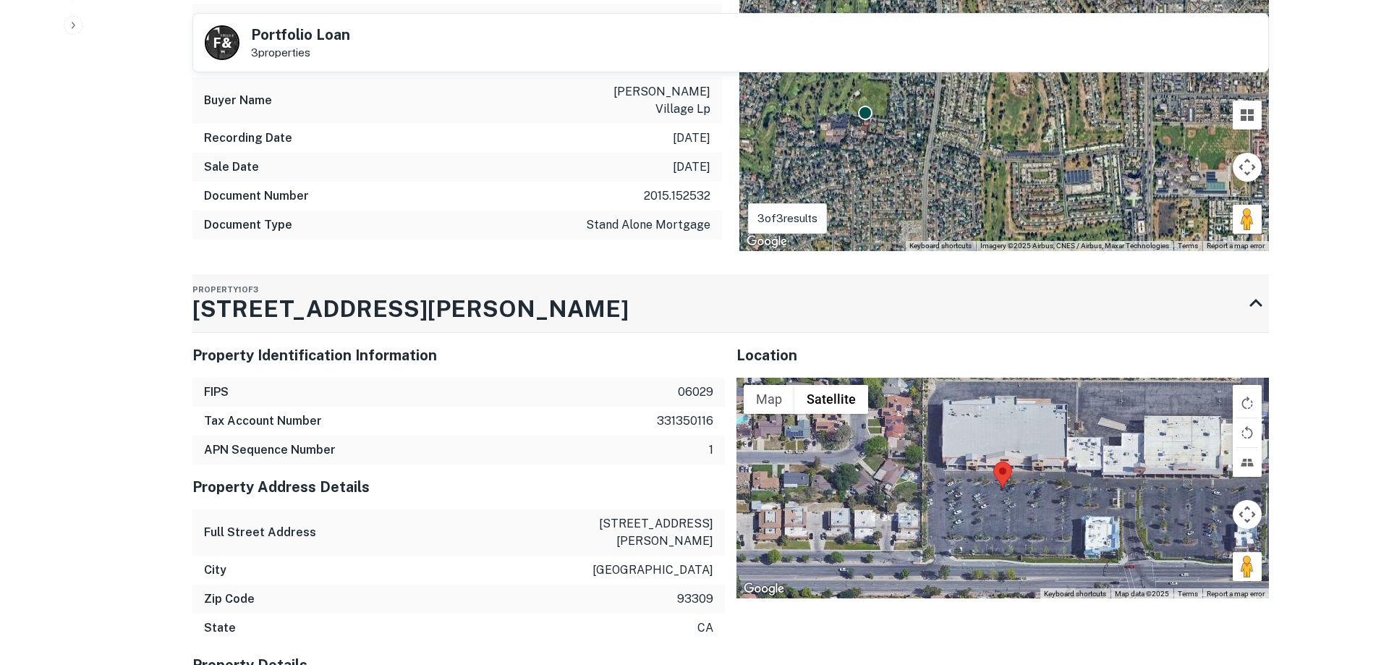
drag, startPoint x: 187, startPoint y: 278, endPoint x: 472, endPoint y: 278, distance: 285.0
click at [472, 278] on div "Back to search F & Portfolio Loan 3 properties Buyer Details Request to get con…" at bounding box center [730, 526] width 1111 height 2335
drag, startPoint x: 447, startPoint y: 279, endPoint x: 157, endPoint y: 320, distance: 293.0
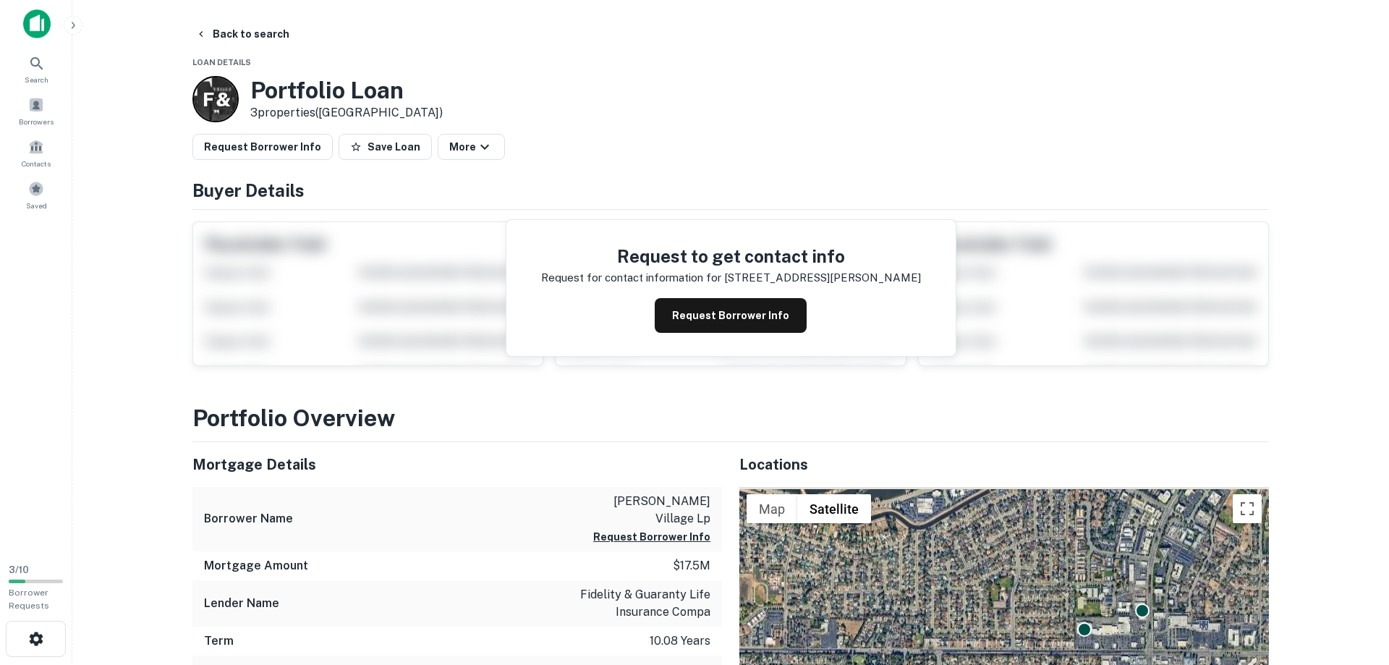
scroll to position [0, 0]
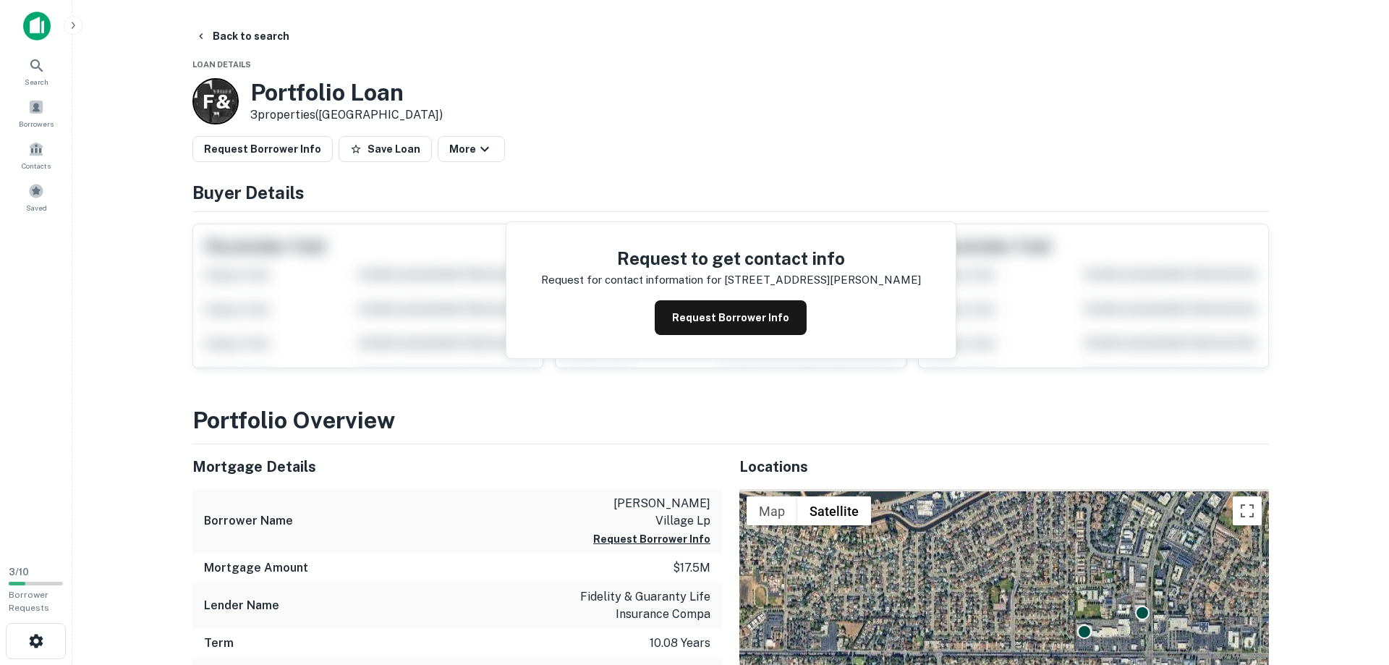
click at [335, 470] on h5 "Mortgage Details" at bounding box center [457, 467] width 530 height 22
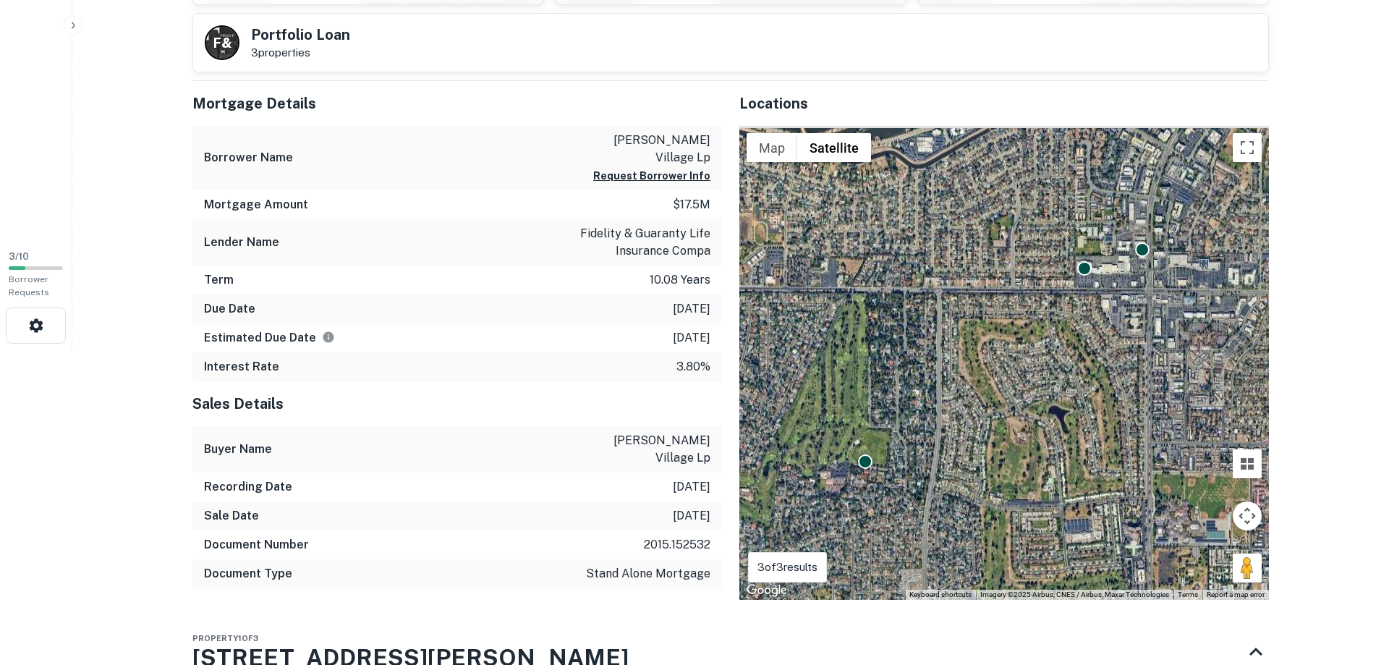
scroll to position [295, 0]
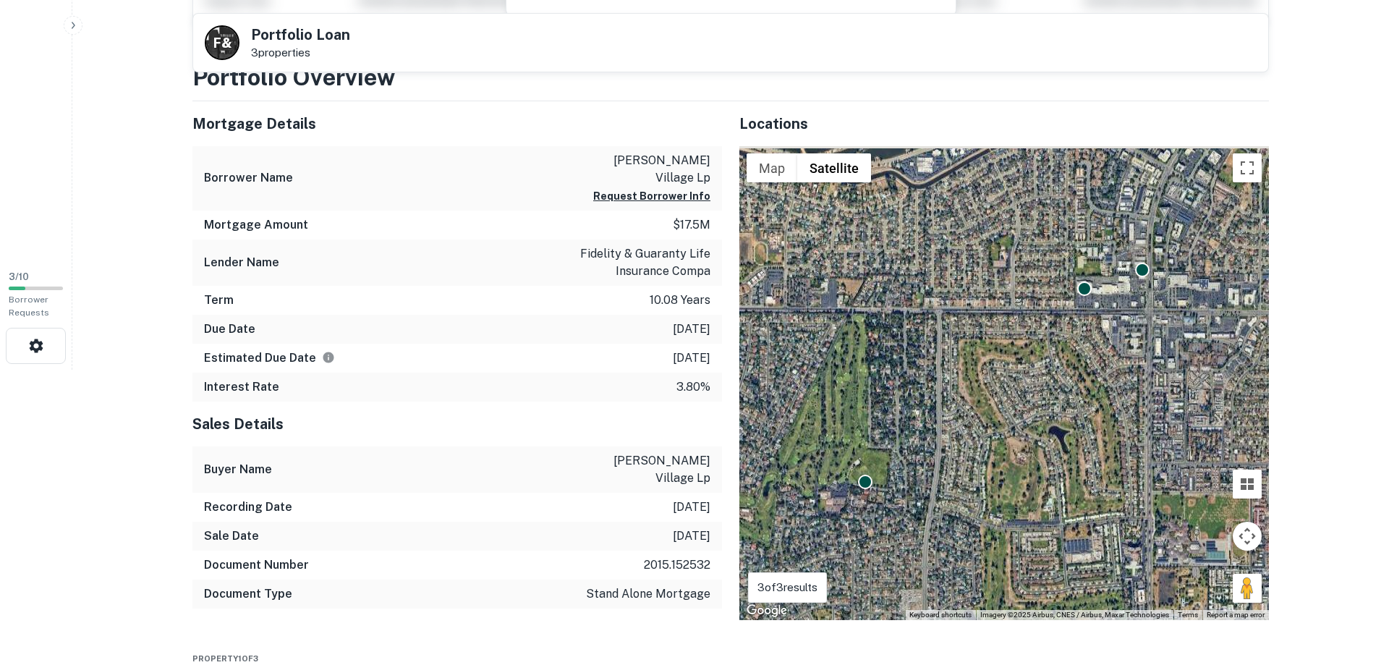
click at [114, 370] on html "Search Borrowers Contacts Saved 3 / 10 Borrower Requests Back to search F & Por…" at bounding box center [694, 37] width 1389 height 665
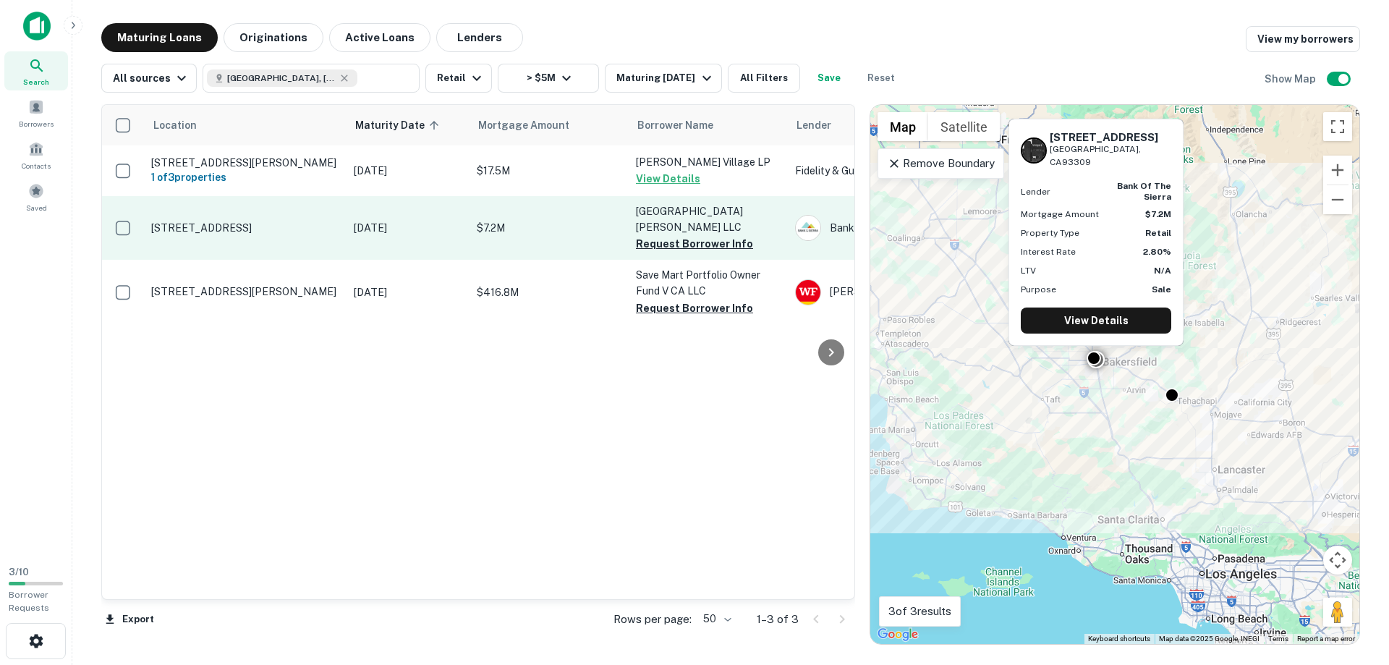
click at [235, 234] on p "[STREET_ADDRESS]" at bounding box center [245, 227] width 188 height 13
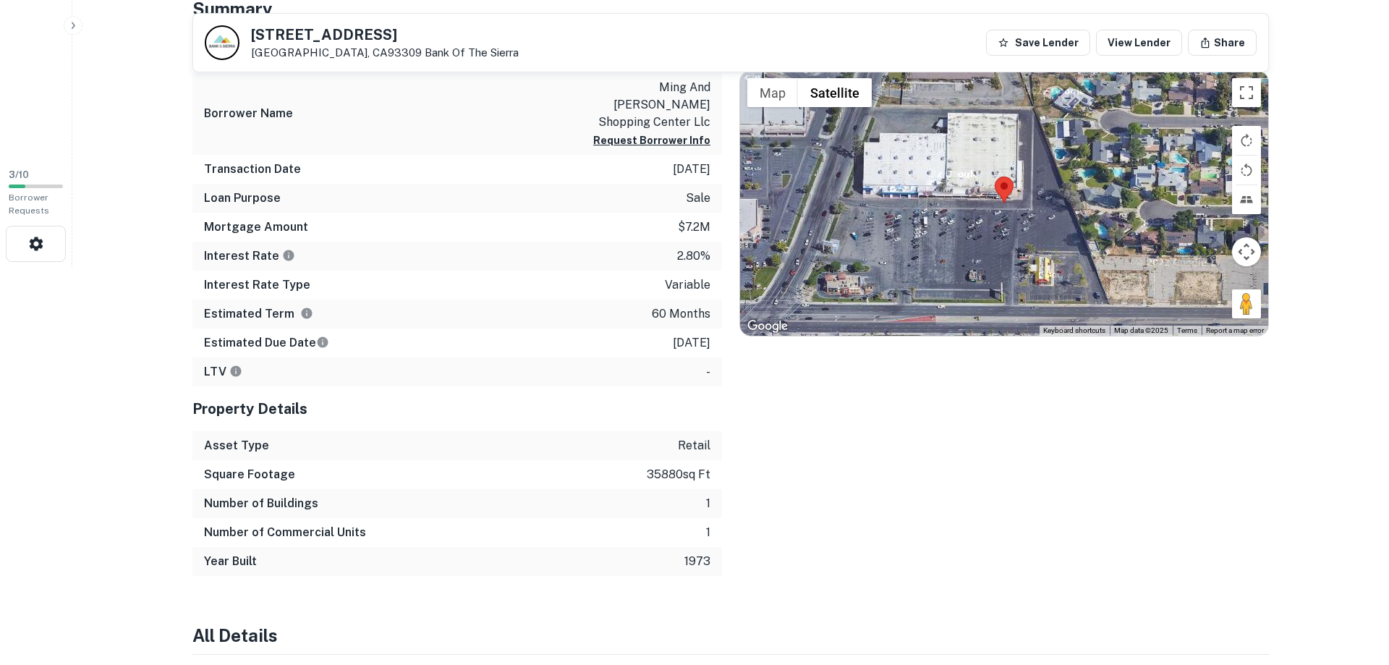
scroll to position [369, 0]
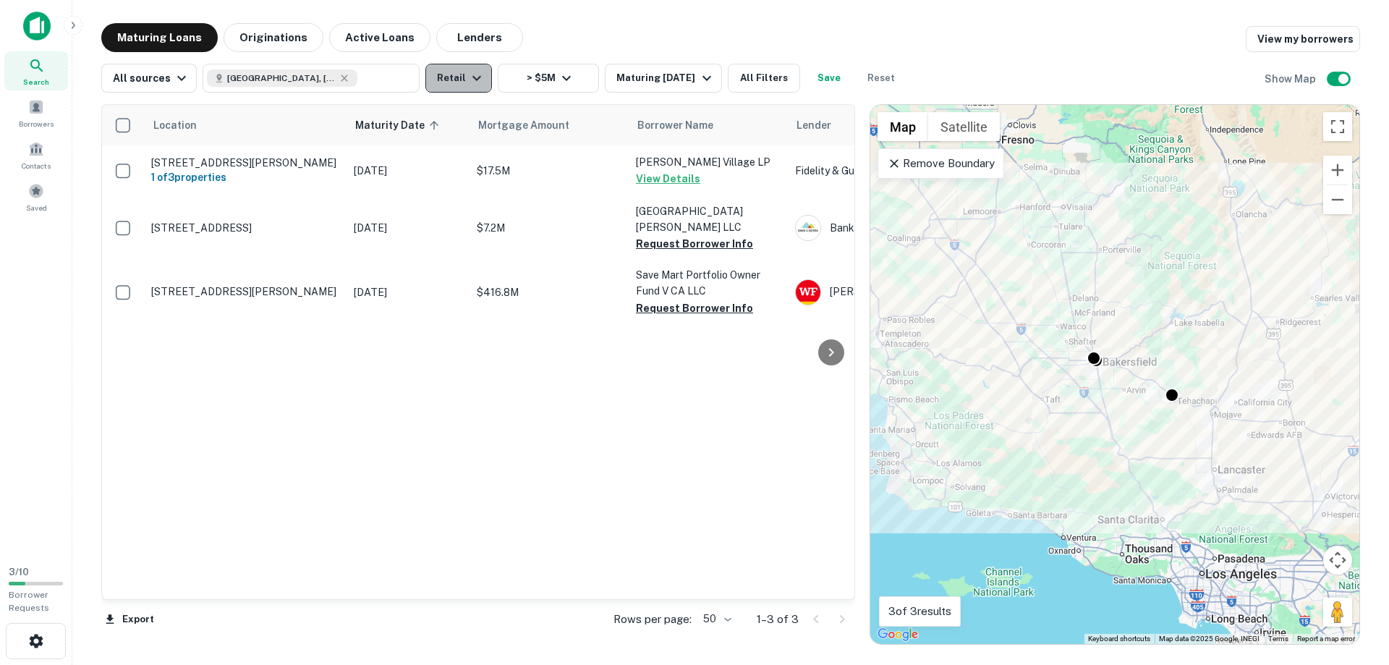
click at [472, 79] on icon "button" at bounding box center [476, 78] width 9 height 5
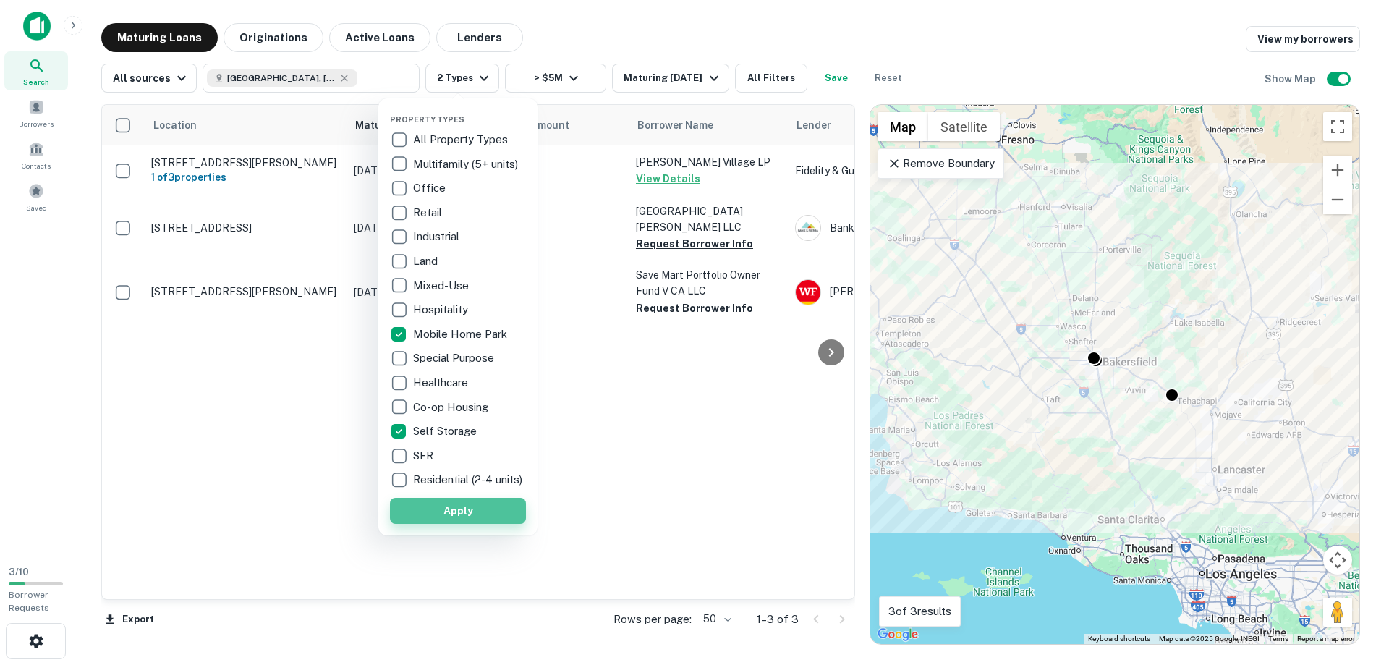
click at [437, 524] on button "Apply" at bounding box center [458, 511] width 136 height 26
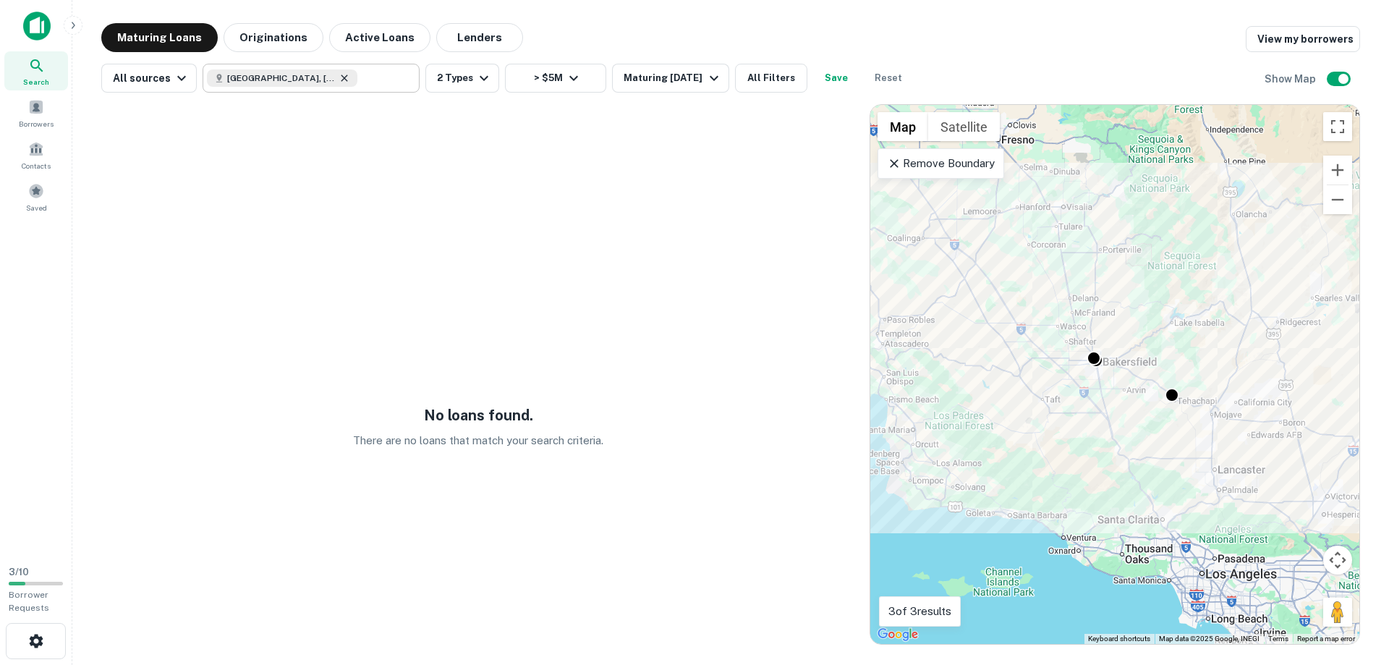
click at [339, 78] on icon at bounding box center [345, 78] width 12 height 12
type input "**********"
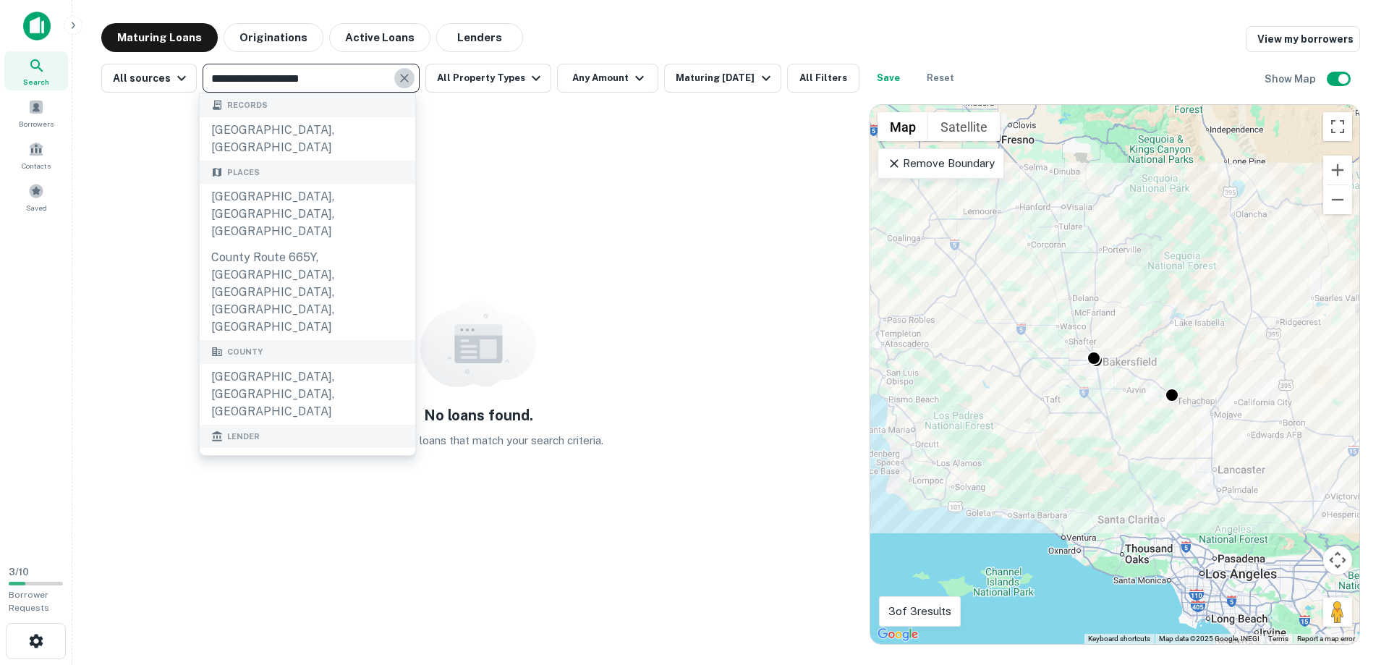
click at [400, 75] on icon "Clear" at bounding box center [404, 78] width 9 height 9
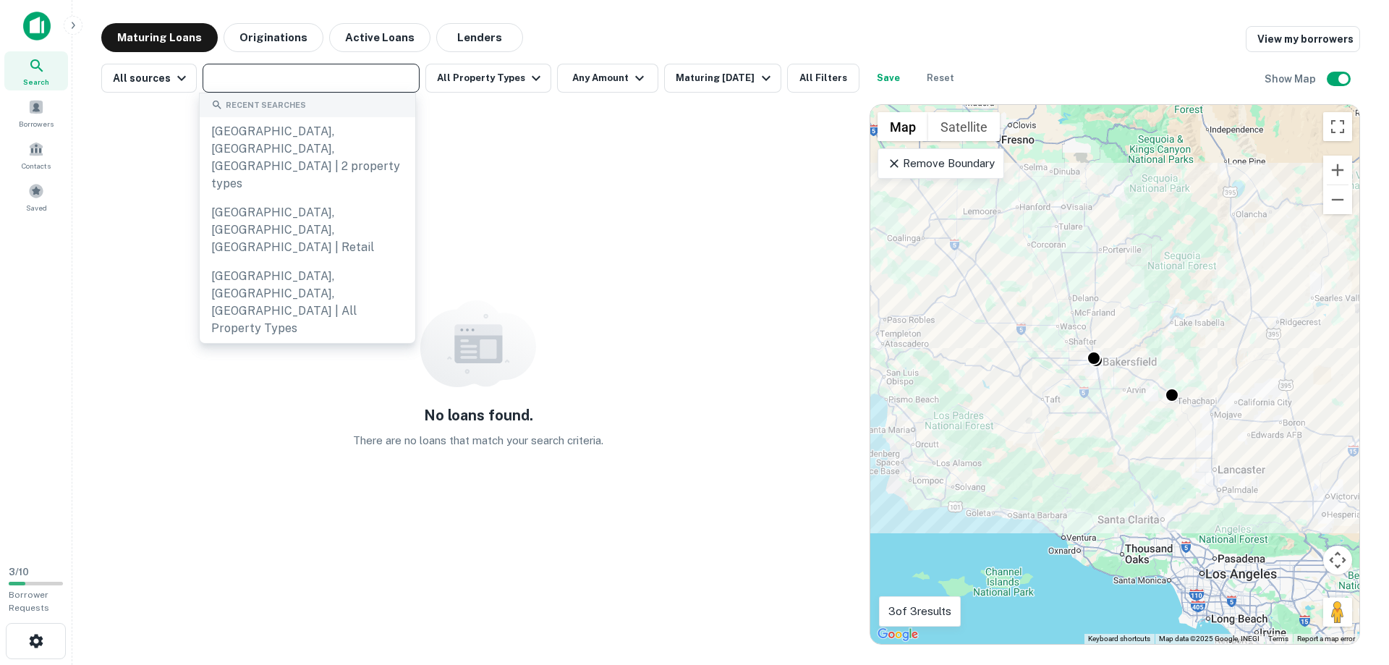
click at [339, 77] on input "text" at bounding box center [310, 78] width 206 height 20
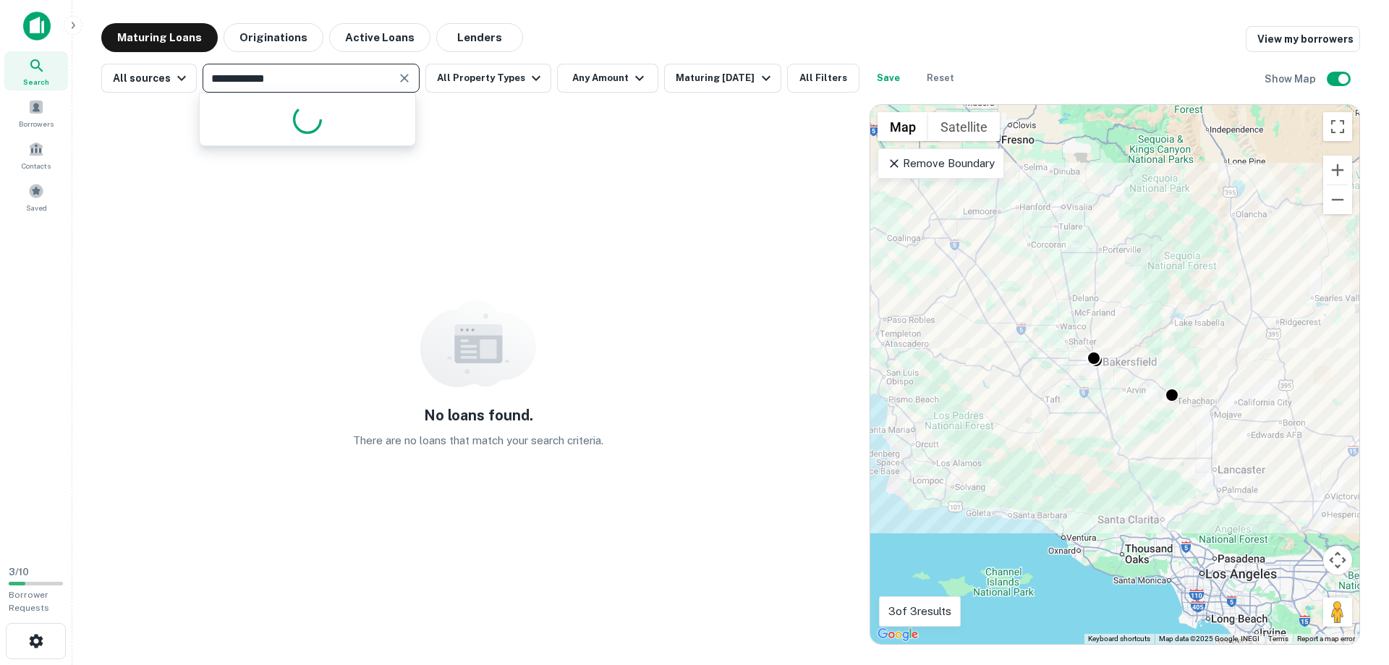
type input "**********"
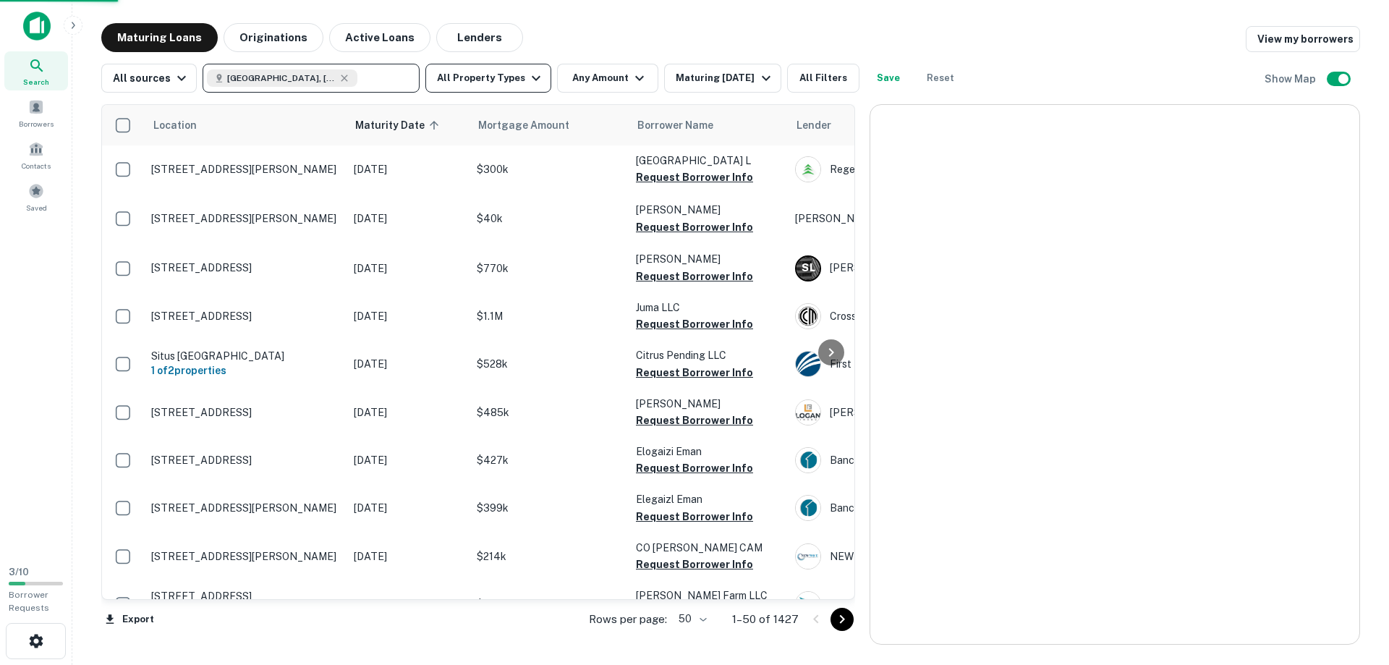
click at [483, 83] on button "All Property Types" at bounding box center [488, 78] width 126 height 29
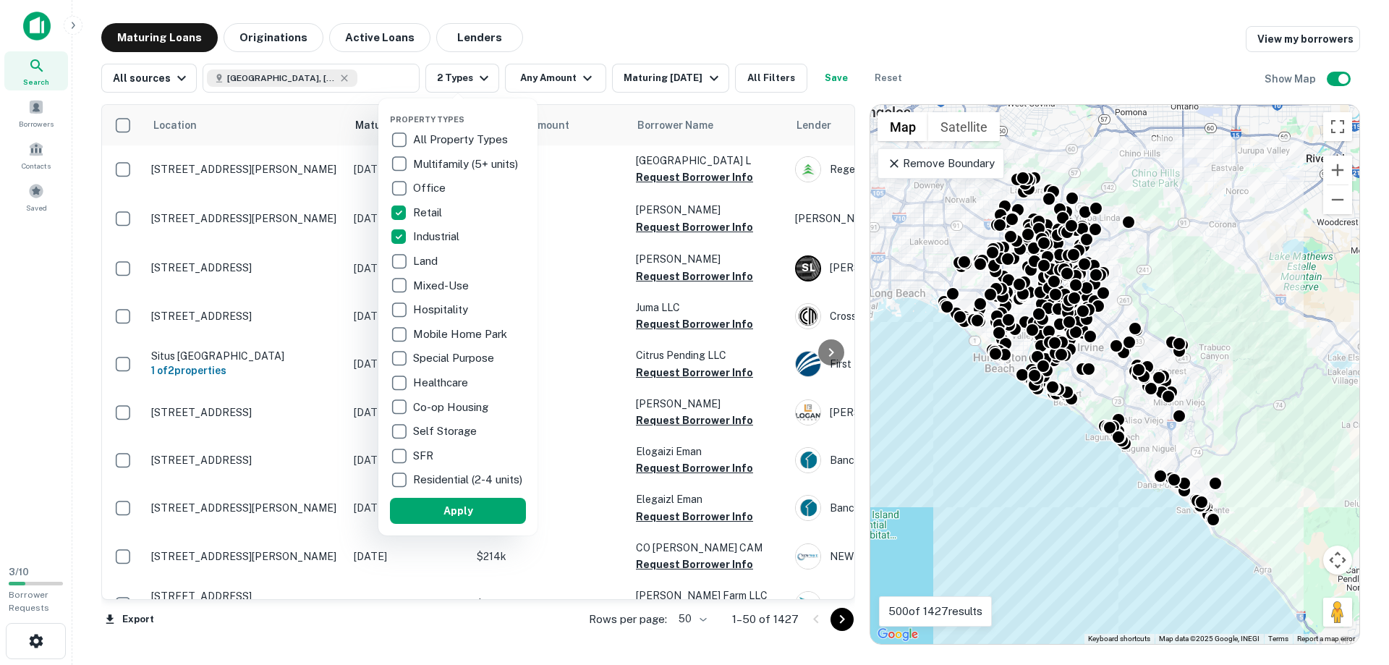
click at [569, 80] on div at bounding box center [694, 332] width 1389 height 665
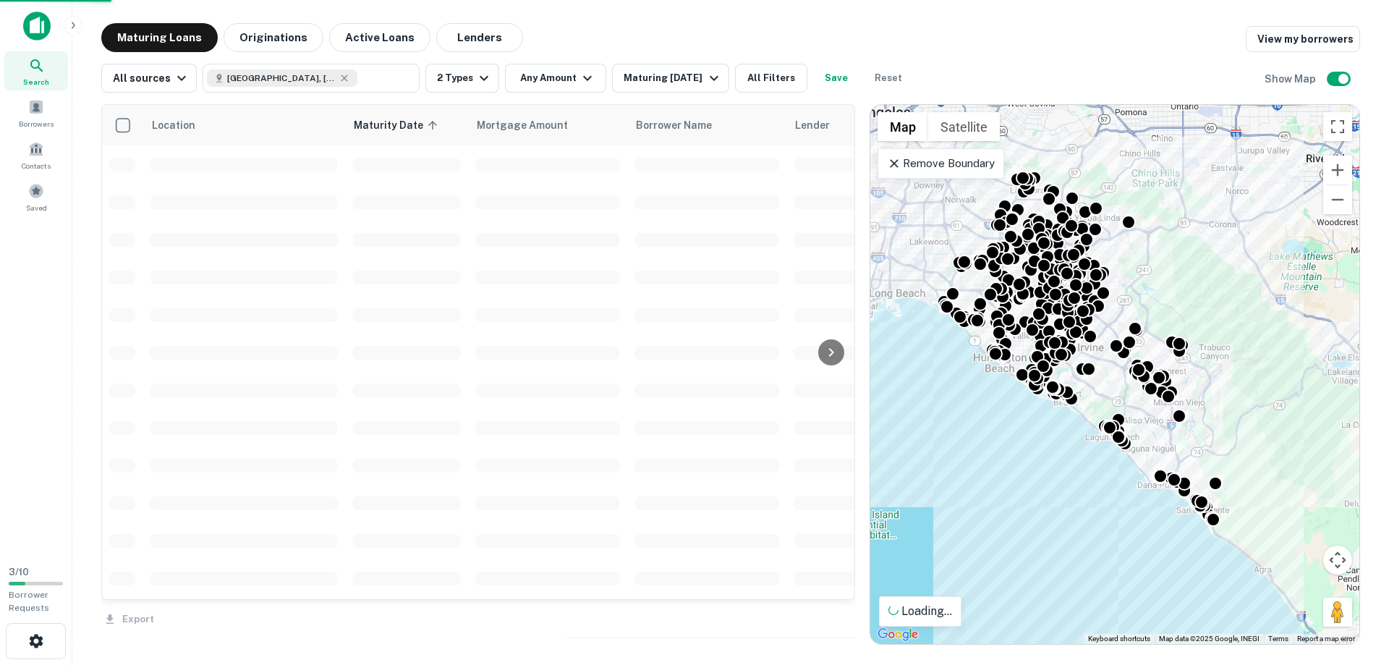
click at [571, 77] on button "Any Amount" at bounding box center [555, 78] width 101 height 29
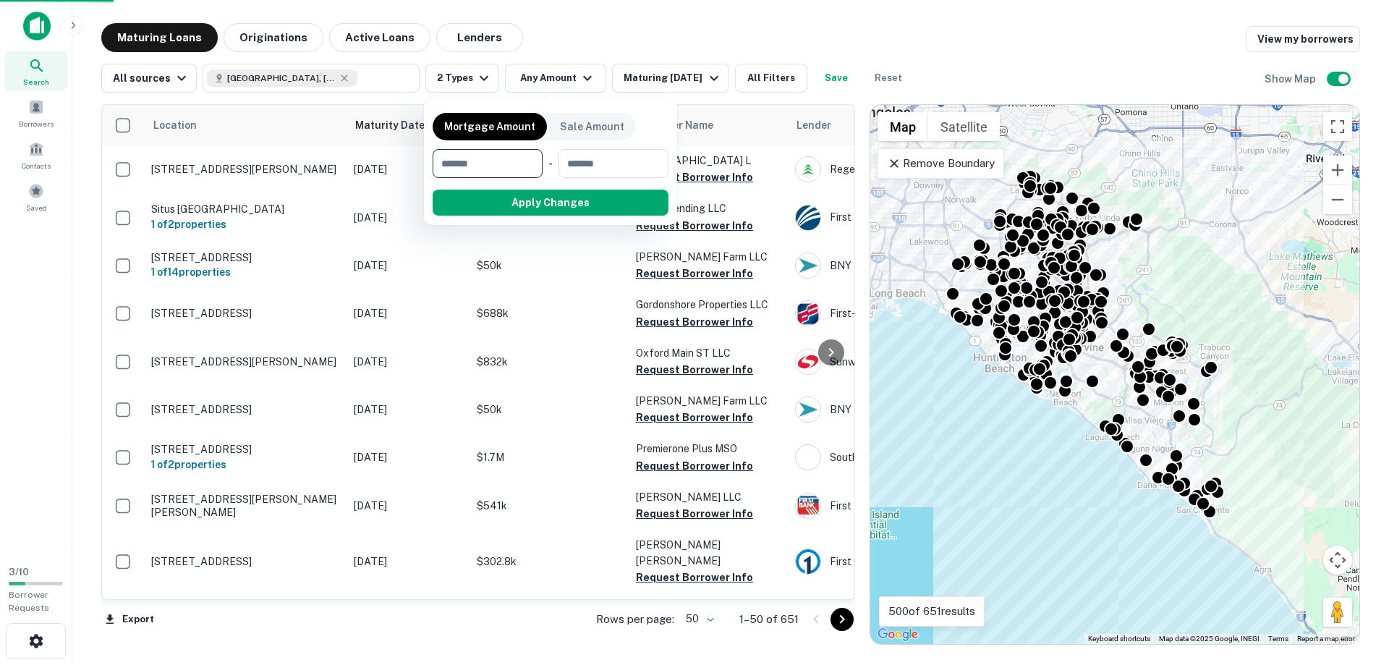
click at [465, 161] on input "number" at bounding box center [483, 163] width 100 height 29
type input "*******"
click at [634, 197] on button "Apply Changes" at bounding box center [577, 203] width 184 height 26
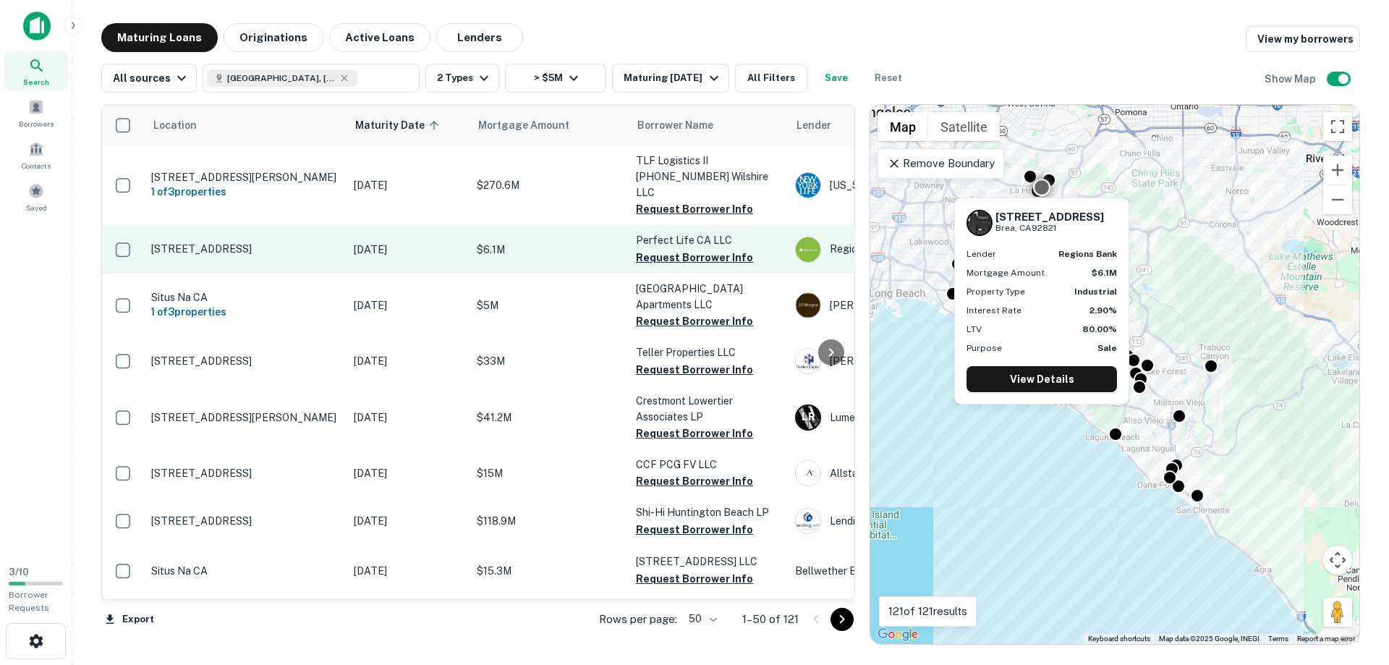
click at [196, 242] on p "[STREET_ADDRESS]" at bounding box center [245, 248] width 188 height 13
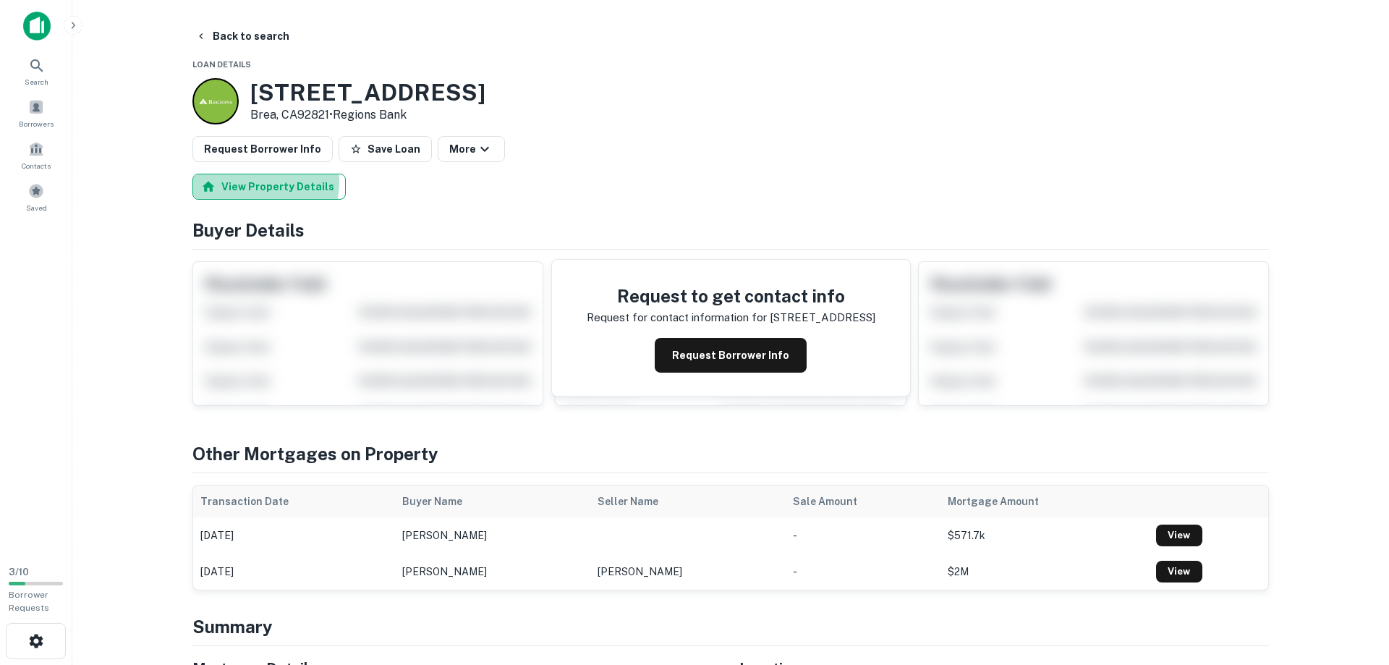
click at [255, 182] on button "View Property Details" at bounding box center [268, 187] width 153 height 26
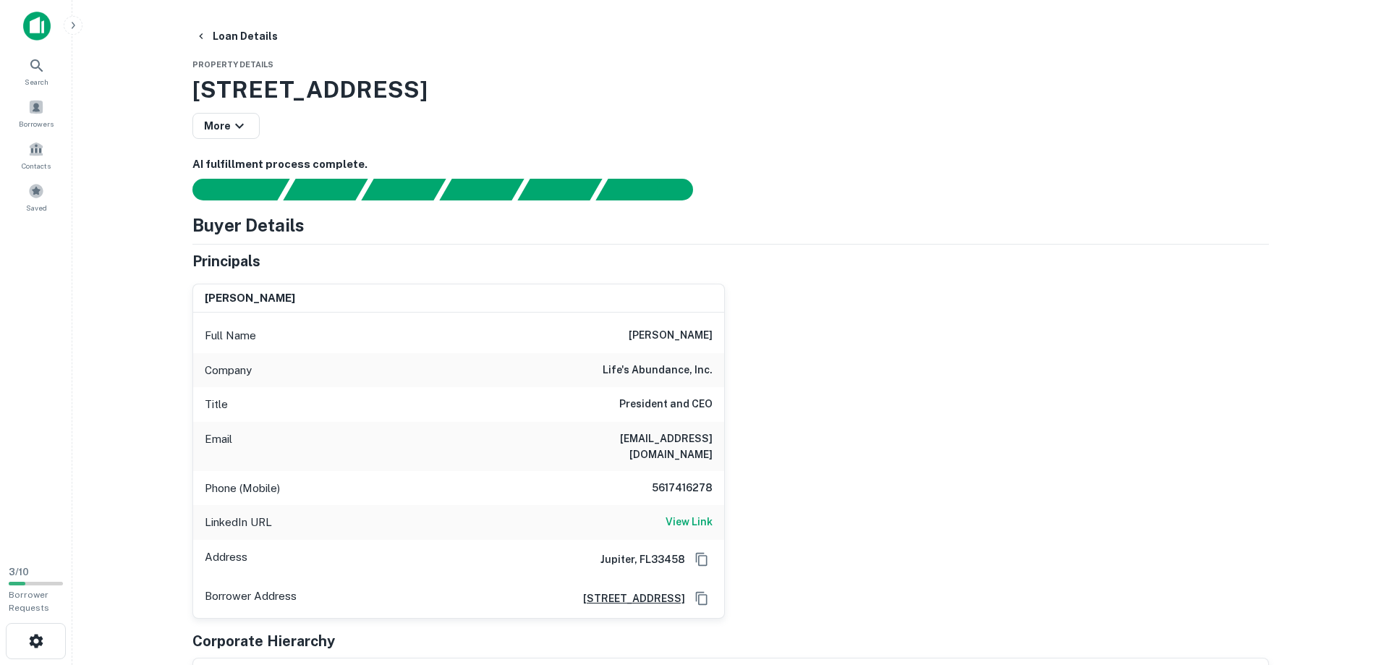
drag, startPoint x: 636, startPoint y: 335, endPoint x: 718, endPoint y: 333, distance: 81.8
click at [718, 333] on div "Full Name [PERSON_NAME]" at bounding box center [458, 335] width 531 height 35
copy h6 "[PERSON_NAME]"
drag, startPoint x: 563, startPoint y: 439, endPoint x: 712, endPoint y: 441, distance: 149.0
click at [712, 441] on div "Email [EMAIL_ADDRESS][DOMAIN_NAME]" at bounding box center [458, 446] width 531 height 49
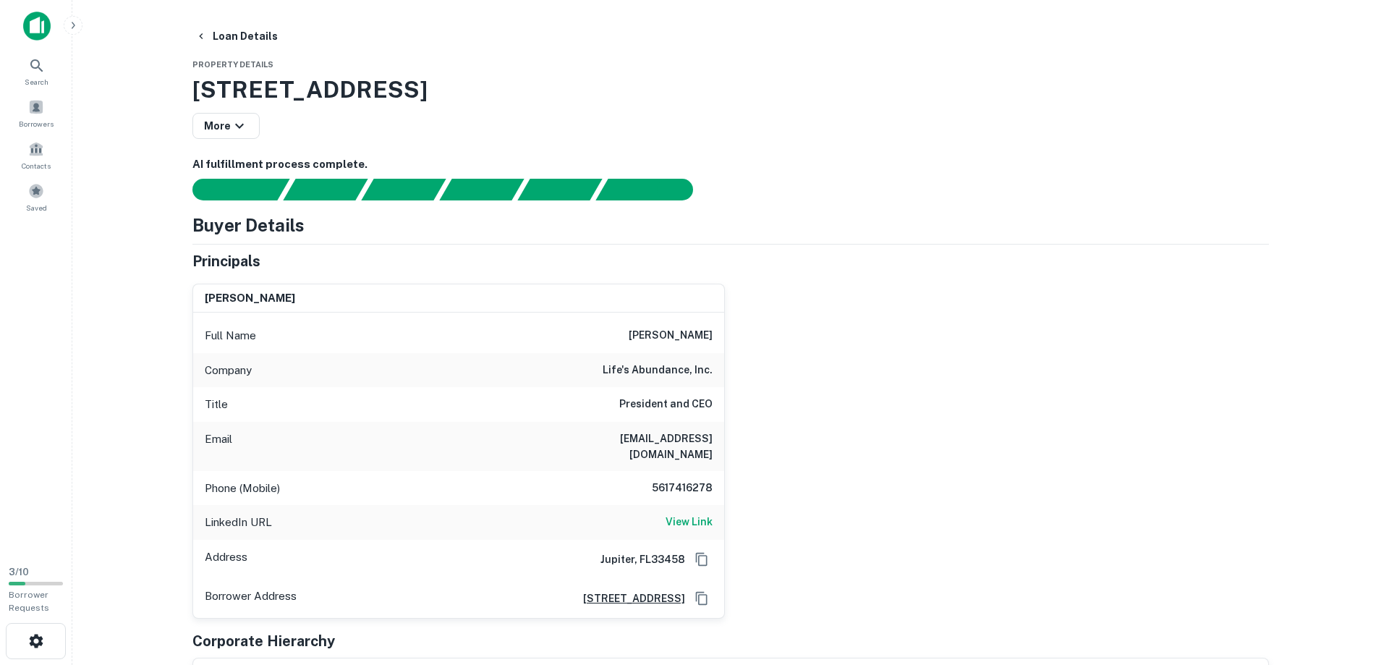
copy h6 "[EMAIL_ADDRESS][DOMAIN_NAME]"
drag, startPoint x: 654, startPoint y: 469, endPoint x: 699, endPoint y: 472, distance: 45.7
click at [723, 475] on div "Phone (Mobile) [PHONE_NUMBER]" at bounding box center [458, 488] width 531 height 35
copy h6 "5617416278"
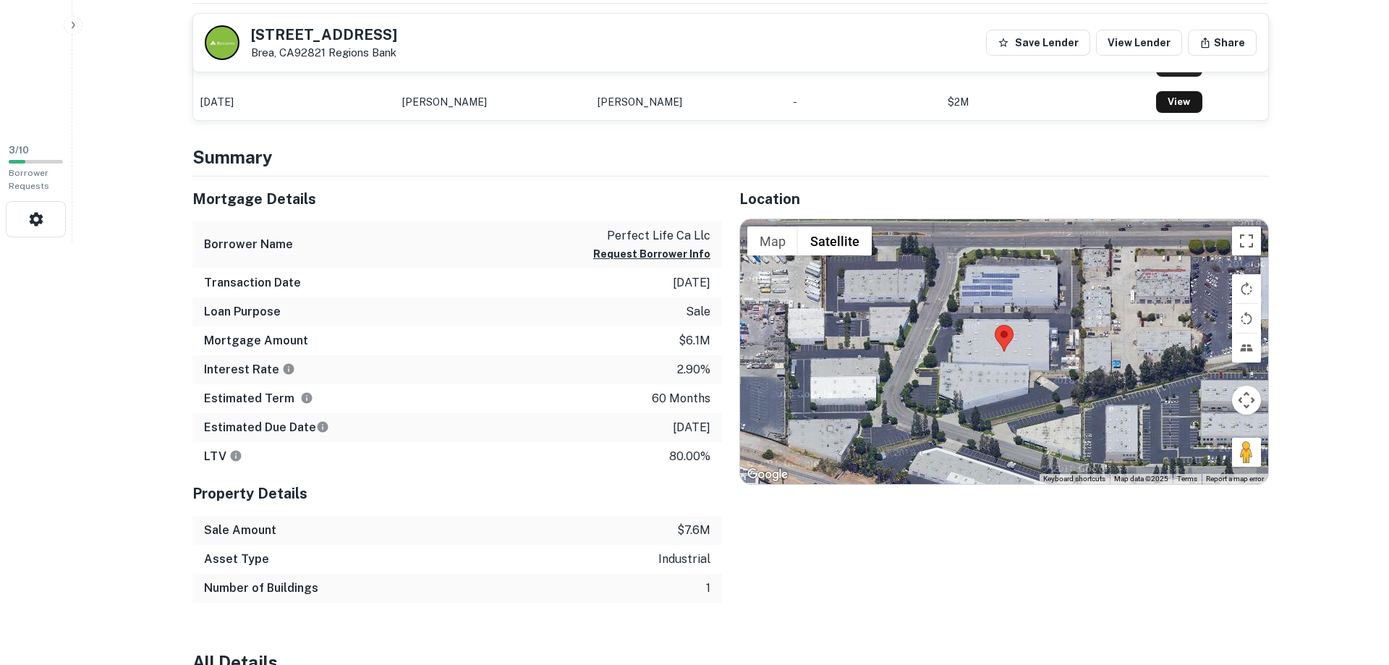
scroll to position [443, 0]
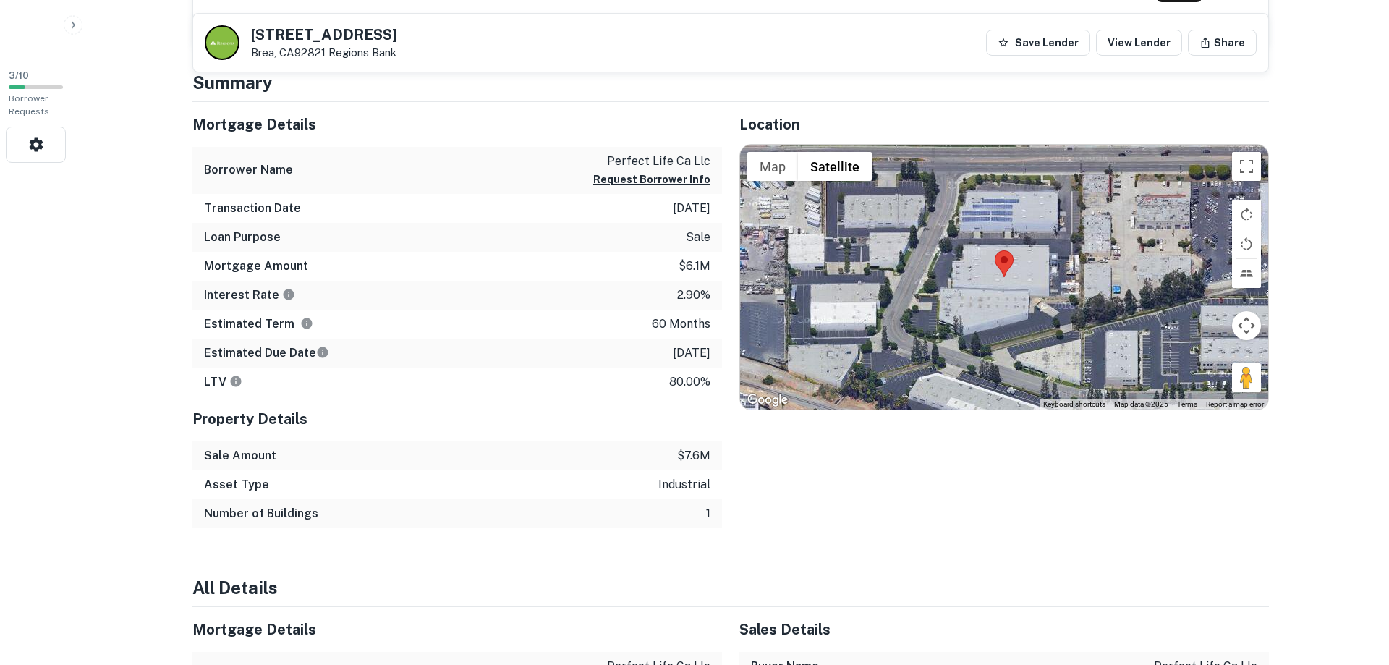
scroll to position [492, 0]
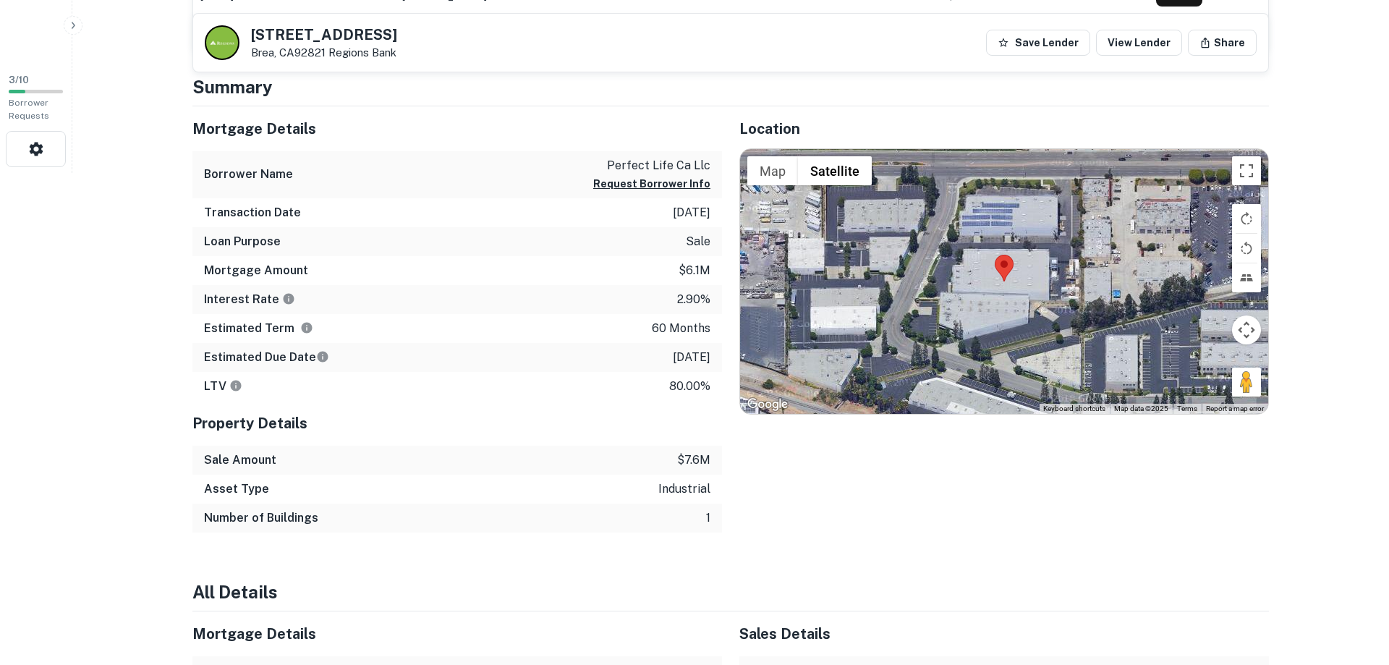
drag, startPoint x: 84, startPoint y: 535, endPoint x: 101, endPoint y: 424, distance: 111.9
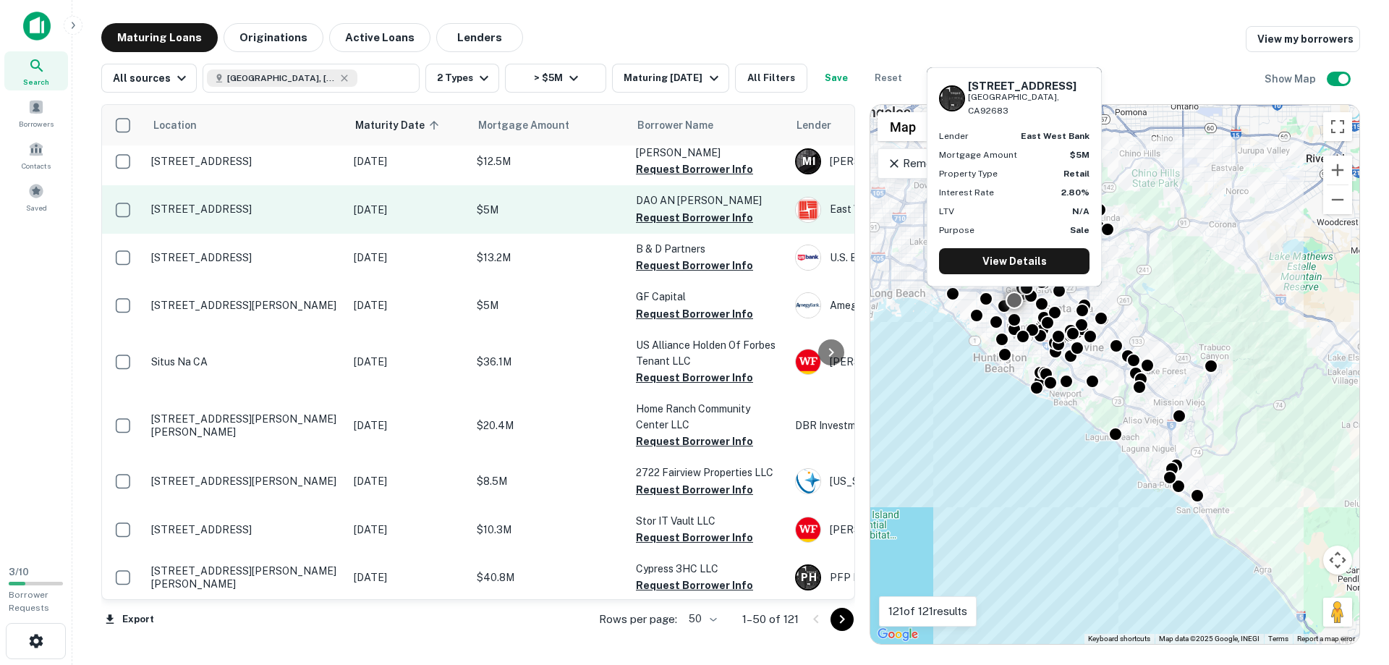
scroll to position [577, 0]
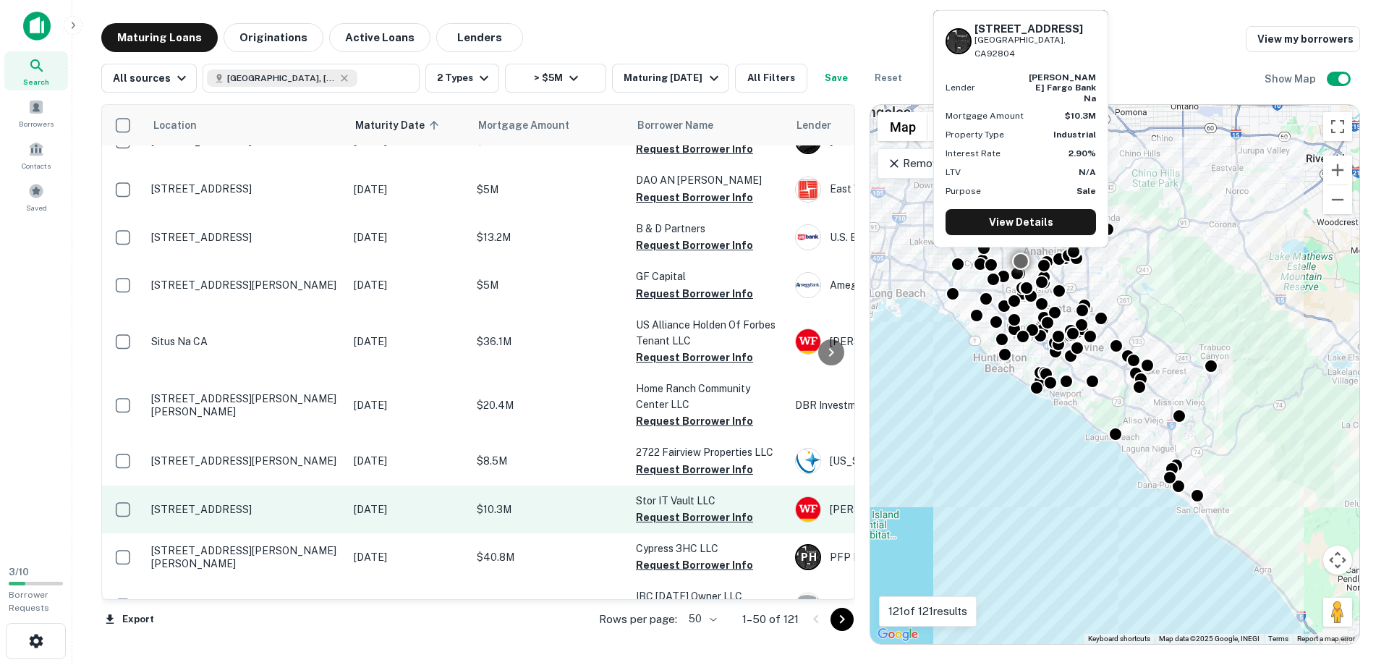
click at [277, 503] on p "[STREET_ADDRESS]" at bounding box center [245, 509] width 188 height 13
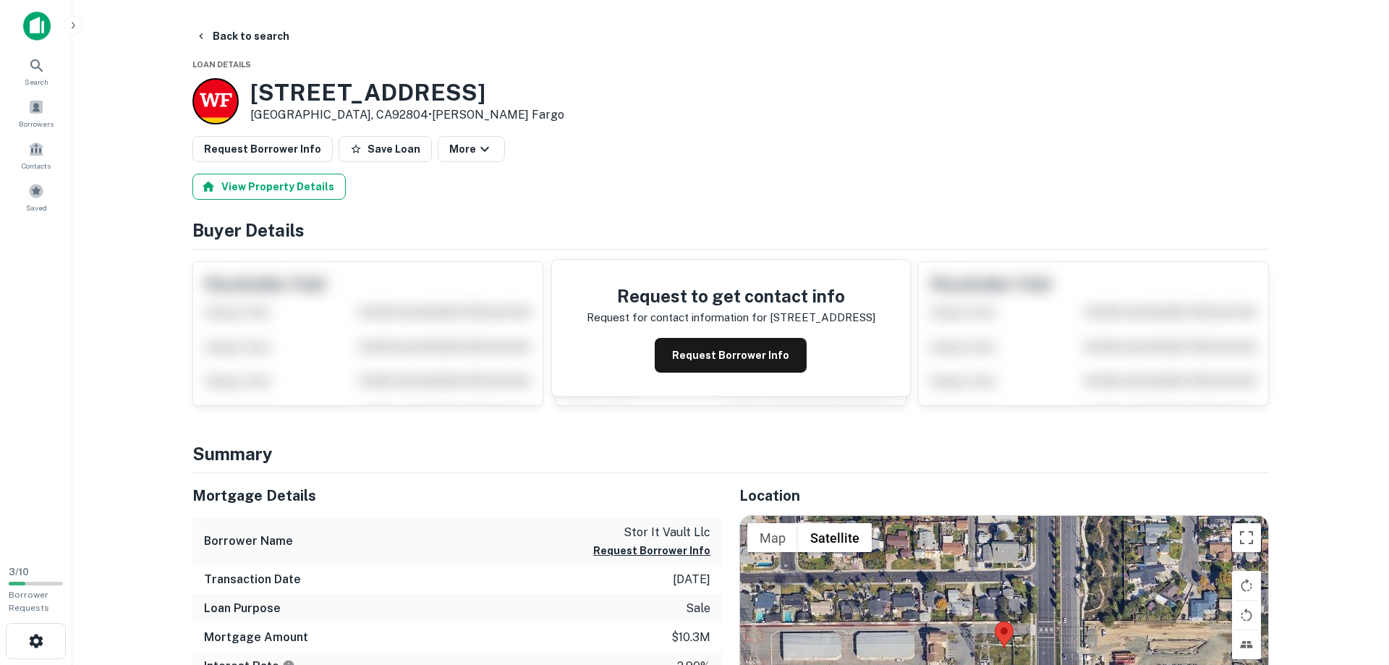
click at [263, 184] on button "View Property Details" at bounding box center [268, 187] width 153 height 26
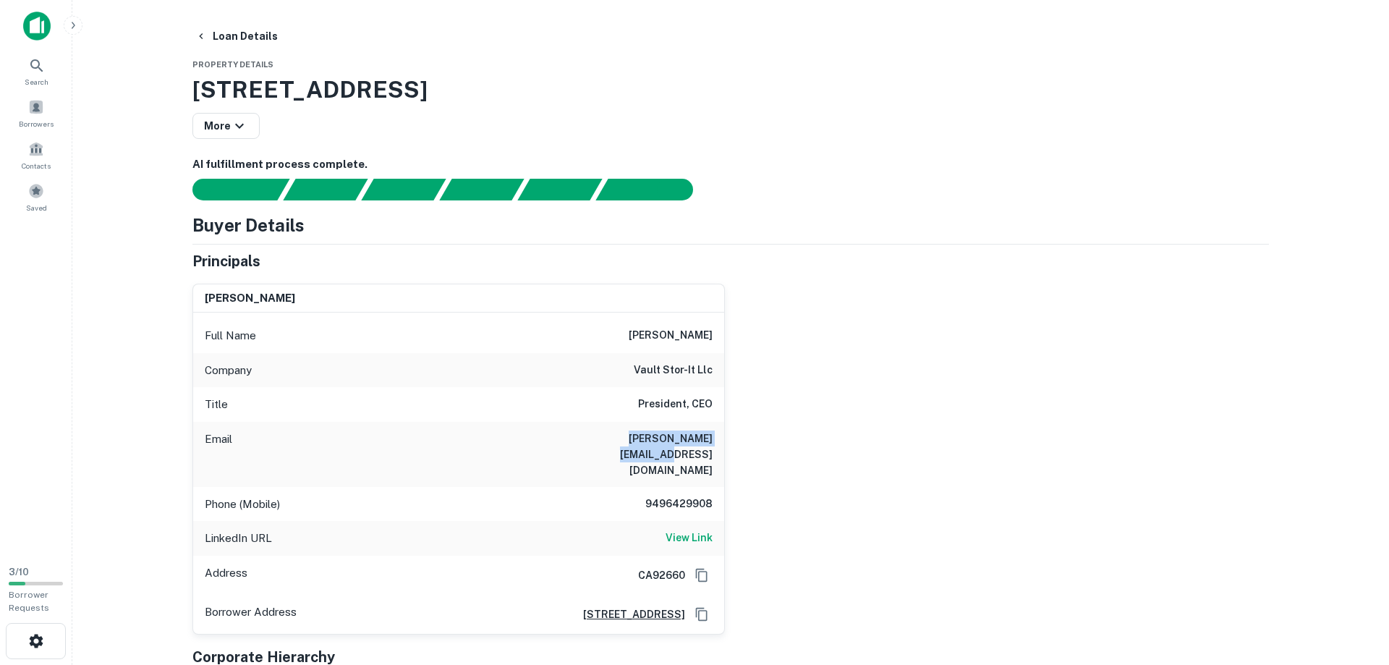
drag, startPoint x: 597, startPoint y: 442, endPoint x: 686, endPoint y: 446, distance: 89.8
click at [720, 450] on div "Email [PERSON_NAME][EMAIL_ADDRESS][DOMAIN_NAME]" at bounding box center [458, 454] width 531 height 65
copy h6 "[PERSON_NAME][EMAIL_ADDRESS][DOMAIN_NAME]"
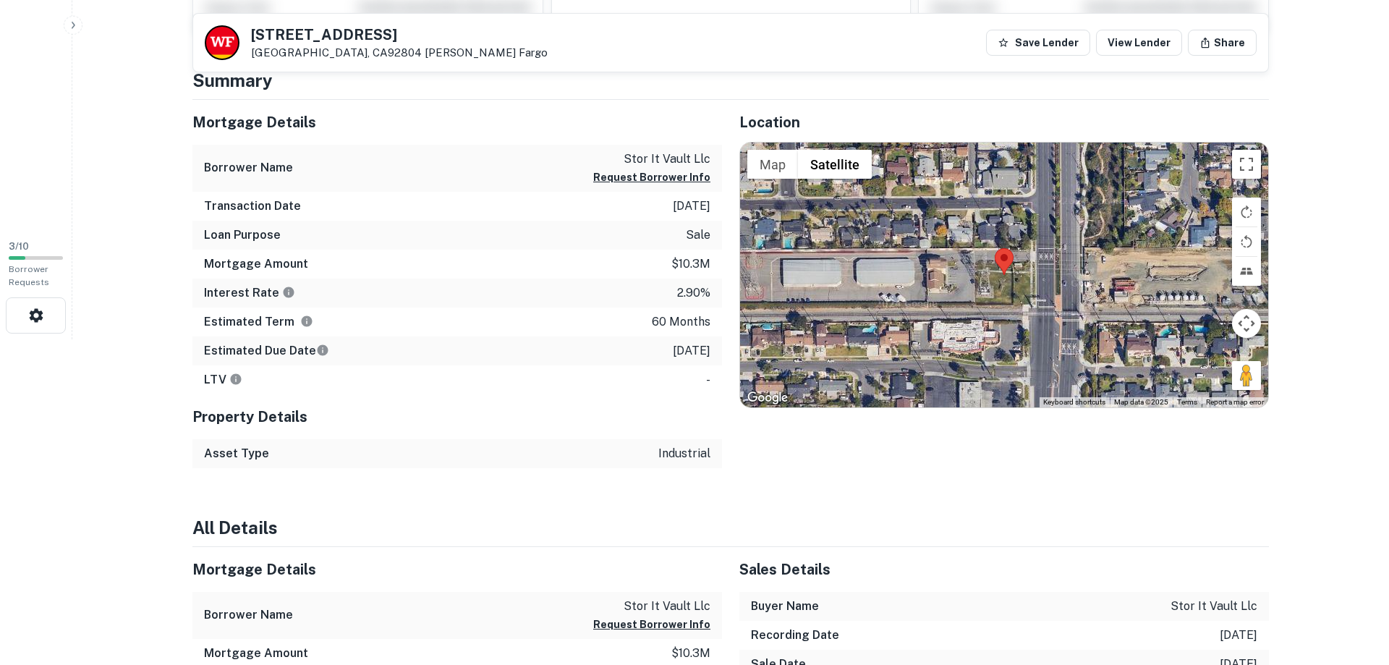
scroll to position [318, 0]
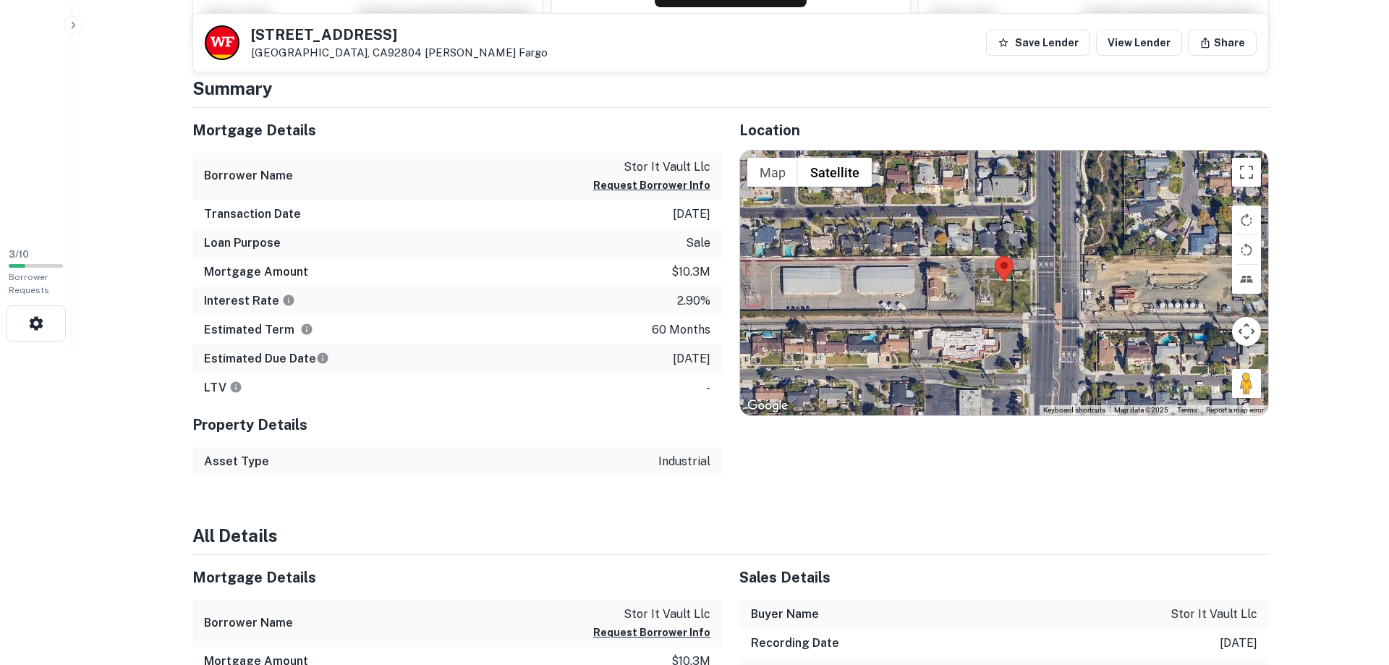
click at [1277, 505] on div "Back to search [STREET_ADDRESS][GEOGRAPHIC_DATA][PERSON_NAME] Fargo Save Lender…" at bounding box center [730, 607] width 1111 height 1802
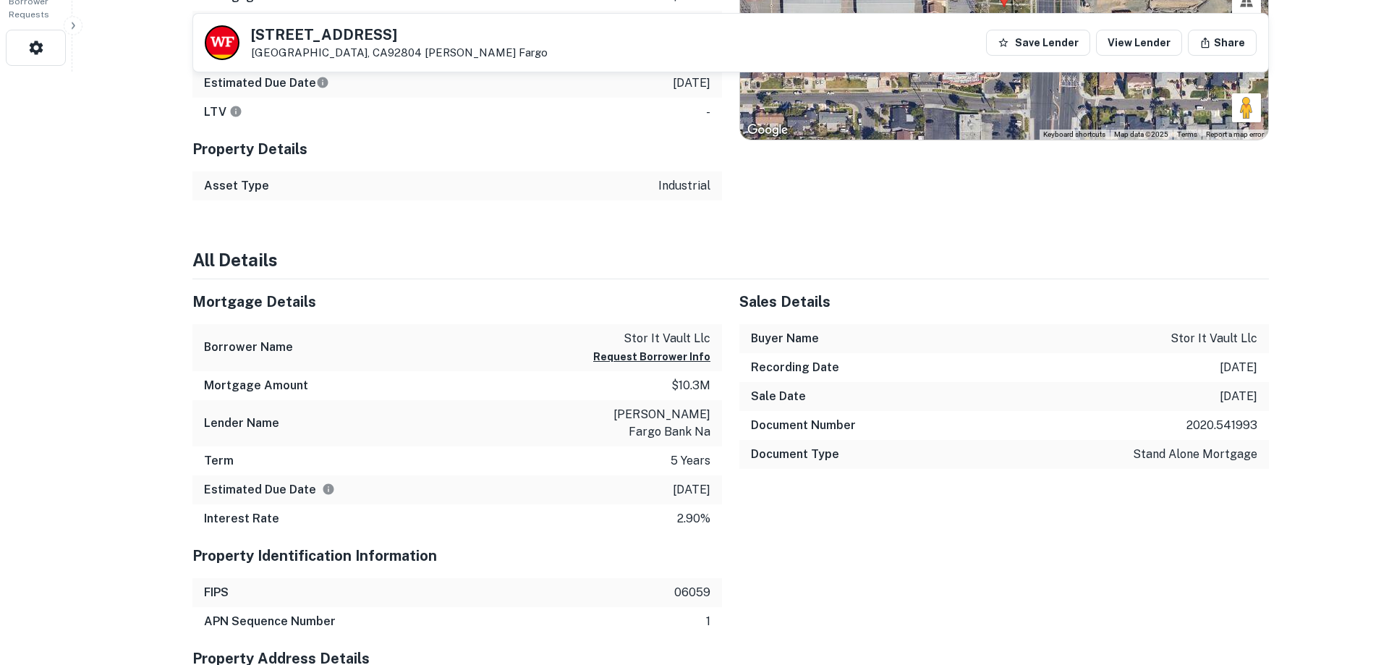
scroll to position [613, 0]
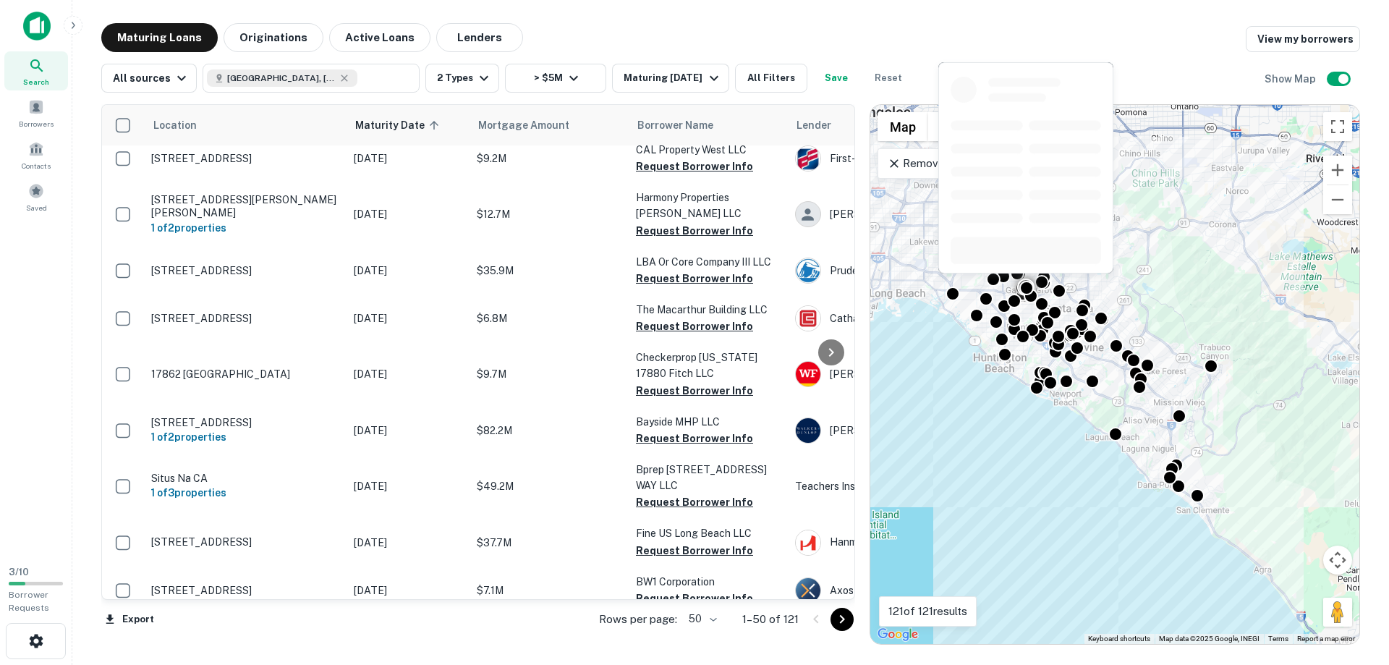
scroll to position [1319, 0]
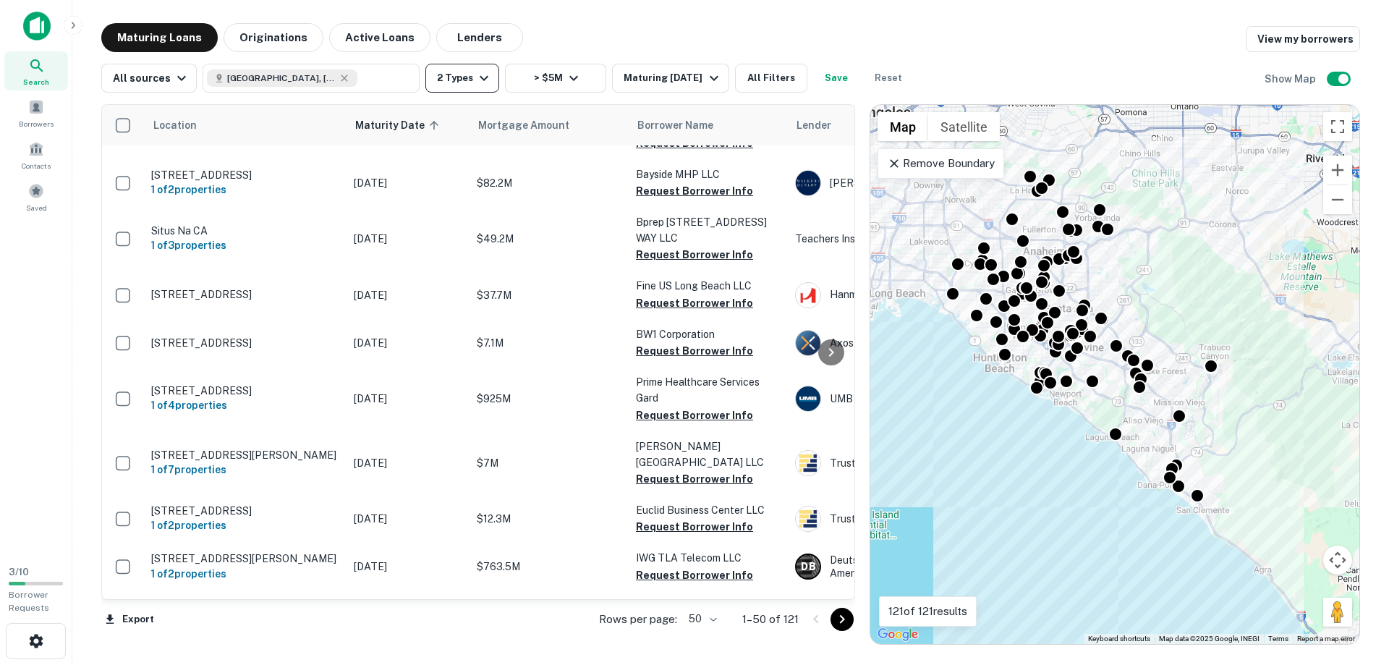
click at [457, 80] on button "2 Types" at bounding box center [462, 78] width 74 height 29
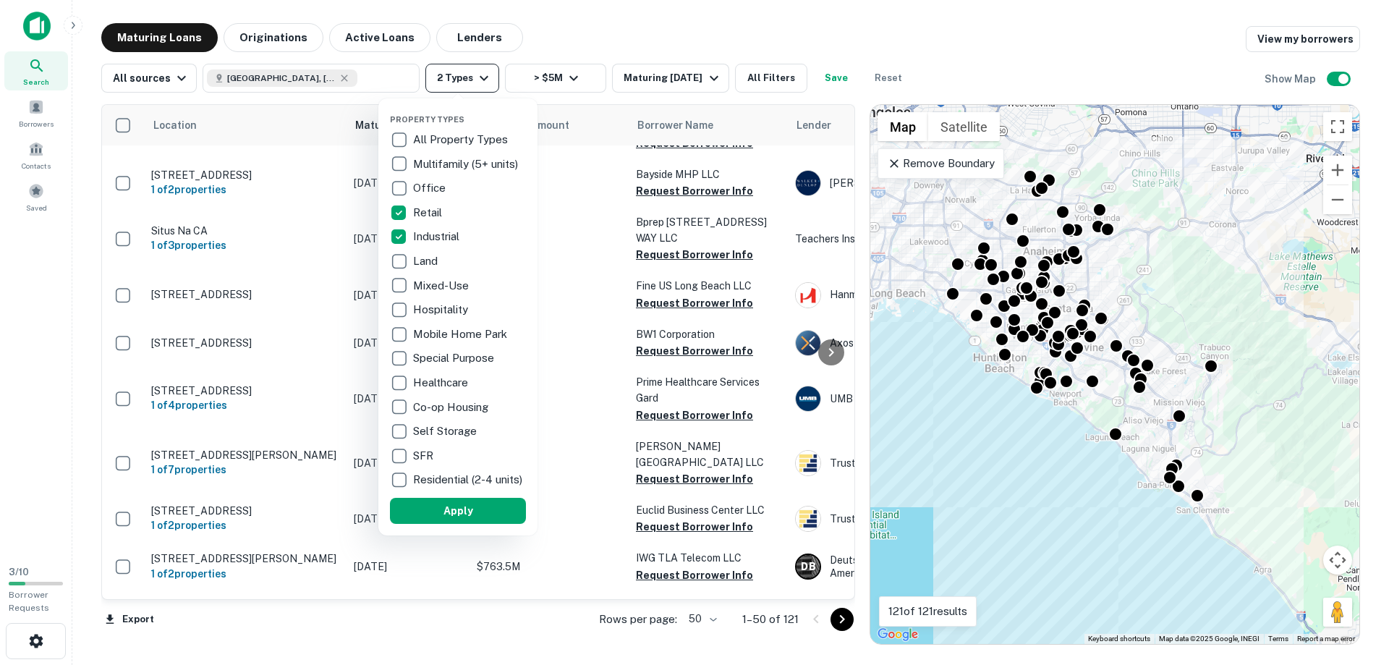
click at [457, 80] on div at bounding box center [694, 332] width 1389 height 665
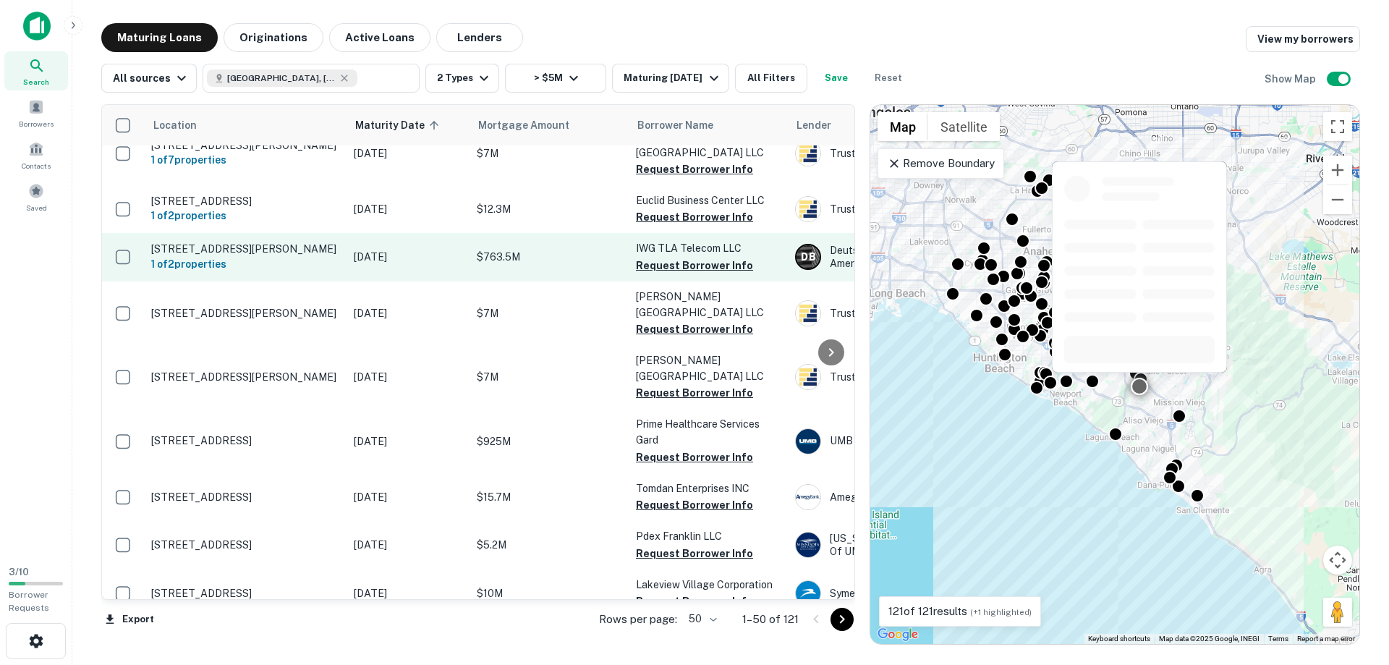
scroll to position [1649, 0]
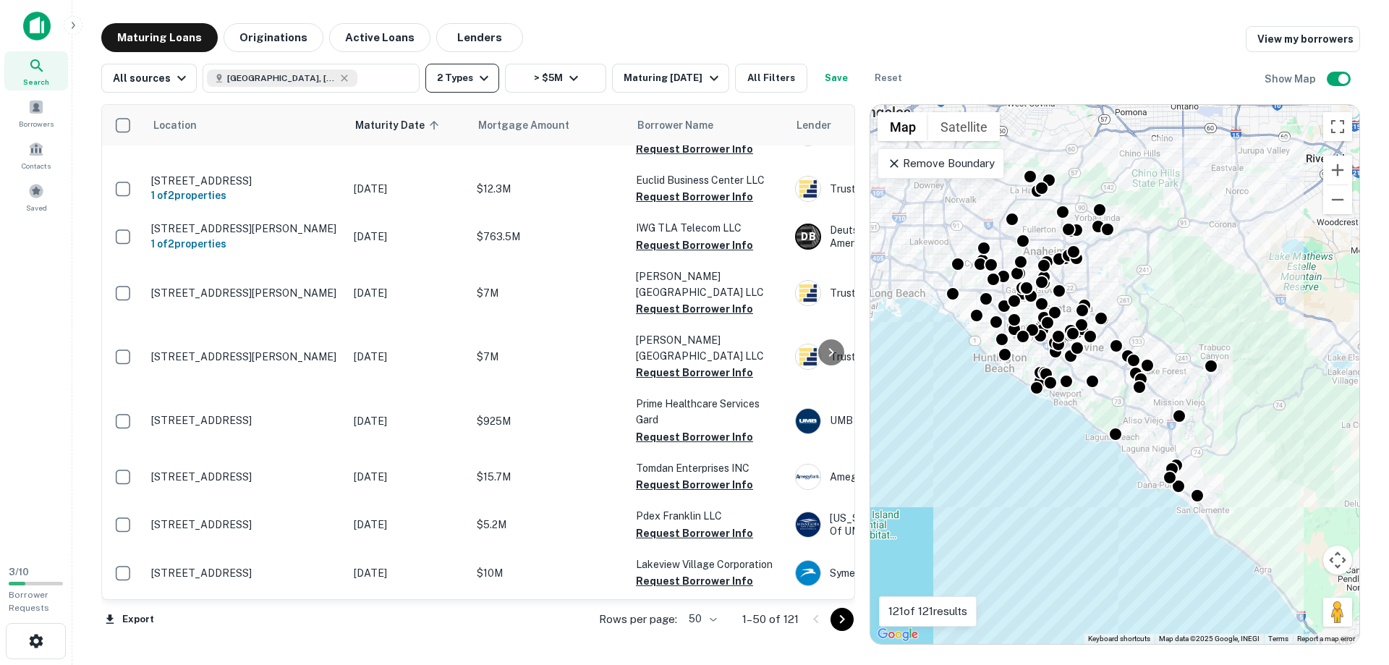
click at [466, 75] on button "2 Types" at bounding box center [462, 78] width 74 height 29
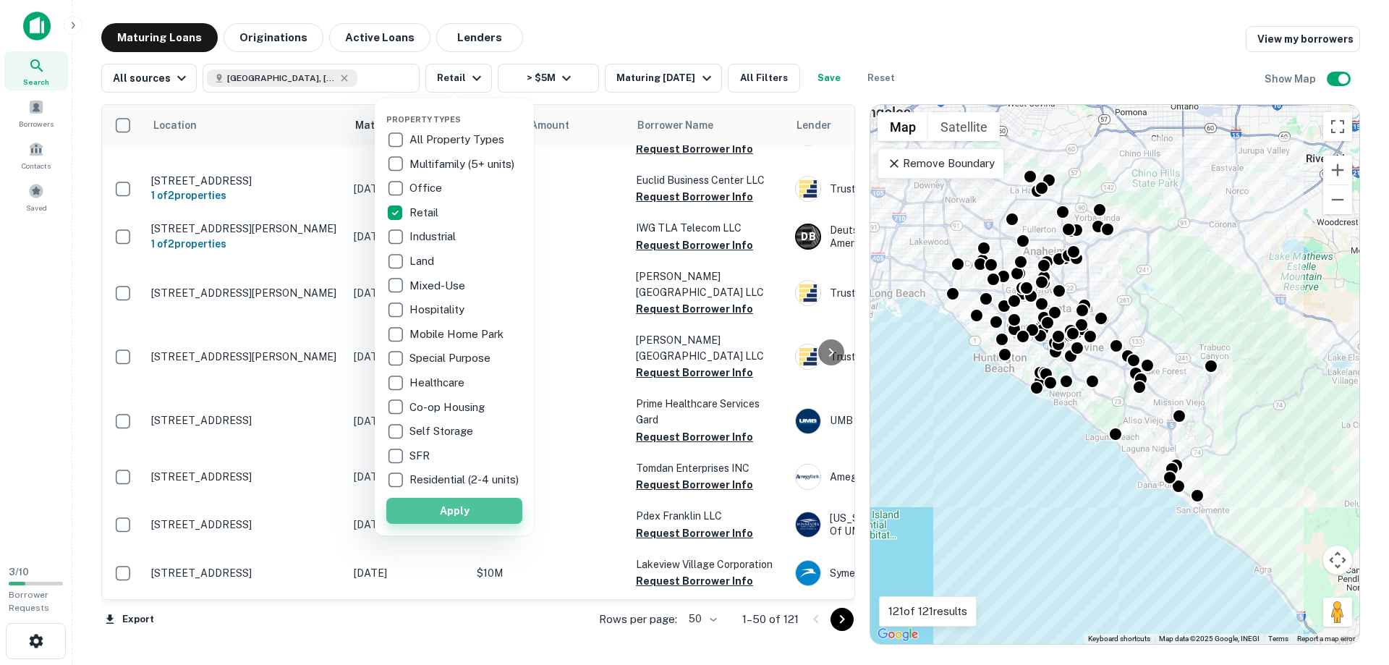
click at [467, 519] on button "Apply" at bounding box center [454, 511] width 136 height 26
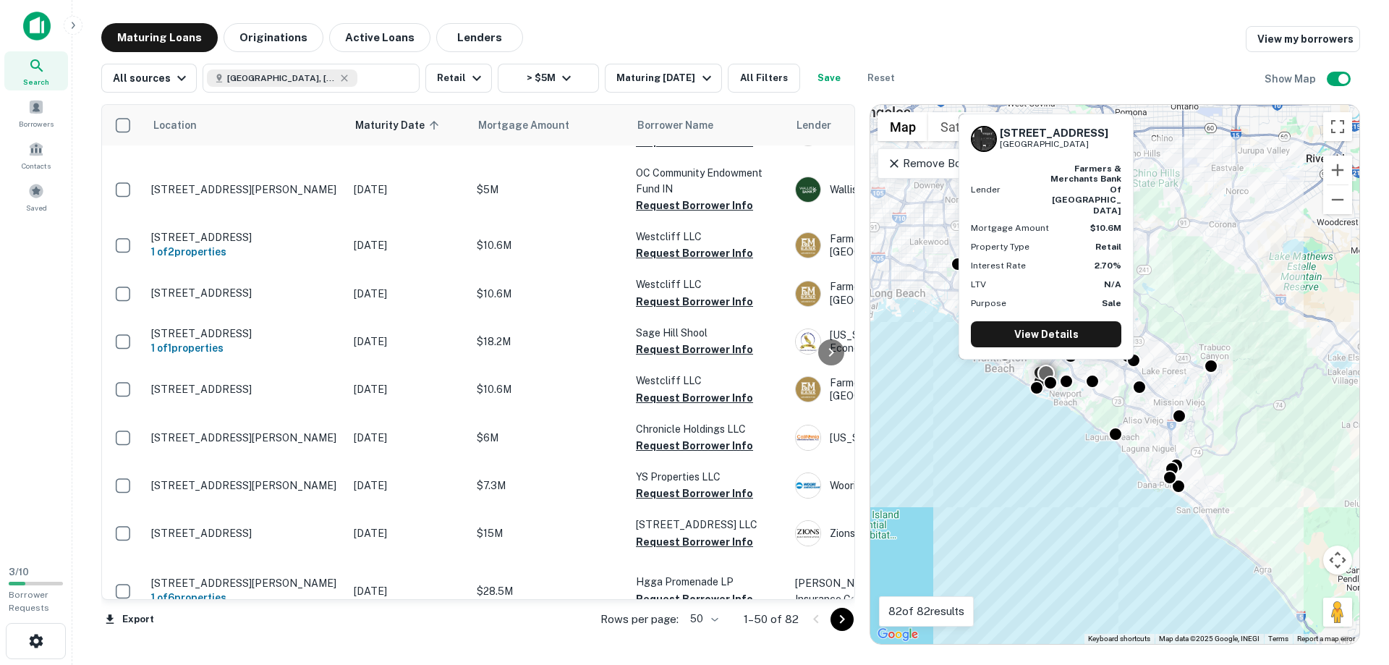
scroll to position [1897, 0]
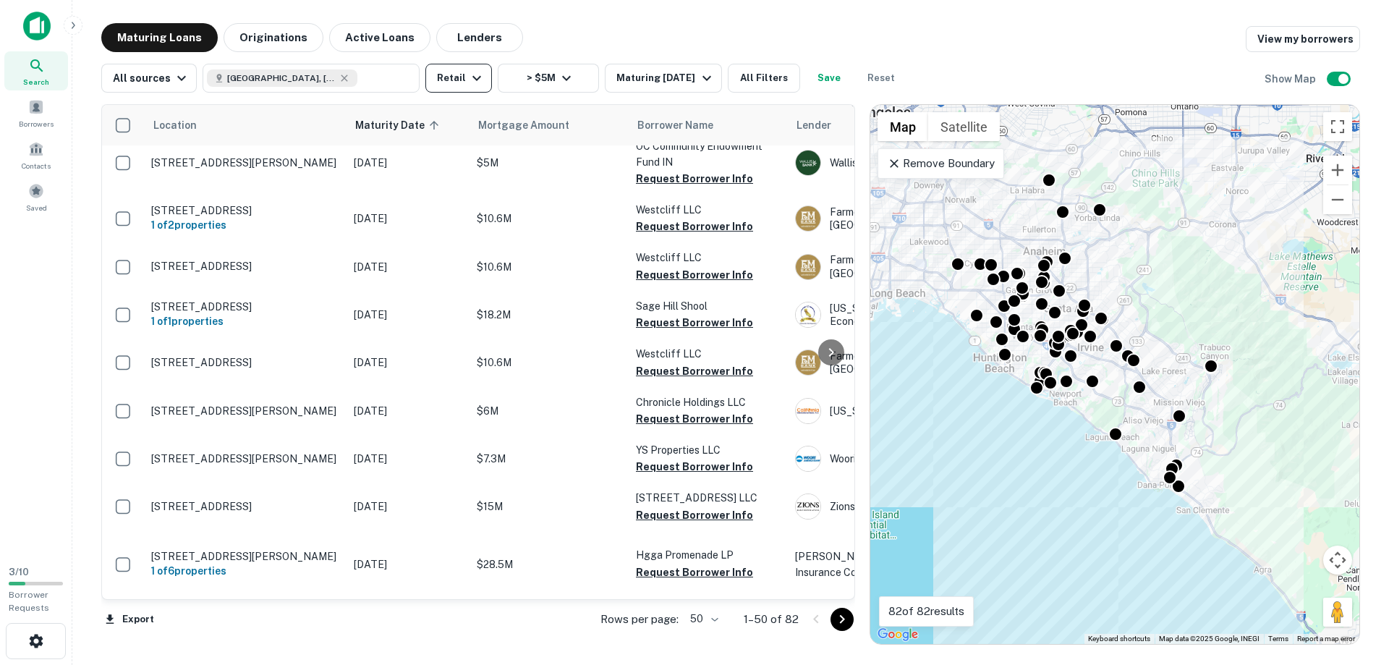
click at [460, 79] on button "Retail" at bounding box center [458, 78] width 67 height 29
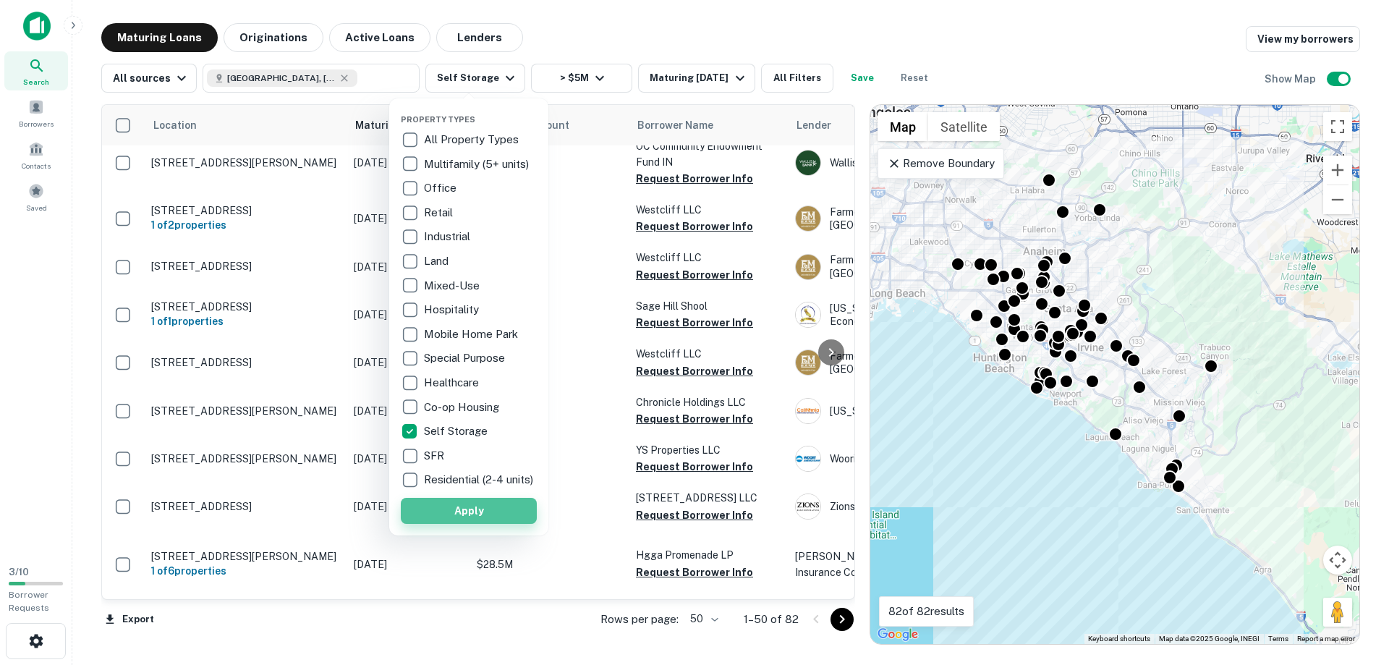
click at [470, 524] on button "Apply" at bounding box center [469, 511] width 136 height 26
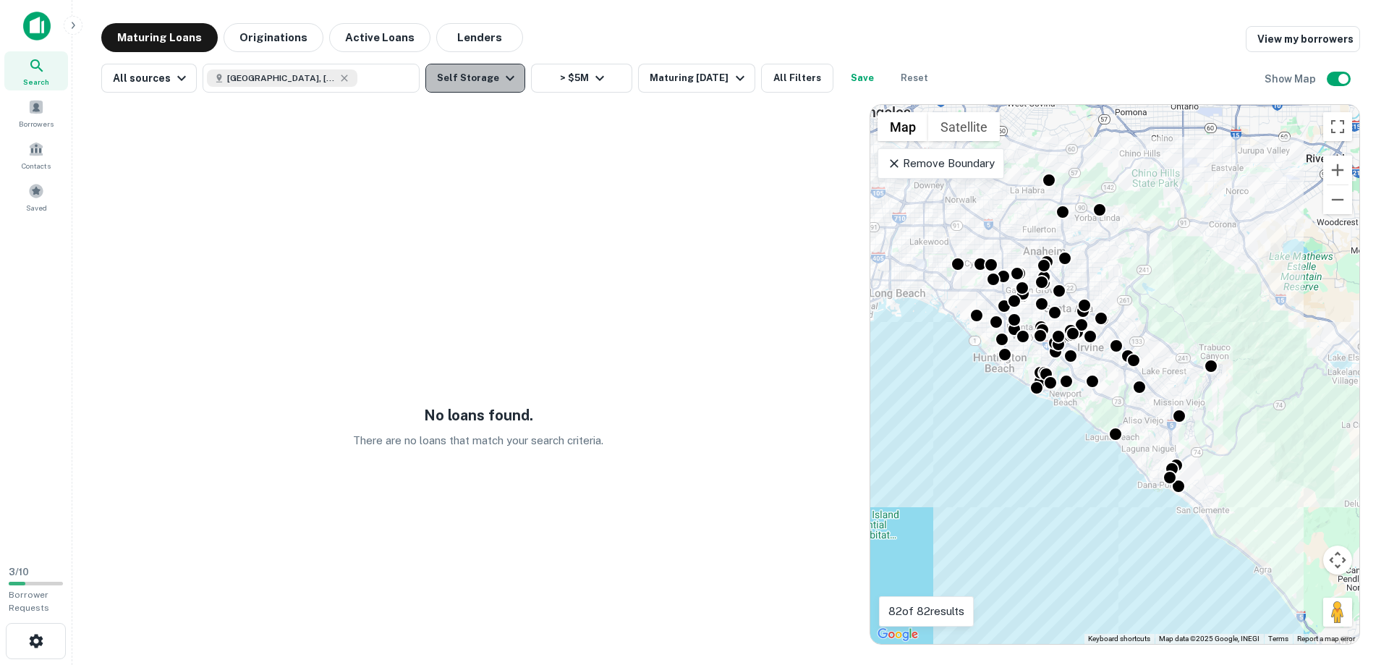
click at [472, 70] on button "Self Storage" at bounding box center [475, 78] width 100 height 29
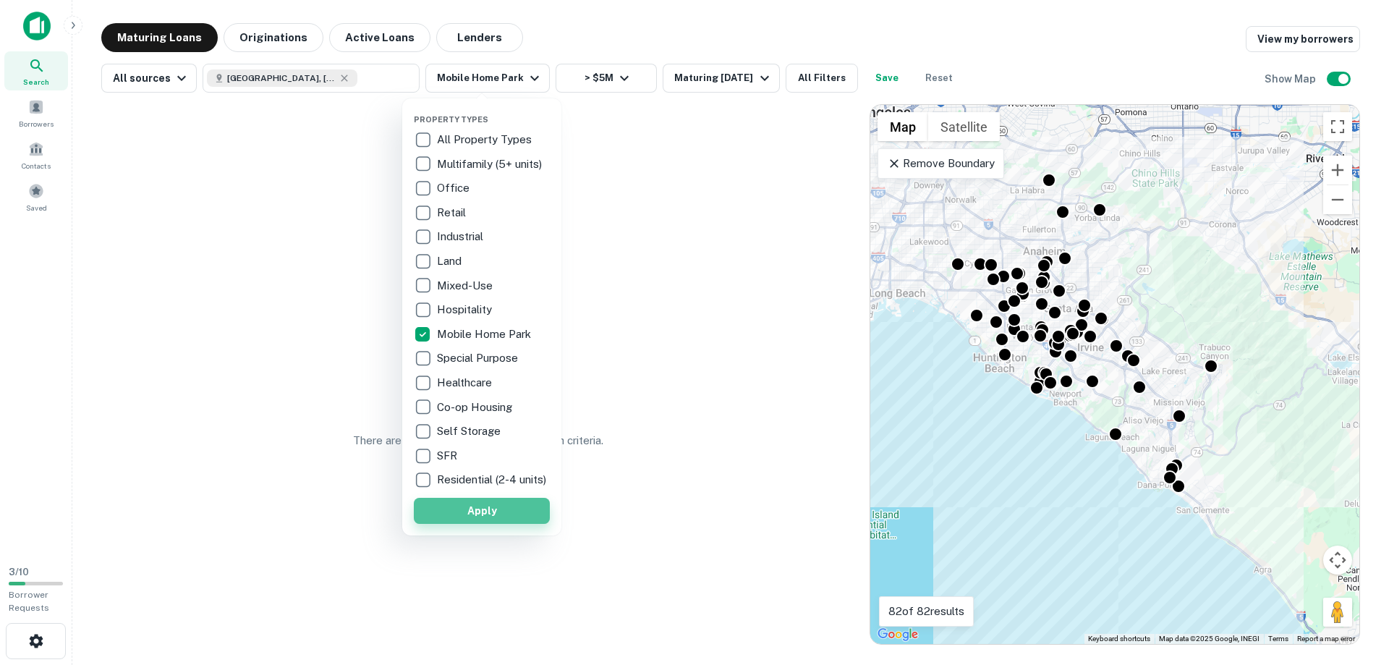
click at [472, 522] on button "Apply" at bounding box center [482, 511] width 136 height 26
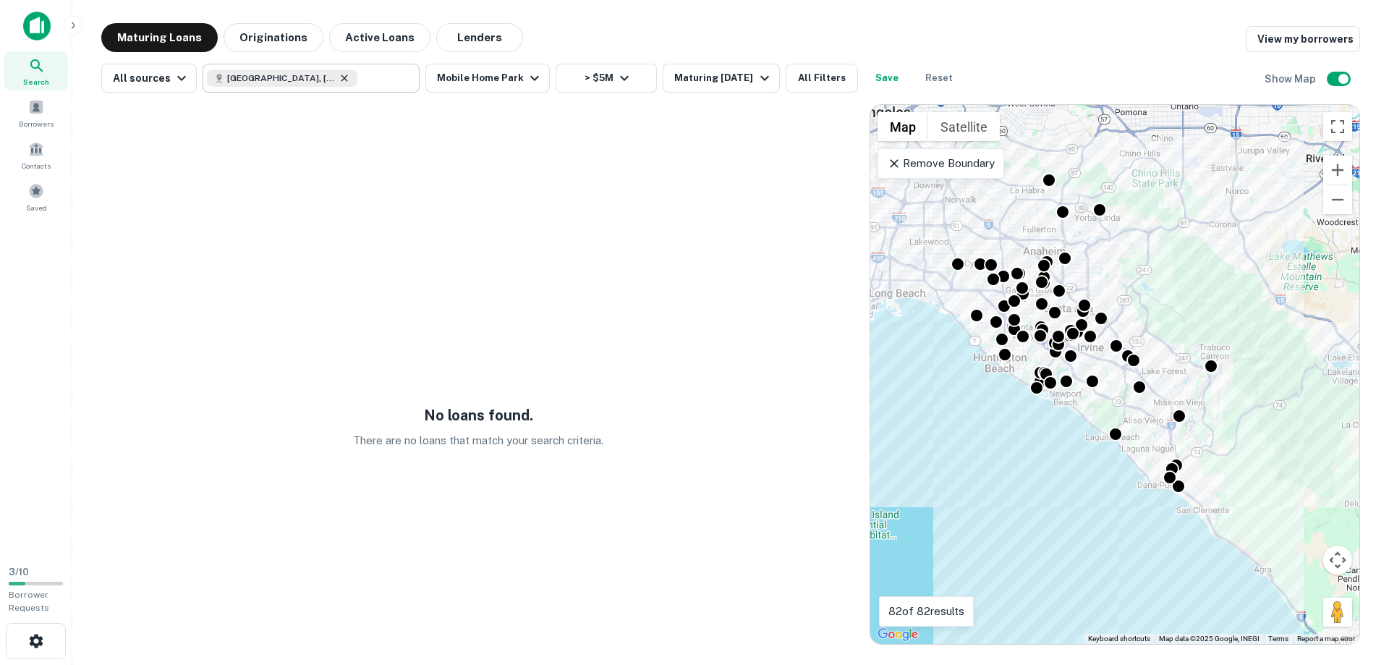
click at [339, 76] on icon at bounding box center [345, 78] width 12 height 12
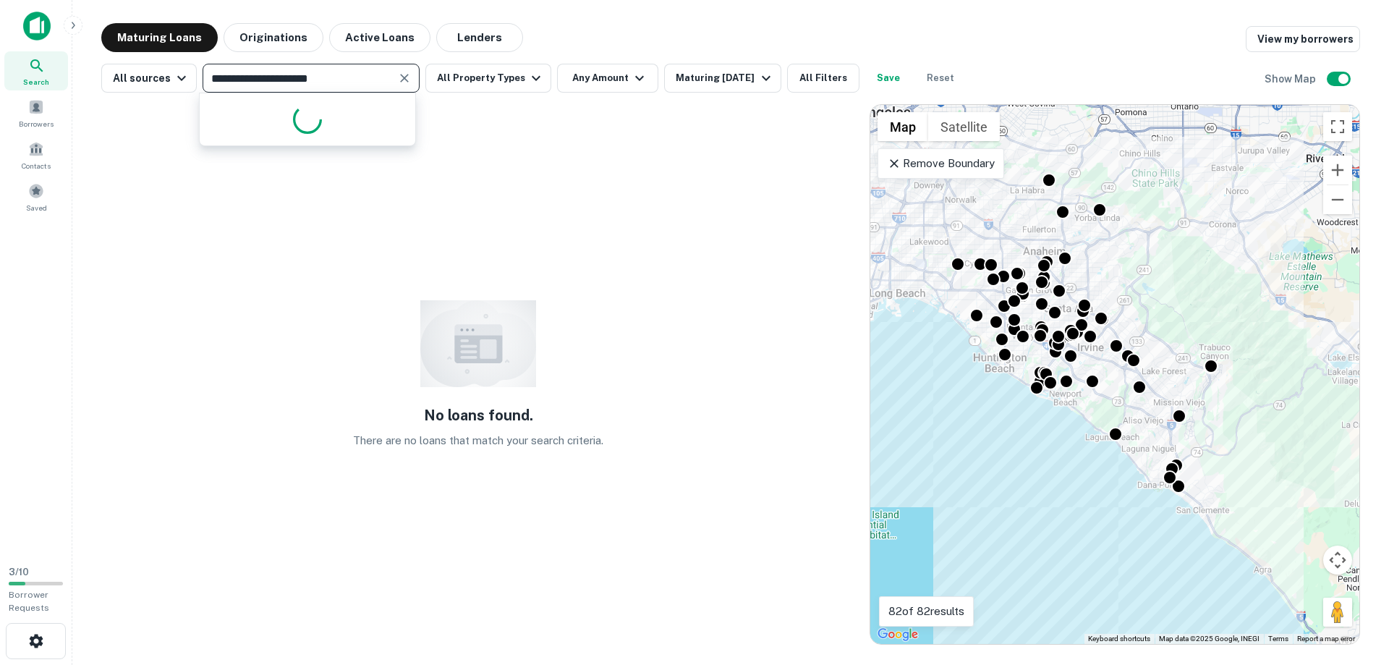
type input "**********"
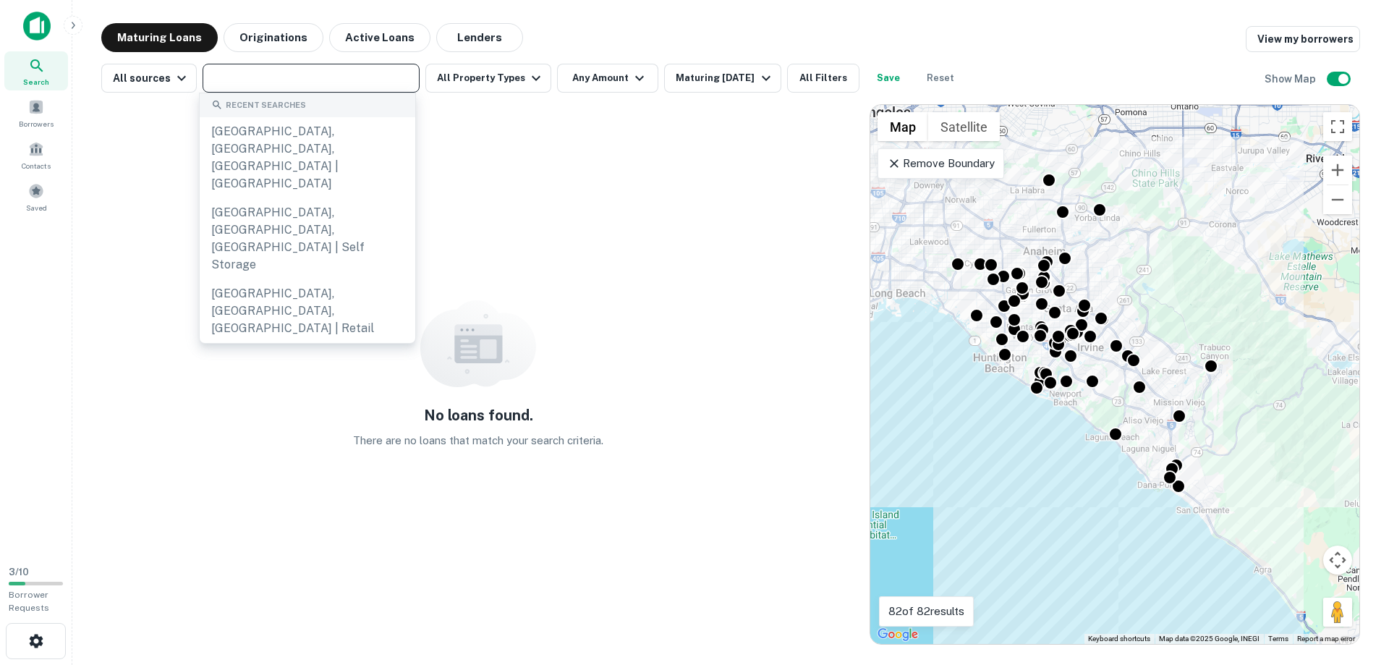
click at [401, 75] on input "text" at bounding box center [310, 78] width 206 height 20
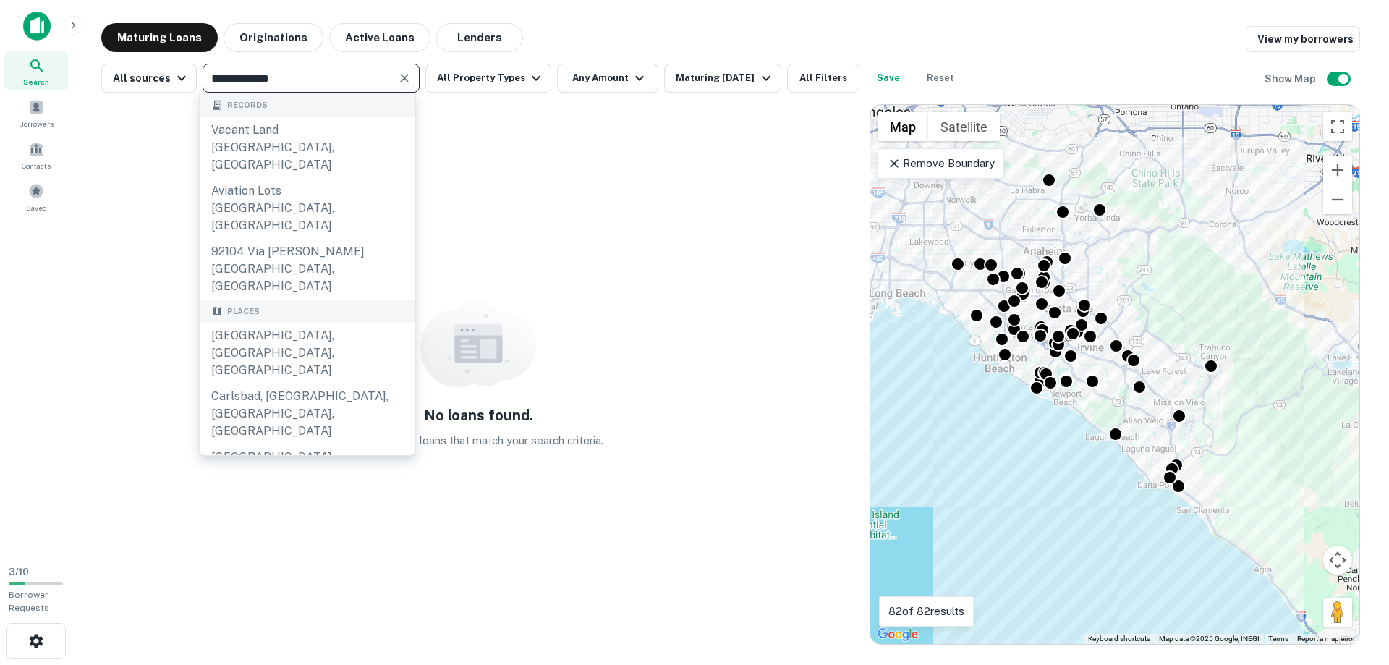
click at [263, 80] on input "**********" at bounding box center [299, 78] width 184 height 20
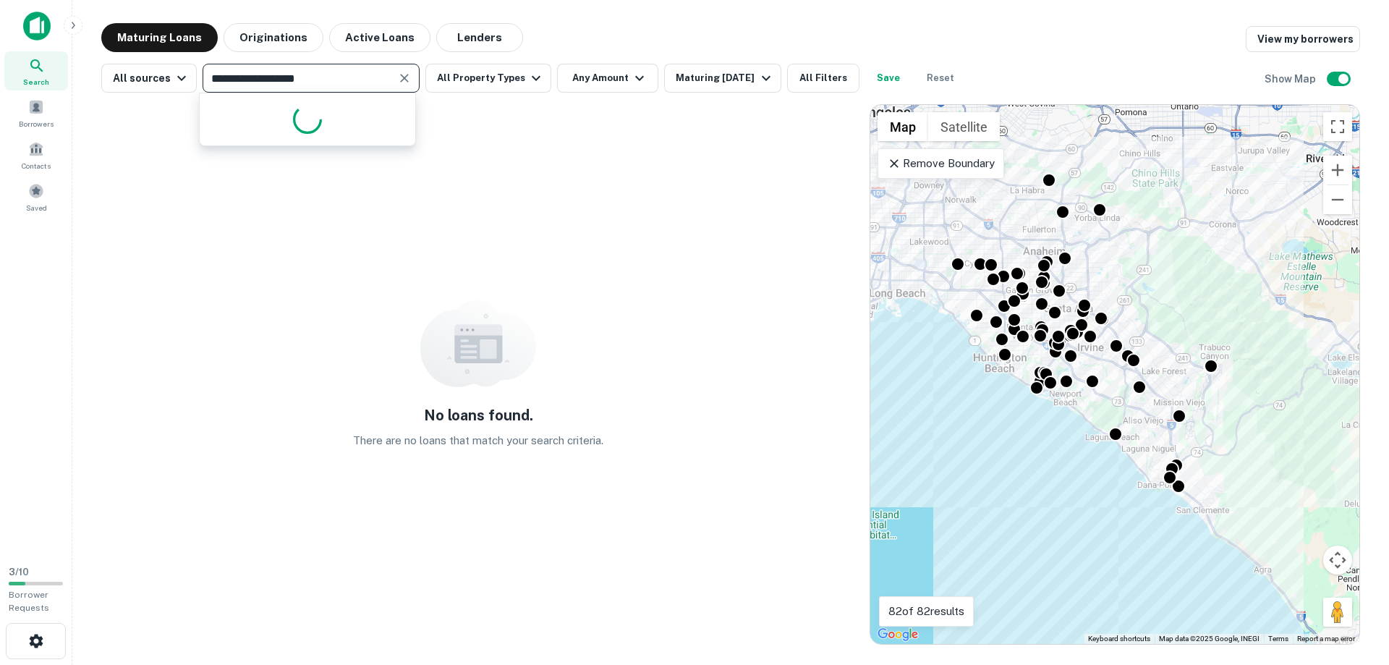
type input "**********"
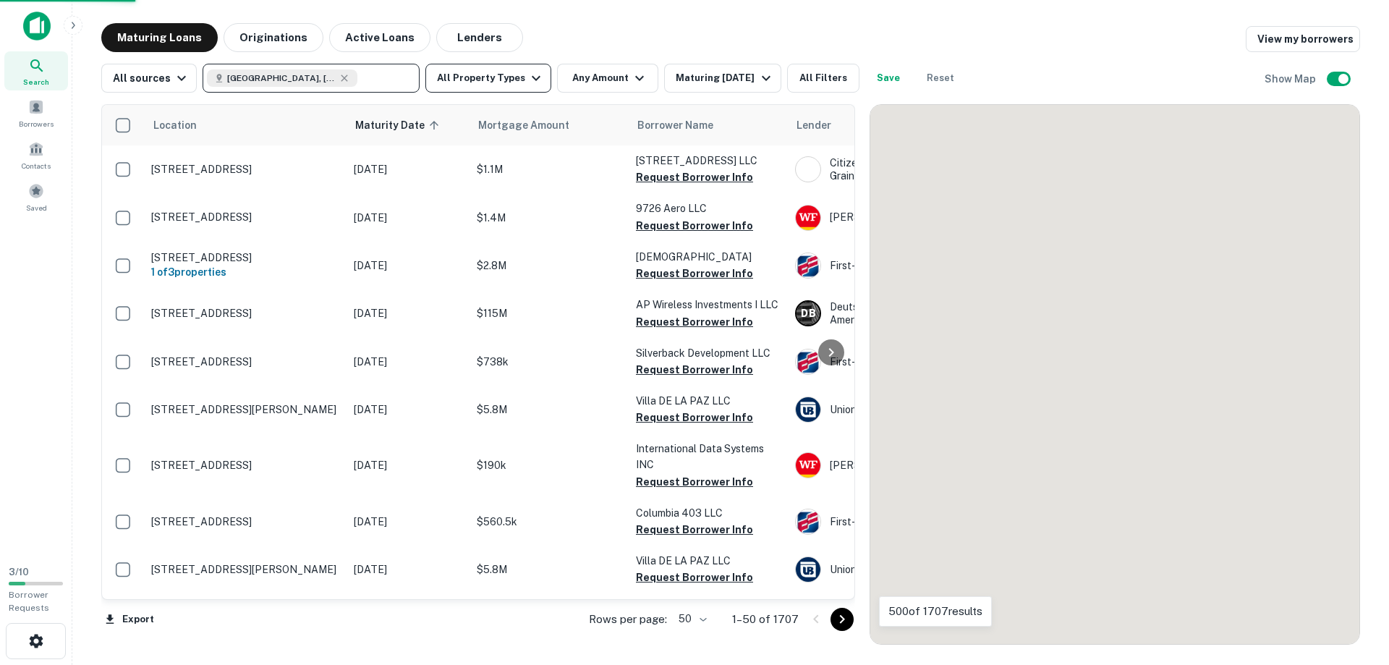
click at [514, 82] on button "All Property Types" at bounding box center [488, 78] width 126 height 29
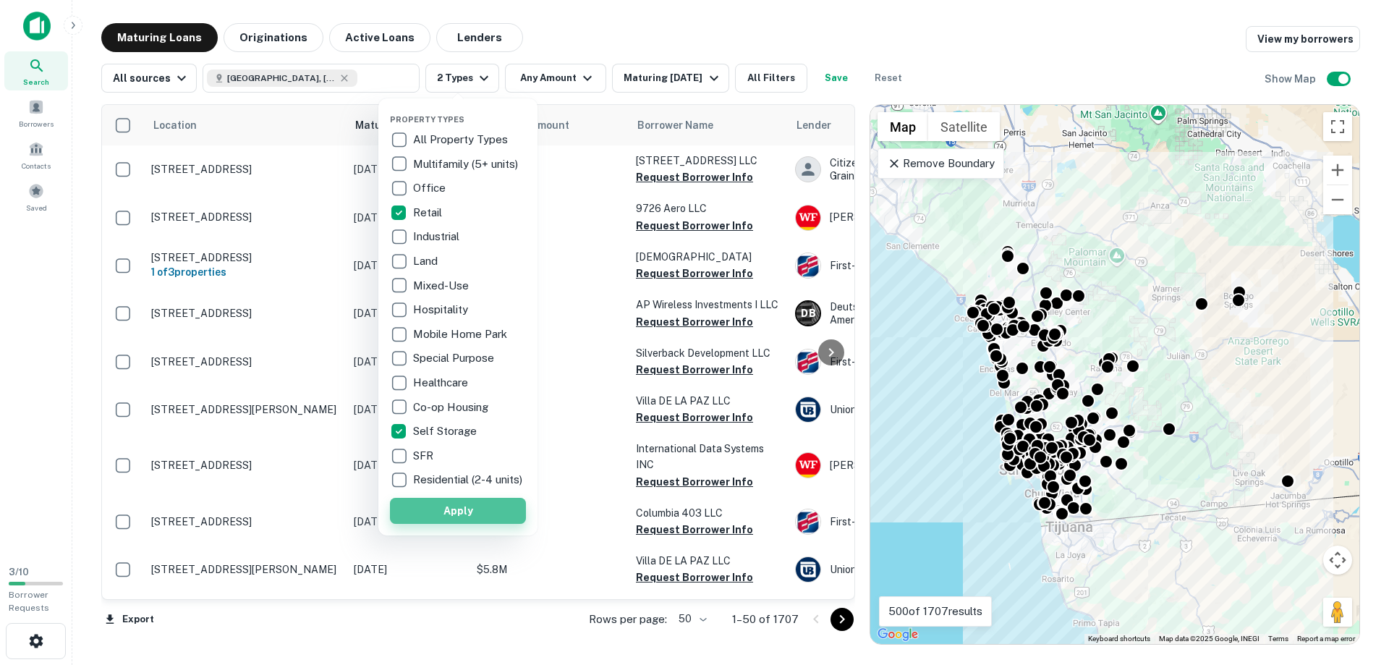
click at [472, 519] on button "Apply" at bounding box center [458, 511] width 136 height 26
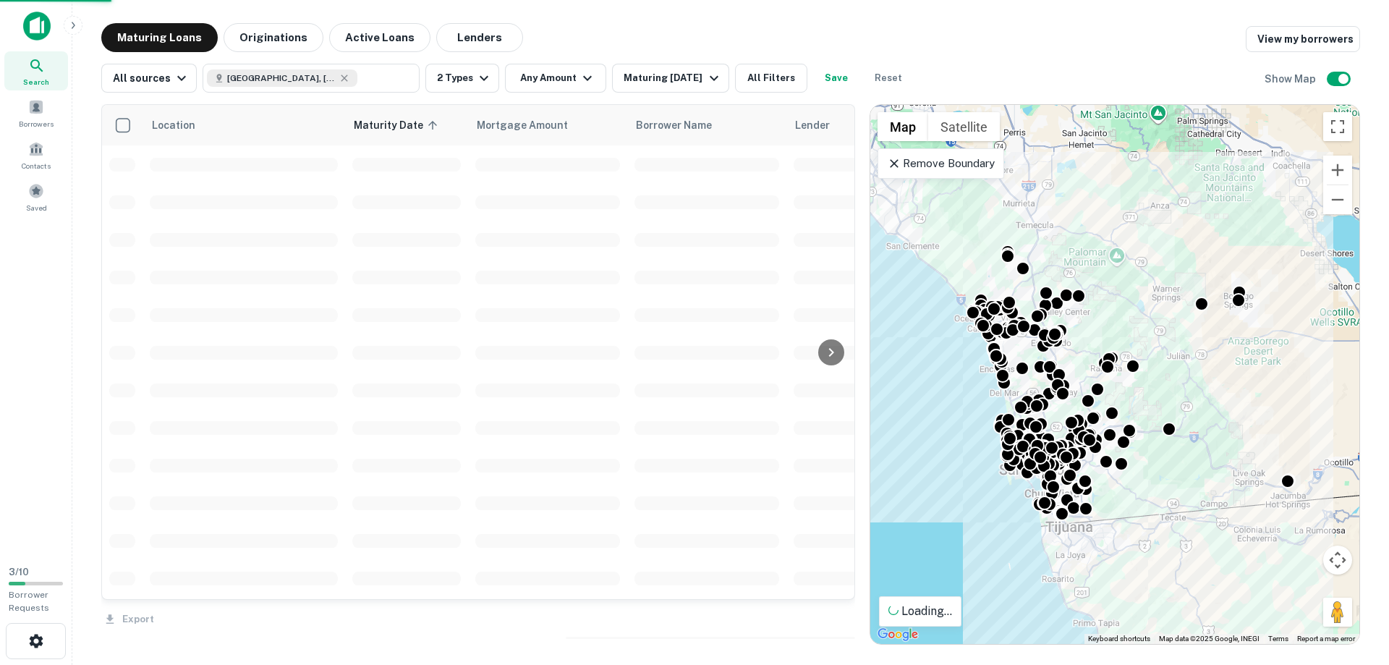
click at [553, 75] on button "Any Amount" at bounding box center [555, 78] width 101 height 29
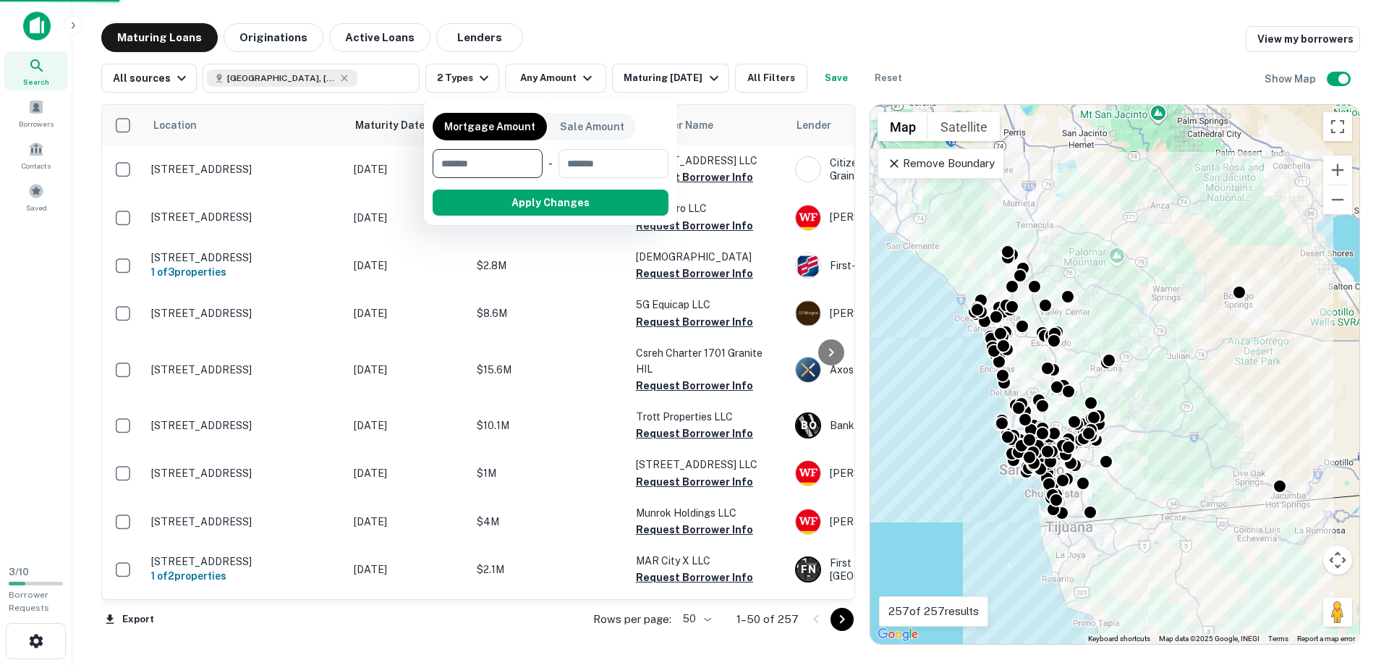
click at [485, 156] on input "number" at bounding box center [483, 163] width 100 height 29
type input "*******"
click at [543, 195] on button "Apply Changes" at bounding box center [577, 203] width 184 height 26
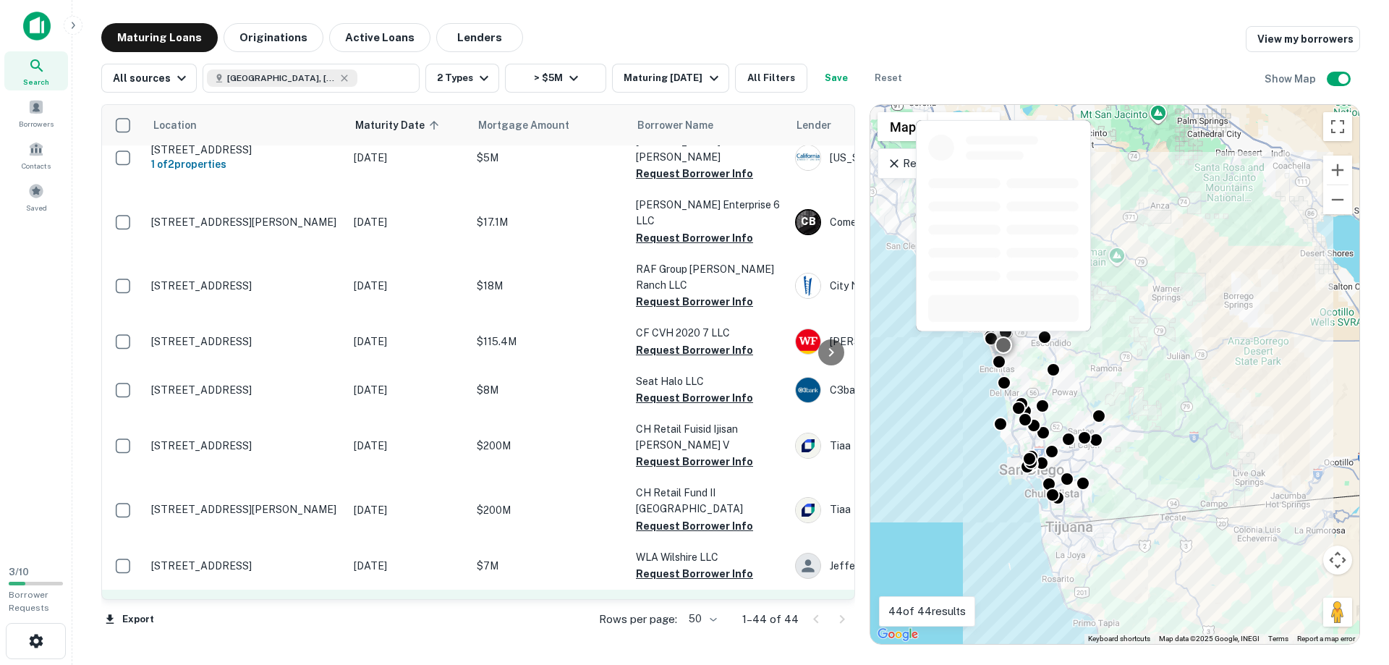
scroll to position [1813, 0]
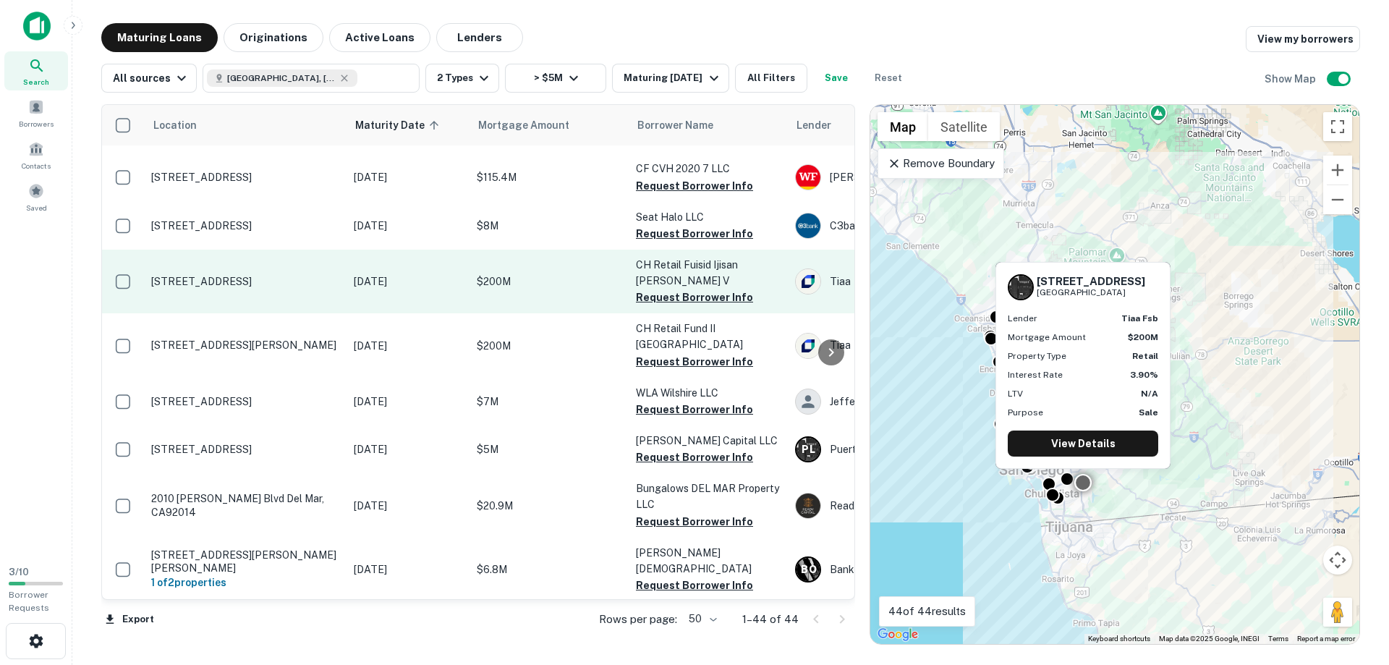
click at [180, 275] on p "[STREET_ADDRESS]" at bounding box center [245, 281] width 188 height 13
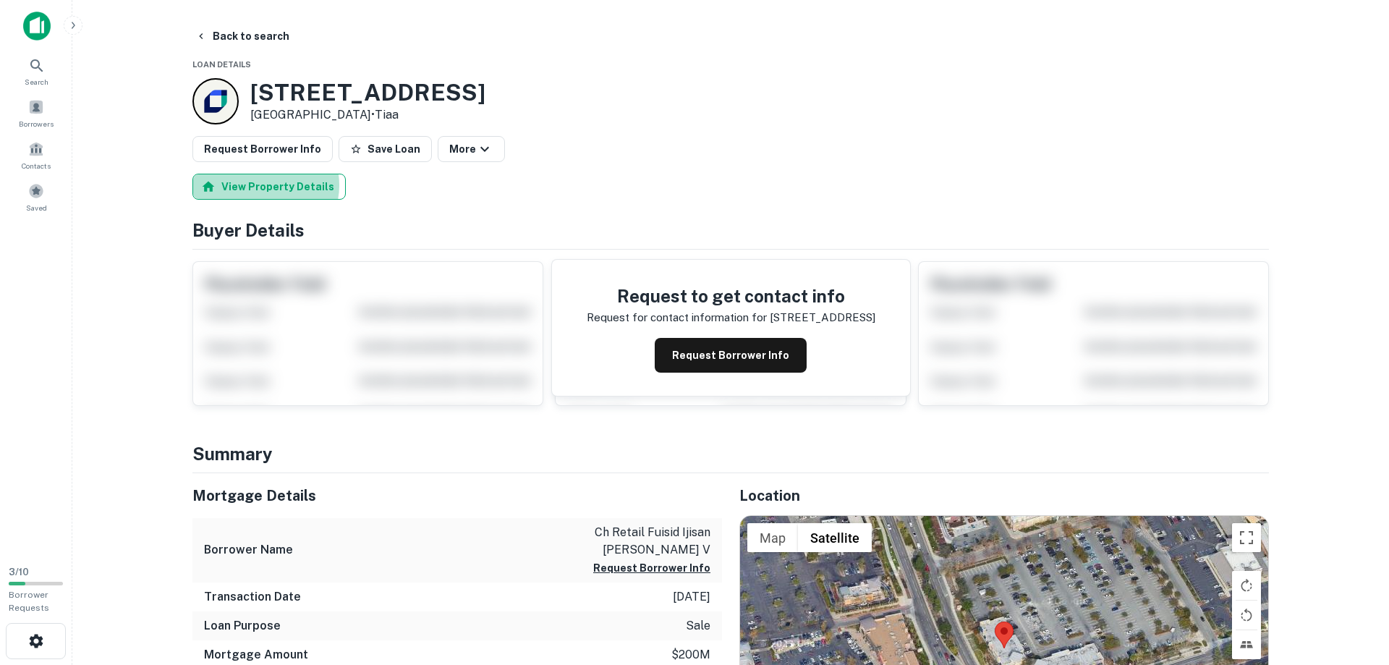
click at [263, 185] on button "View Property Details" at bounding box center [268, 187] width 153 height 26
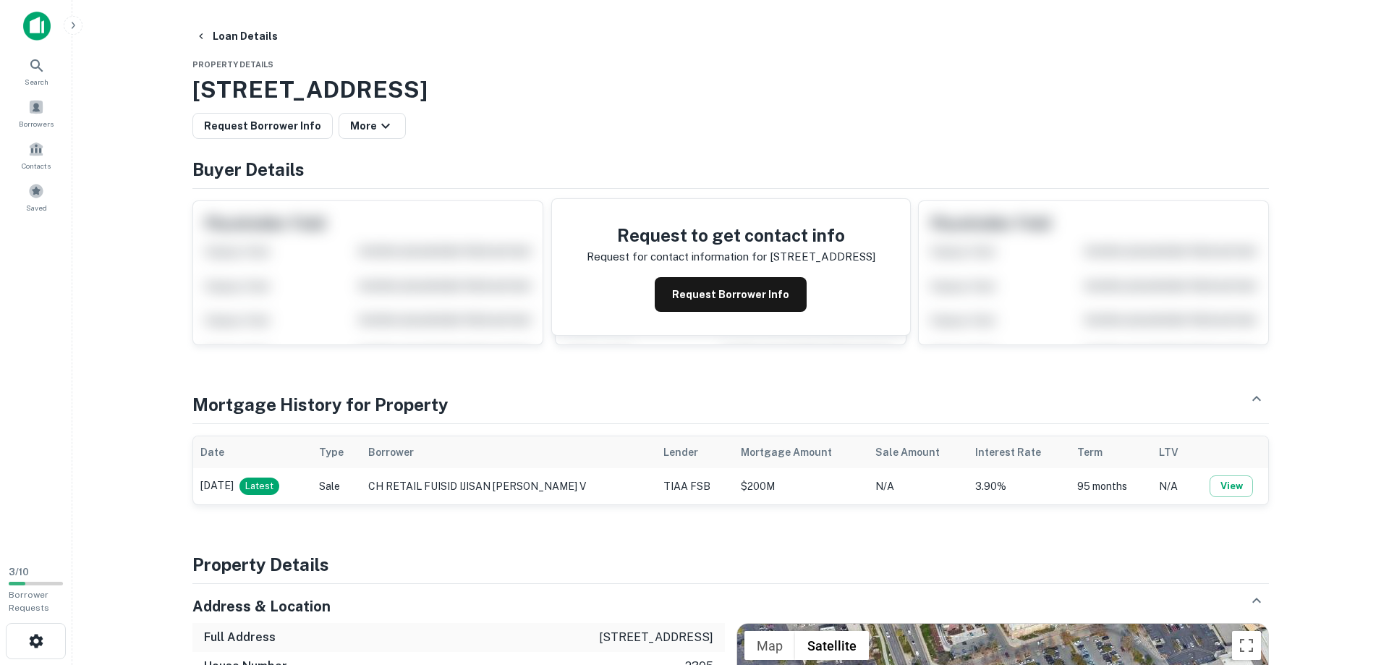
click at [152, 273] on main "Loan Details Property Details [STREET_ADDRESS] Request Borrower Info More Buyer…" at bounding box center [730, 332] width 1317 height 665
